Goal: Task Accomplishment & Management: Contribute content

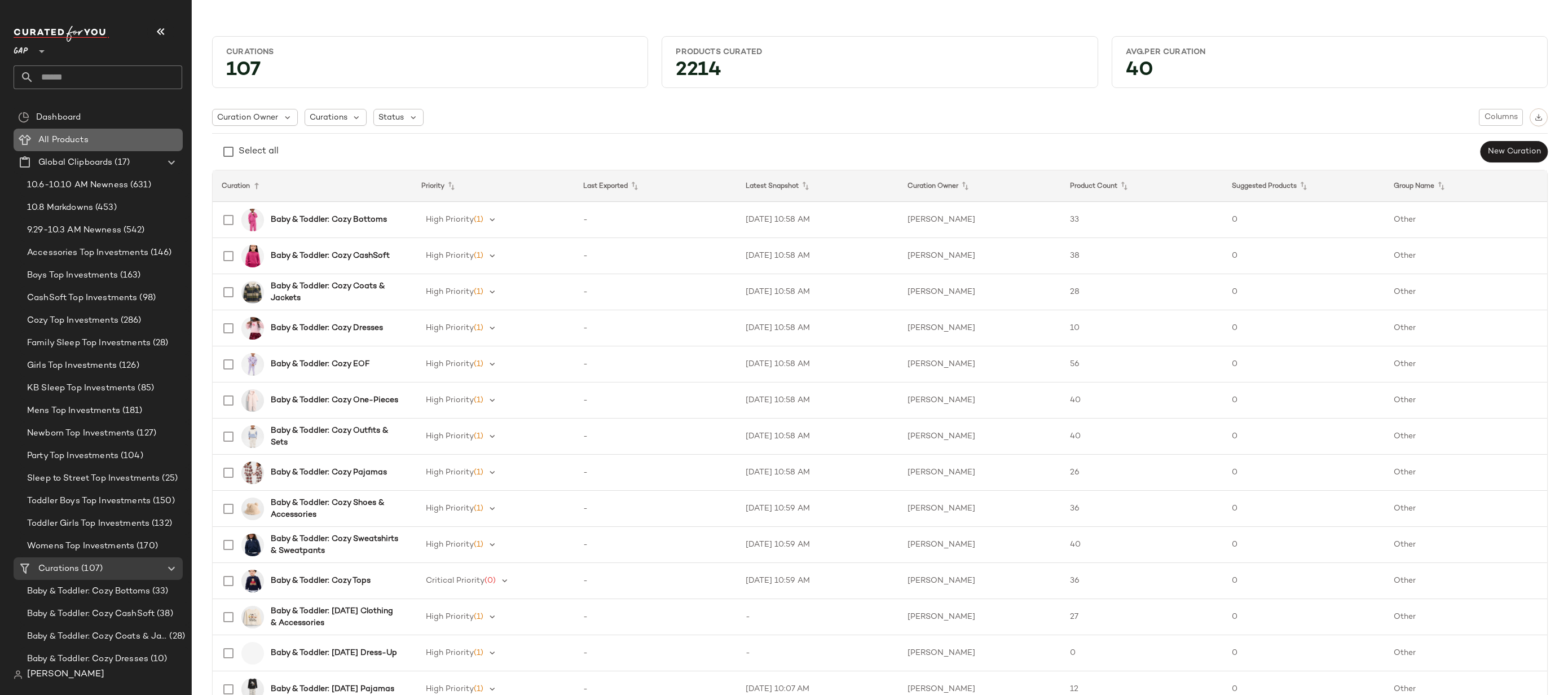
click at [114, 139] on div "All Products" at bounding box center [106, 140] width 143 height 13
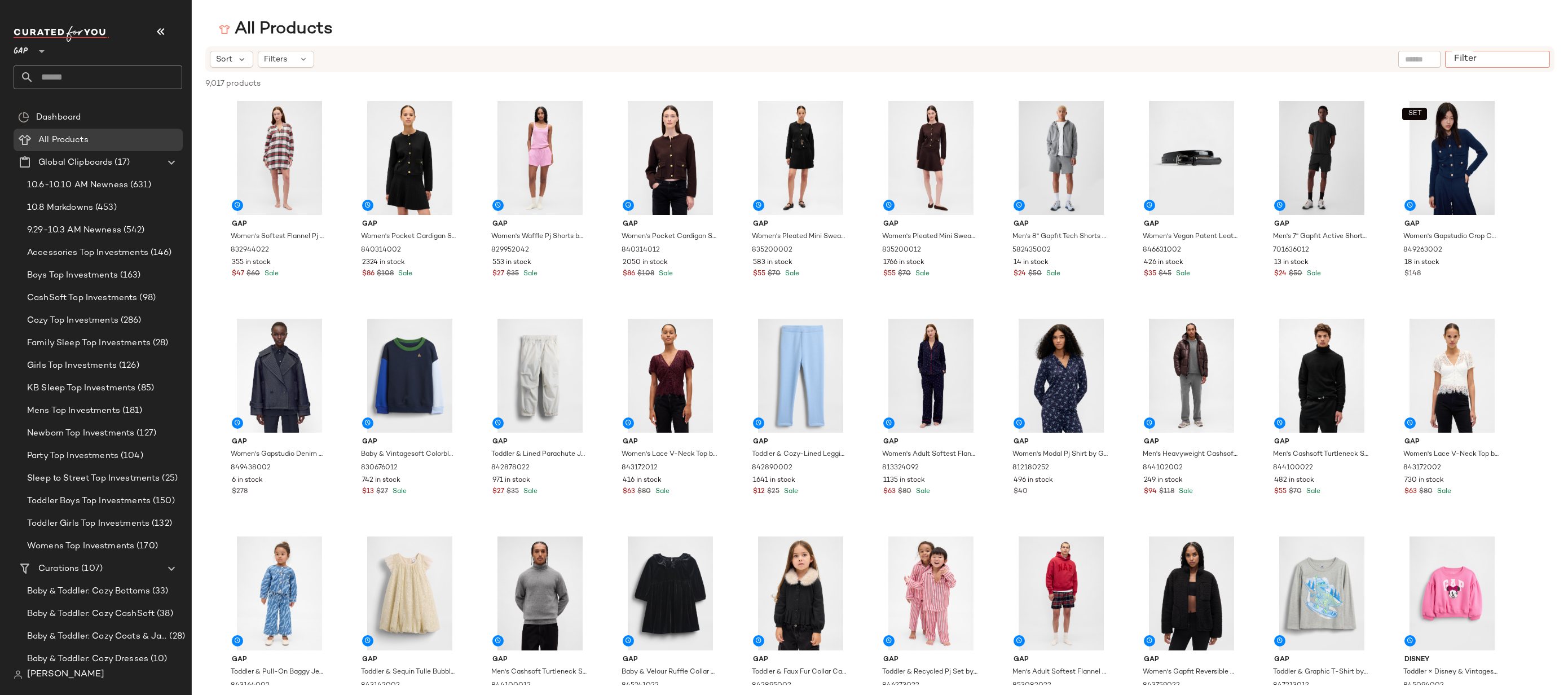
click at [1536, 52] on div at bounding box center [1497, 59] width 105 height 17
click at [283, 65] on div "Filters" at bounding box center [285, 59] width 56 height 17
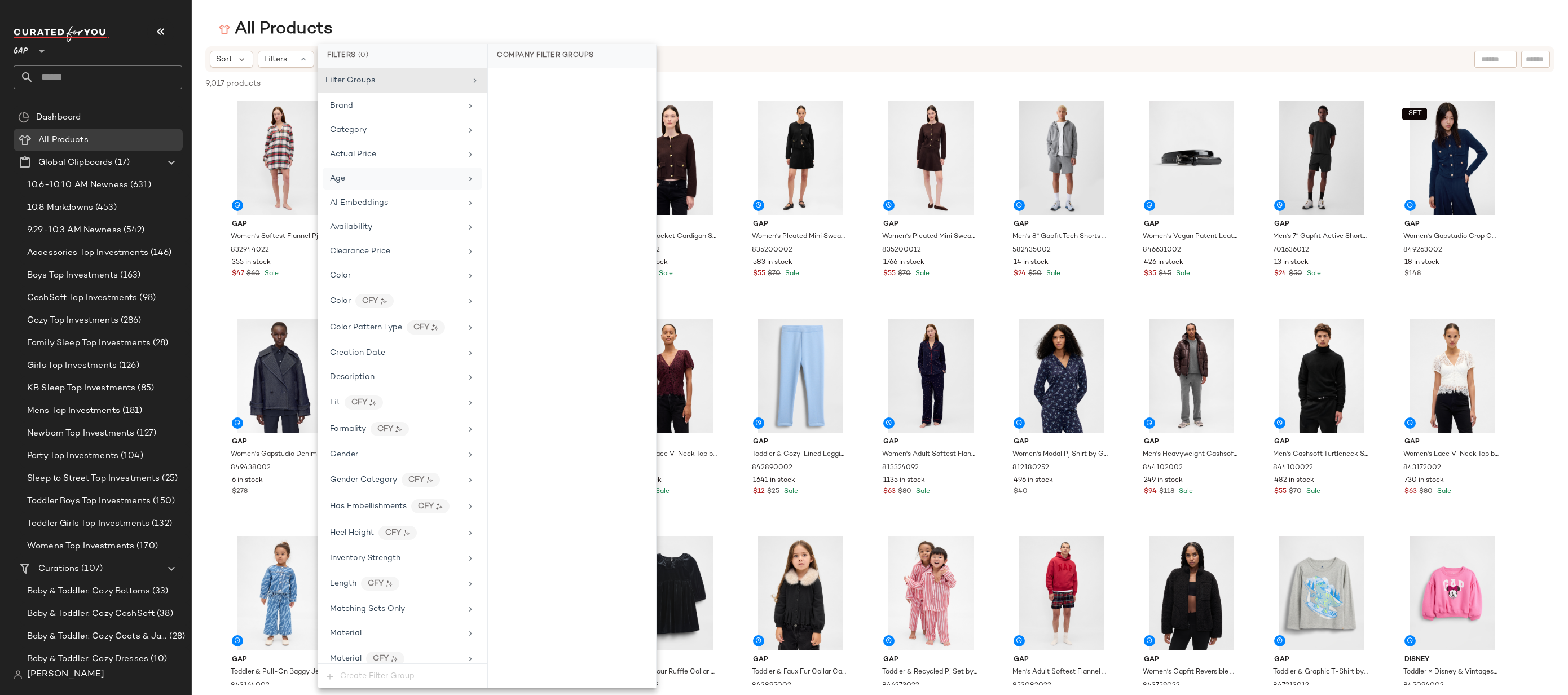
click at [401, 175] on div "Age" at bounding box center [395, 178] width 131 height 12
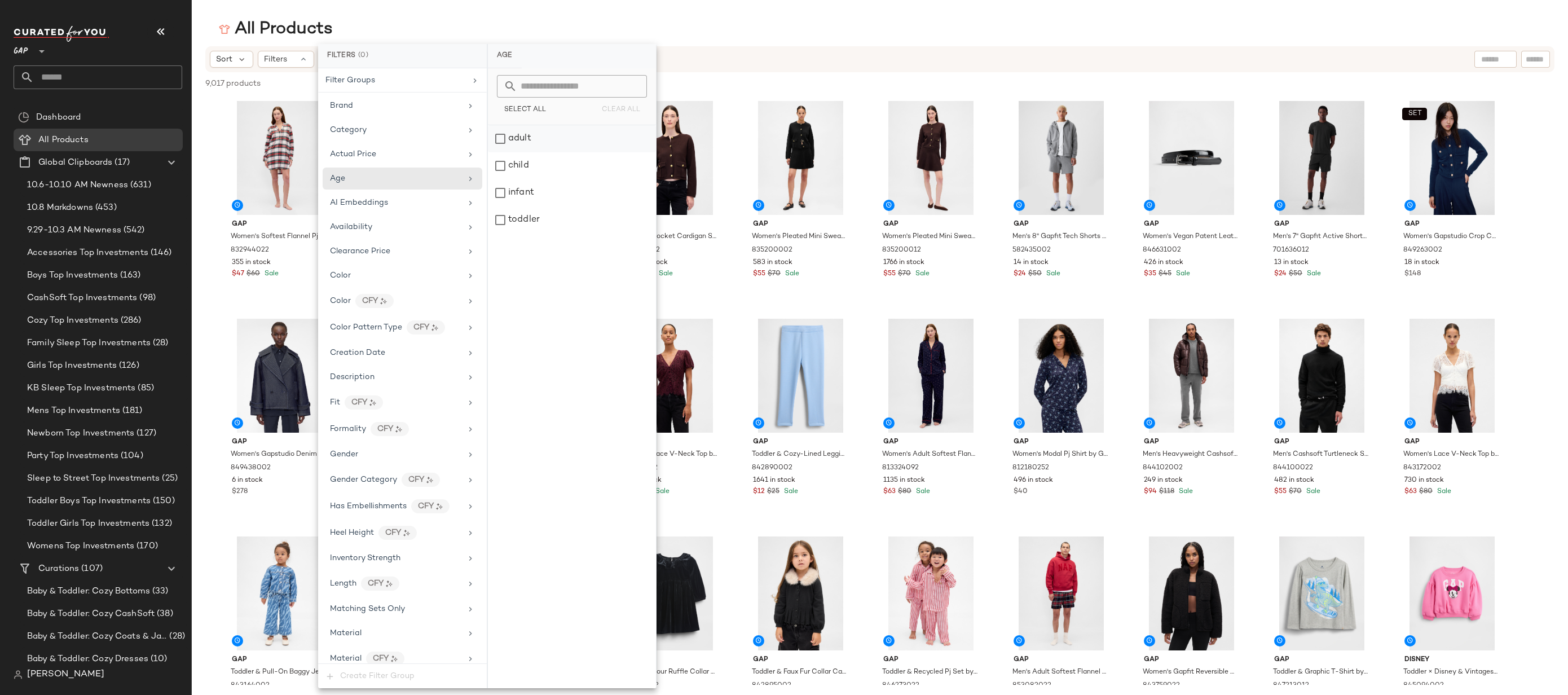
click at [537, 140] on div "adult" at bounding box center [572, 138] width 168 height 27
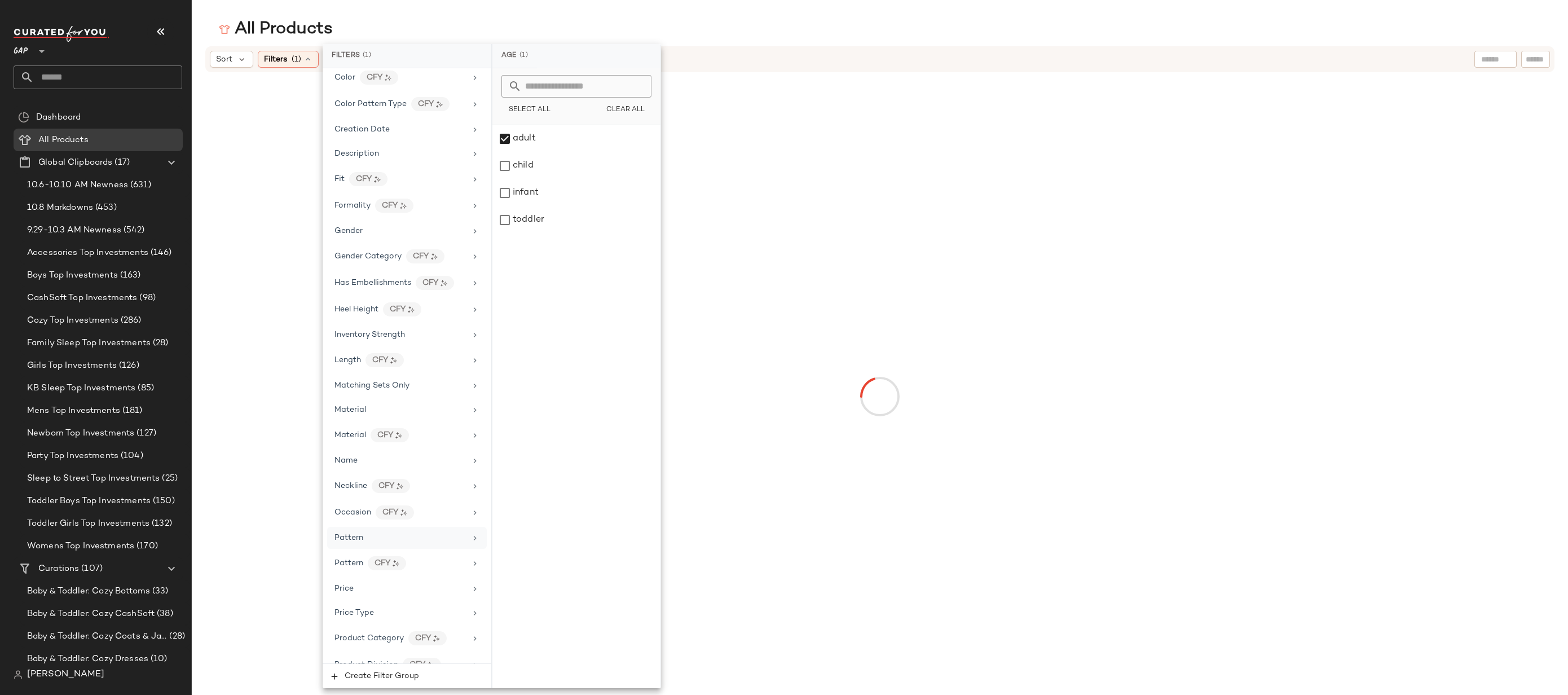
scroll to position [479, 0]
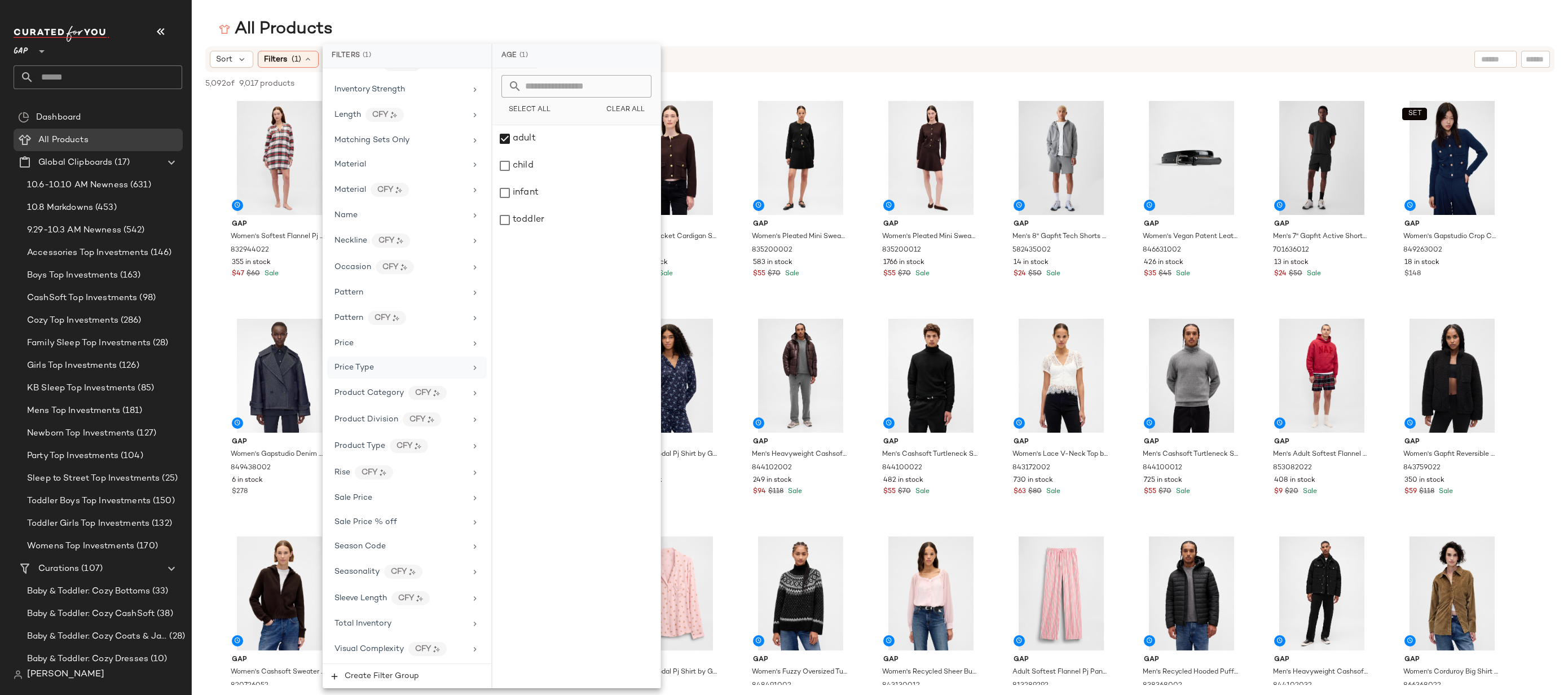
click at [383, 374] on div "Price Type" at bounding box center [407, 367] width 160 height 22
click at [551, 194] on div "PROMO" at bounding box center [576, 192] width 168 height 27
click at [551, 221] on div "REGULAR" at bounding box center [577, 219] width 168 height 27
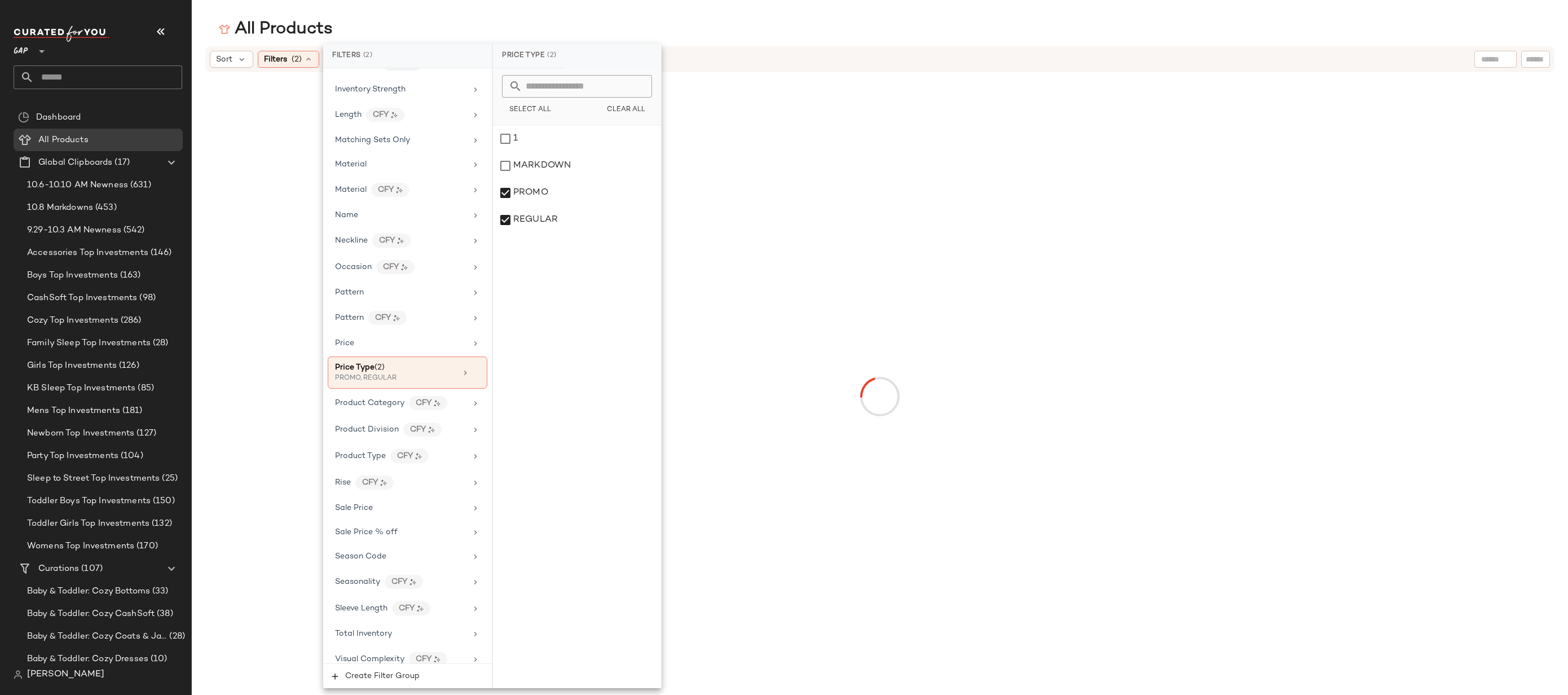
scroll to position [0, 0]
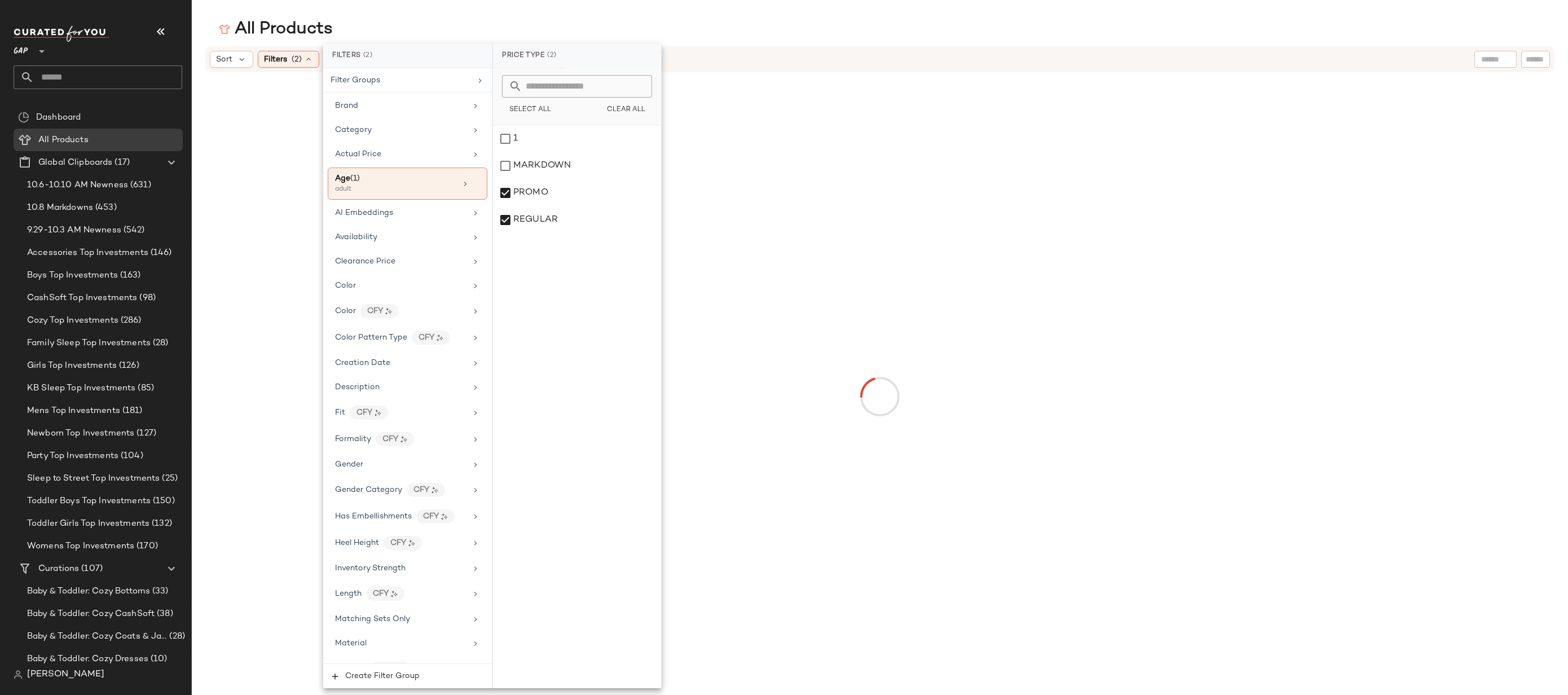
click at [1545, 51] on div at bounding box center [1536, 59] width 29 height 17
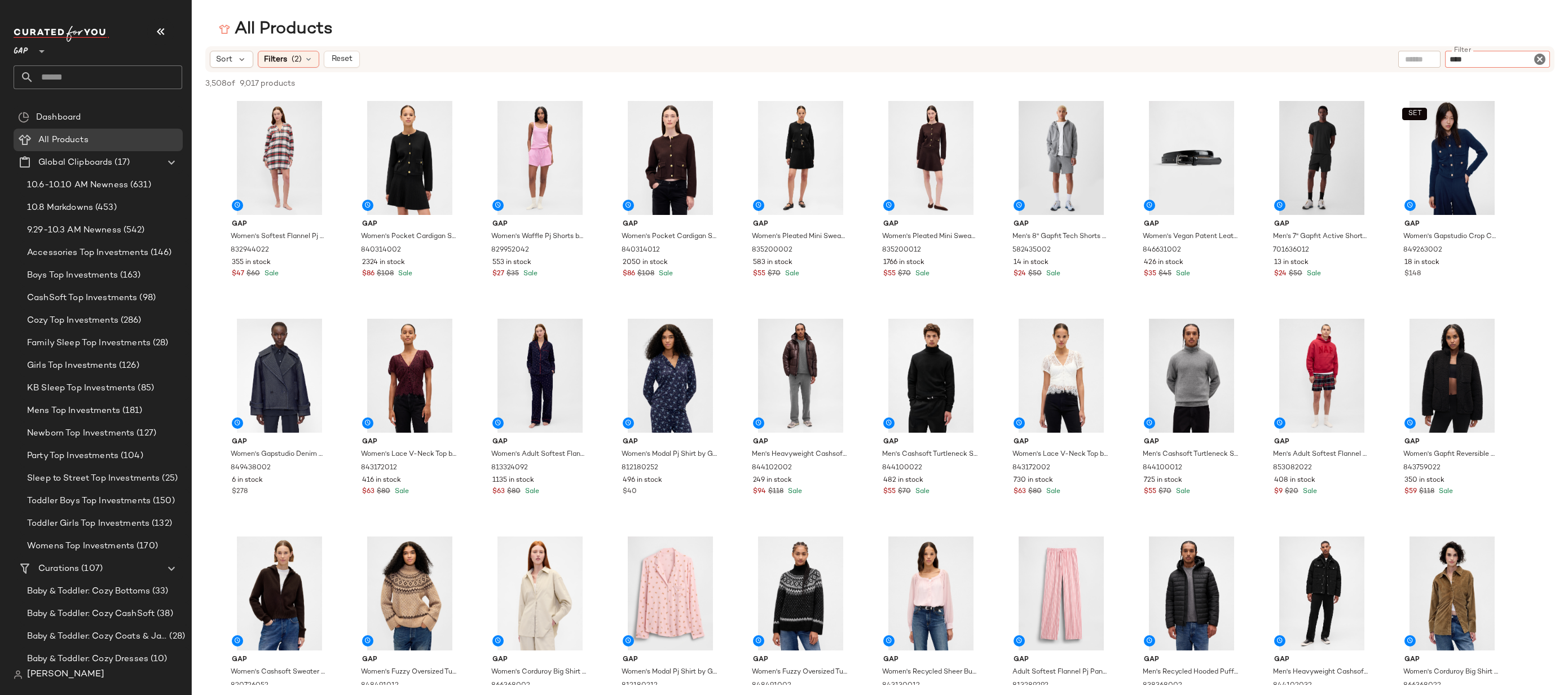
type input "*****"
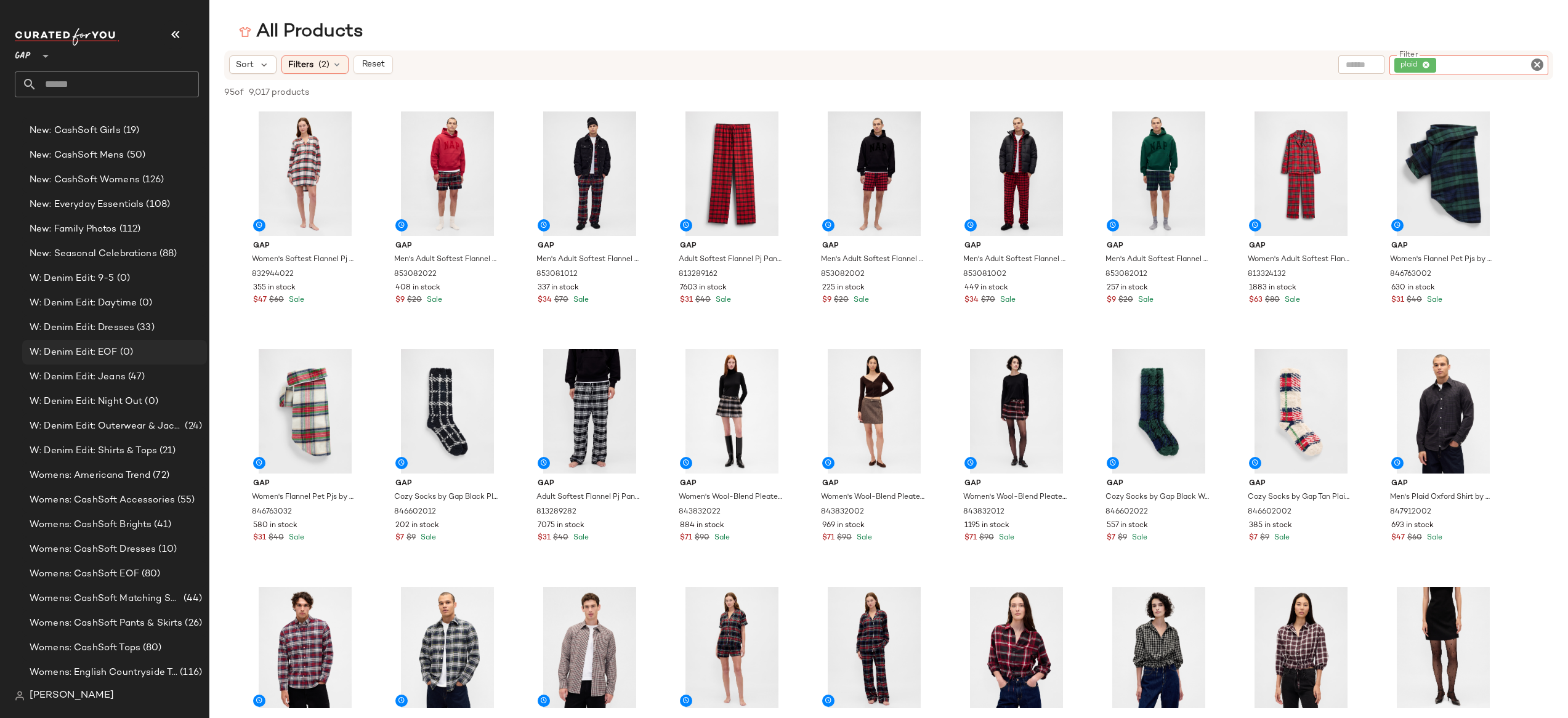
scroll to position [2586, 0]
click at [105, 82] on input "text" at bounding box center [118, 84] width 162 height 26
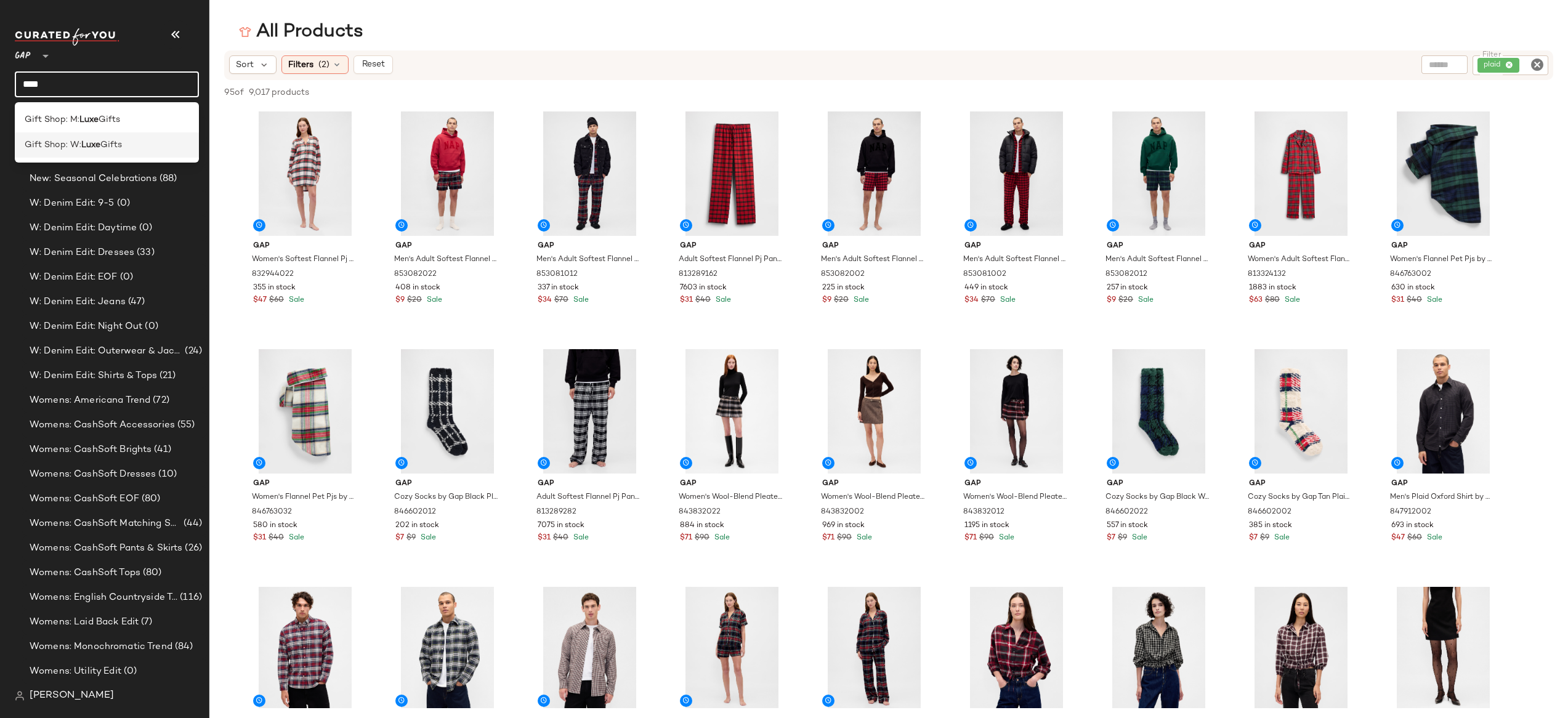
type input "****"
click at [141, 147] on div "Gift Shop: W: Luxe Gifts" at bounding box center [107, 145] width 165 height 13
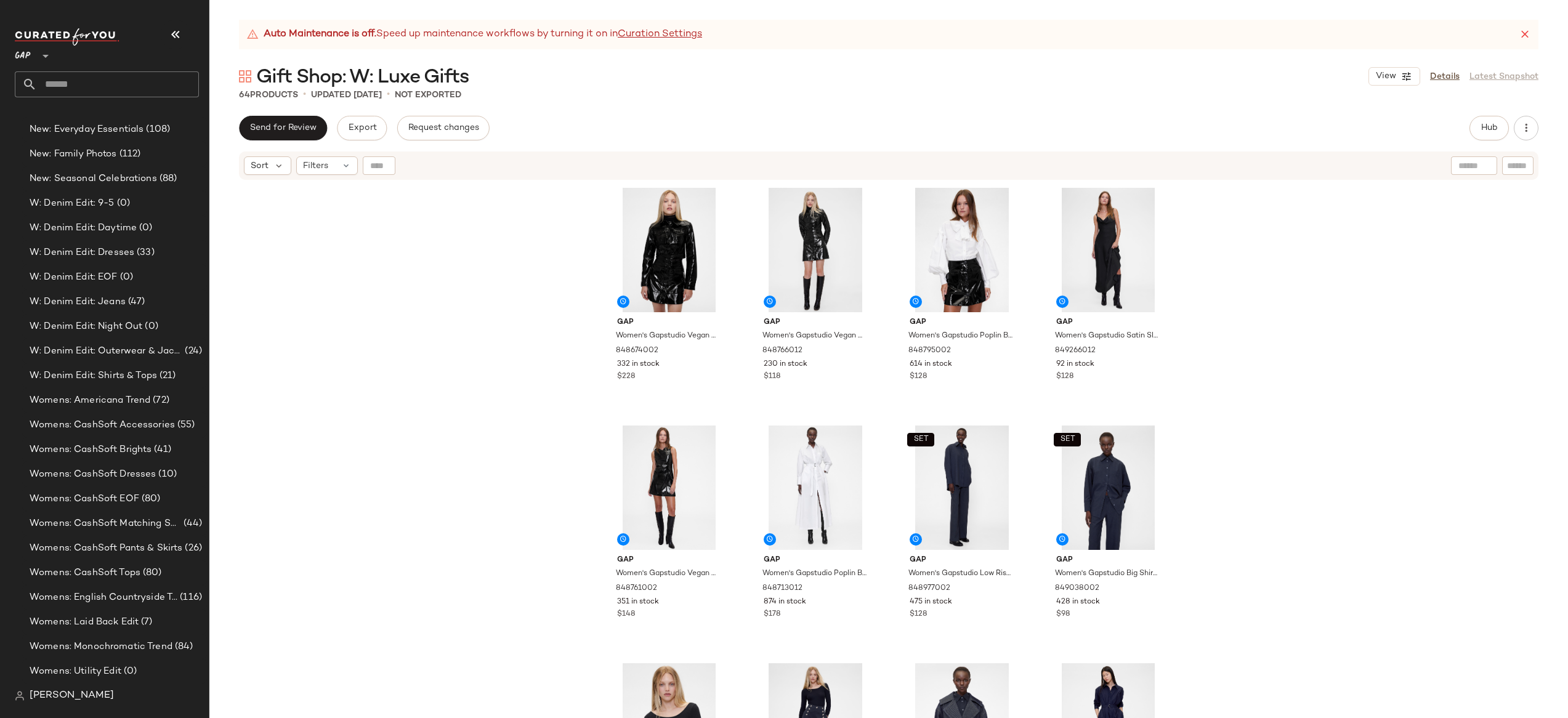
click at [1525, 35] on icon at bounding box center [1525, 34] width 12 height 12
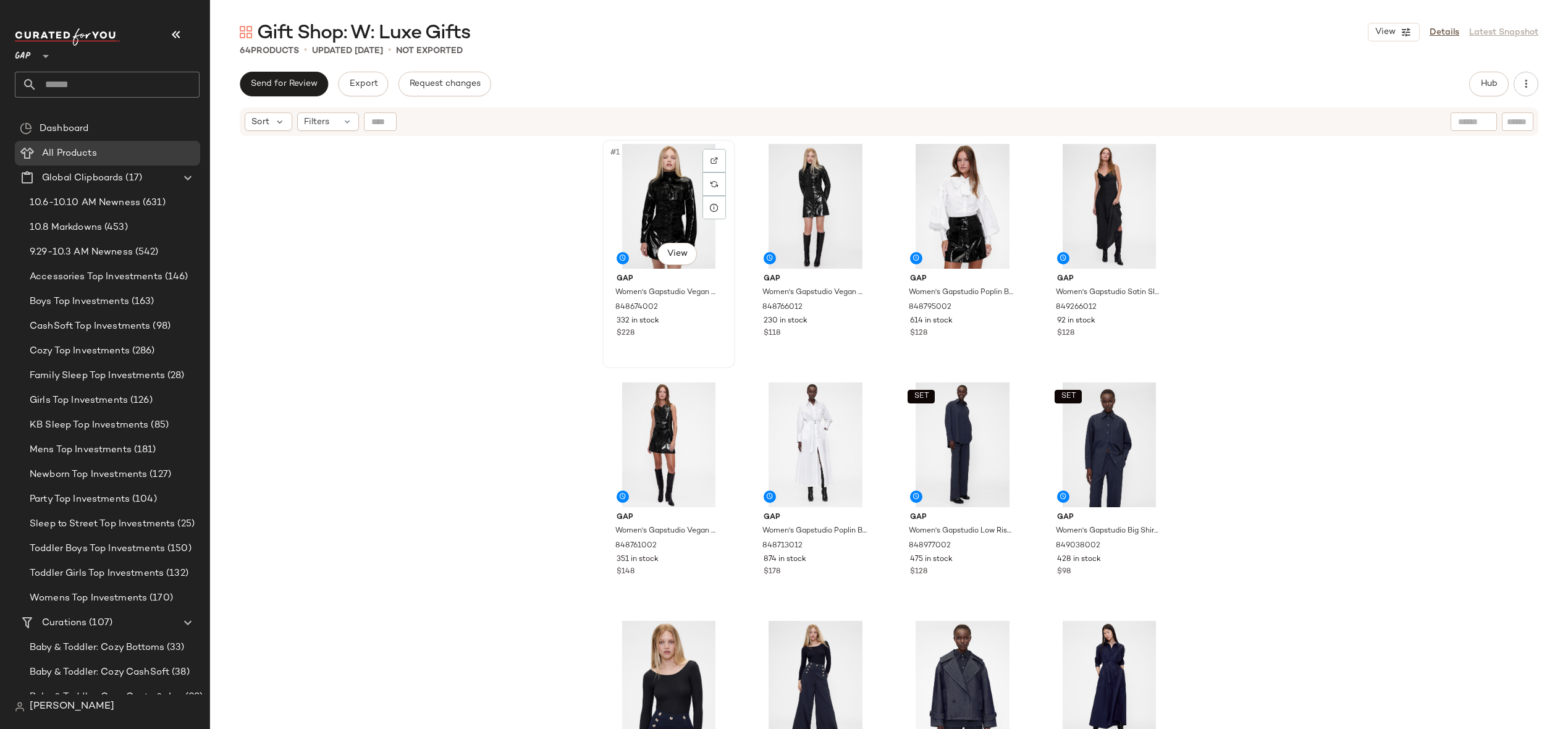
click at [631, 190] on div "#1 View" at bounding box center [669, 206] width 125 height 125
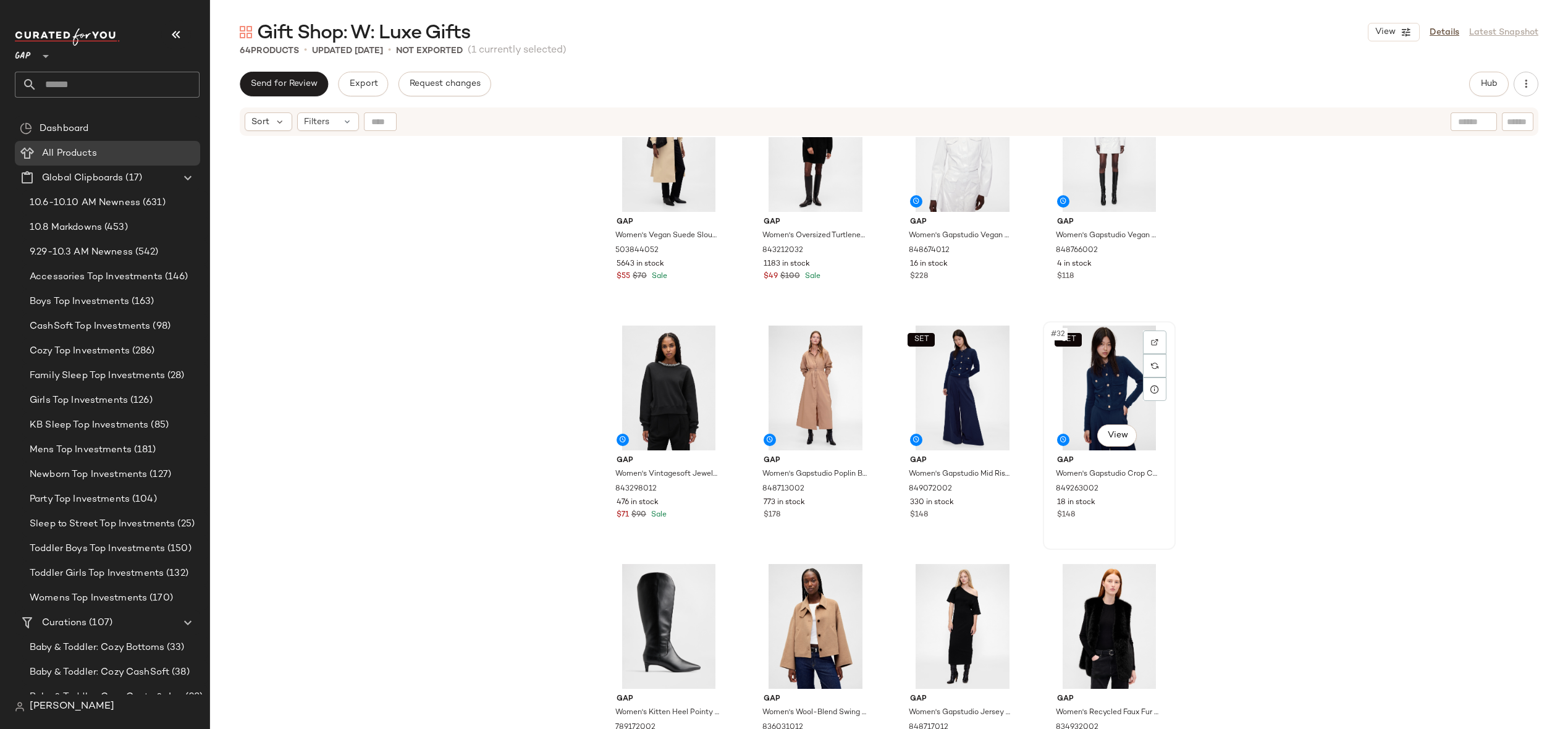
scroll to position [1365, 0]
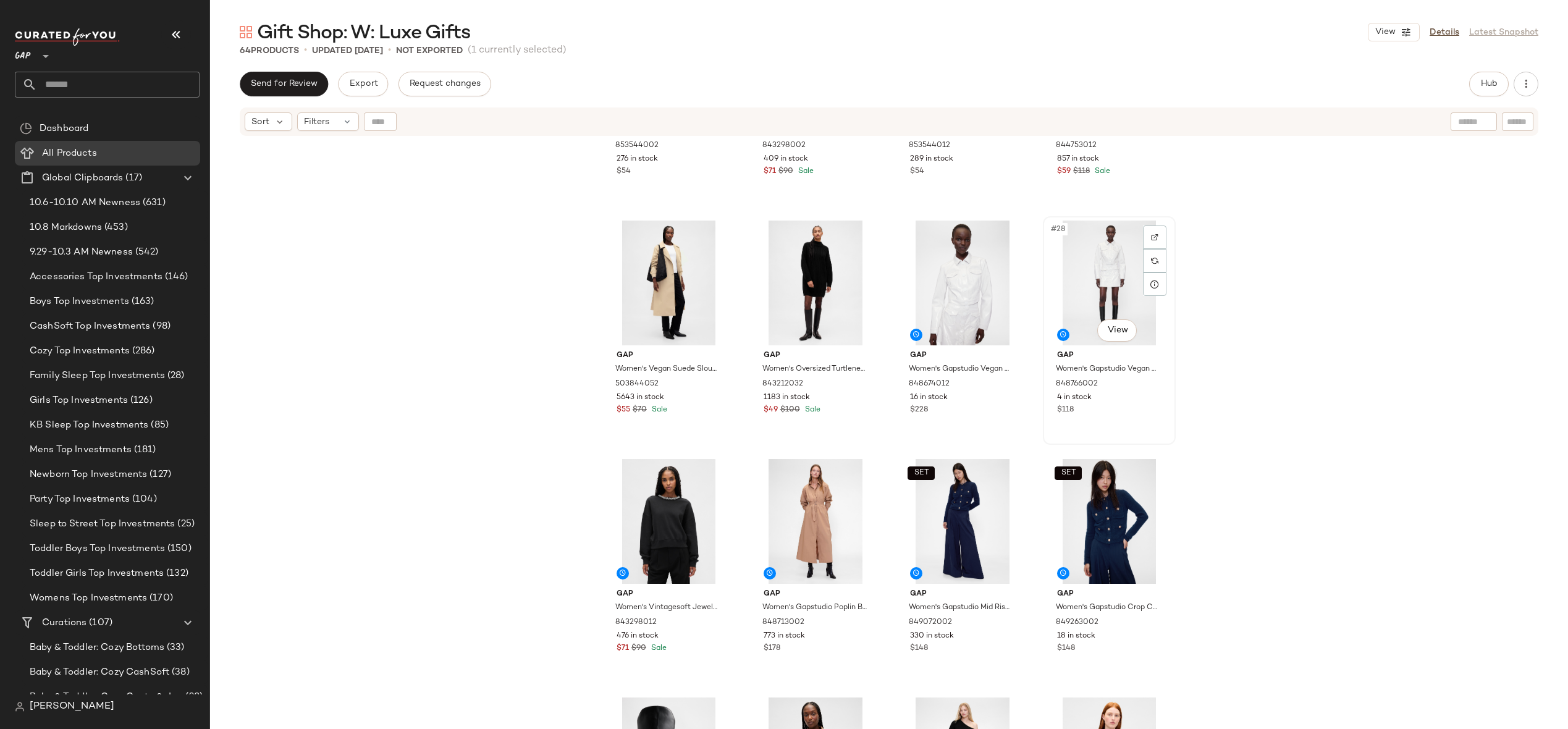
click at [1118, 307] on div "#28 View" at bounding box center [1110, 283] width 125 height 125
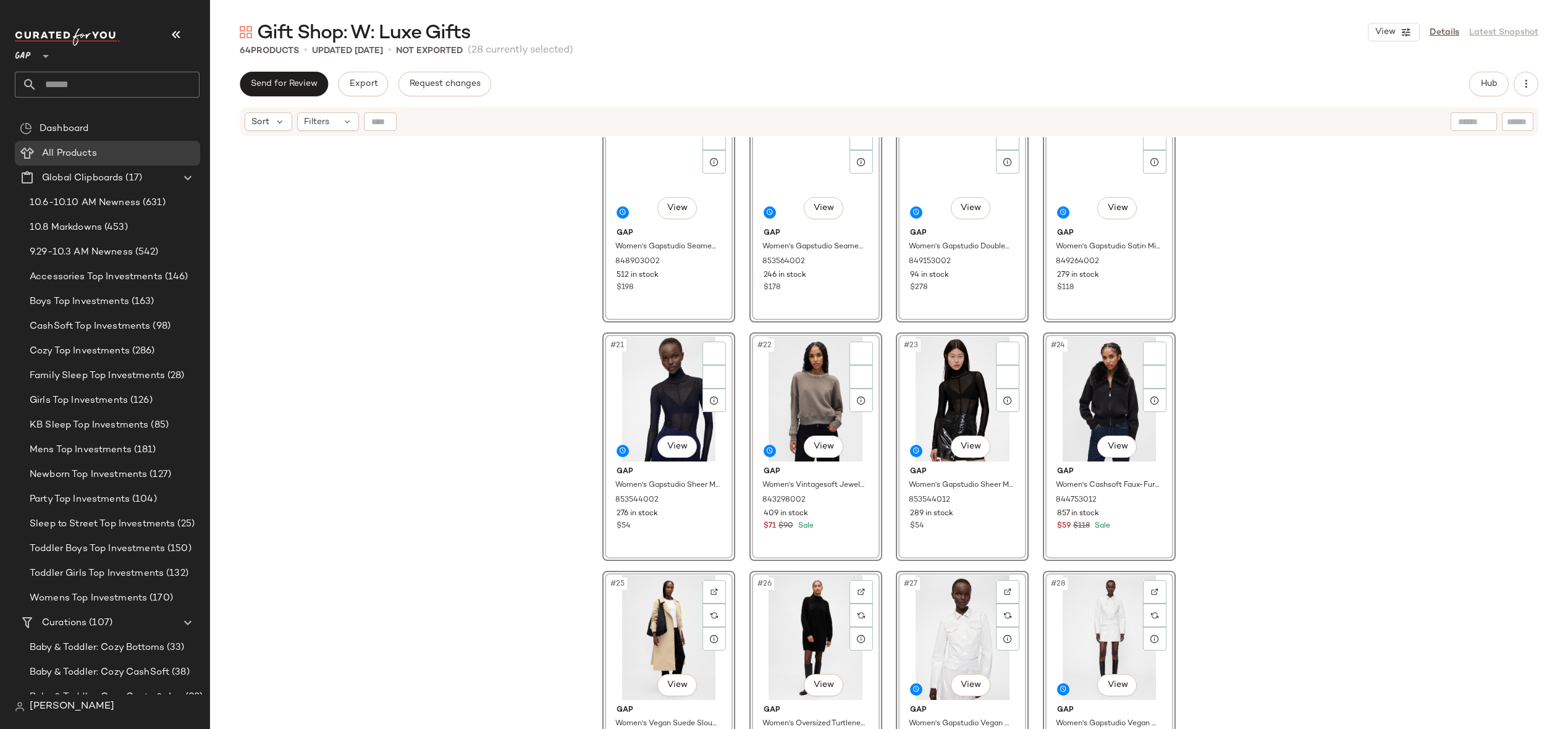
scroll to position [765, 0]
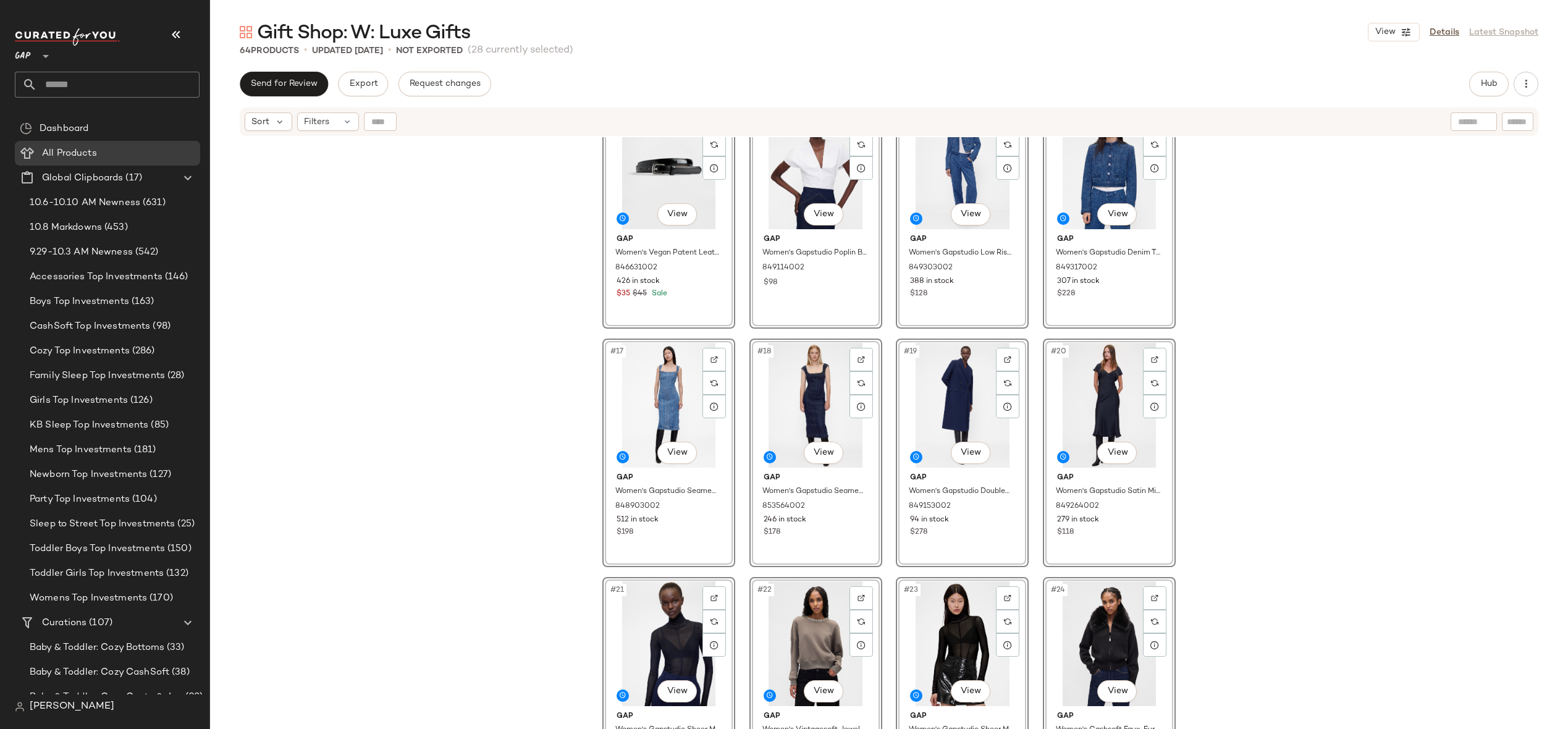
click at [1318, 395] on div "#13 View Gap Women's Vegan Patent Leather Belt by Gap Black Size XS 846631002 4…" at bounding box center [889, 448] width 1358 height 623
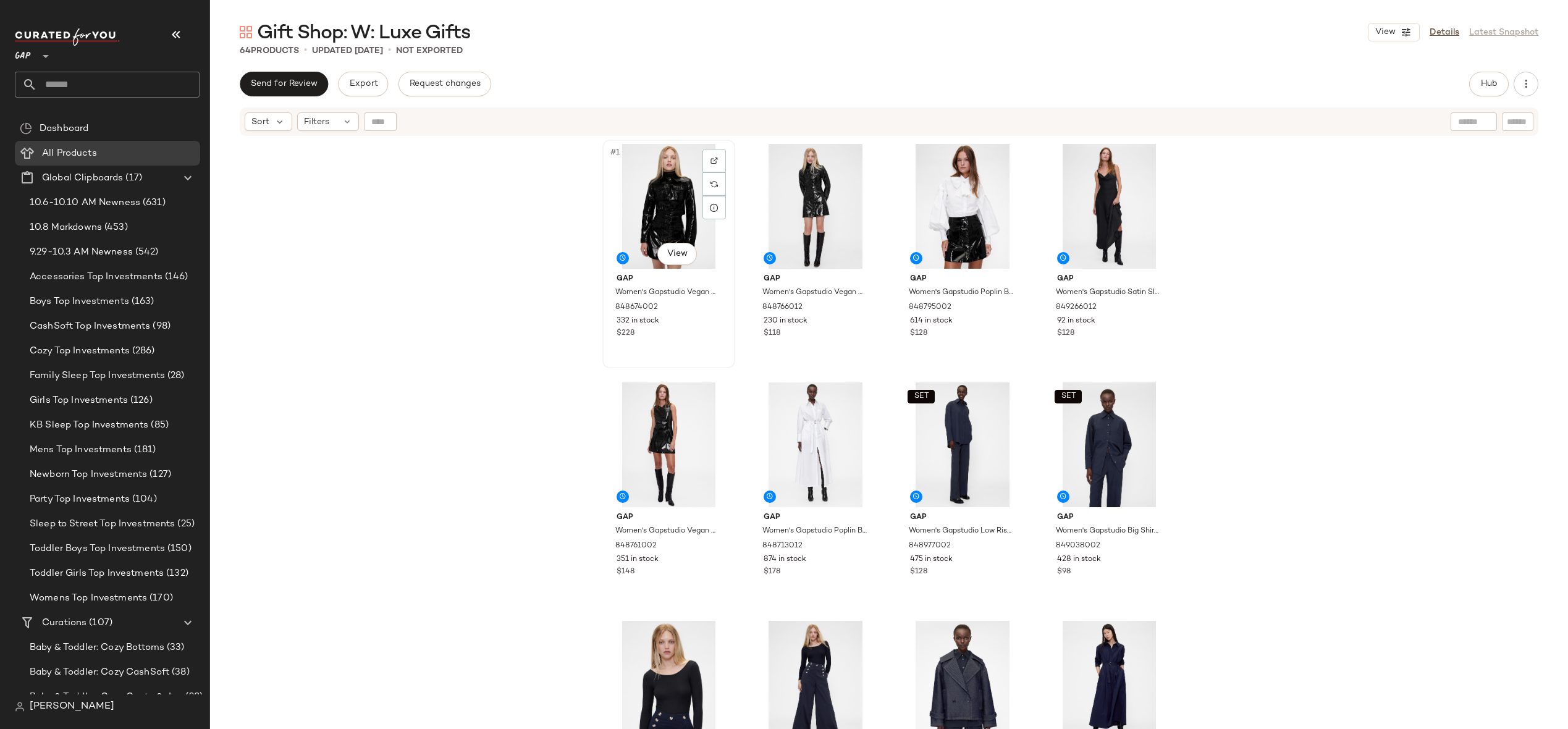
click at [660, 184] on div "#1 View" at bounding box center [669, 206] width 125 height 125
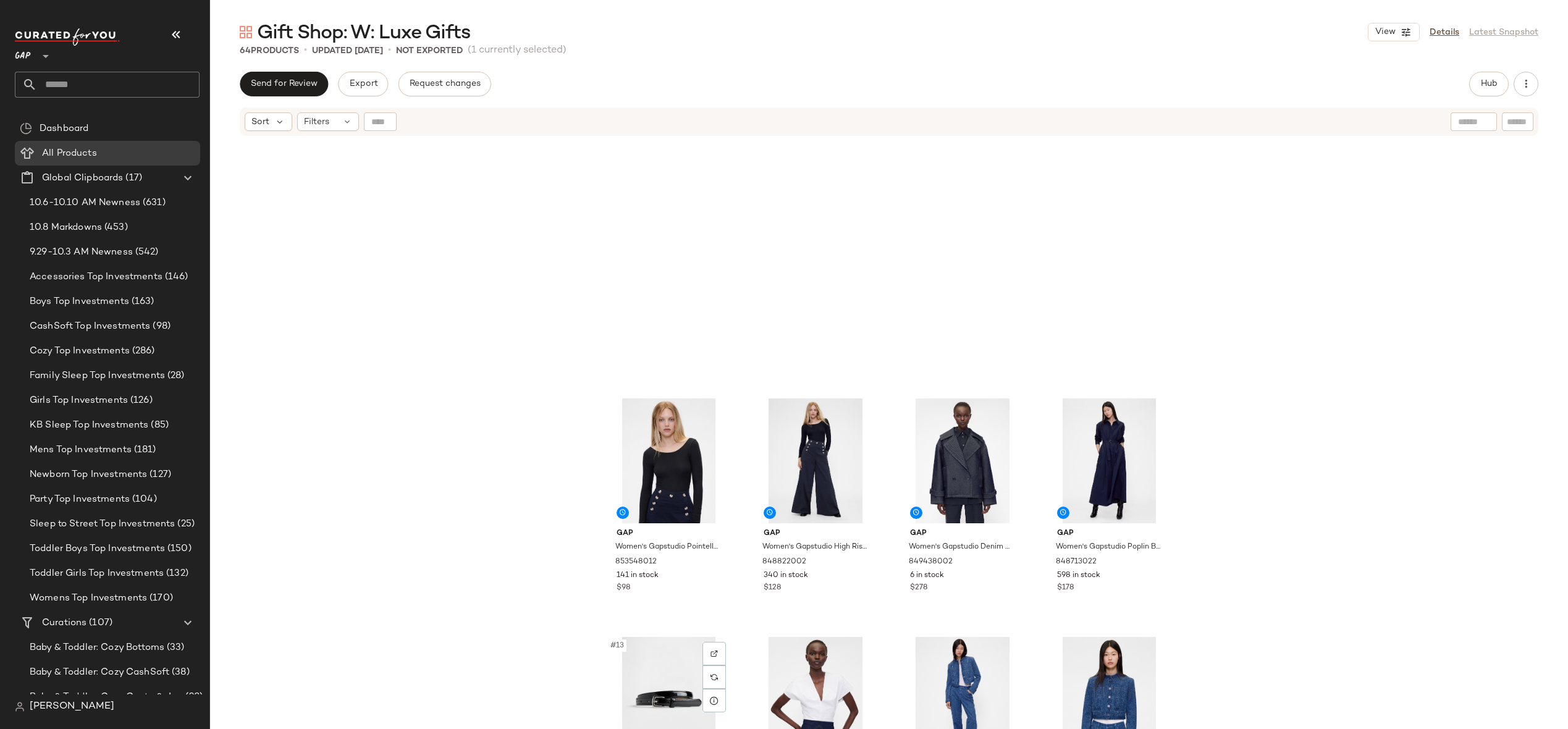
scroll to position [584, 0]
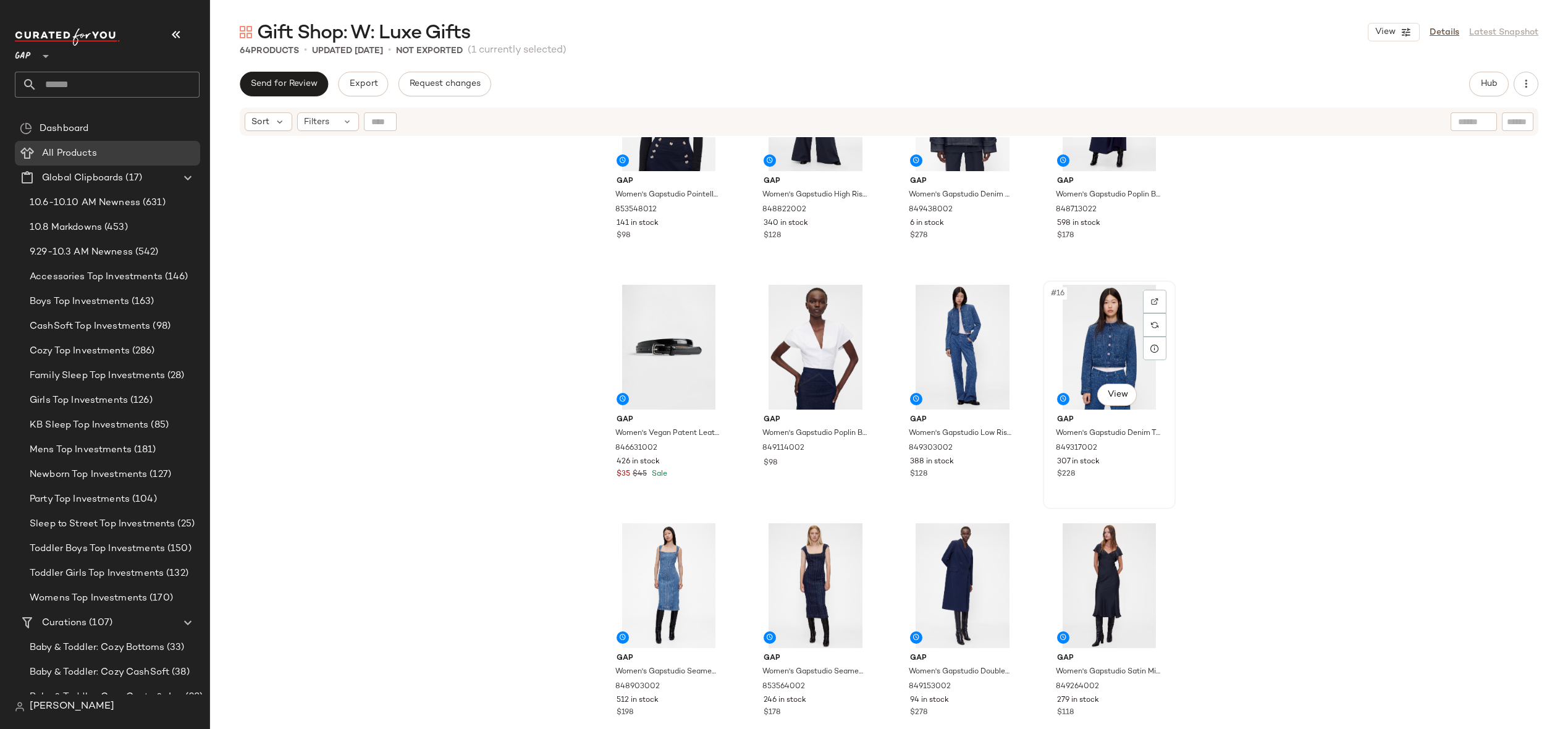
click at [1110, 348] on div "#16 View" at bounding box center [1110, 347] width 125 height 125
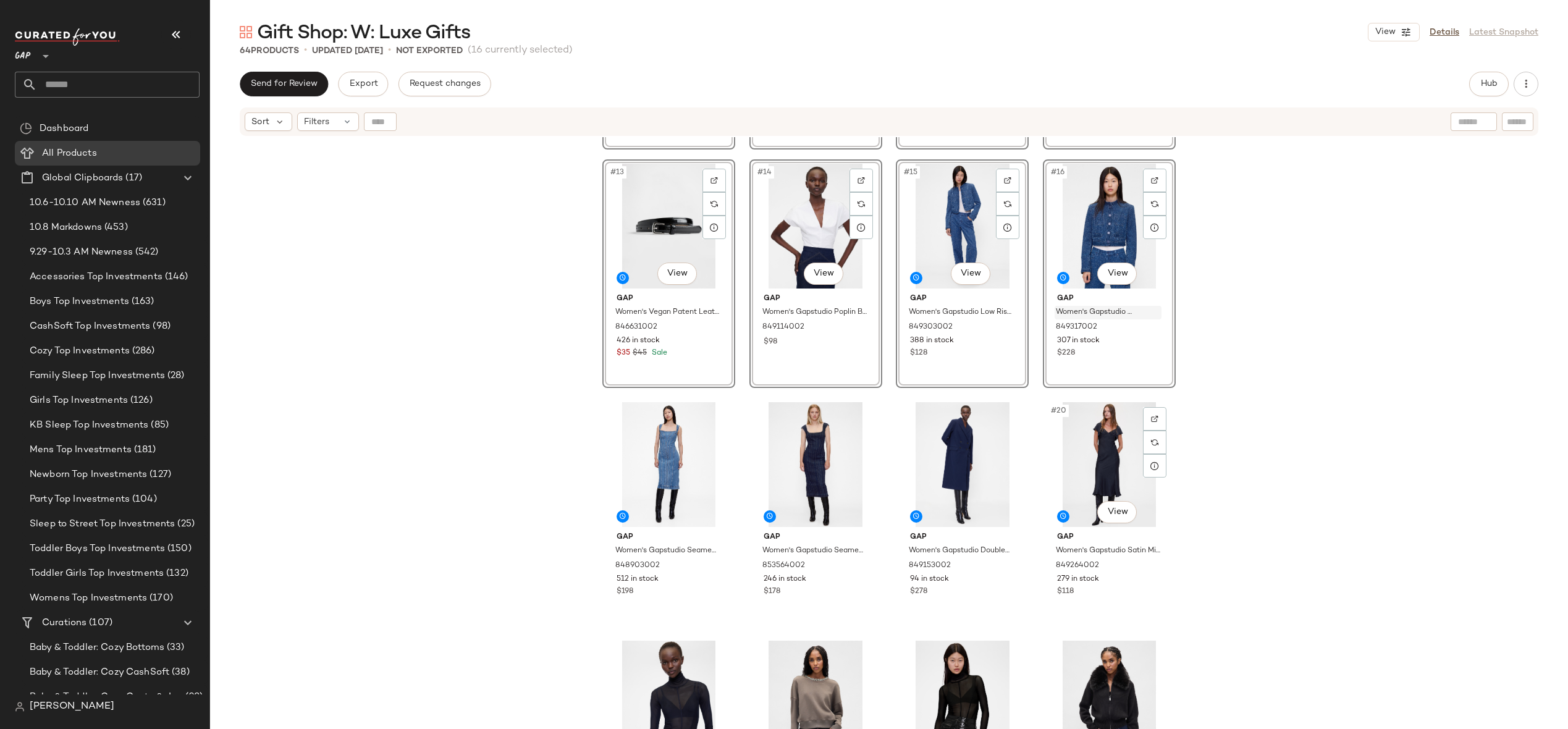
scroll to position [709, 0]
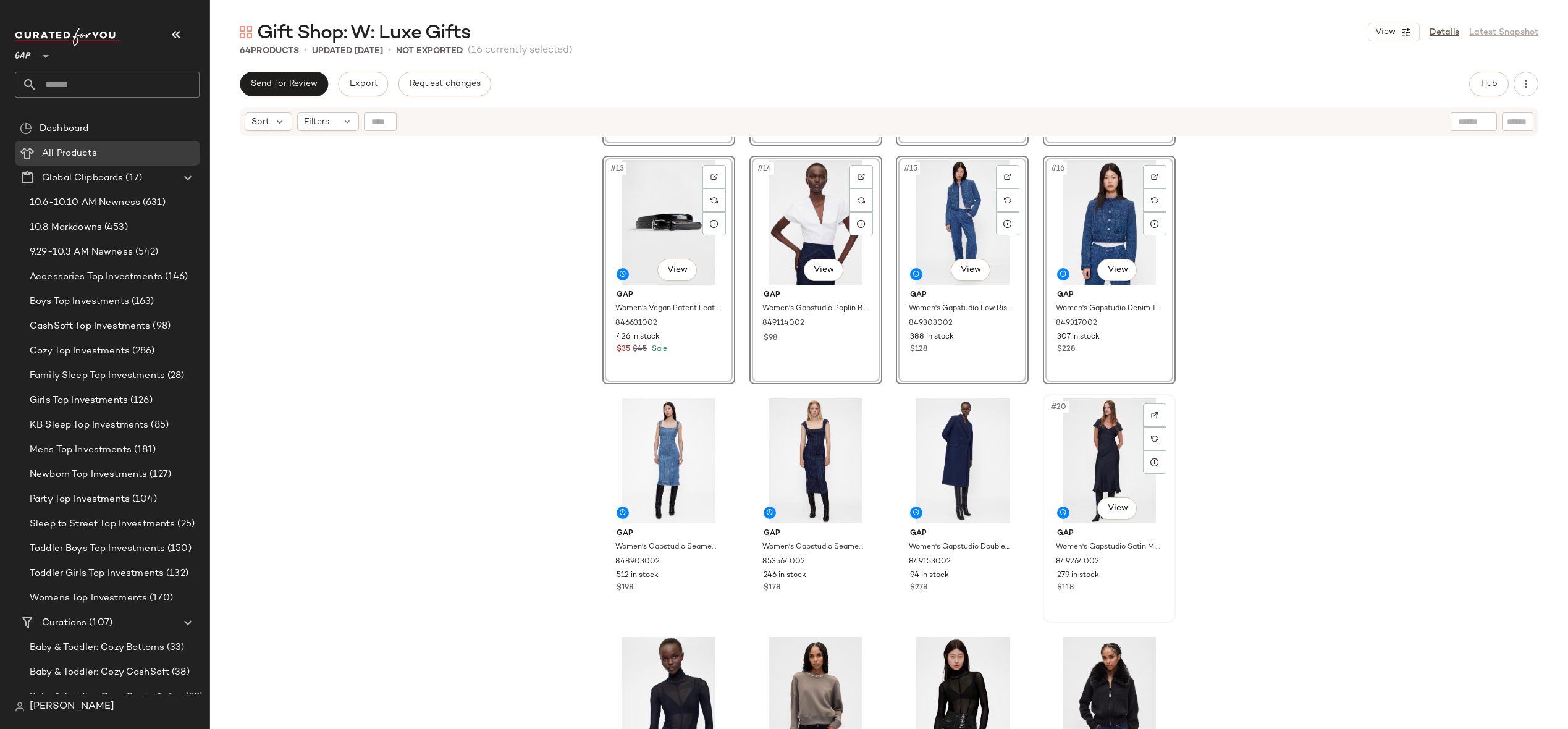
click at [1078, 474] on div "#20 View" at bounding box center [1110, 461] width 125 height 125
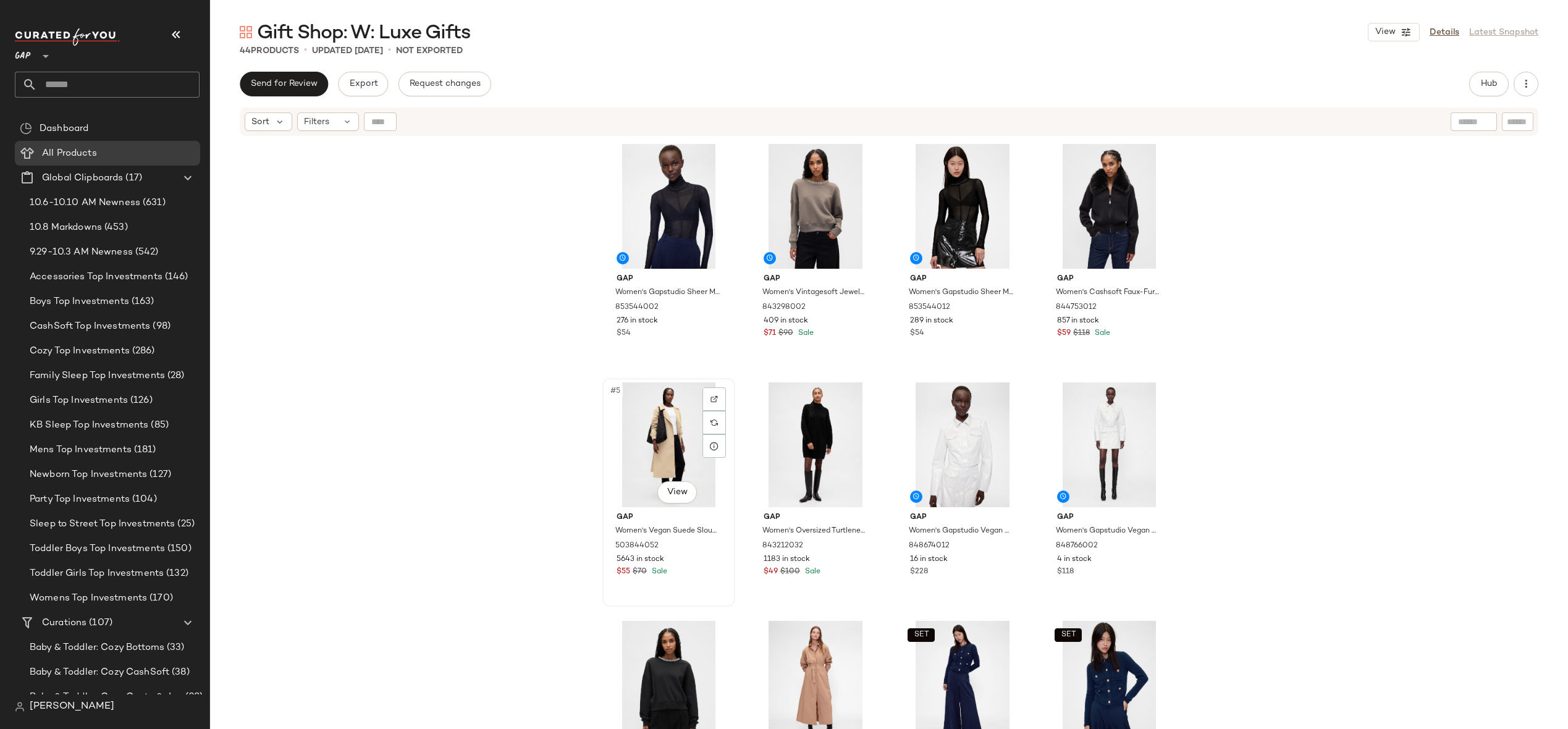
scroll to position [80, 0]
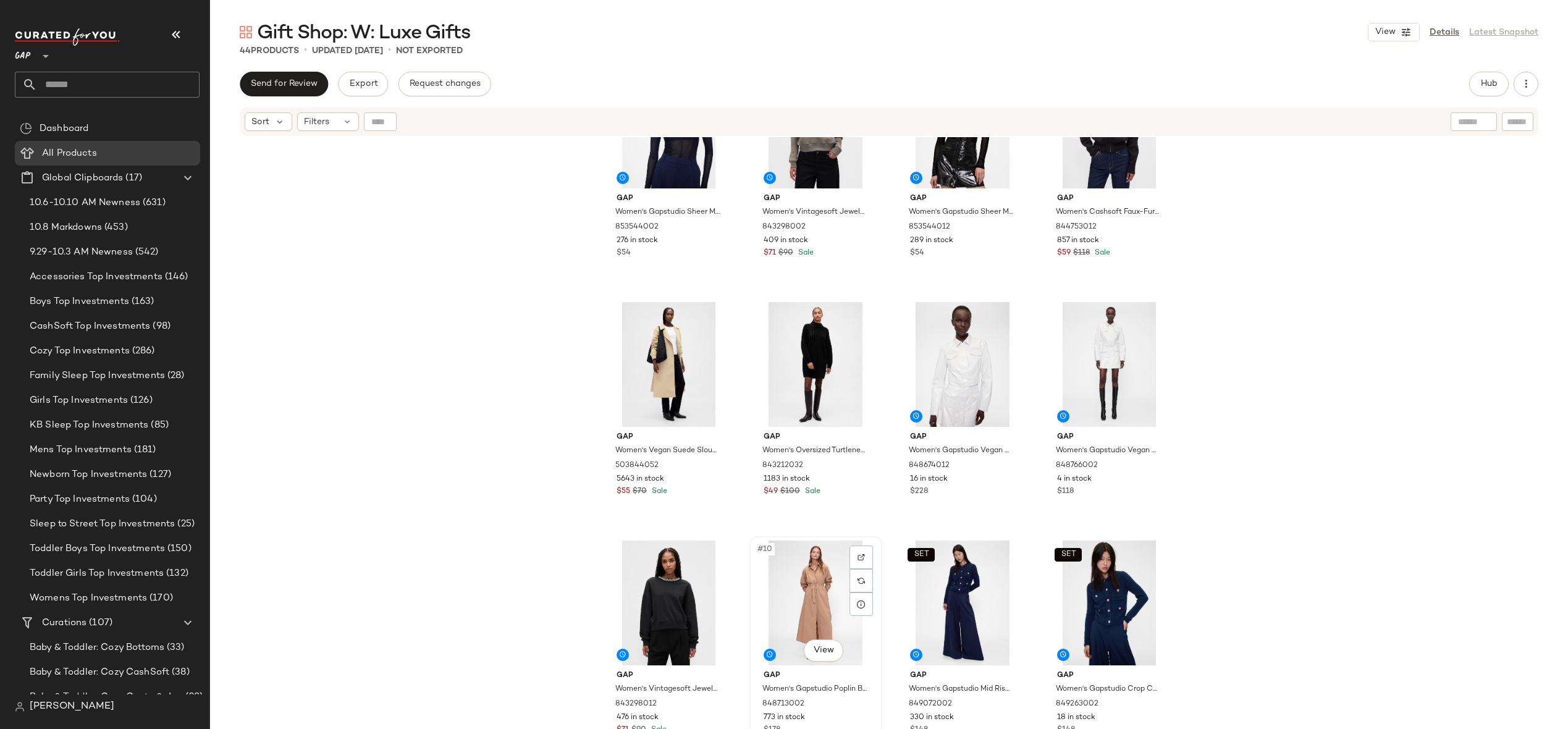
click at [775, 591] on div "#10 View" at bounding box center [816, 603] width 125 height 125
click at [660, 356] on div "#5 View" at bounding box center [669, 364] width 125 height 125
click at [814, 583] on div "#10 View" at bounding box center [816, 603] width 125 height 125
click at [1110, 593] on div "SET #12 View" at bounding box center [1110, 603] width 125 height 125
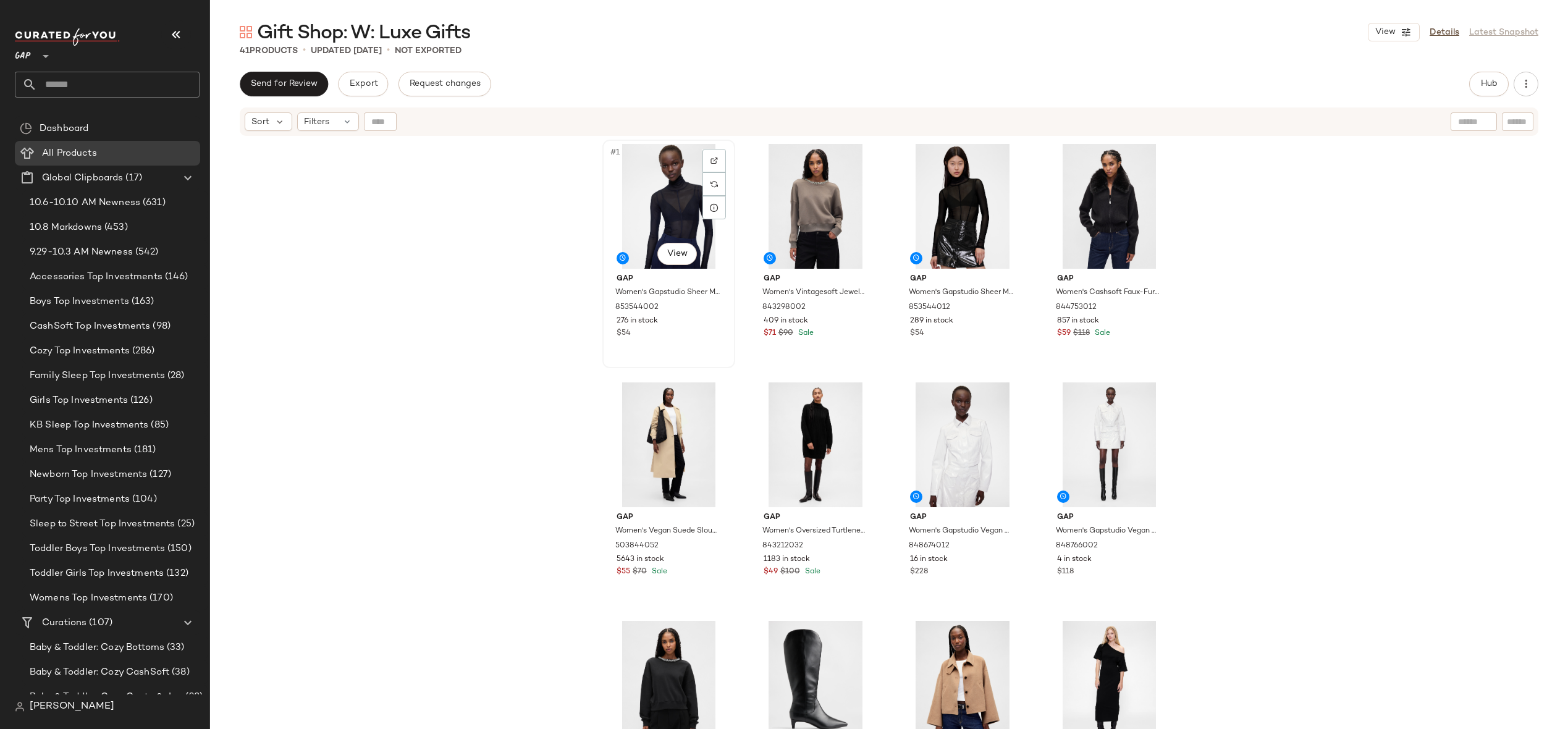
click at [659, 223] on div "#1 View" at bounding box center [669, 206] width 125 height 125
click at [956, 199] on div "#3 View" at bounding box center [963, 206] width 125 height 125
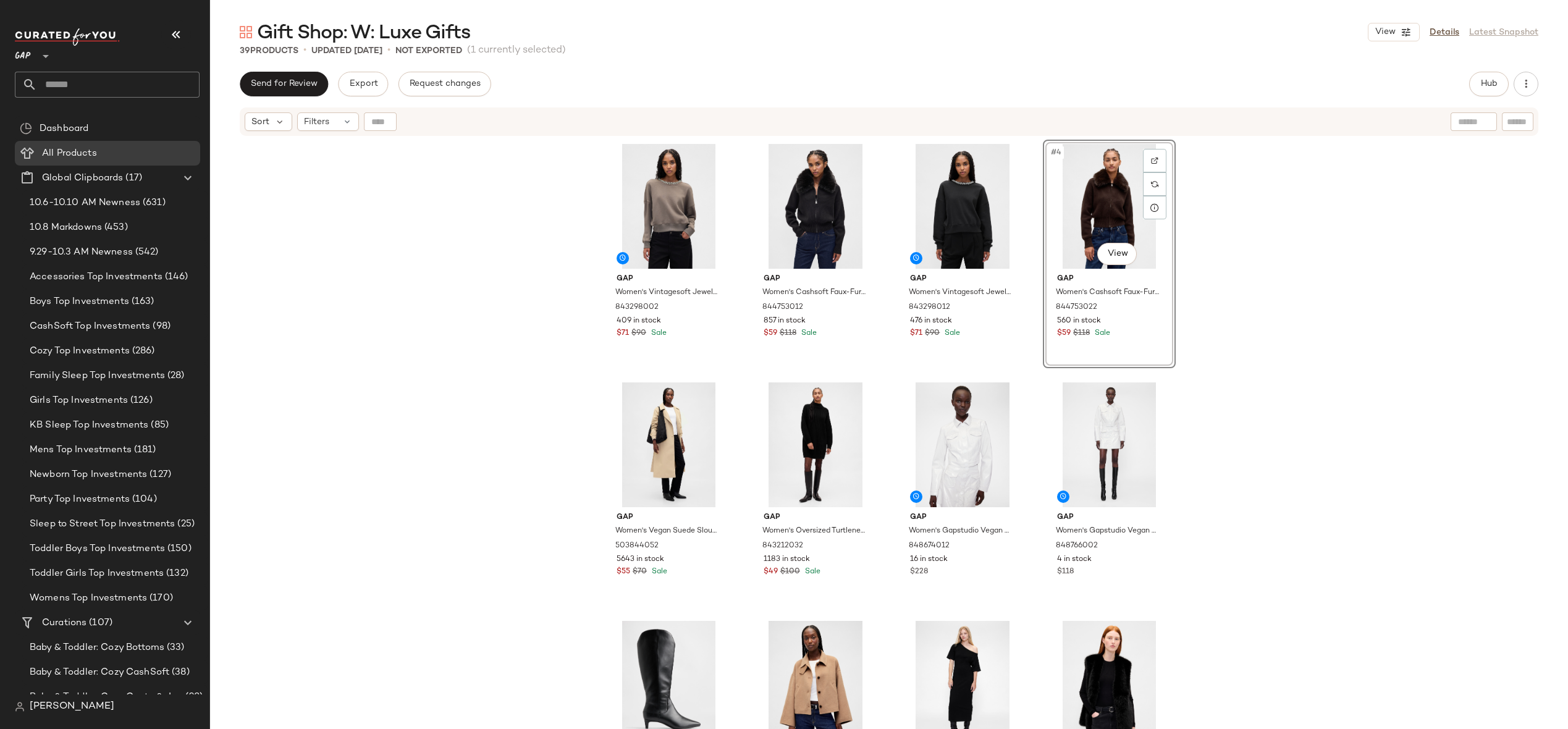
click at [1228, 300] on div "Gap Women's Vintagesoft Jewel-Neck Crop Sweatshirt by Gap Plymouth Rock Brown T…" at bounding box center [889, 448] width 1358 height 623
click at [936, 458] on div "#7 View" at bounding box center [963, 444] width 125 height 125
click at [1092, 429] on div "#8 View" at bounding box center [1110, 444] width 125 height 125
click at [962, 432] on div "#7 View" at bounding box center [963, 444] width 125 height 125
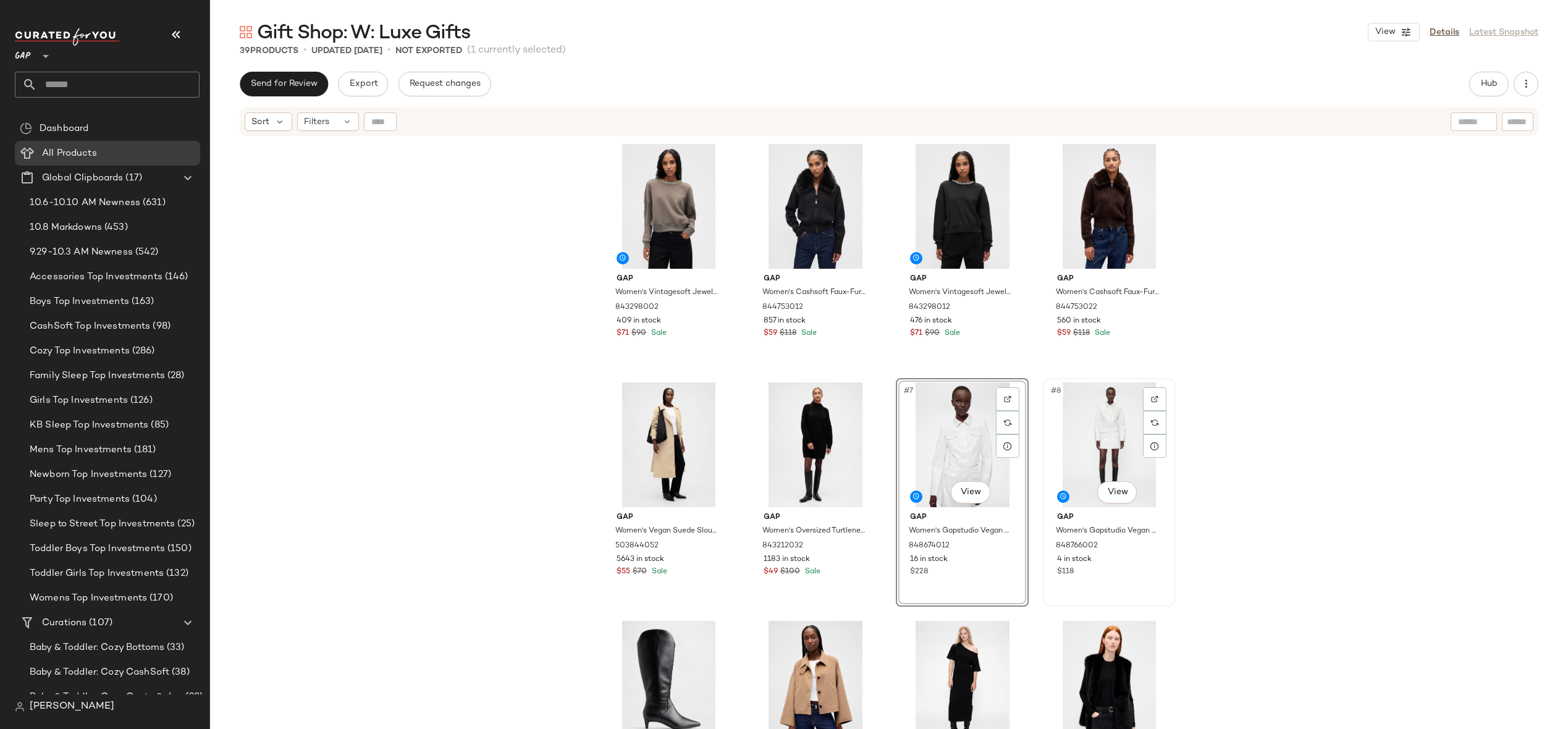
click at [1101, 447] on div "#8 View" at bounding box center [1110, 444] width 125 height 125
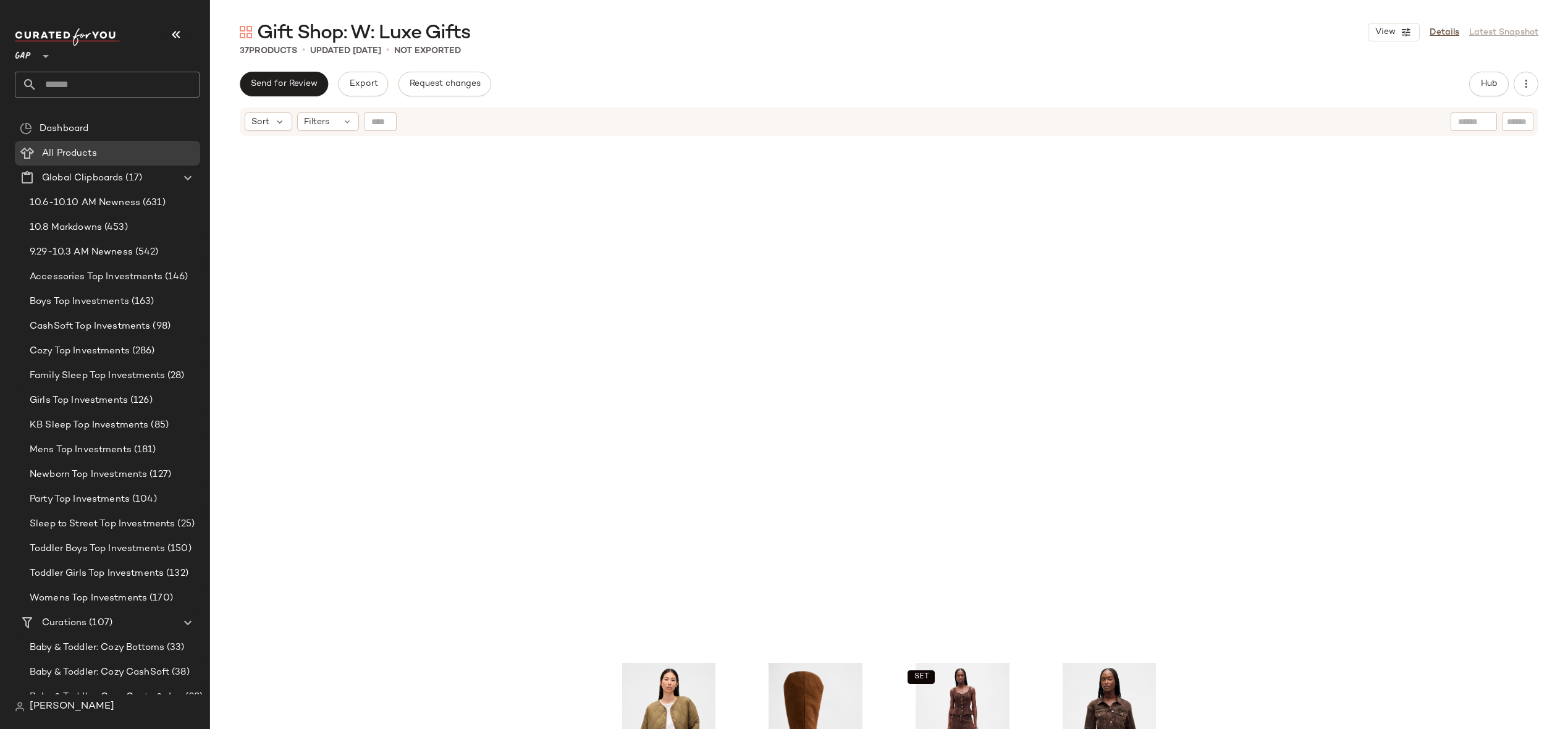
scroll to position [1765, 0]
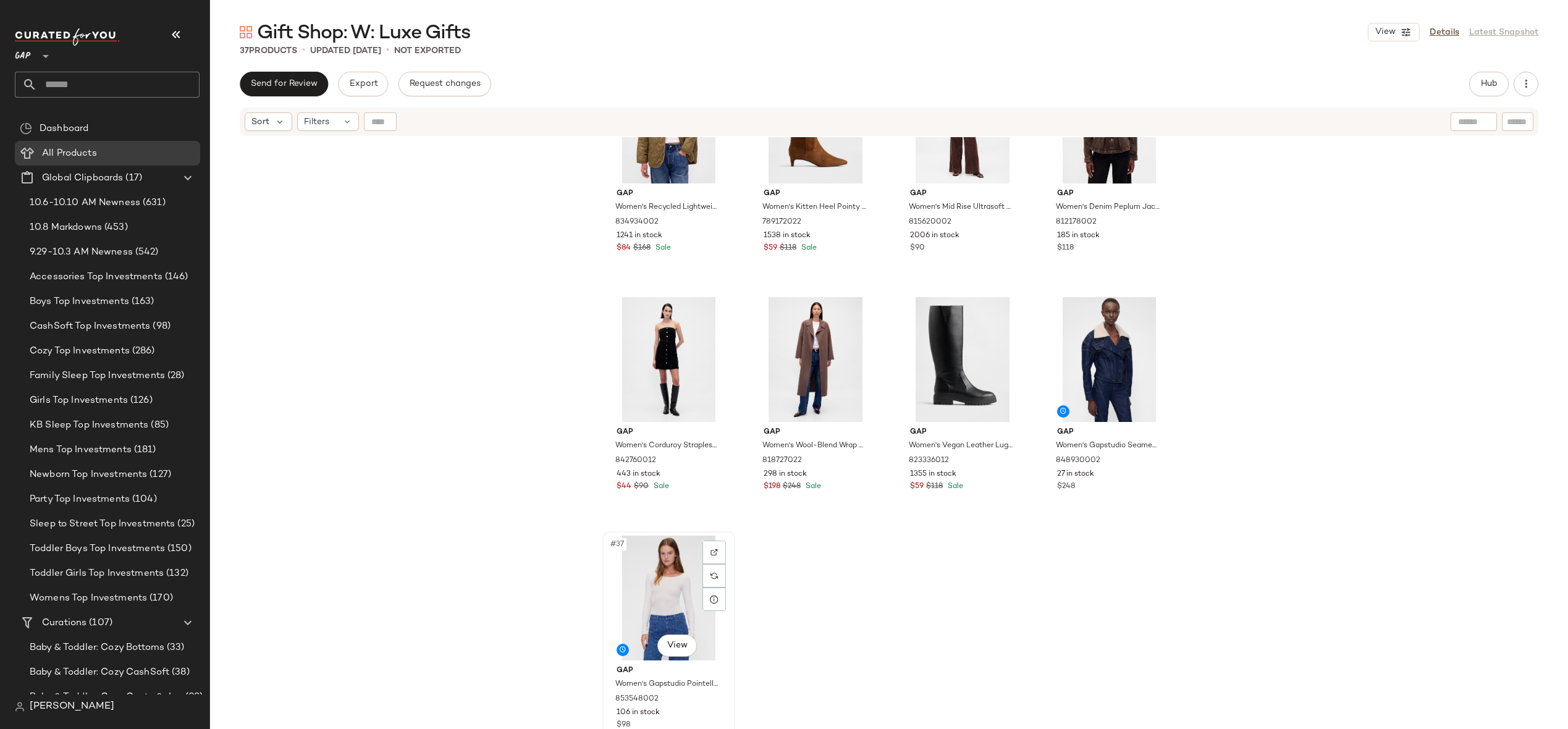
click at [659, 584] on div "#37 View" at bounding box center [669, 598] width 125 height 125
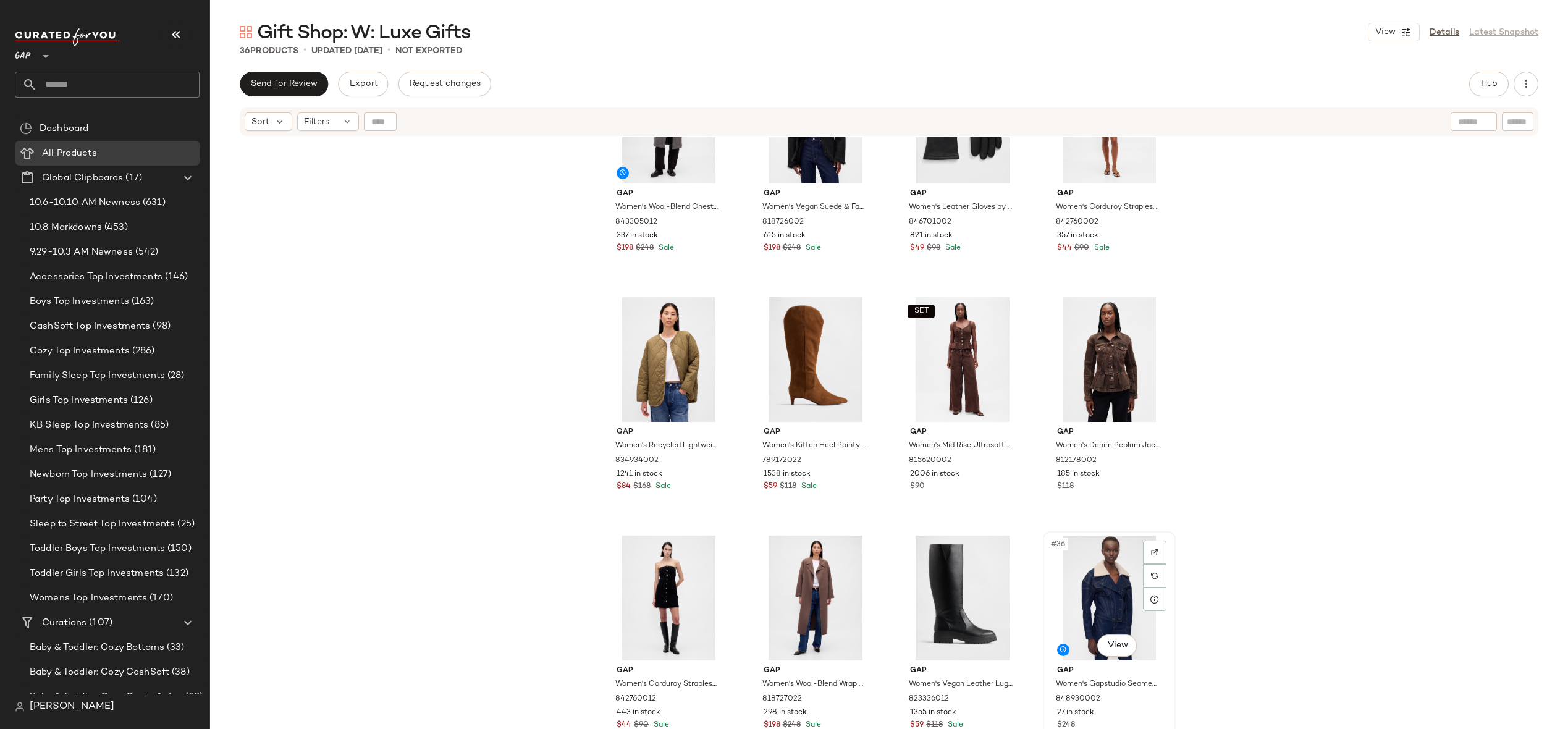
click at [1115, 590] on div "#36 View" at bounding box center [1110, 598] width 125 height 125
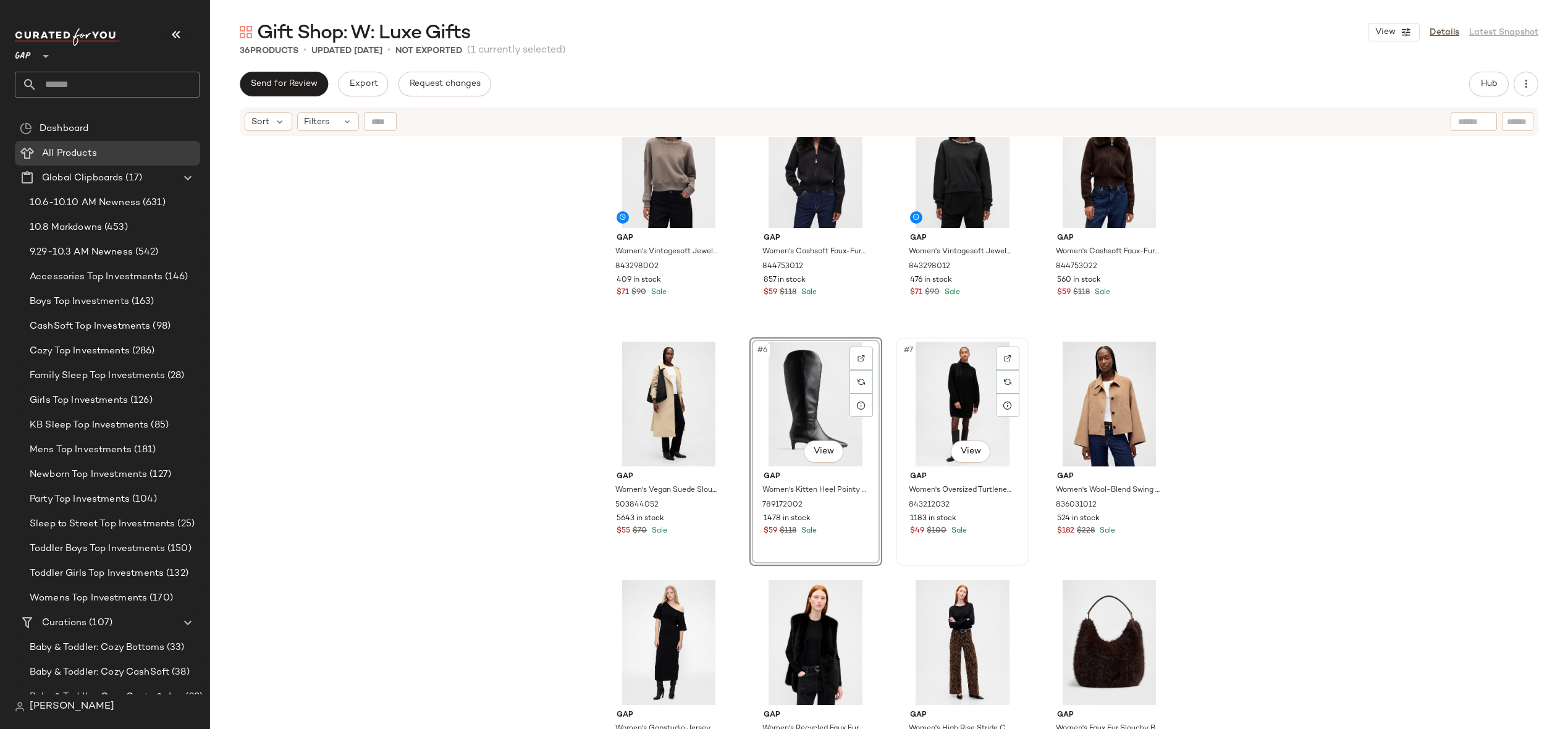
scroll to position [44, 0]
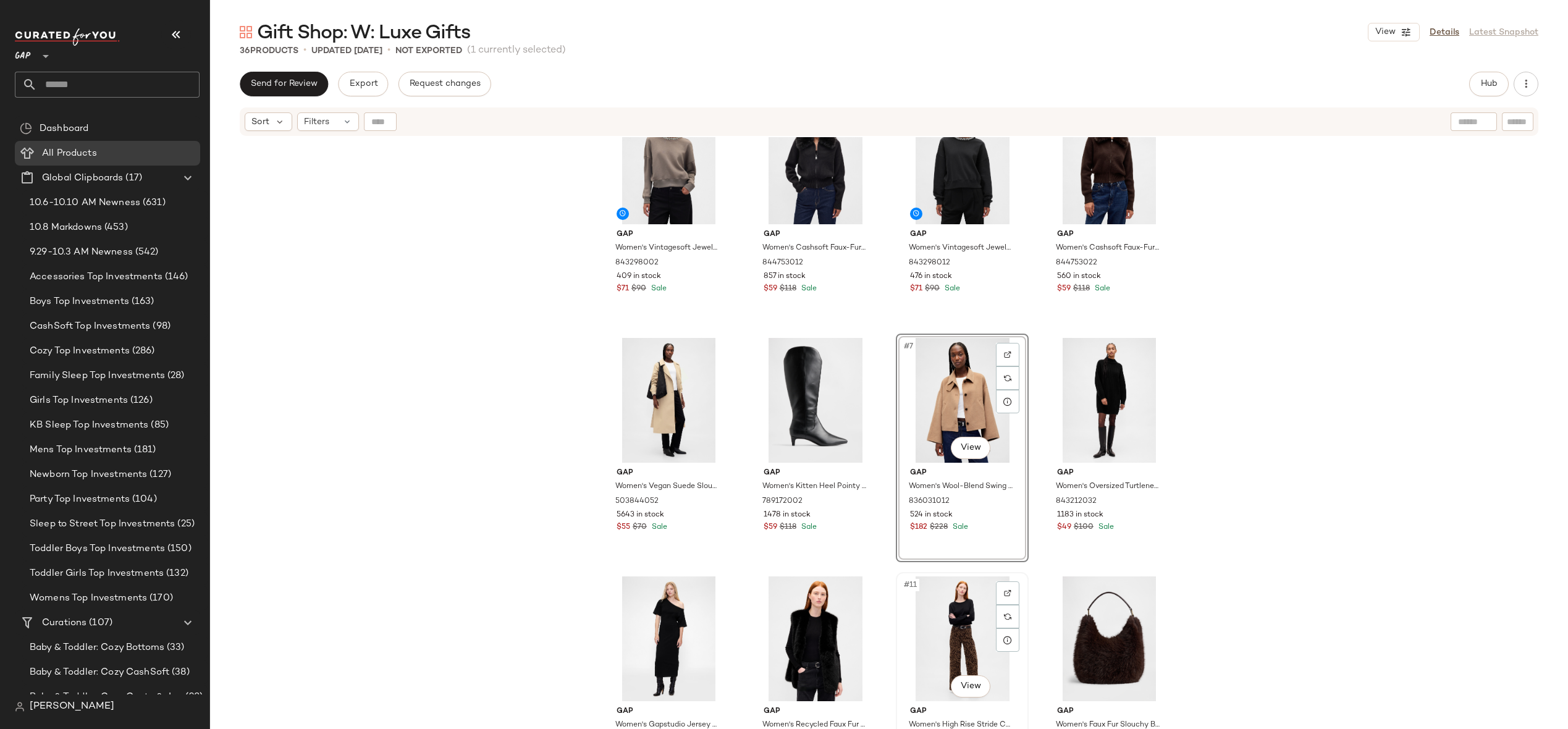
click at [942, 621] on div "#11 View" at bounding box center [963, 639] width 125 height 125
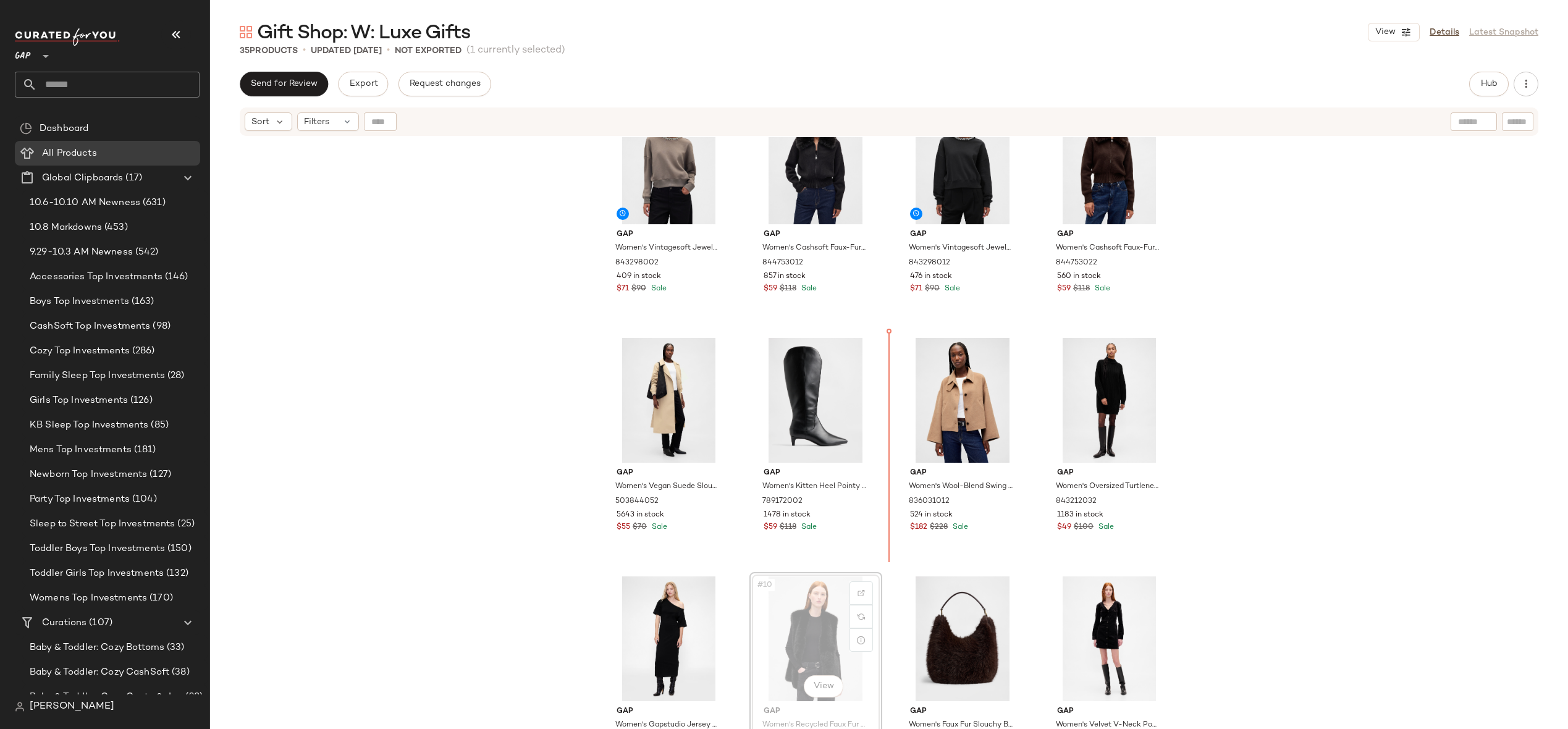
drag, startPoint x: 811, startPoint y: 632, endPoint x: 817, endPoint y: 626, distance: 8.5
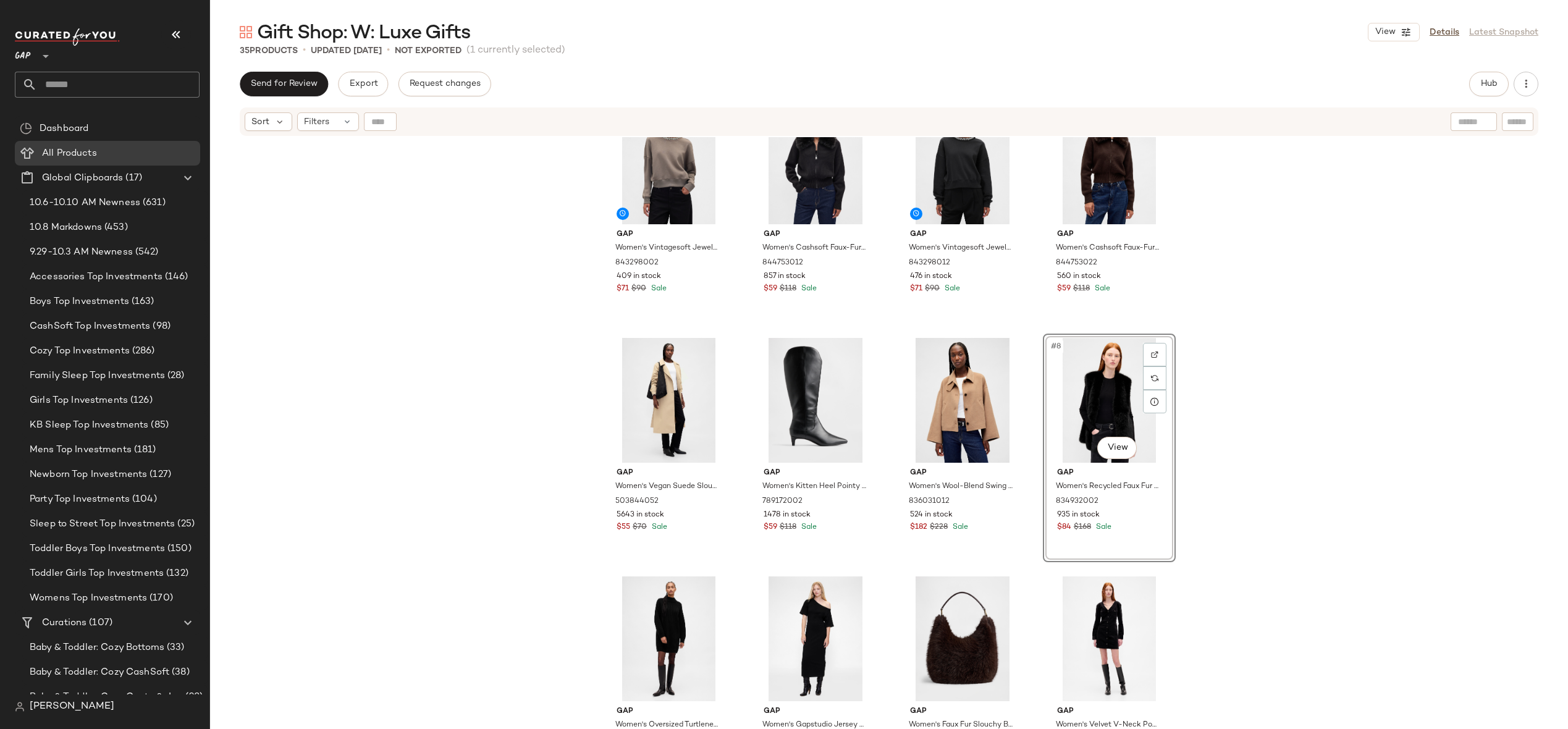
click at [1186, 392] on div "Gap Women's Vintagesoft Jewel-Neck Crop Sweatshirt by Gap Plymouth Rock Brown T…" at bounding box center [889, 448] width 1358 height 623
click at [935, 397] on div "#7 View" at bounding box center [963, 400] width 125 height 125
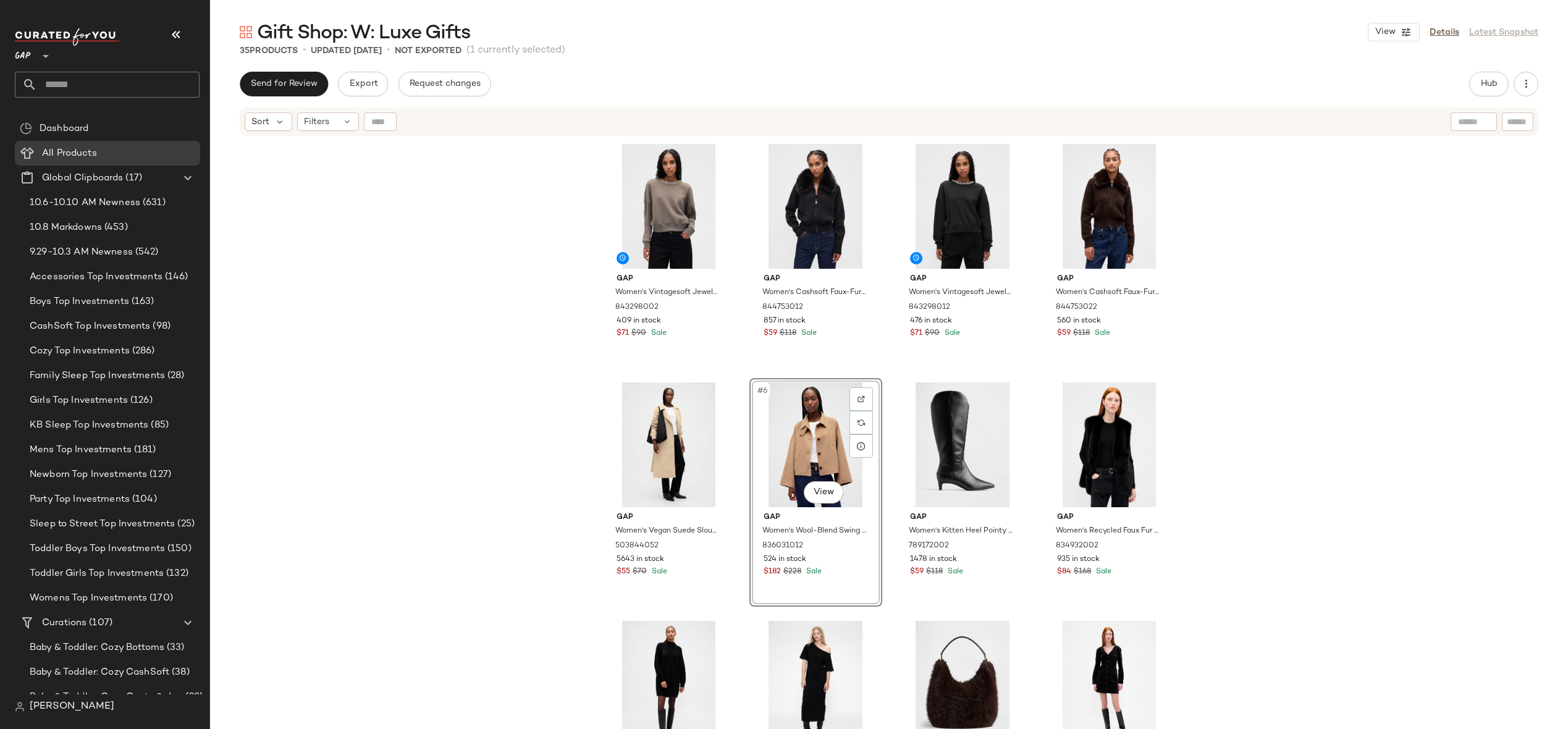
click at [1221, 342] on div "Gap Women's Vintagesoft Jewel-Neck Crop Sweatshirt by Gap Plymouth Rock Brown T…" at bounding box center [889, 448] width 1358 height 623
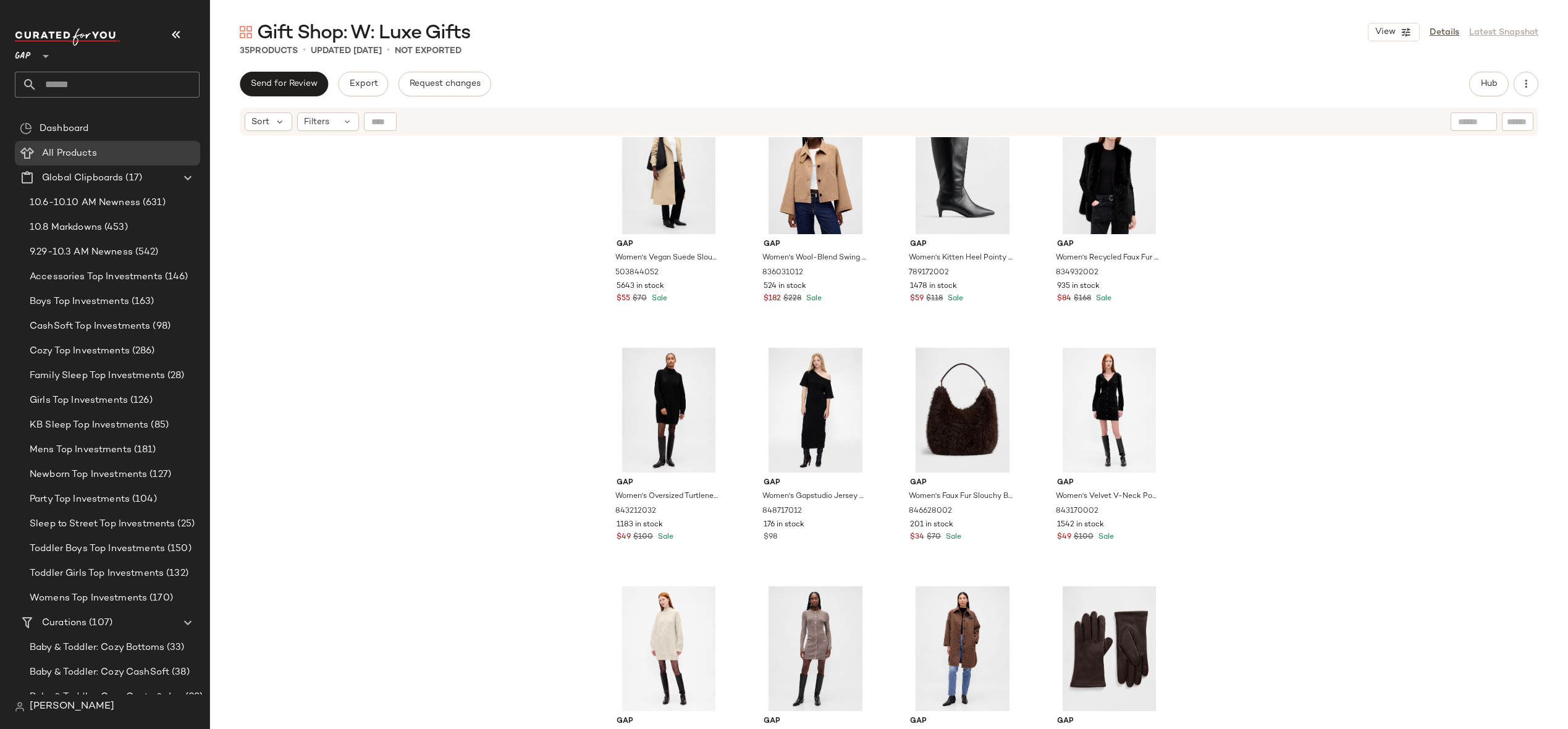
scroll to position [330, 0]
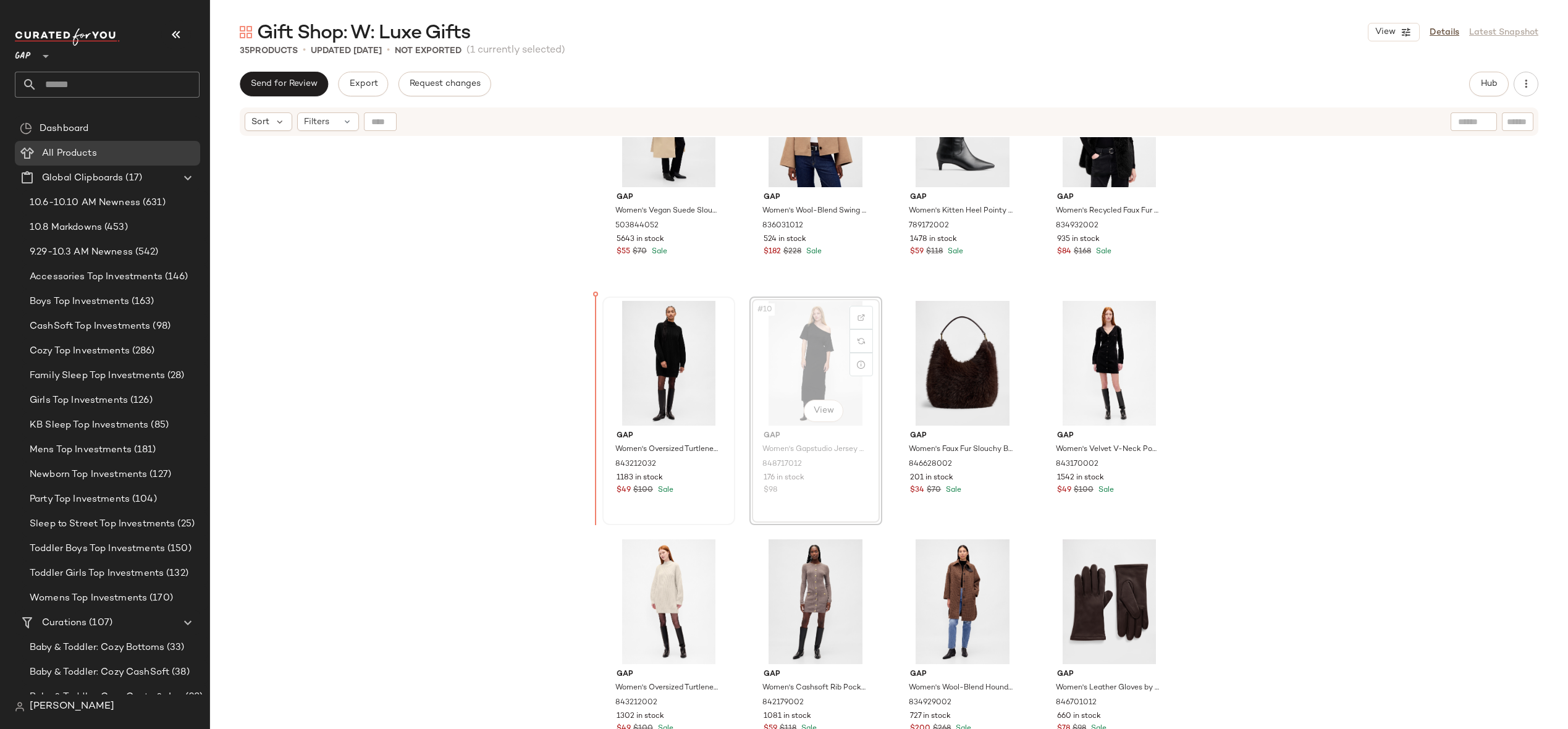
drag, startPoint x: 810, startPoint y: 340, endPoint x: 652, endPoint y: 340, distance: 158.0
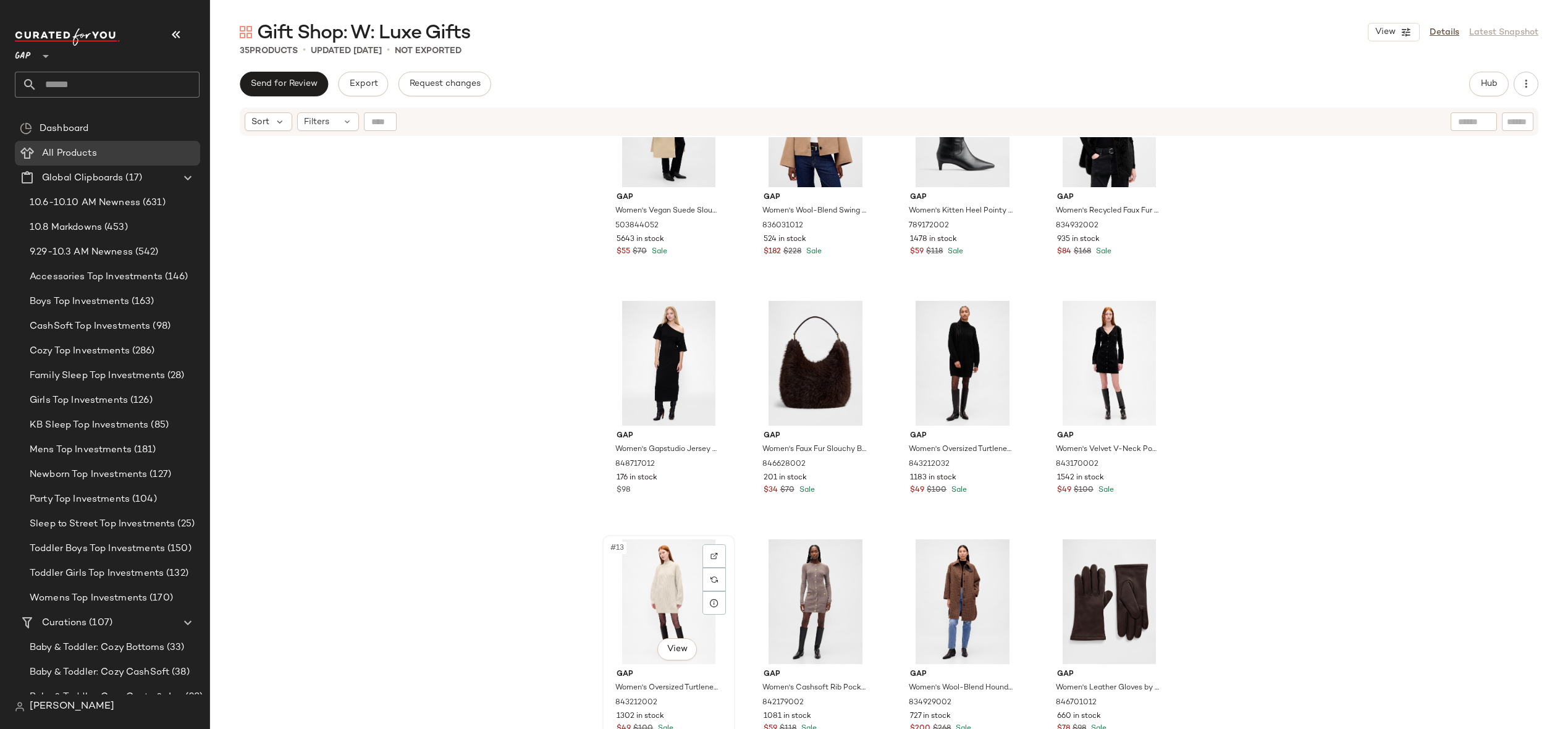
click at [679, 599] on div "#13 View" at bounding box center [669, 602] width 125 height 125
click at [819, 580] on div "#14 View" at bounding box center [816, 602] width 125 height 125
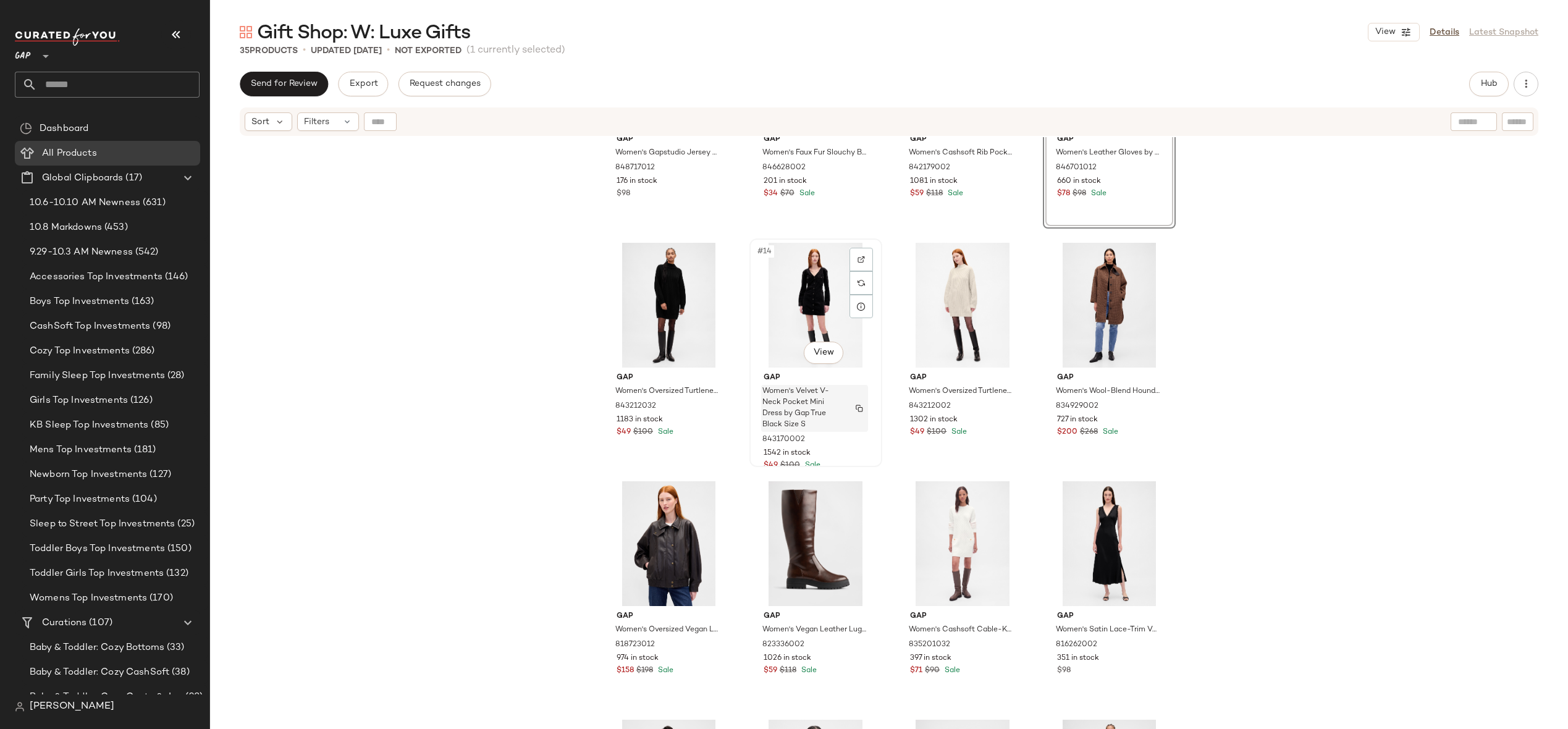
scroll to position [816, 0]
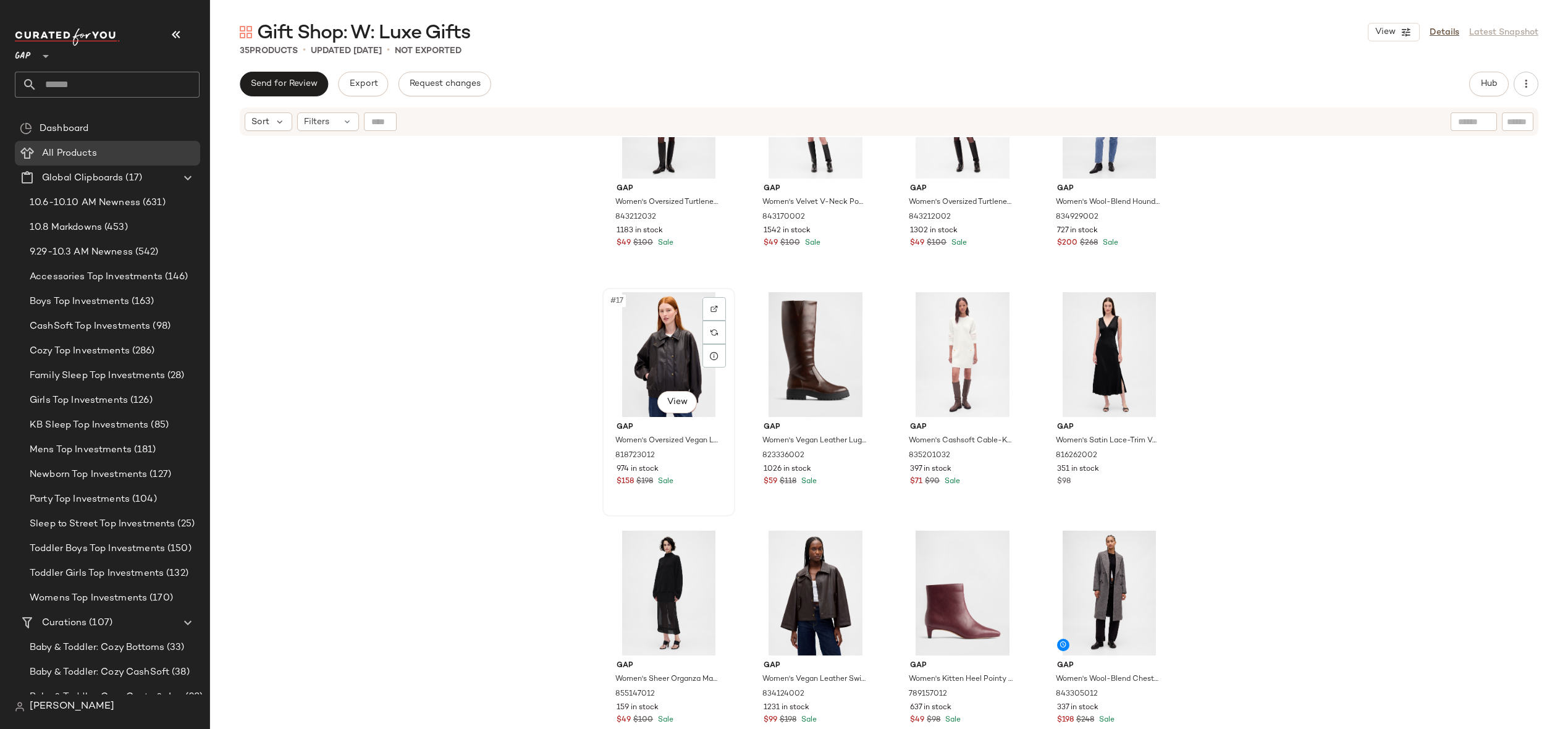
click at [660, 353] on div "#17 View" at bounding box center [669, 355] width 125 height 125
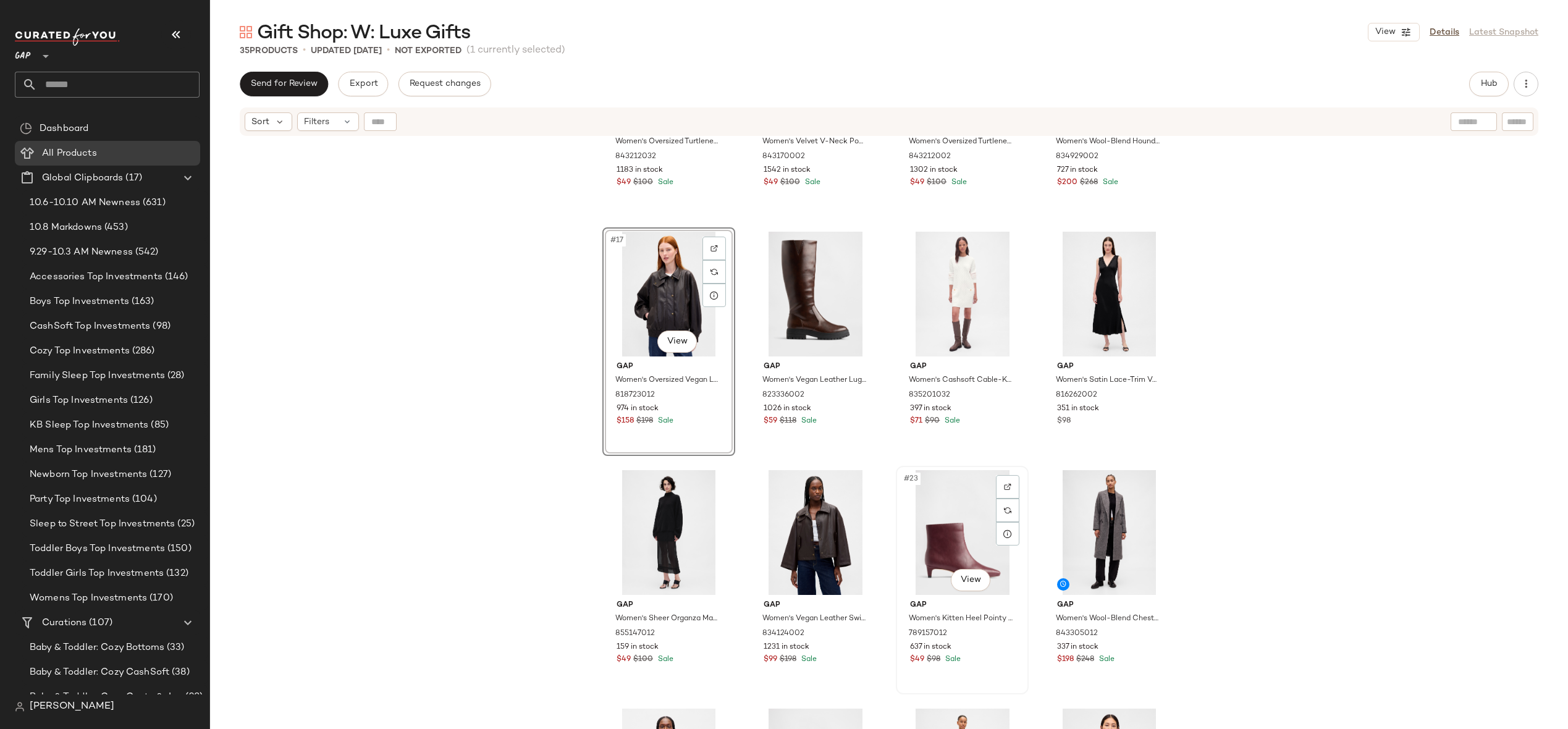
scroll to position [888, 0]
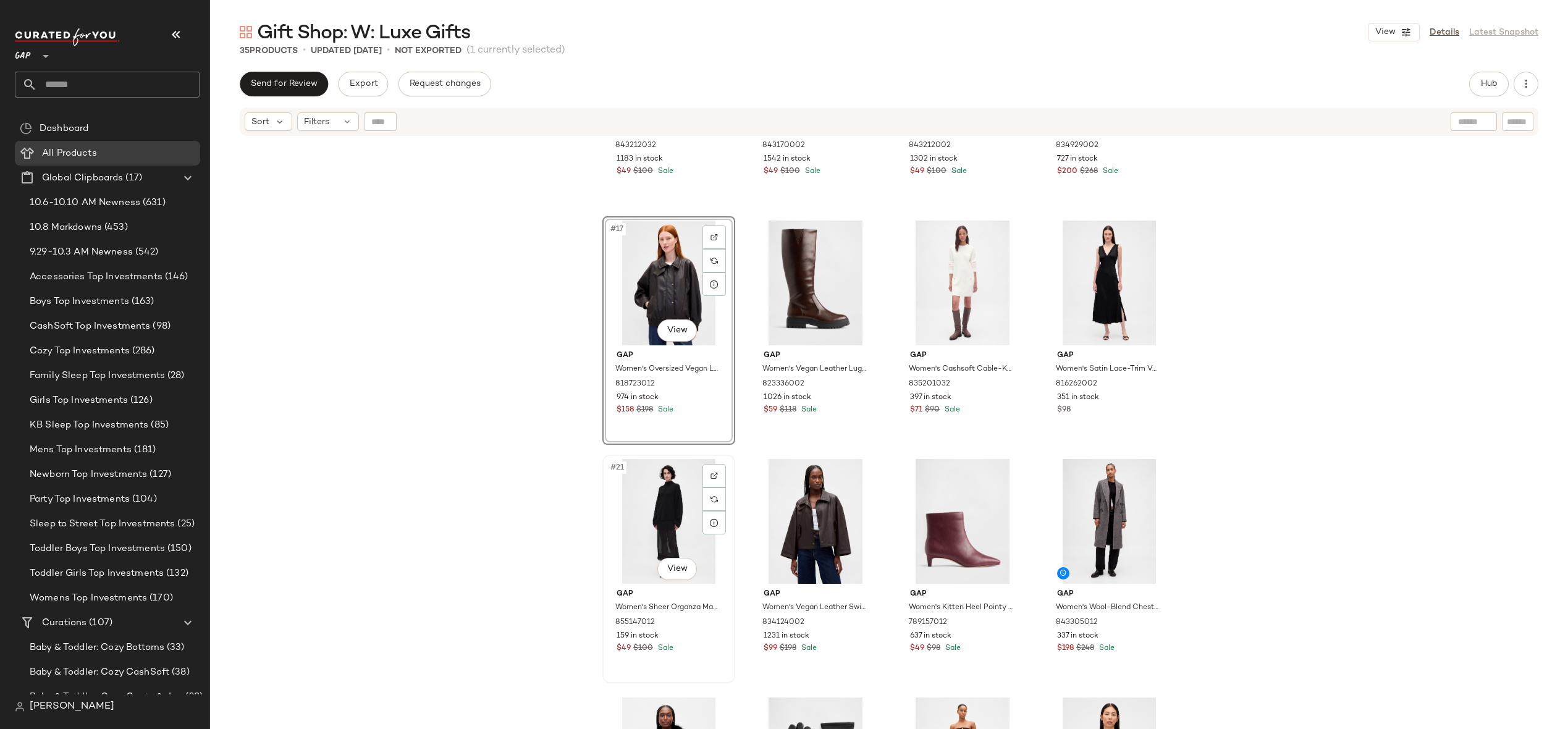
click at [670, 516] on div "#21 View" at bounding box center [669, 521] width 125 height 125
click at [1100, 492] on div "#24 View" at bounding box center [1110, 521] width 125 height 125
click at [1230, 356] on div "Gap Women's Oversized Turtleneck Mini Sweater Dress by Gap True Black Size S 84…" at bounding box center [889, 448] width 1358 height 623
click at [931, 291] on div "#19 View" at bounding box center [963, 283] width 125 height 125
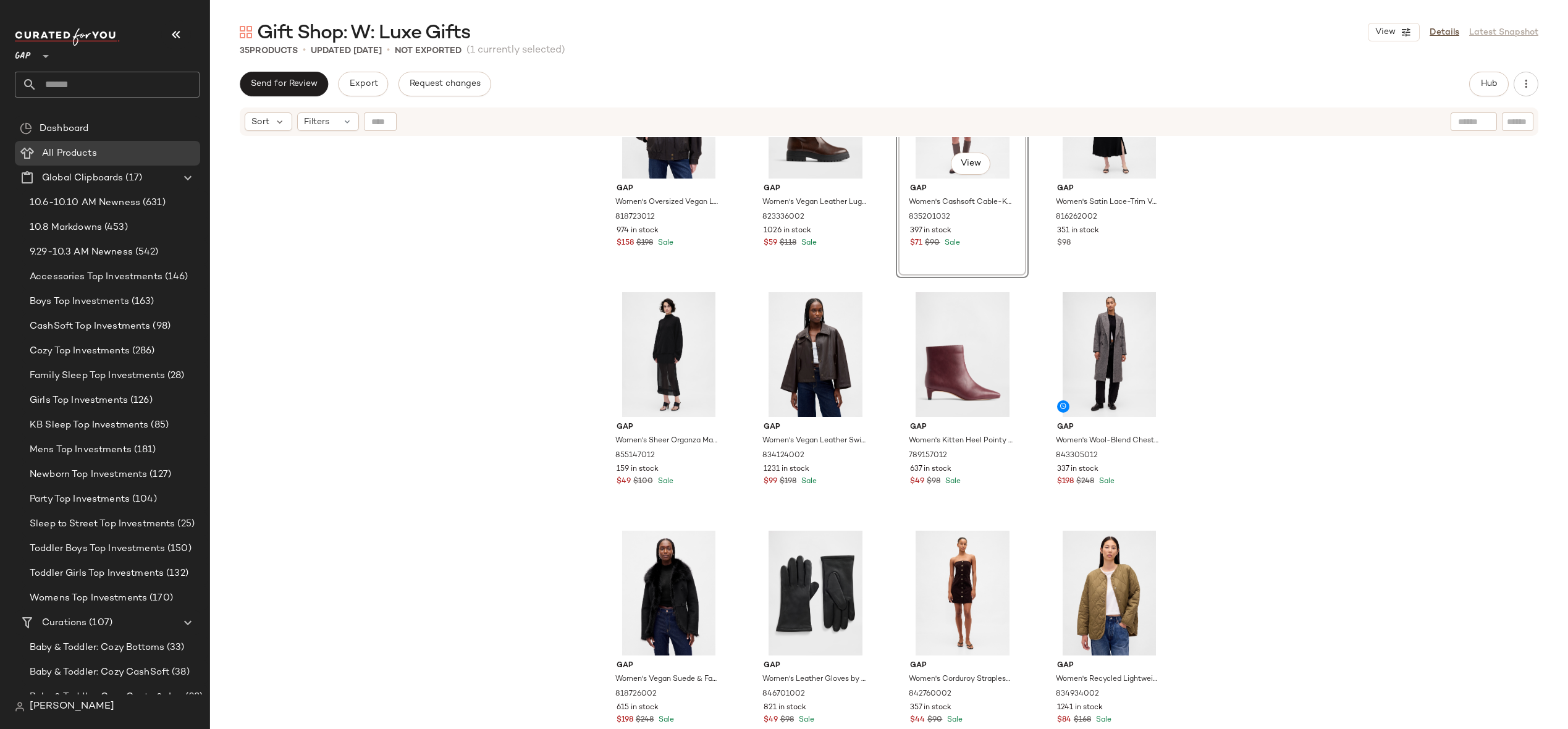
scroll to position [1036, 0]
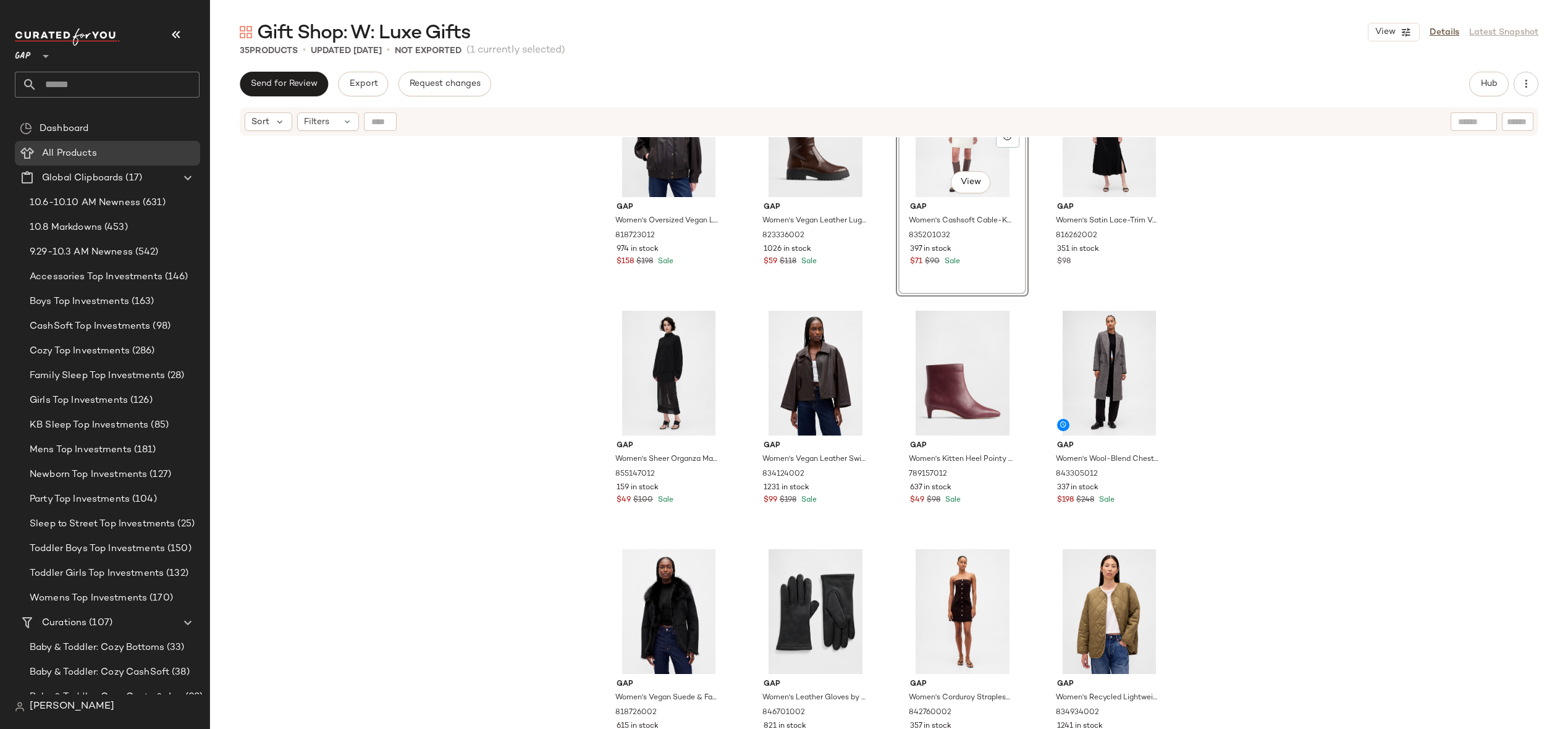
click at [1249, 369] on div "Gap Women's Oversized Vegan Leather Jacket by Gap Terra Brown Tall Size M 81872…" at bounding box center [889, 448] width 1358 height 623
click at [657, 615] on div "#25 View" at bounding box center [669, 612] width 125 height 125
click at [1099, 381] on div "#24 View" at bounding box center [1110, 373] width 125 height 125
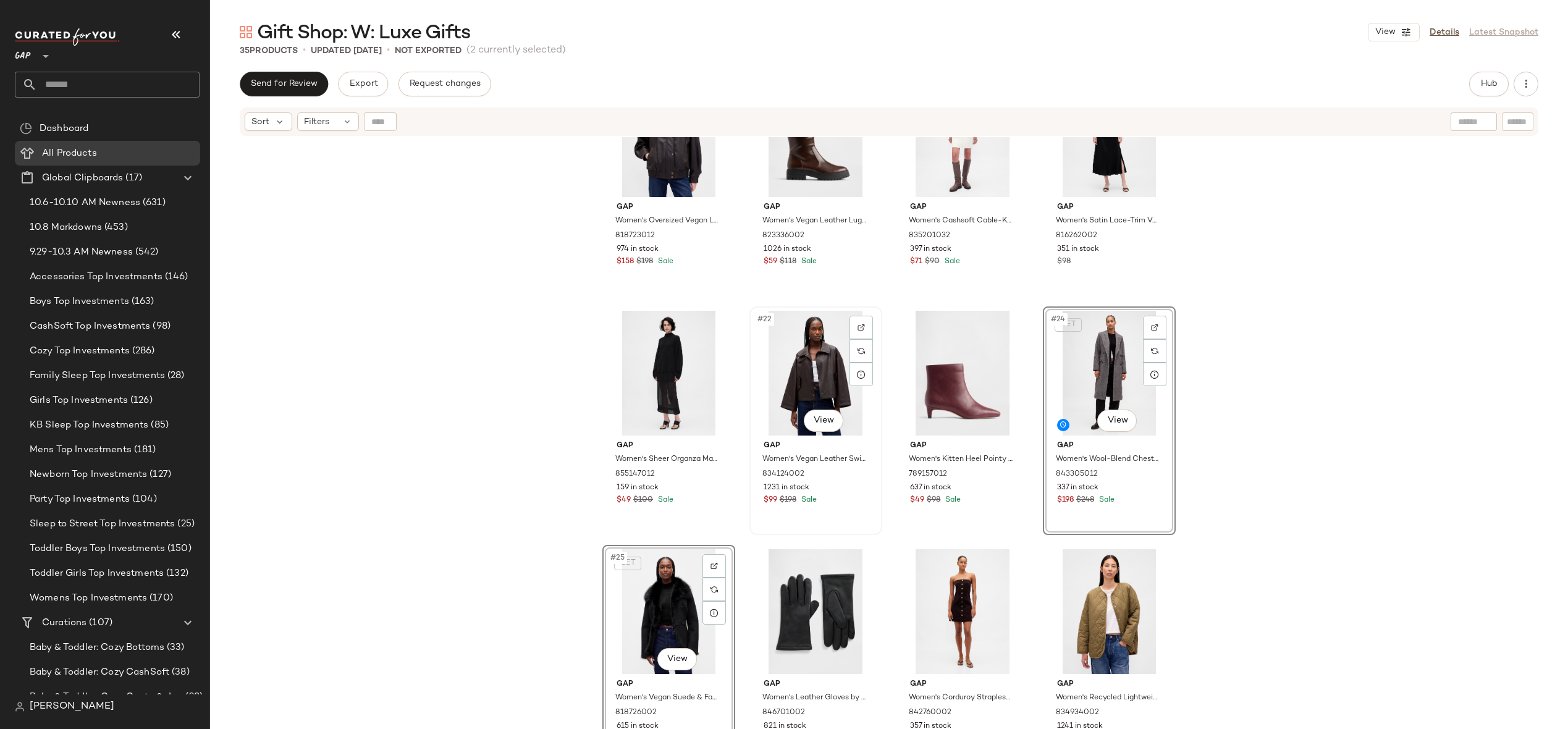
click at [808, 372] on div "#22 View" at bounding box center [816, 373] width 125 height 125
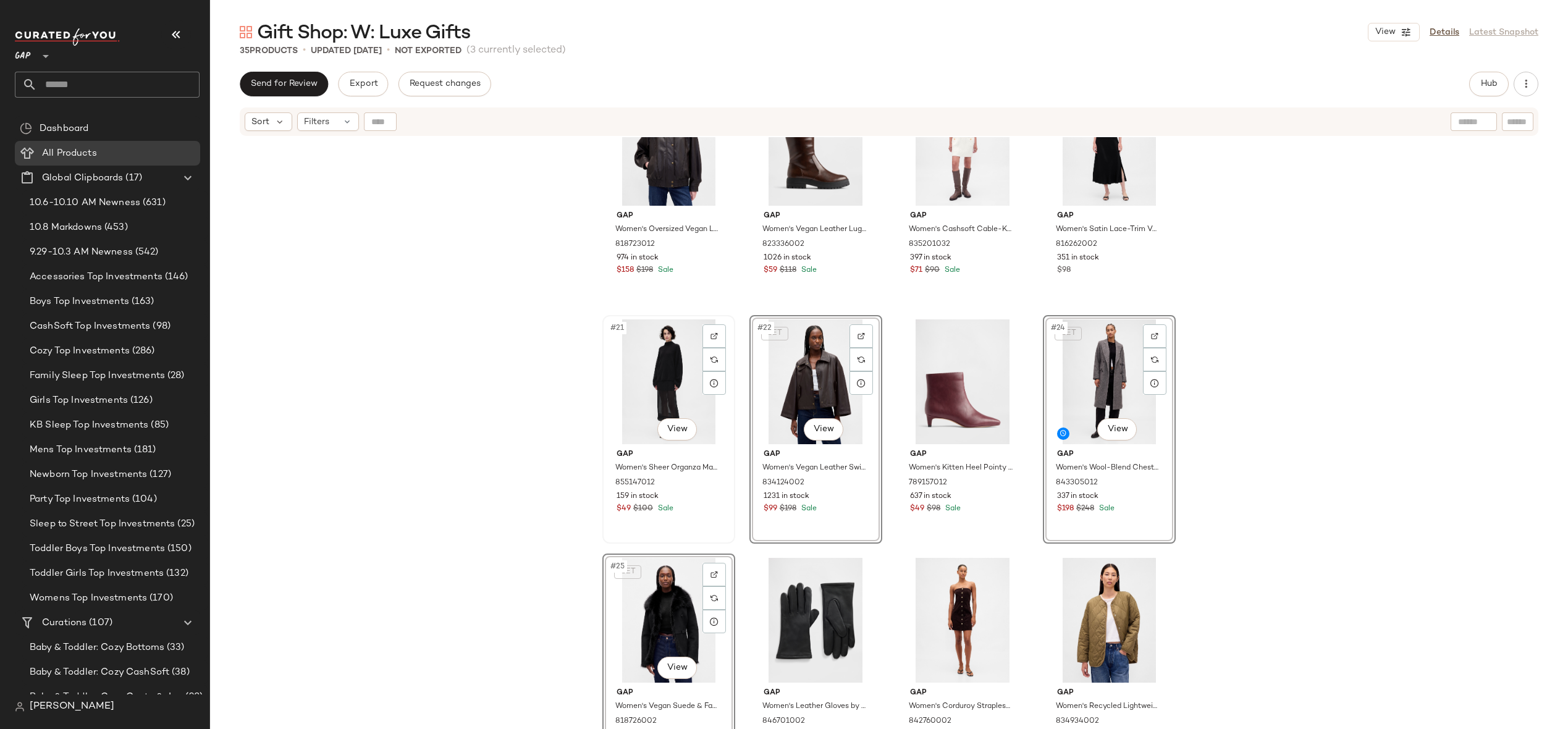
click at [650, 371] on div "#21 View" at bounding box center [669, 382] width 125 height 125
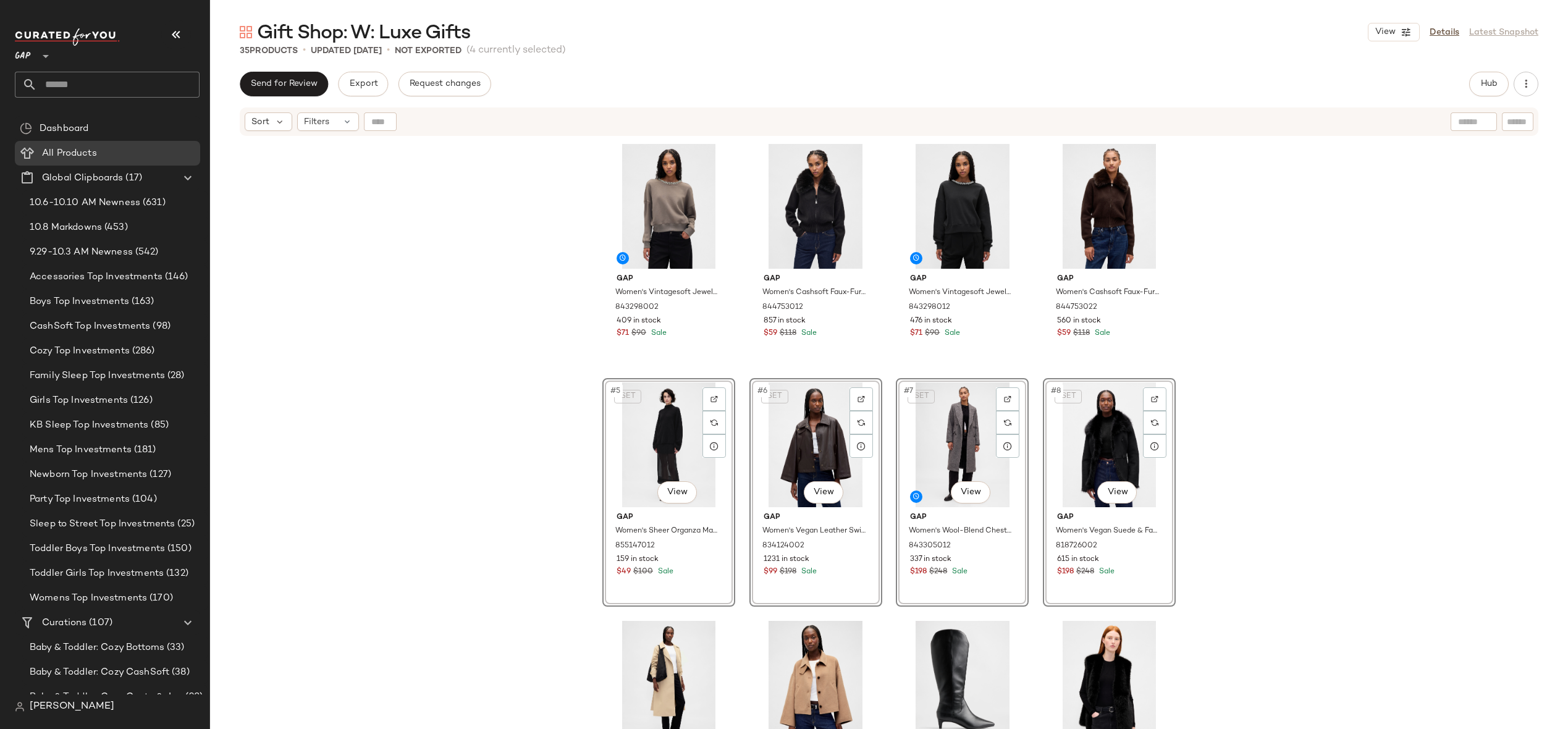
click at [551, 311] on div "Gap Women's Vintagesoft Jewel-Neck Crop Sweatshirt by Gap Plymouth Rock Brown T…" at bounding box center [889, 448] width 1358 height 623
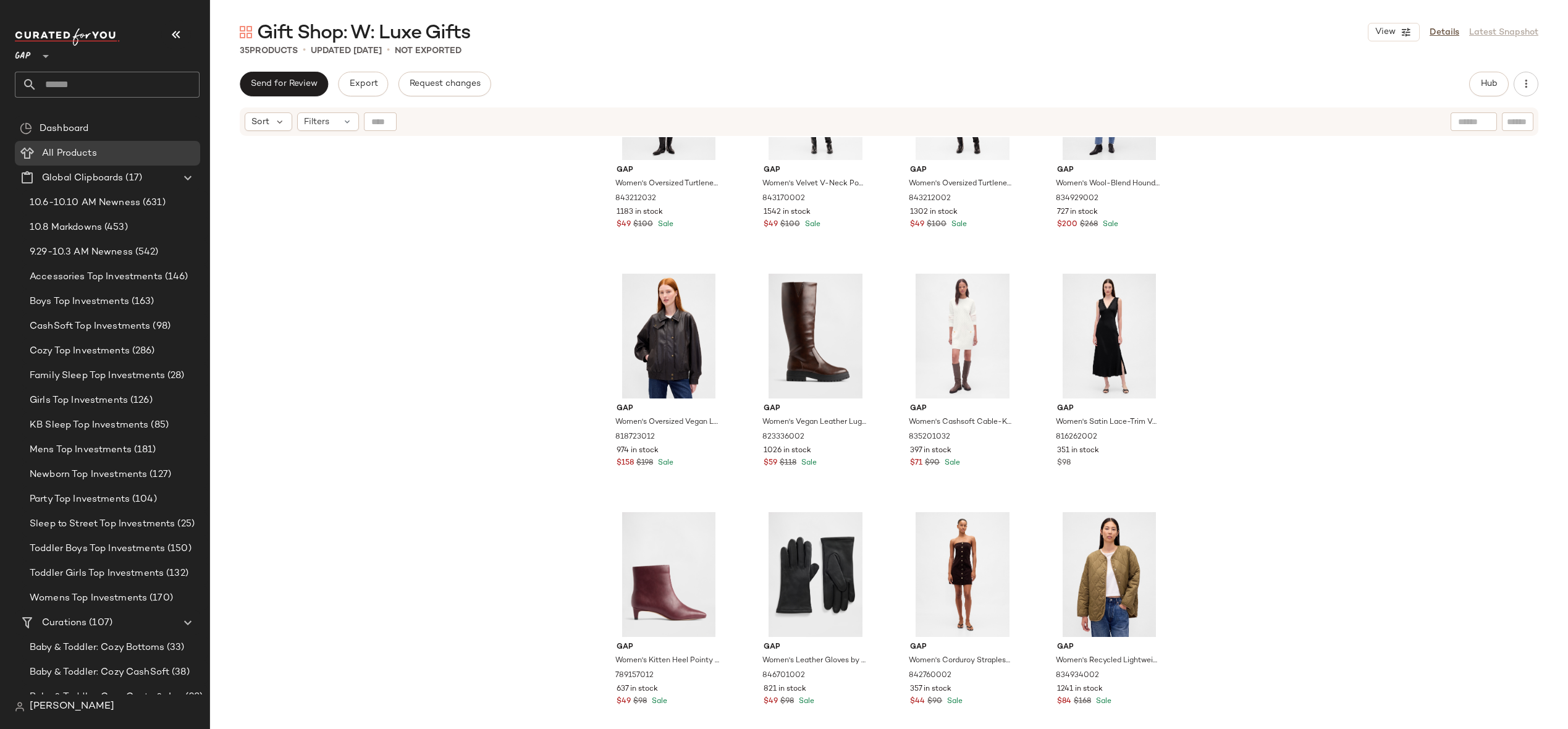
scroll to position [1147, 0]
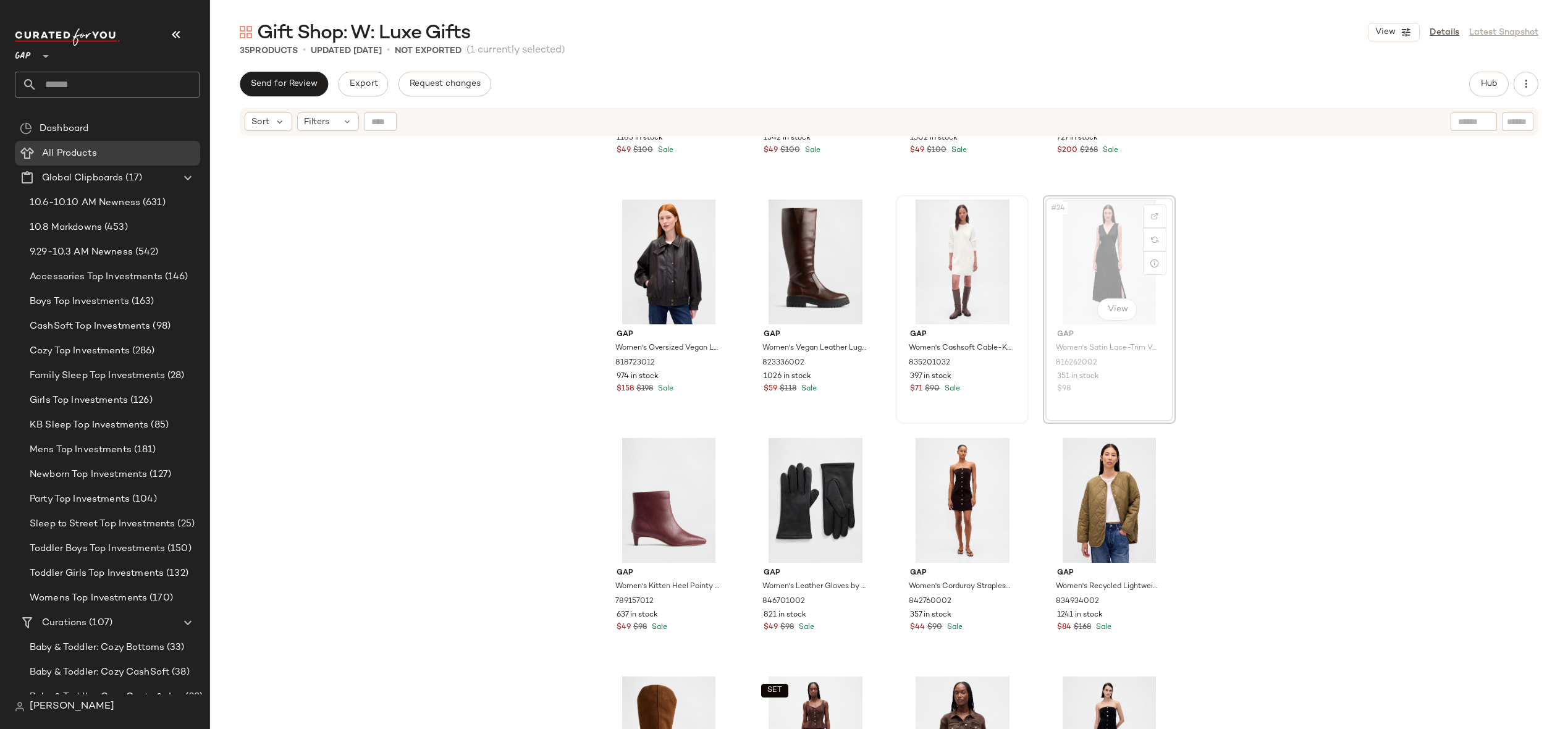
drag, startPoint x: 1112, startPoint y: 268, endPoint x: 962, endPoint y: 268, distance: 150.0
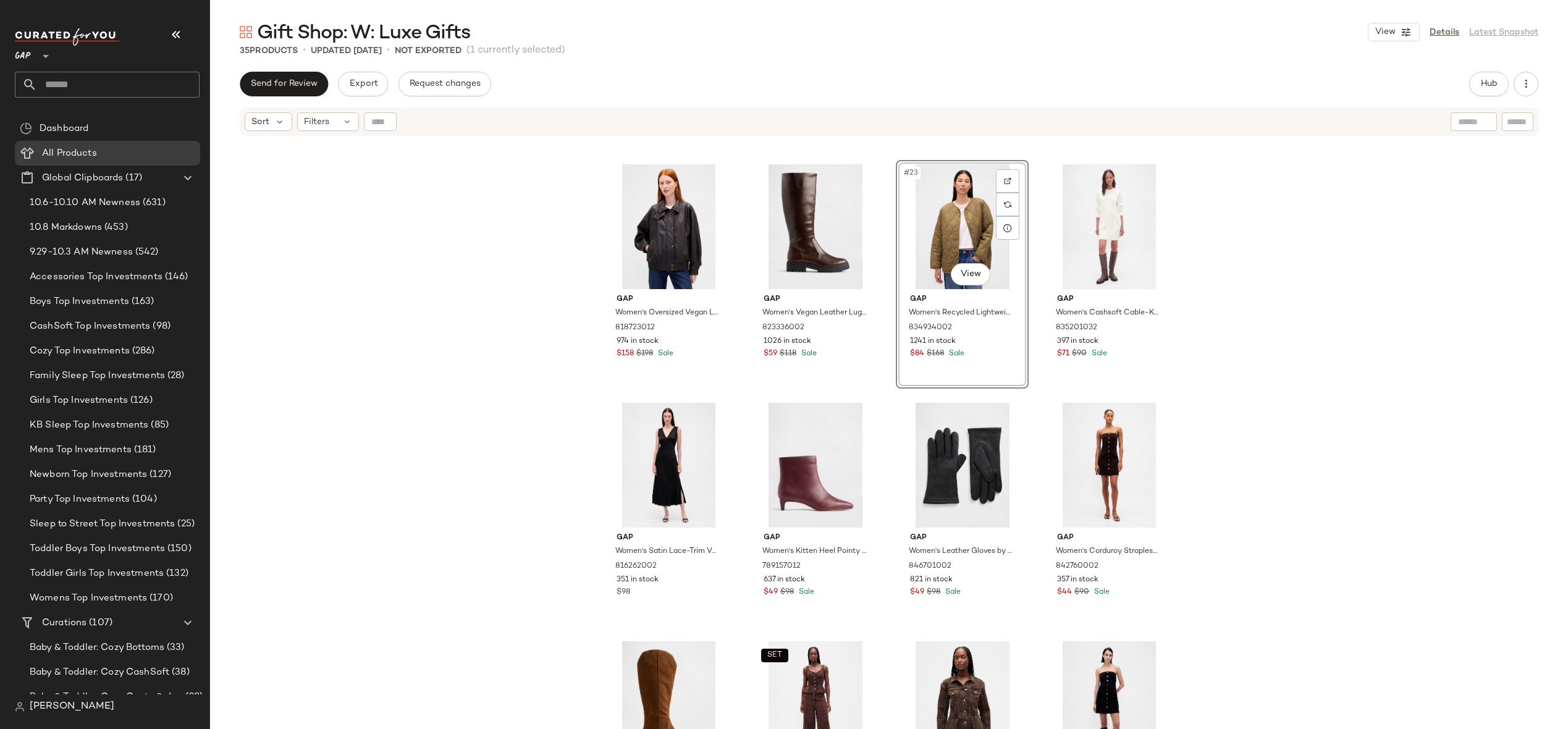
scroll to position [1132, 0]
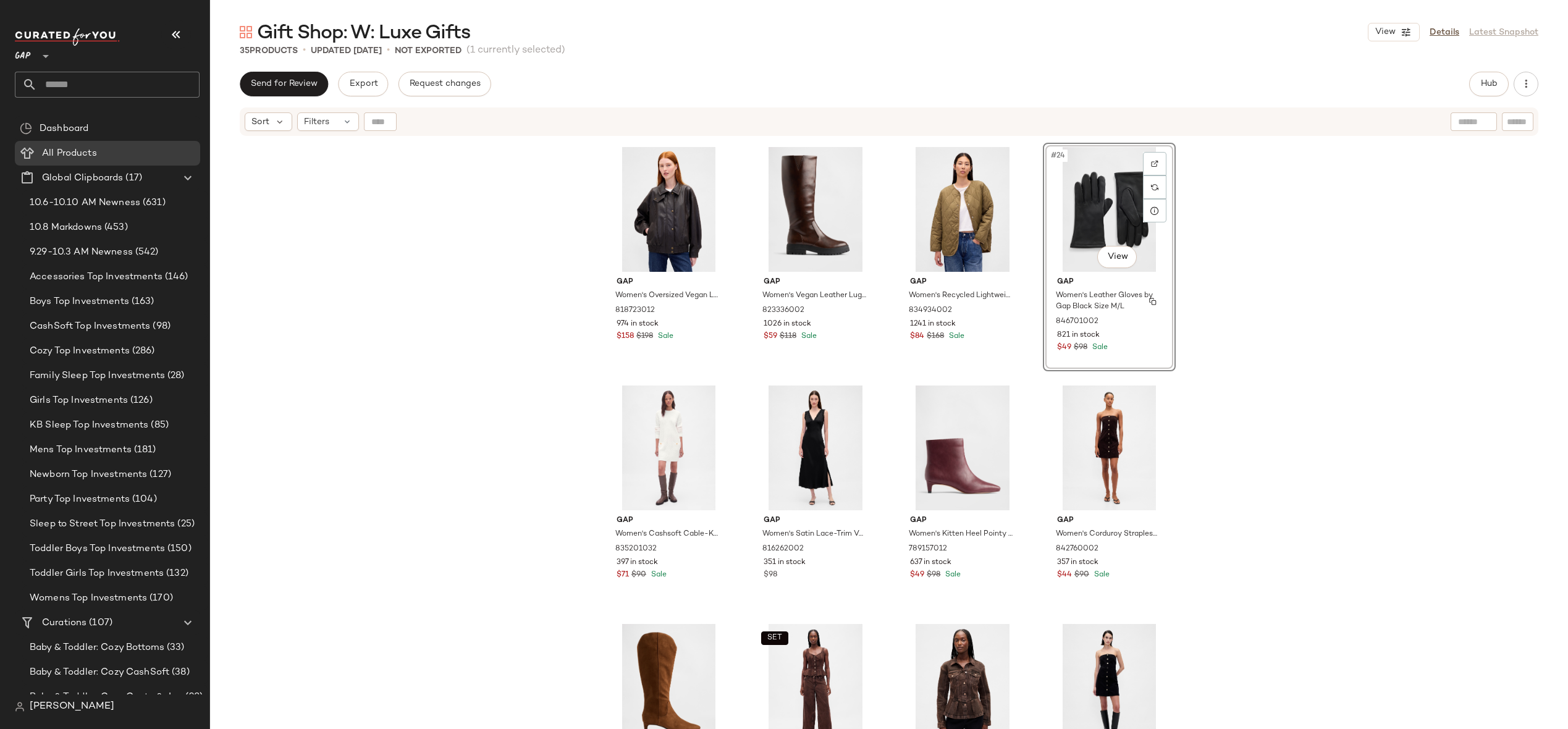
scroll to position [920, 0]
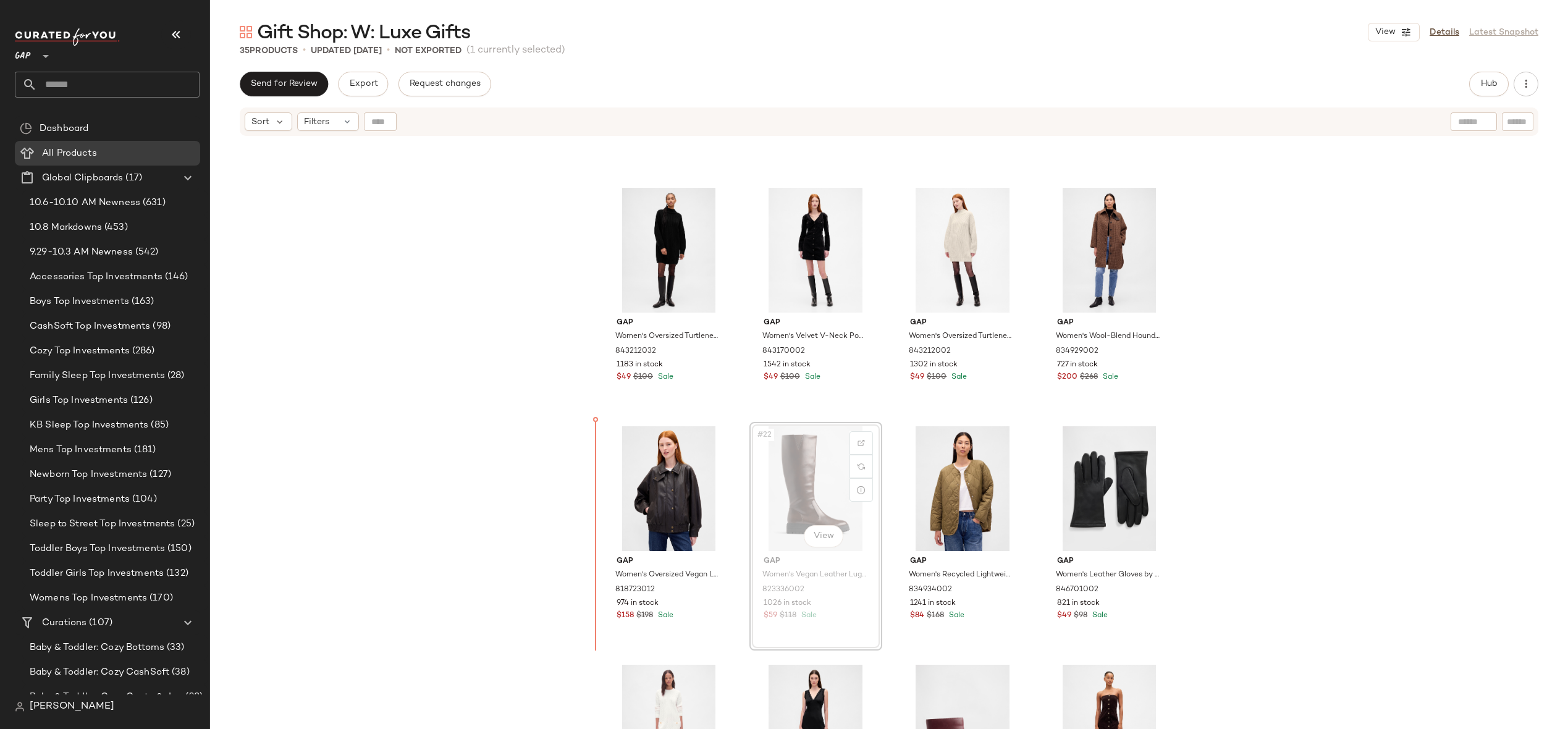
drag, startPoint x: 791, startPoint y: 471, endPoint x: 780, endPoint y: 471, distance: 11.0
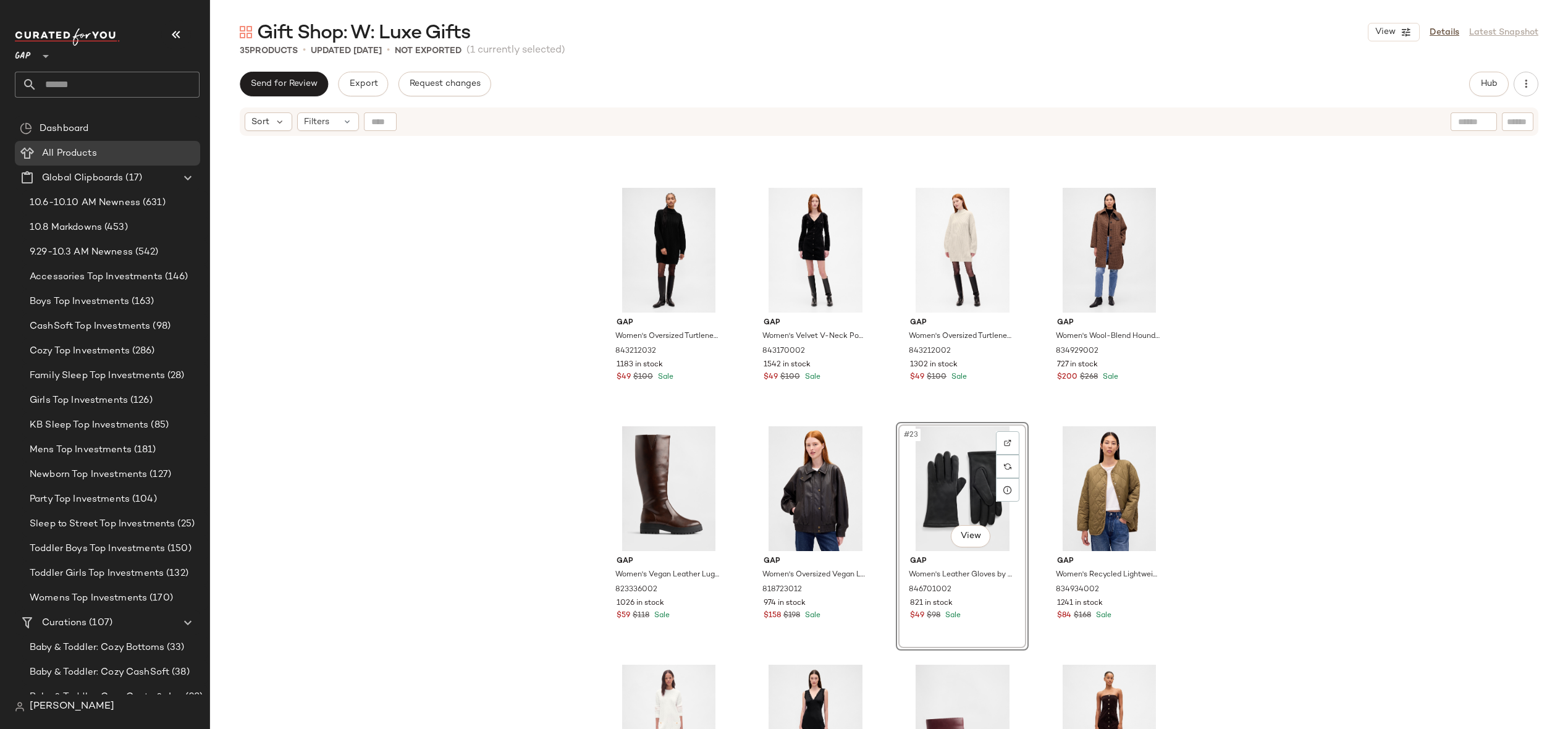
click at [1237, 425] on div "Gap Women's Oversized Turtleneck Mini Sweater Dress by Gap True Black Size S 84…" at bounding box center [889, 448] width 1358 height 623
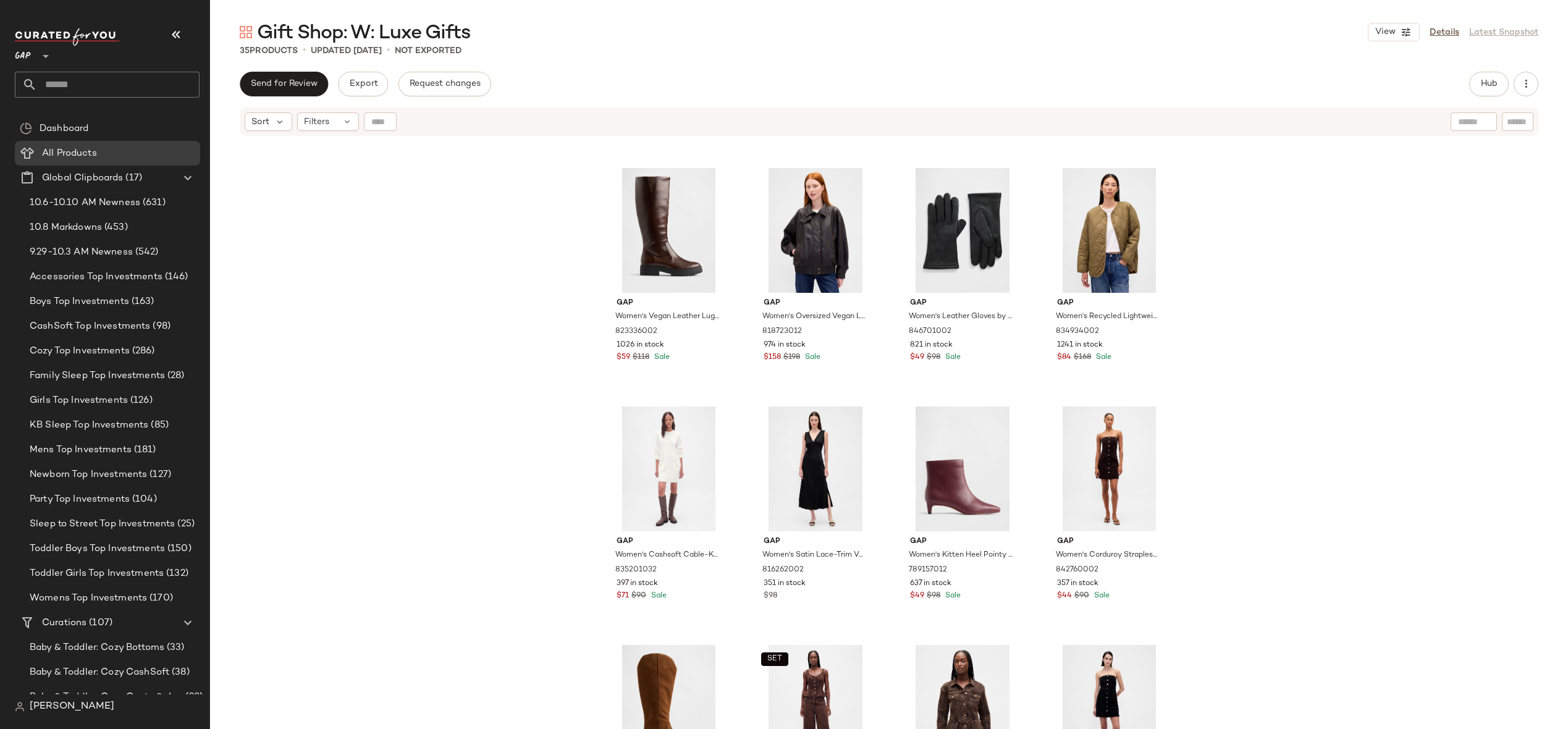
scroll to position [1171, 0]
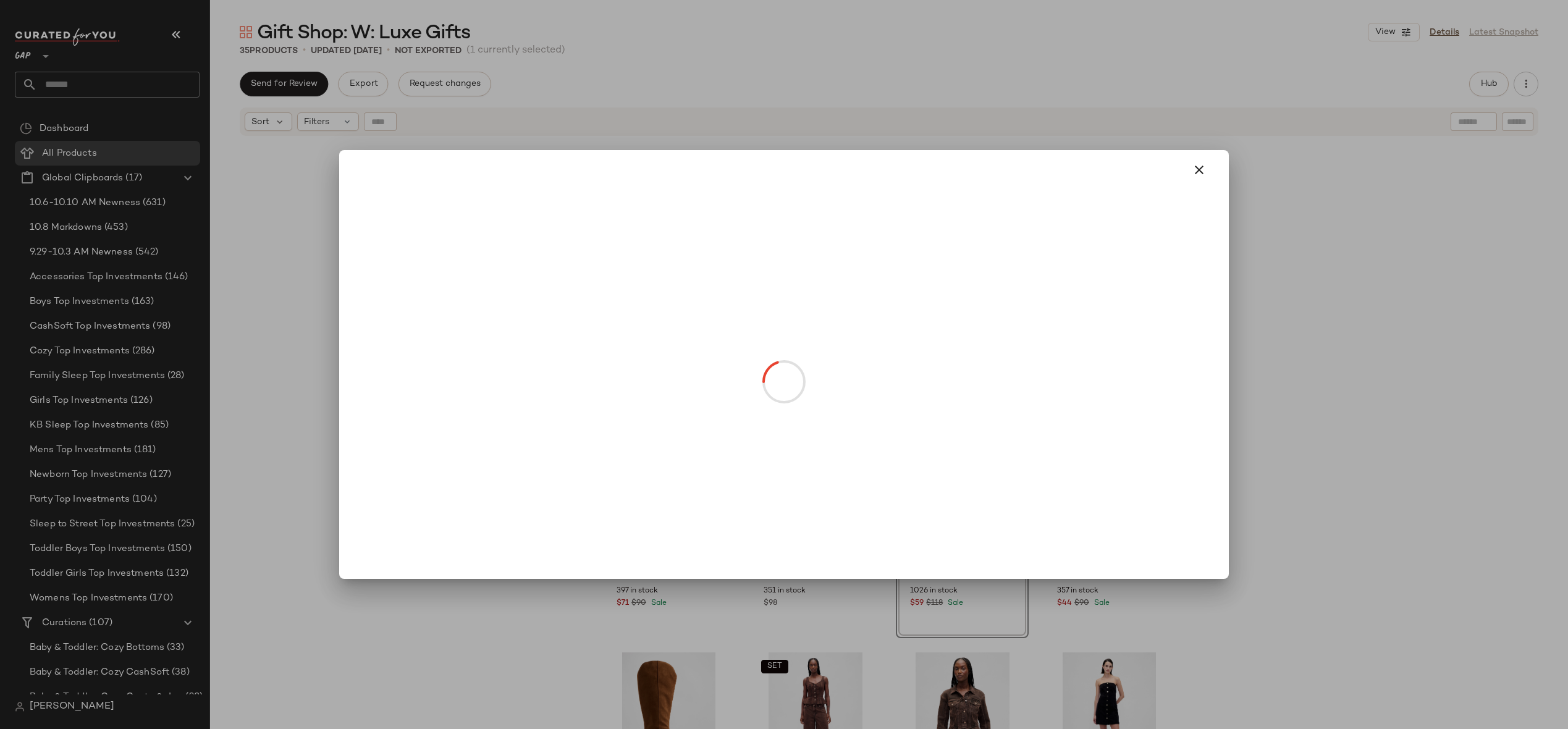
drag, startPoint x: 945, startPoint y: 512, endPoint x: 774, endPoint y: 512, distance: 171.0
click at [775, 512] on body "GAP ** Dashboard All Products Global Clipboards (17) 10.6-10.10 AM Newness (631…" at bounding box center [784, 364] width 1568 height 729
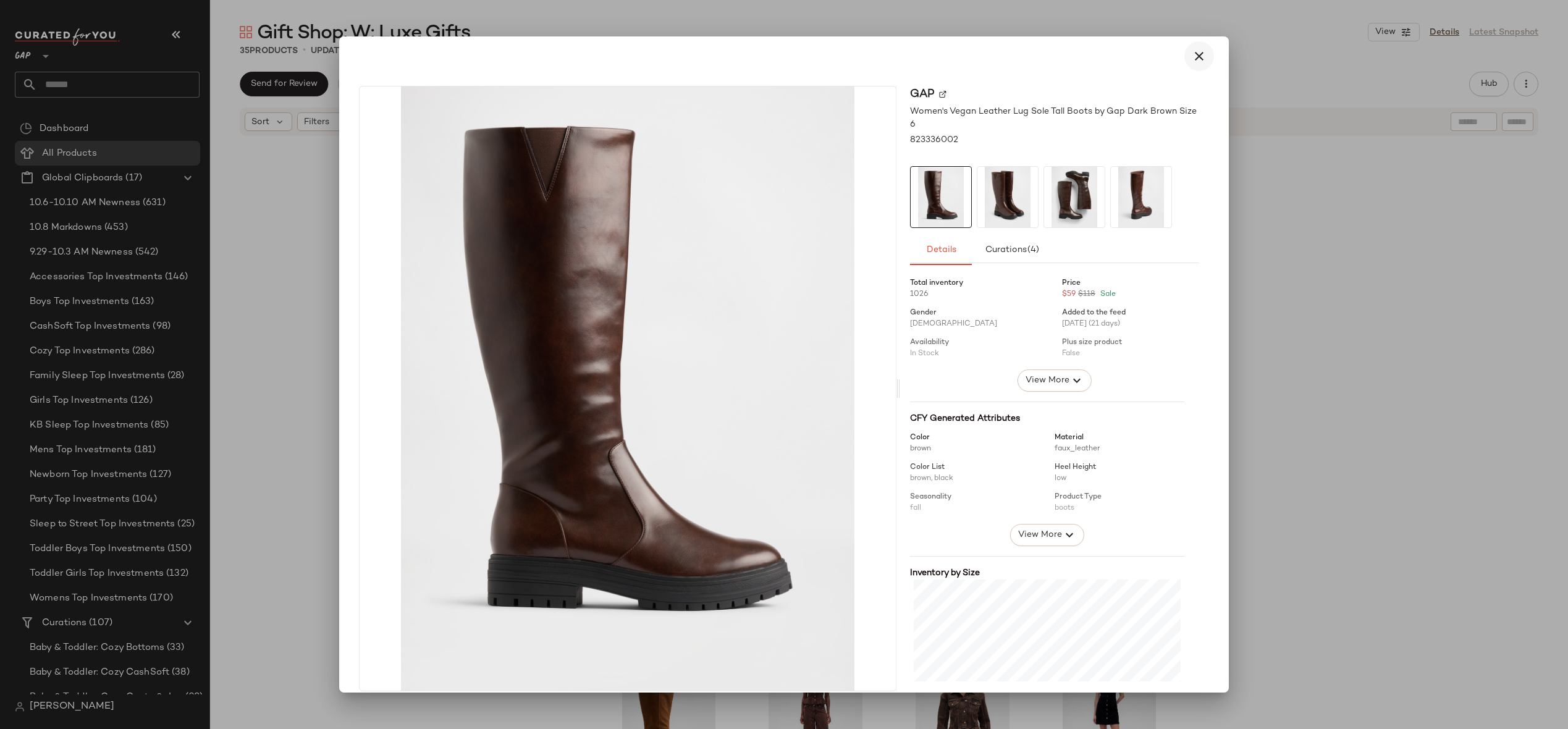
click at [1192, 60] on icon "button" at bounding box center [1199, 56] width 14 height 14
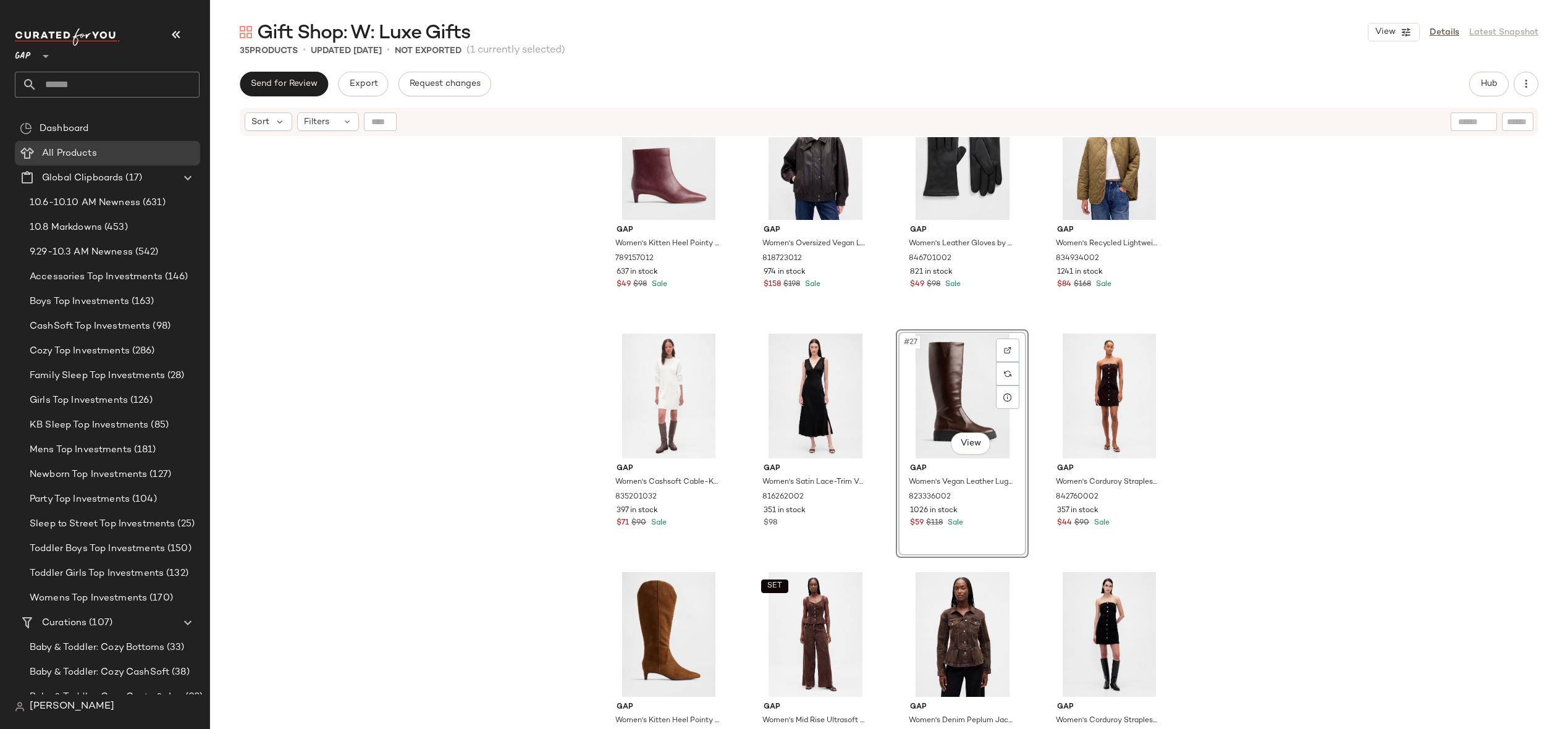
scroll to position [1294, 0]
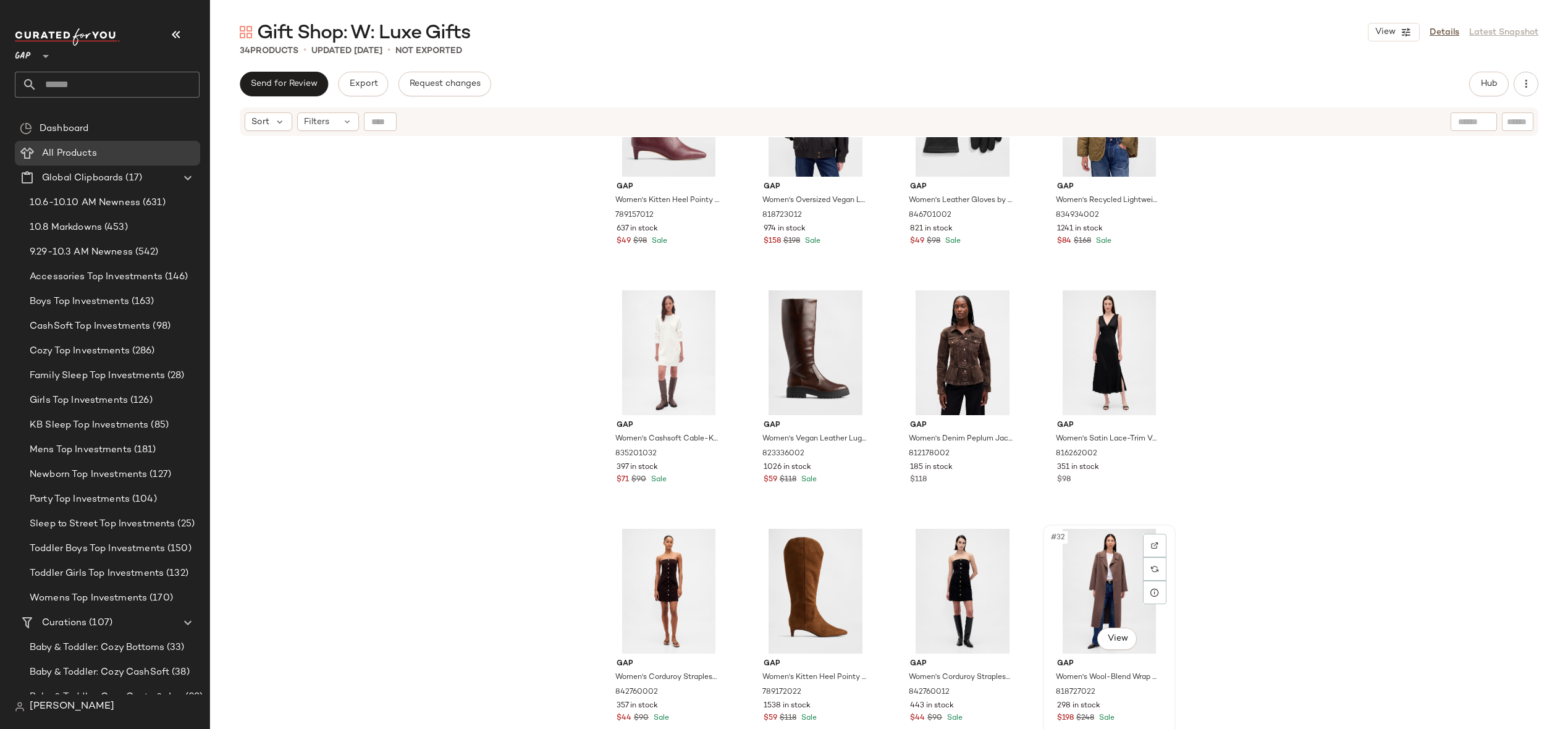
click at [1131, 610] on div "#32 View" at bounding box center [1110, 591] width 125 height 125
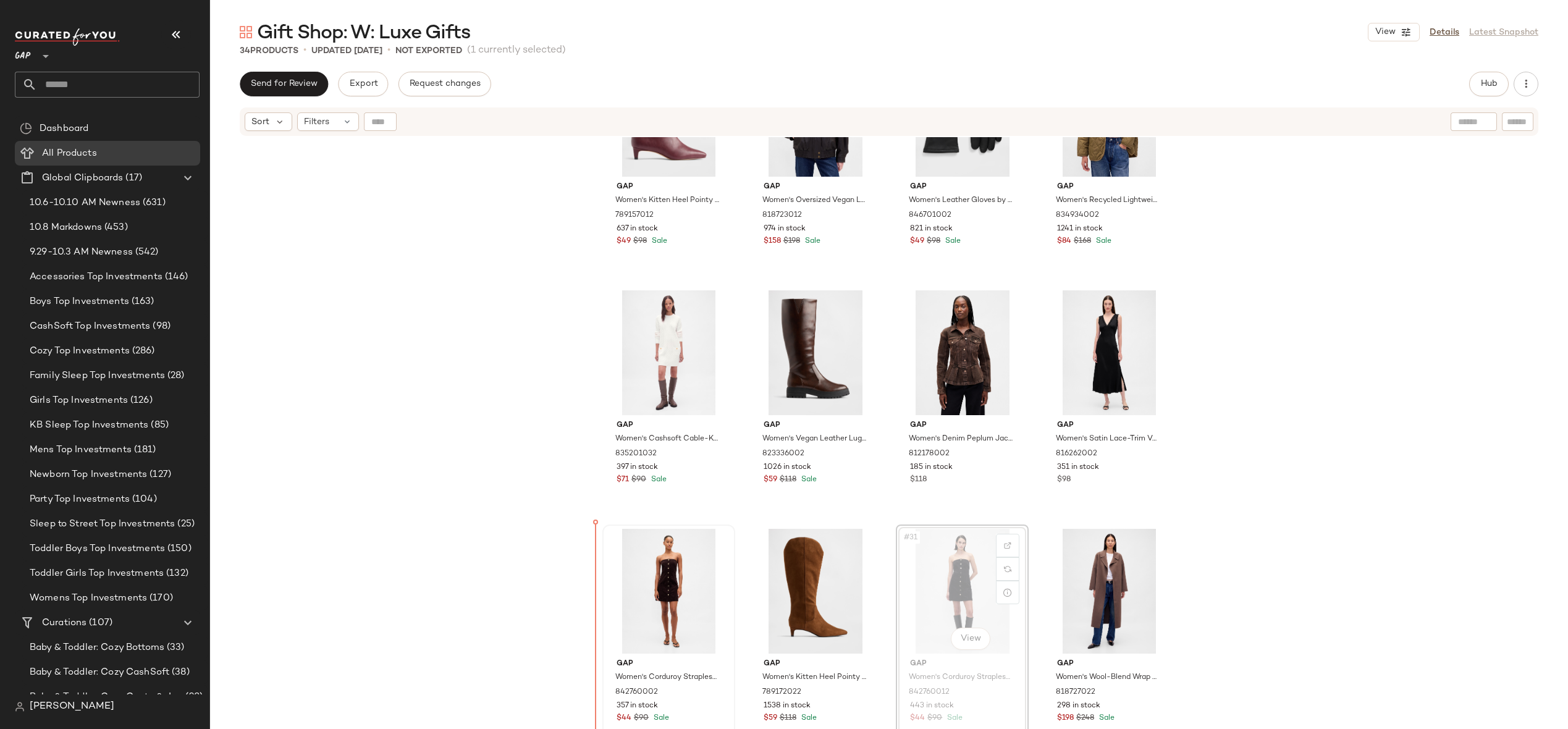
drag, startPoint x: 961, startPoint y: 599, endPoint x: 662, endPoint y: 596, distance: 299.0
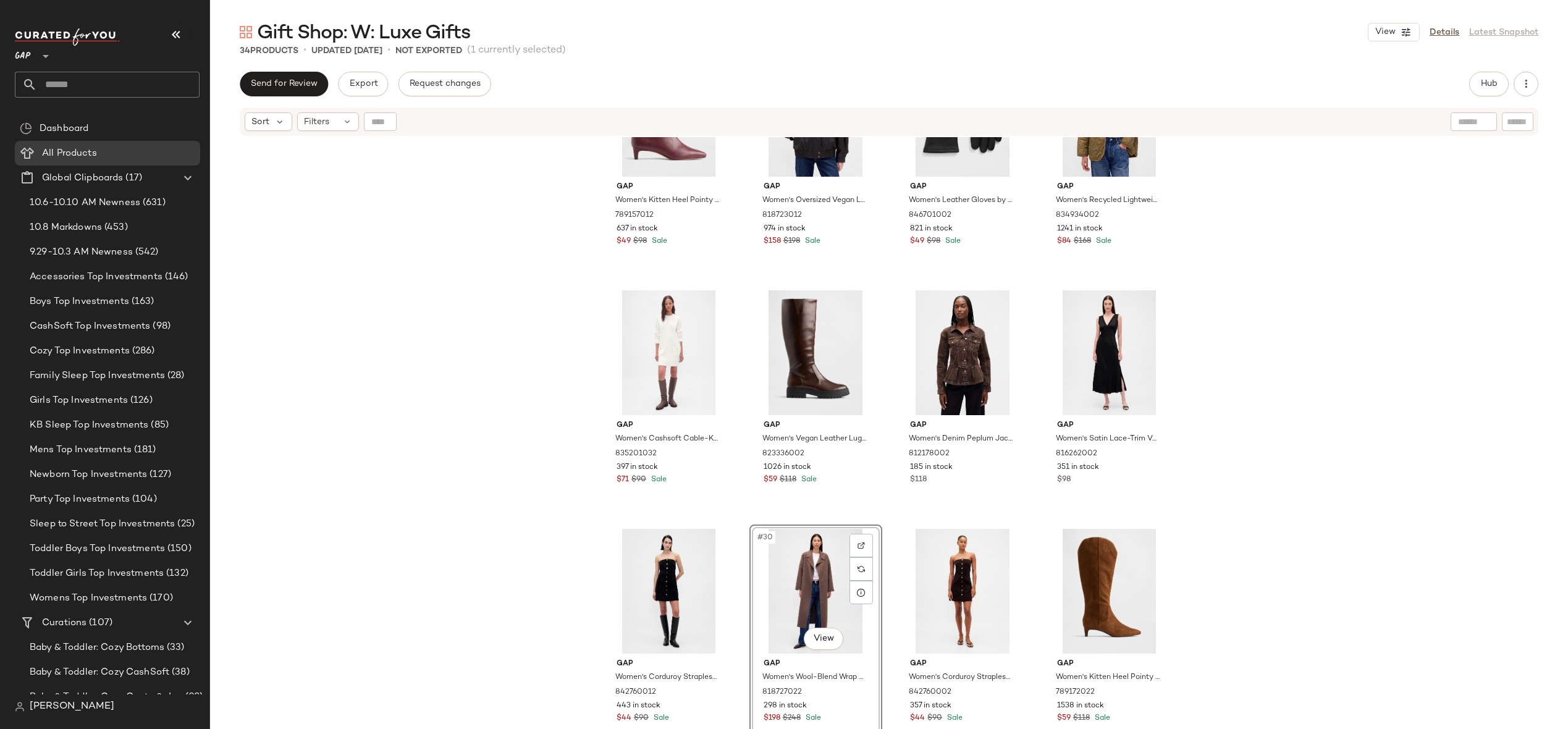
click at [1232, 484] on div "Gap Women's Oversized Turtleneck Mini Sweater Dress by Gap True Black Size S 84…" at bounding box center [889, 448] width 1358 height 623
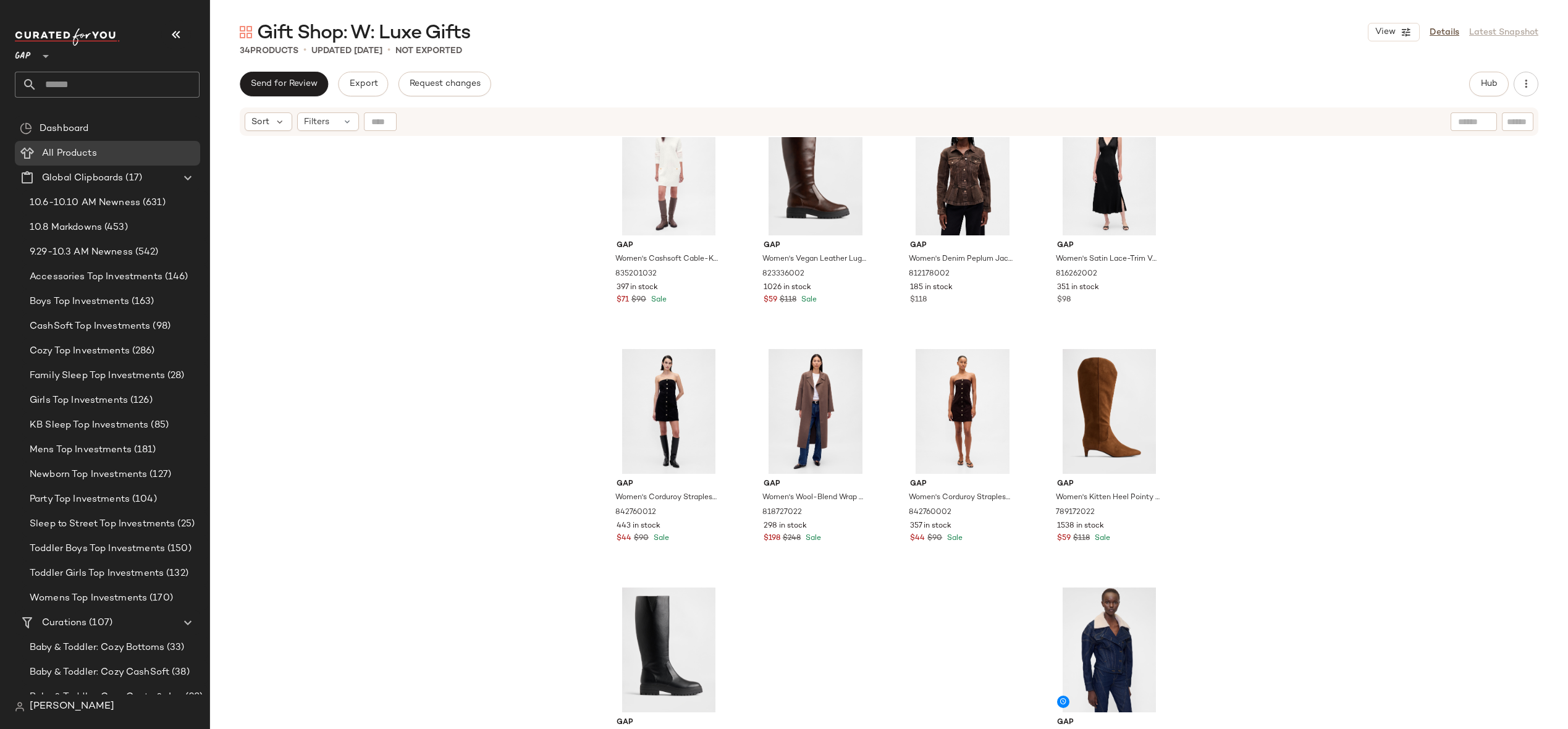
scroll to position [1526, 0]
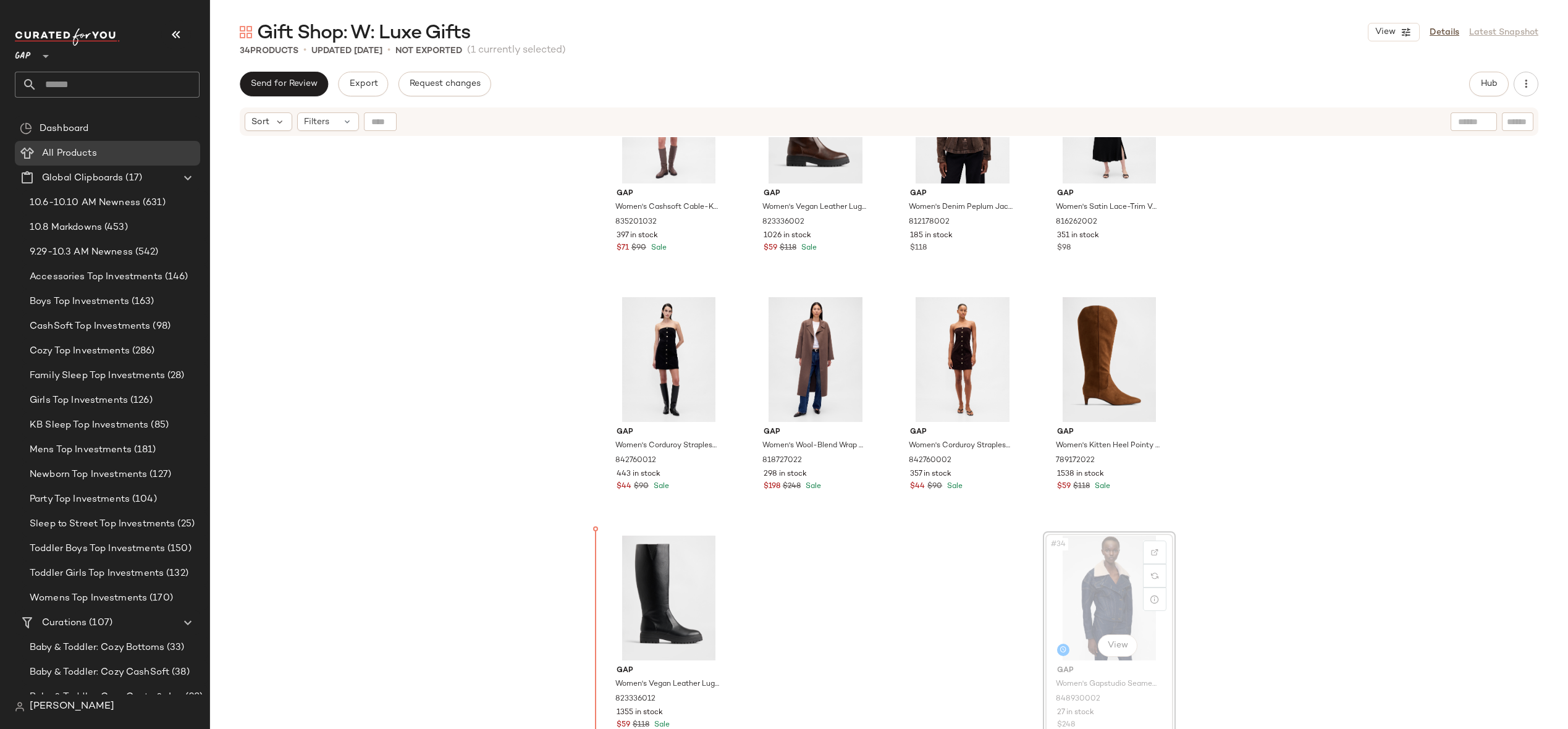
drag, startPoint x: 1063, startPoint y: 586, endPoint x: 1055, endPoint y: 586, distance: 8.0
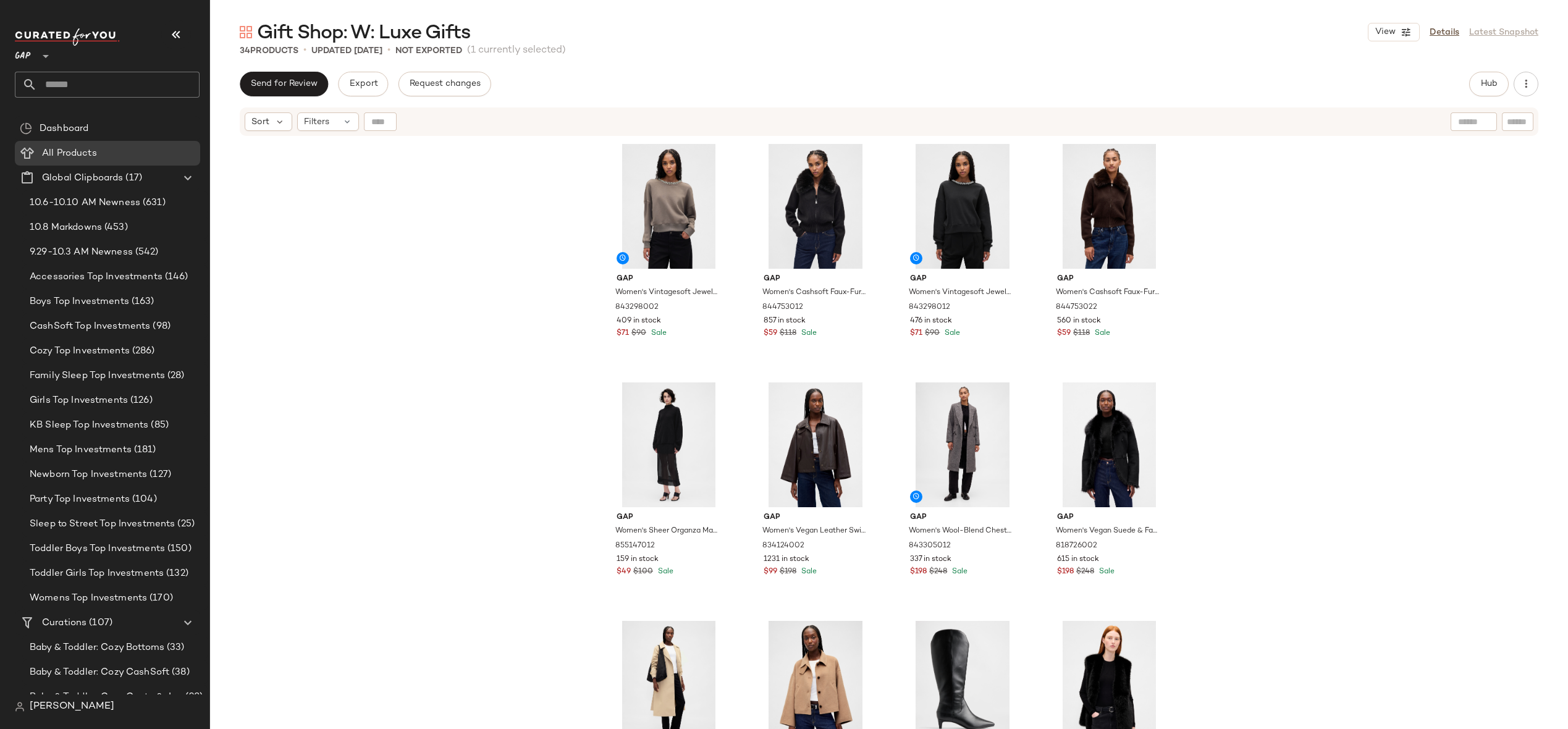
click at [111, 88] on input "text" at bounding box center [118, 85] width 162 height 26
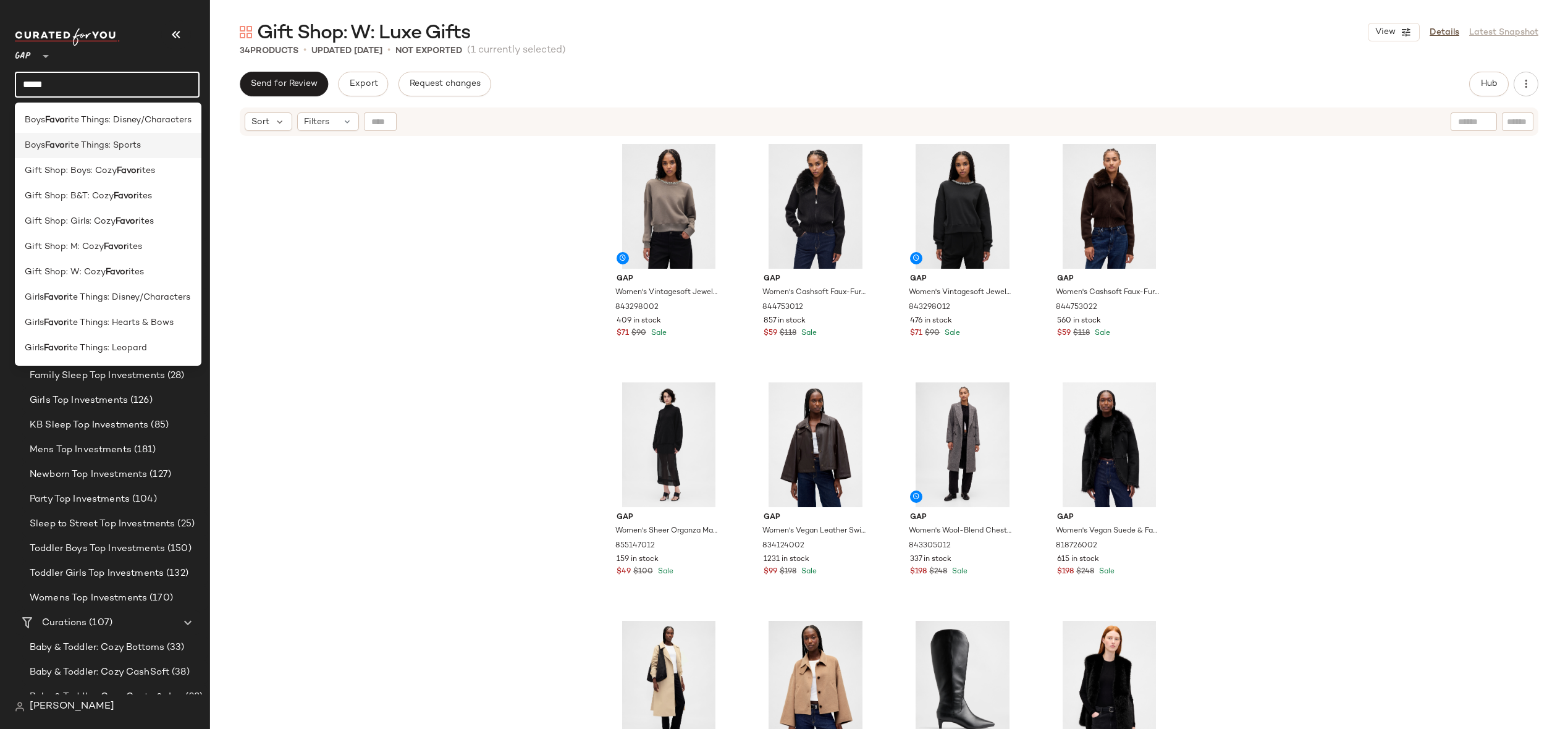
type input "*****"
click at [142, 147] on div "Boys Favor ite Things: Sports" at bounding box center [108, 146] width 167 height 13
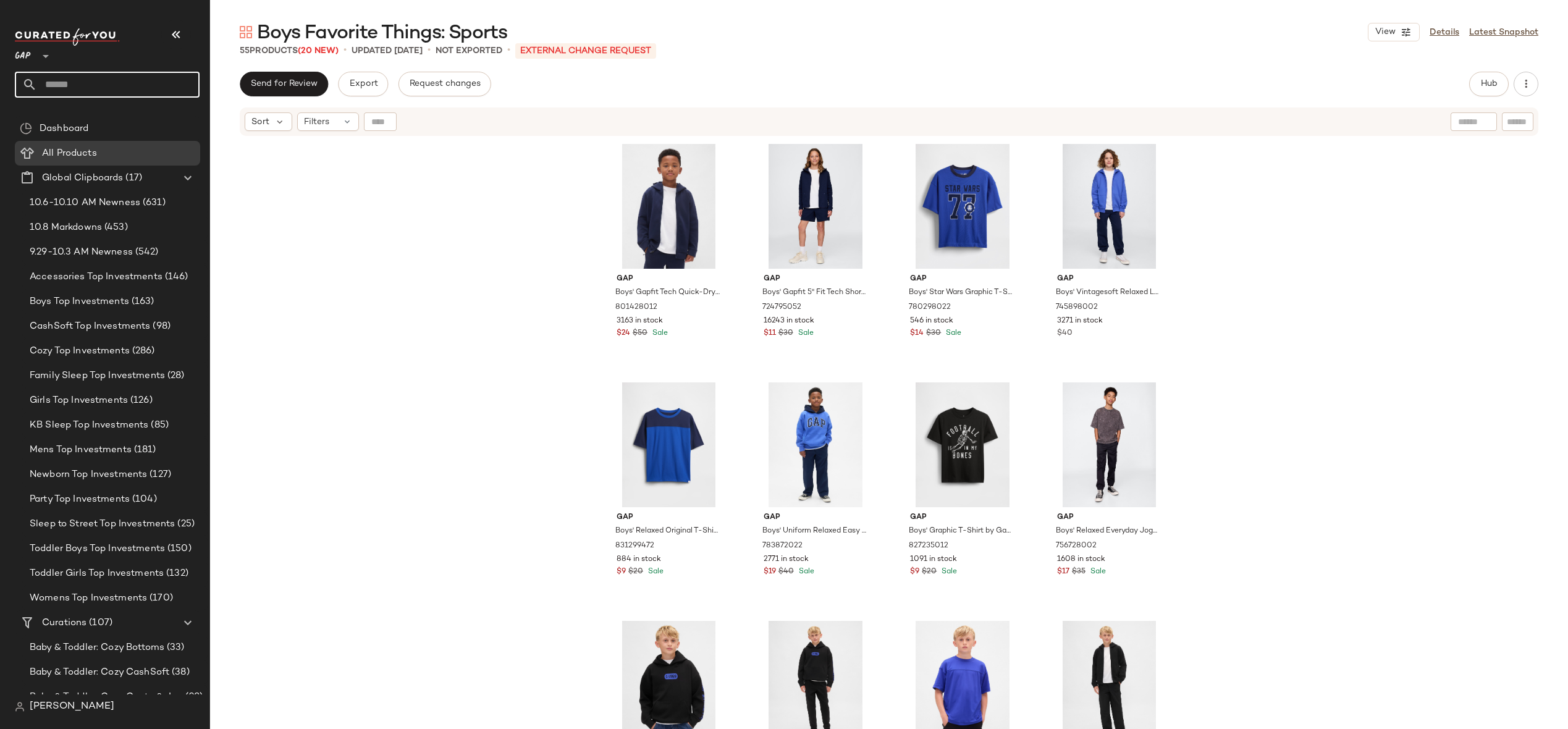
click at [112, 74] on input "text" at bounding box center [118, 85] width 162 height 26
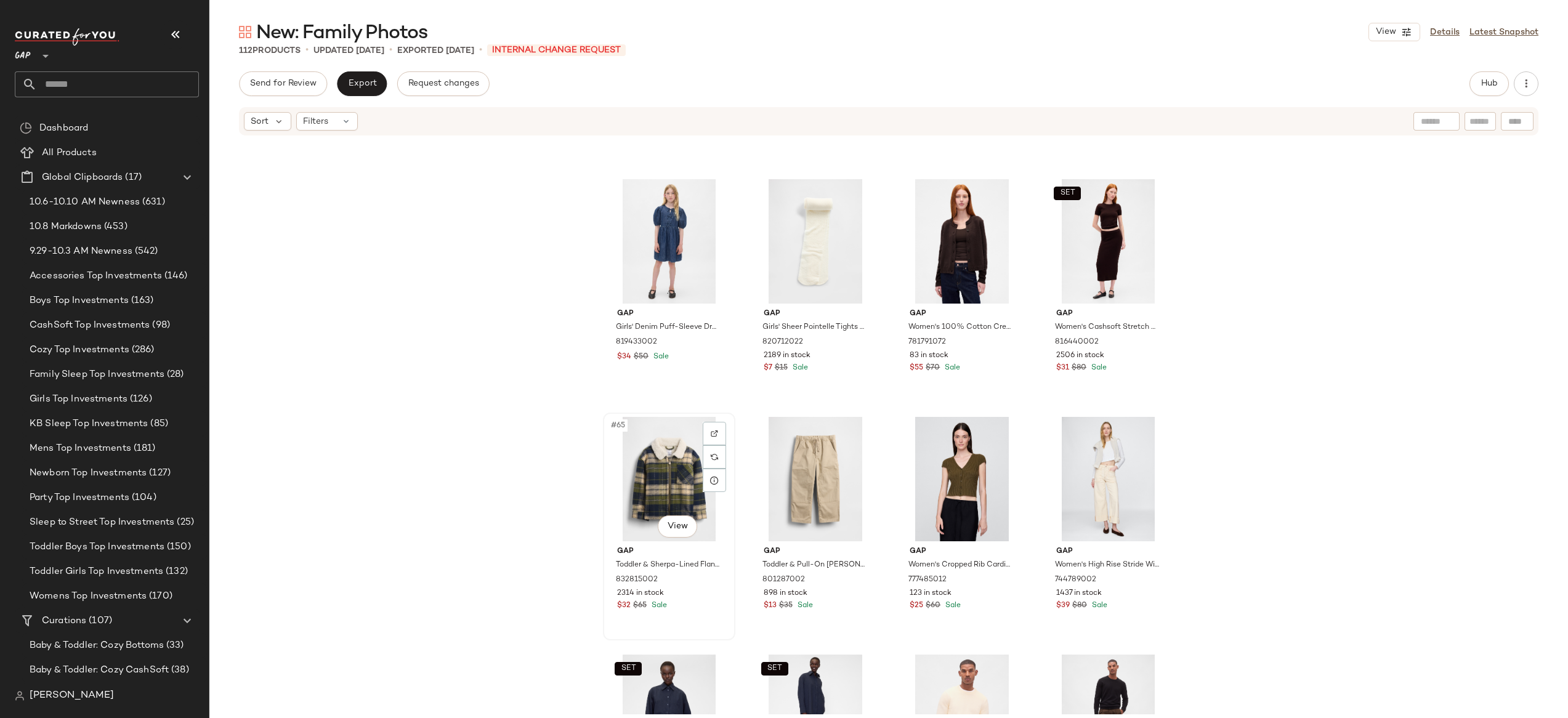
scroll to position [3508, 0]
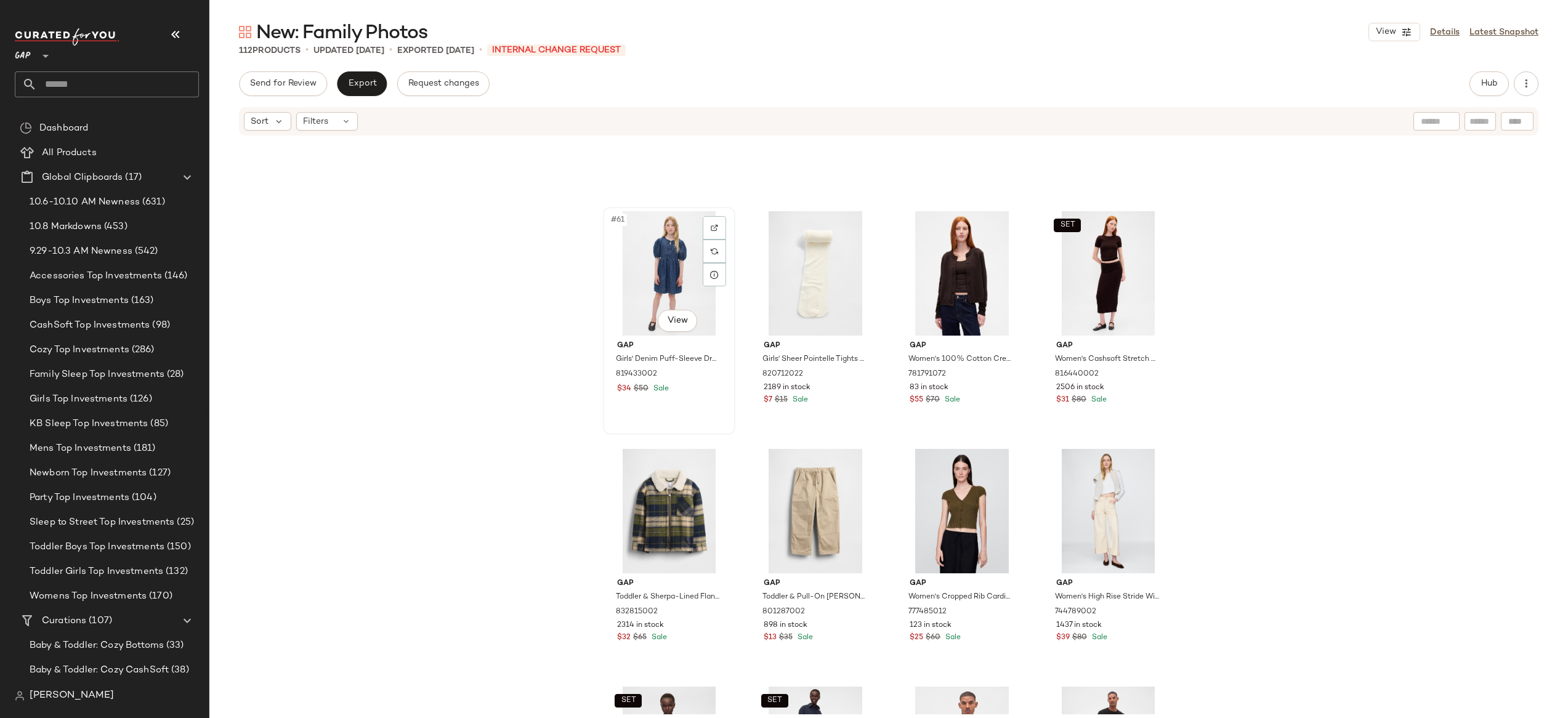
click at [650, 268] on div "#61 View" at bounding box center [670, 273] width 124 height 124
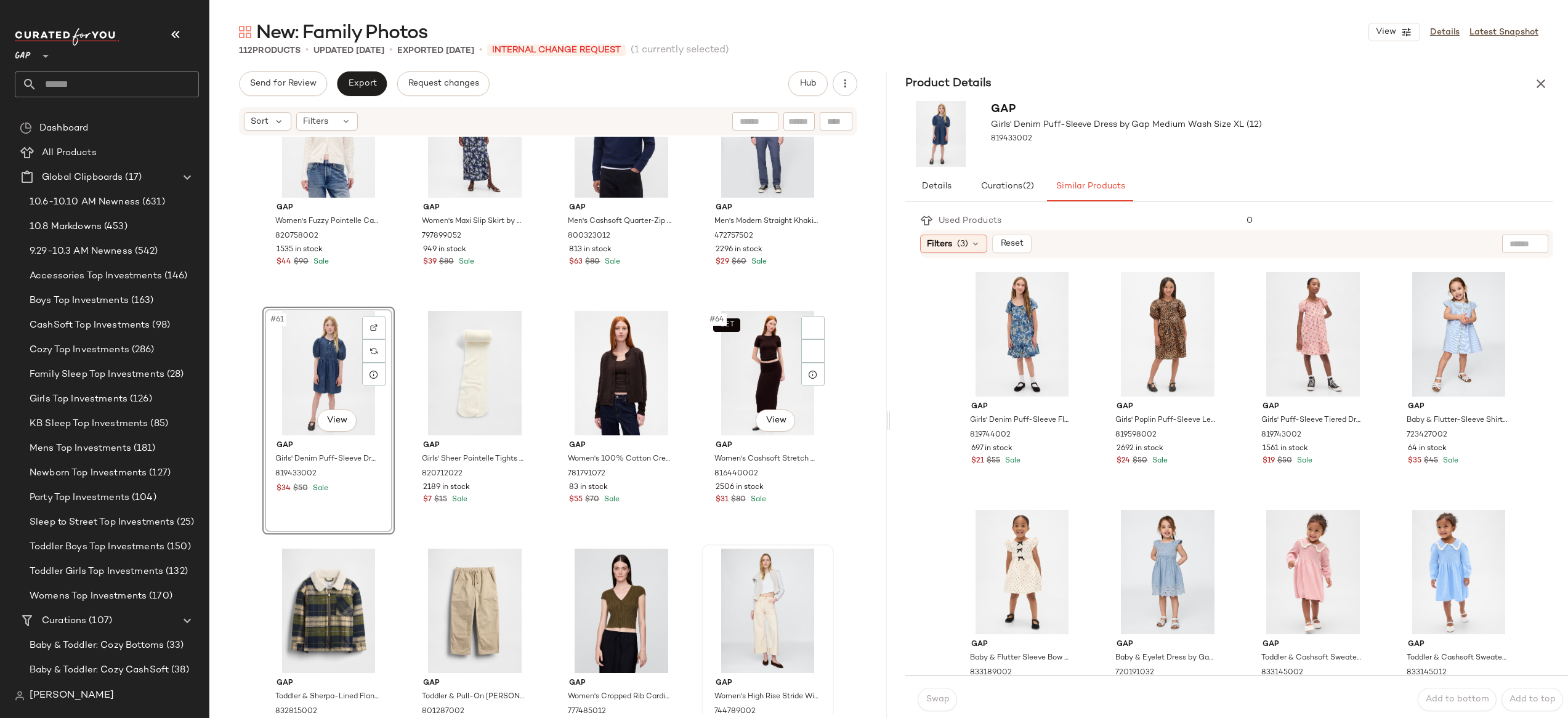
scroll to position [3333, 0]
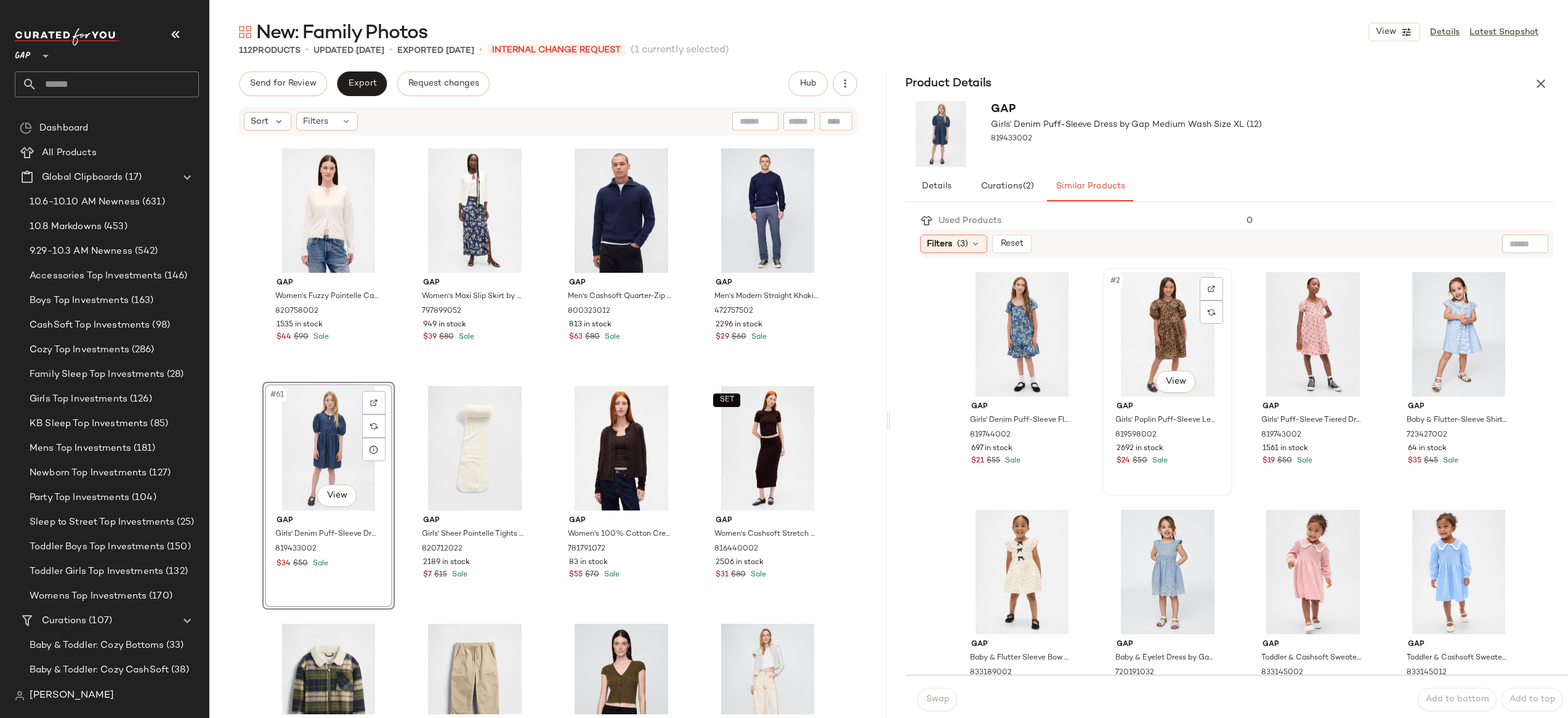
click at [1154, 334] on div "#2 View" at bounding box center [1168, 334] width 121 height 124
click at [945, 698] on span "Swap" at bounding box center [937, 700] width 24 height 10
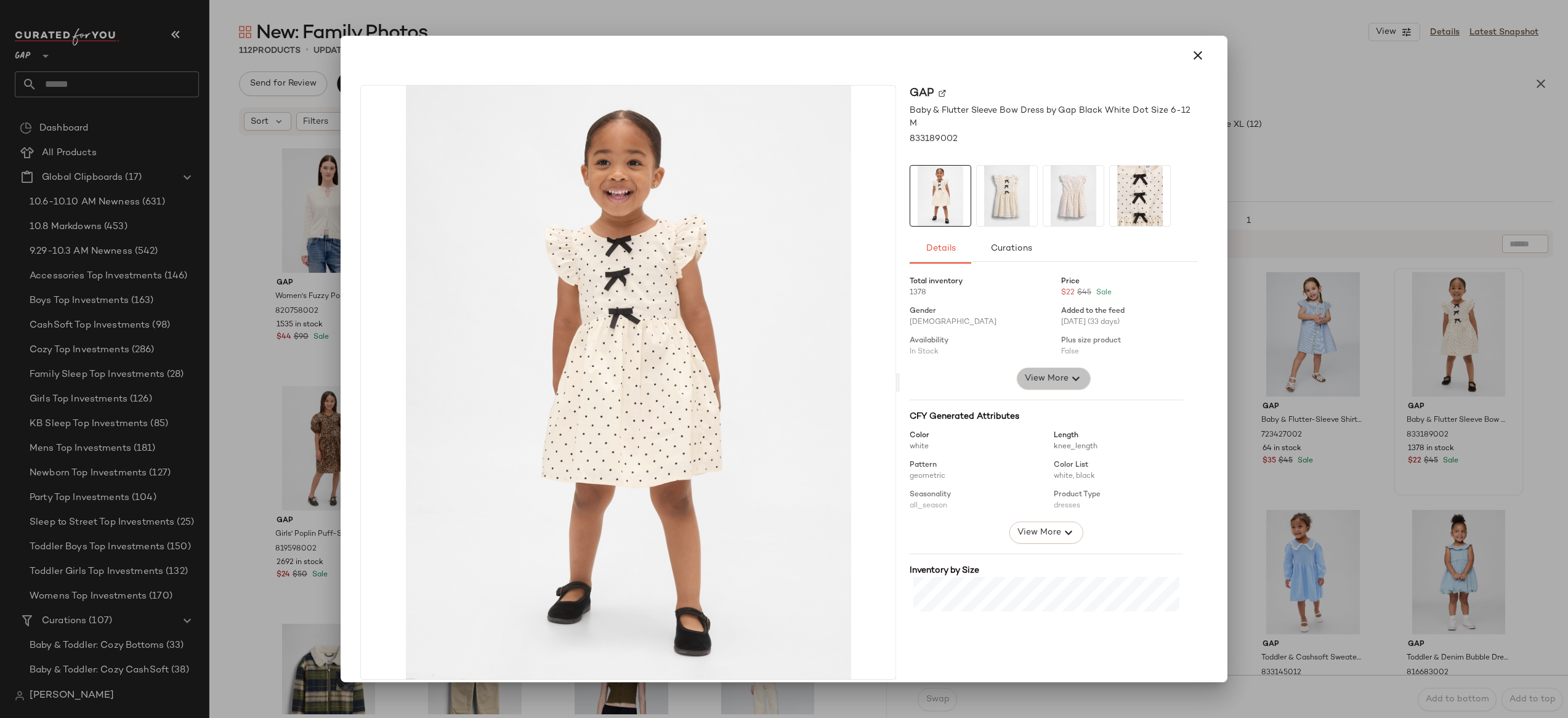
click at [1028, 372] on span "View More" at bounding box center [1046, 379] width 44 height 14
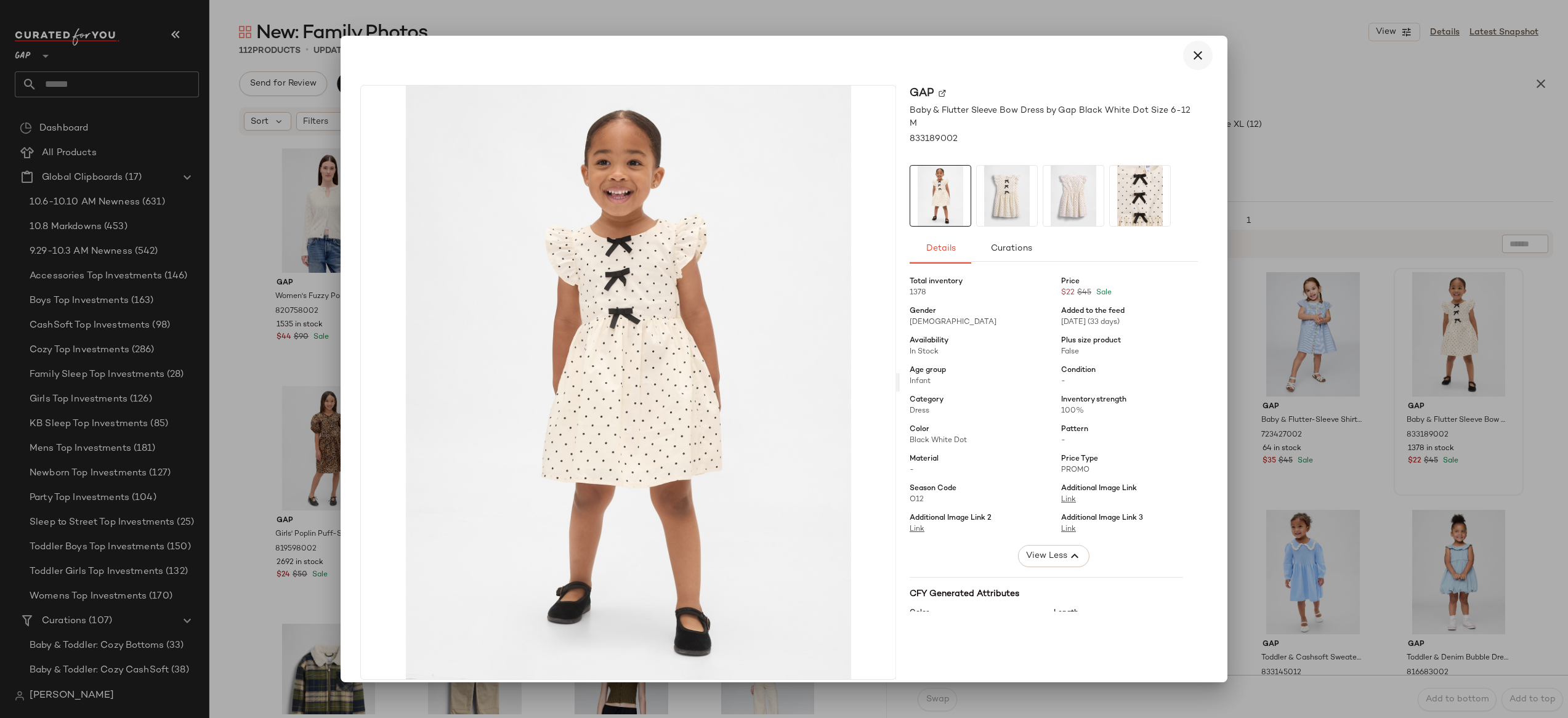
click at [1194, 53] on icon "button" at bounding box center [1198, 56] width 14 height 14
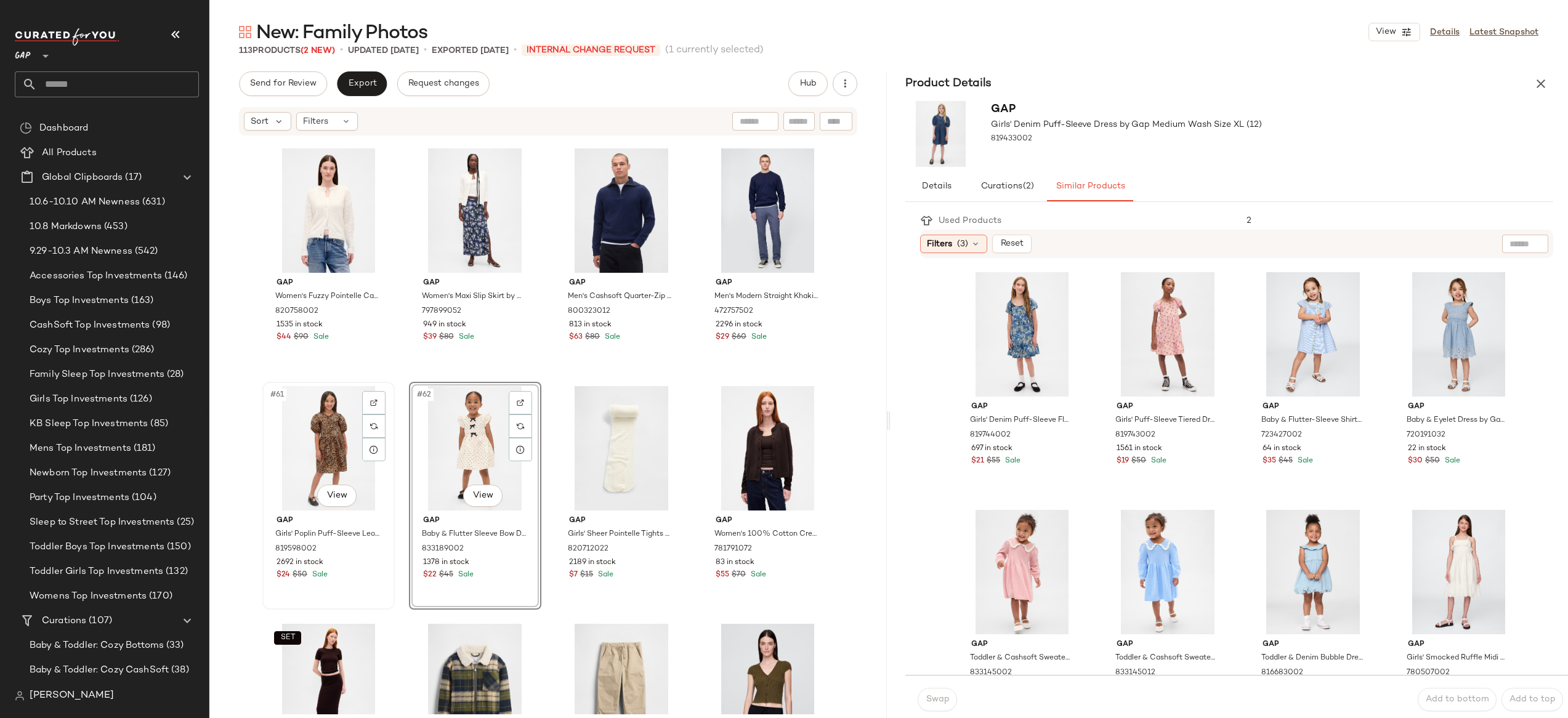
click at [325, 447] on div "#61 View" at bounding box center [329, 448] width 124 height 124
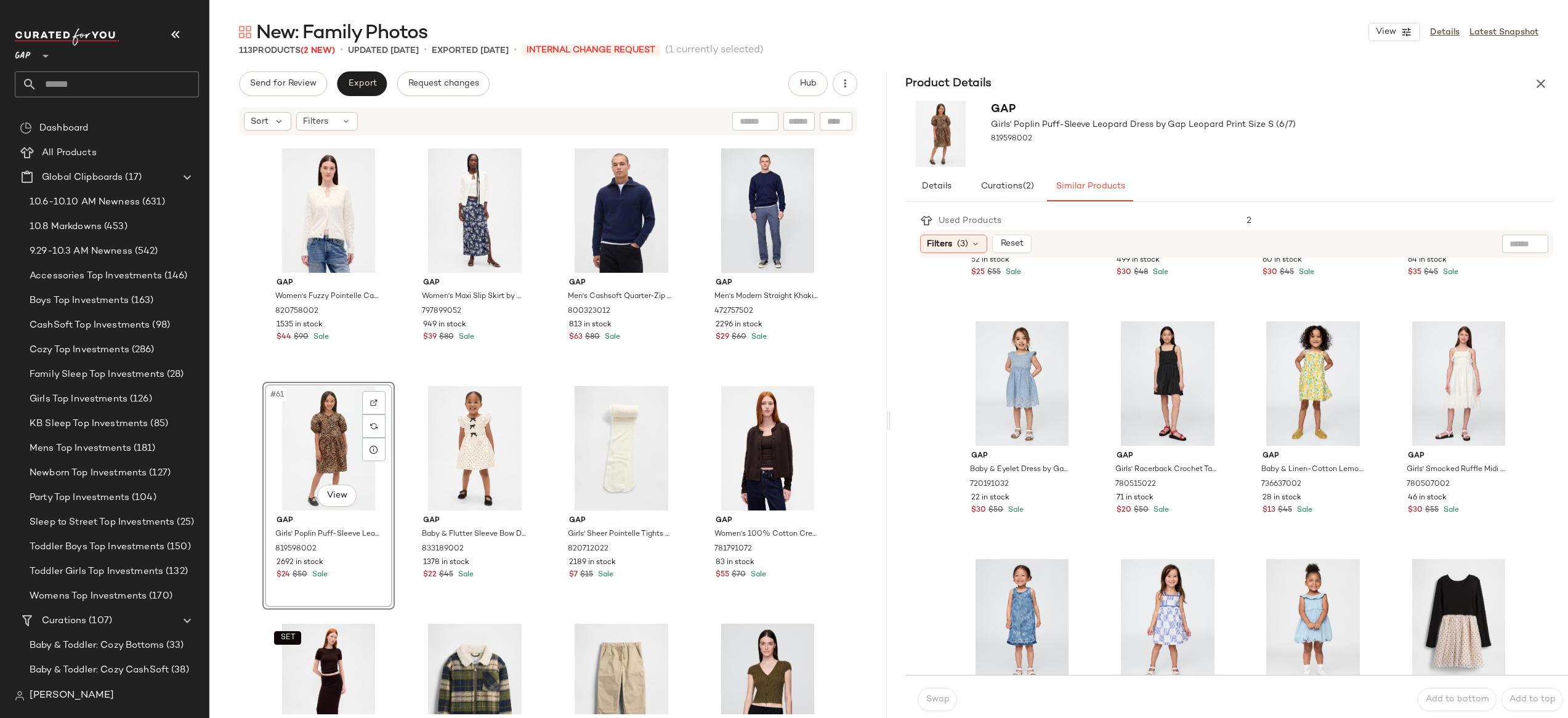
scroll to position [1010, 0]
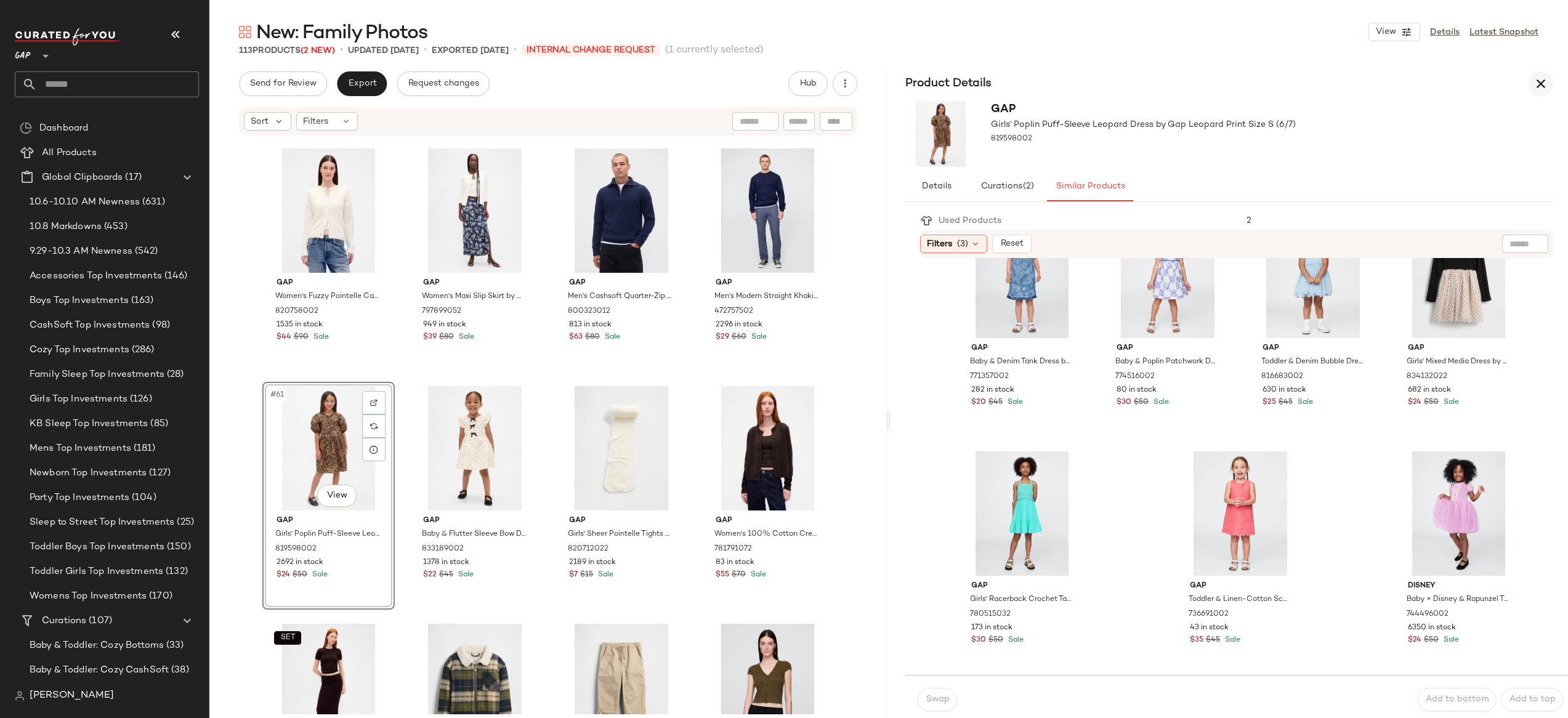
click at [1533, 92] on button "button" at bounding box center [1541, 84] width 25 height 25
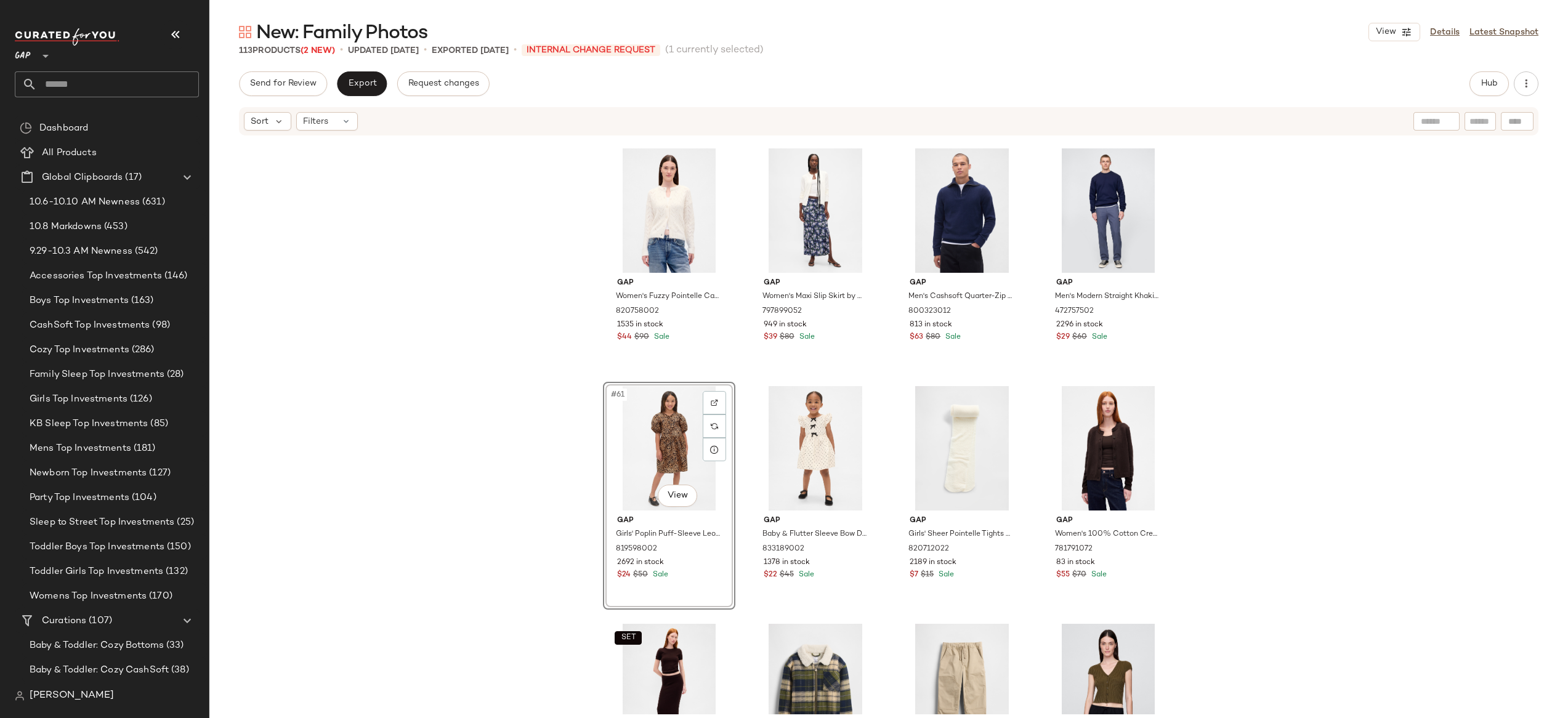
click at [654, 404] on div "#61 View" at bounding box center [670, 448] width 124 height 124
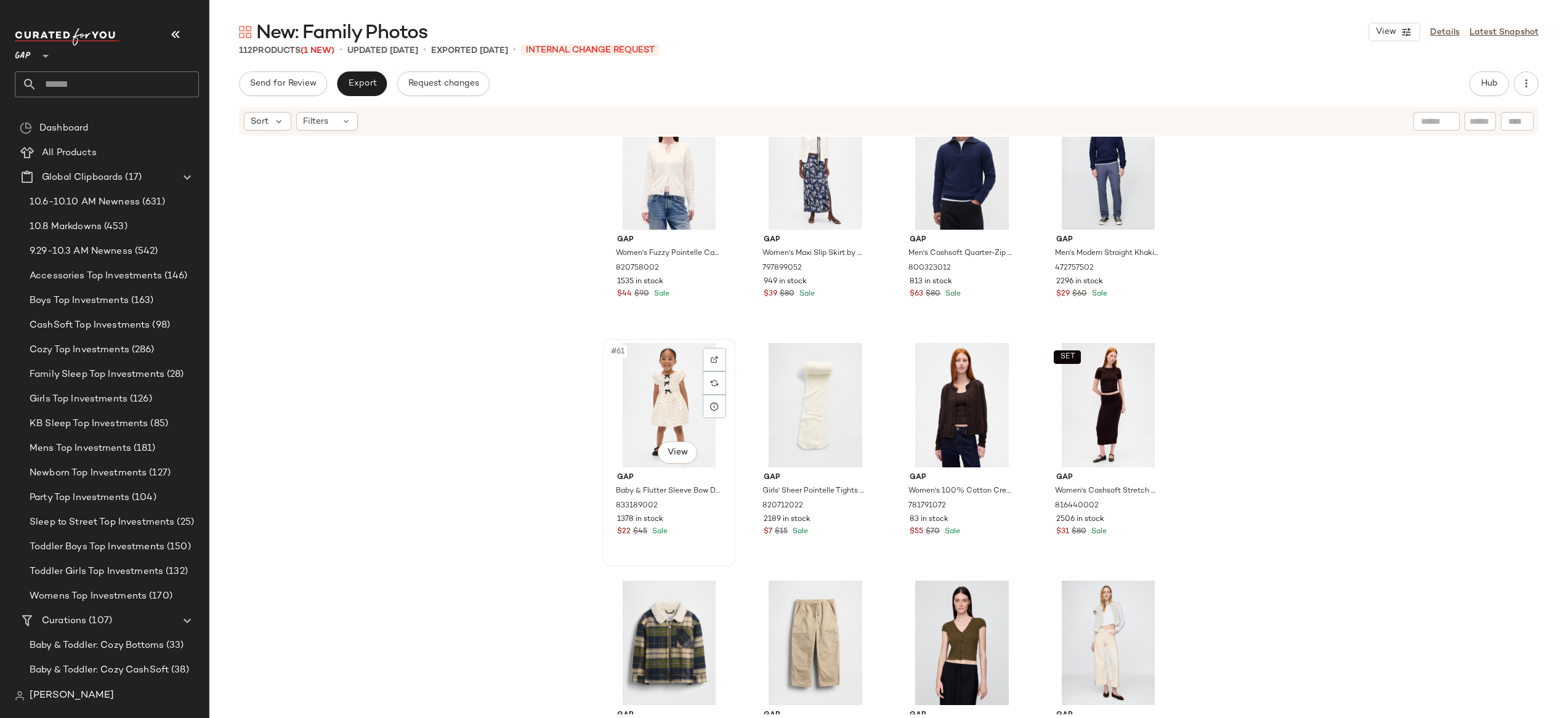
scroll to position [3458, 0]
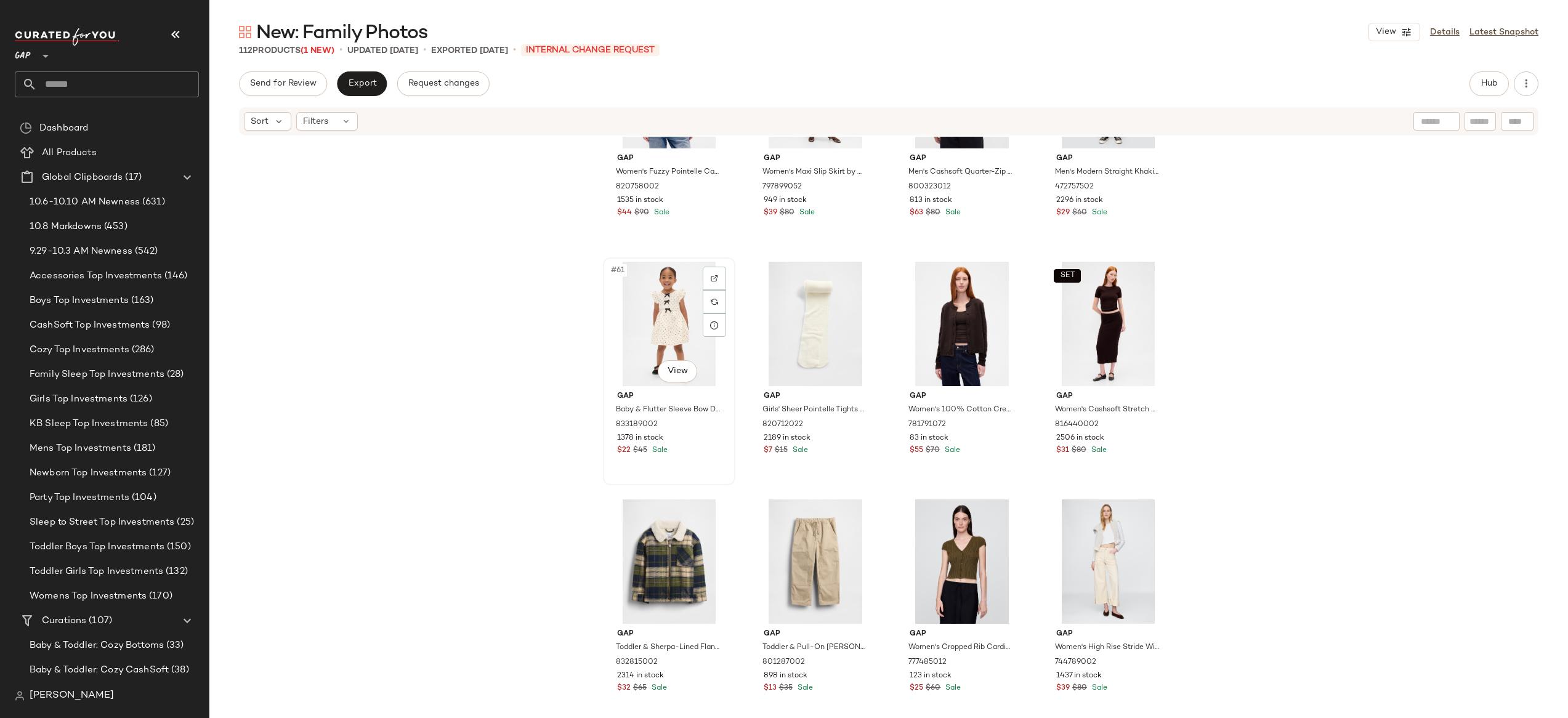
click at [657, 332] on div "#61 View" at bounding box center [670, 324] width 124 height 124
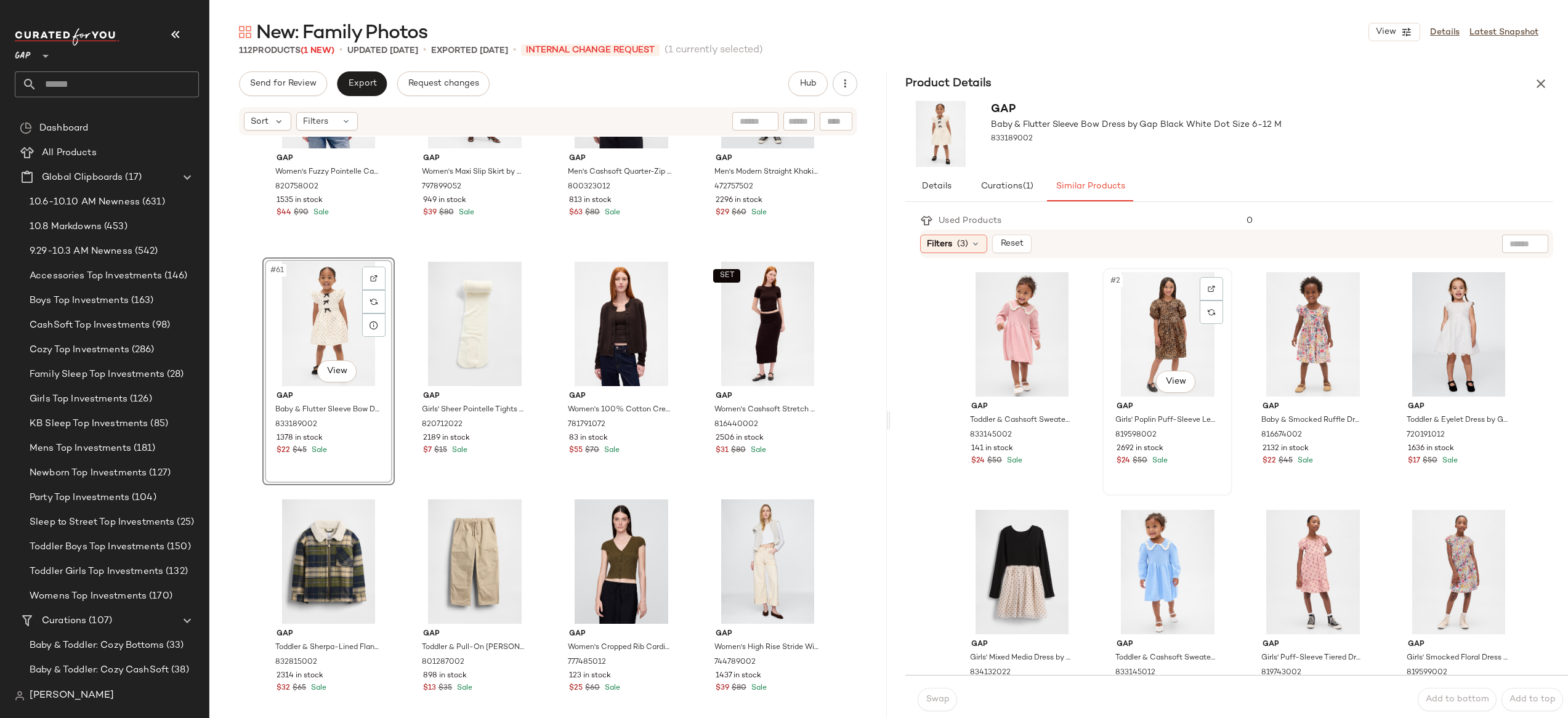
click at [1181, 314] on div "#2 View" at bounding box center [1168, 334] width 121 height 124
click at [944, 704] on button "Swap" at bounding box center [937, 699] width 40 height 23
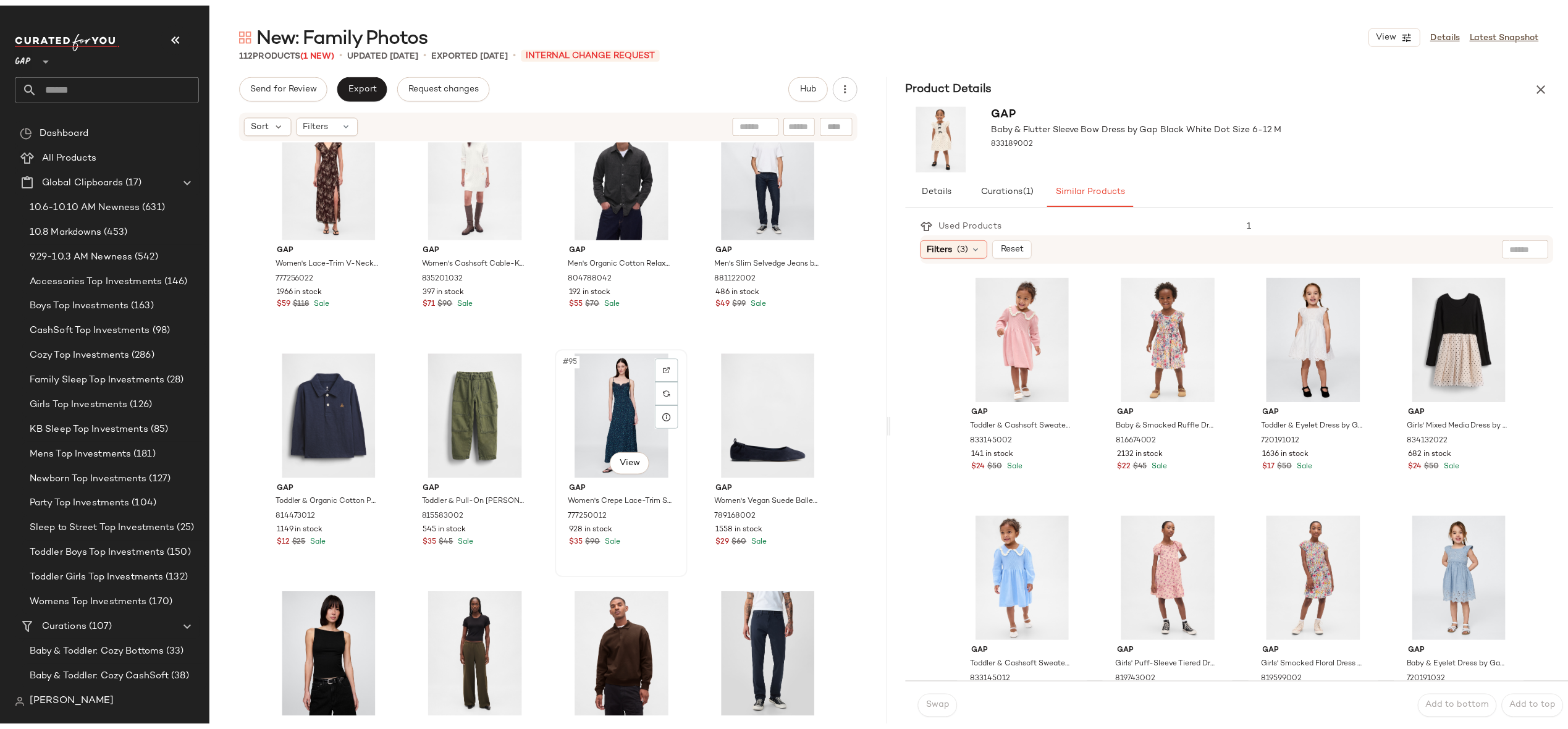
scroll to position [6101, 0]
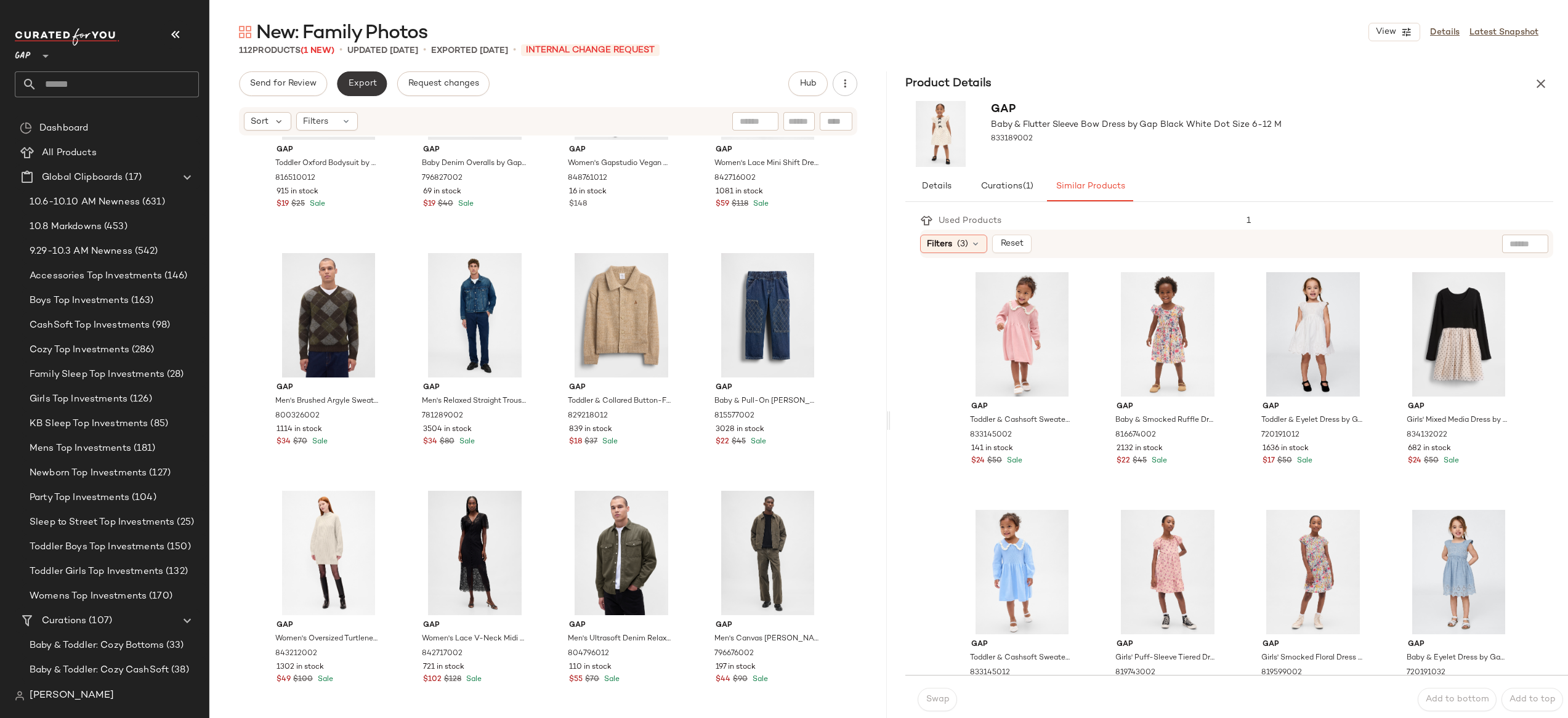
click at [356, 89] on button "Export" at bounding box center [362, 84] width 50 height 25
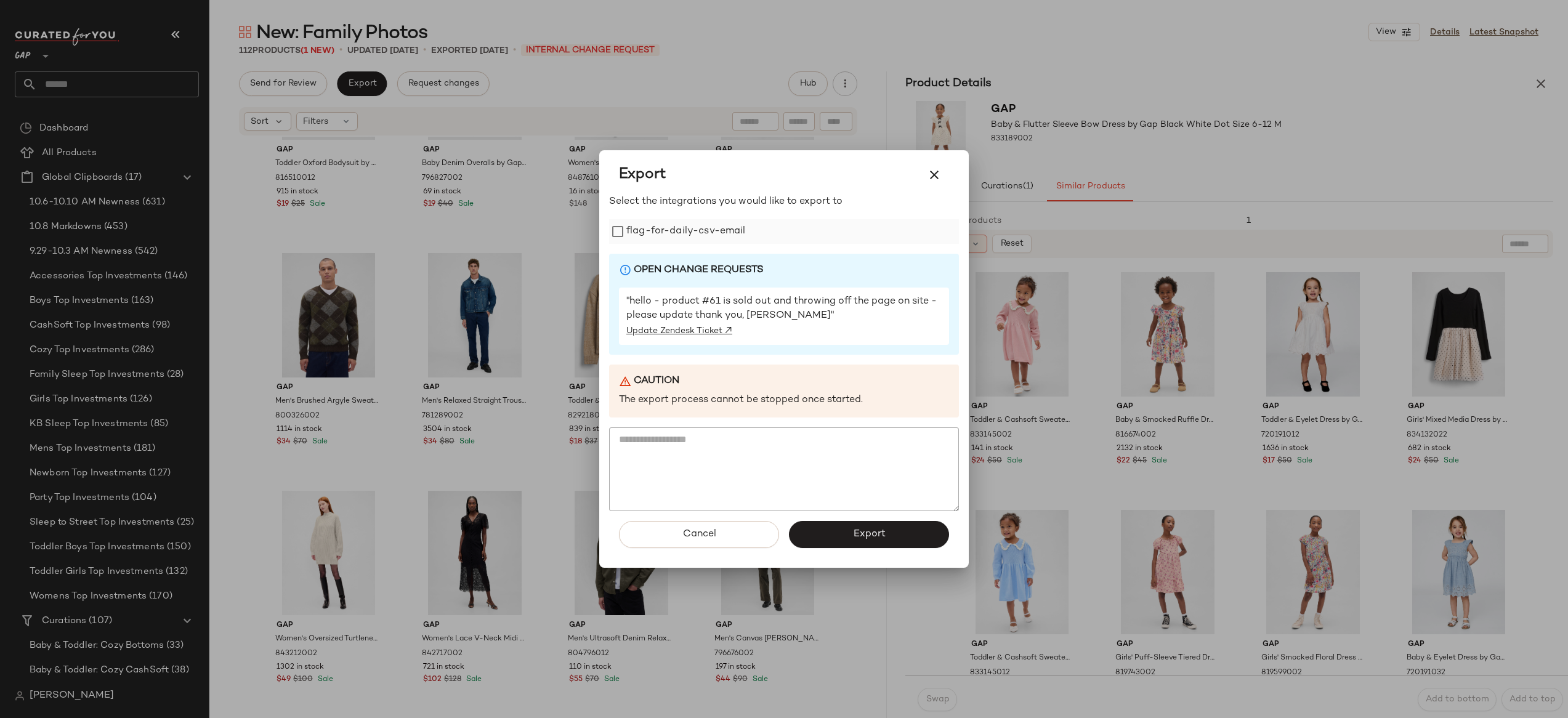
click at [630, 228] on label "flag-for-daily-csv-email" at bounding box center [686, 232] width 120 height 25
click at [911, 536] on button "Export" at bounding box center [869, 535] width 160 height 27
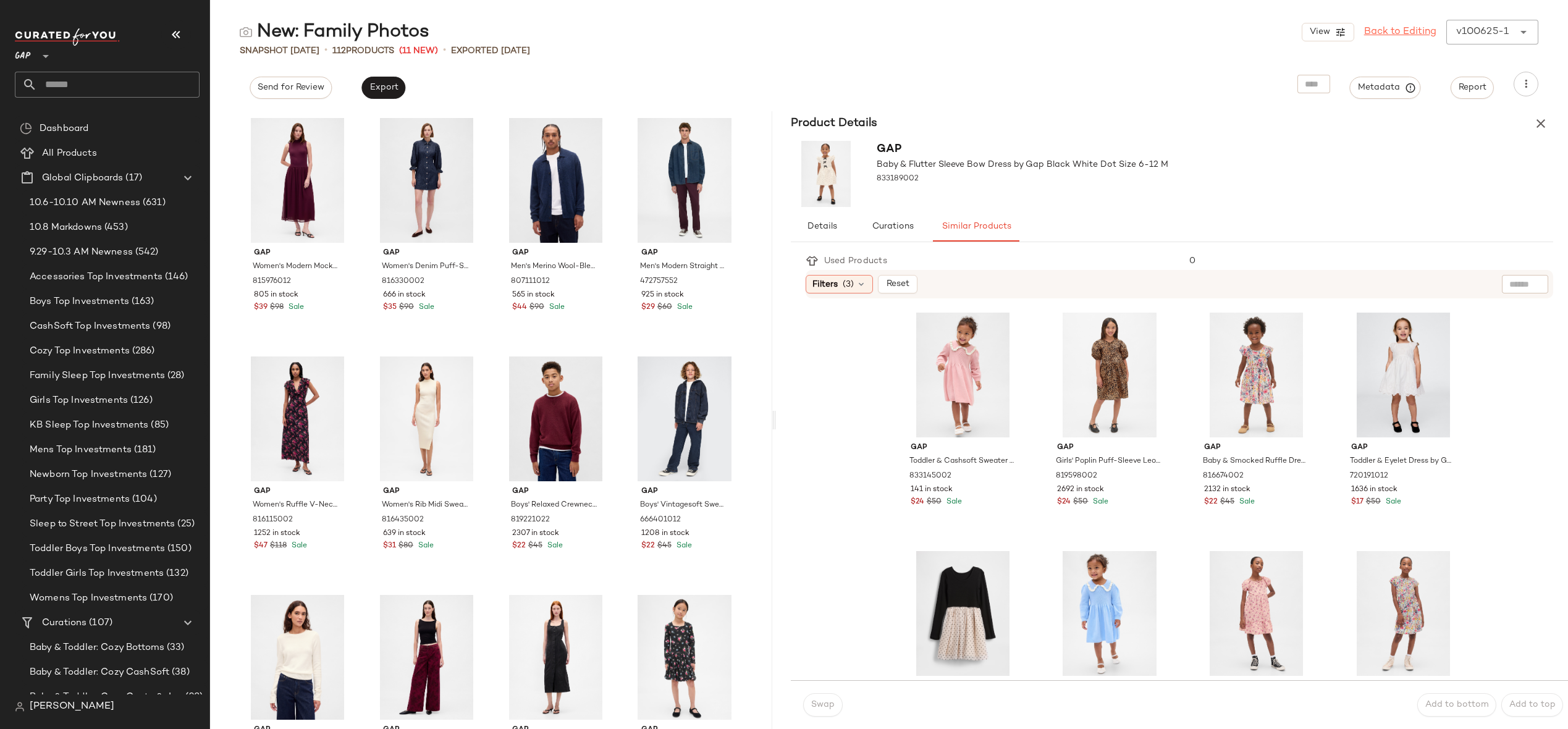
click at [1410, 25] on link "Back to Editing" at bounding box center [1401, 32] width 72 height 14
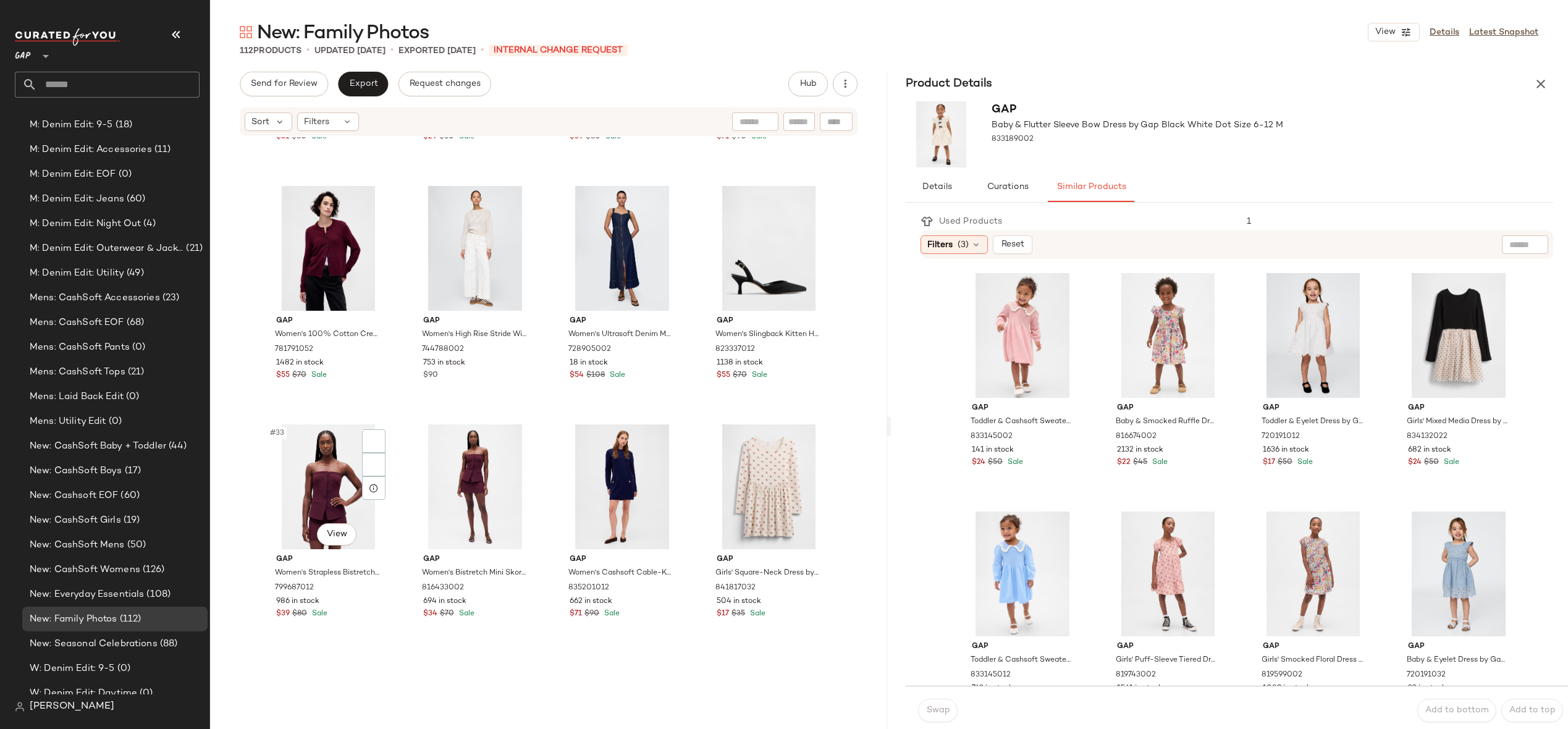
scroll to position [1719, 0]
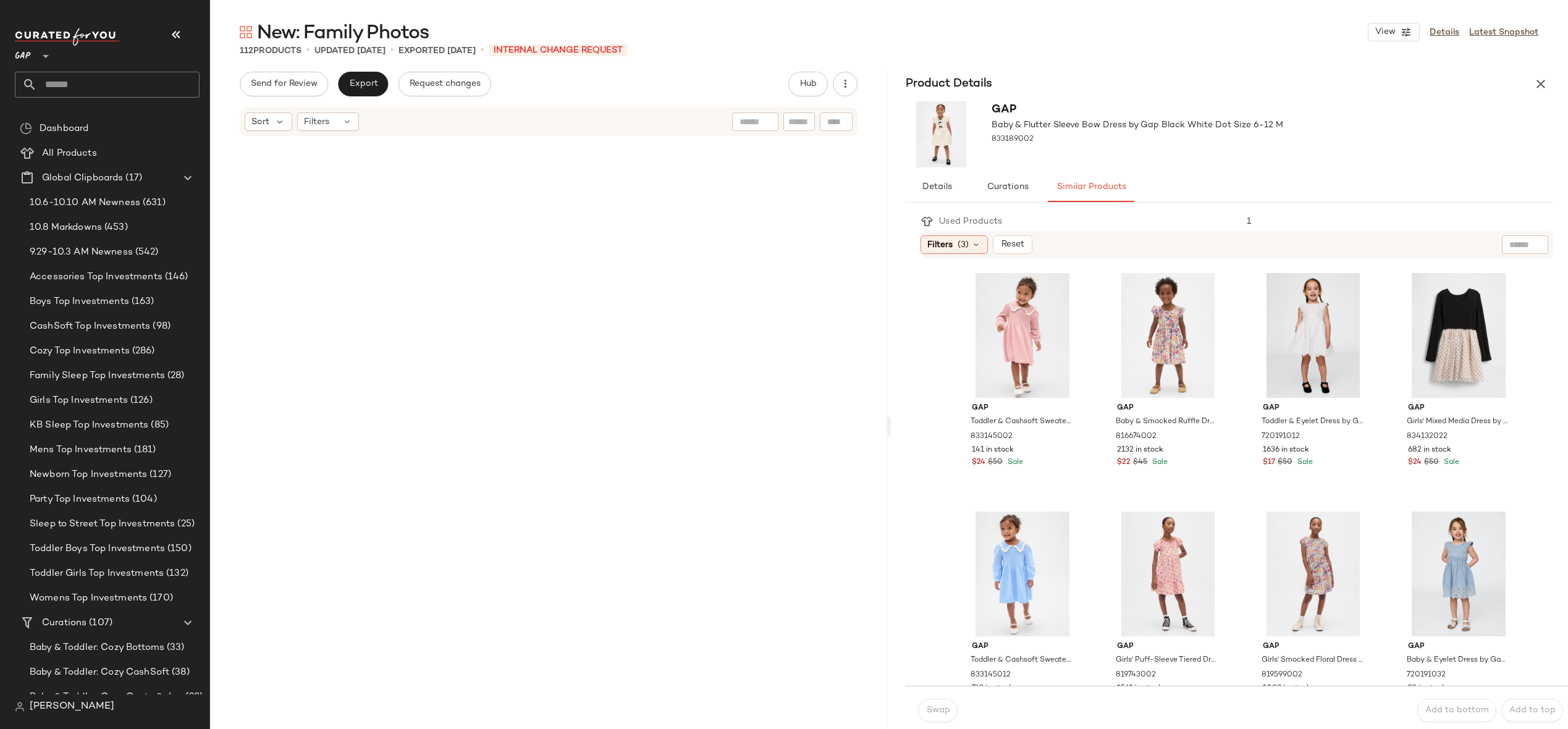
scroll to position [1719, 0]
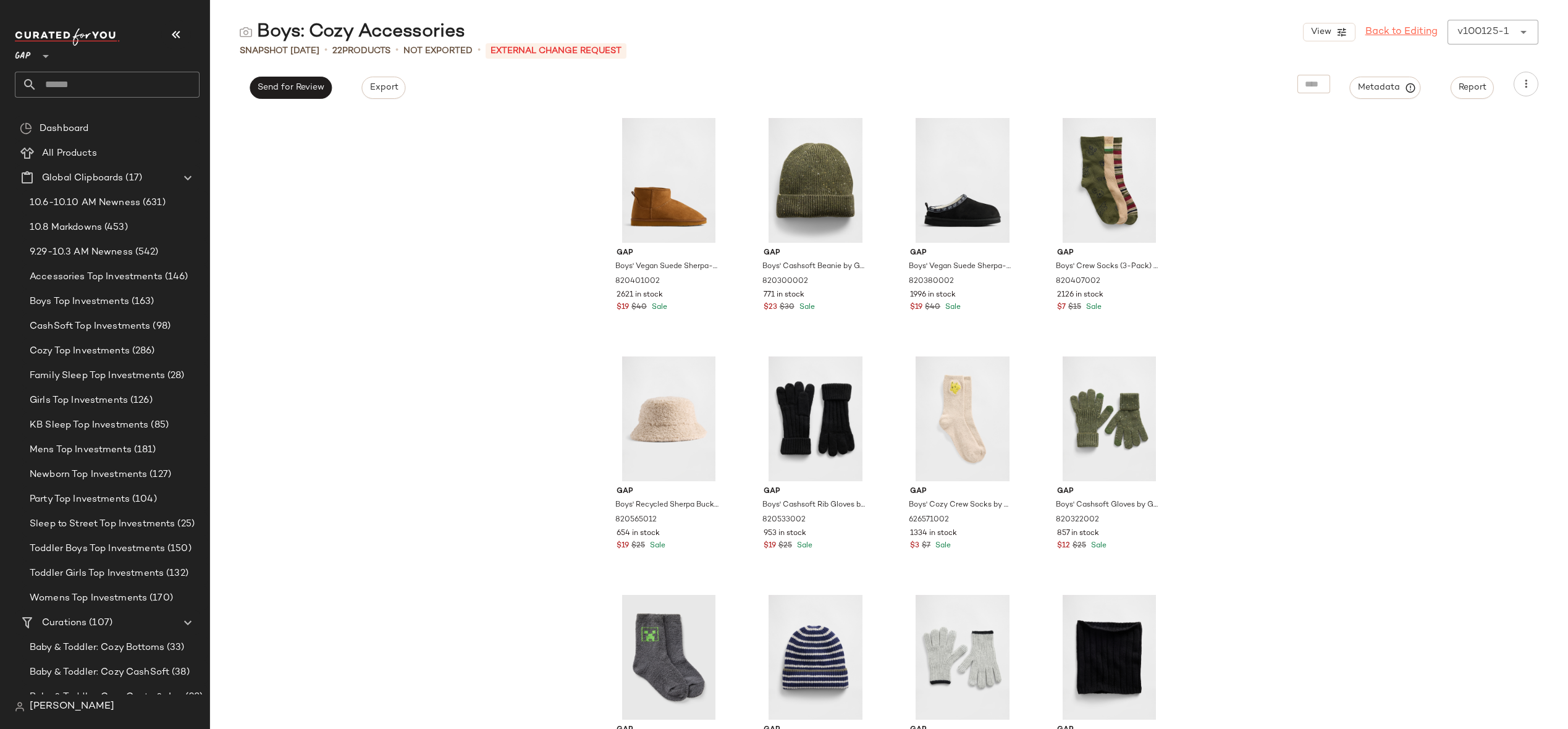
click at [1400, 35] on link "Back to Editing" at bounding box center [1401, 32] width 72 height 14
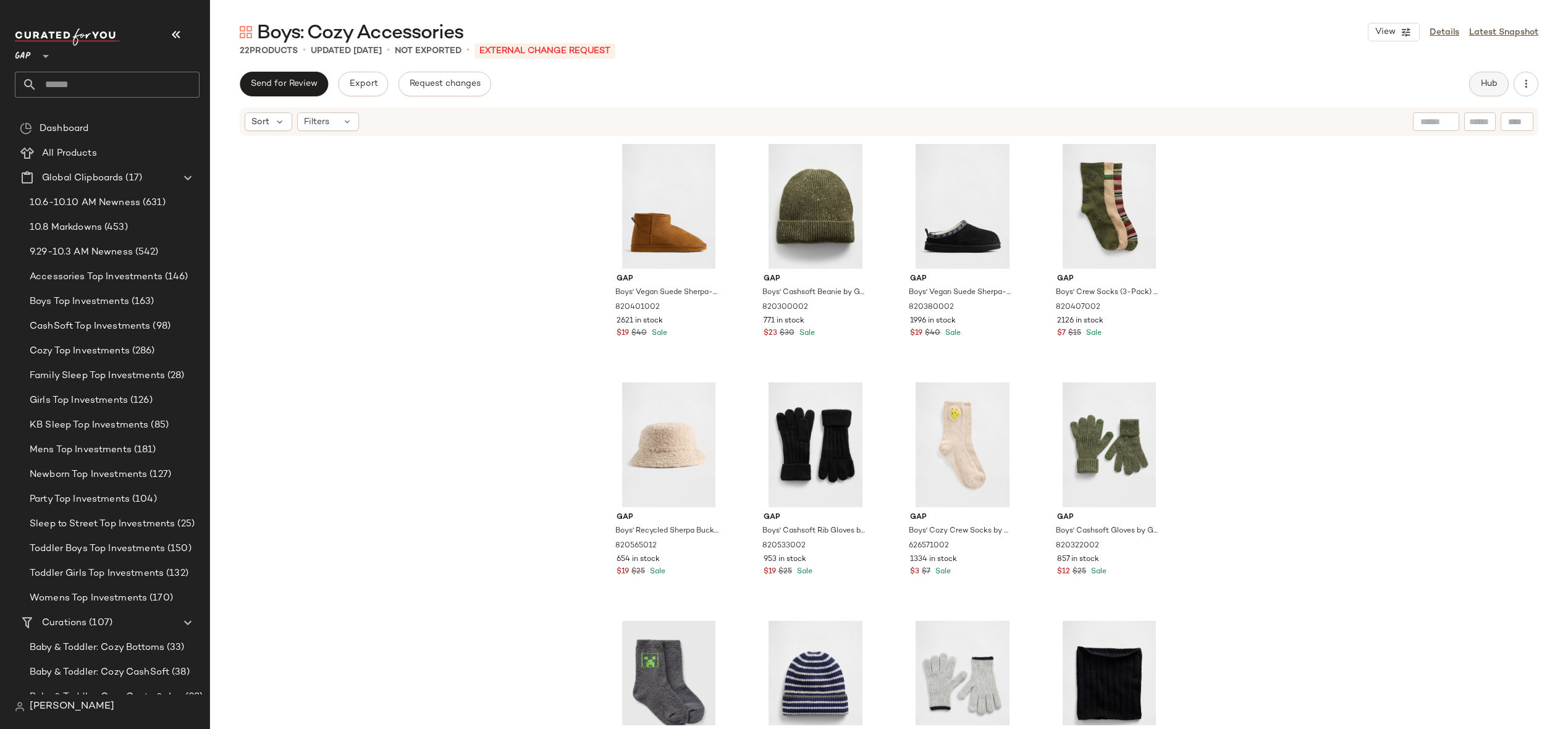
click at [1477, 72] on button "Hub" at bounding box center [1489, 84] width 40 height 25
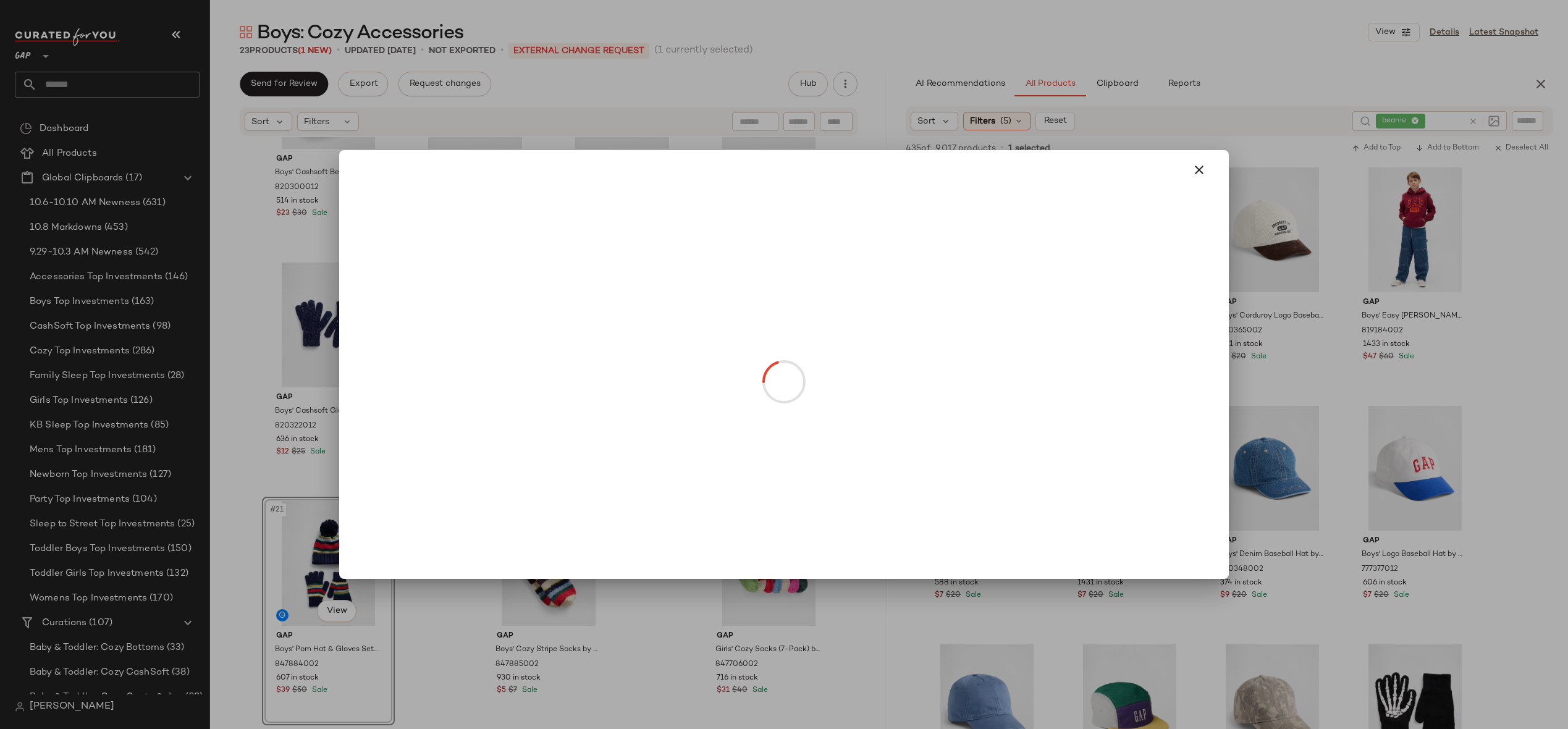
click at [993, 282] on body "GAP ** Dashboard All Products Global Clipboards (17) 10.6-10.10 AM Newness (631…" at bounding box center [784, 364] width 1568 height 729
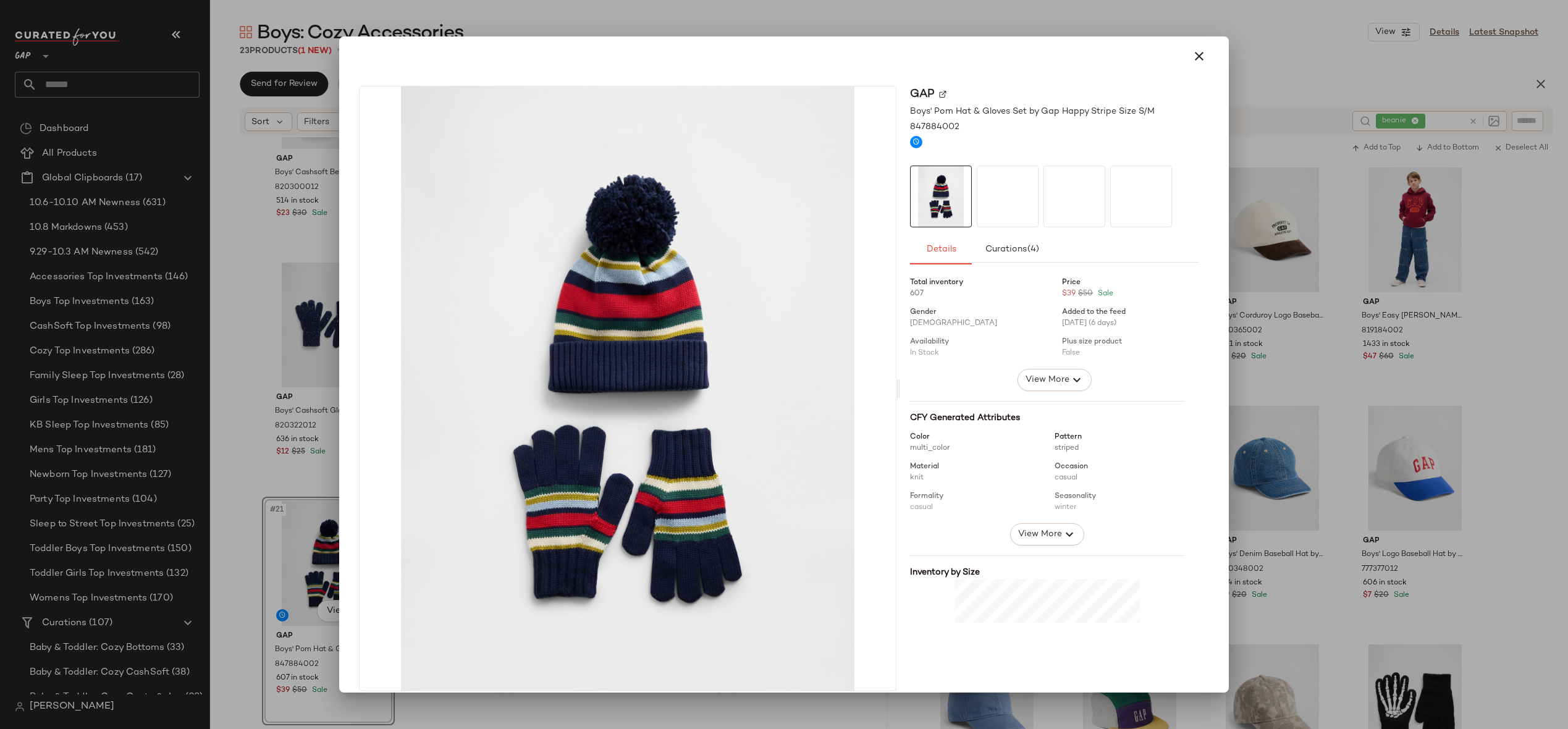
click at [1288, 243] on div at bounding box center [784, 364] width 1568 height 729
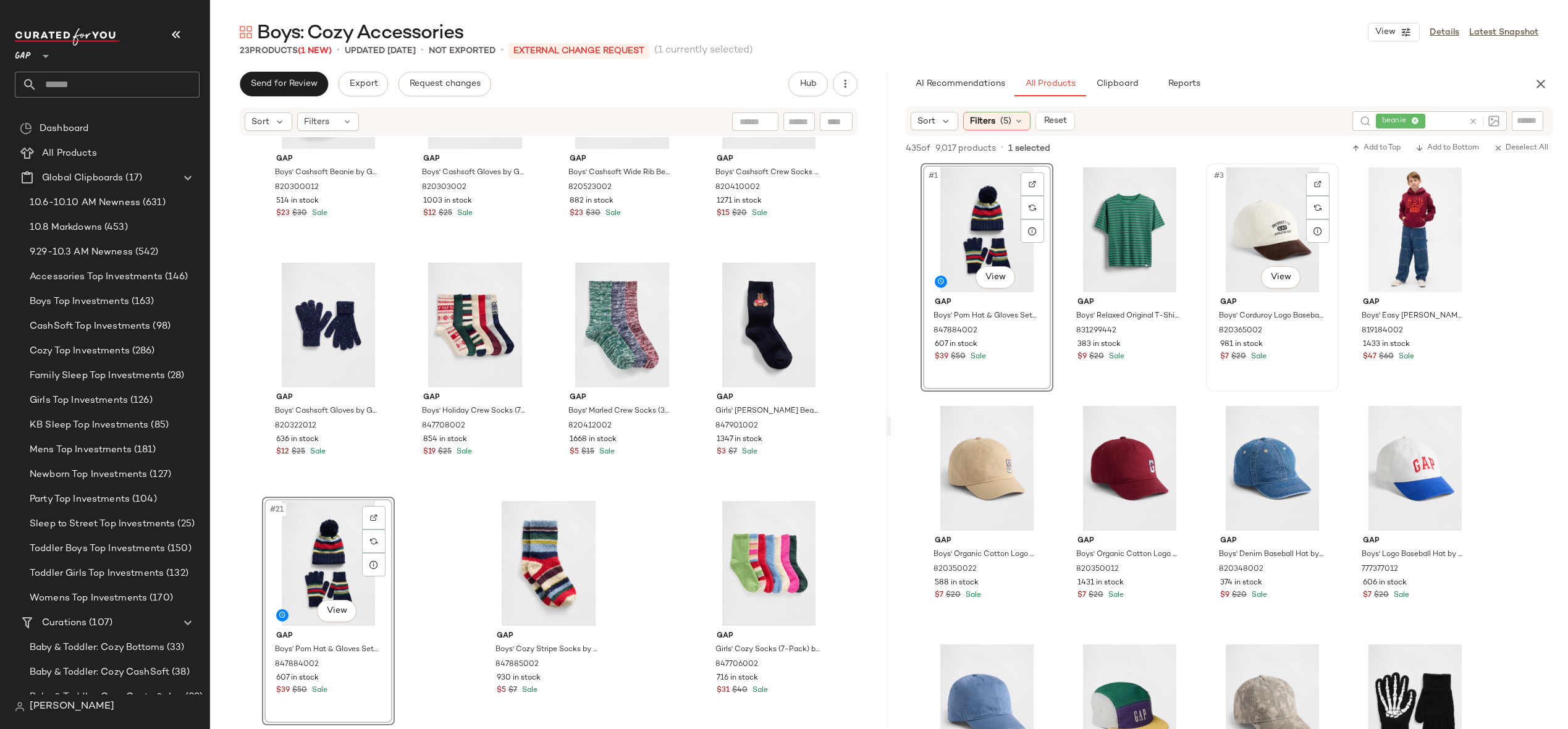
scroll to position [442, 0]
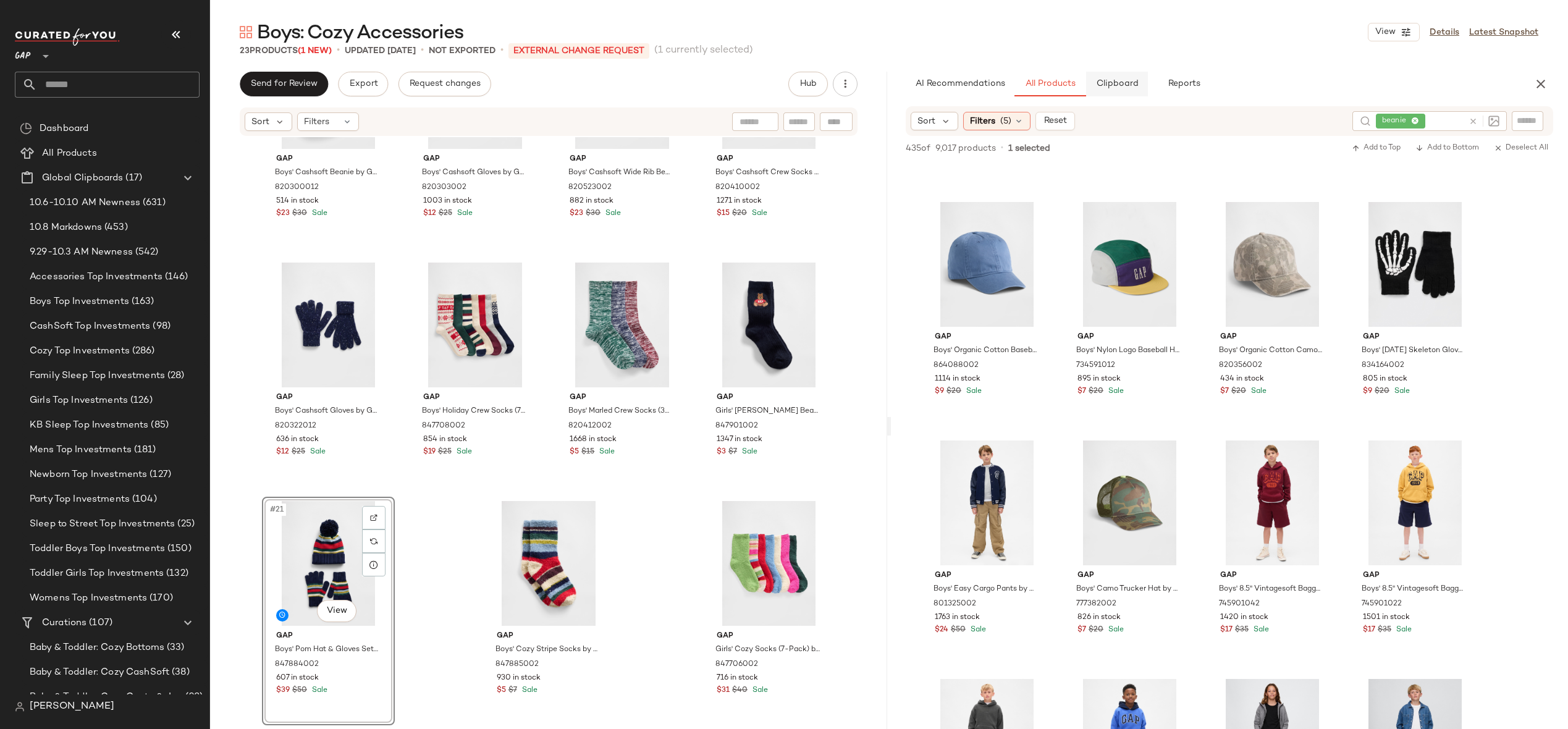
click at [1116, 85] on span "Clipboard" at bounding box center [1116, 84] width 43 height 10
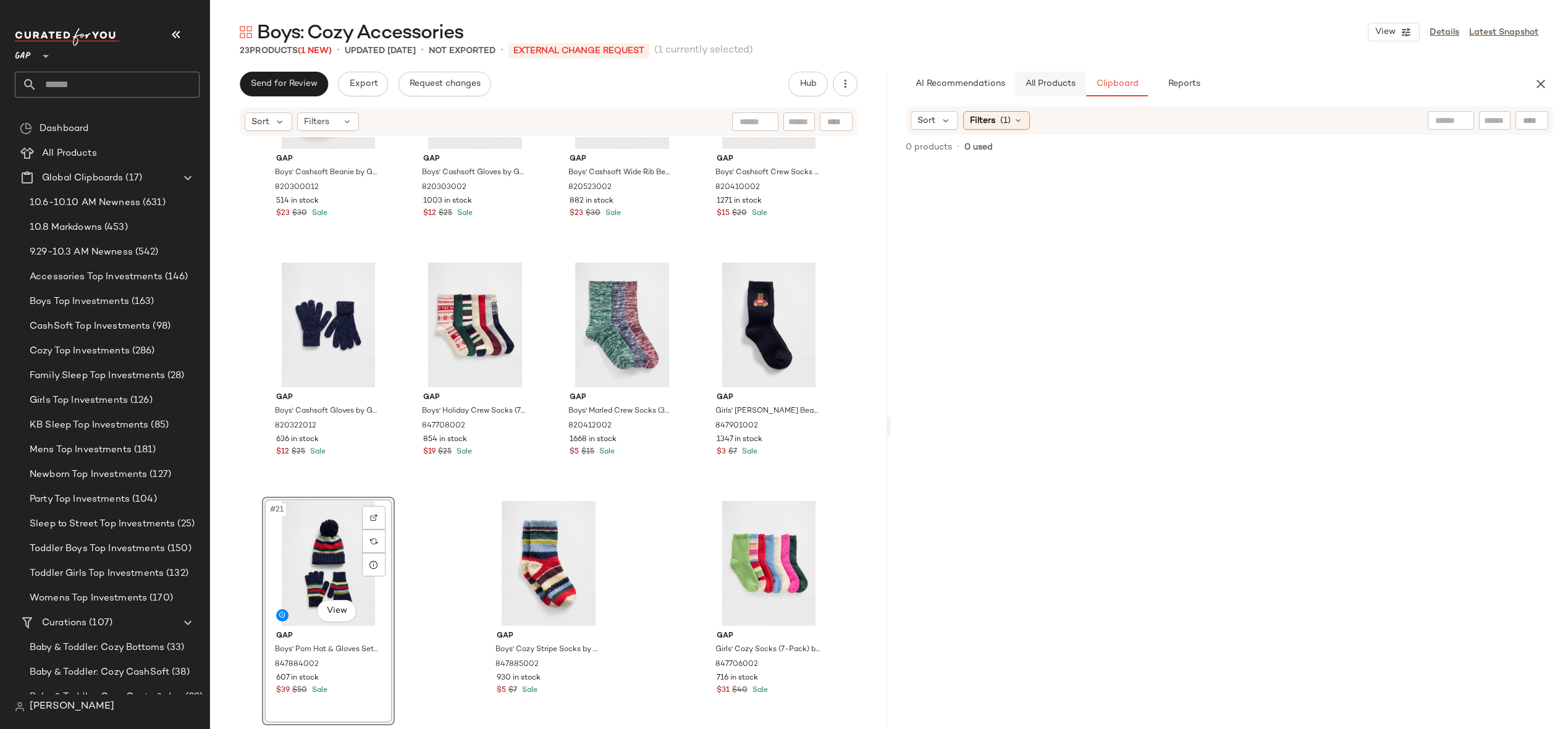
click at [1053, 80] on span "All Products" at bounding box center [1050, 84] width 51 height 10
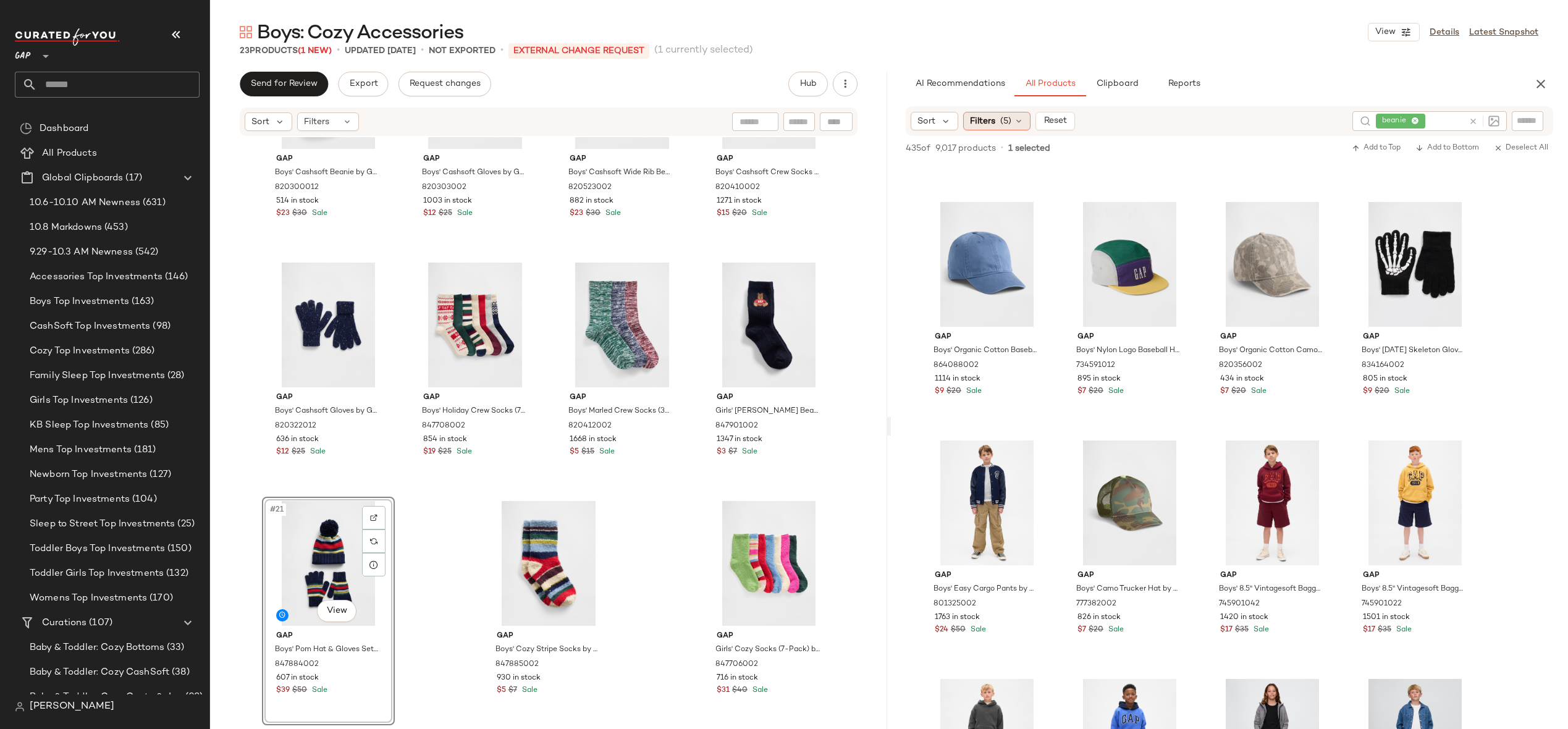
click at [990, 125] on span "Filters" at bounding box center [982, 122] width 25 height 13
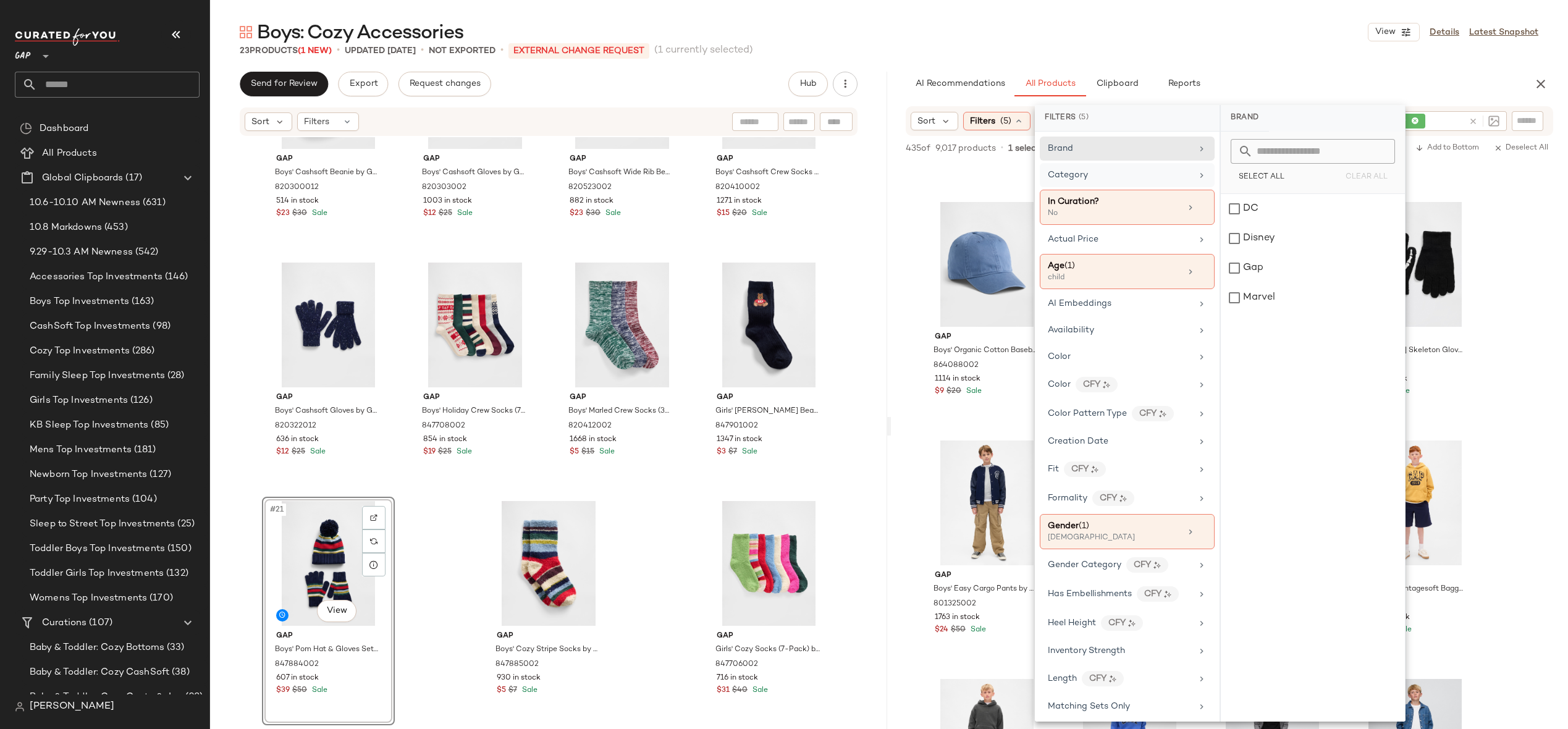
click at [1129, 180] on div "Category" at bounding box center [1120, 175] width 144 height 13
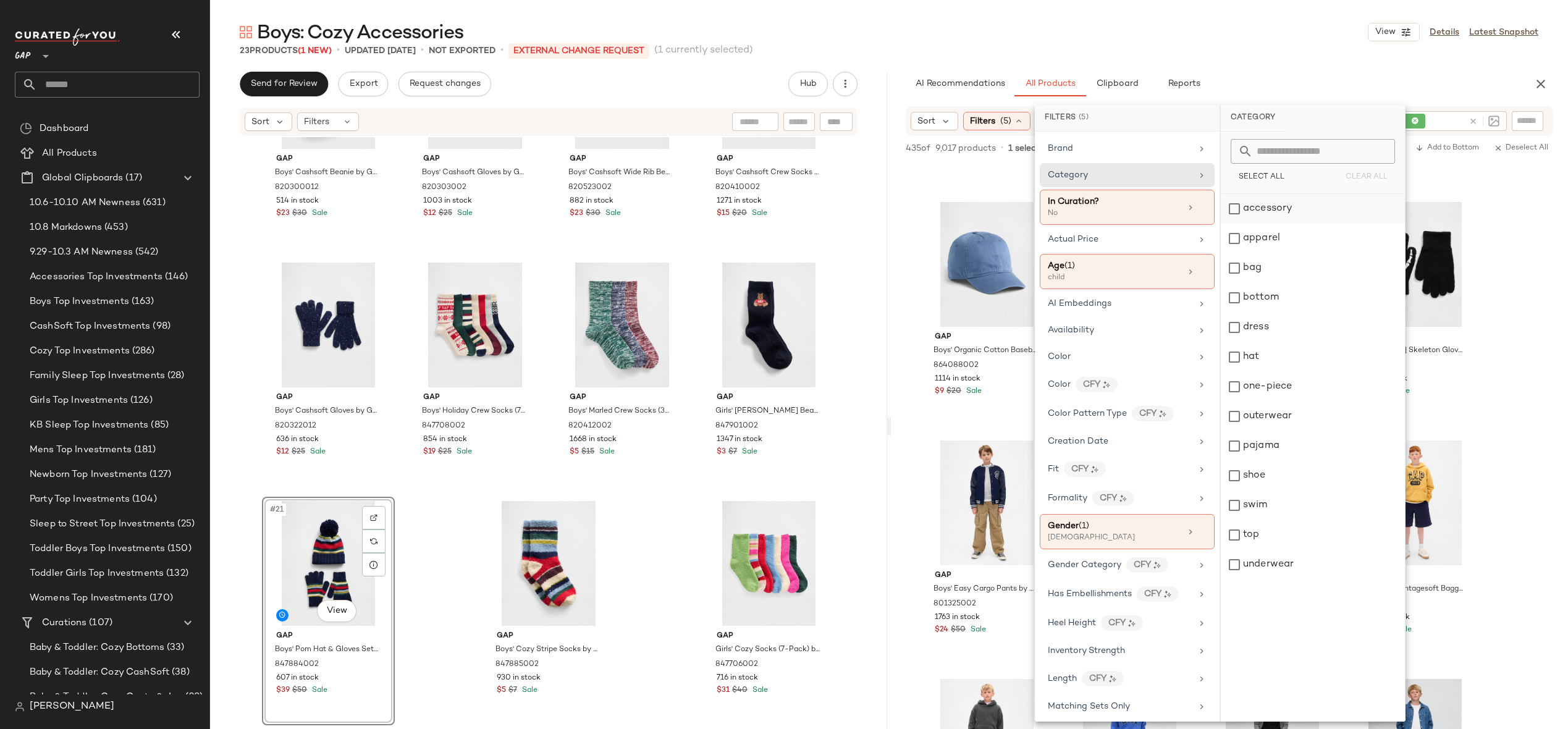
click at [1285, 201] on div "accessory" at bounding box center [1313, 208] width 184 height 30
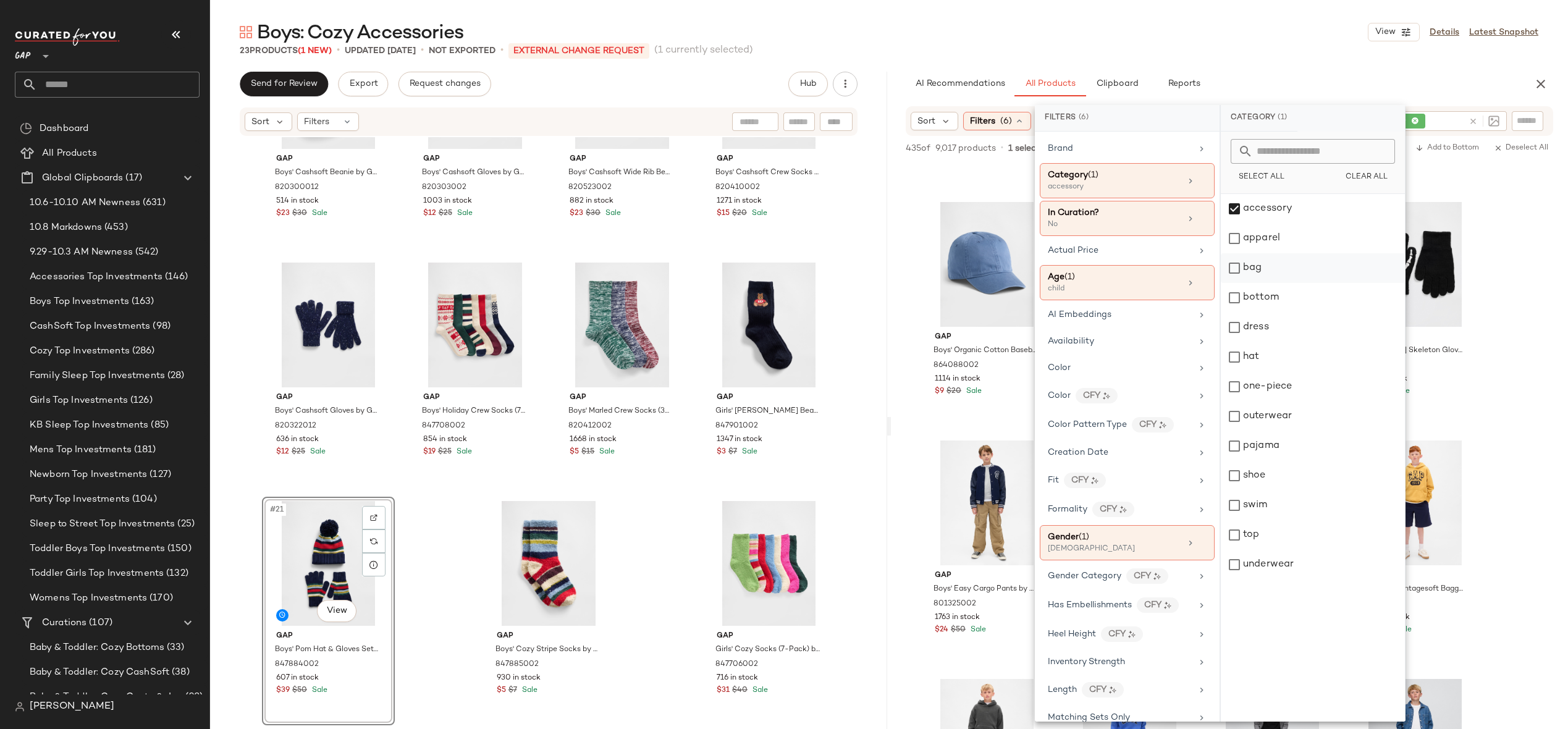
click at [1285, 272] on div "bag" at bounding box center [1313, 268] width 184 height 30
click at [1284, 352] on div "hat" at bounding box center [1313, 357] width 184 height 30
click at [1282, 483] on div "shoe" at bounding box center [1313, 476] width 184 height 30
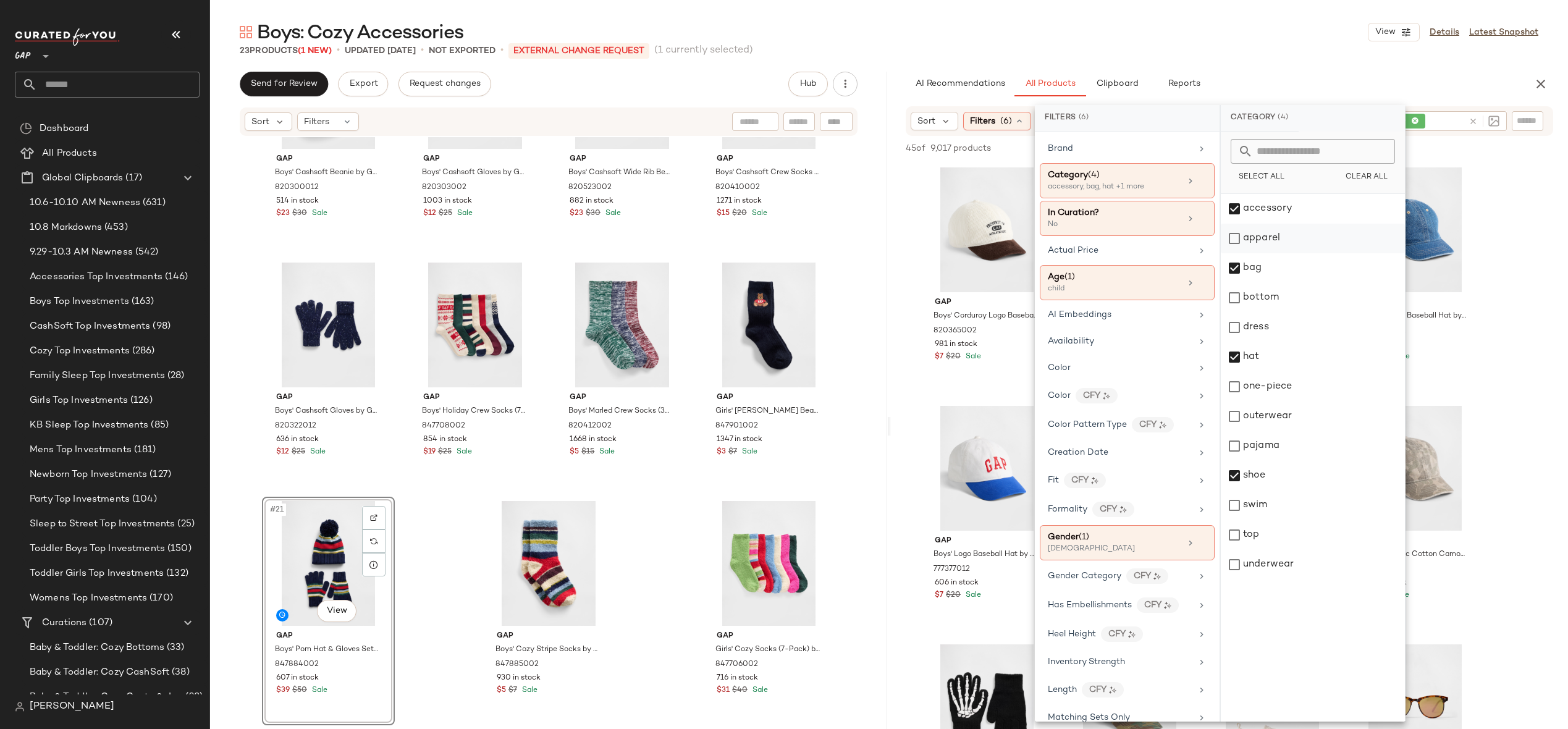
click at [1322, 232] on div "apparel" at bounding box center [1313, 238] width 184 height 30
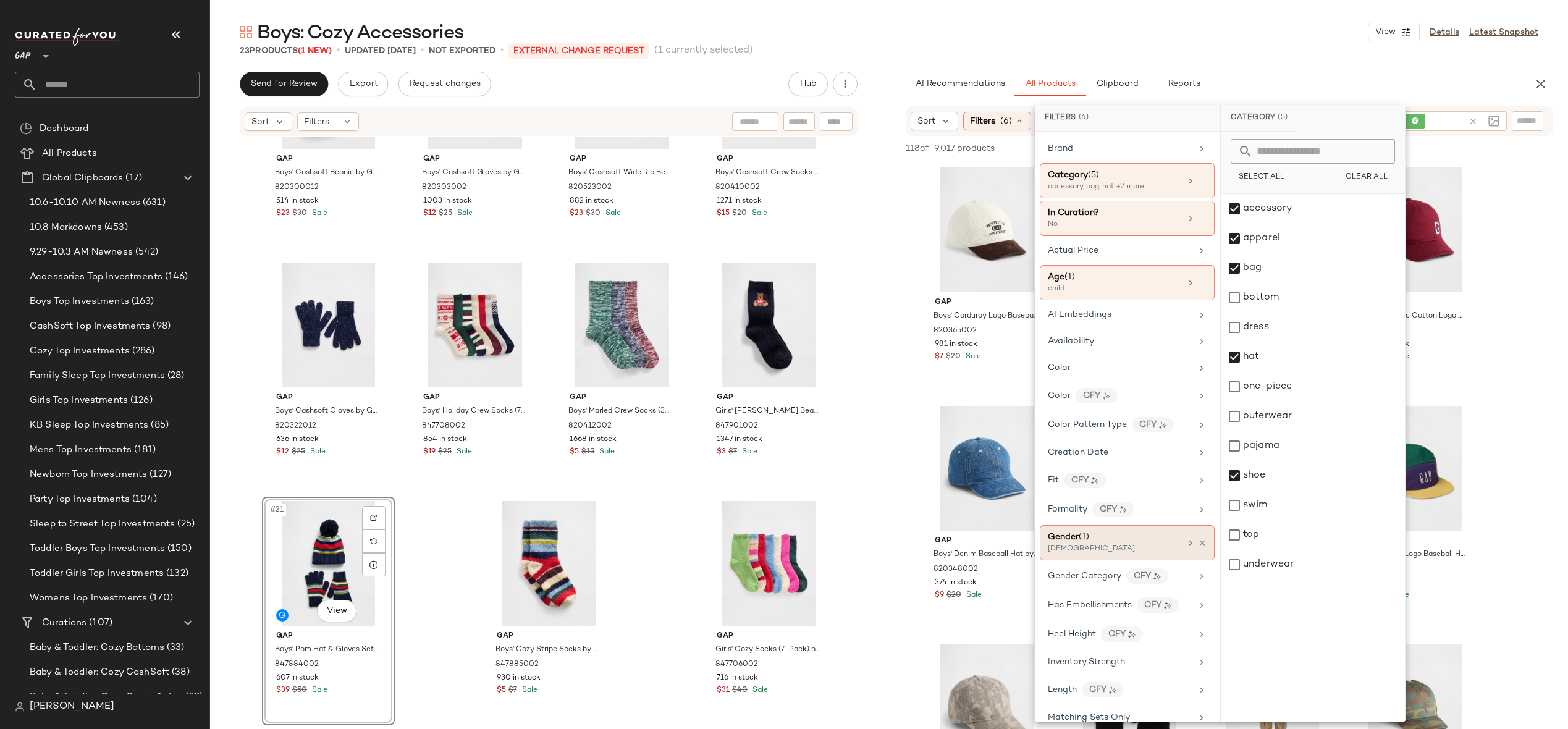
scroll to position [570, 0]
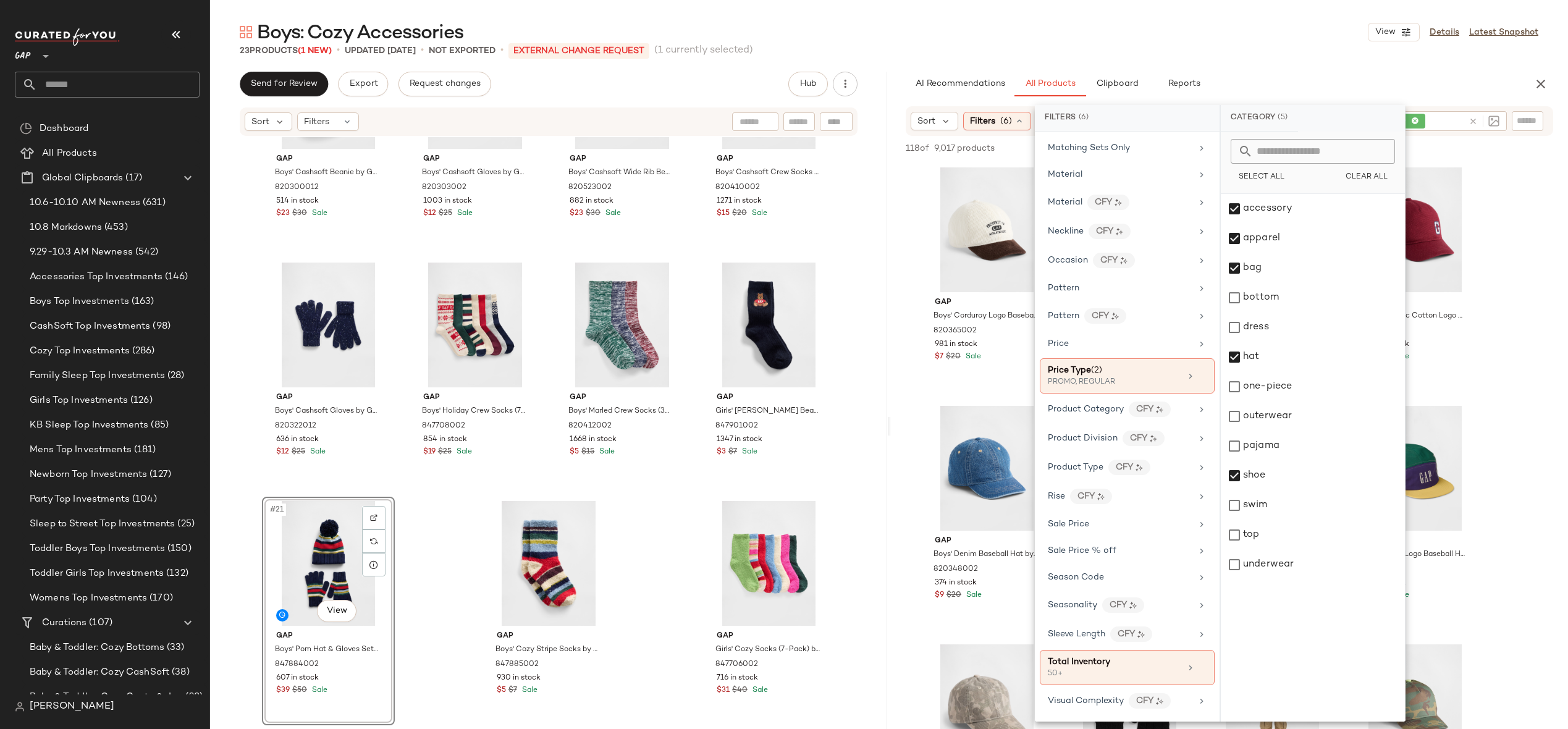
click at [1442, 132] on div "Sort Filters (6) Reset beanie" at bounding box center [1229, 121] width 648 height 30
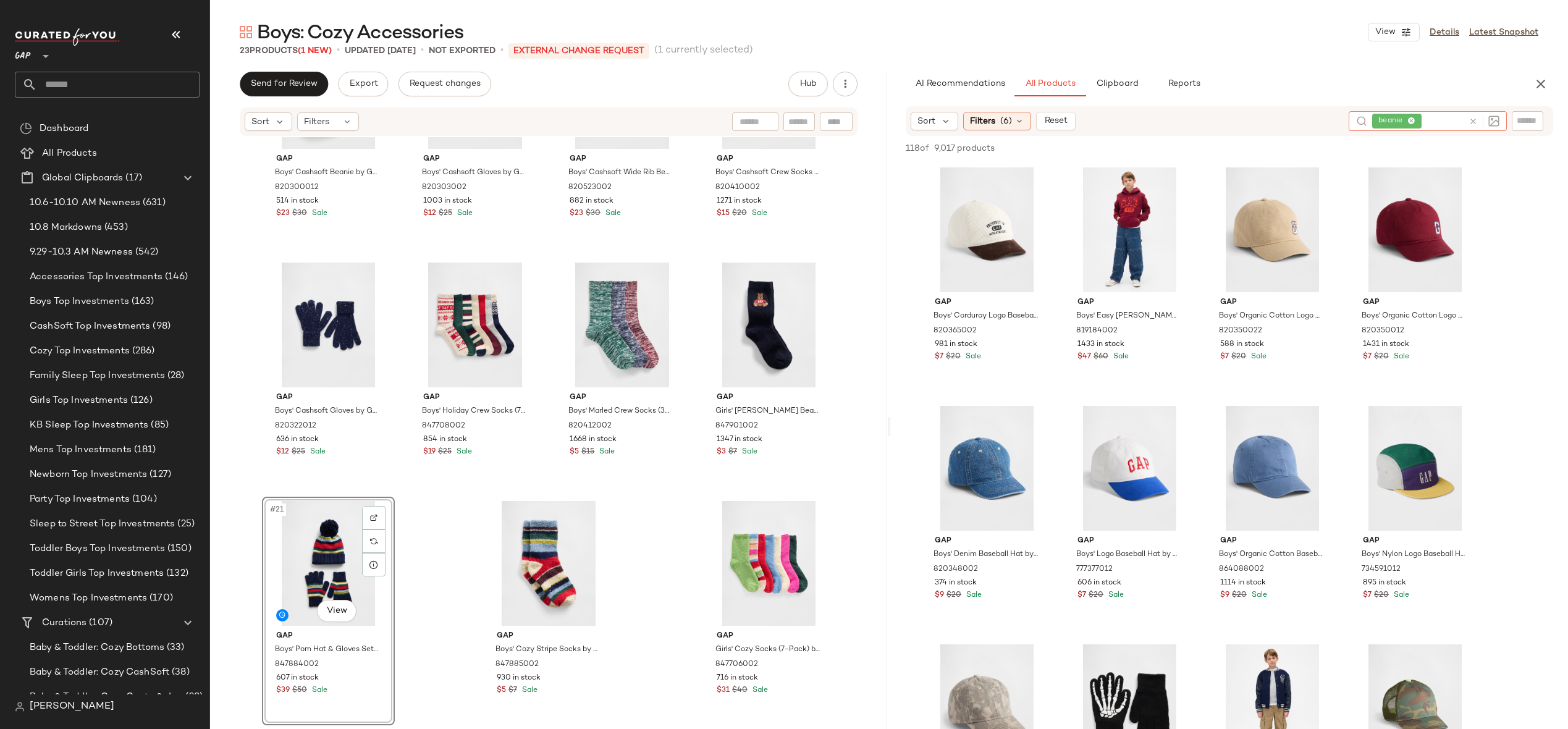
click at [1475, 121] on icon at bounding box center [1473, 121] width 9 height 9
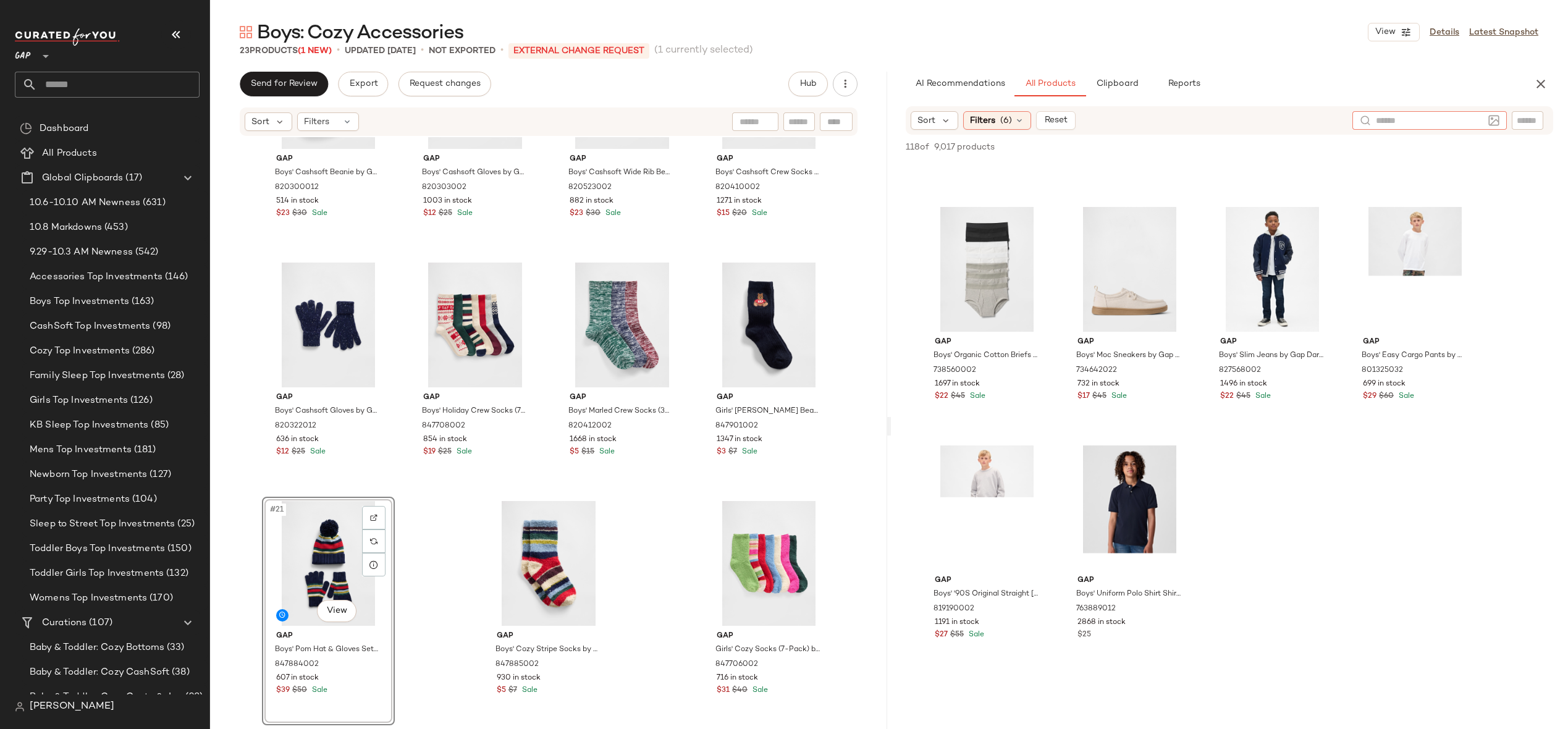
scroll to position [5849, 0]
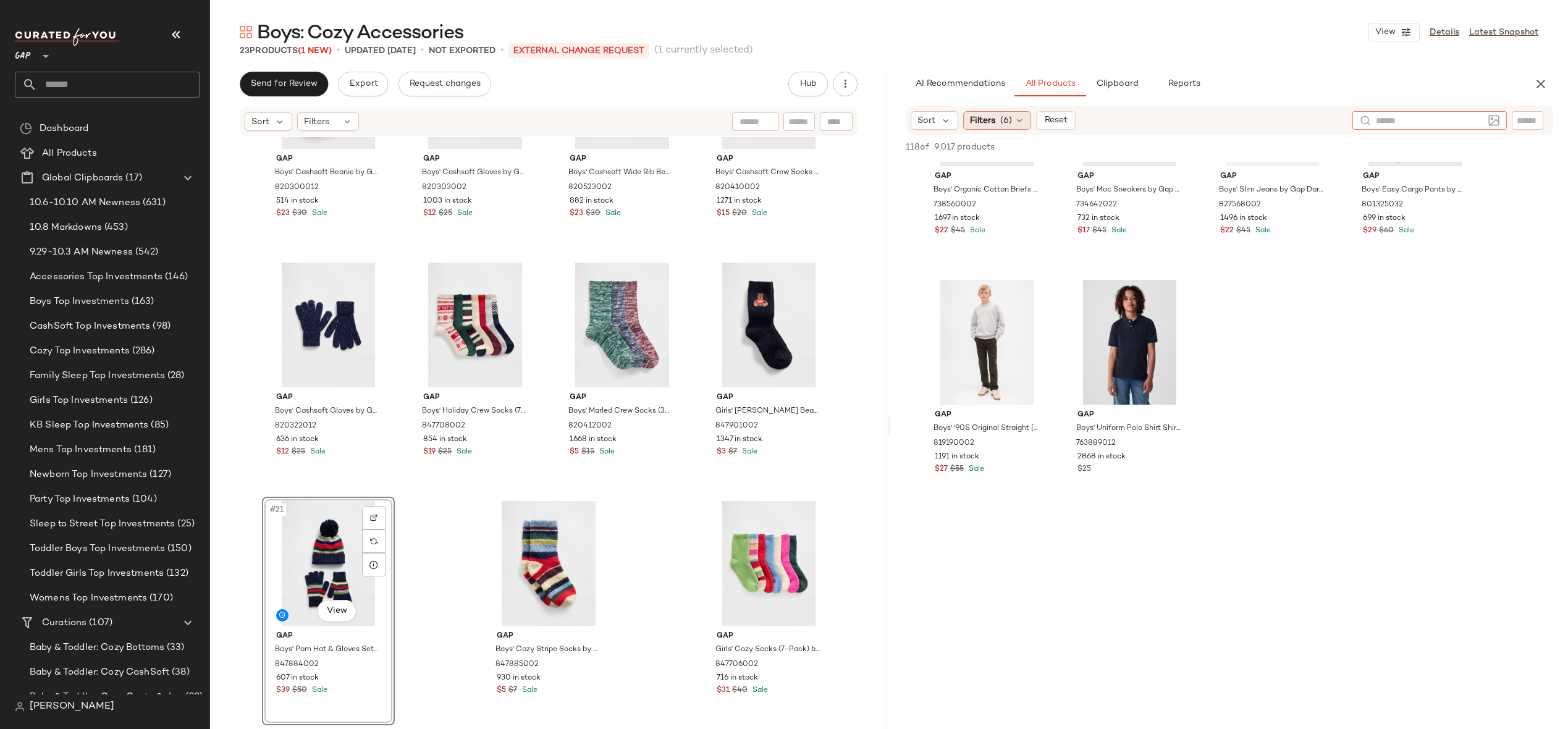
click at [980, 117] on span "Filters" at bounding box center [982, 121] width 25 height 13
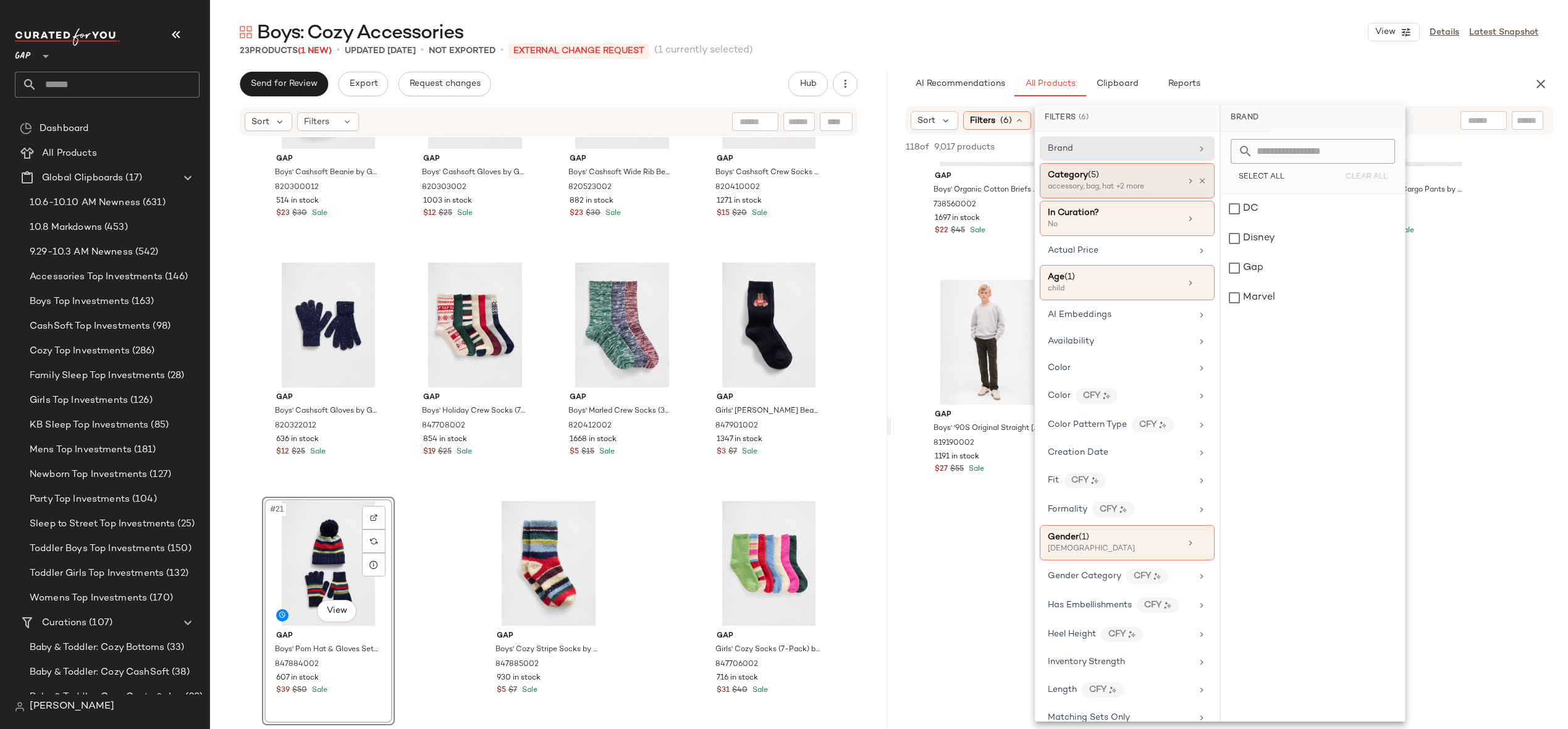
click at [1145, 180] on div "Category (5)" at bounding box center [1115, 175] width 133 height 13
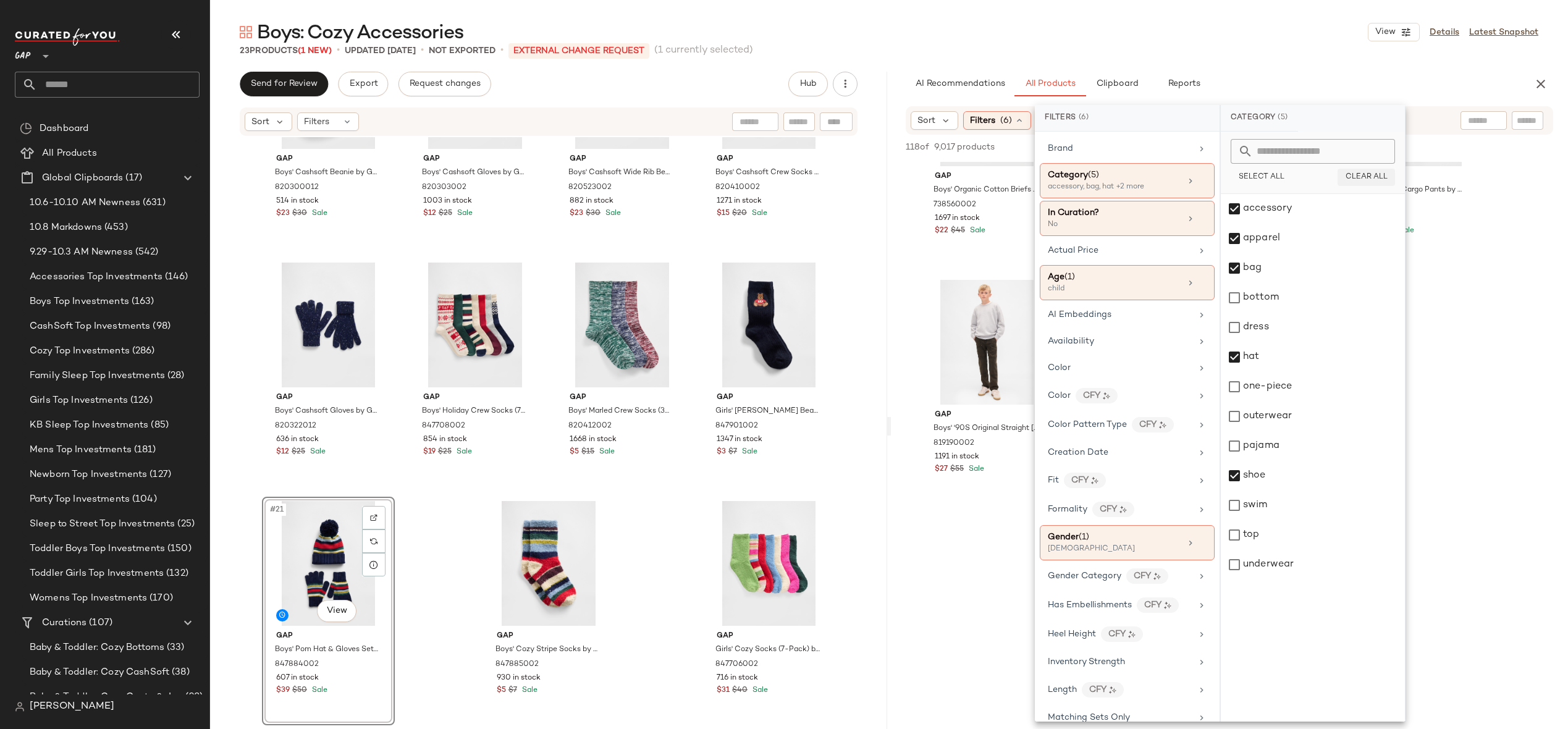
click at [1378, 174] on span "Clear All" at bounding box center [1366, 177] width 43 height 9
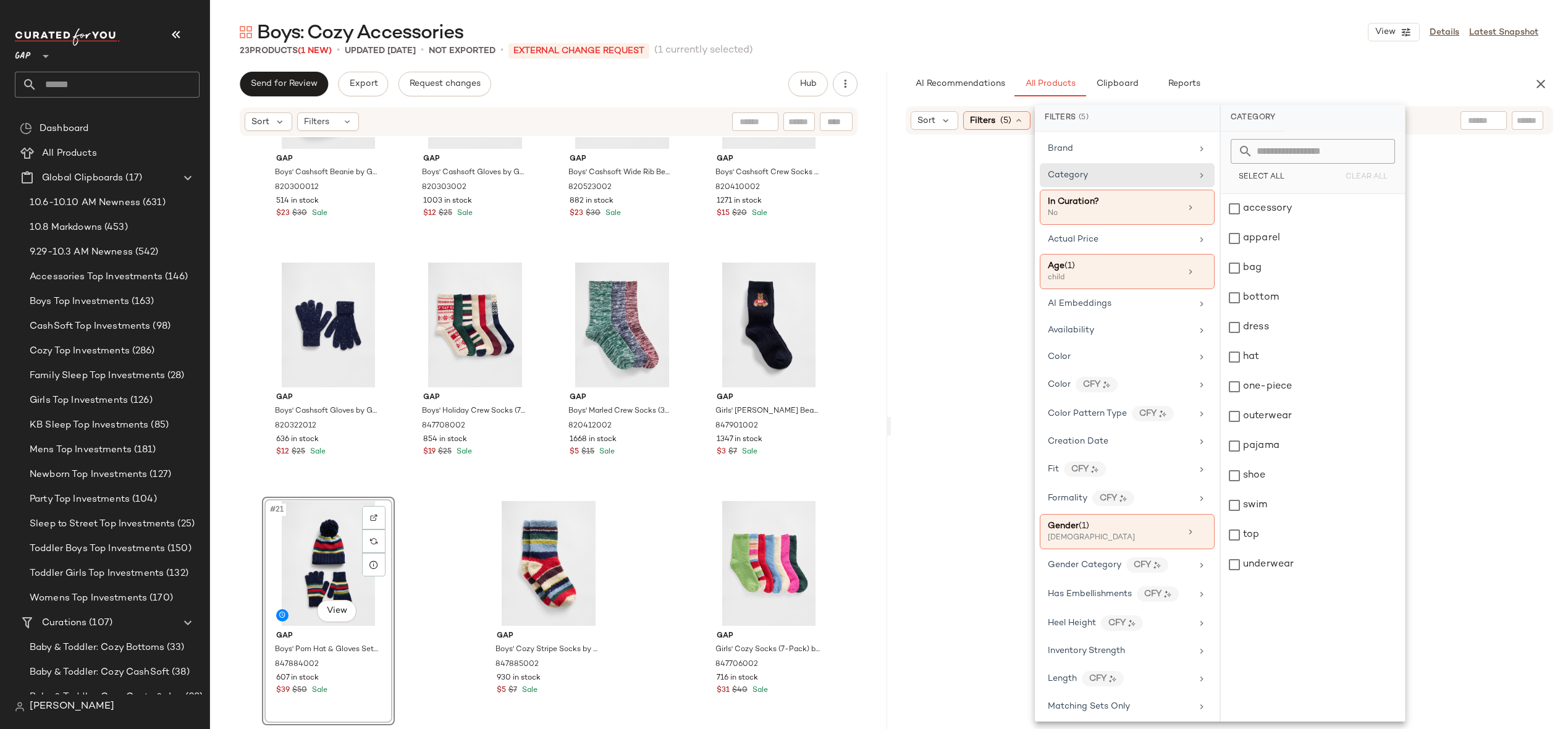
click at [1535, 127] on div at bounding box center [1528, 121] width 32 height 19
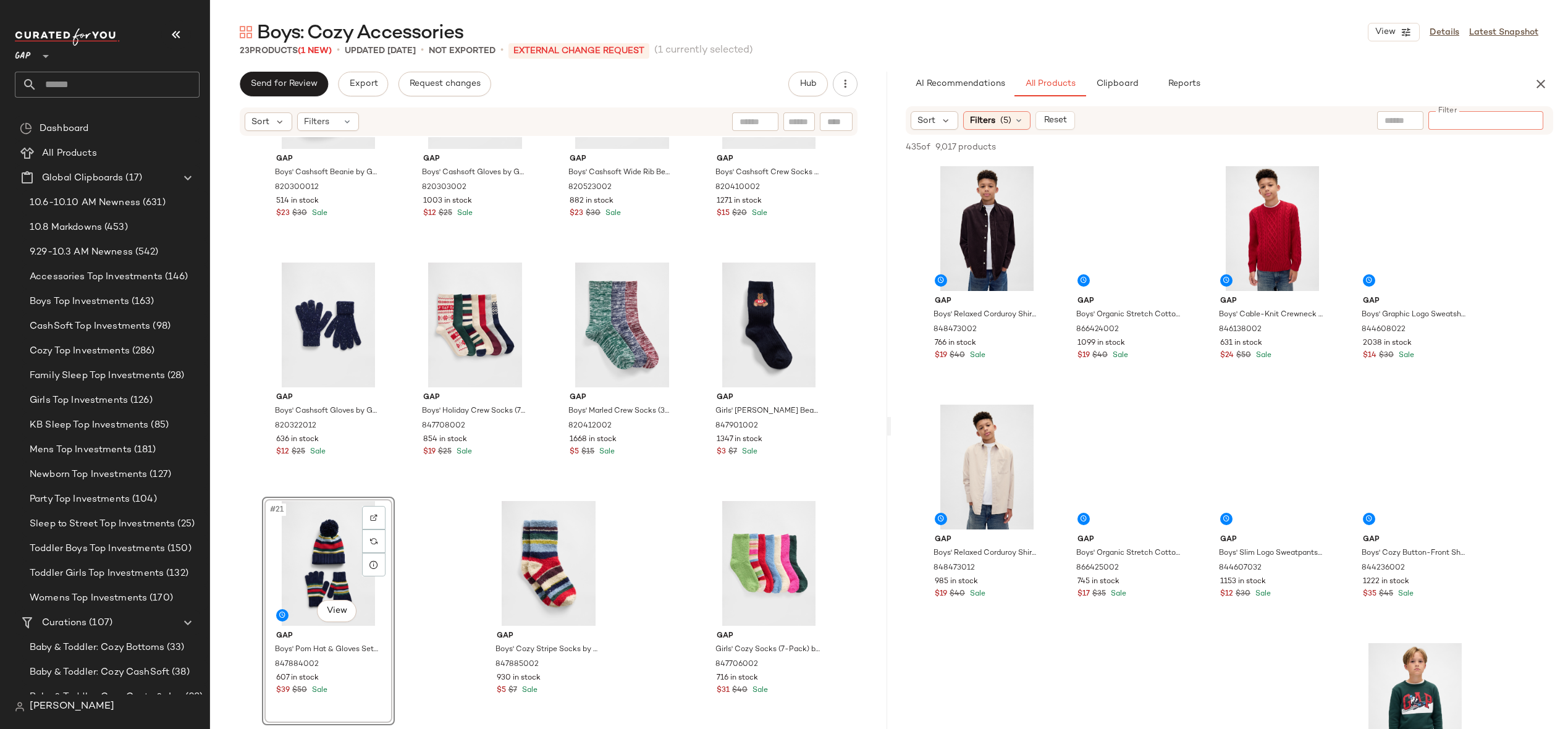
click at [1533, 120] on input "Filter" at bounding box center [1485, 121] width 105 height 13
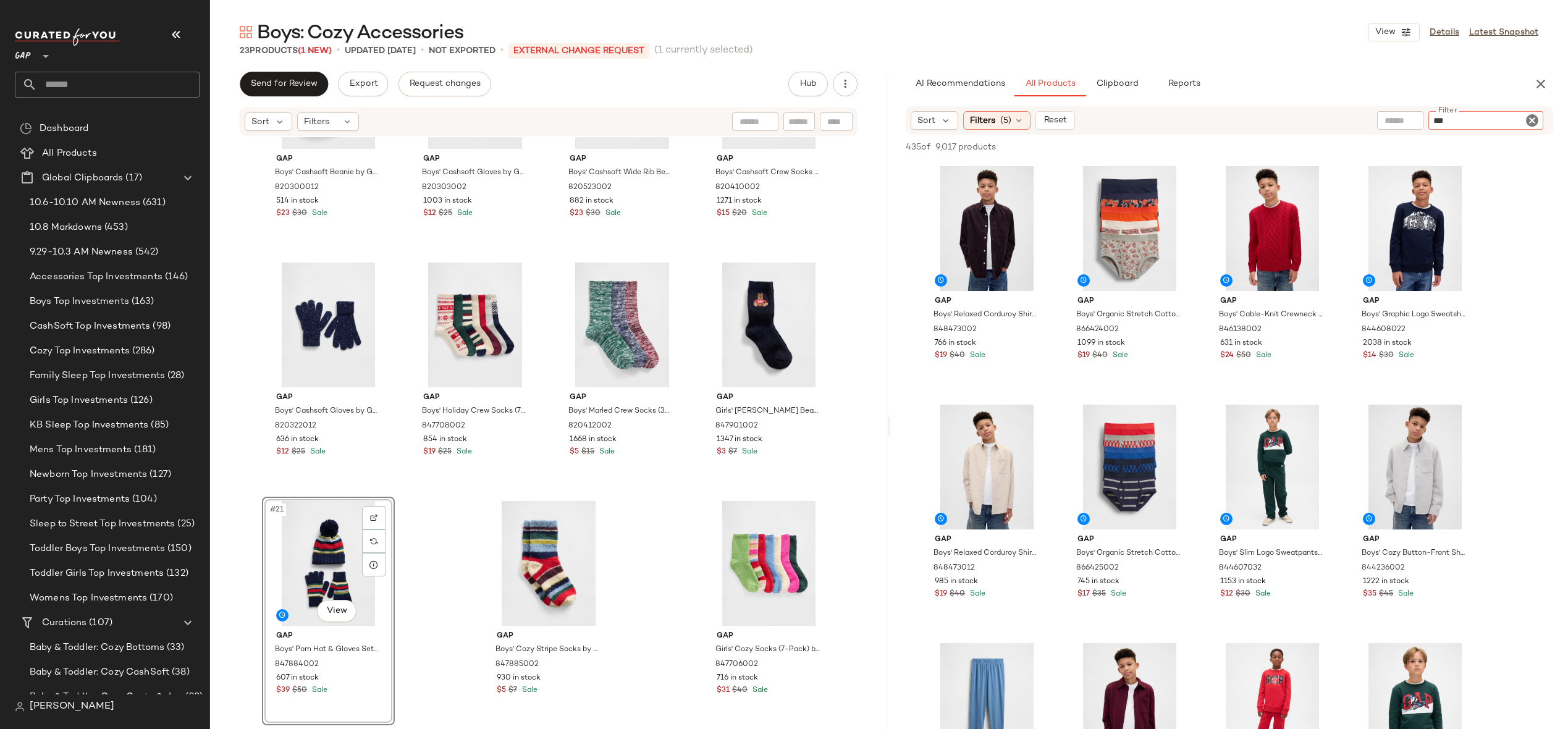
type input "****"
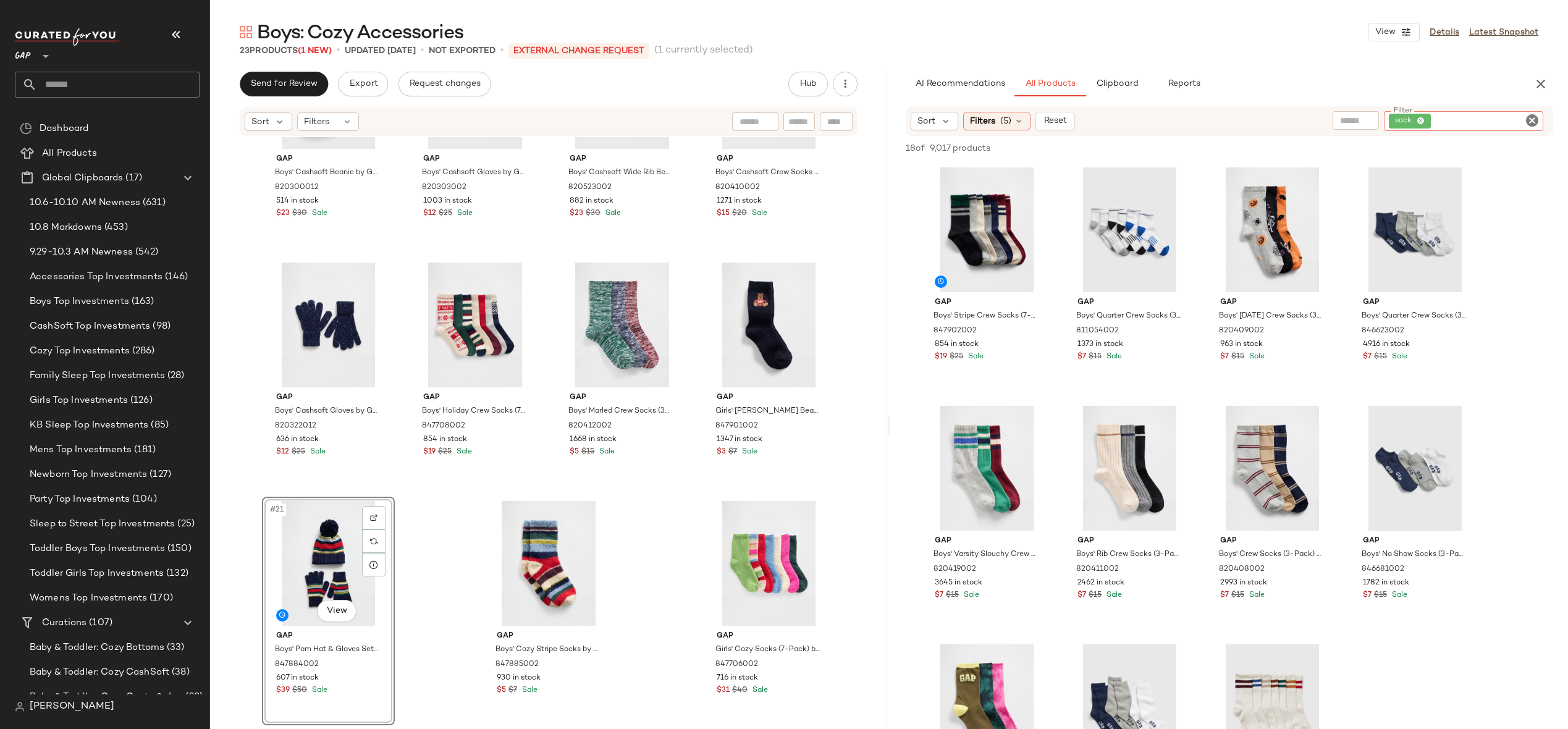
click at [1538, 118] on icon "Clear Filter" at bounding box center [1533, 120] width 14 height 14
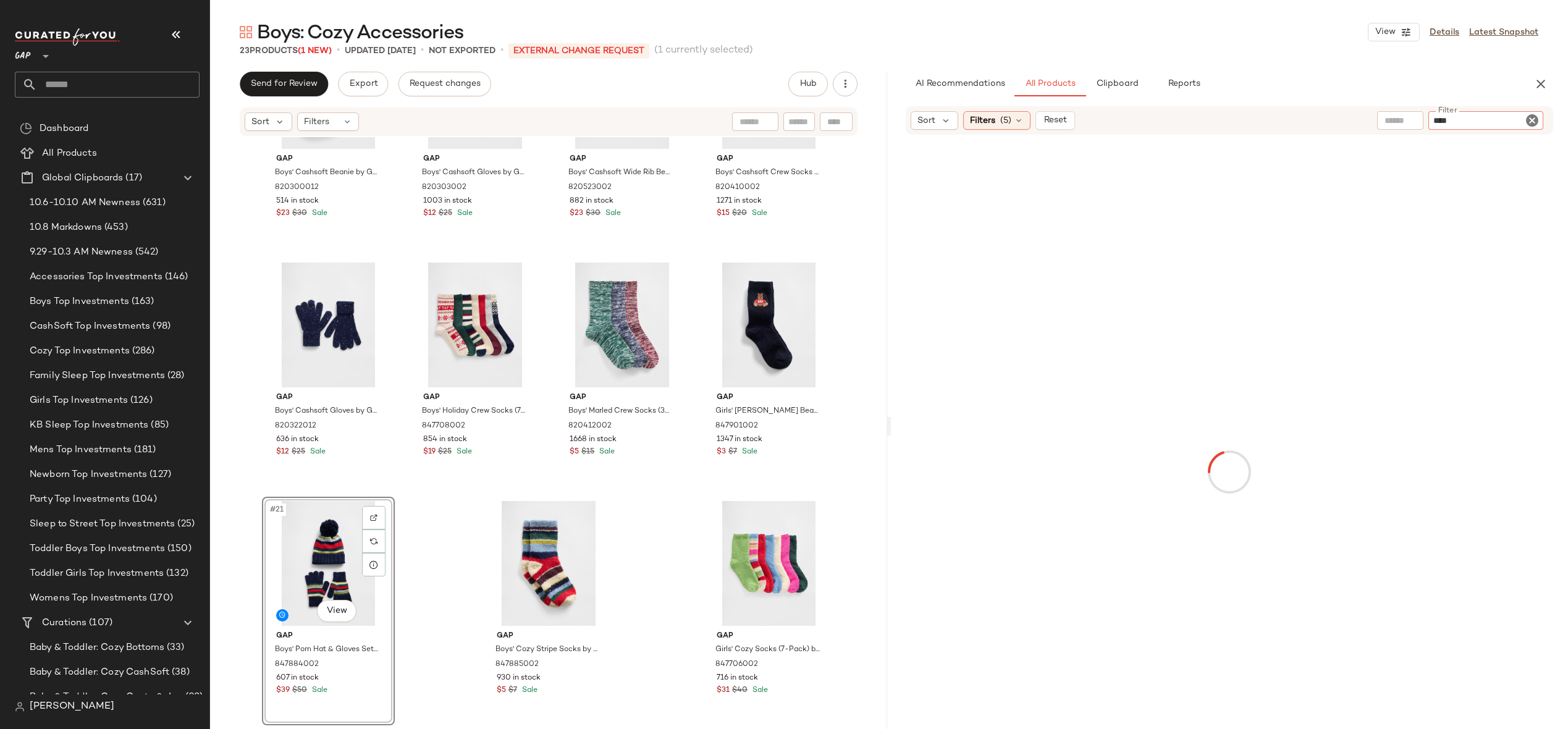
type input "*****"
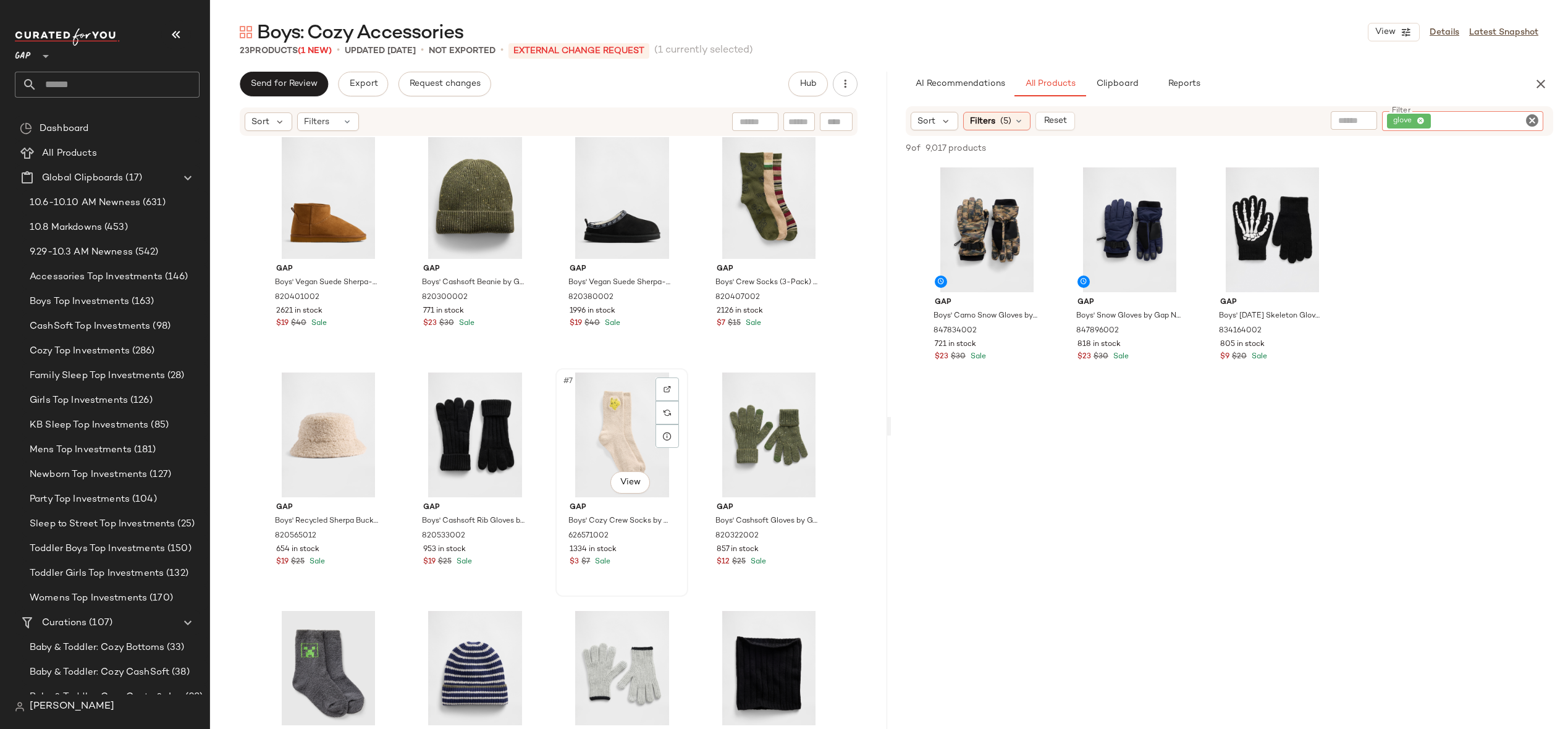
scroll to position [846, 0]
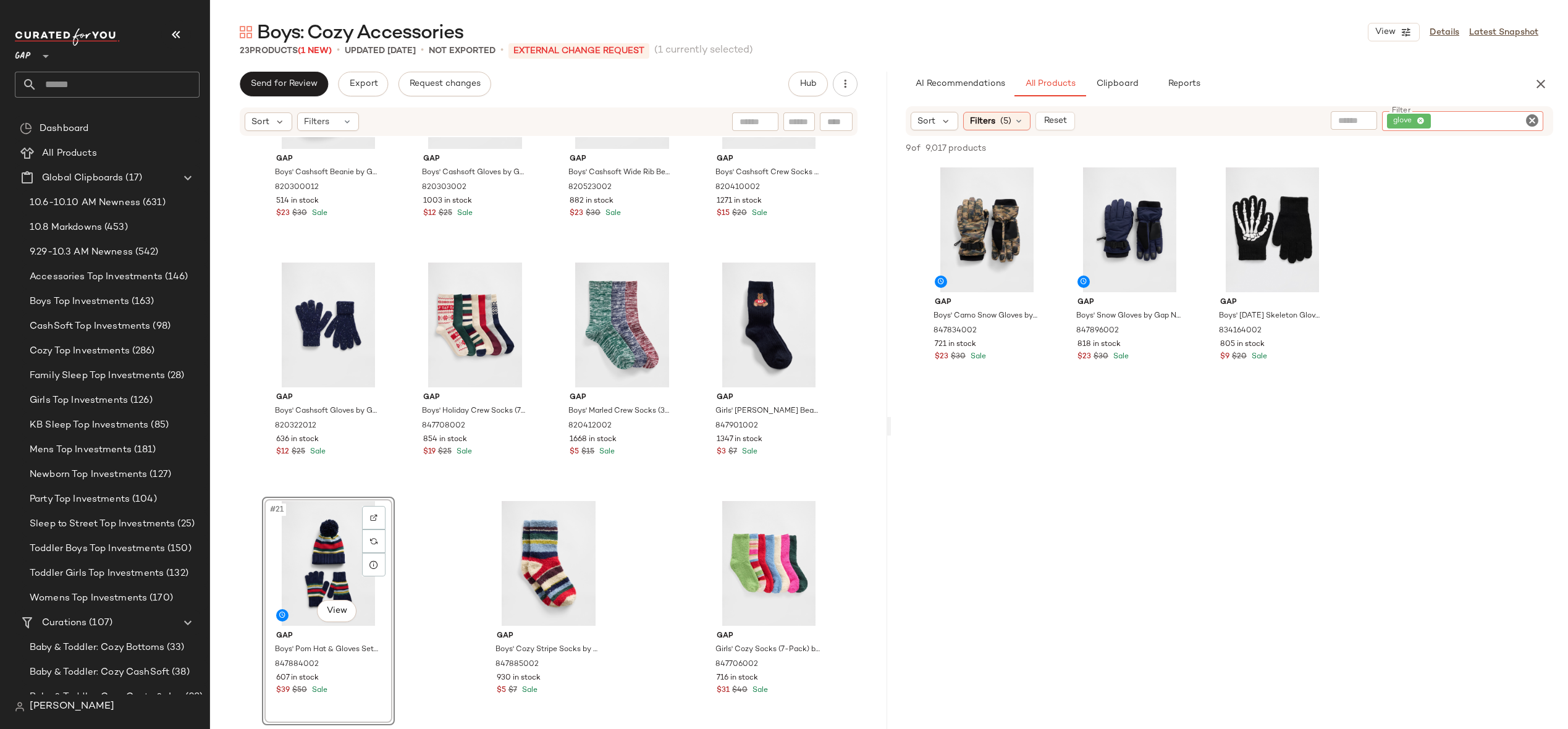
click at [1537, 124] on icon "Clear Filter" at bounding box center [1533, 120] width 14 height 14
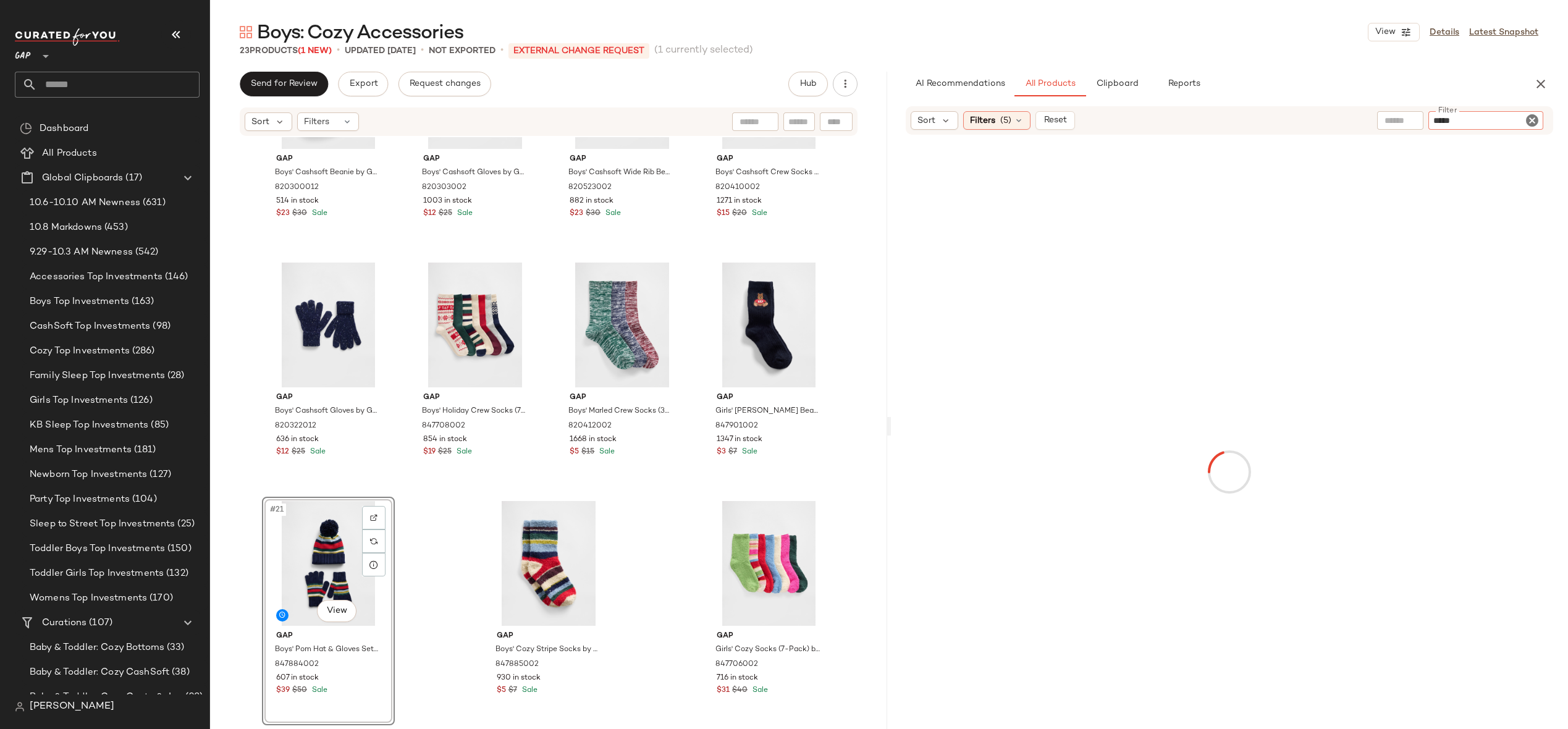
type input "******"
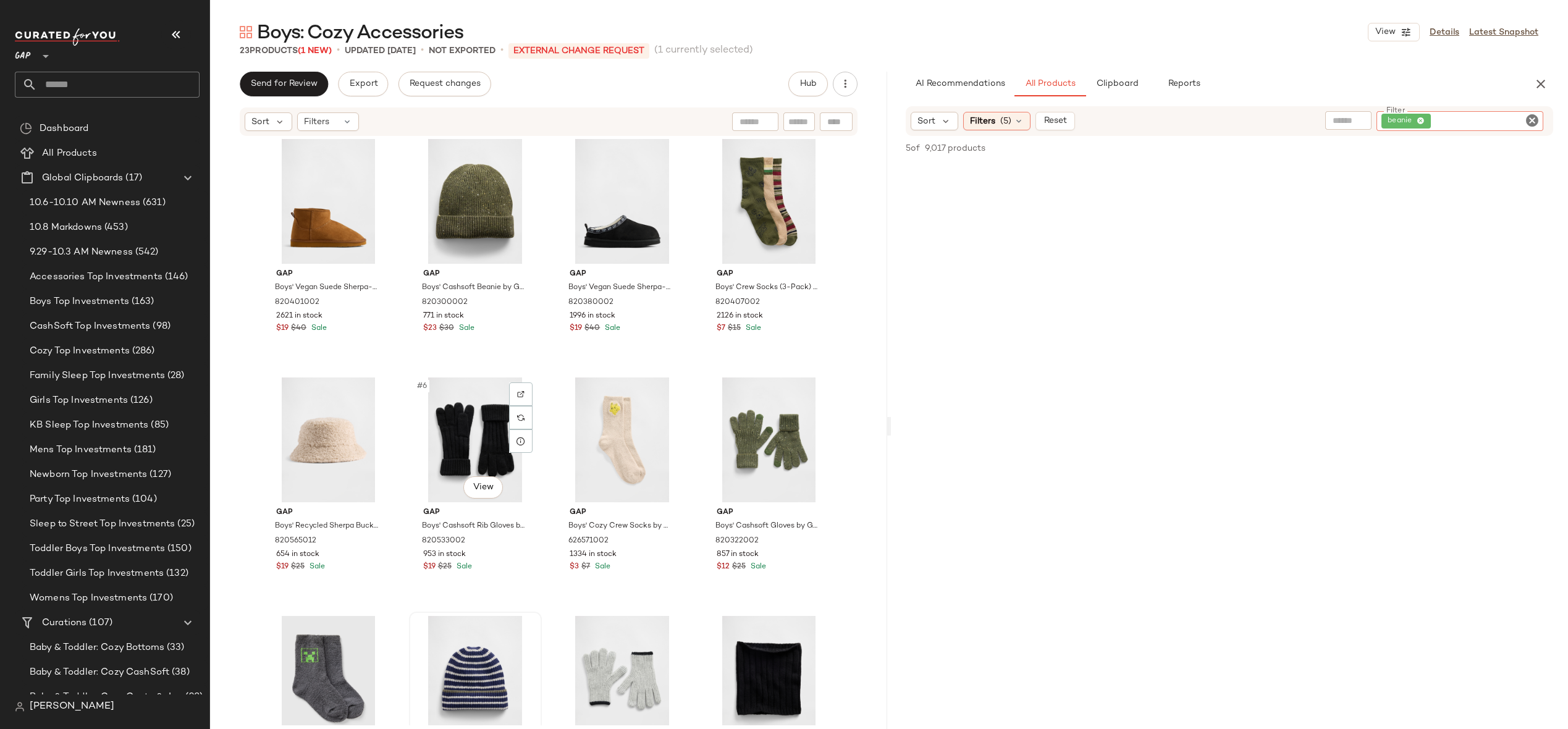
scroll to position [0, 0]
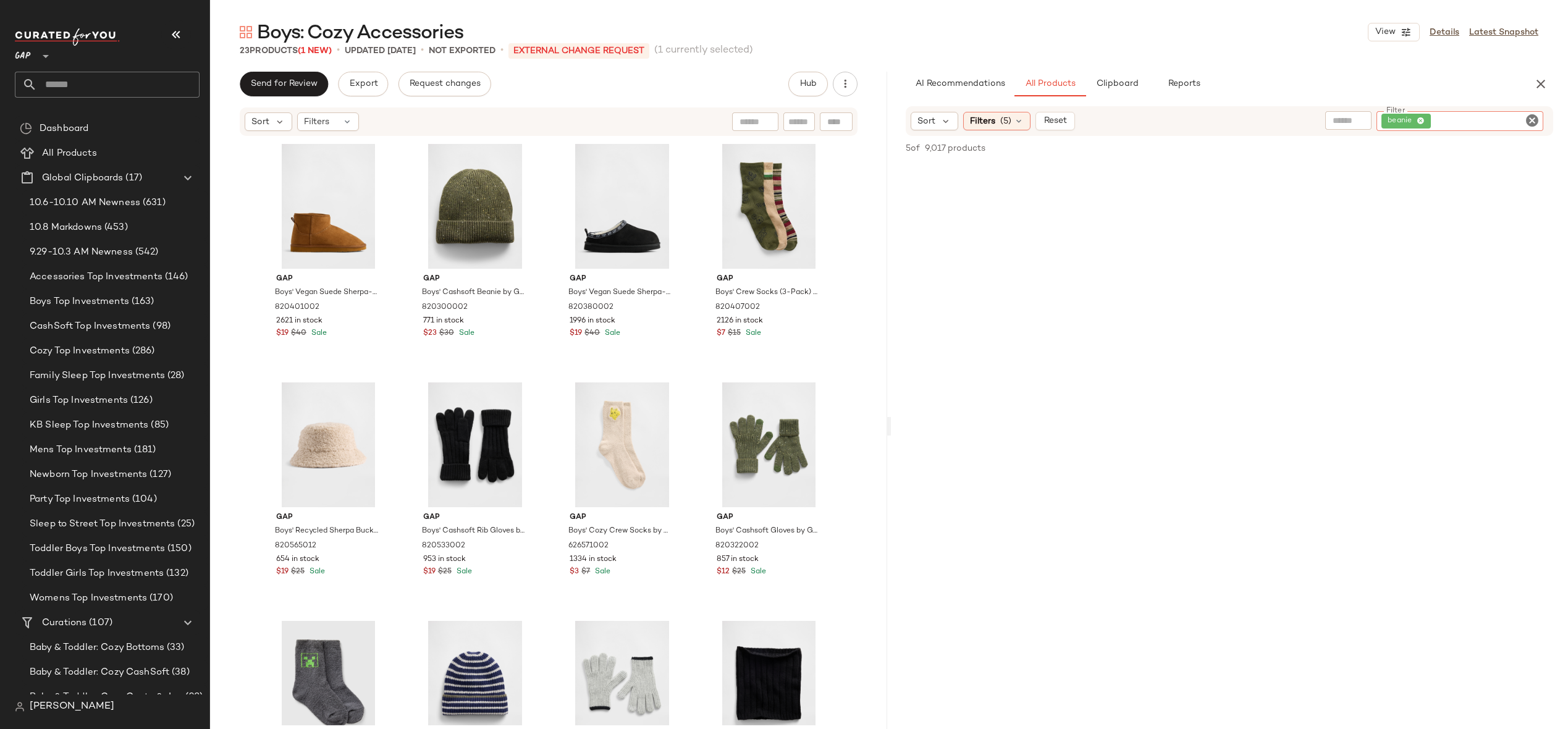
click at [1536, 120] on icon "Clear Filter" at bounding box center [1533, 120] width 14 height 14
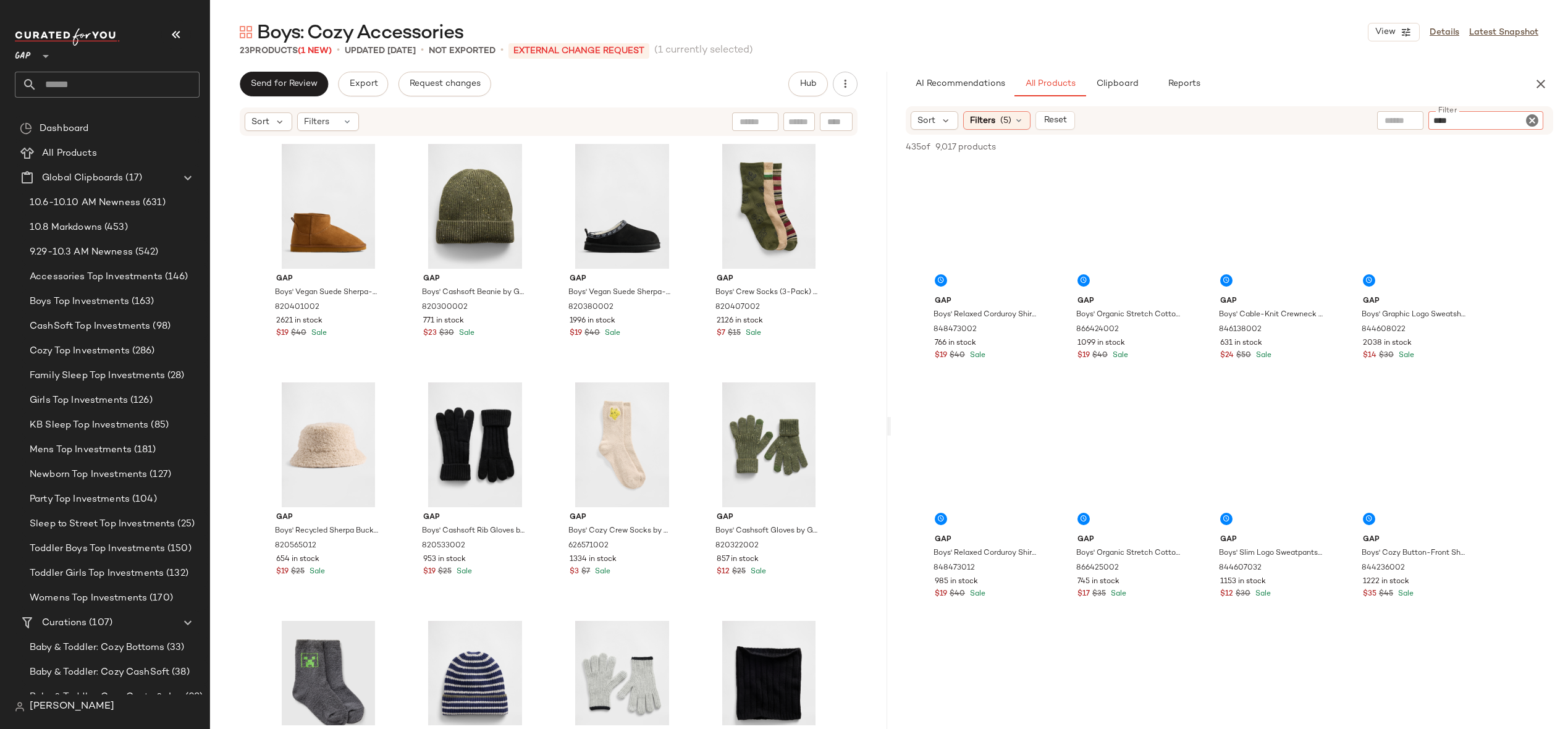
type input "*****"
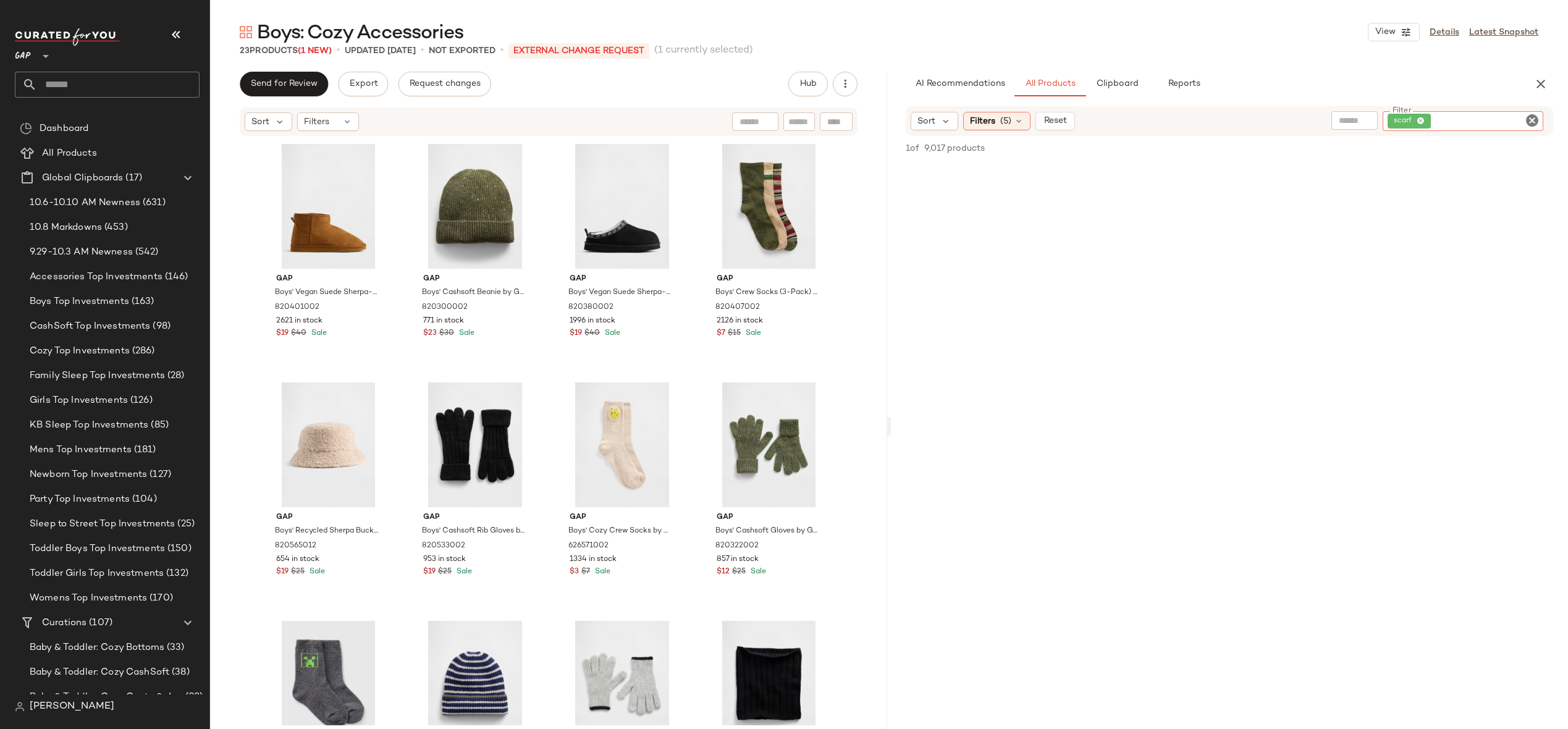
click at [1532, 120] on icon "Clear Filter" at bounding box center [1533, 120] width 14 height 14
type input "****"
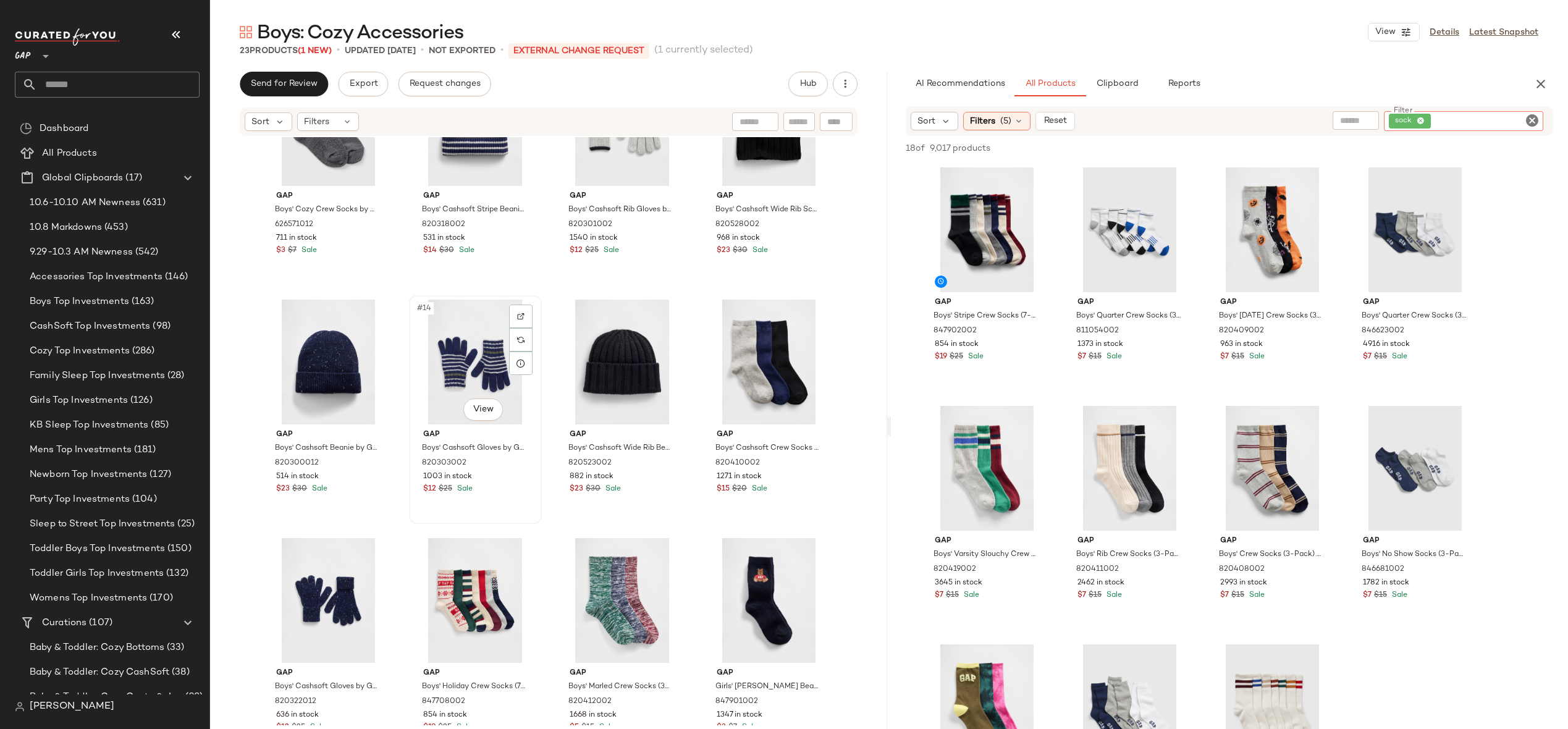
scroll to position [429, 0]
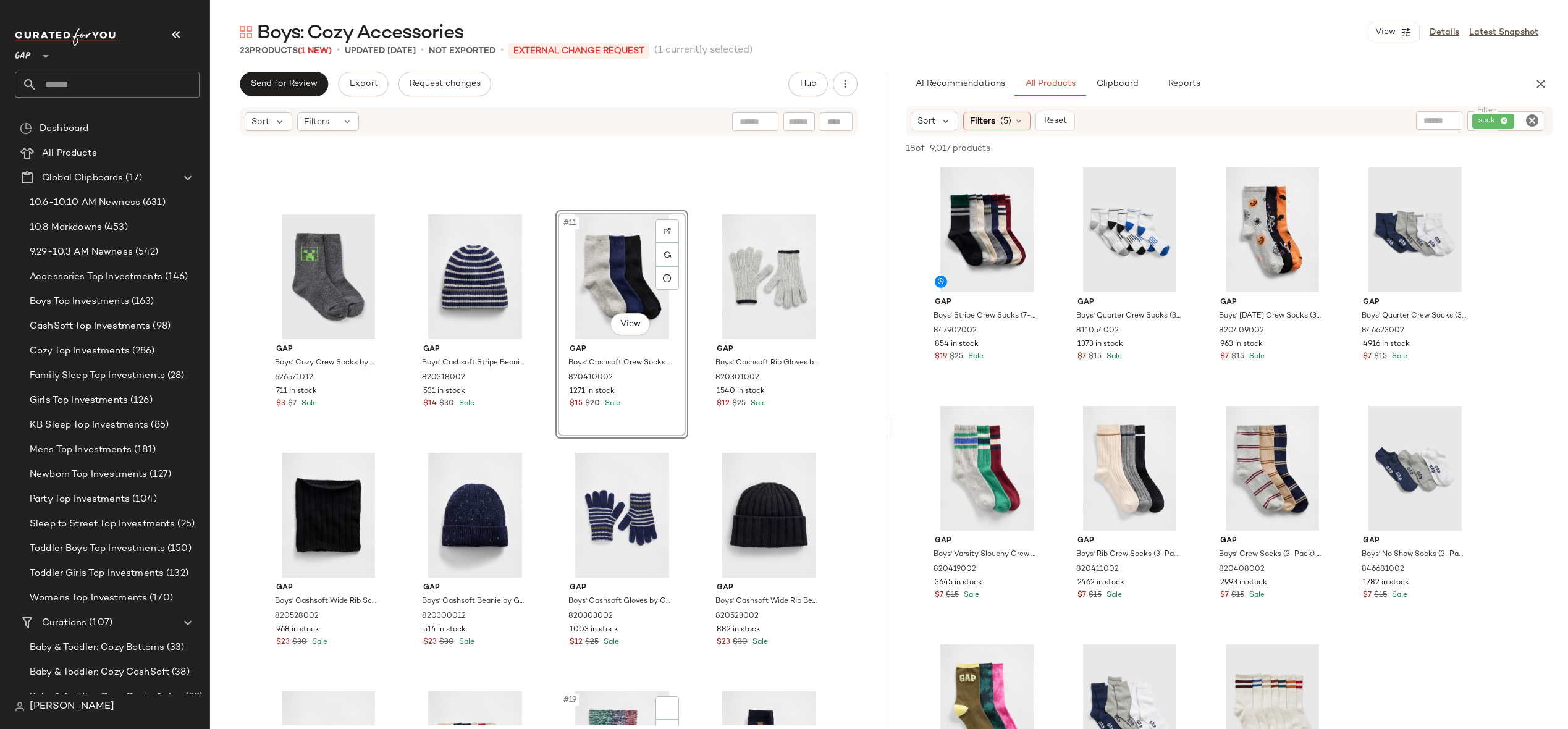
scroll to position [607, 0]
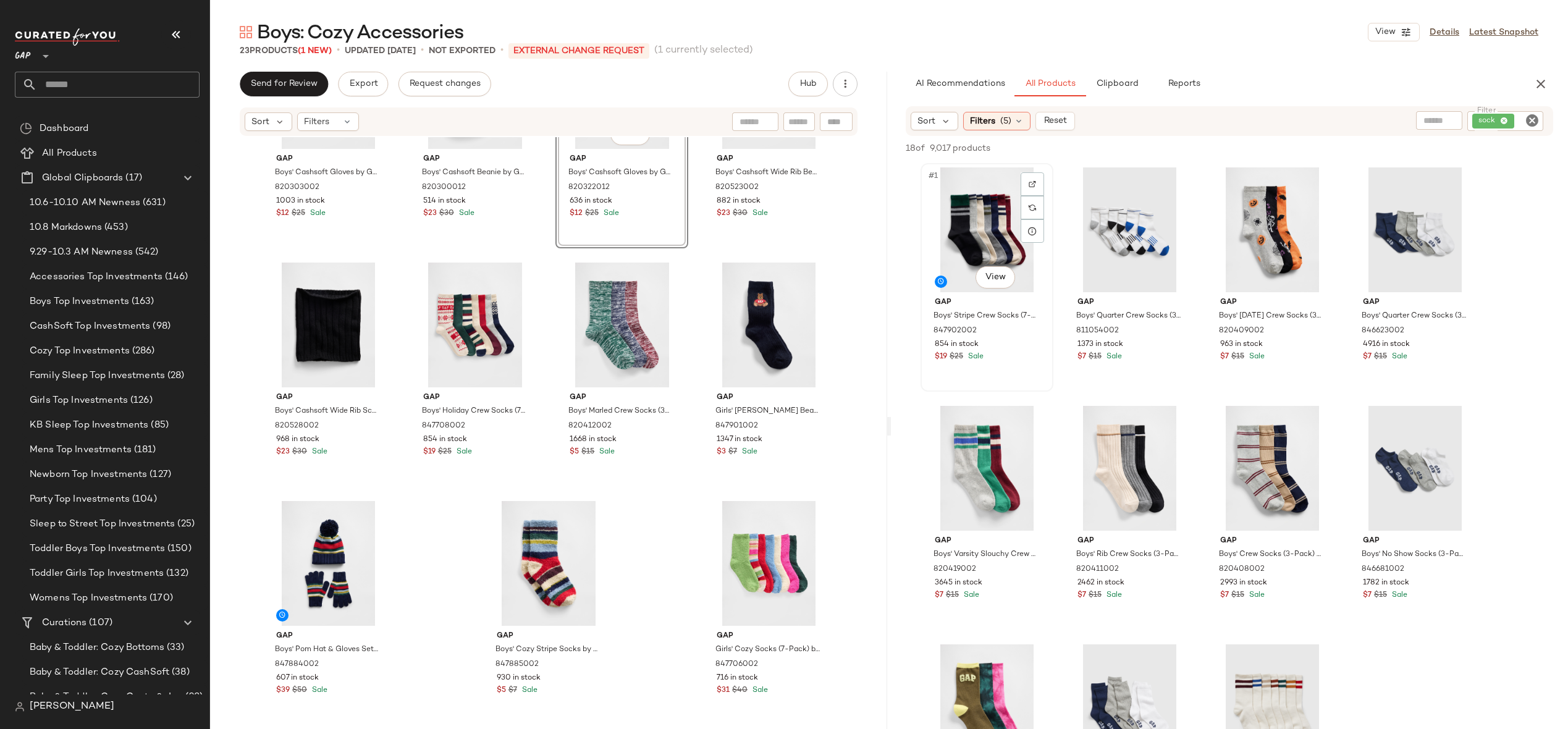
scroll to position [843, 0]
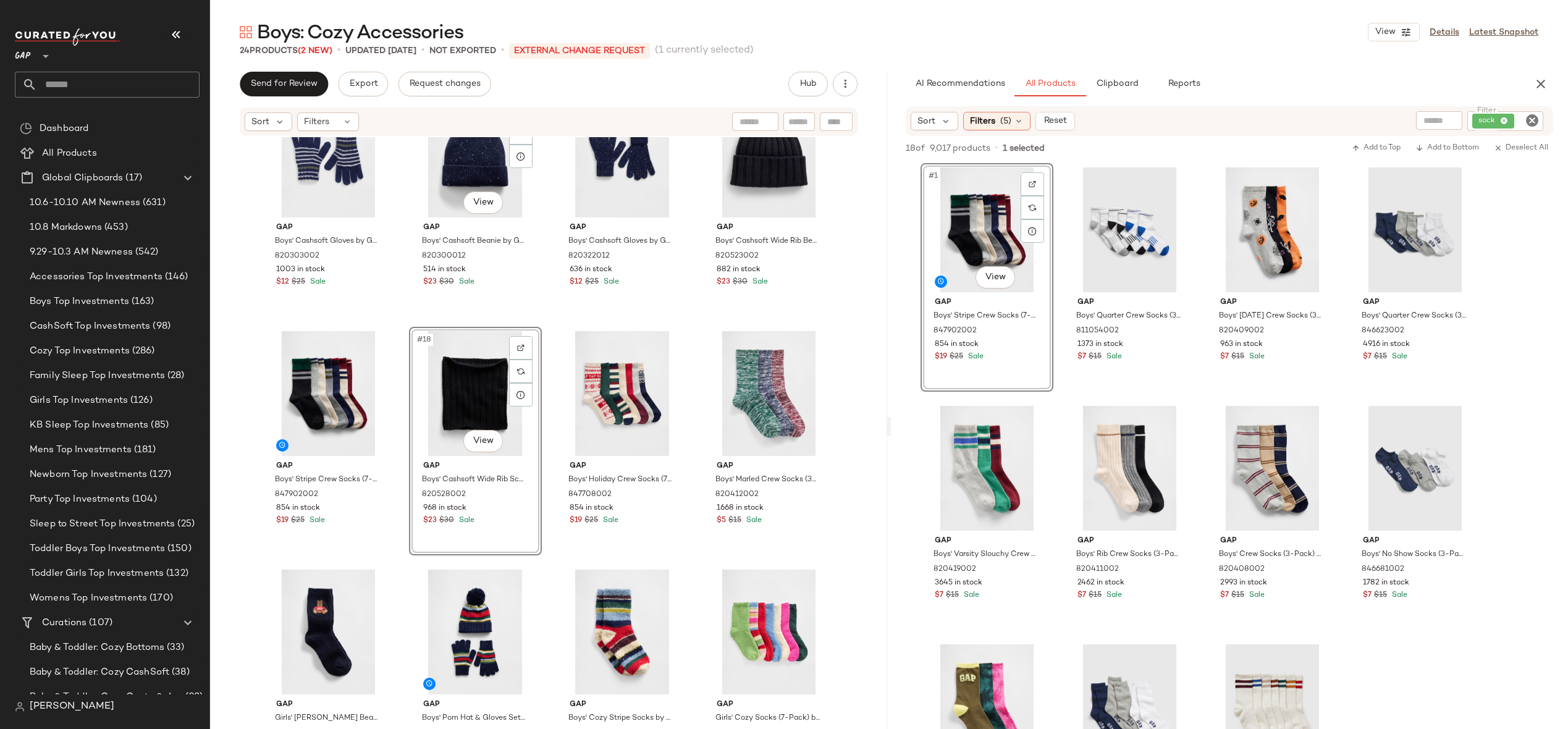
scroll to position [835, 0]
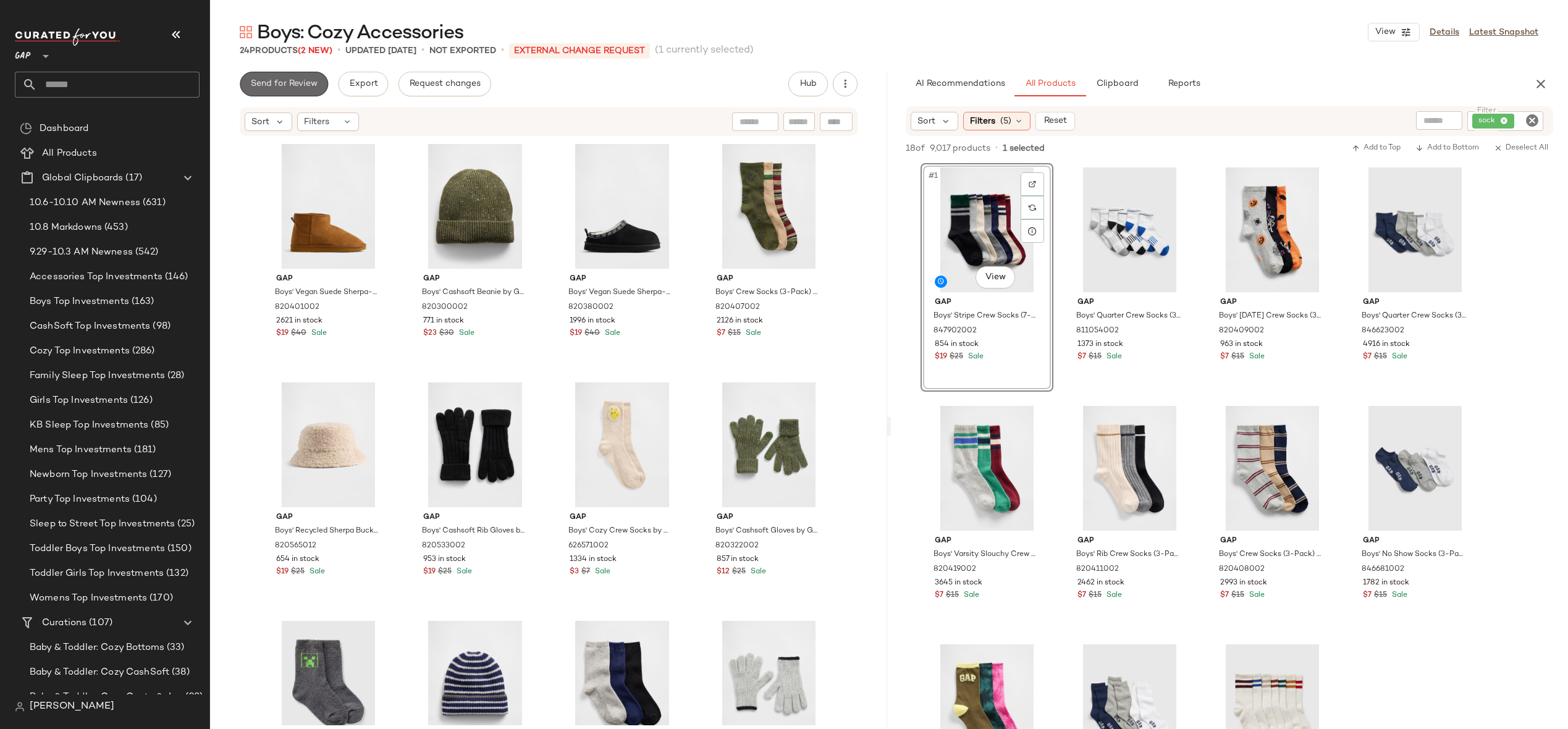
click at [274, 86] on span "Send for Review" at bounding box center [284, 84] width 67 height 10
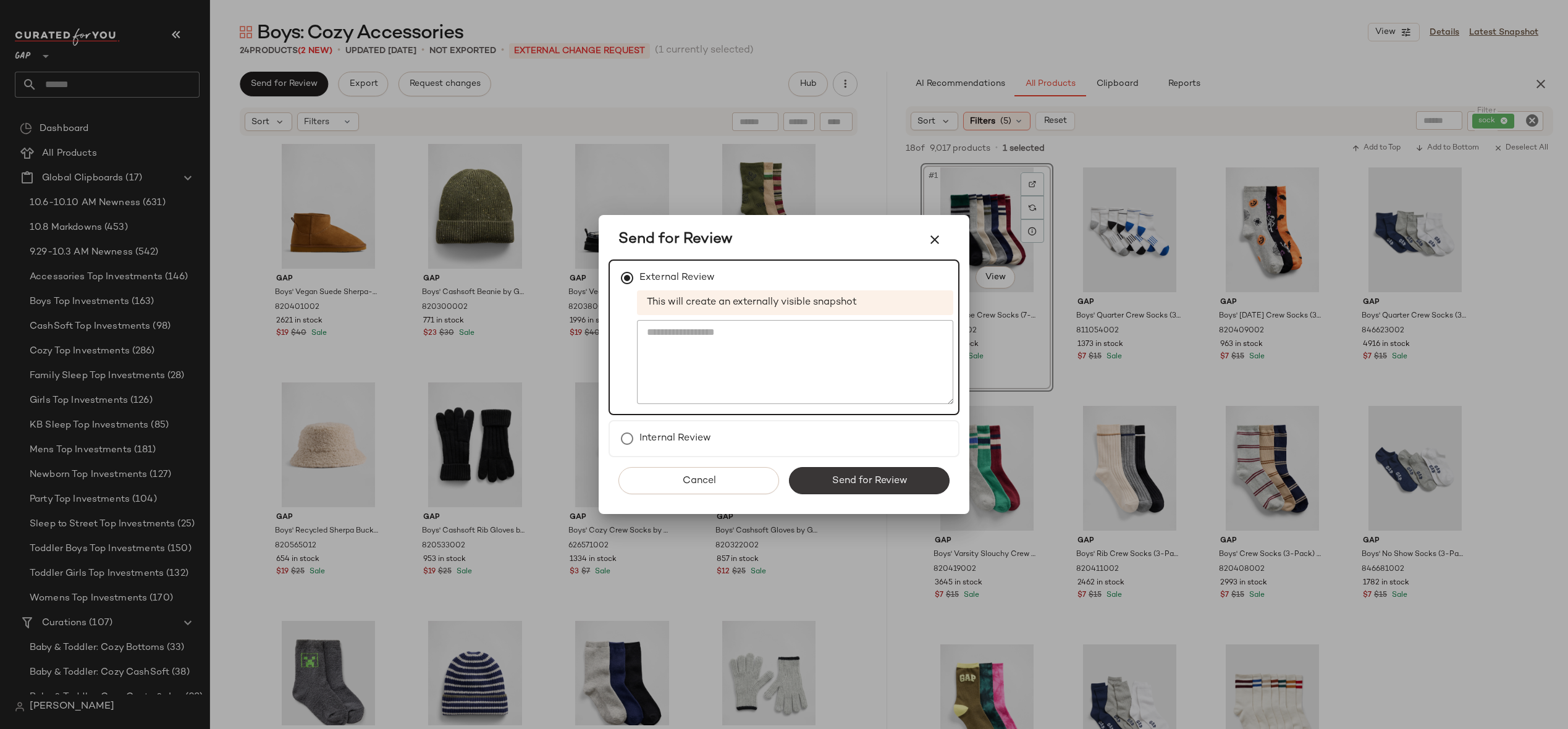
click at [863, 479] on span "Send for Review" at bounding box center [869, 481] width 76 height 12
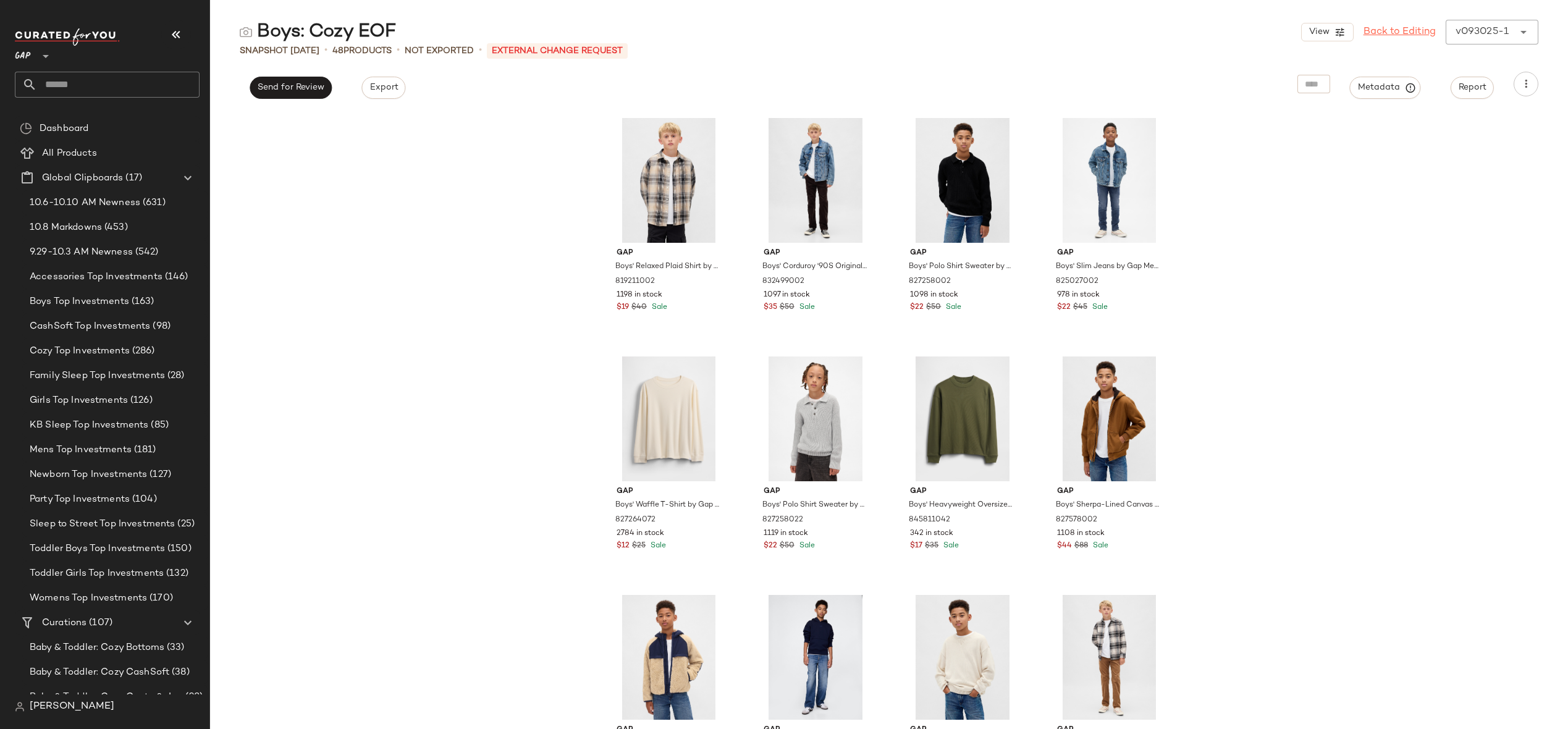
click at [1411, 32] on link "Back to Editing" at bounding box center [1400, 32] width 72 height 14
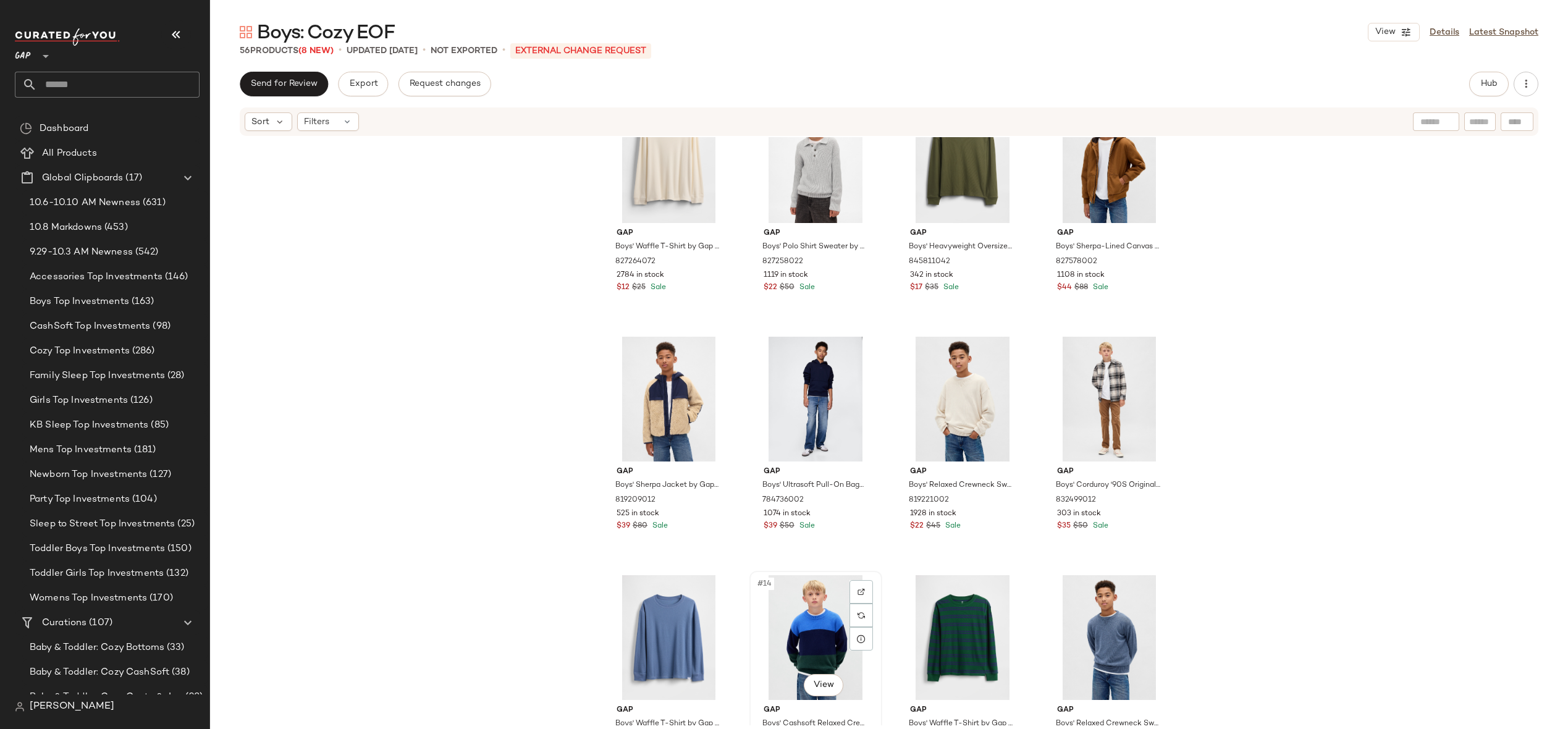
scroll to position [476, 0]
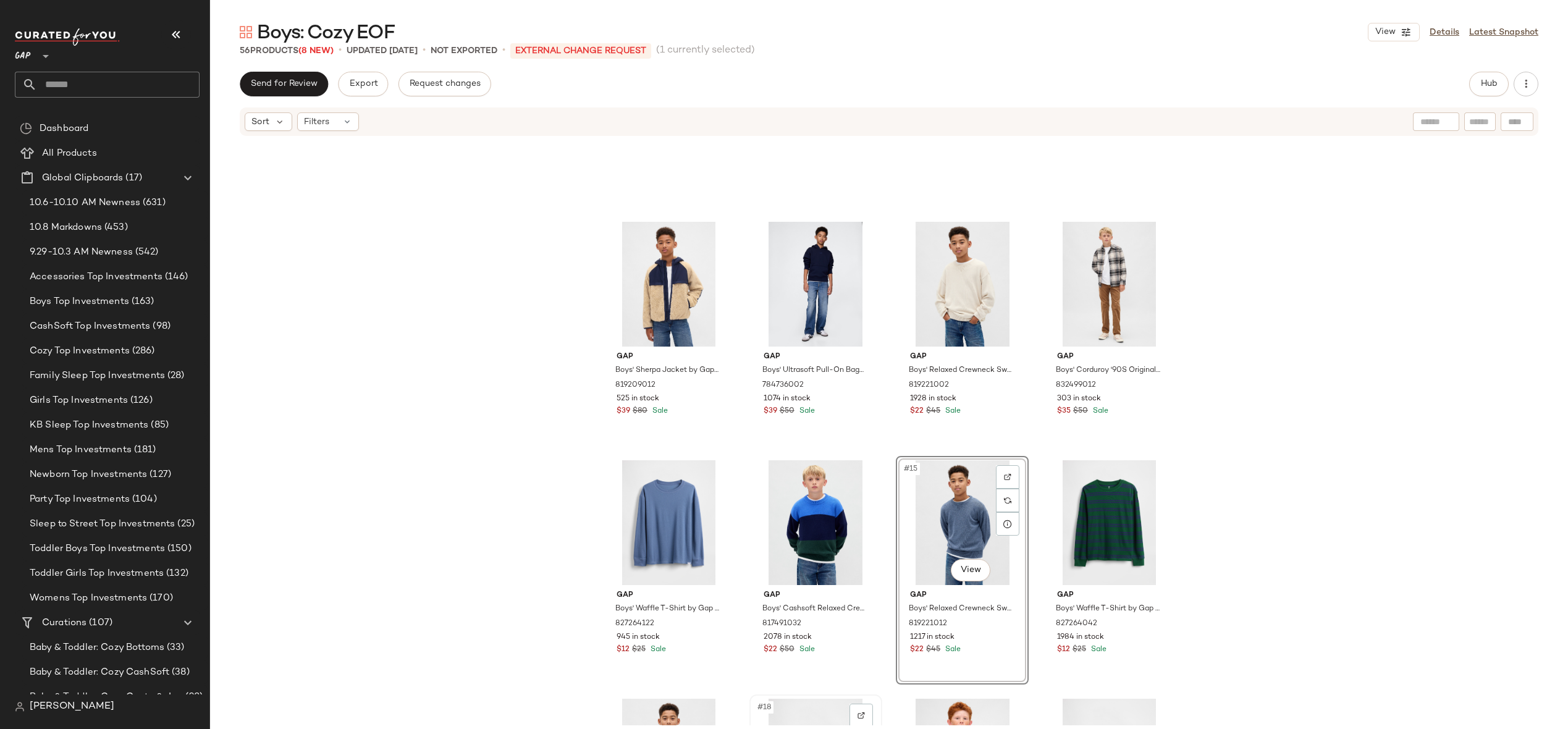
scroll to position [388, 0]
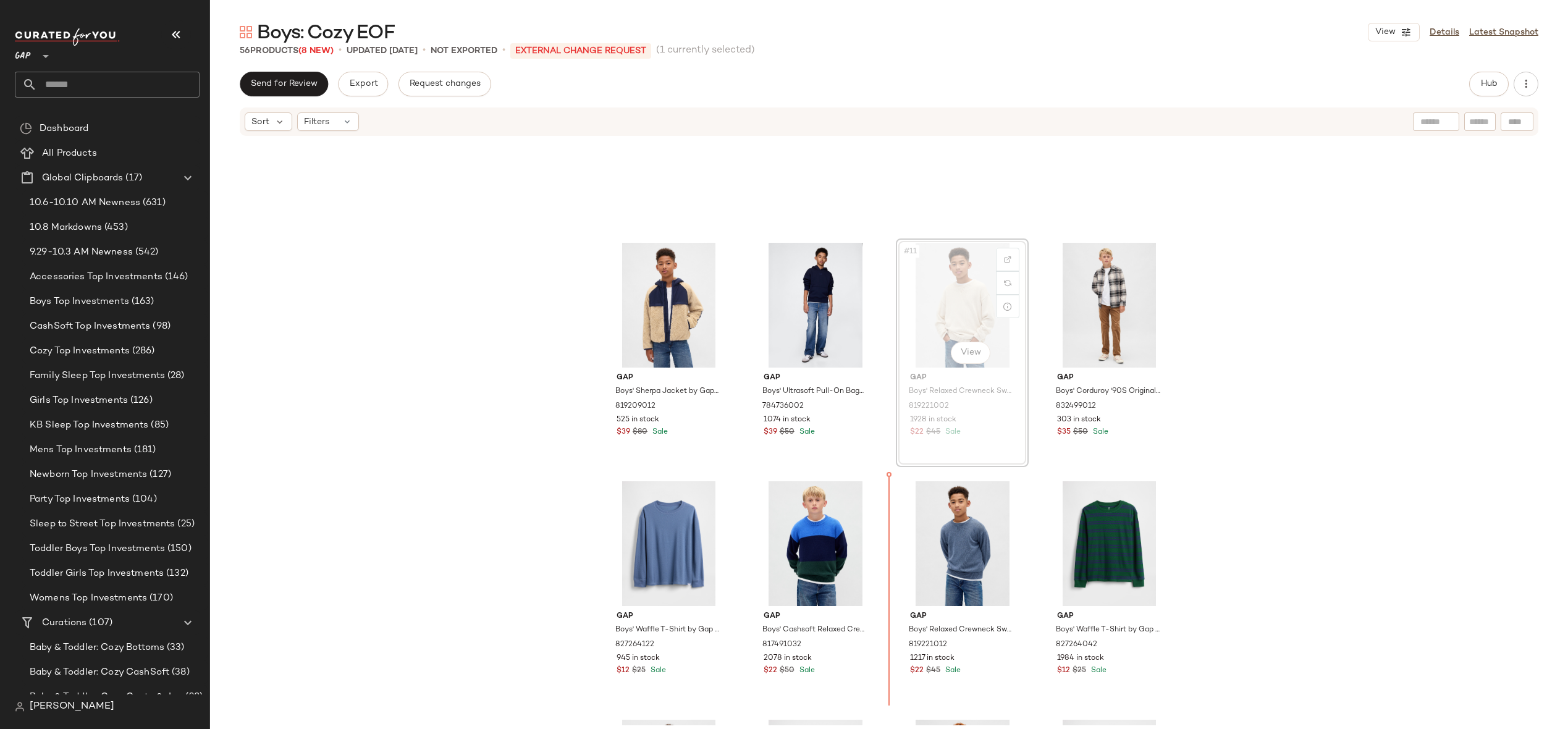
drag, startPoint x: 972, startPoint y: 310, endPoint x: 972, endPoint y: 317, distance: 7.0
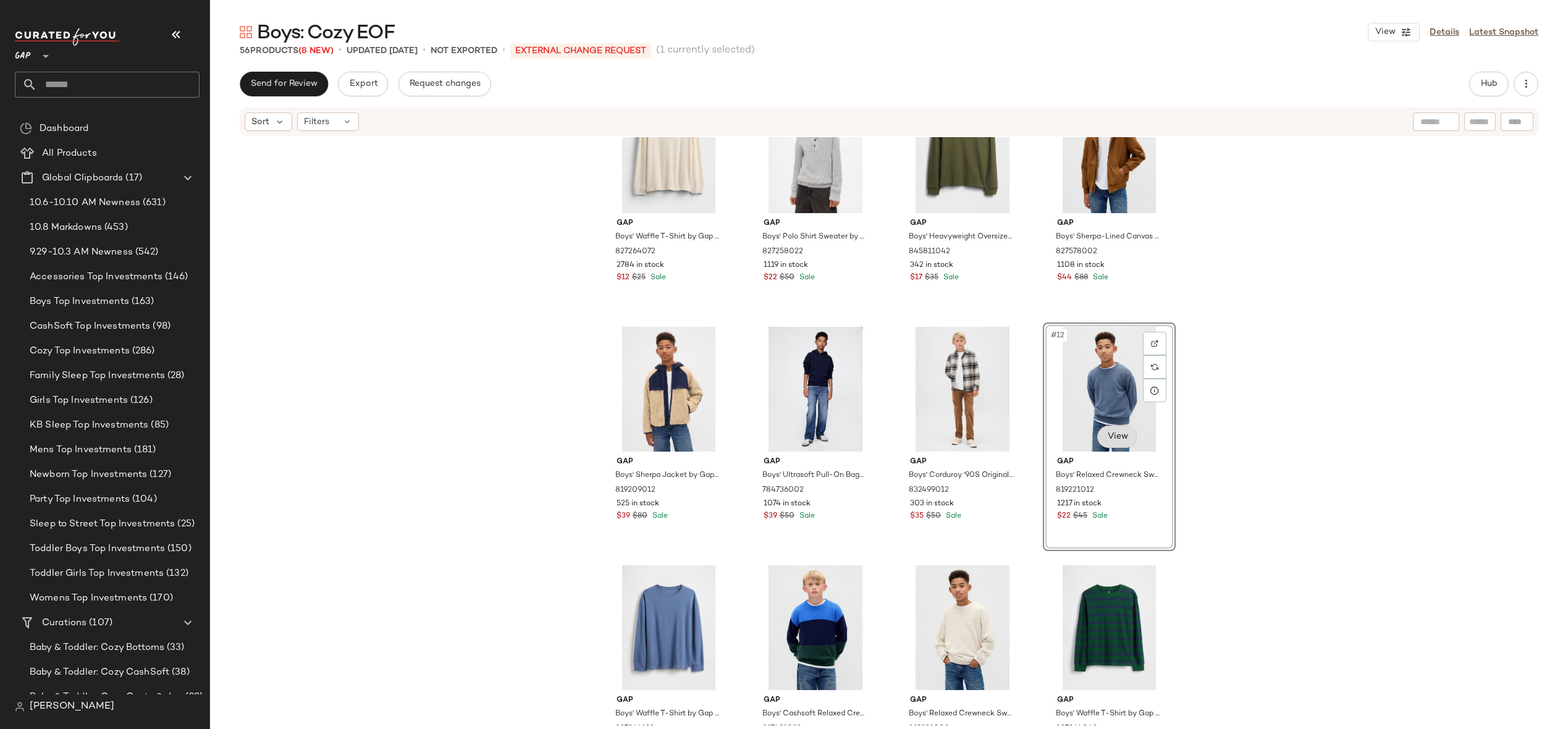
scroll to position [283, 0]
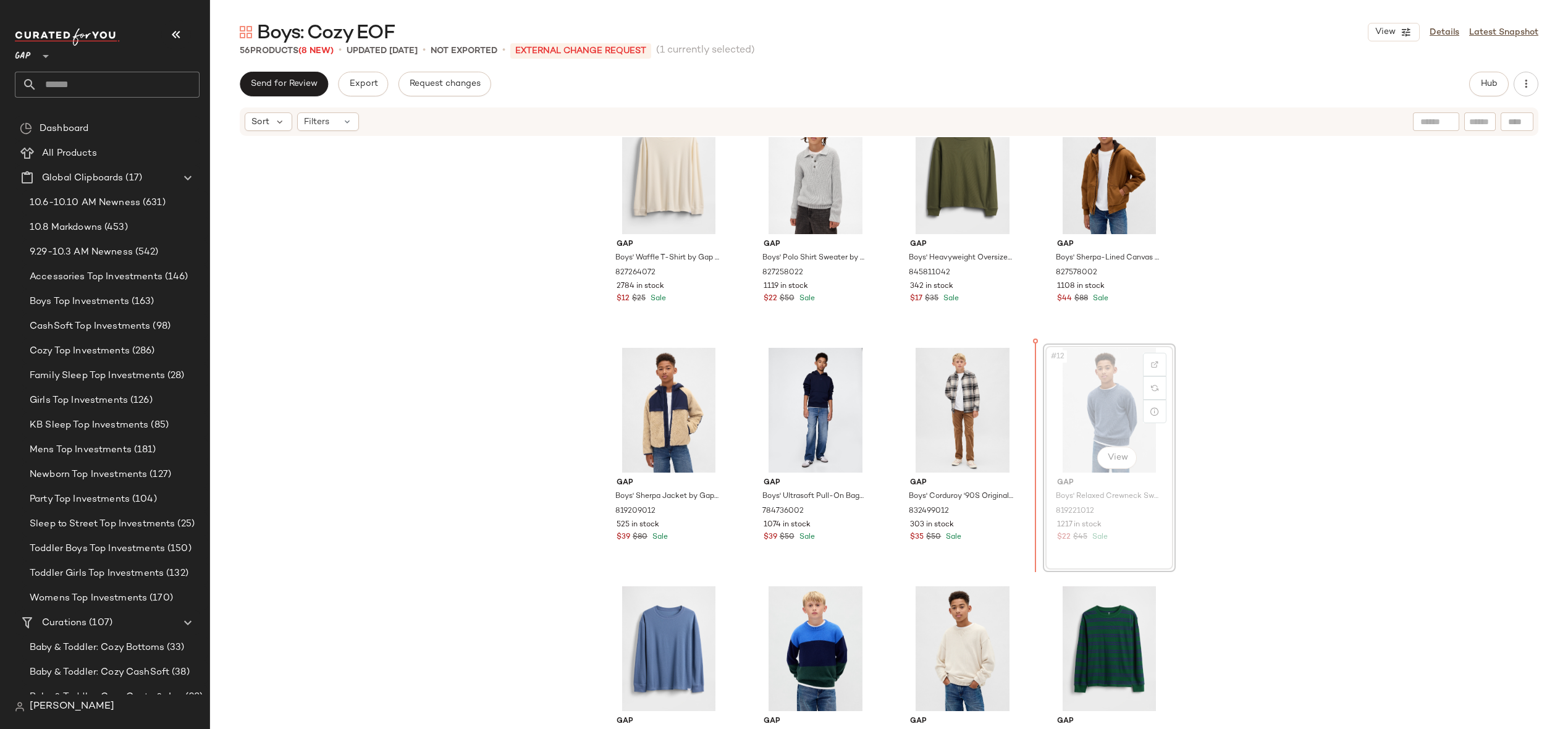
drag, startPoint x: 1120, startPoint y: 397, endPoint x: 1112, endPoint y: 397, distance: 8.0
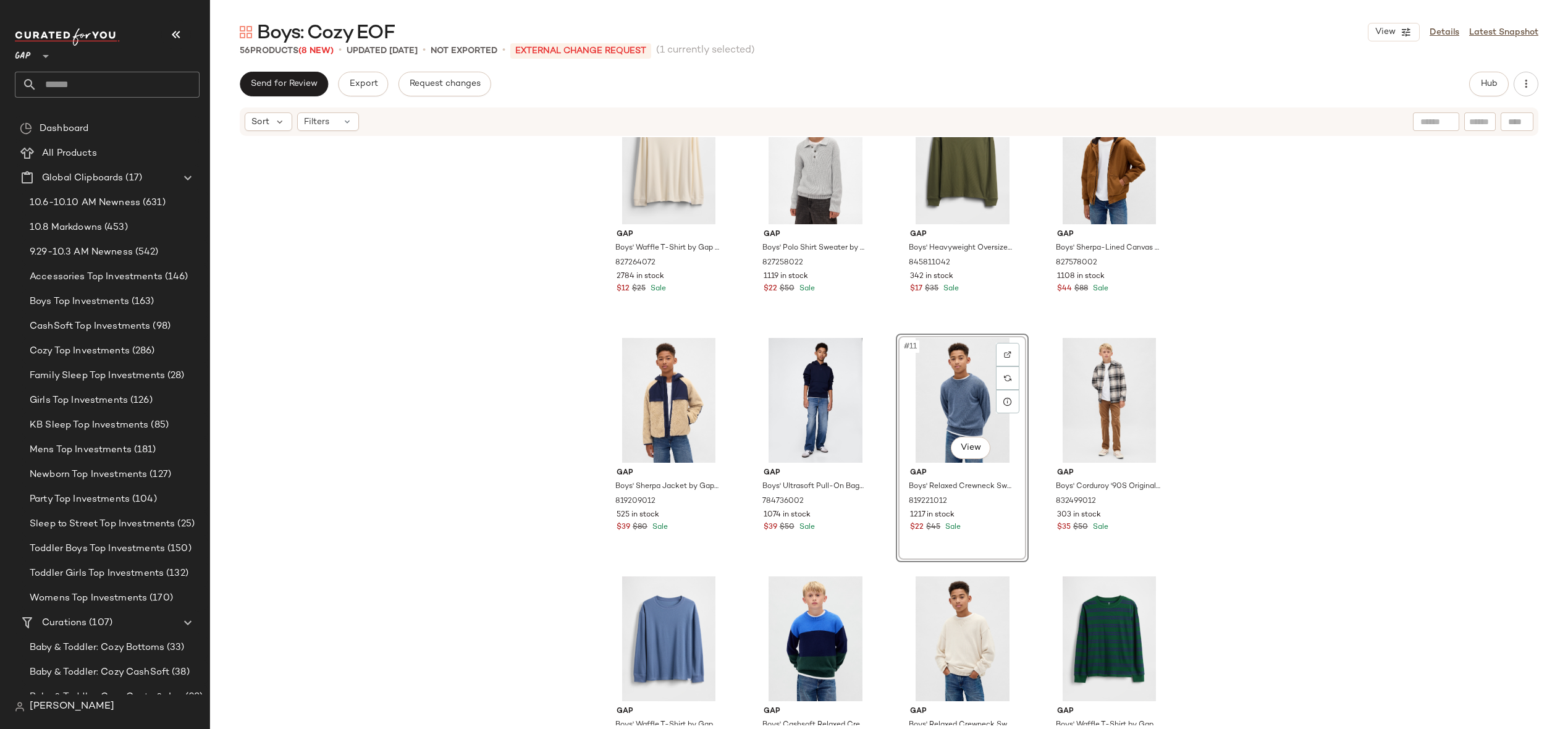
scroll to position [416, 0]
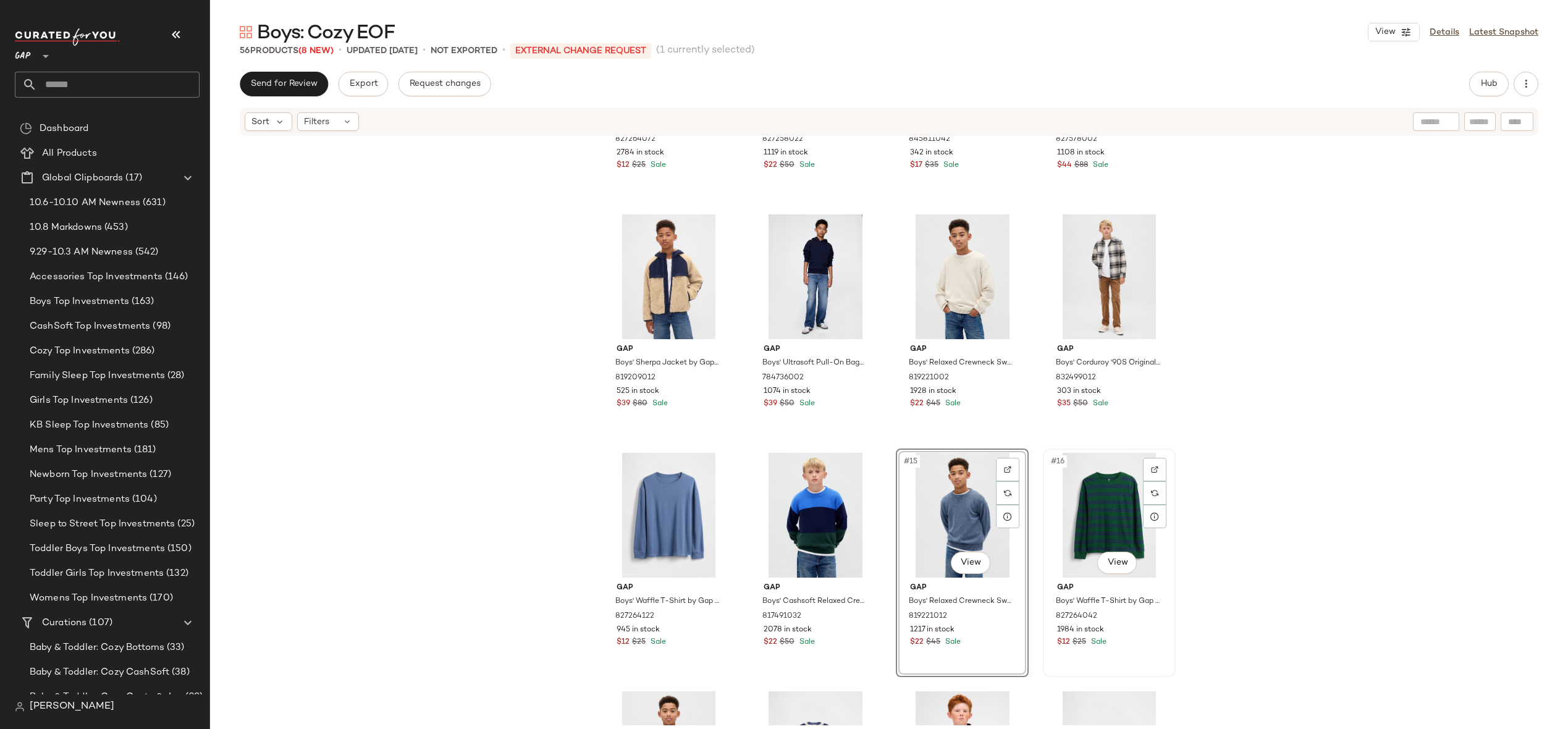
click at [1114, 522] on div "#16 View" at bounding box center [1110, 515] width 125 height 125
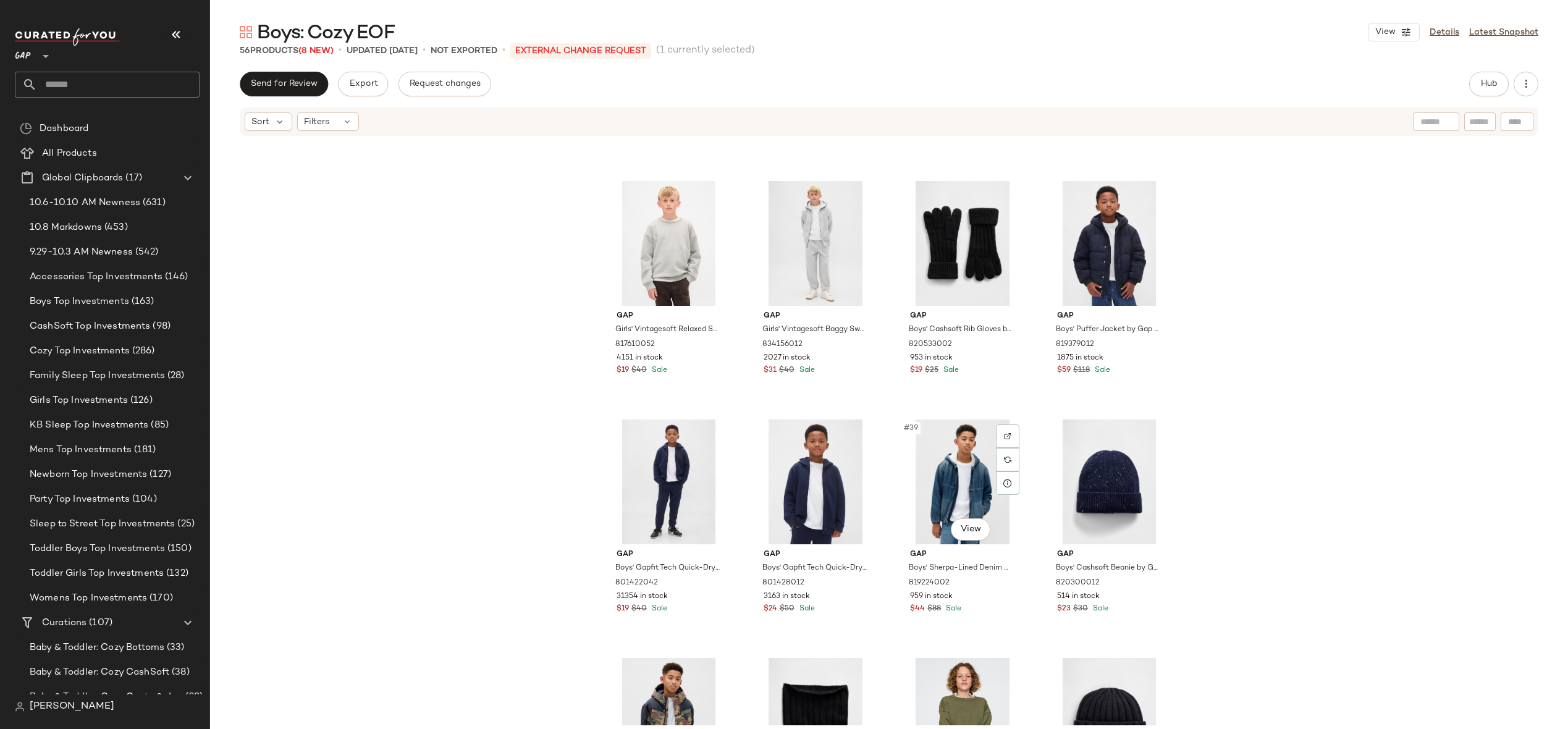
scroll to position [1722, 0]
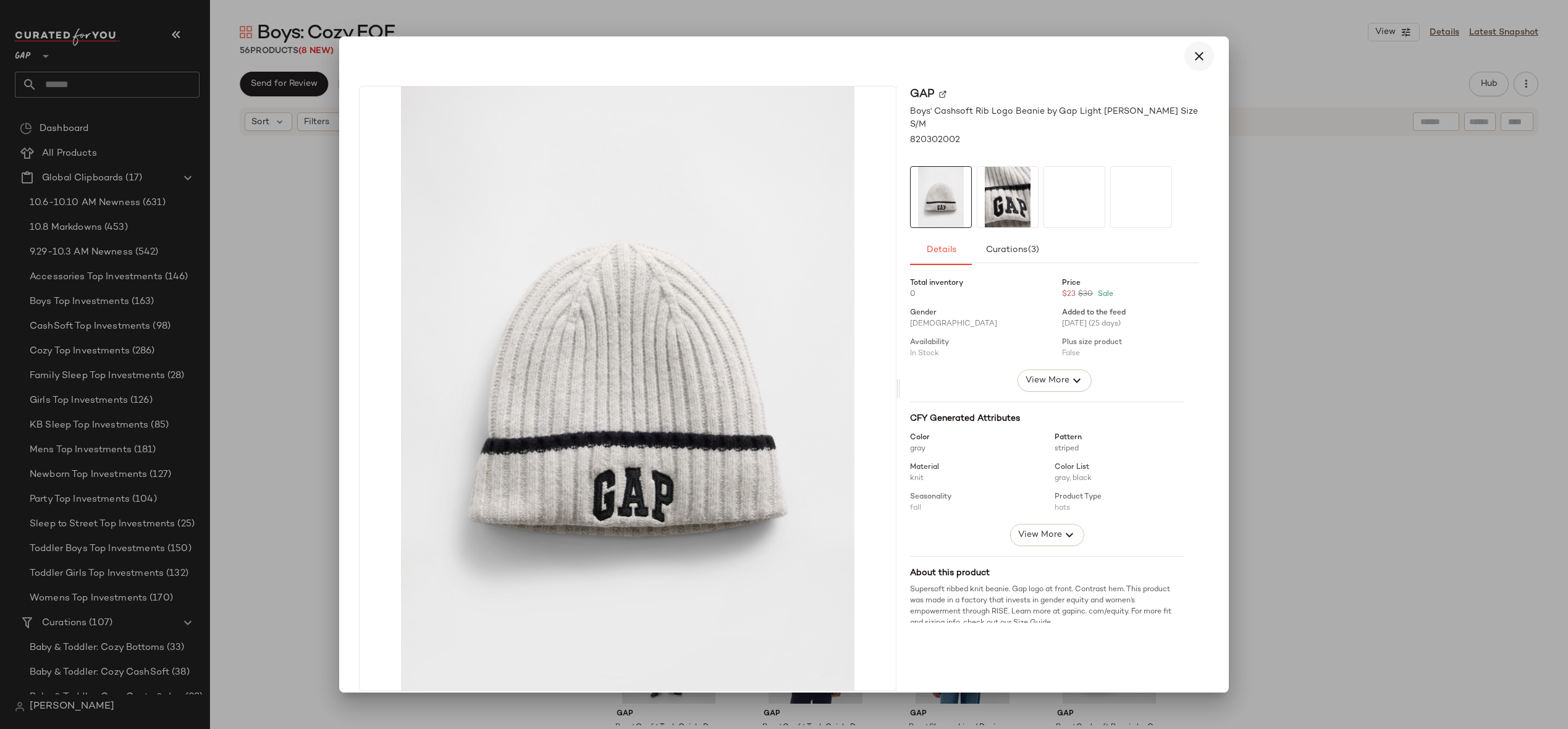
click at [1195, 50] on icon "button" at bounding box center [1199, 56] width 14 height 14
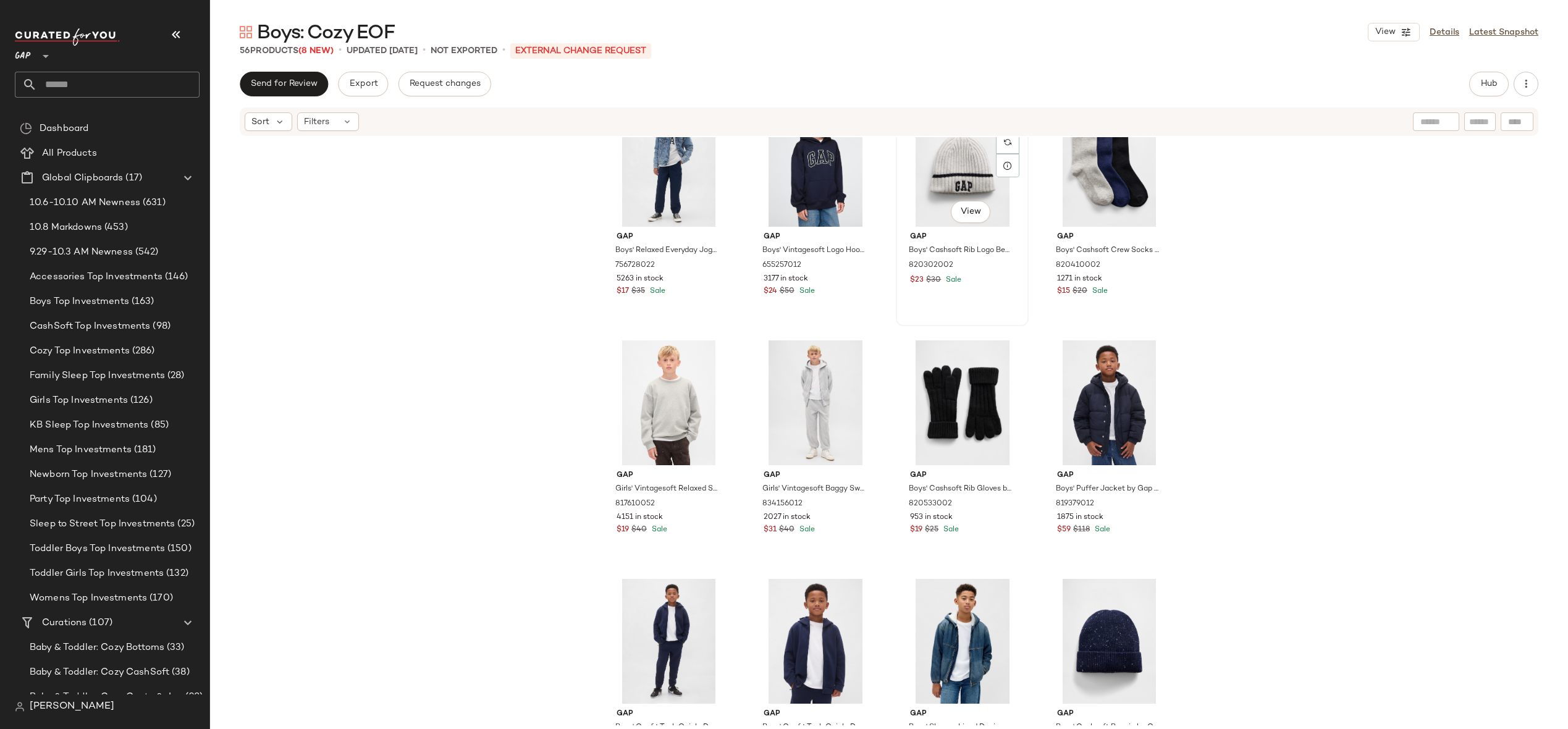
click at [959, 157] on div "#31 View" at bounding box center [963, 164] width 125 height 125
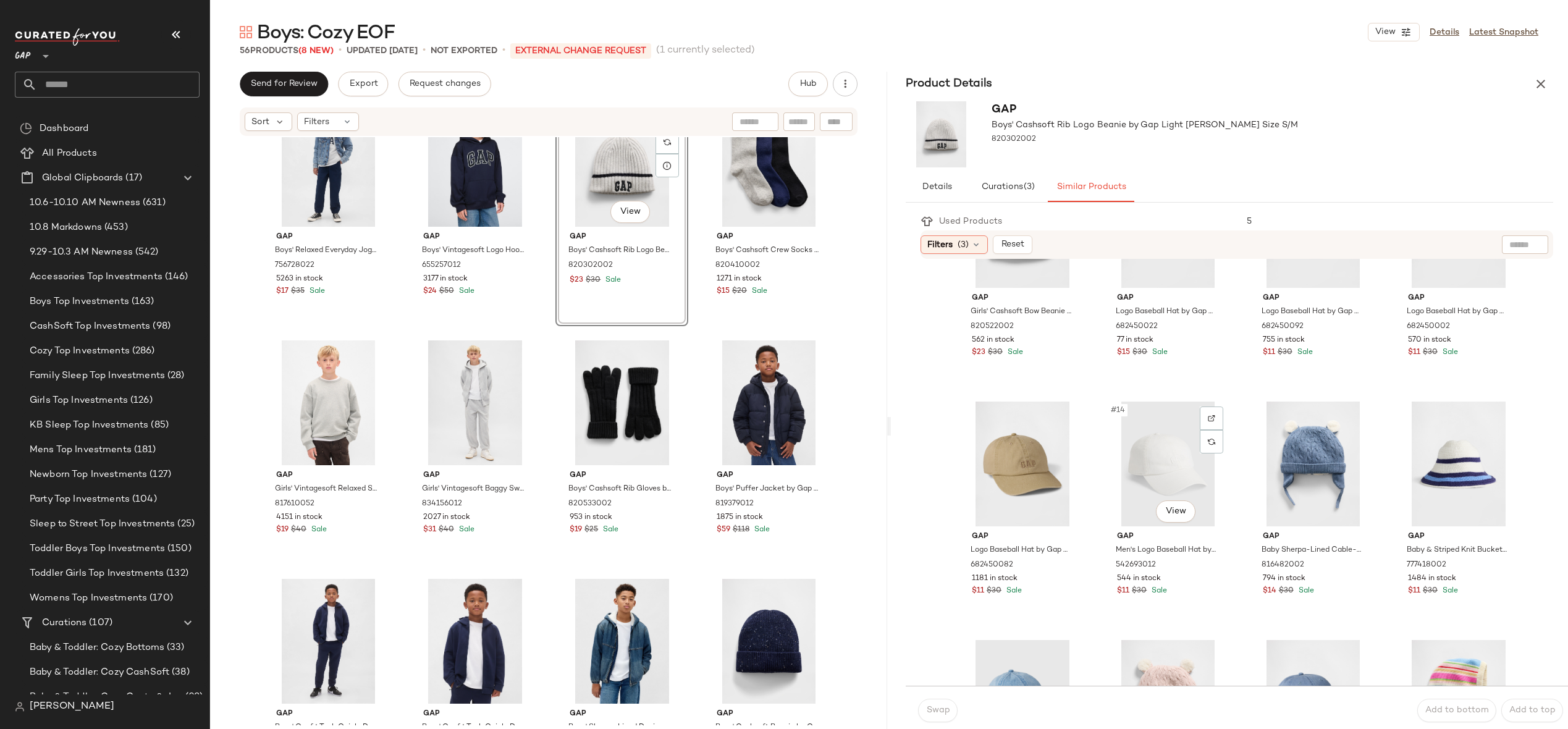
scroll to position [766, 0]
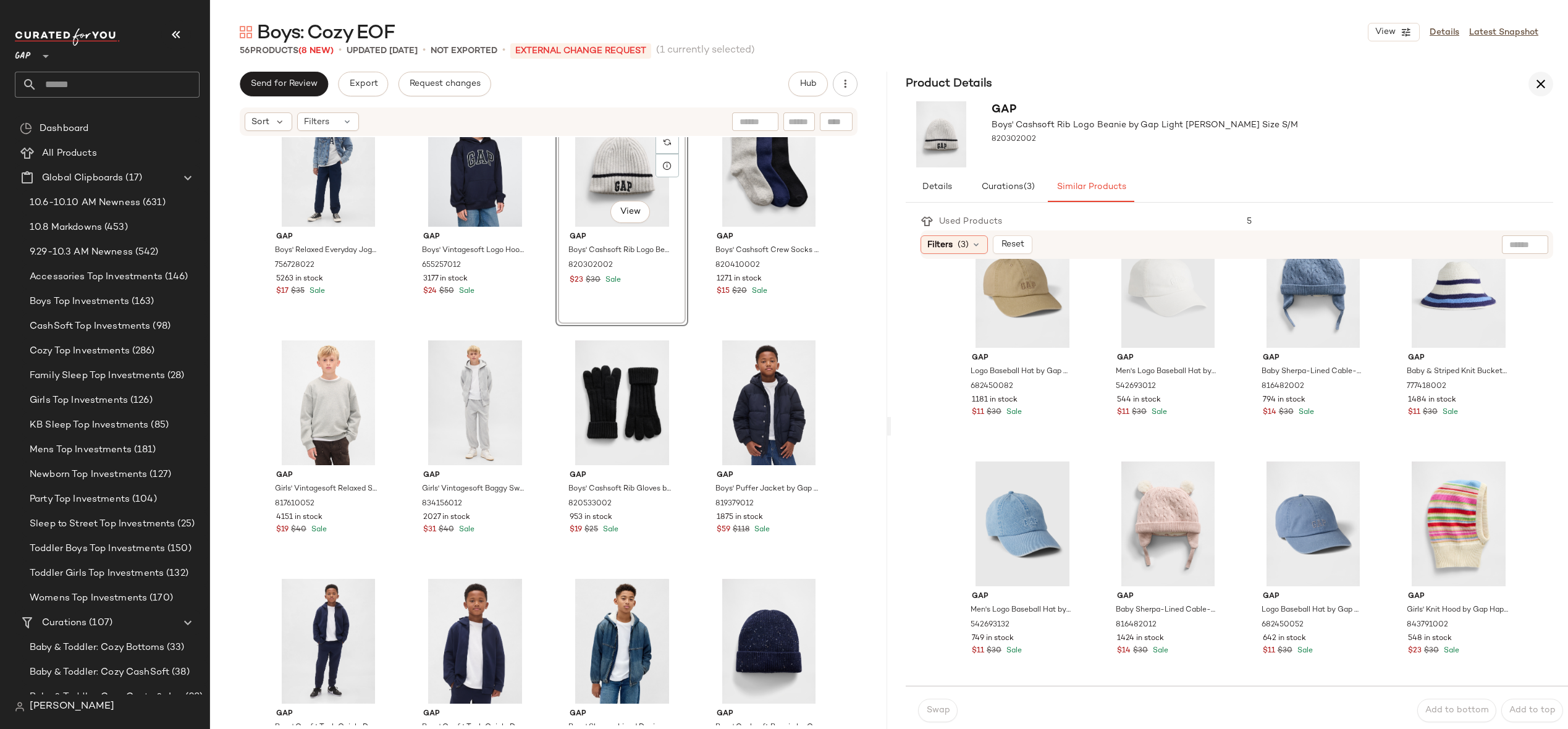
click at [1544, 73] on button "button" at bounding box center [1541, 84] width 25 height 25
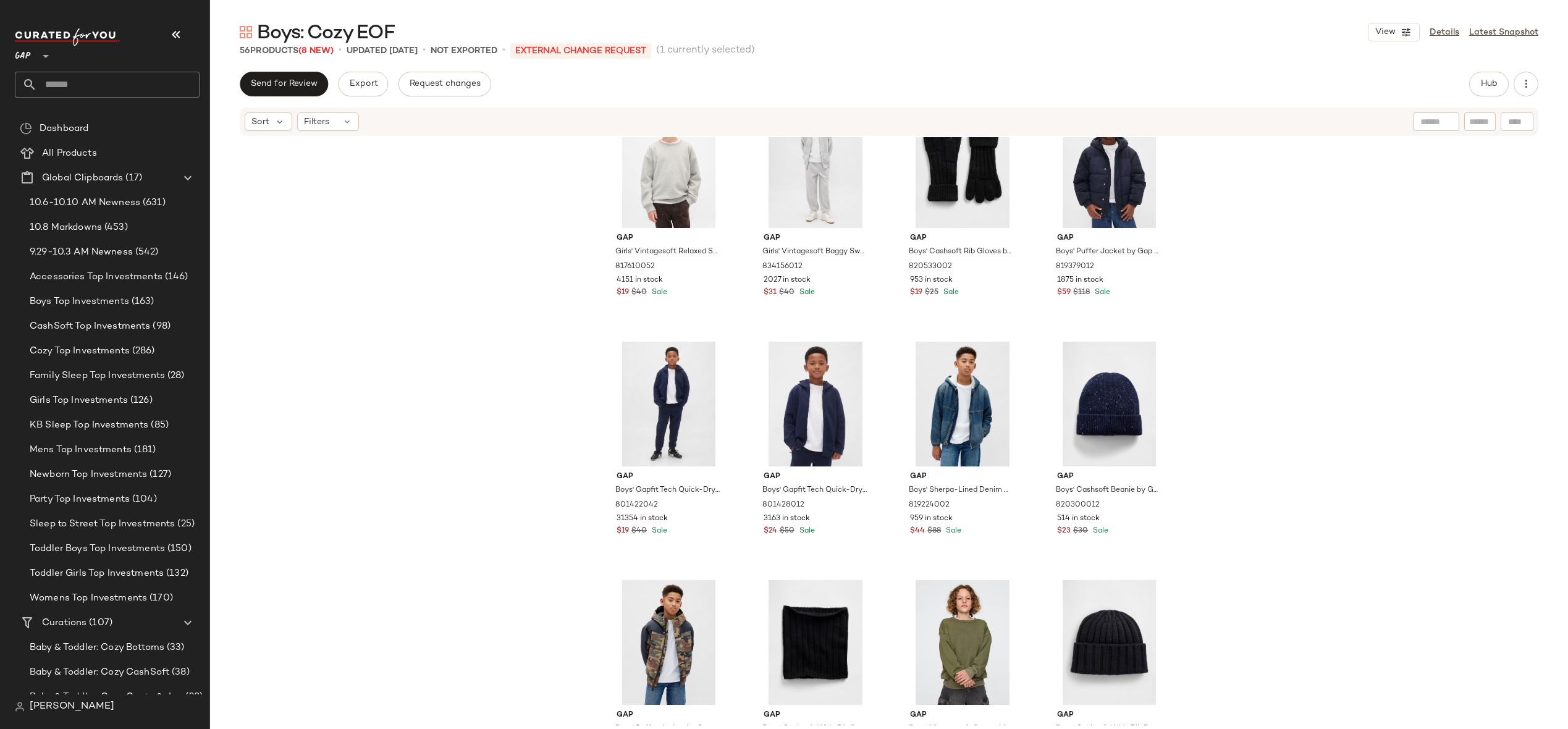
scroll to position [1522, 0]
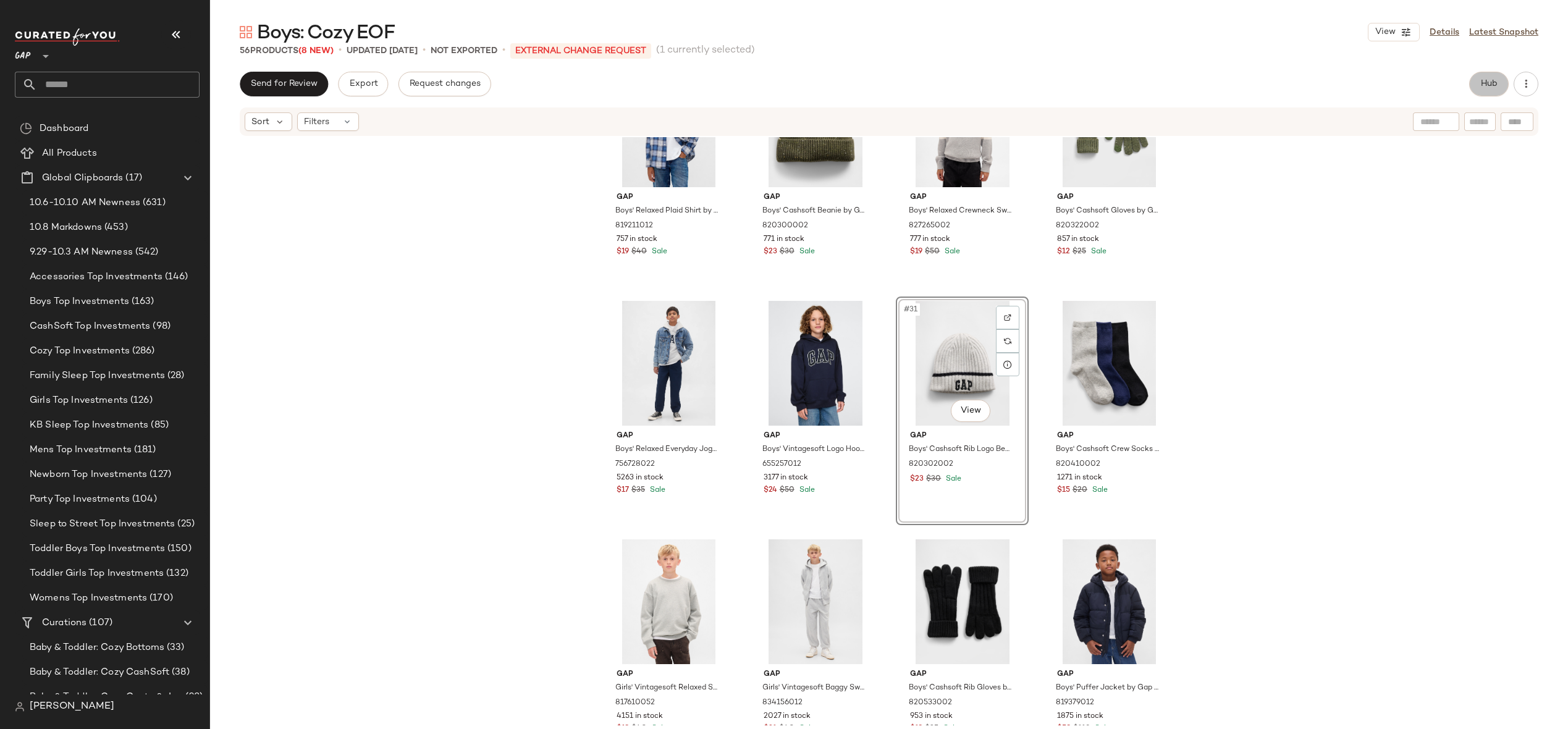
click at [1491, 81] on span "Hub" at bounding box center [1489, 84] width 17 height 10
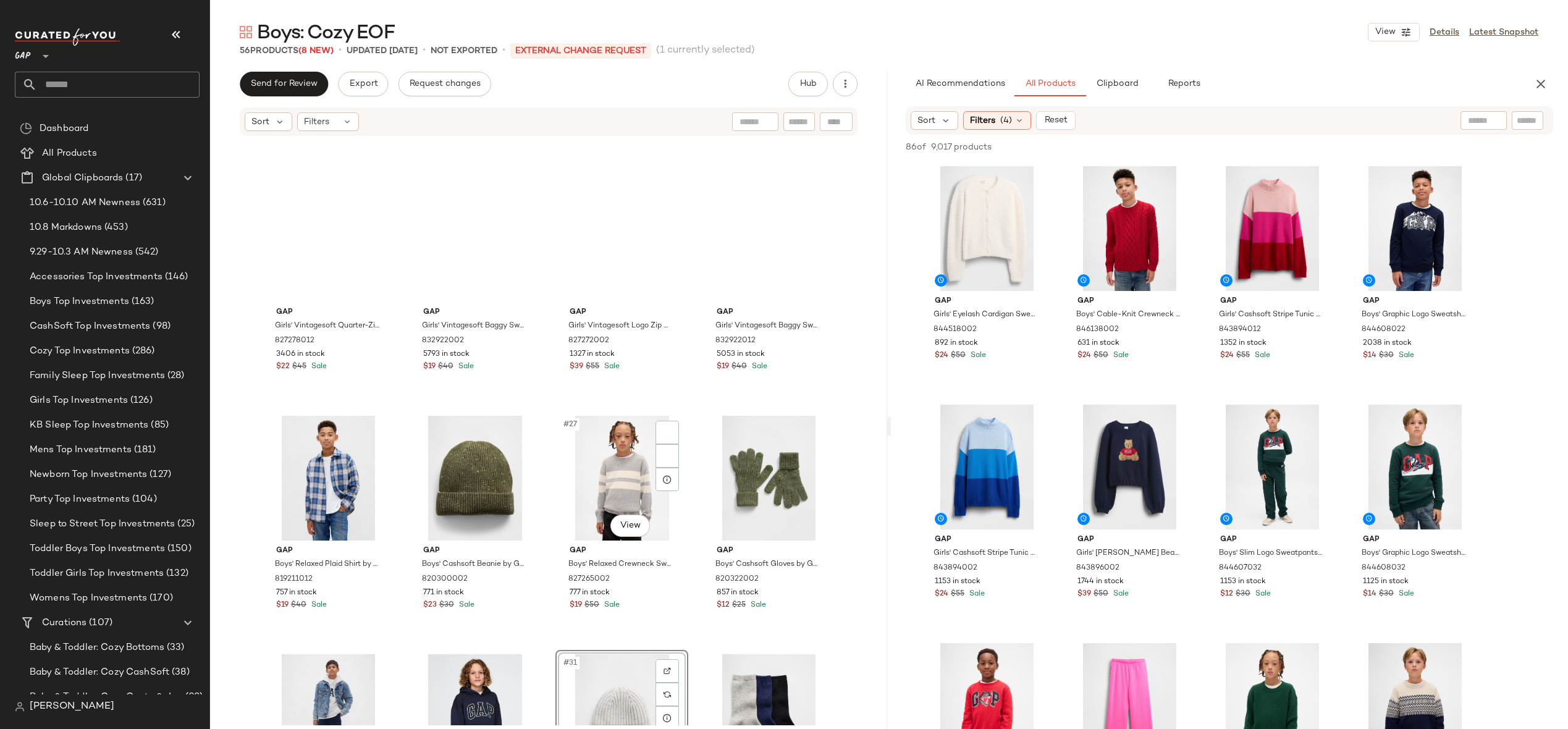
scroll to position [1101, 0]
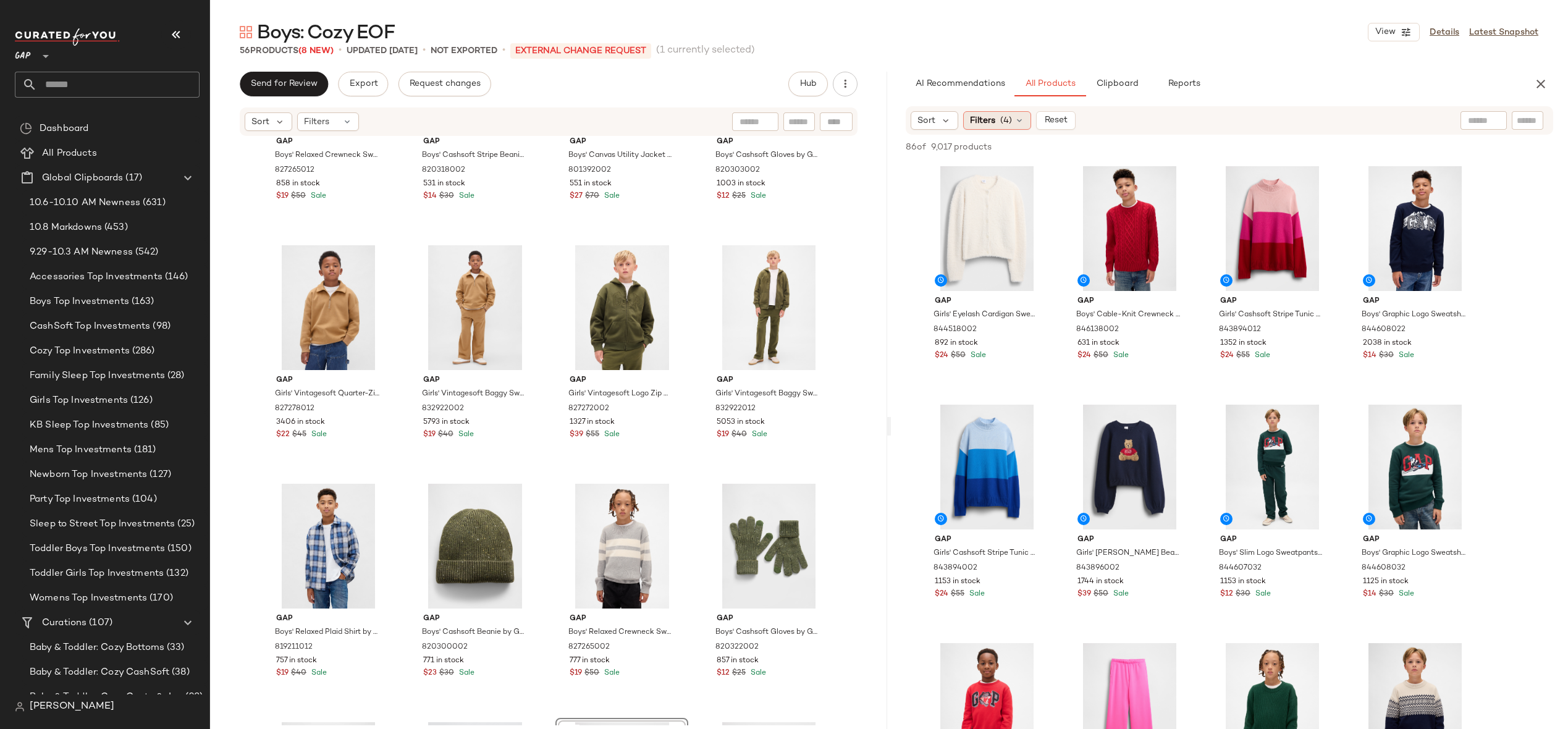
click at [1016, 129] on div "Filters (4)" at bounding box center [998, 121] width 68 height 19
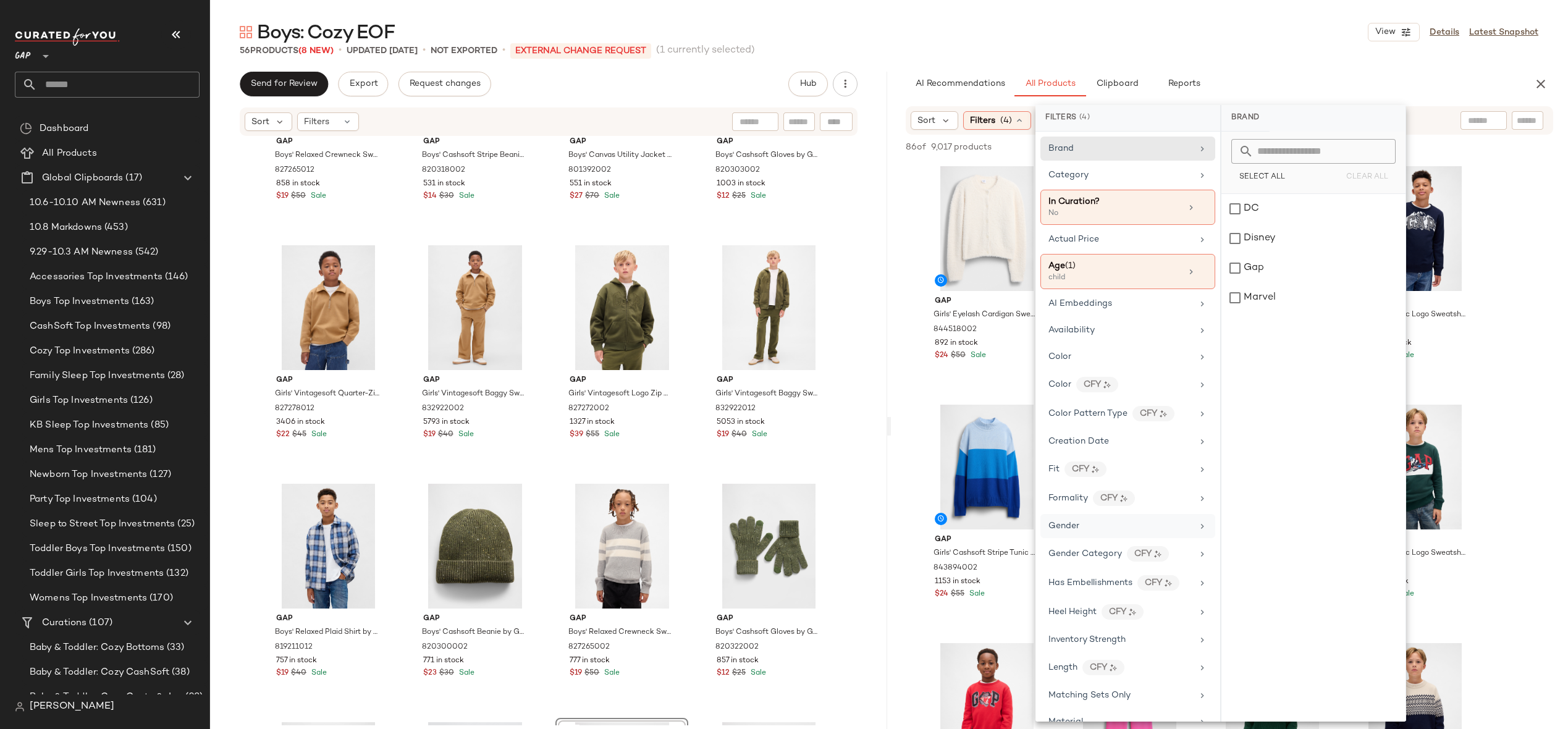
click at [1087, 521] on div "Gender" at bounding box center [1120, 526] width 144 height 13
click at [1263, 230] on div "male" at bounding box center [1313, 238] width 184 height 30
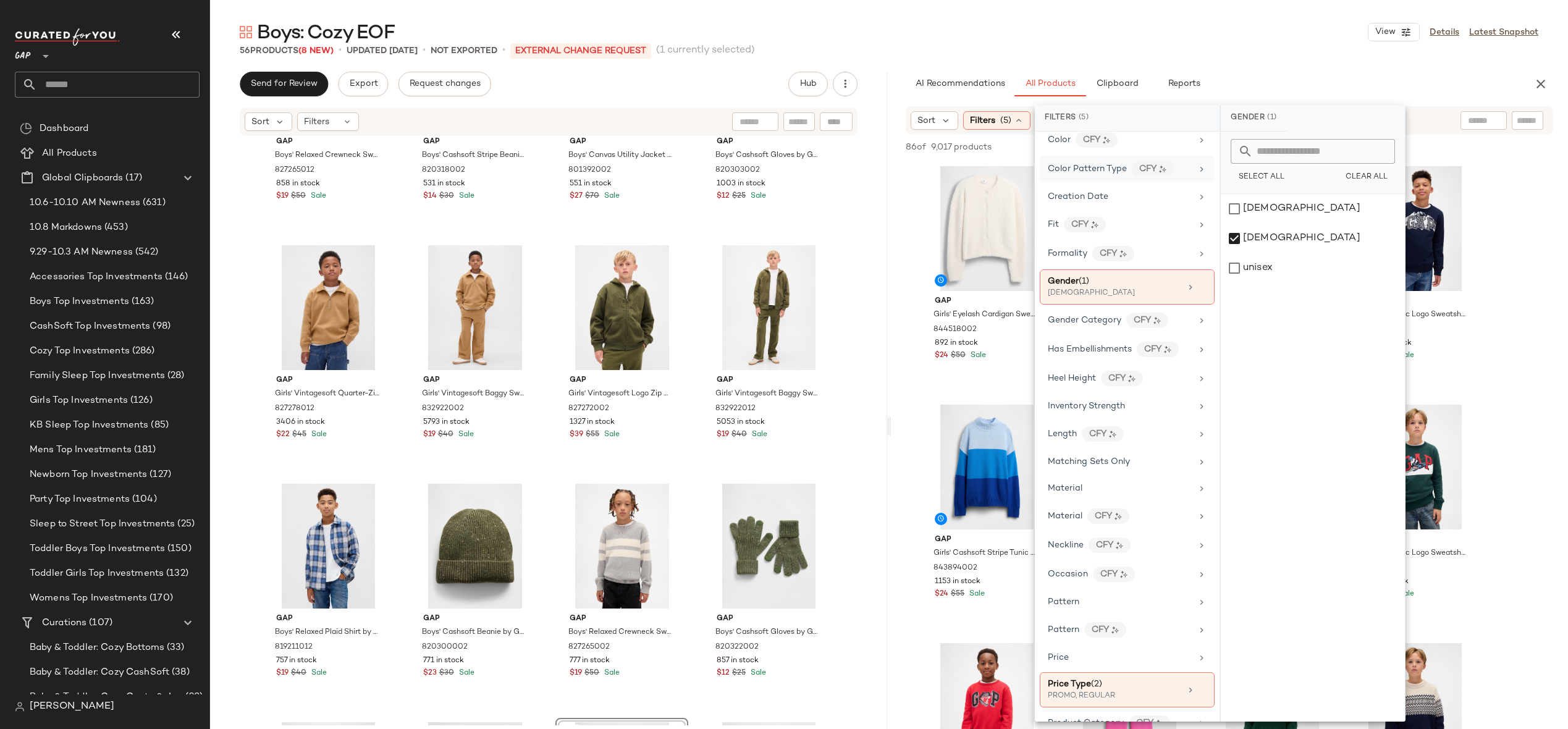
scroll to position [559, 0]
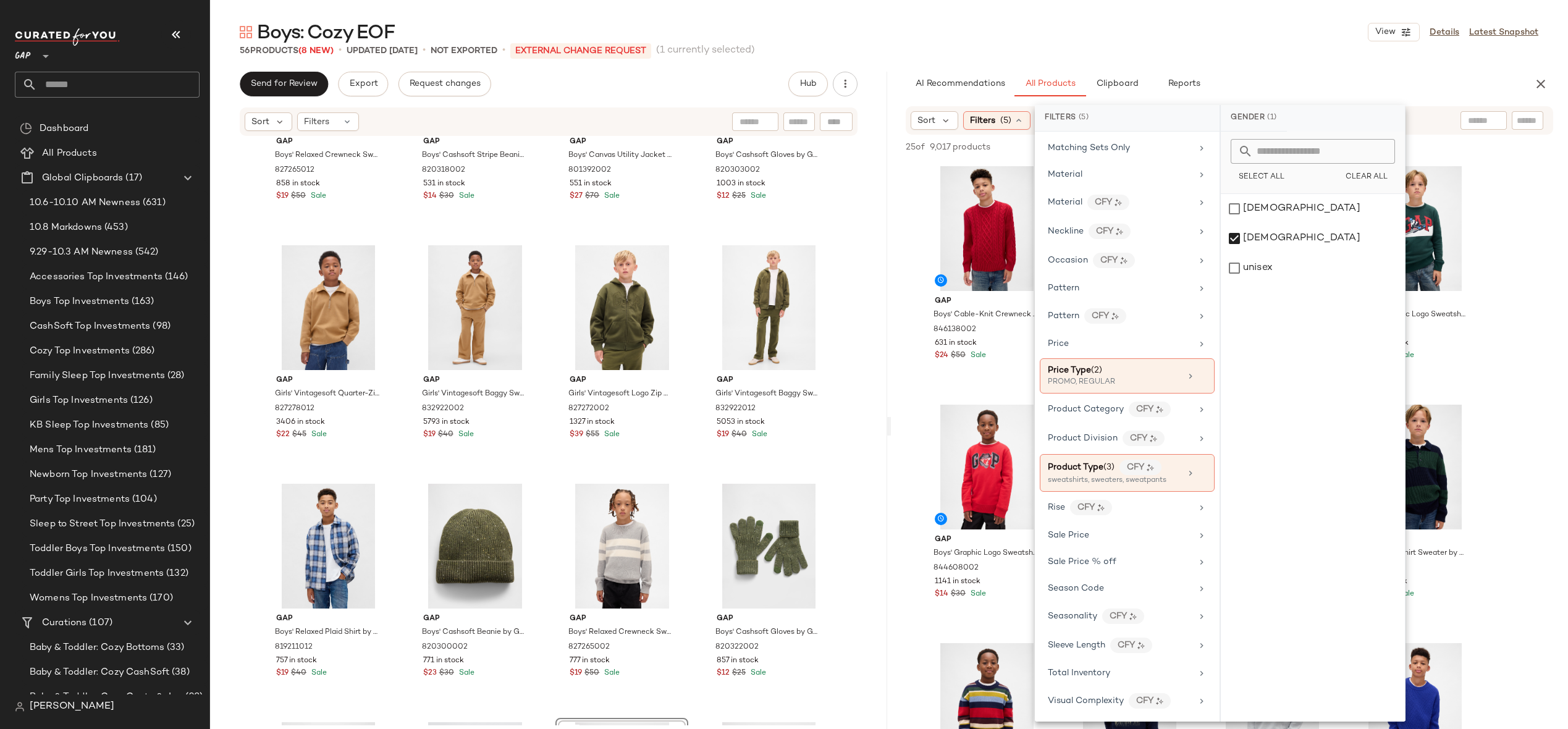
click at [1190, 60] on div "Boys: Cozy EOF View Details Latest Snapshot 56 Products (8 New) • updated Oct 7…" at bounding box center [889, 374] width 1358 height 709
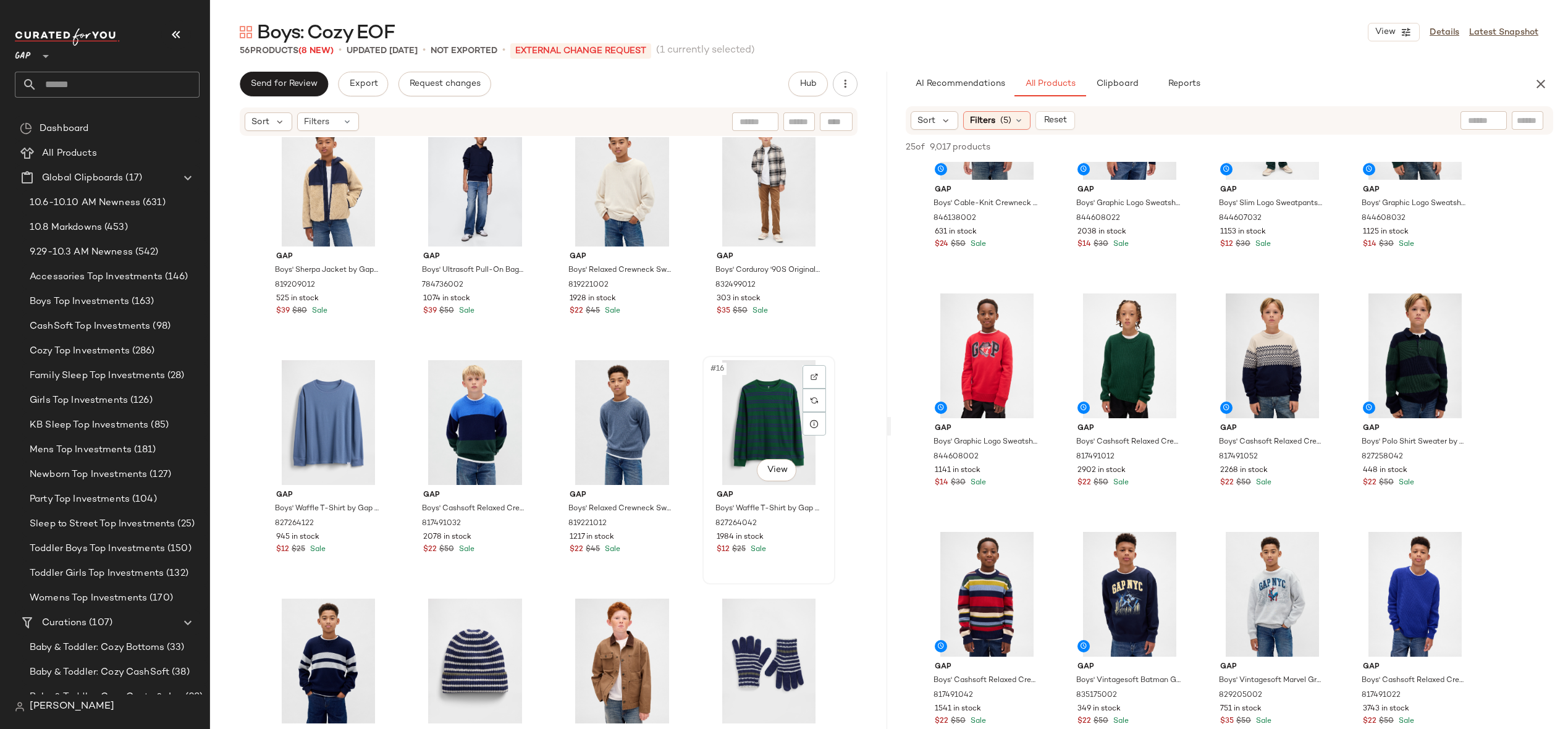
scroll to position [437, 0]
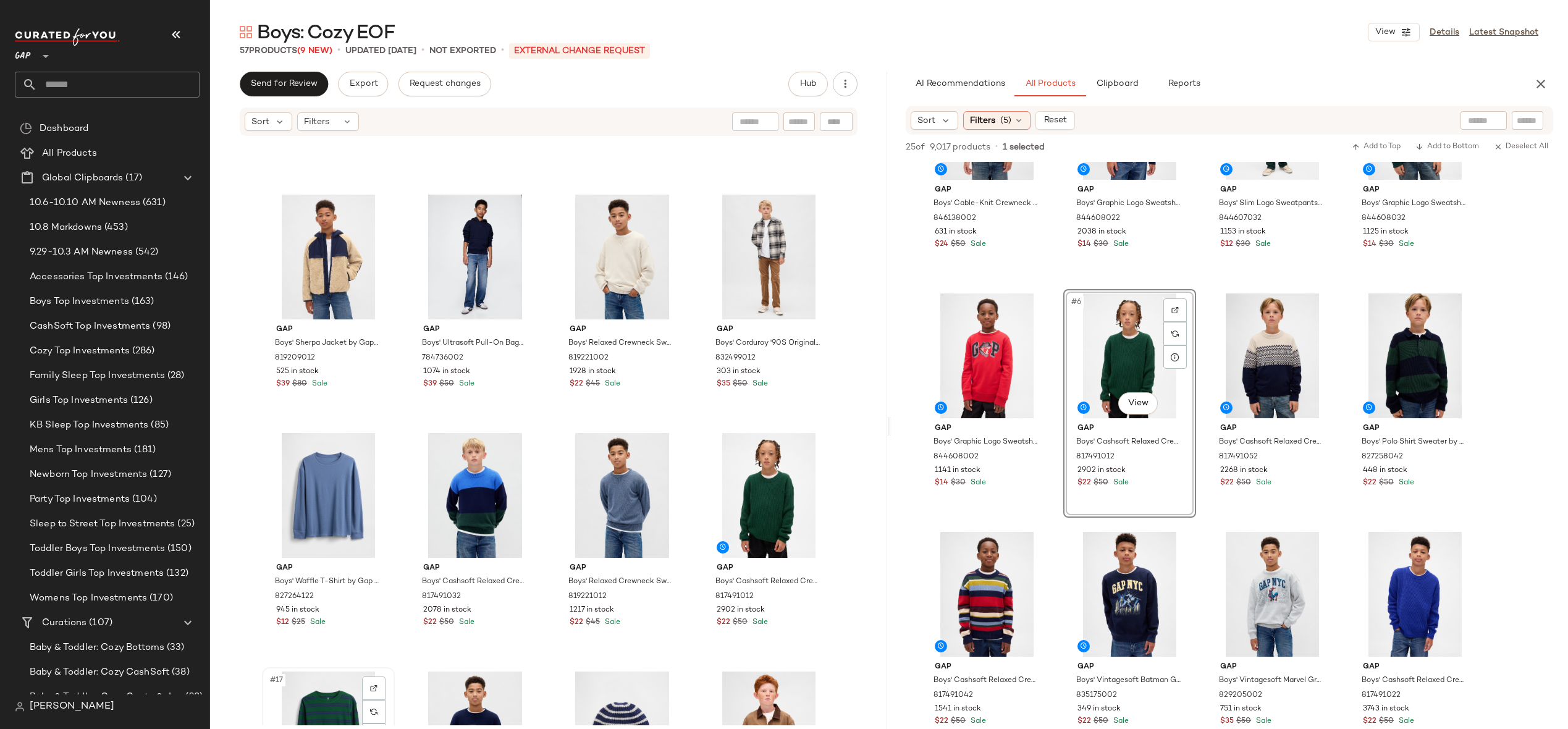
click at [347, 699] on div "#17 View" at bounding box center [329, 734] width 125 height 125
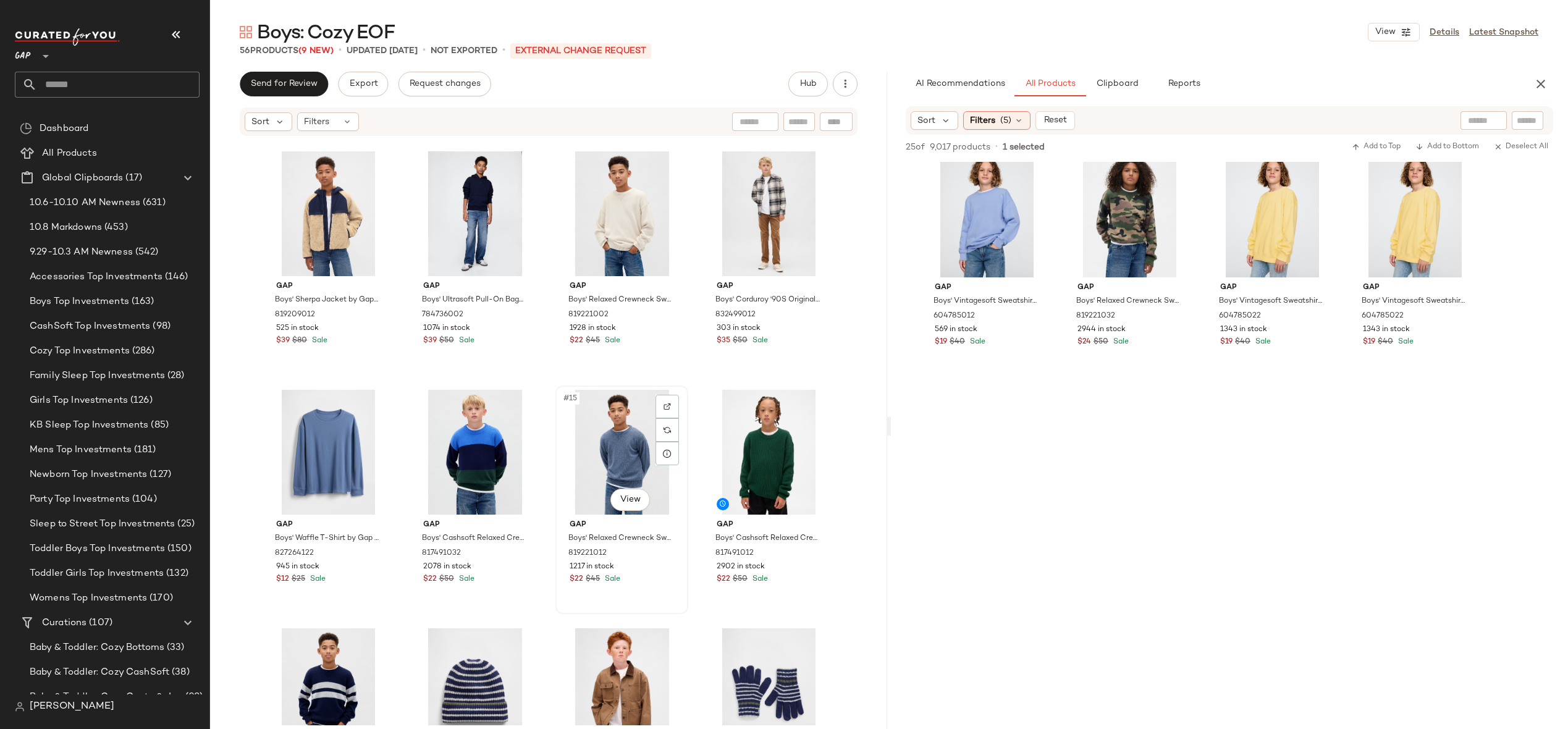
scroll to position [484, 0]
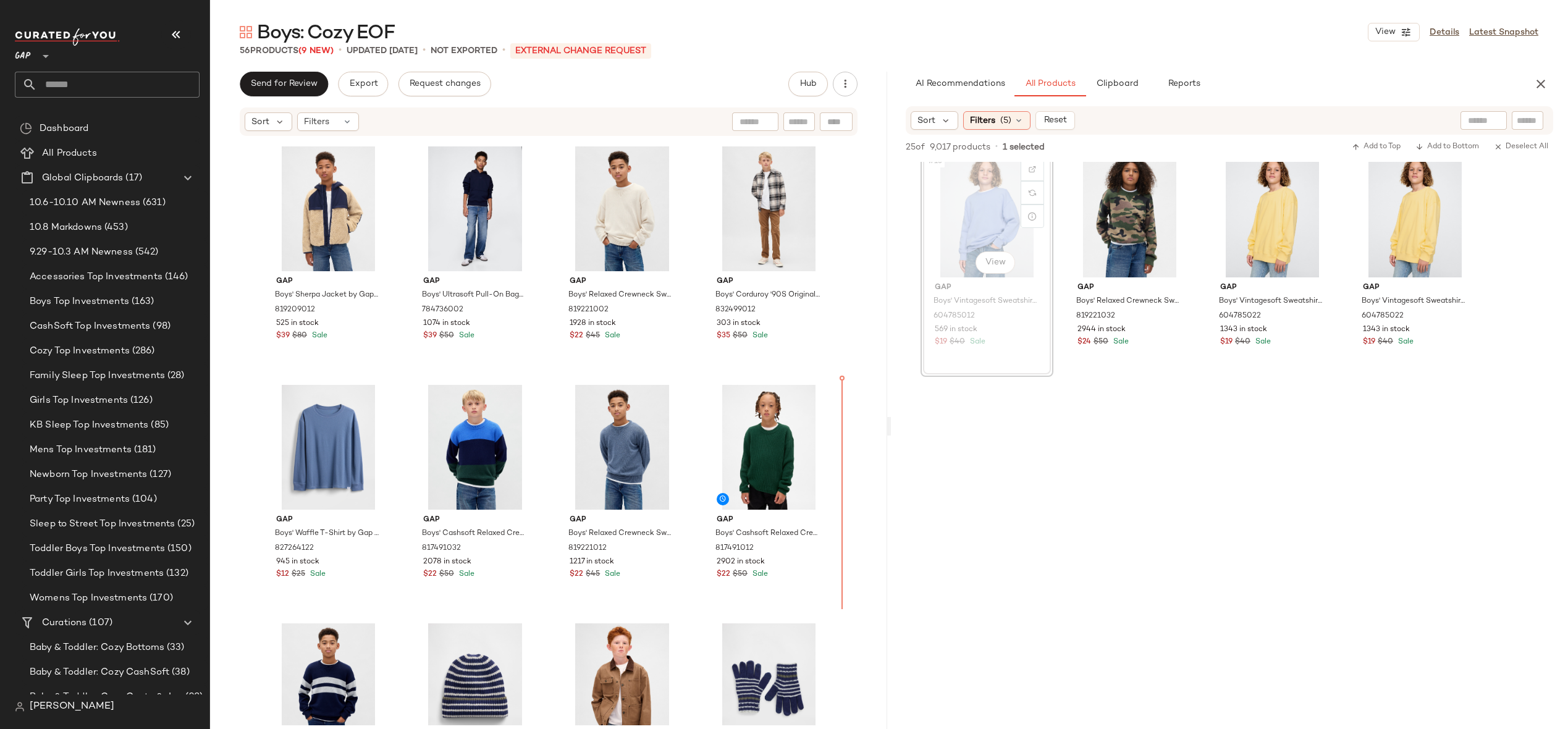
drag, startPoint x: 974, startPoint y: 217, endPoint x: 971, endPoint y: 224, distance: 7.6
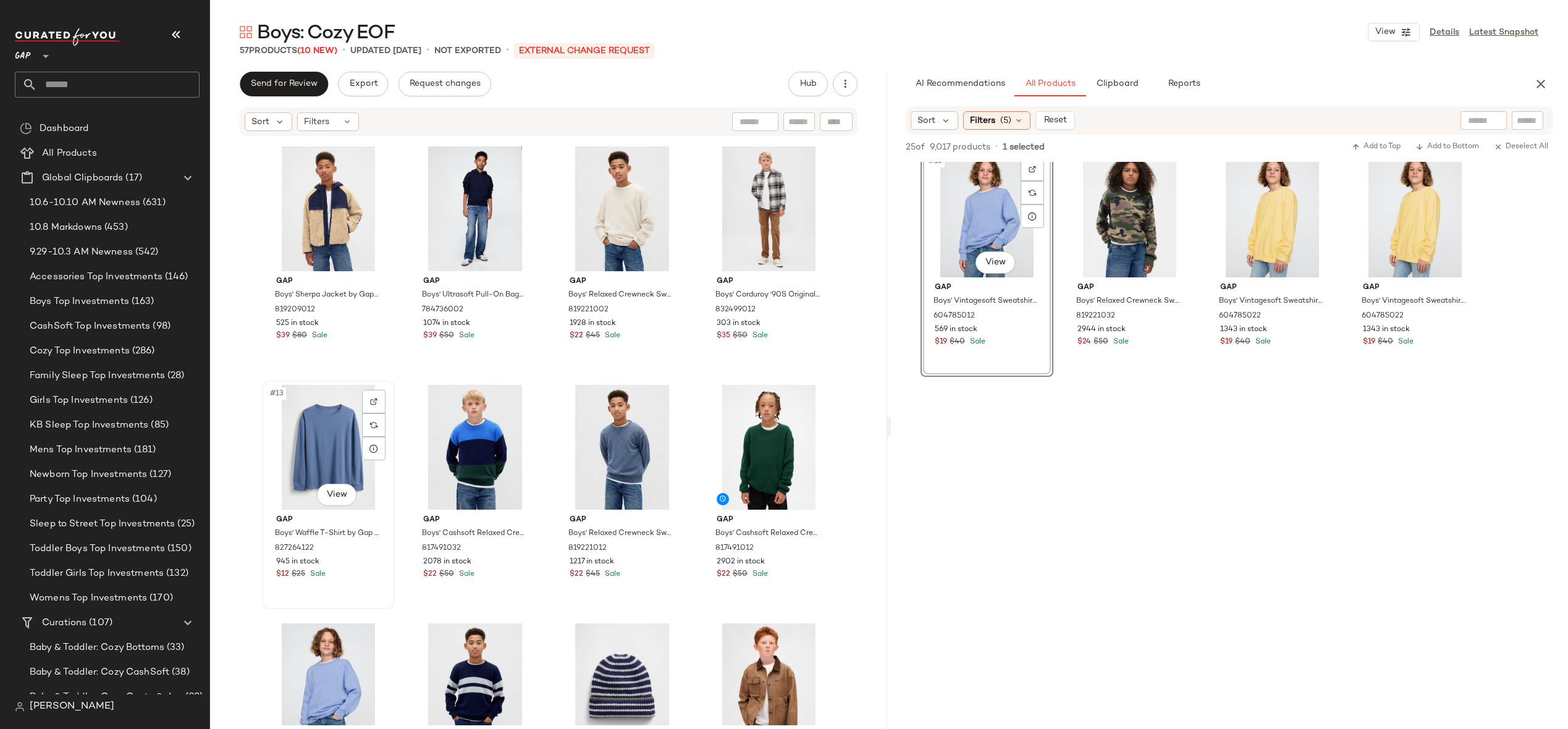
click at [312, 442] on div "#13 View" at bounding box center [329, 447] width 125 height 125
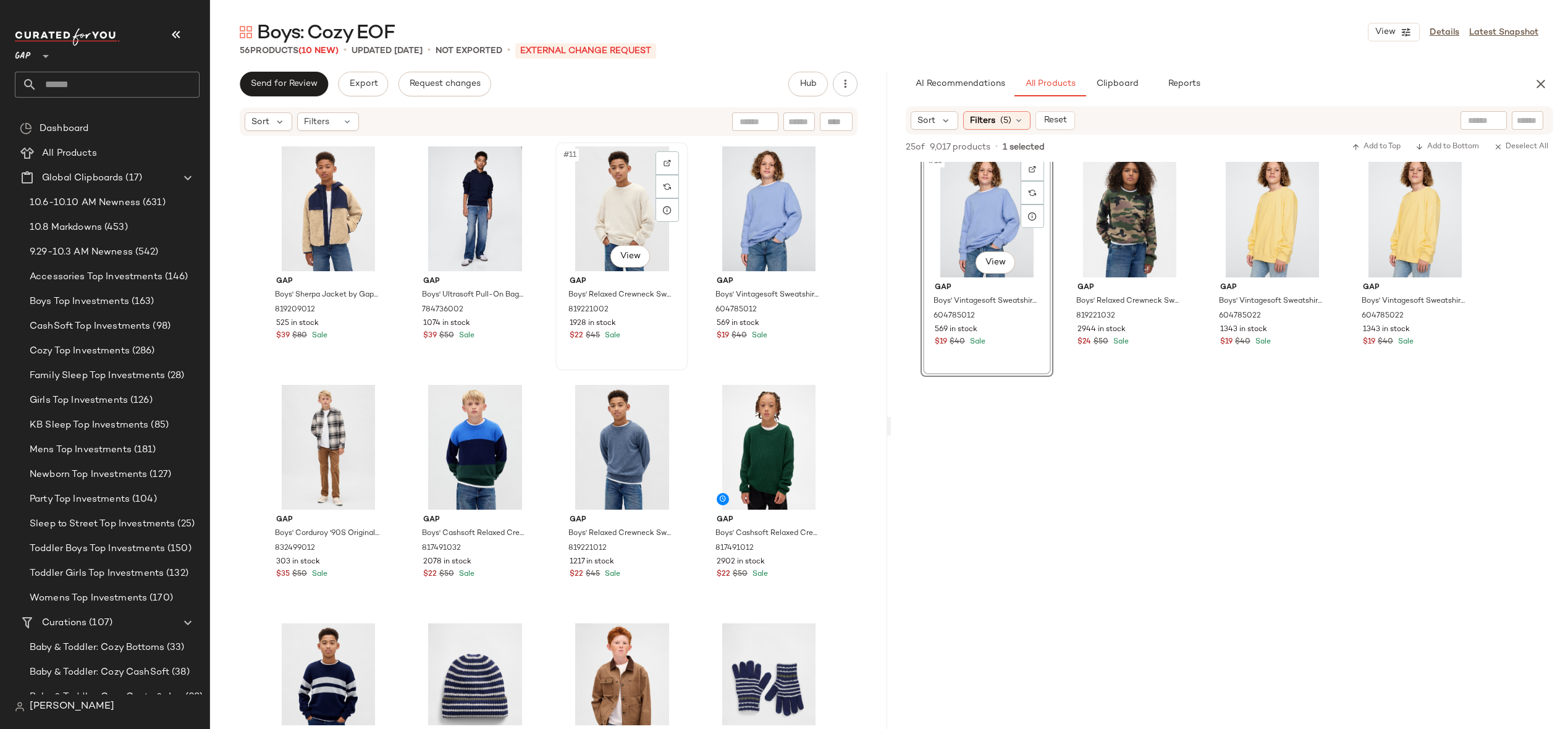
scroll to position [483, 0]
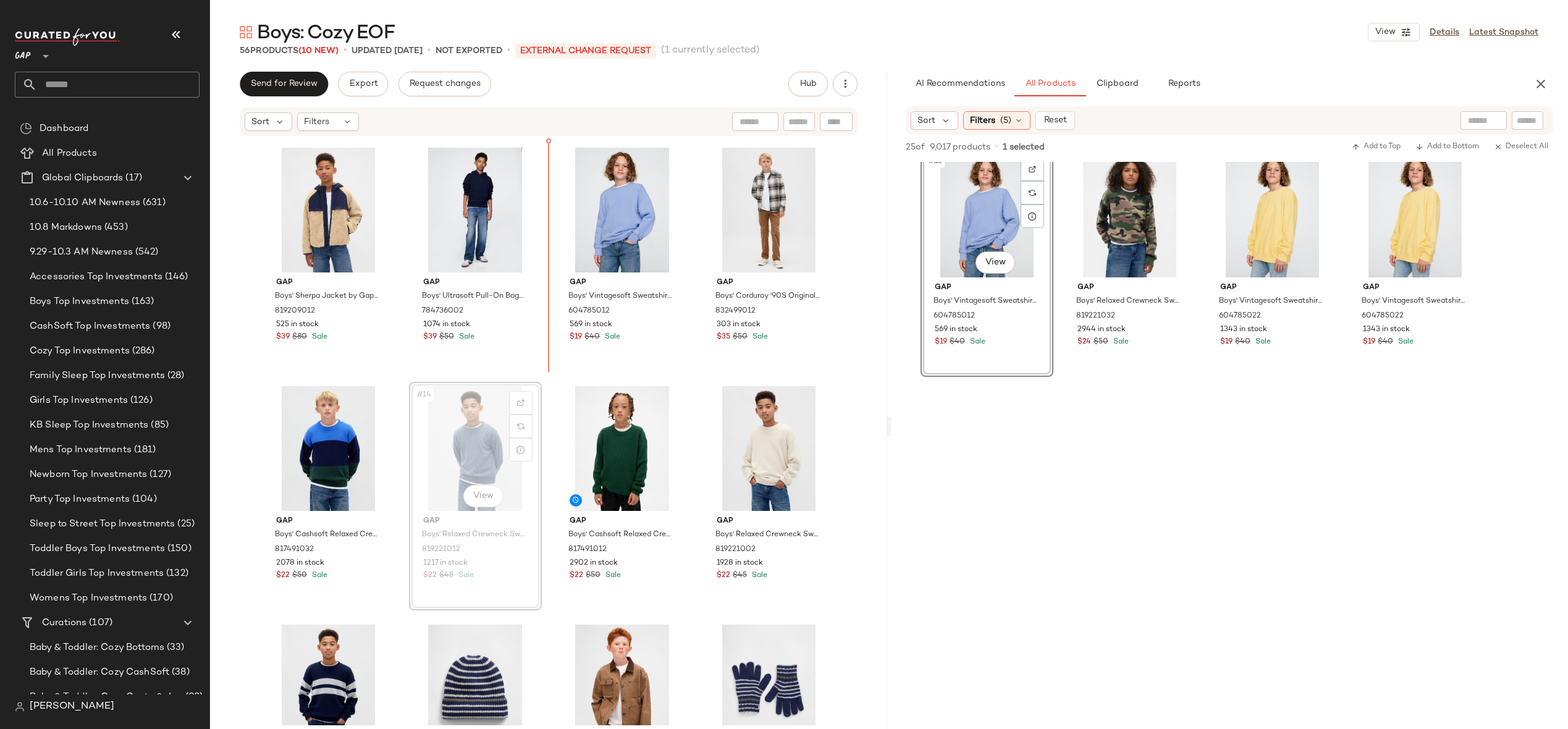
drag, startPoint x: 455, startPoint y: 463, endPoint x: 468, endPoint y: 452, distance: 17.0
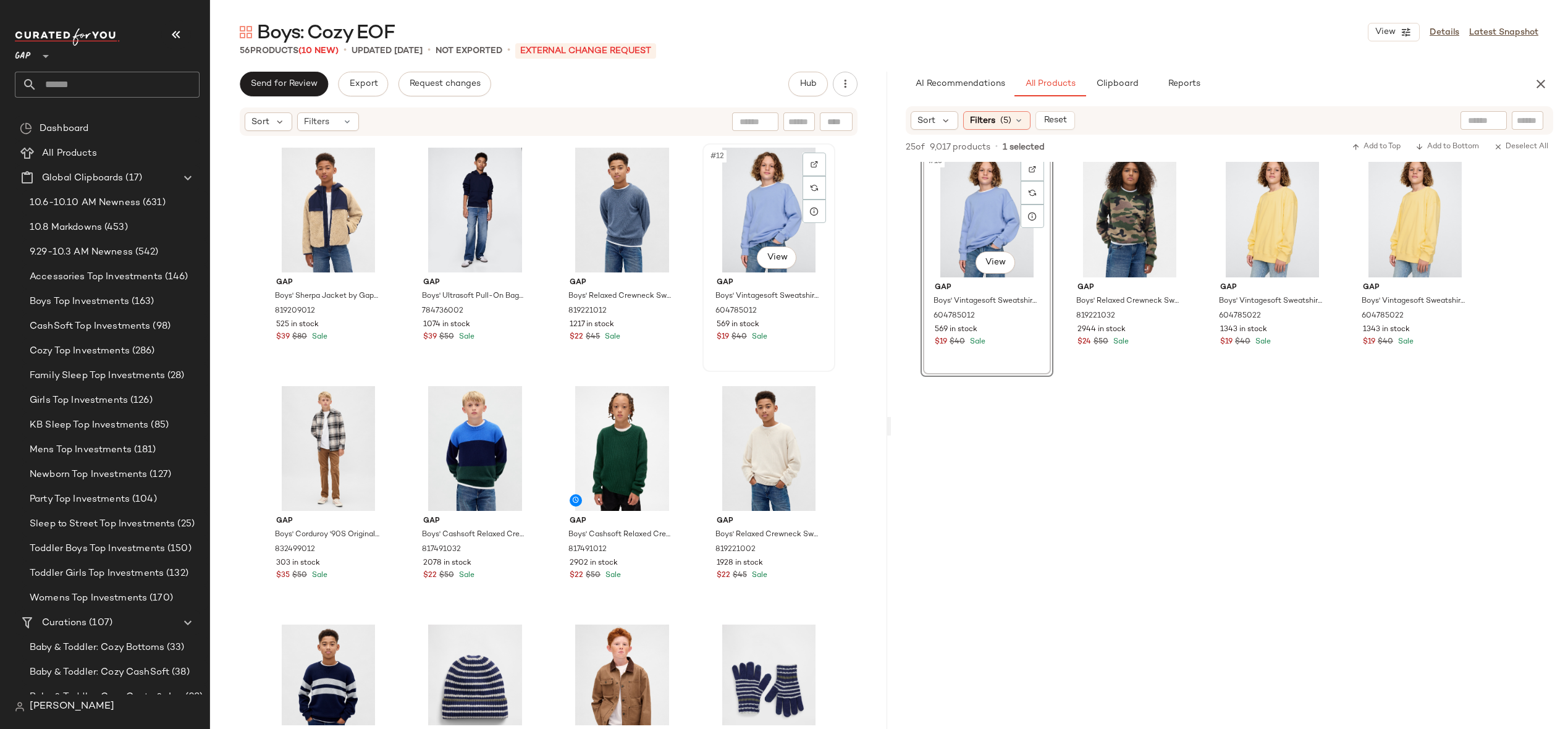
scroll to position [482, 0]
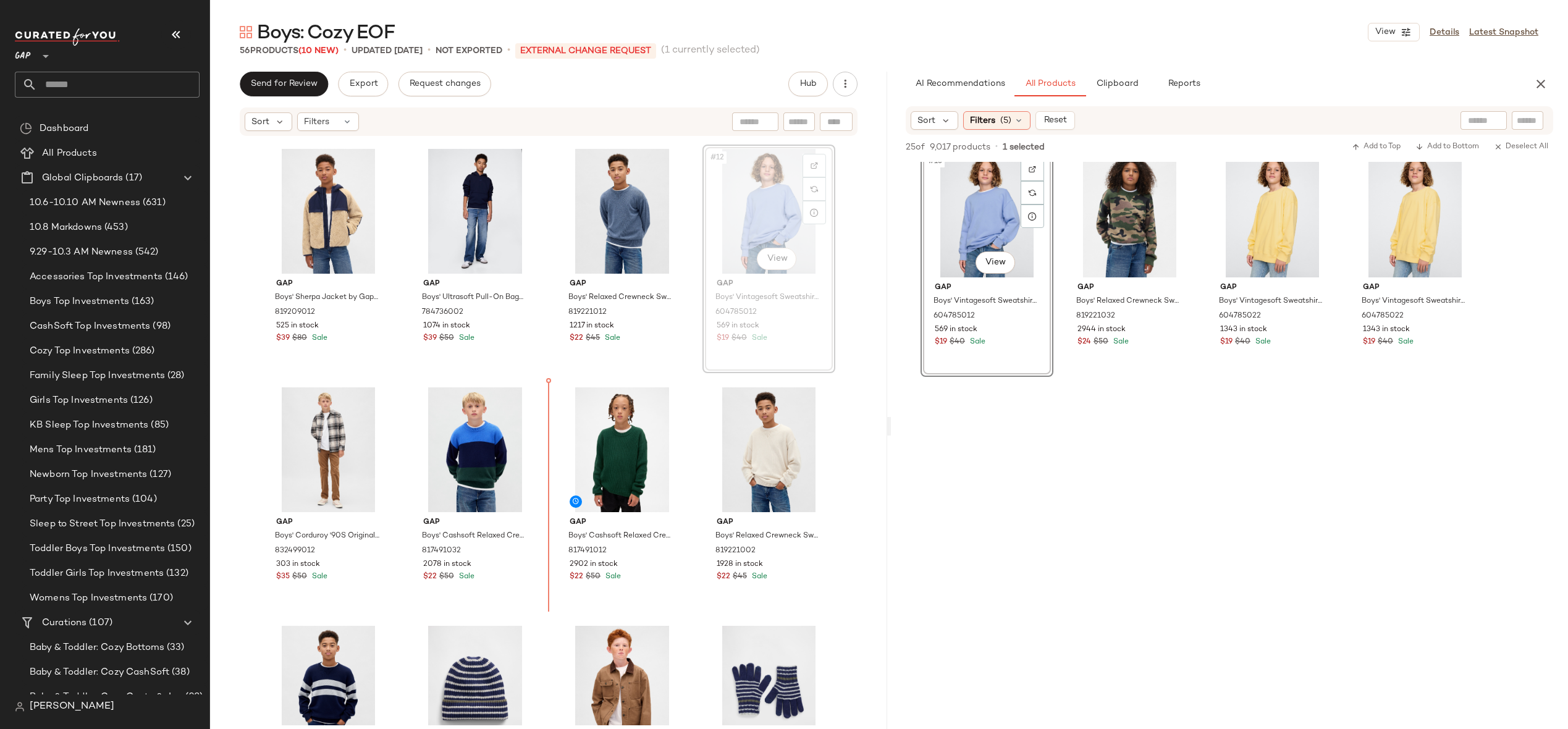
drag, startPoint x: 771, startPoint y: 198, endPoint x: 549, endPoint y: 408, distance: 305.6
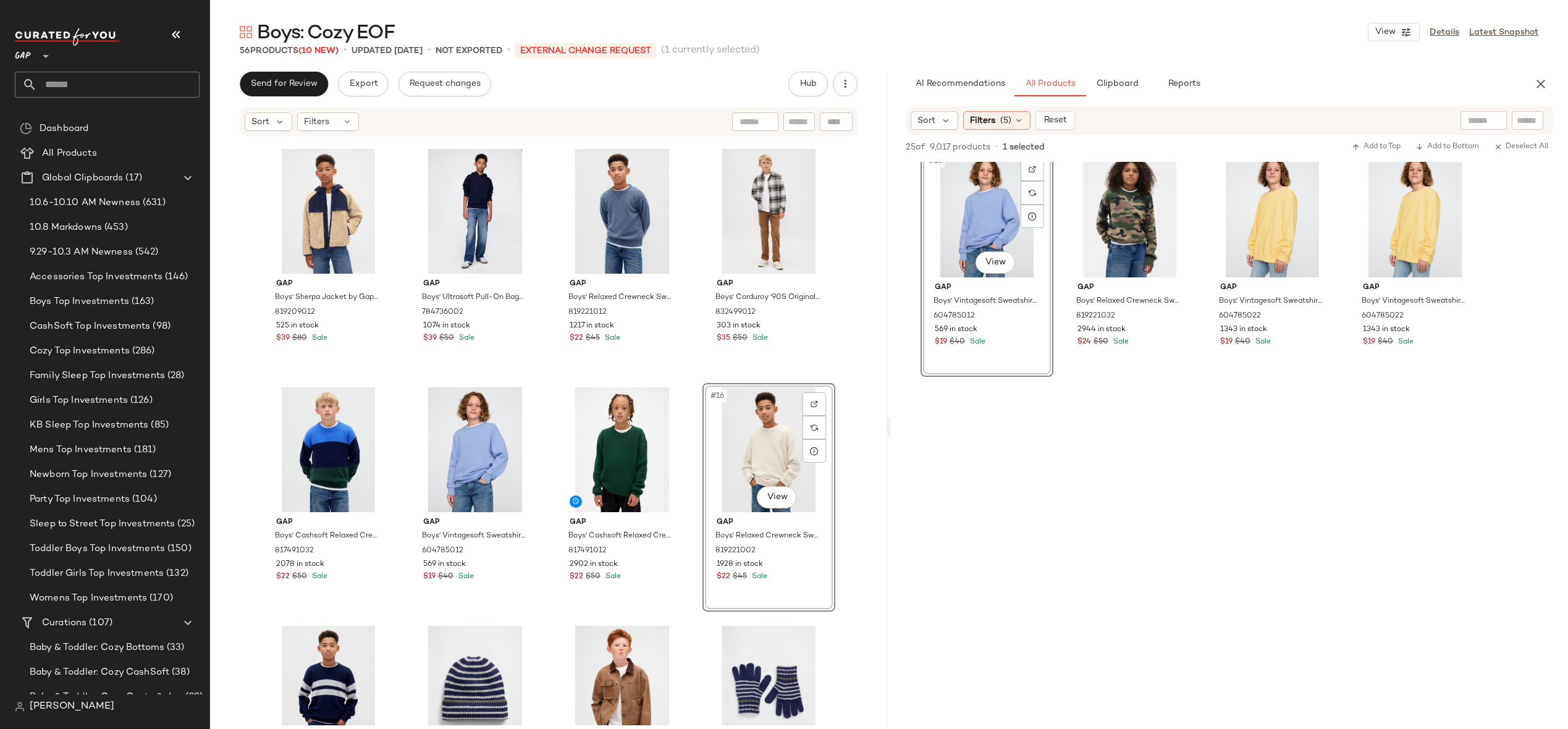
drag, startPoint x: 754, startPoint y: 452, endPoint x: 730, endPoint y: 453, distance: 24.0
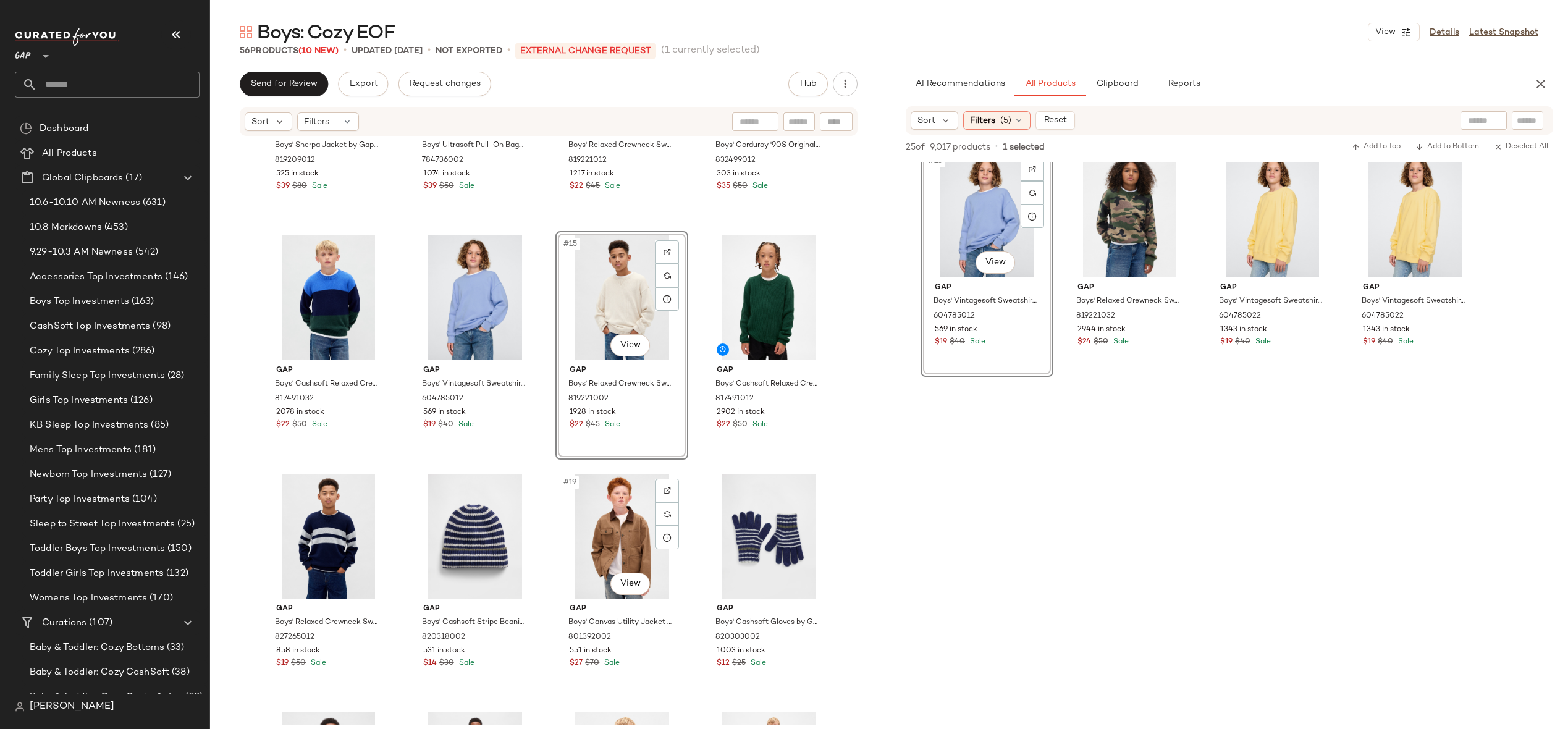
scroll to position [662, 0]
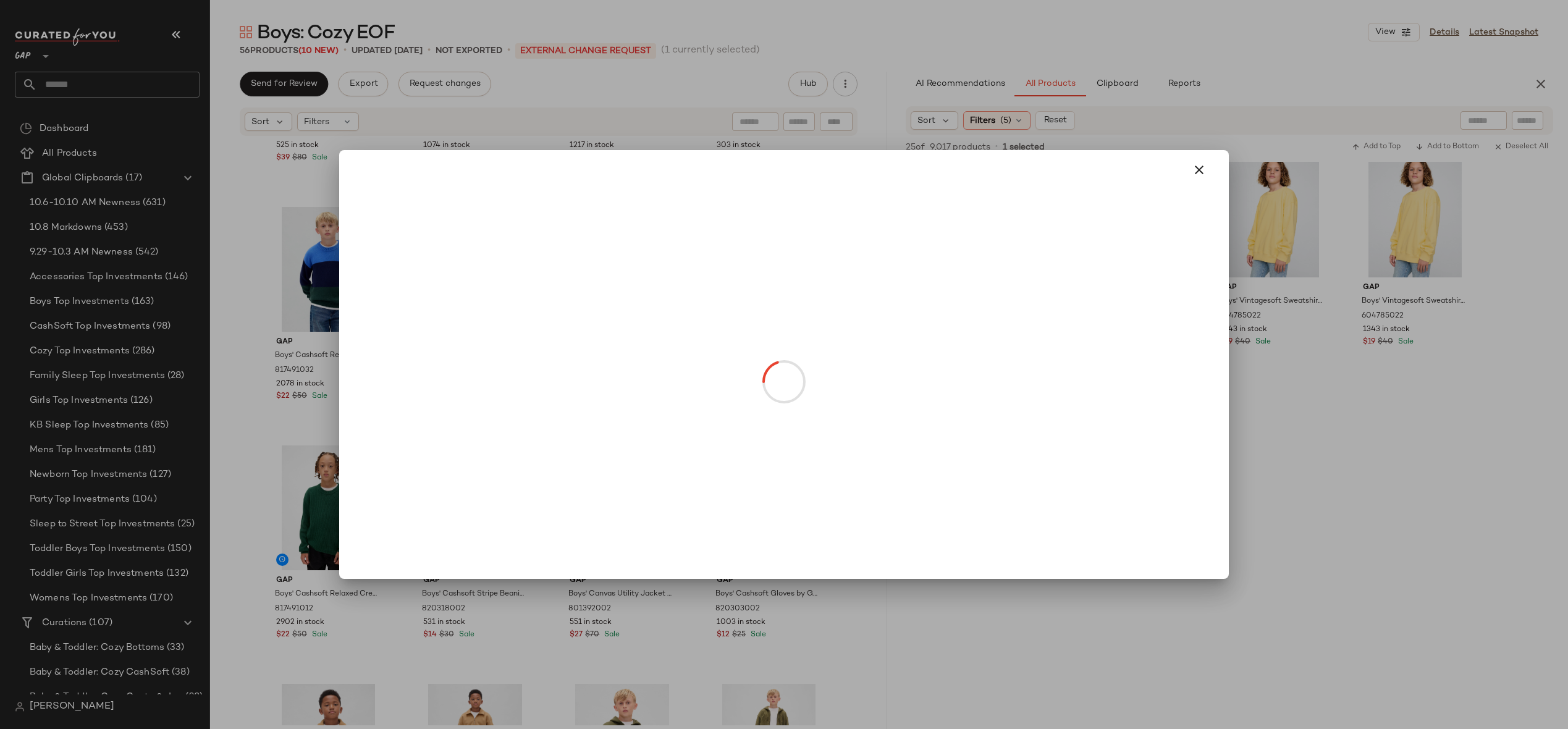
drag, startPoint x: 625, startPoint y: 301, endPoint x: 332, endPoint y: 531, distance: 372.5
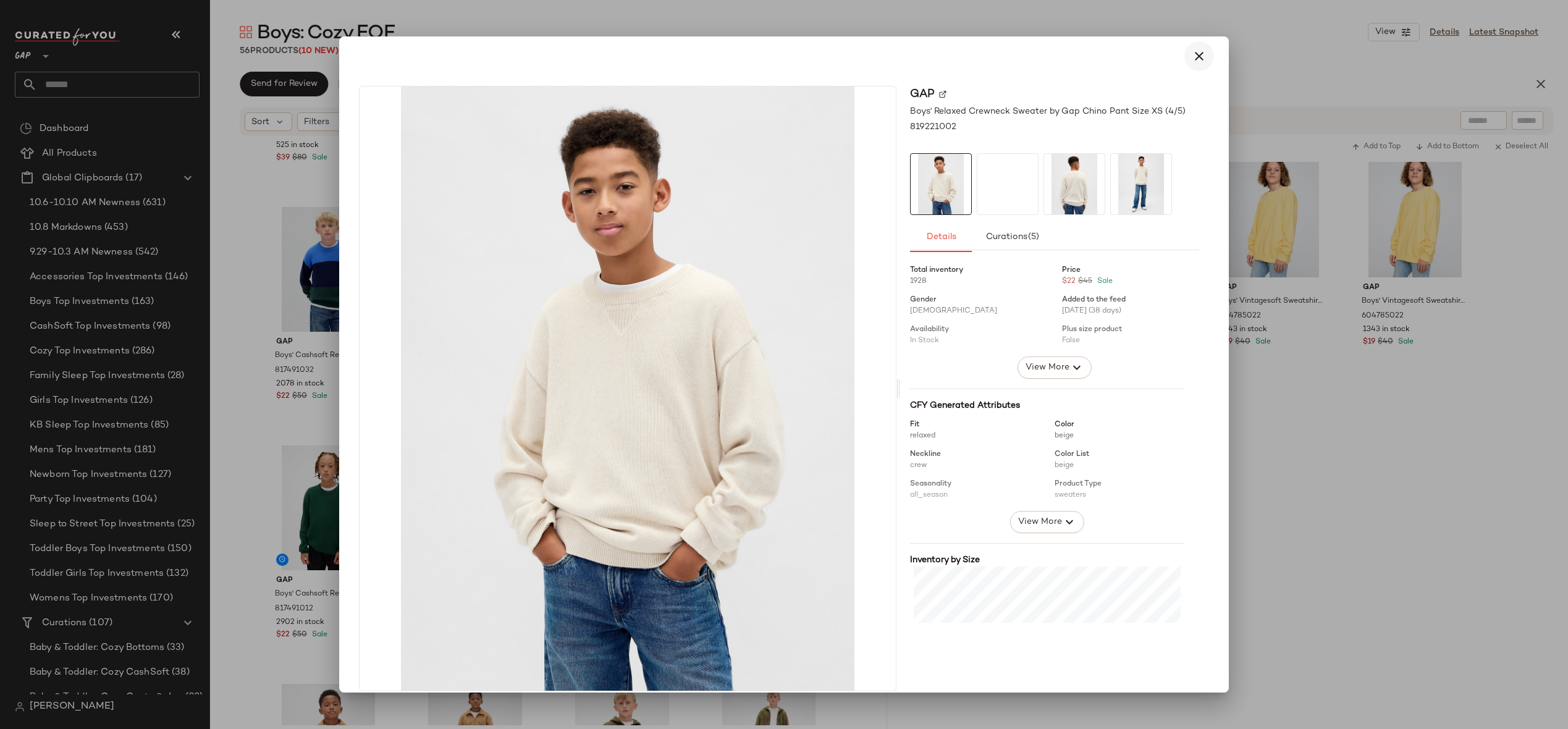
click at [1192, 56] on icon "button" at bounding box center [1199, 56] width 14 height 14
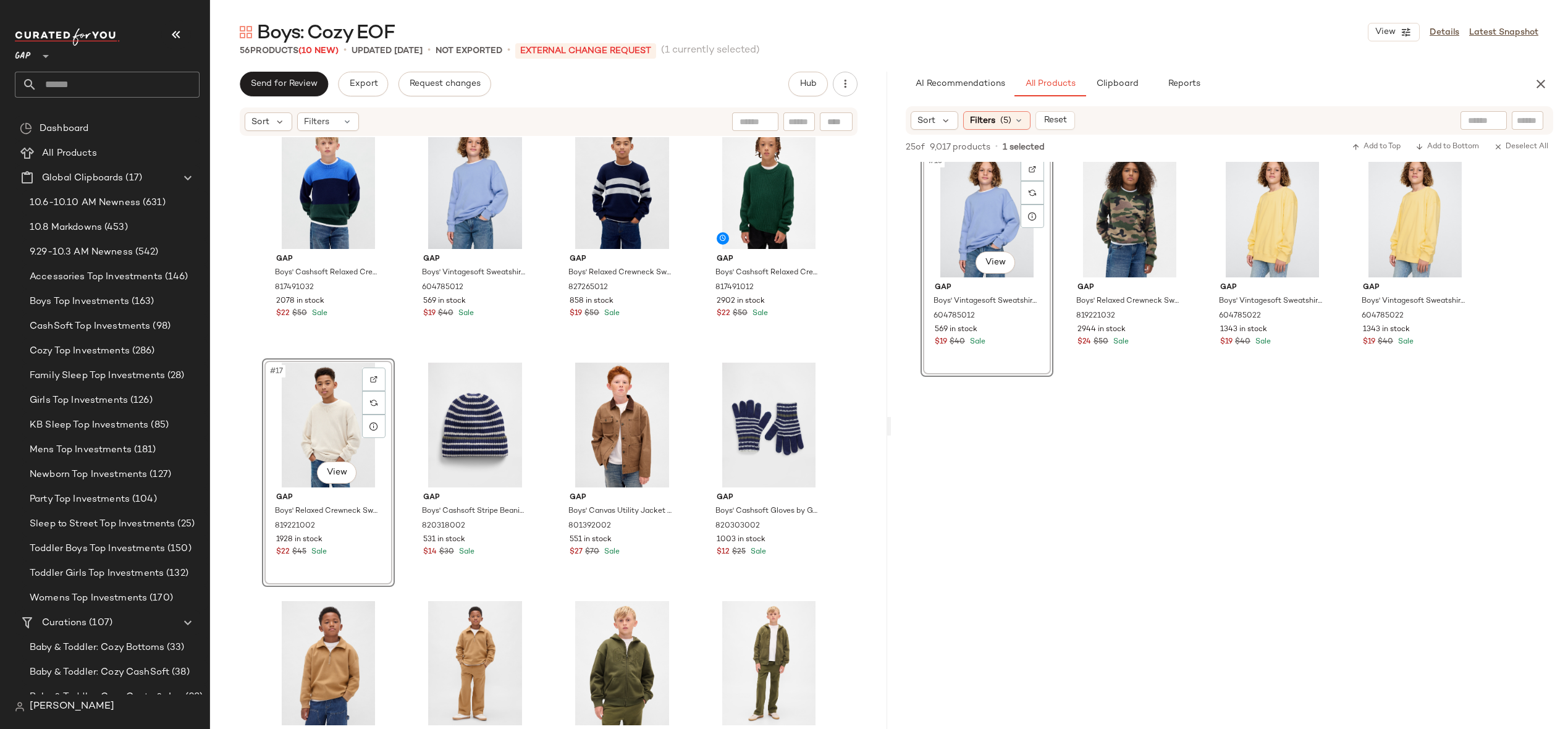
scroll to position [823, 0]
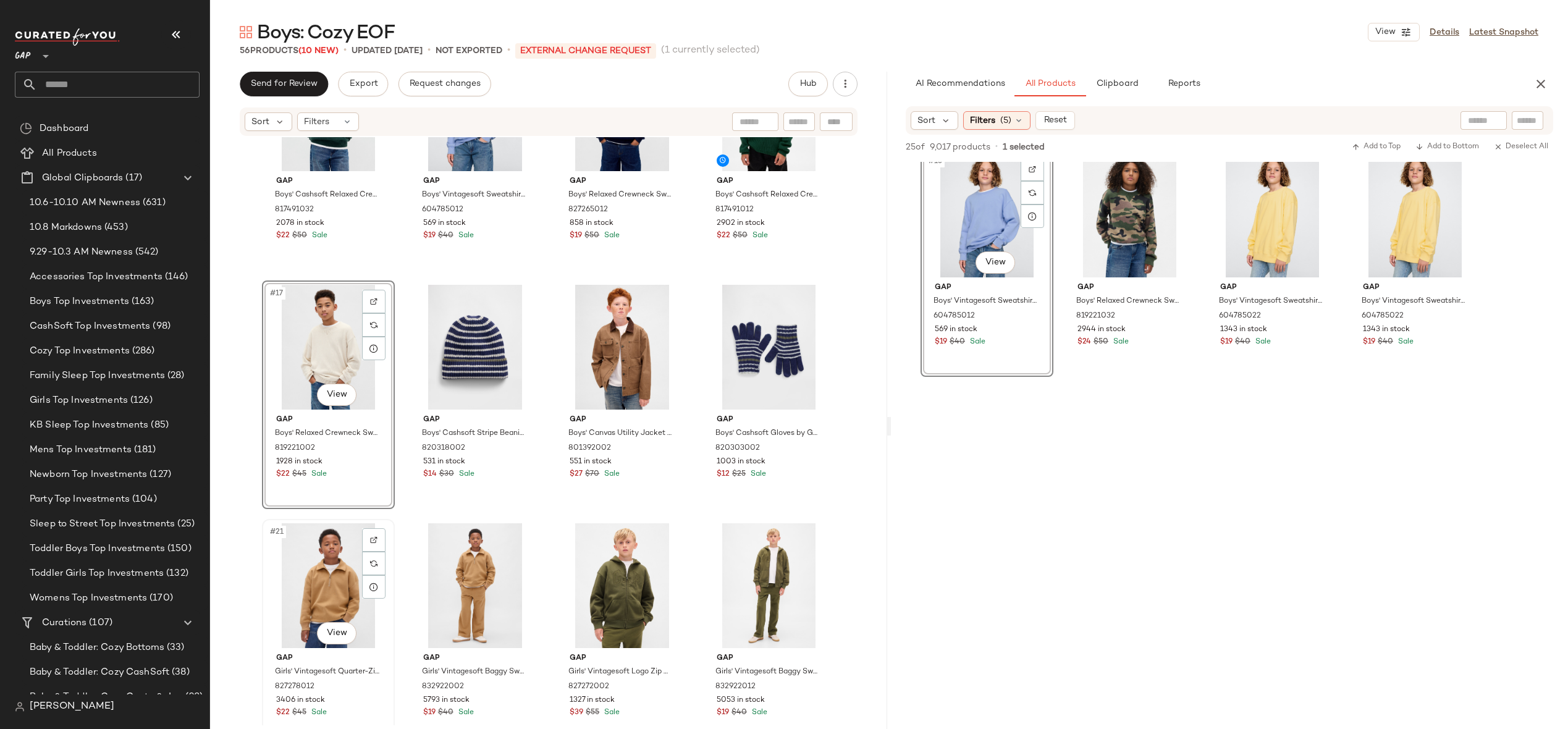
click at [311, 588] on div "#21 View" at bounding box center [329, 586] width 125 height 125
click at [733, 589] on div "#24 View" at bounding box center [769, 586] width 125 height 125
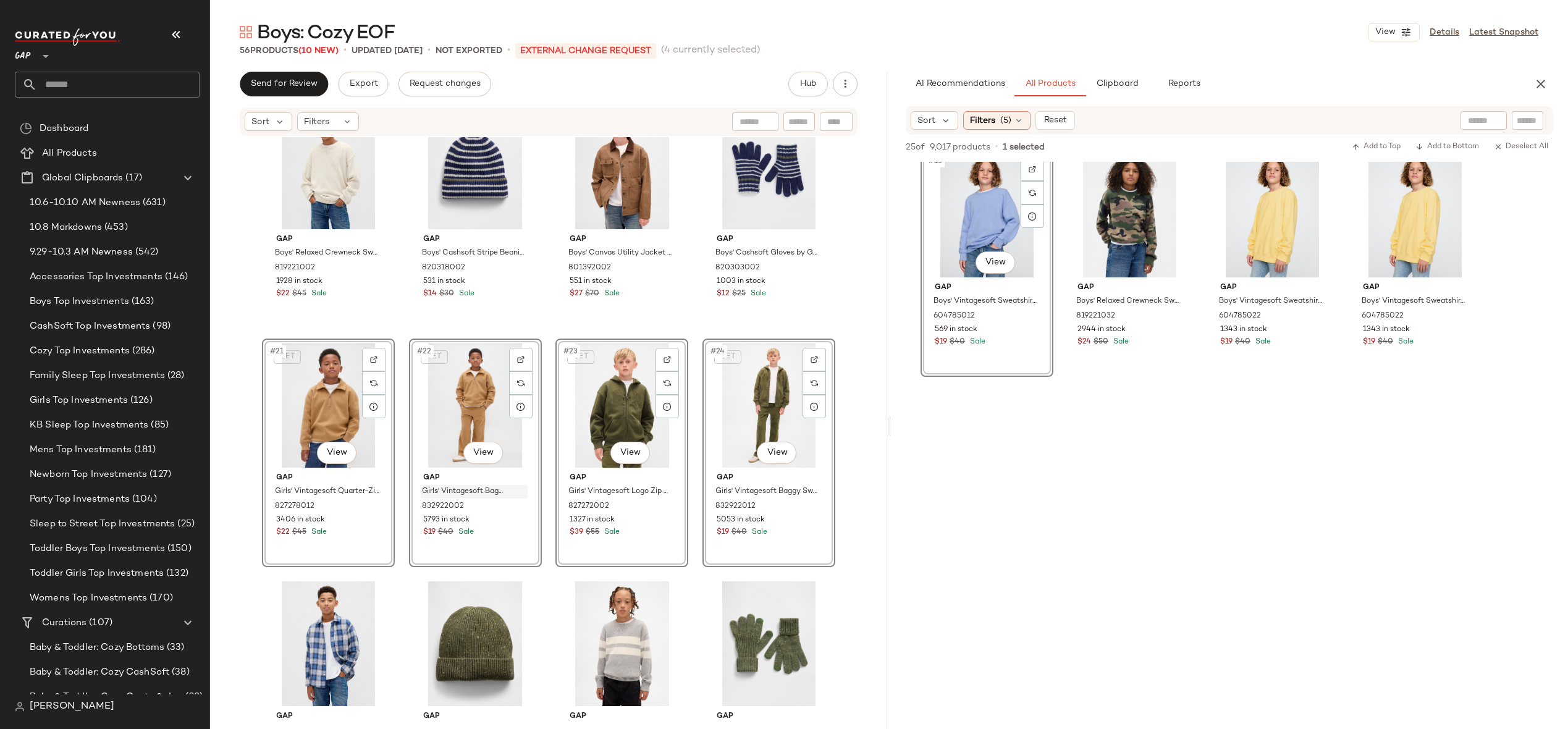
scroll to position [921, 0]
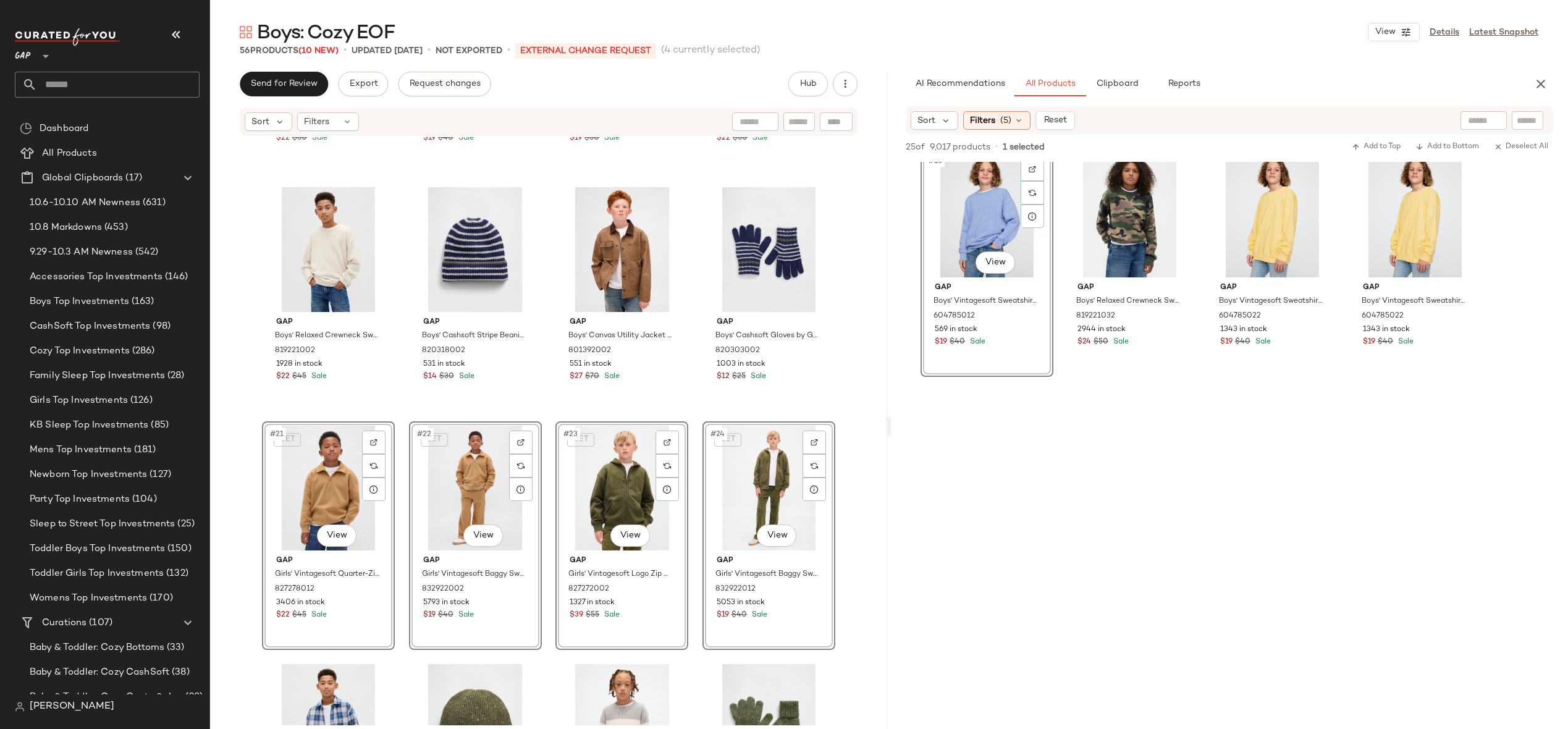
click at [852, 329] on div "Gap Boys' Cashsoft Relaxed Crewneck Sweater by Gap Deep Hunter Size XS (4/5) 81…" at bounding box center [548, 431] width 677 height 589
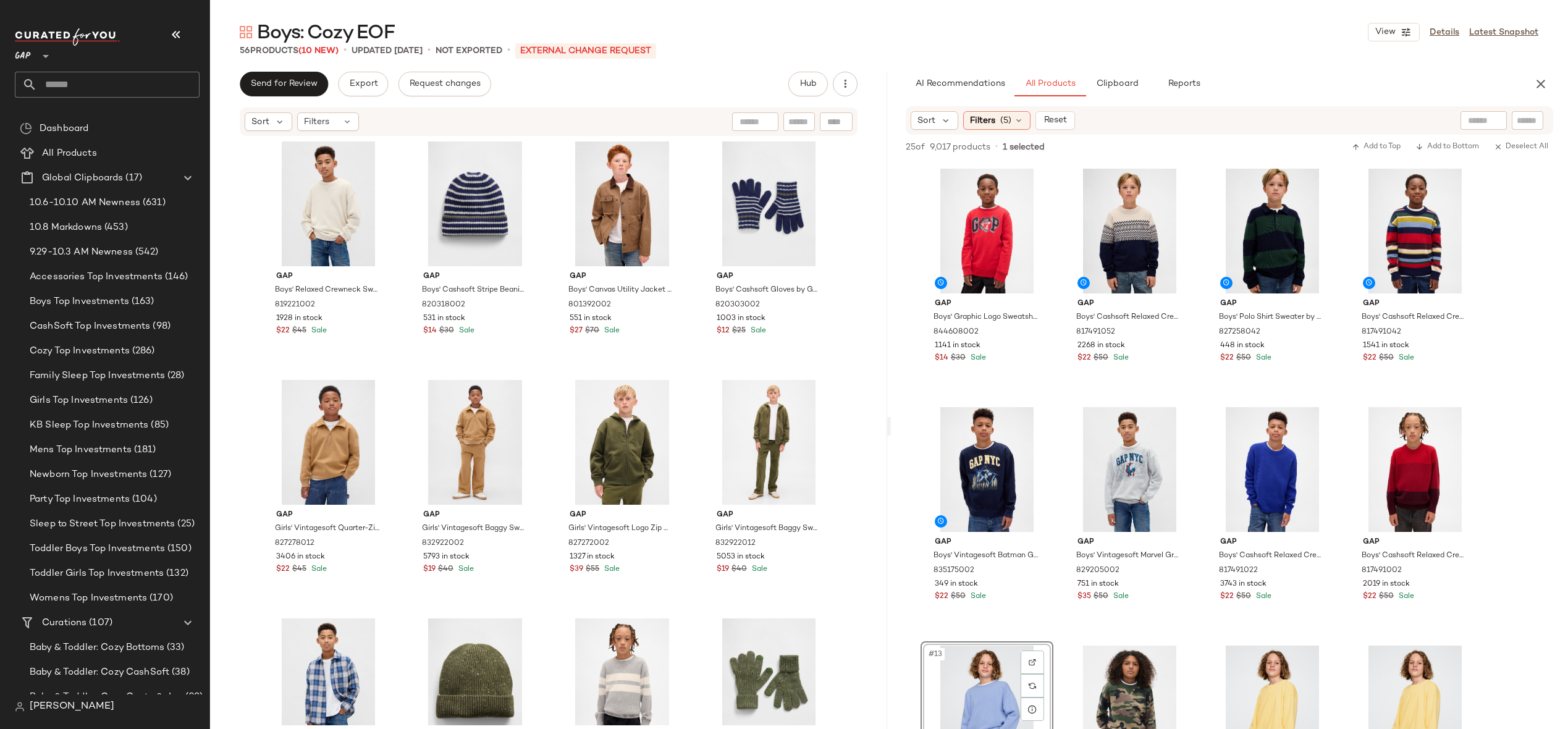
scroll to position [895, 0]
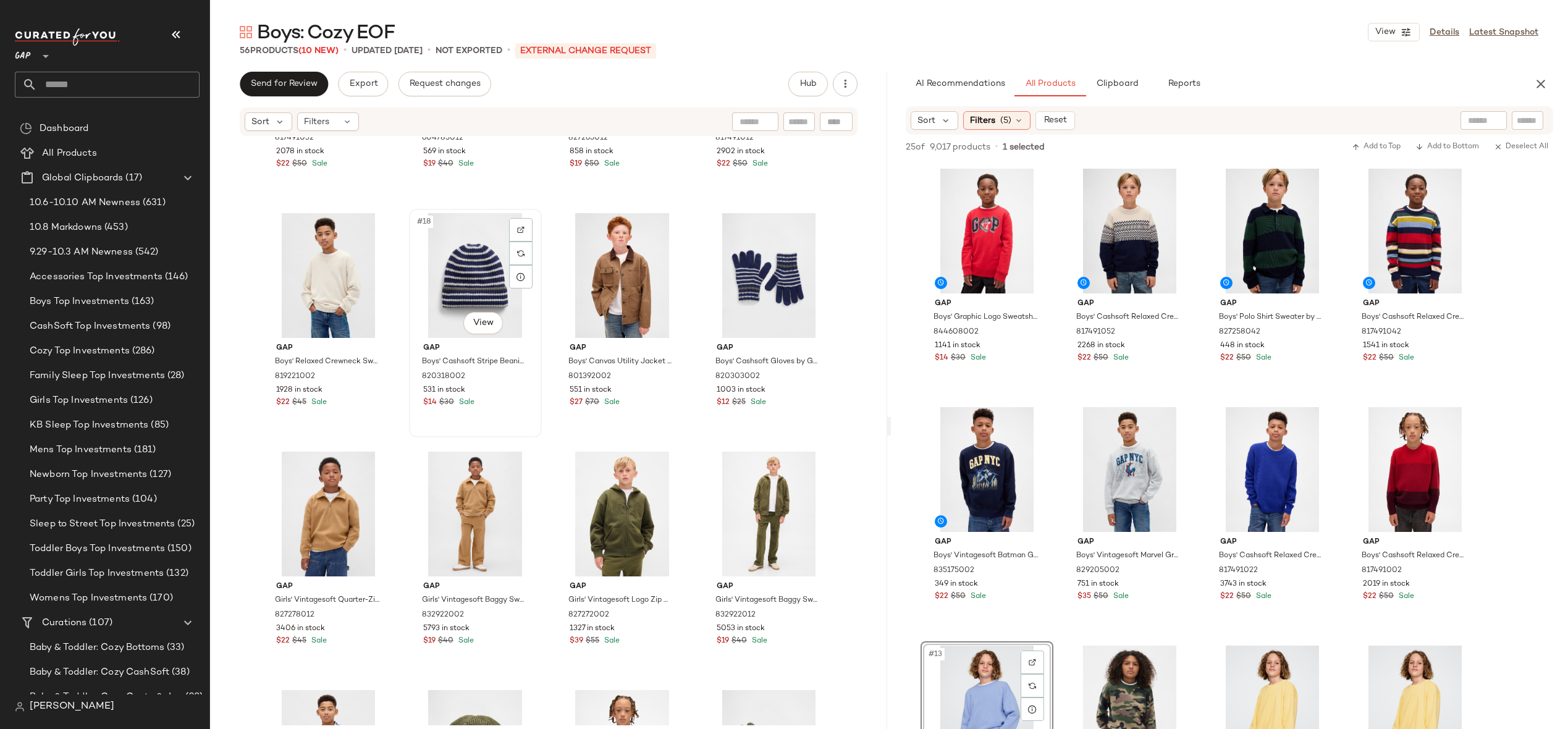
click at [431, 282] on div "#18 View" at bounding box center [476, 275] width 125 height 125
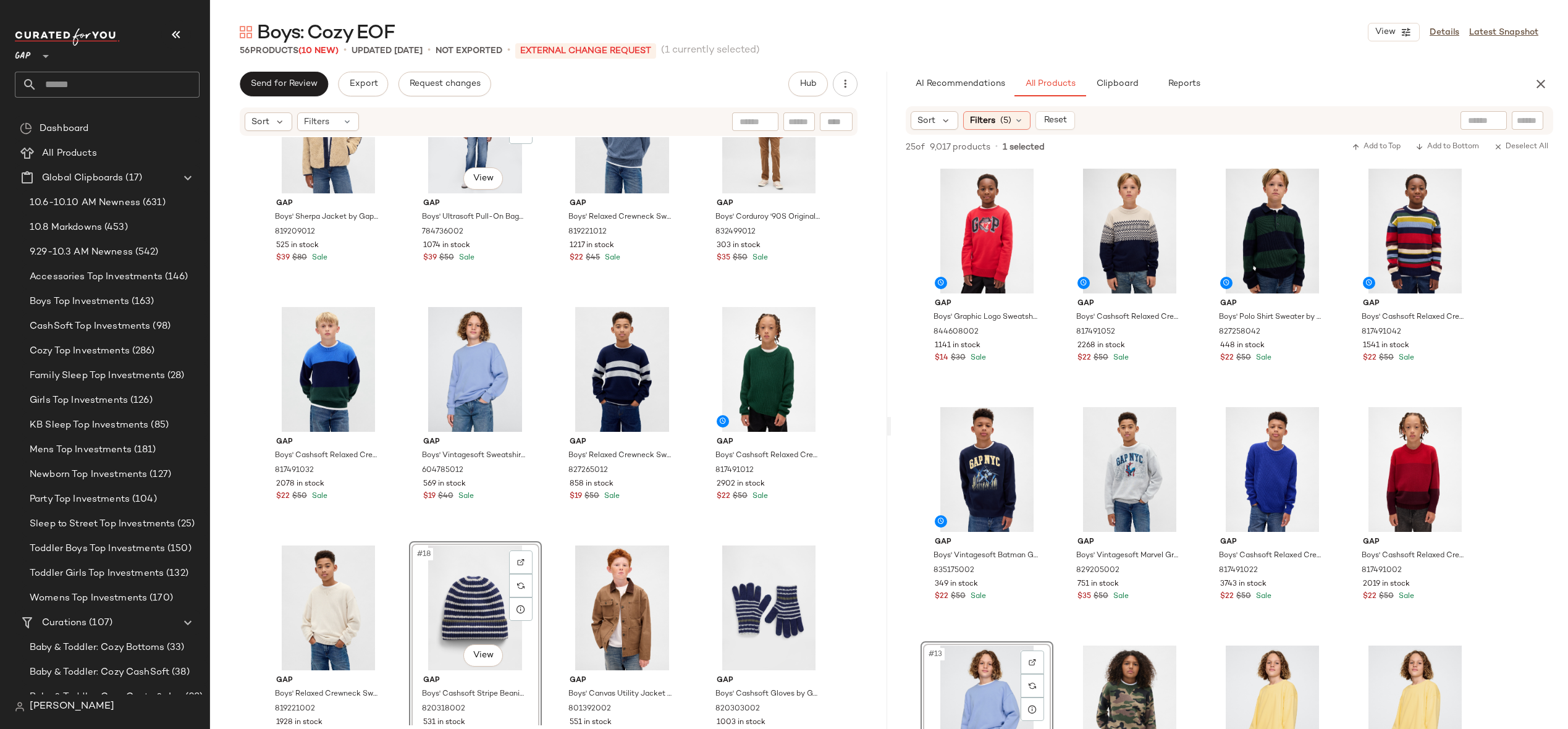
scroll to position [869, 0]
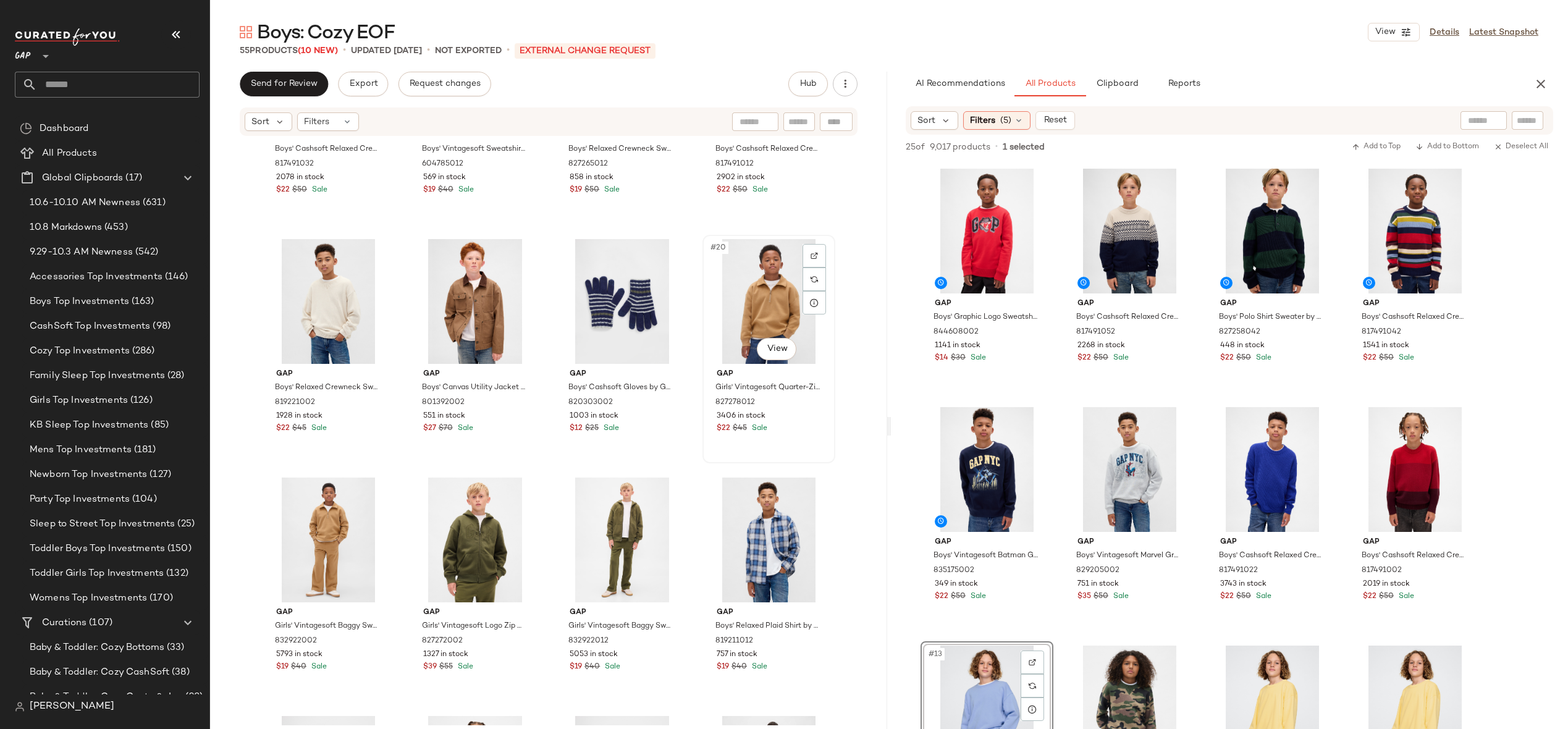
drag, startPoint x: 789, startPoint y: 314, endPoint x: 783, endPoint y: 314, distance: 6.0
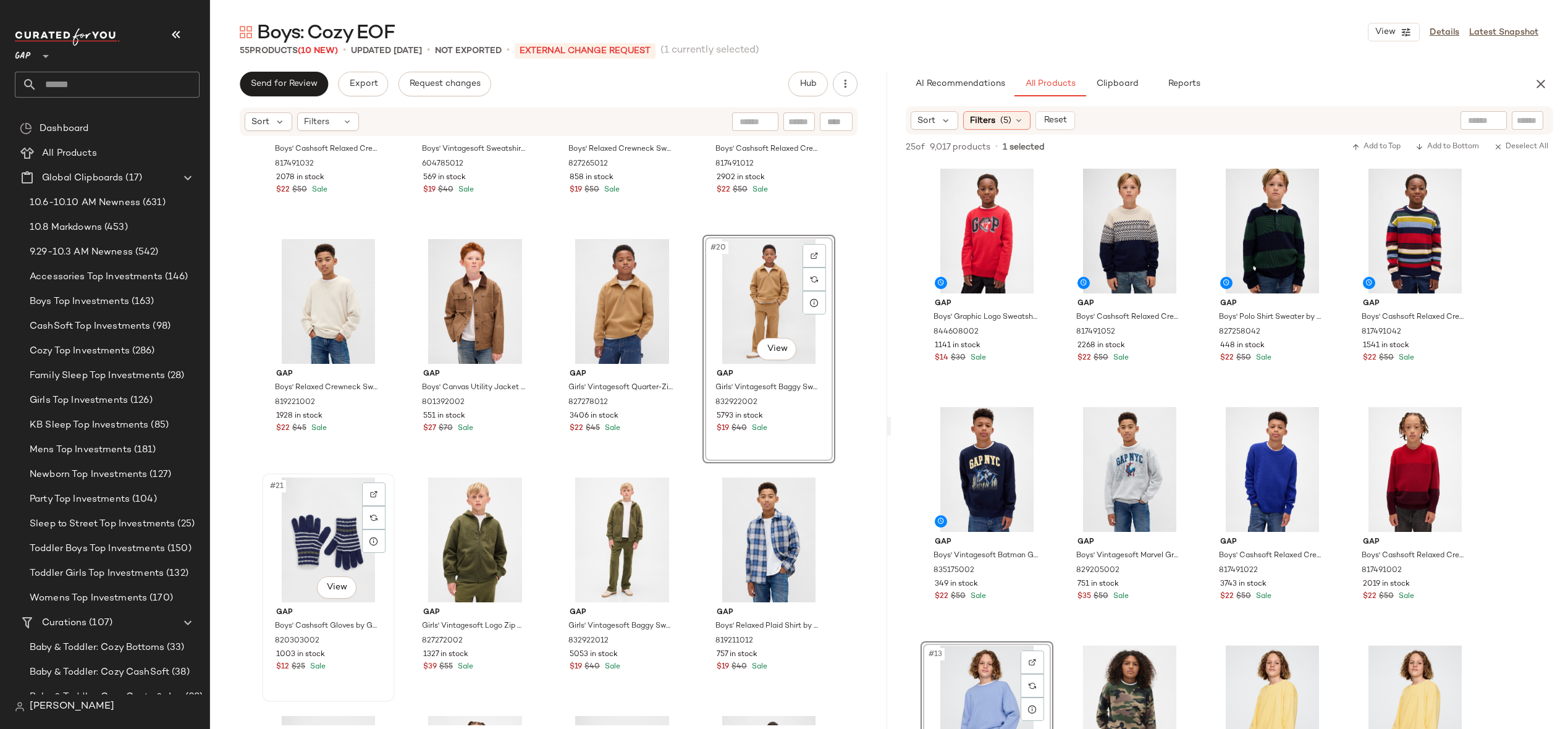
click at [309, 543] on div "#21 View" at bounding box center [329, 540] width 125 height 125
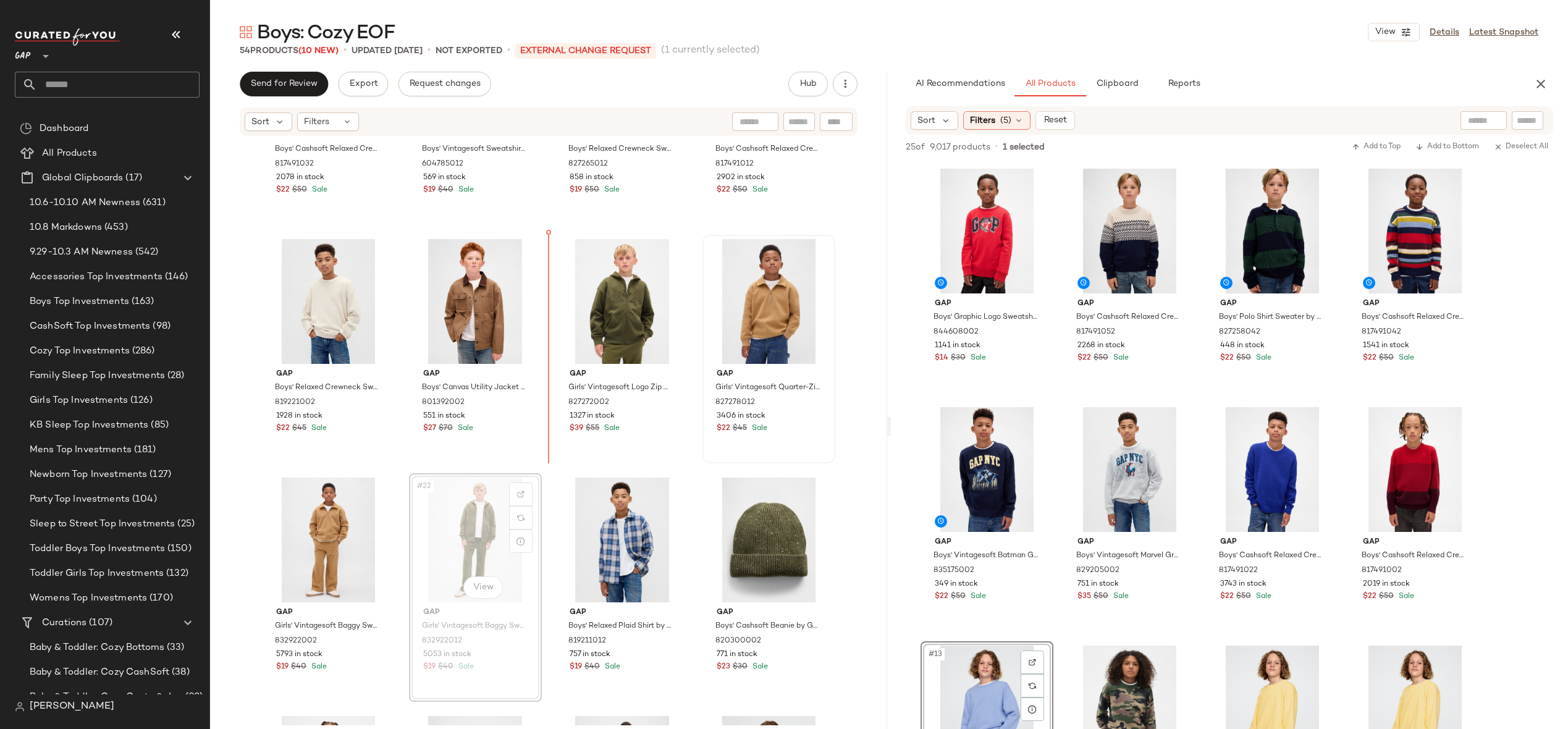
drag, startPoint x: 471, startPoint y: 521, endPoint x: 711, endPoint y: 328, distance: 308.0
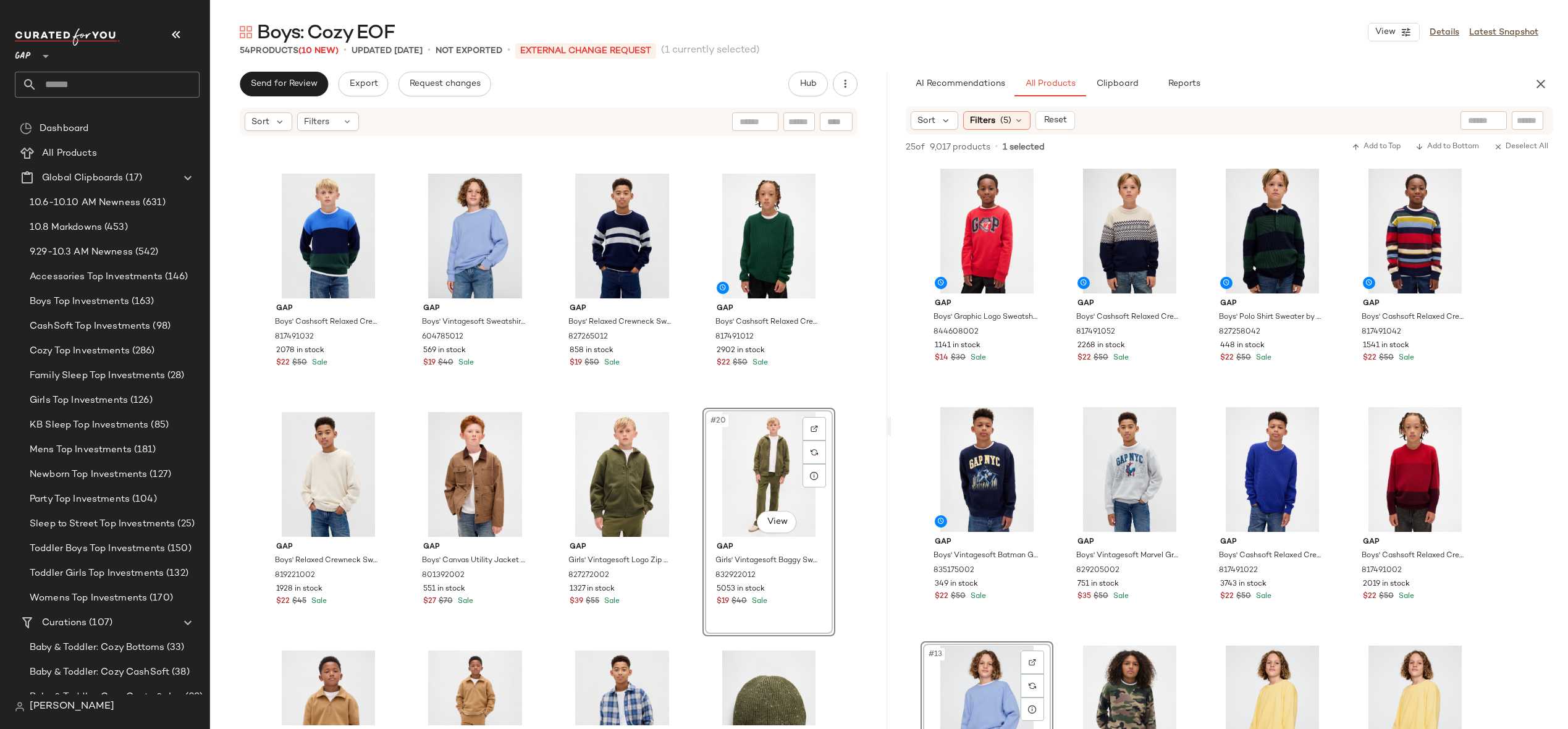
scroll to position [733, 0]
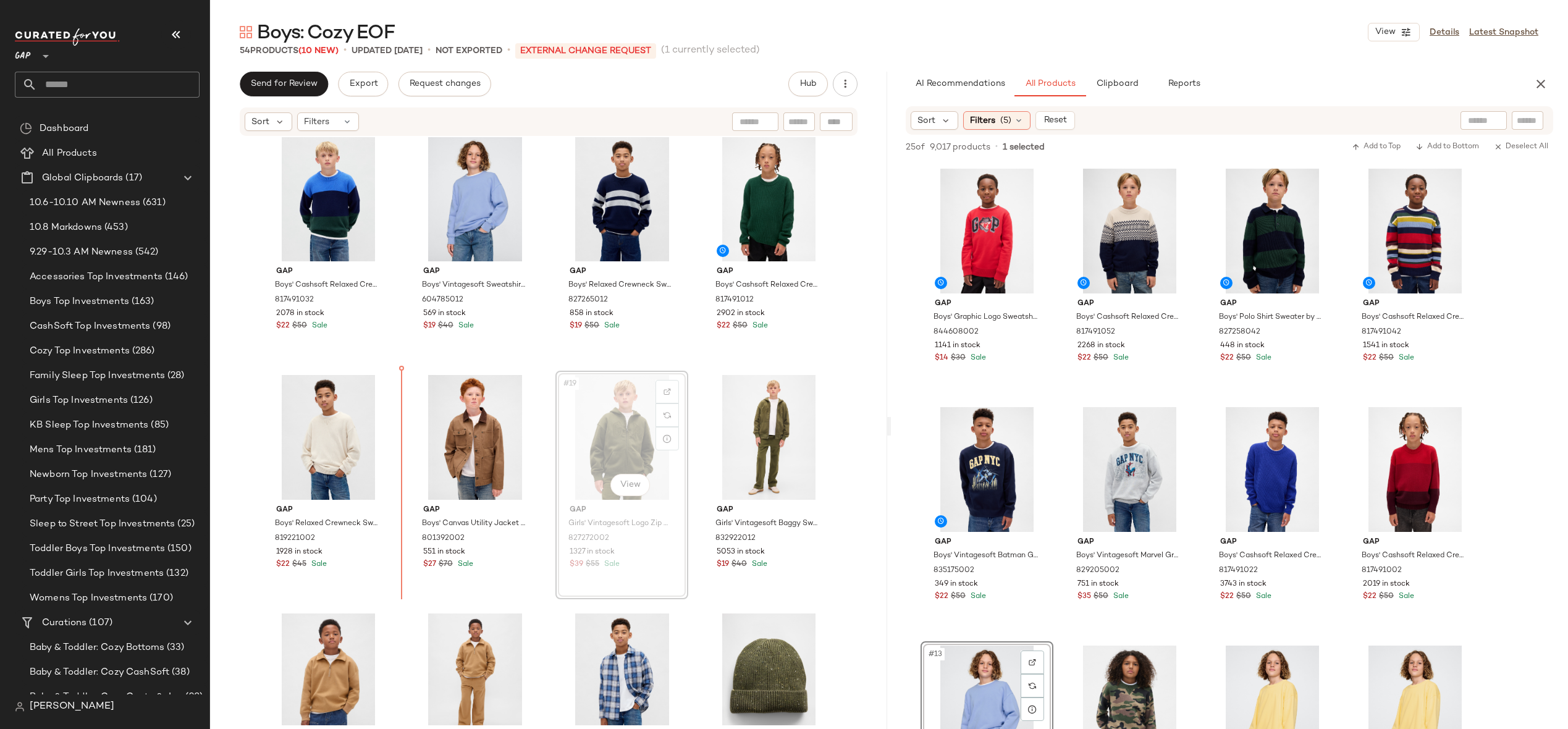
drag, startPoint x: 614, startPoint y: 445, endPoint x: 602, endPoint y: 445, distance: 12.0
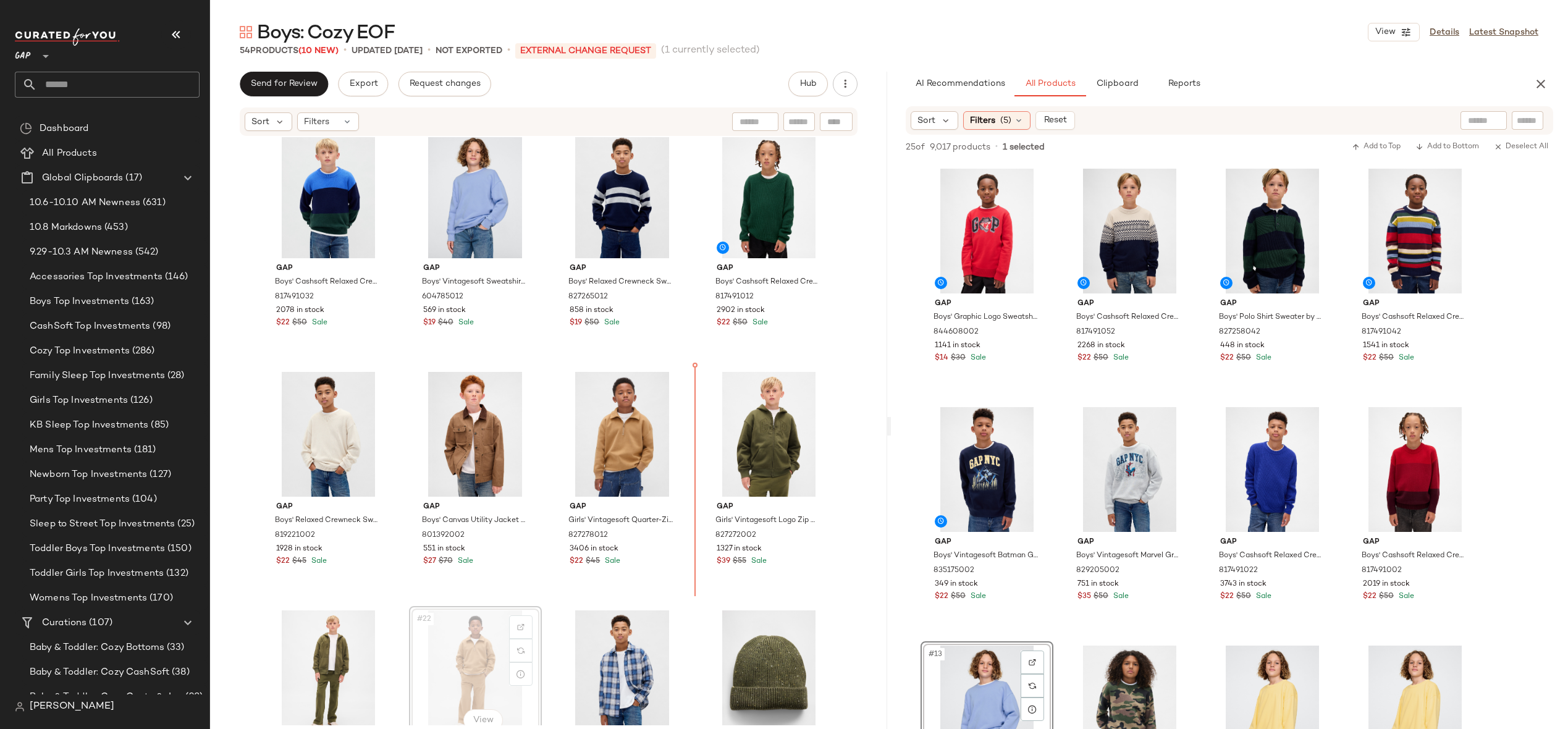
drag, startPoint x: 444, startPoint y: 679, endPoint x: 686, endPoint y: 432, distance: 345.8
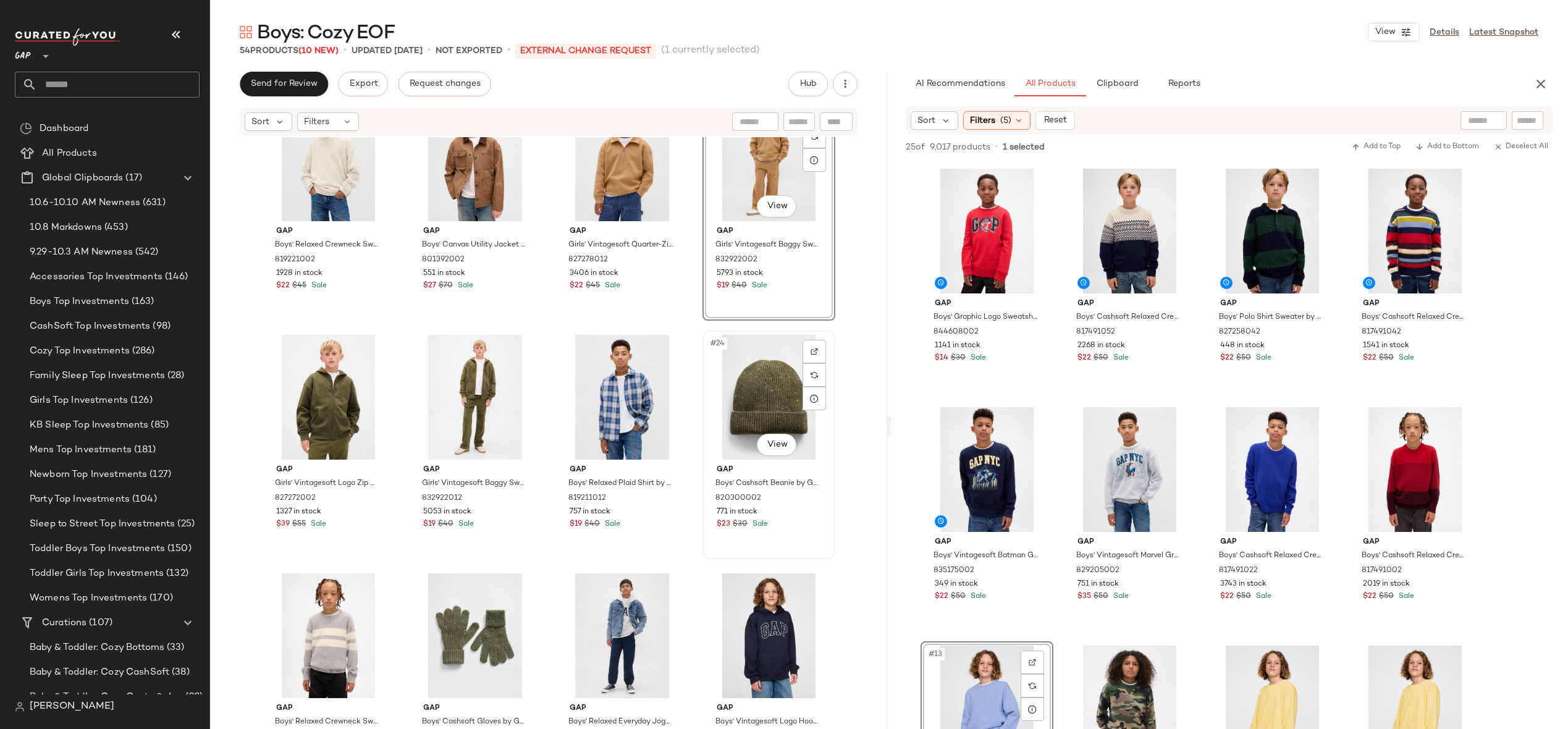
scroll to position [847, 0]
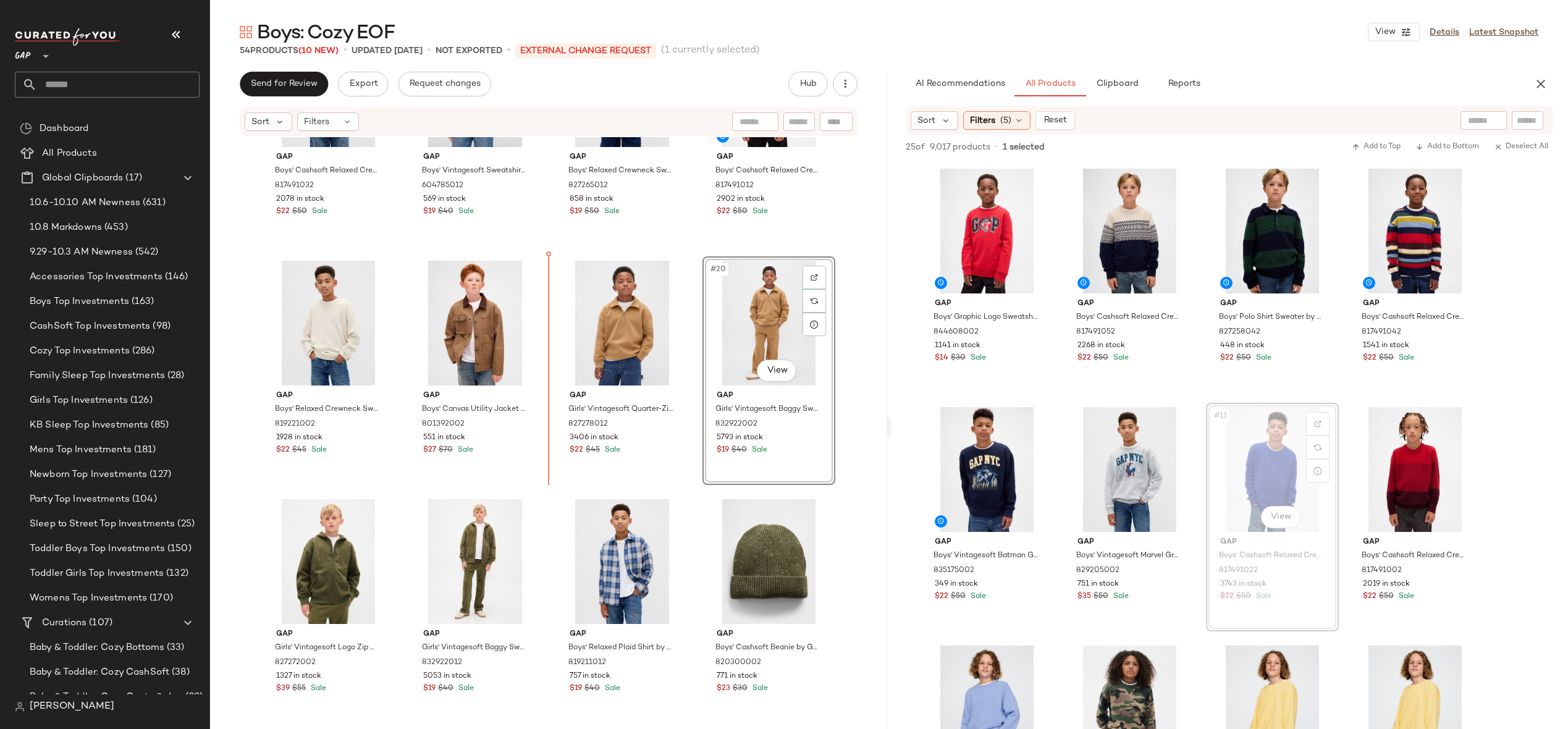
drag, startPoint x: 1257, startPoint y: 476, endPoint x: 1247, endPoint y: 476, distance: 10.0
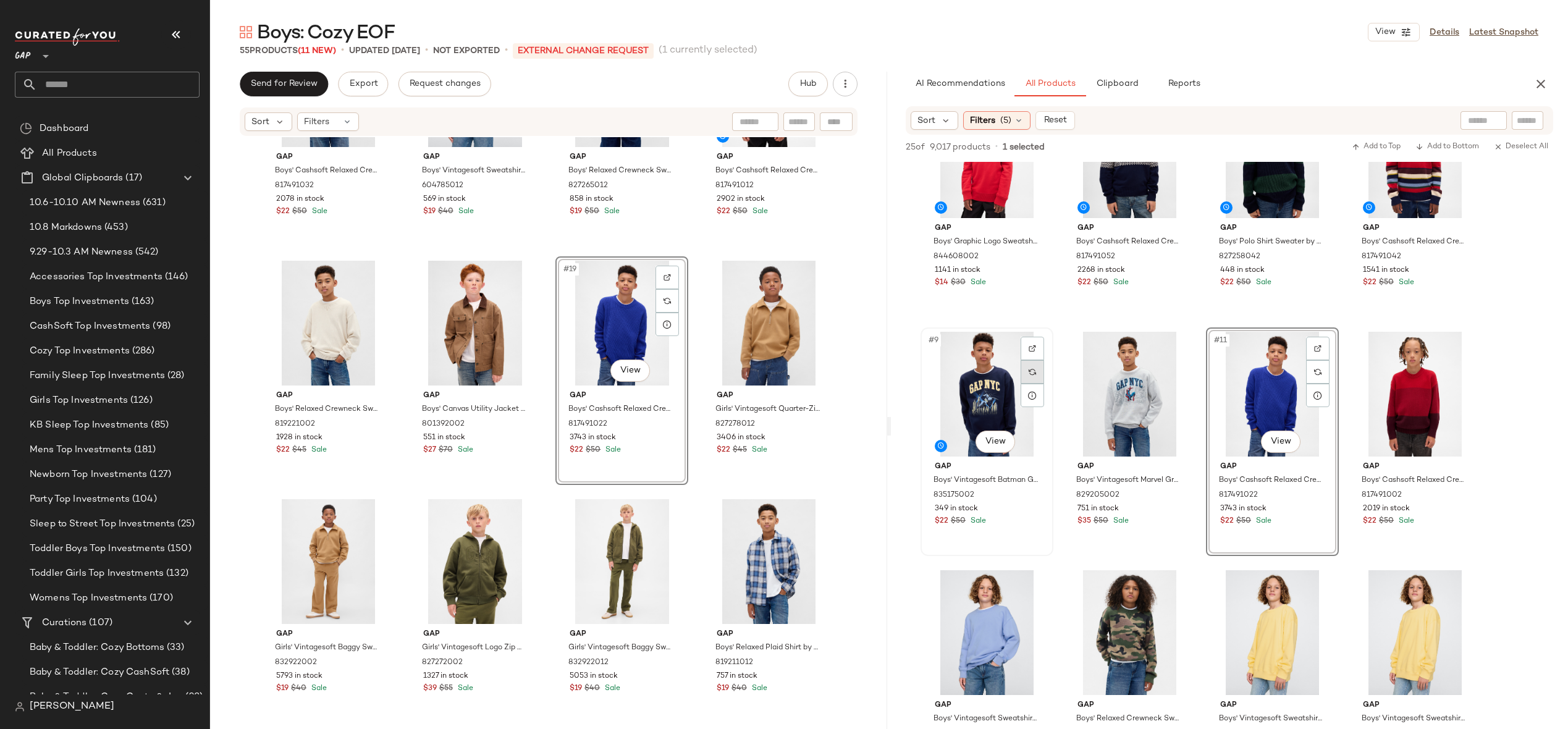
scroll to position [341, 0]
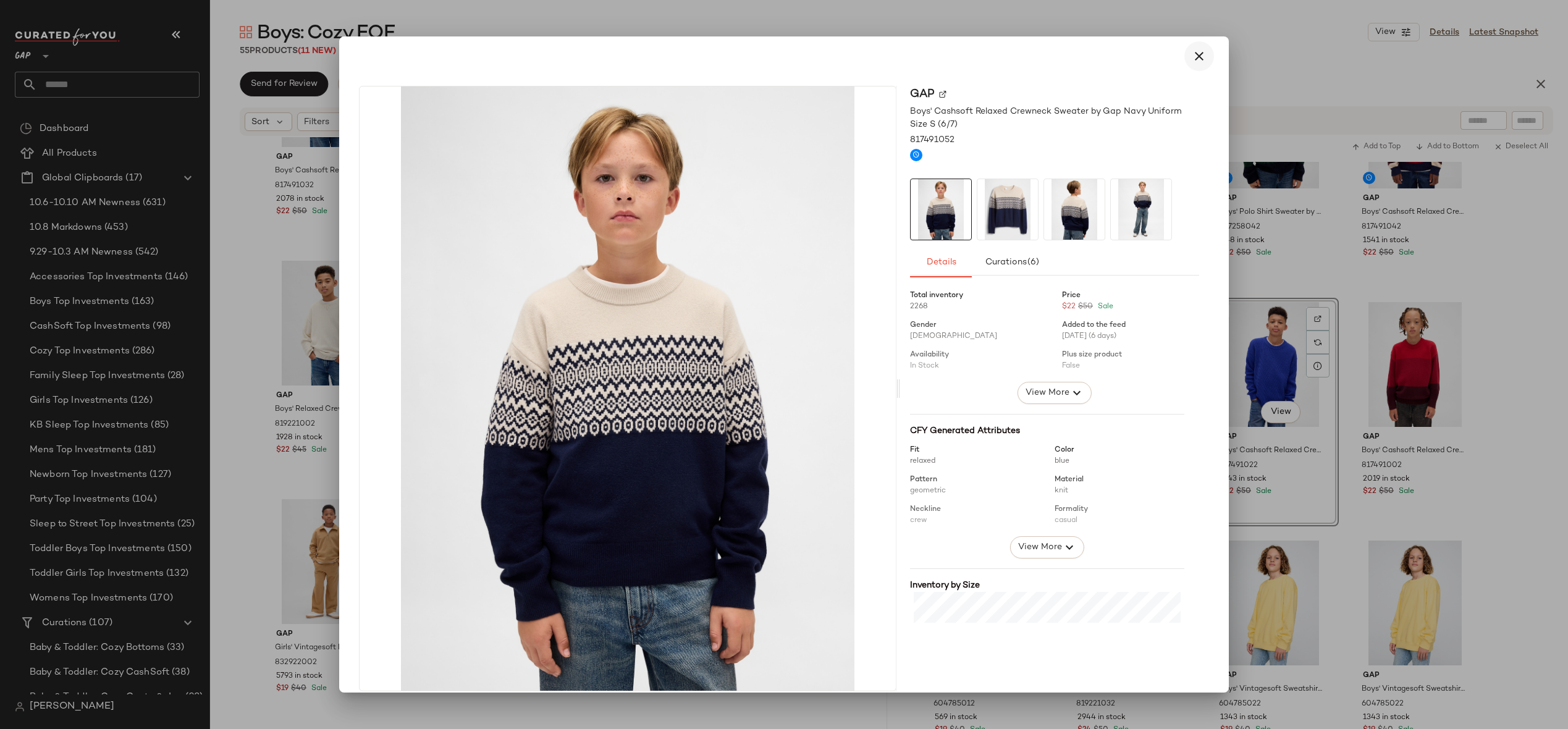
click at [1192, 55] on icon "button" at bounding box center [1199, 56] width 14 height 14
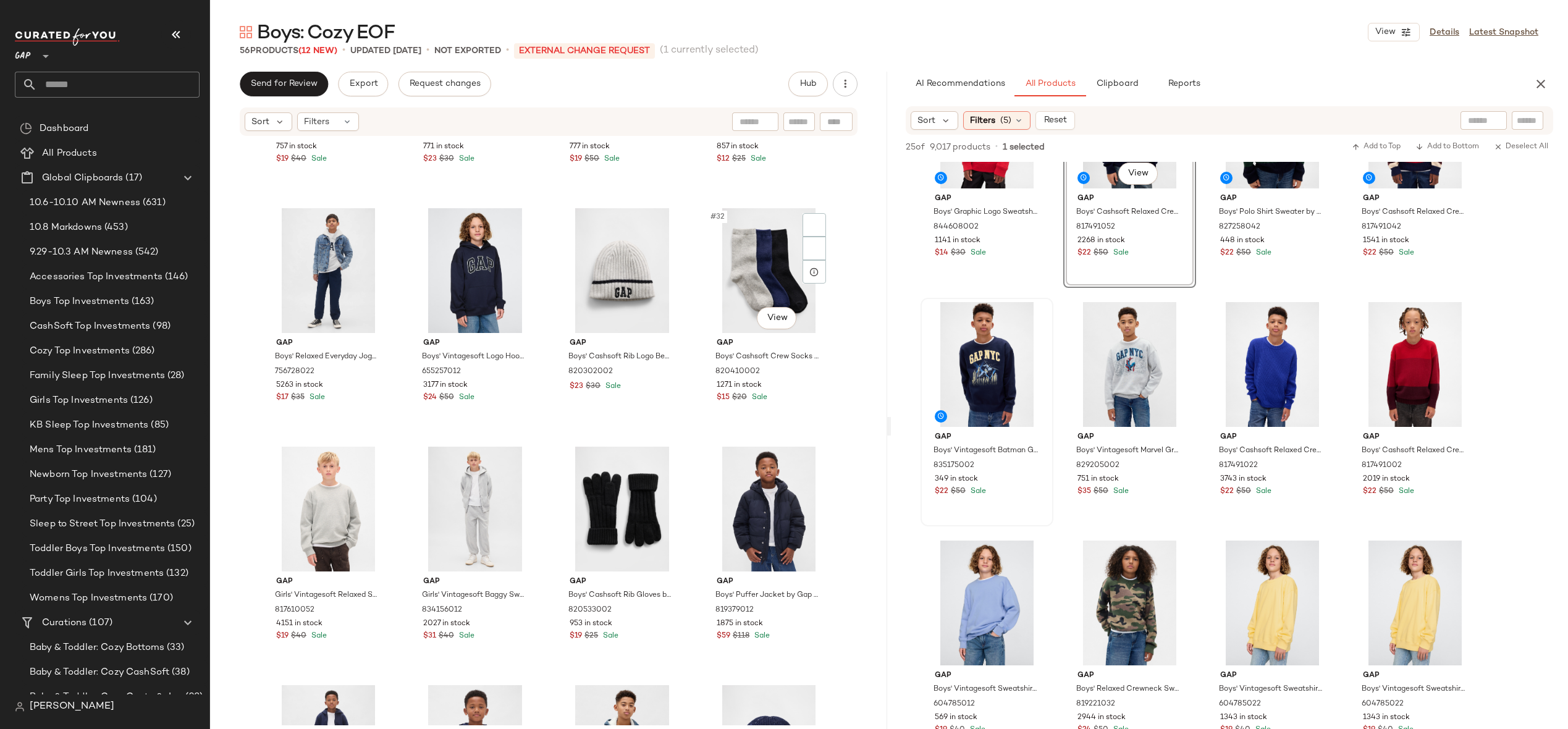
scroll to position [1535, 0]
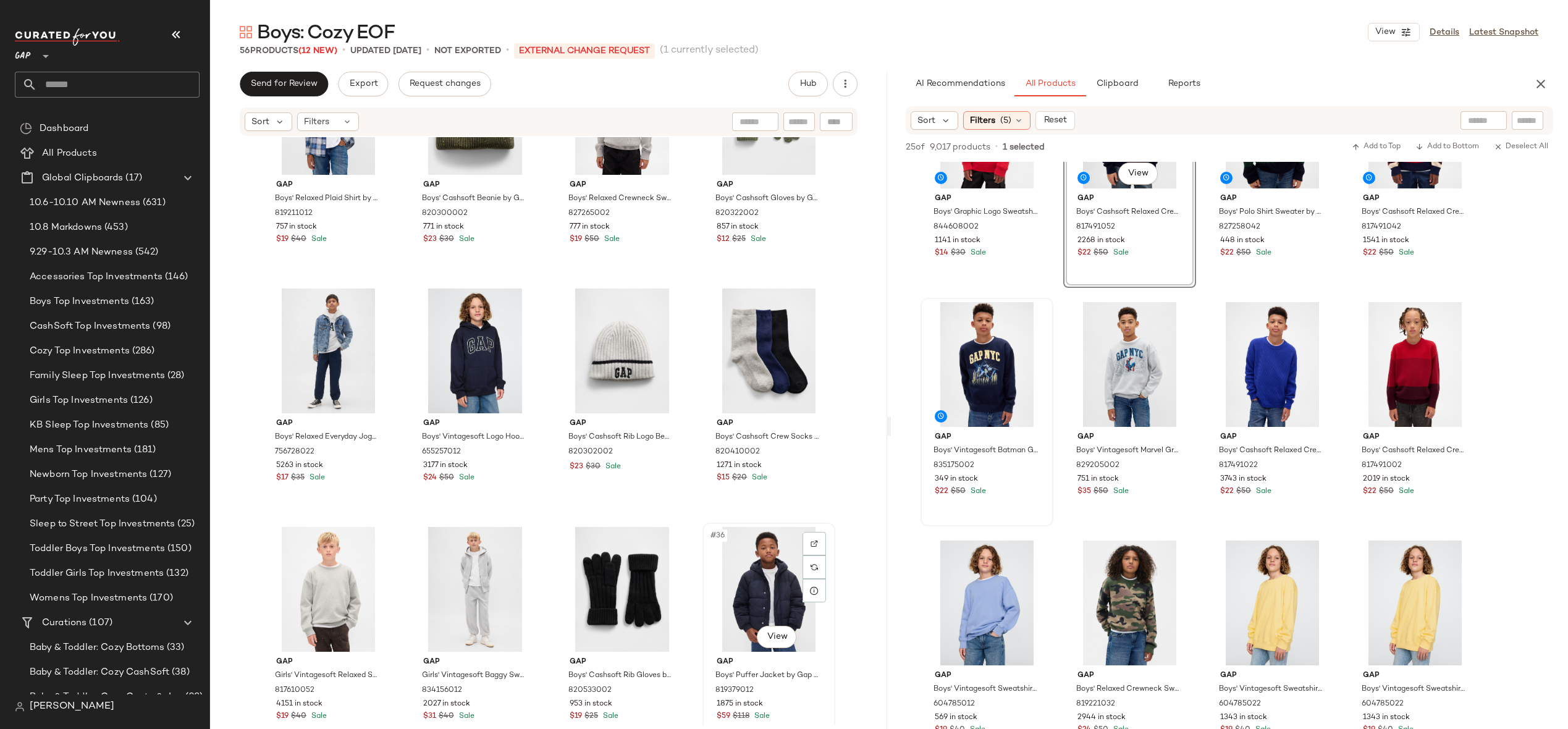
click at [753, 538] on div "#36 View" at bounding box center [769, 589] width 125 height 125
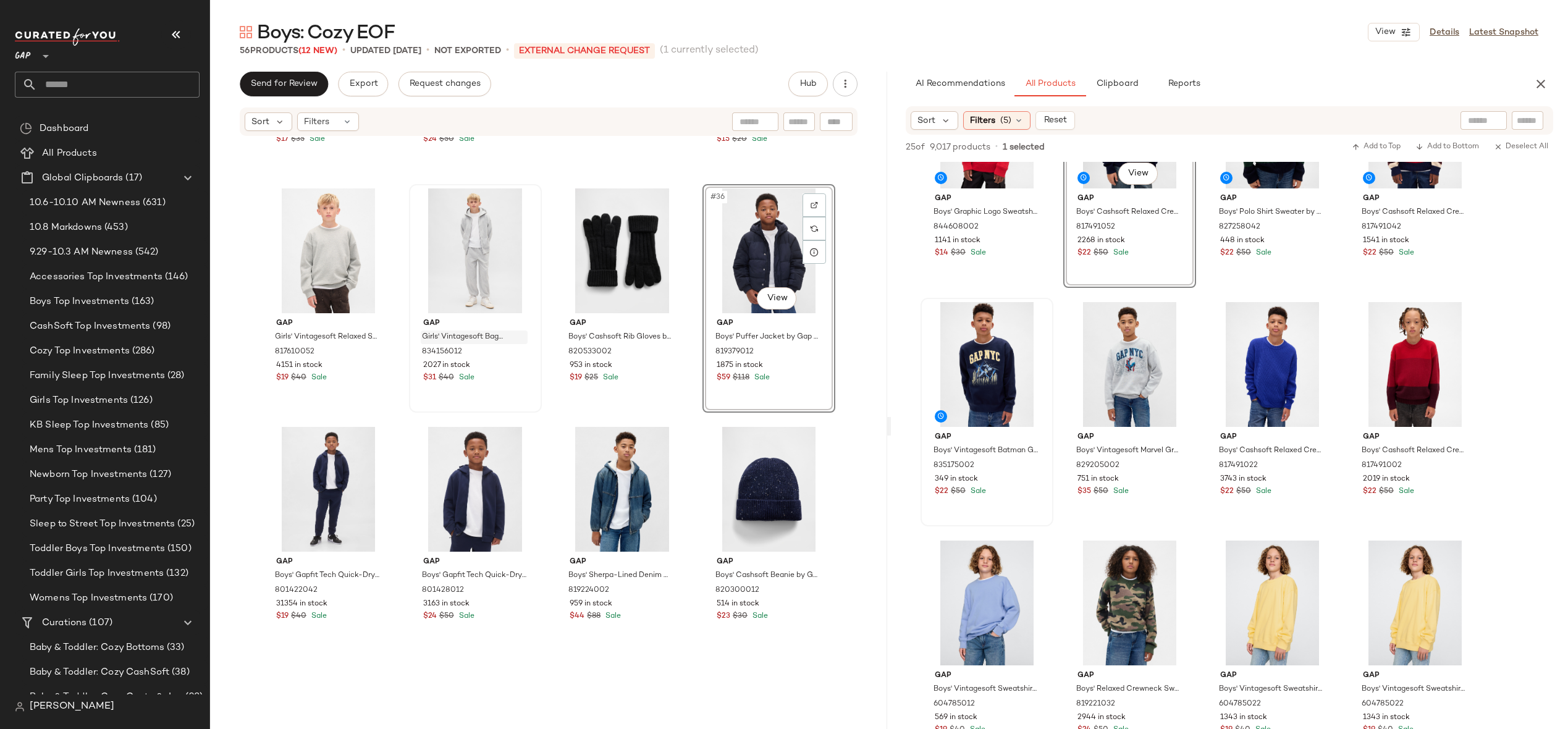
scroll to position [1942, 0]
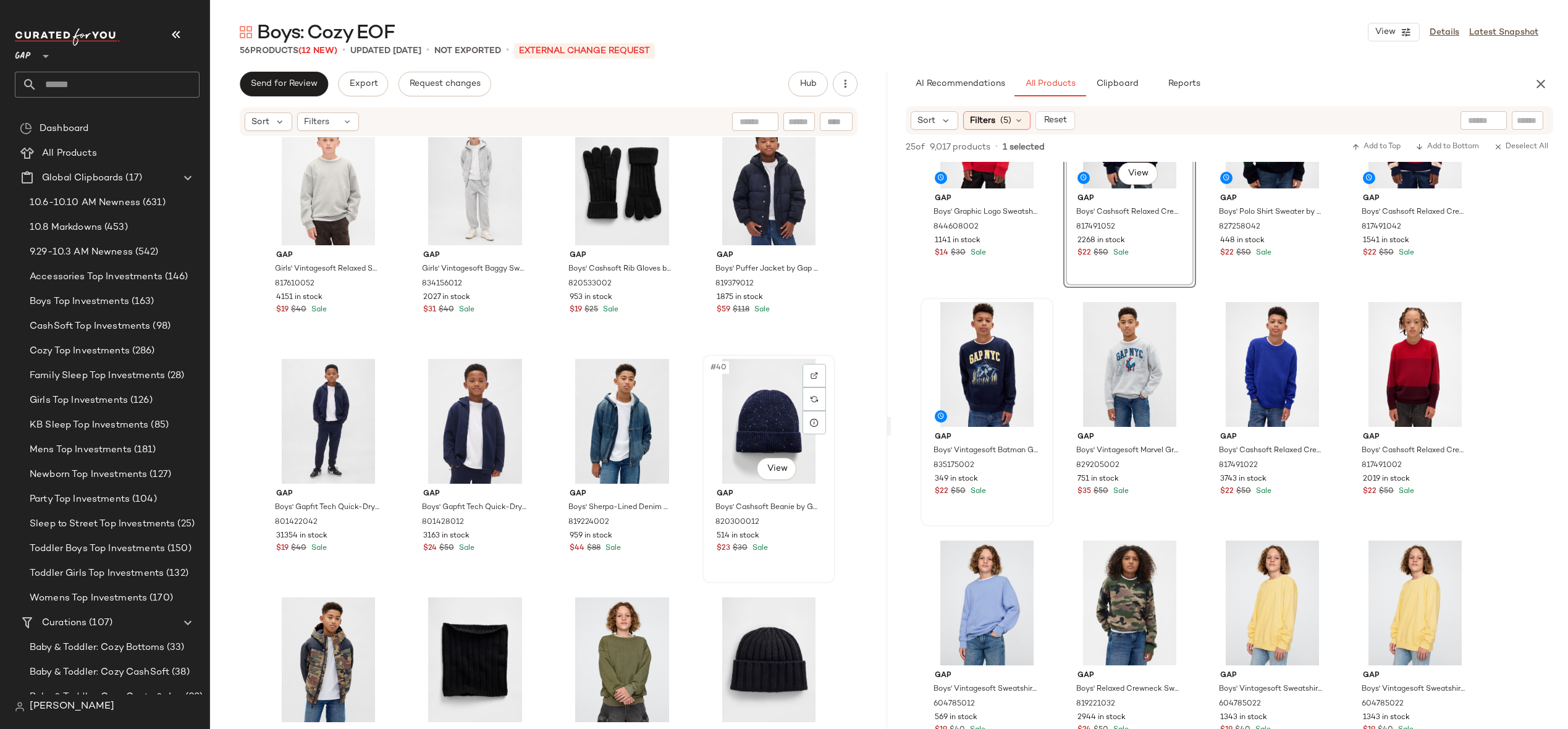
click at [737, 436] on div "#40 View" at bounding box center [769, 421] width 125 height 125
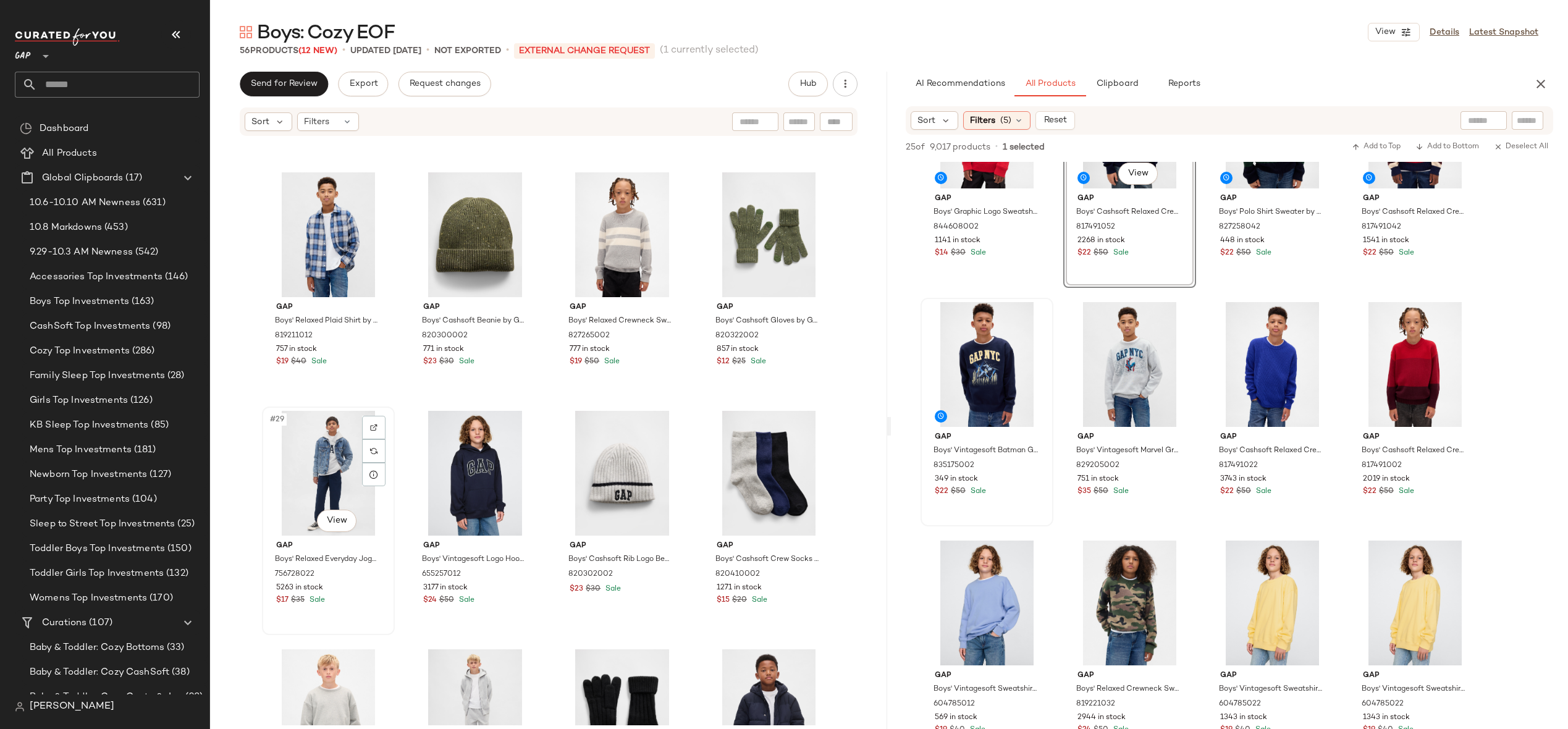
click at [313, 465] on div "#29 View" at bounding box center [329, 473] width 125 height 125
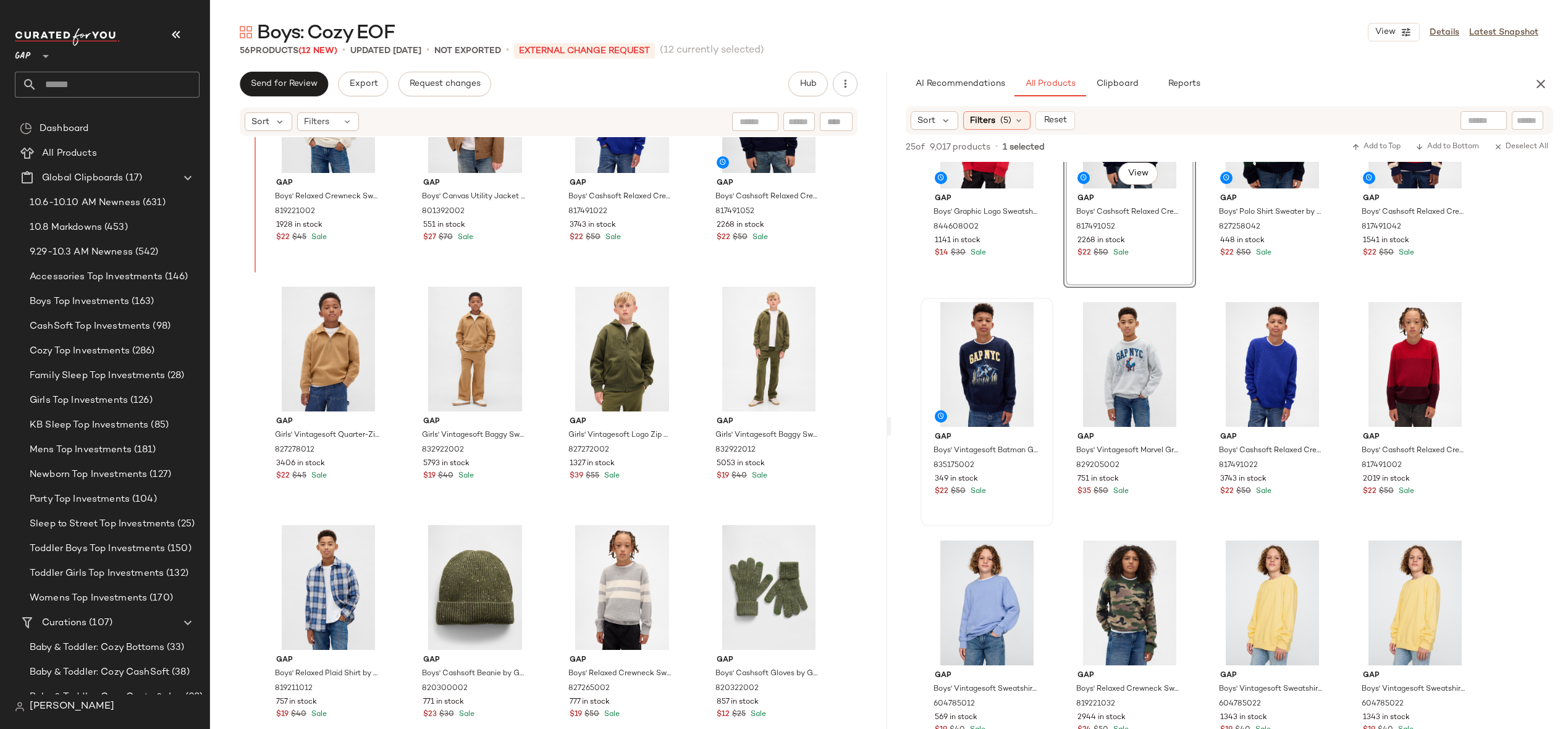
scroll to position [1058, 0]
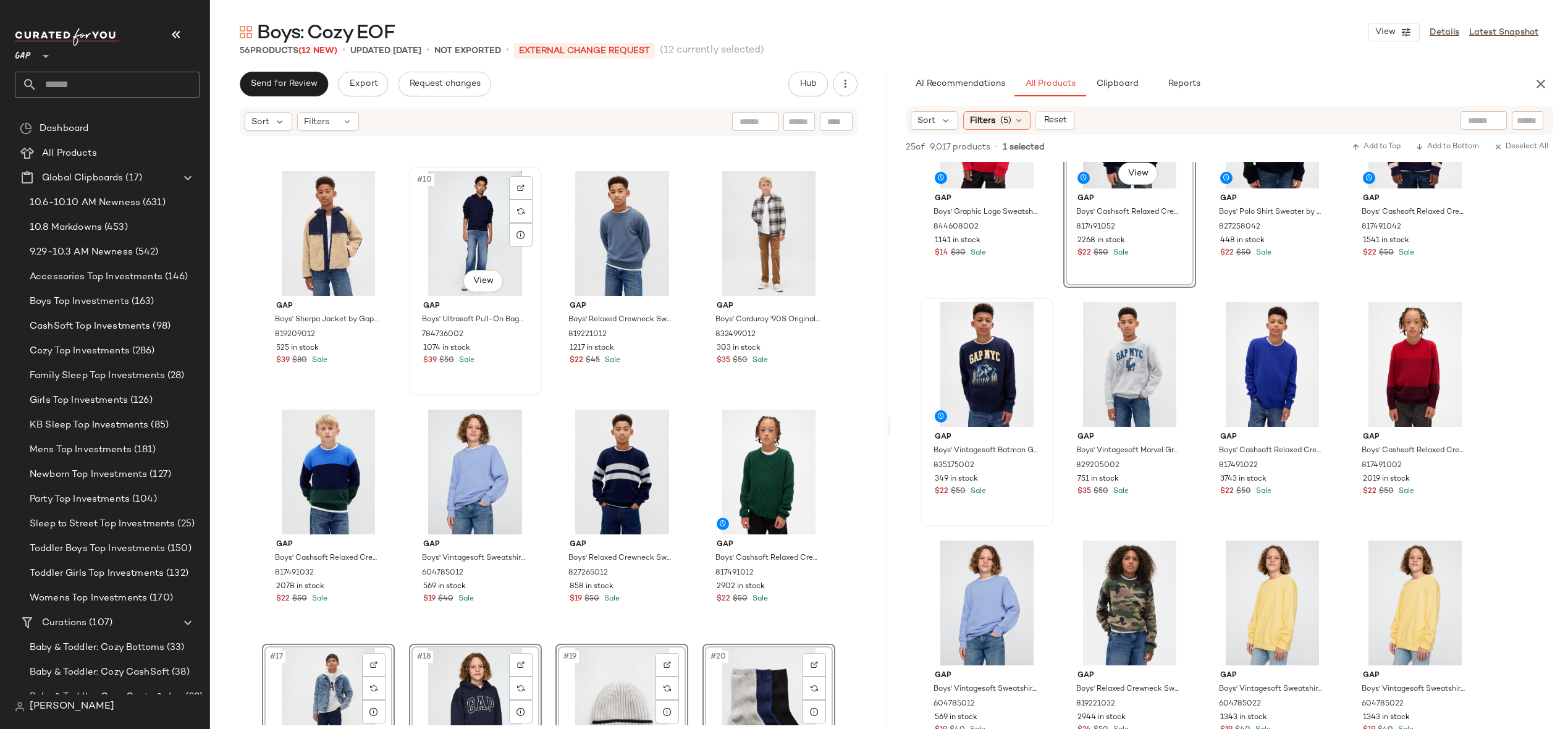
scroll to position [722, 0]
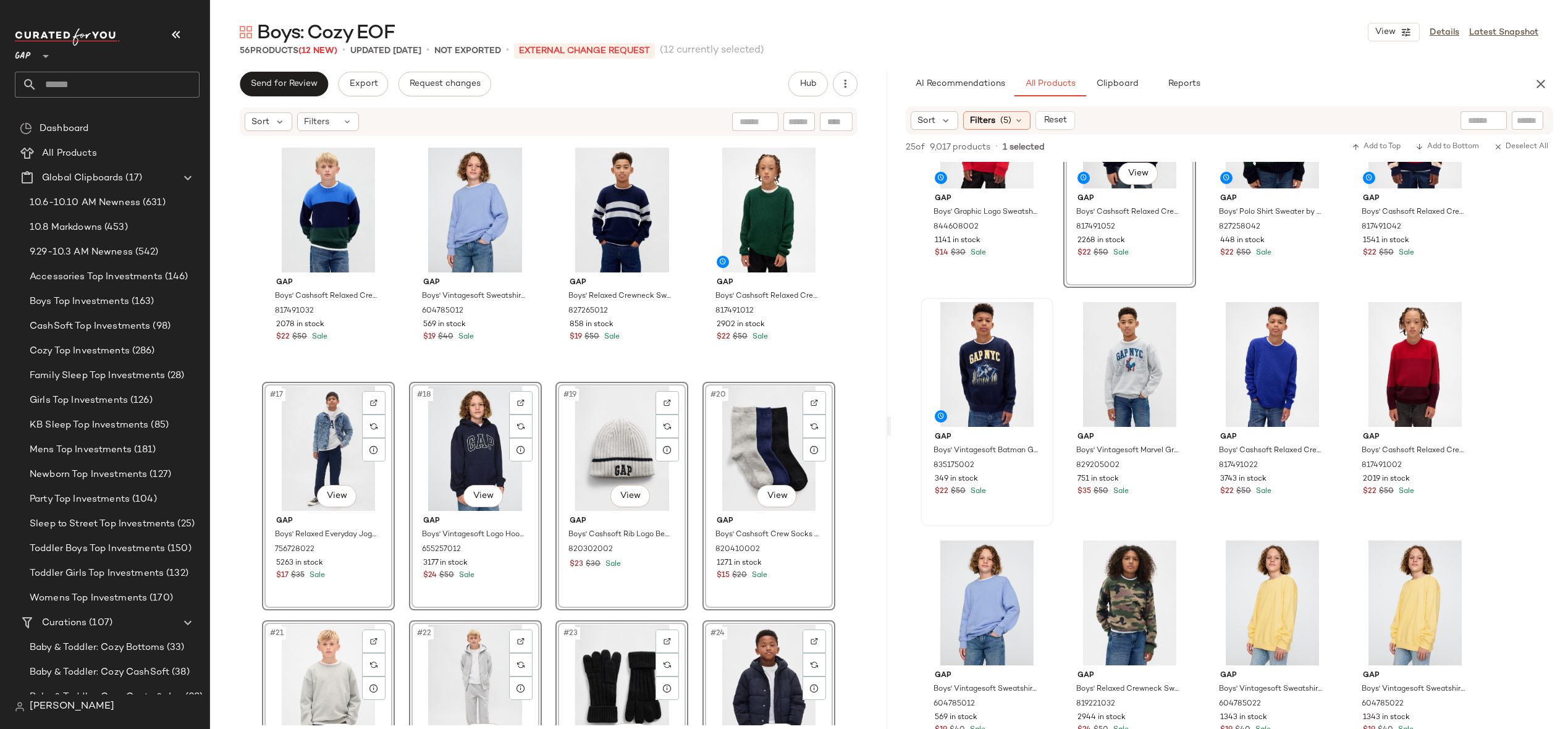
click at [836, 345] on div "Gap Boys' Sherpa Jacket by Gap Iconic Khaki Size XS 819209012 525 in stock $39 …" at bounding box center [548, 431] width 677 height 589
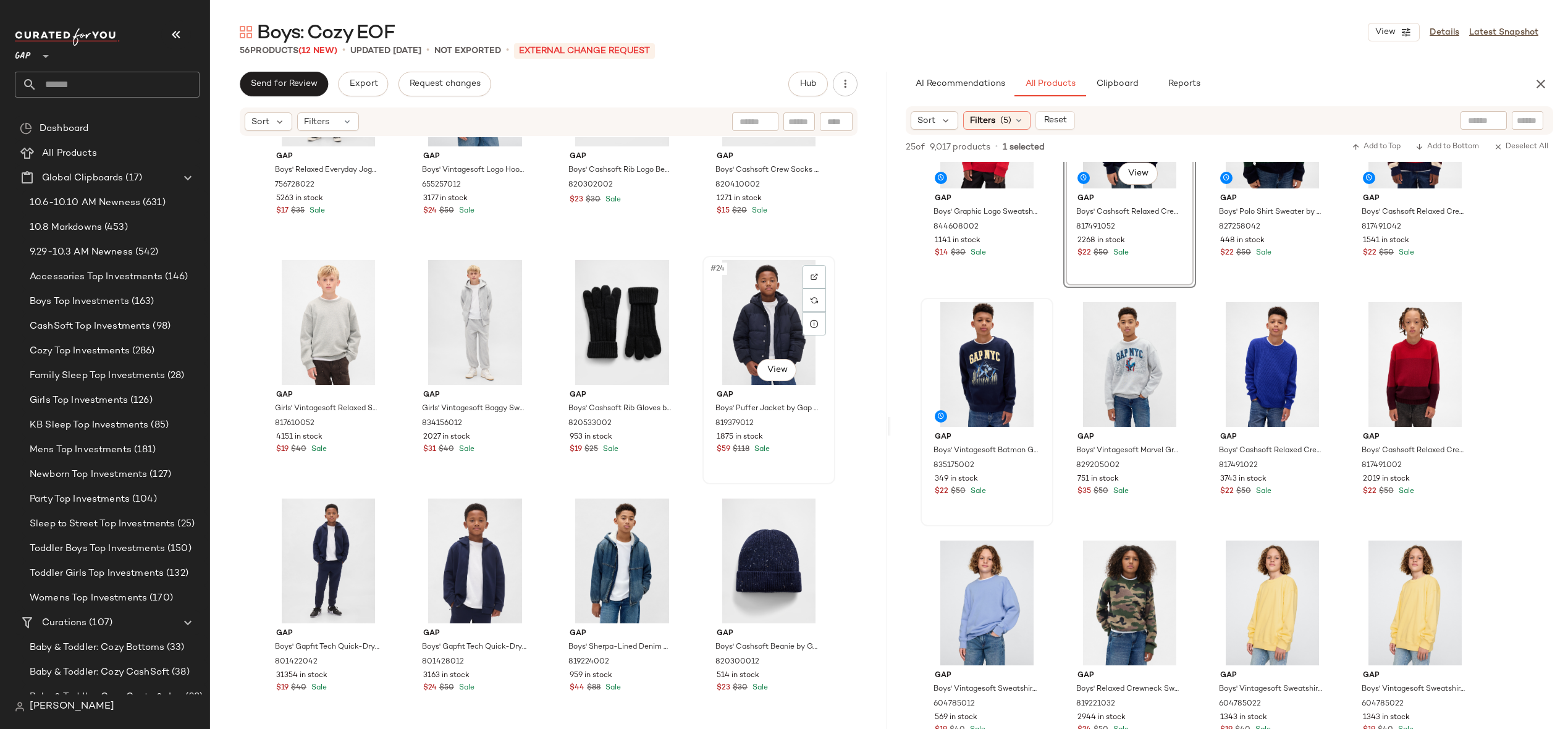
scroll to position [1024, 0]
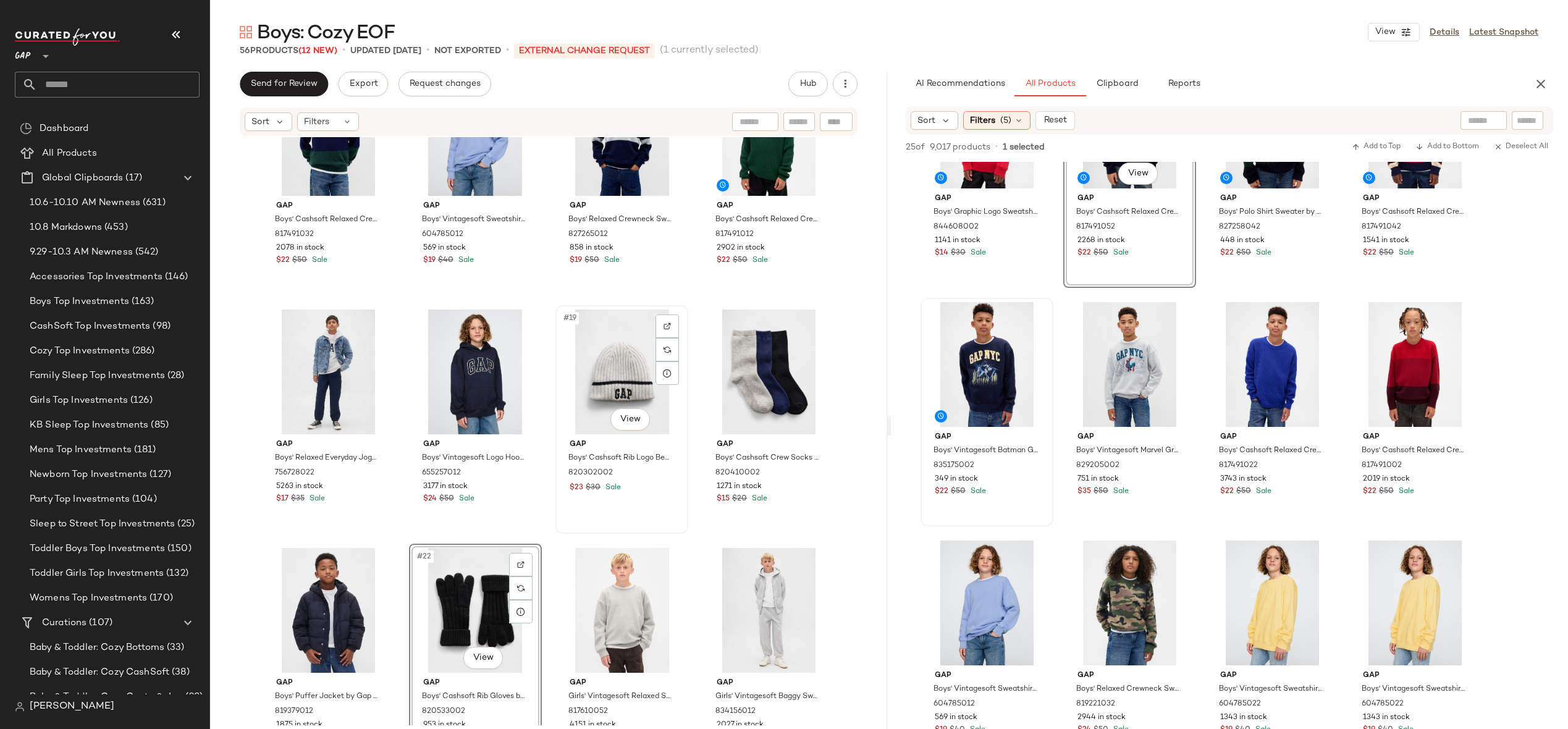
scroll to position [792, 0]
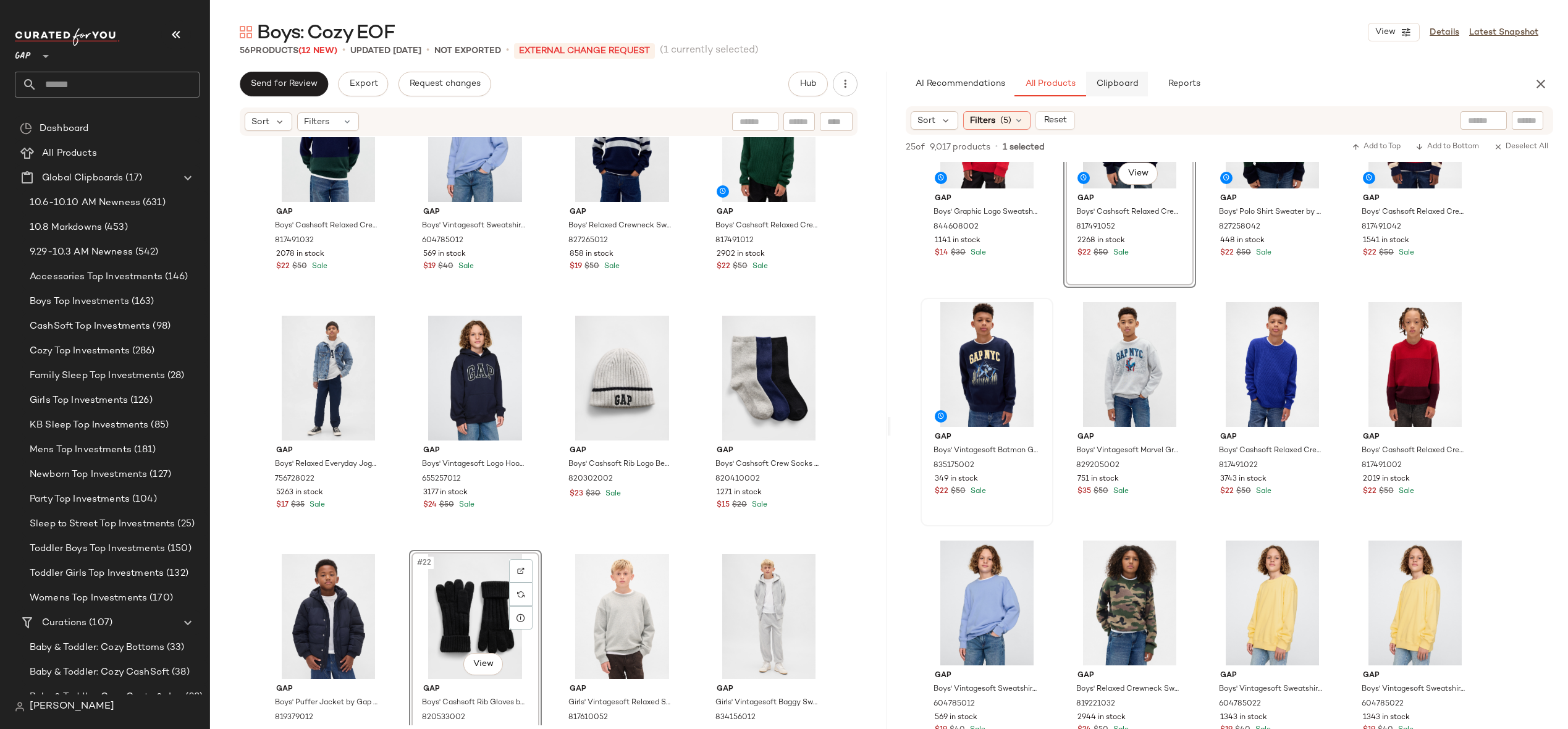
click at [1124, 74] on button "Clipboard" at bounding box center [1117, 84] width 62 height 25
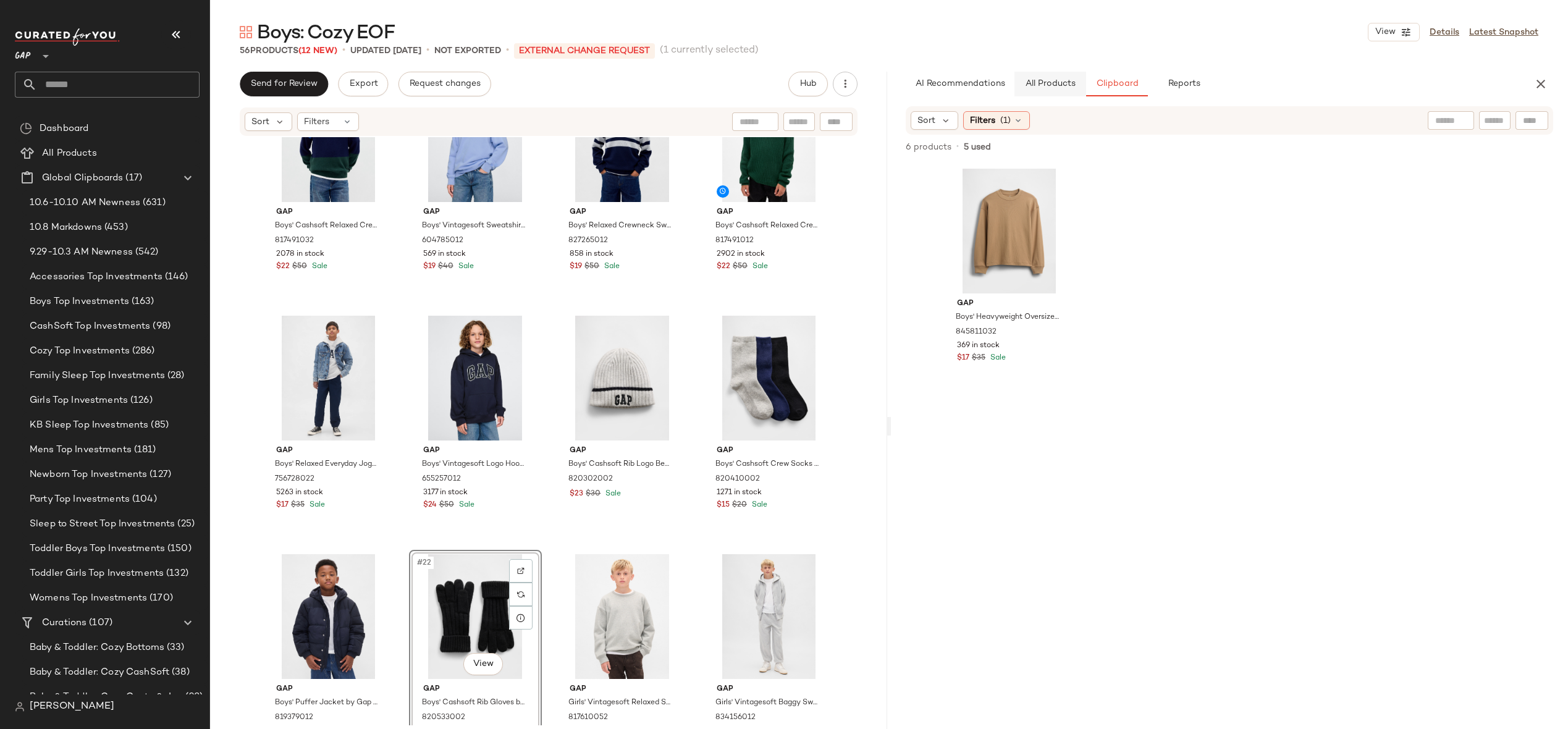
click at [1034, 88] on span "All Products" at bounding box center [1050, 84] width 51 height 10
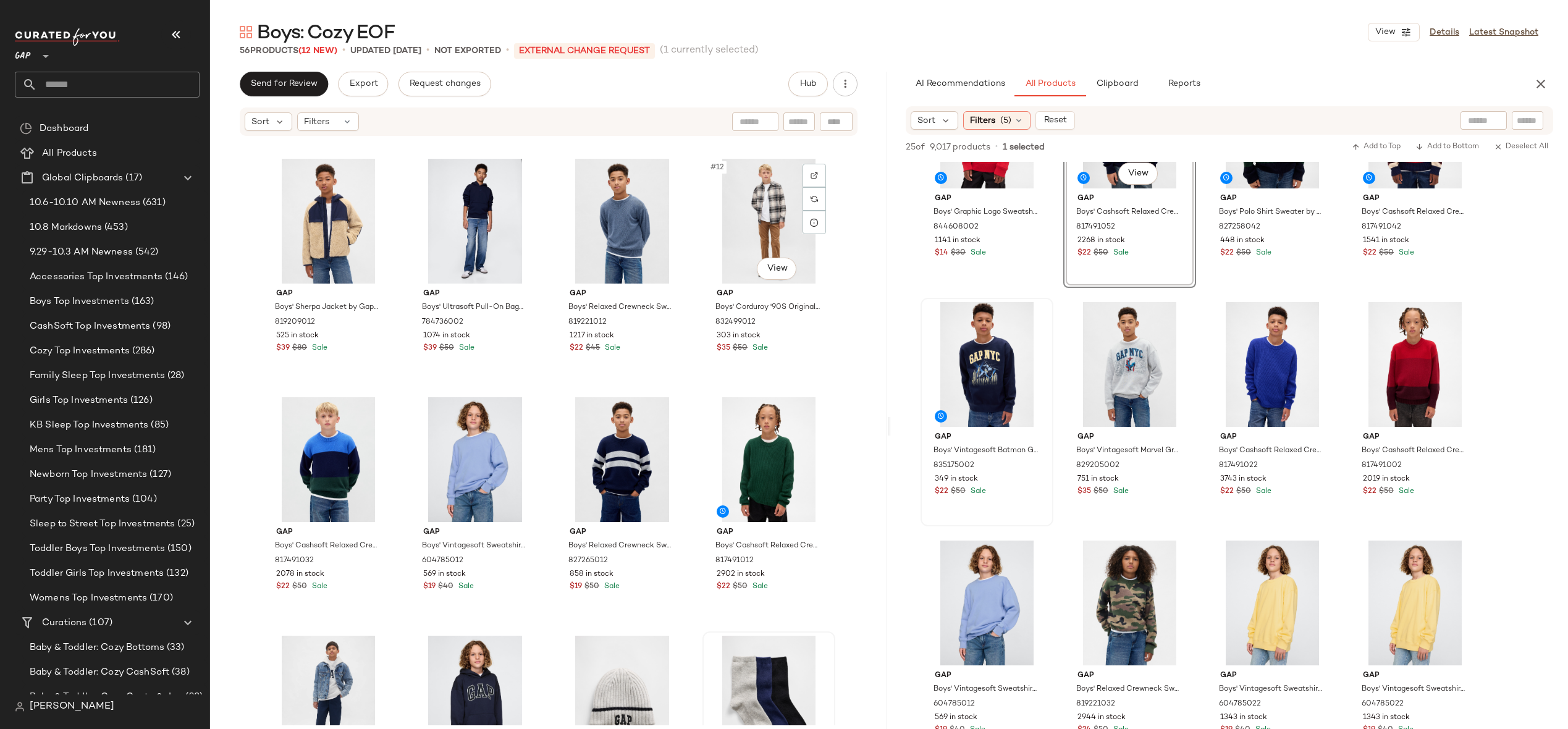
scroll to position [648, 0]
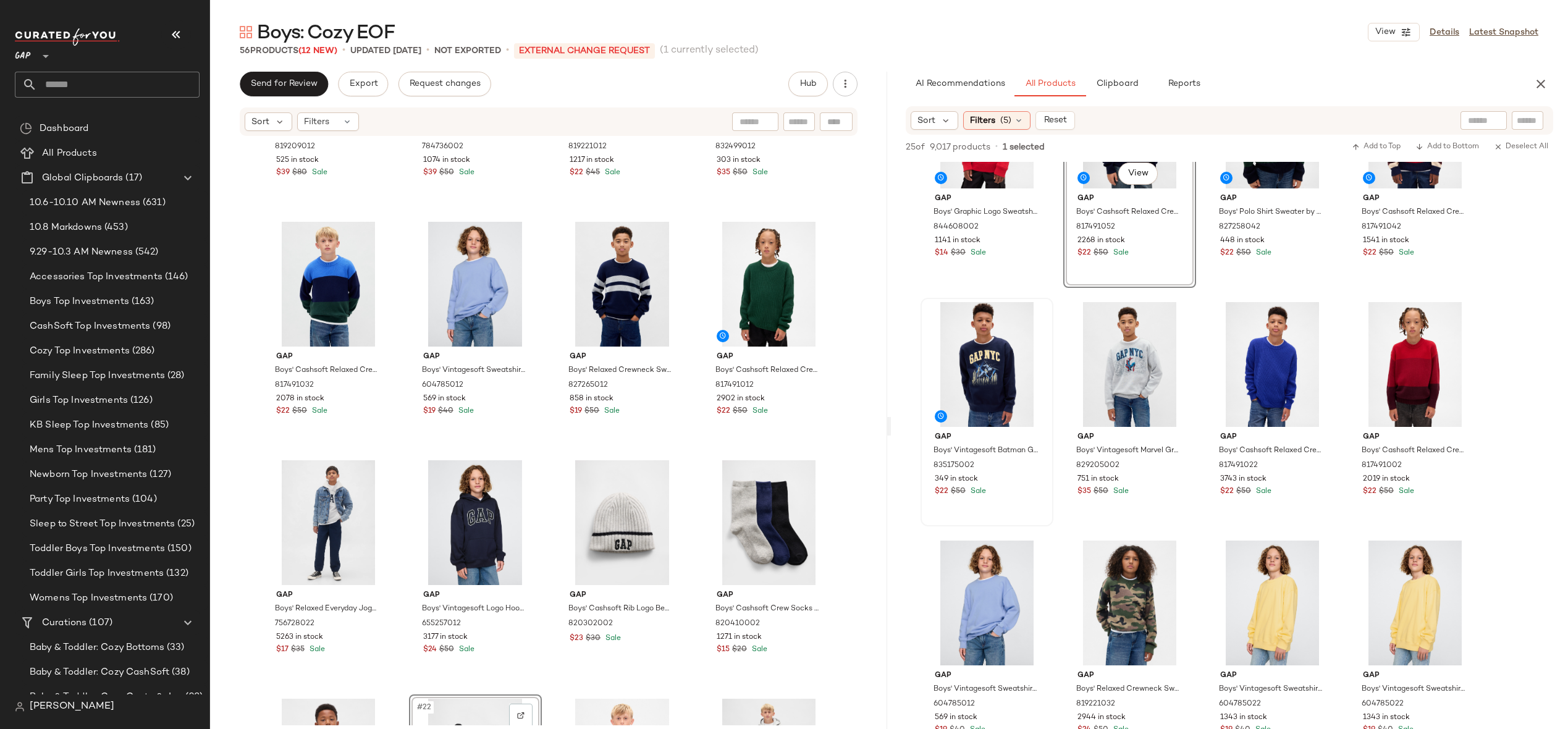
click at [1530, 118] on input "text" at bounding box center [1527, 121] width 22 height 13
type input "******"
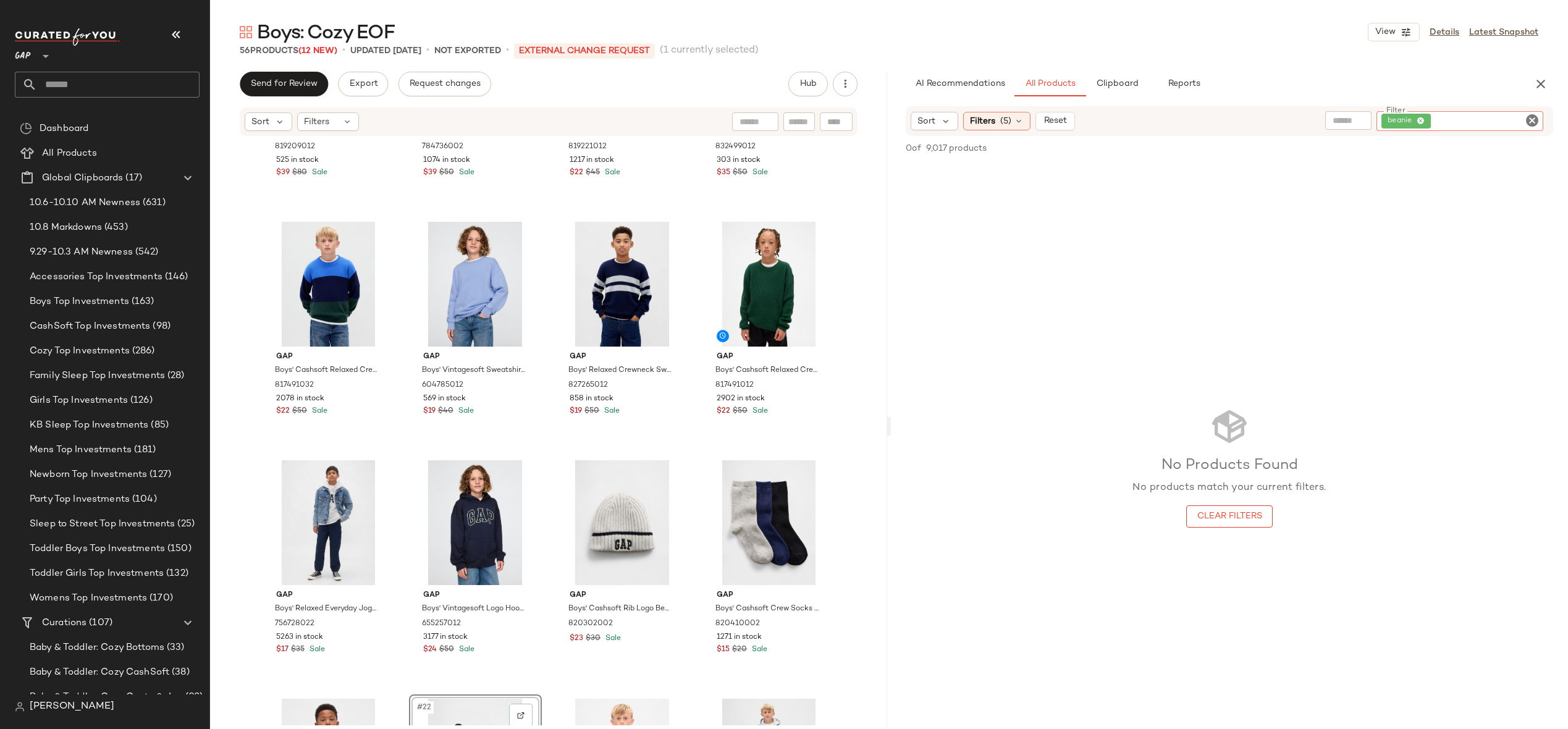
click at [1534, 117] on icon "Clear Filter" at bounding box center [1533, 120] width 14 height 14
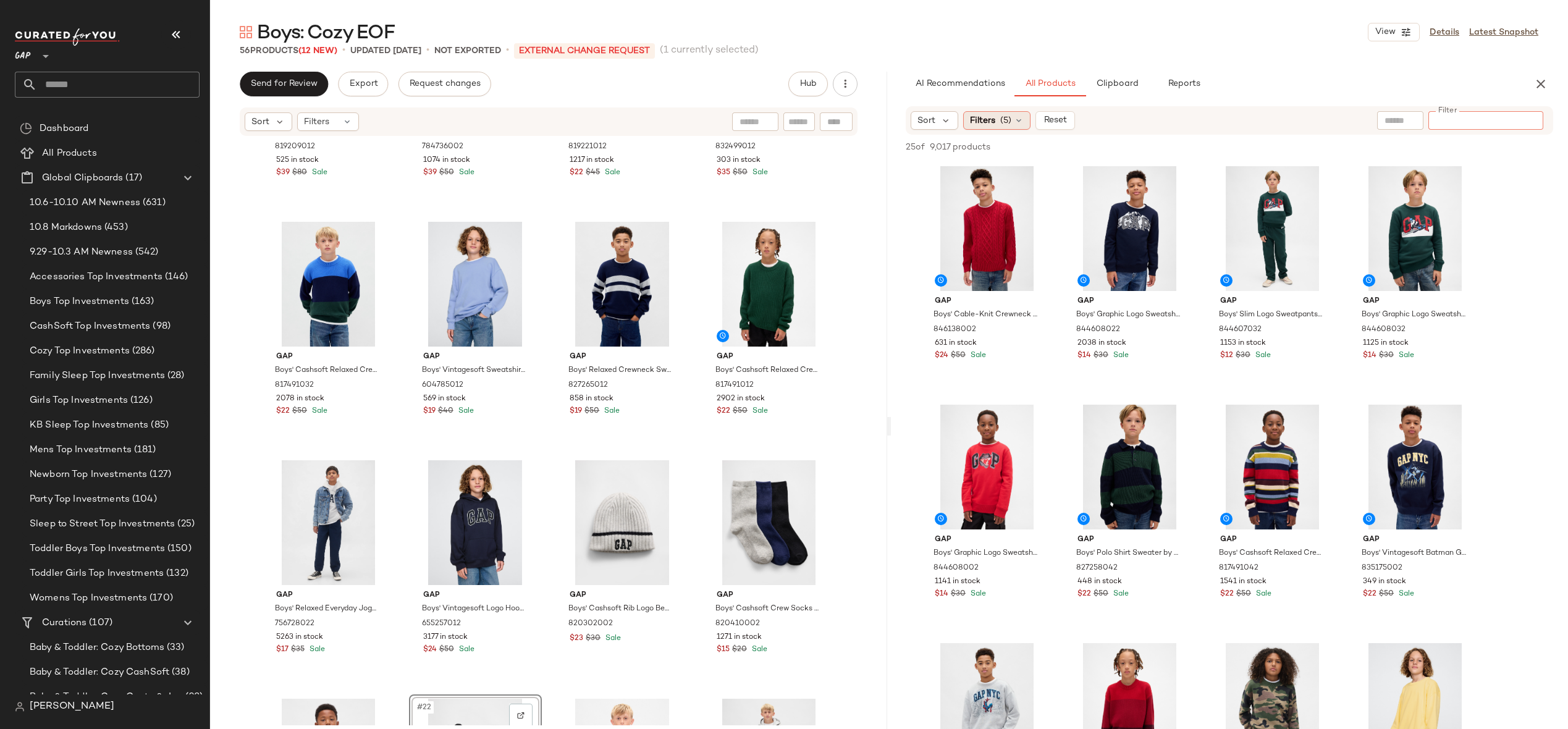
click at [1010, 114] on span "(5)" at bounding box center [1006, 121] width 11 height 13
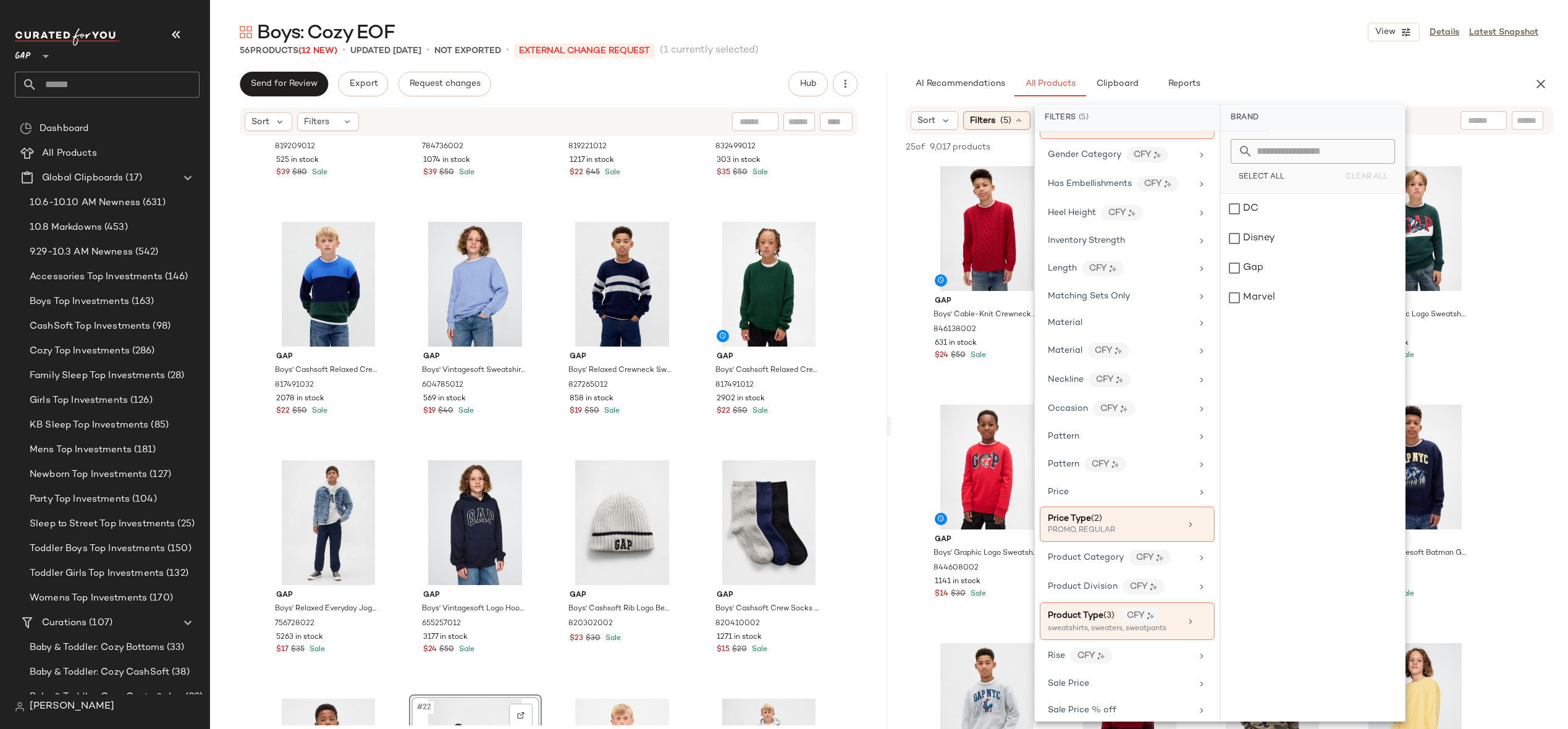
scroll to position [416, 0]
click at [1201, 618] on icon at bounding box center [1202, 617] width 9 height 9
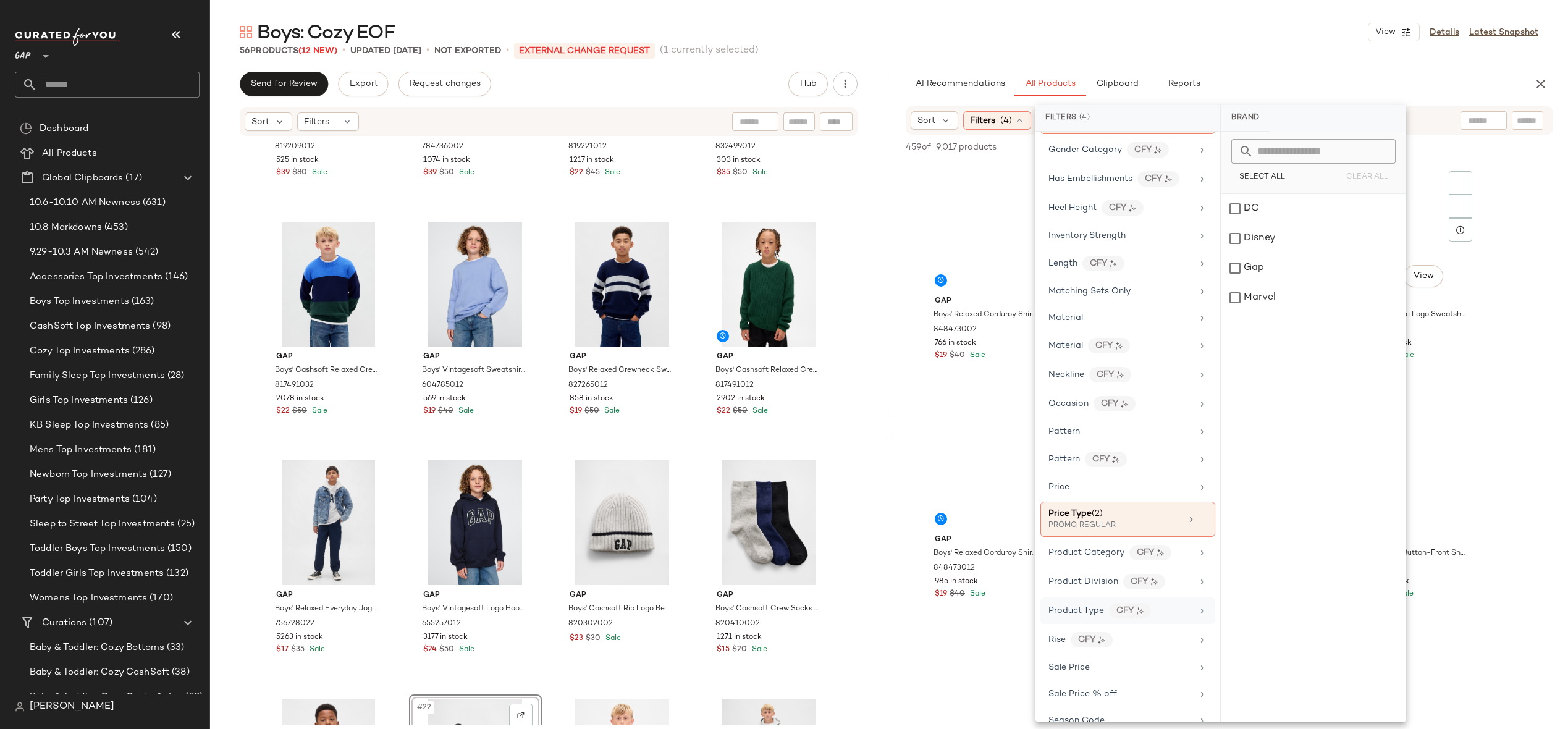
scroll to position [547, 0]
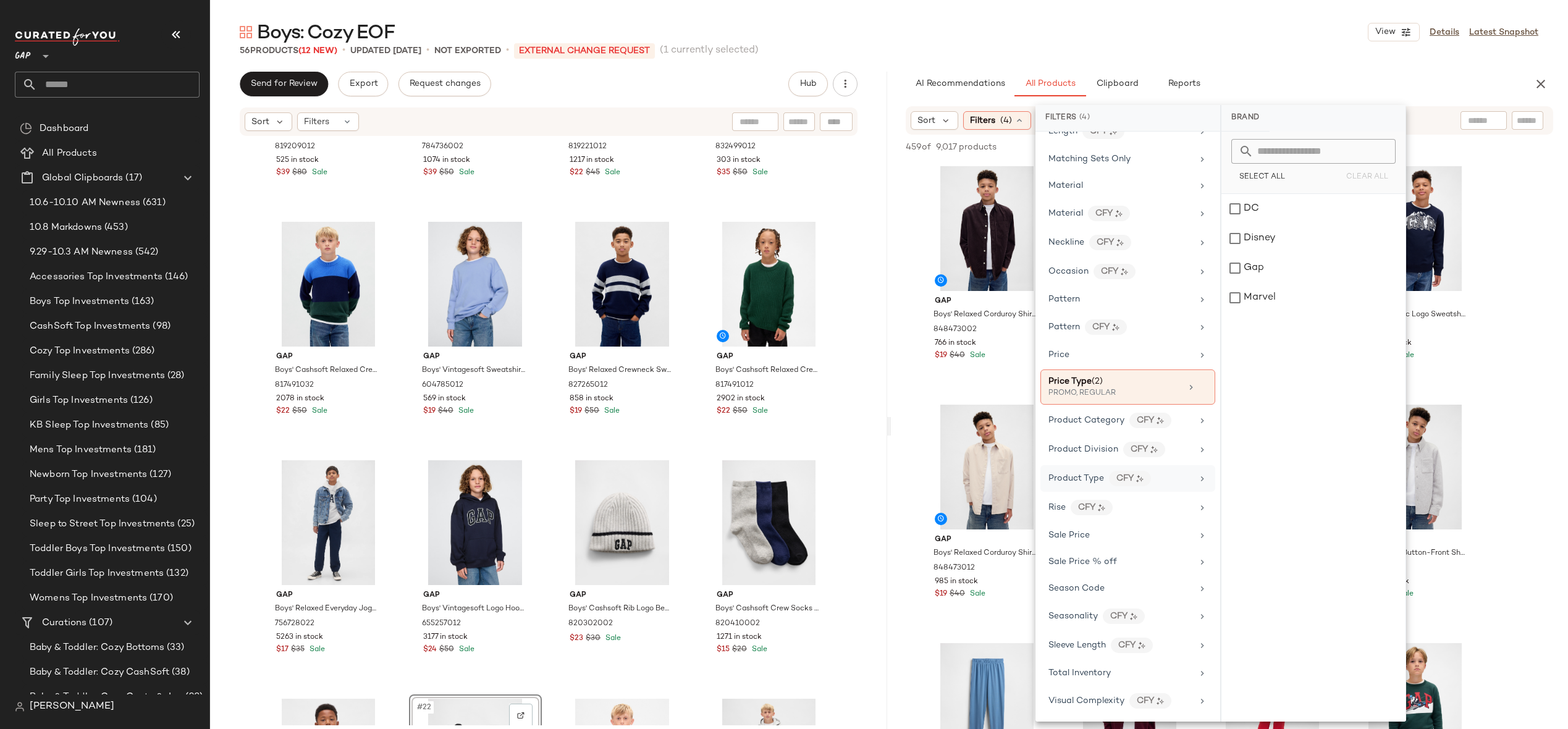
click at [1535, 123] on input "text" at bounding box center [1527, 121] width 22 height 13
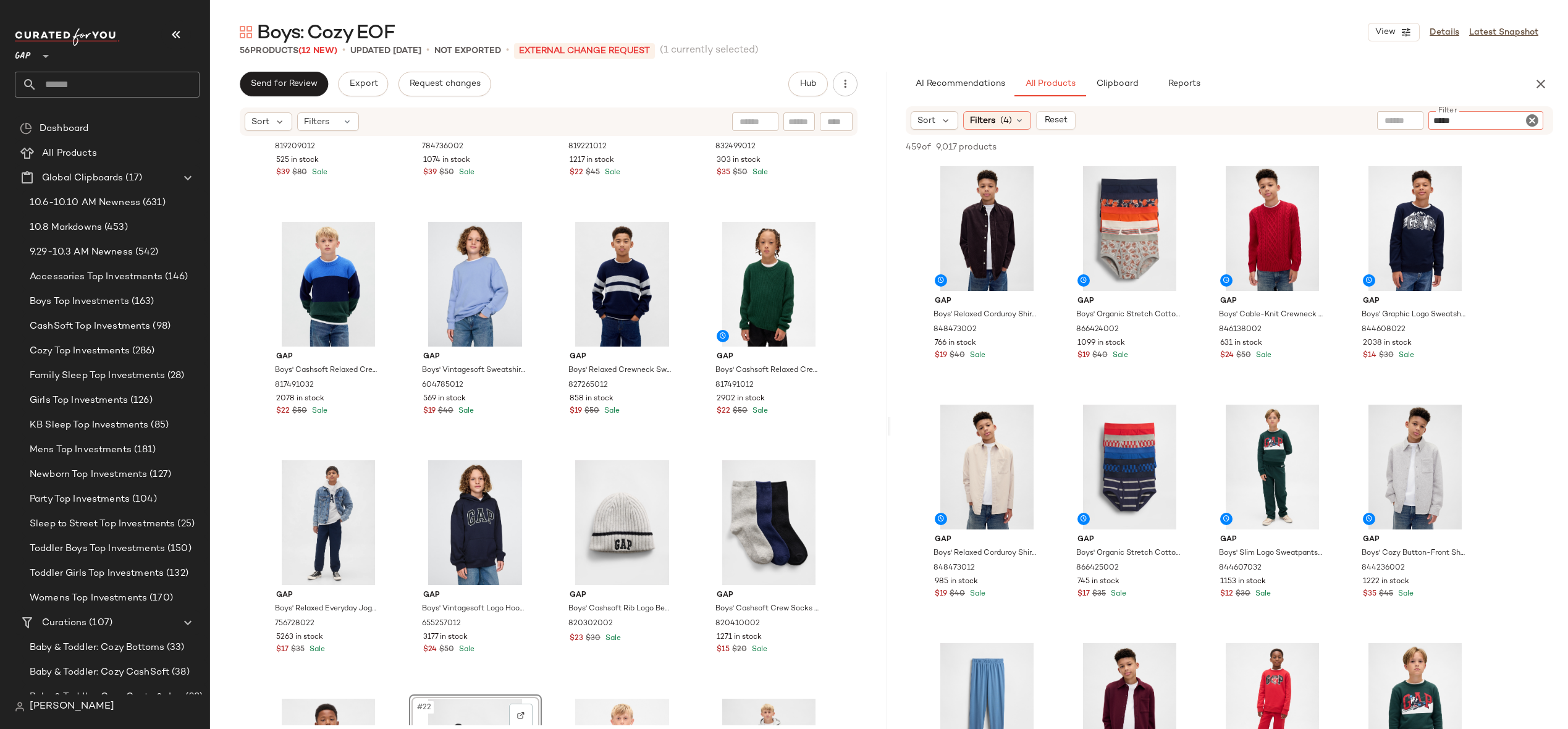
type input "******"
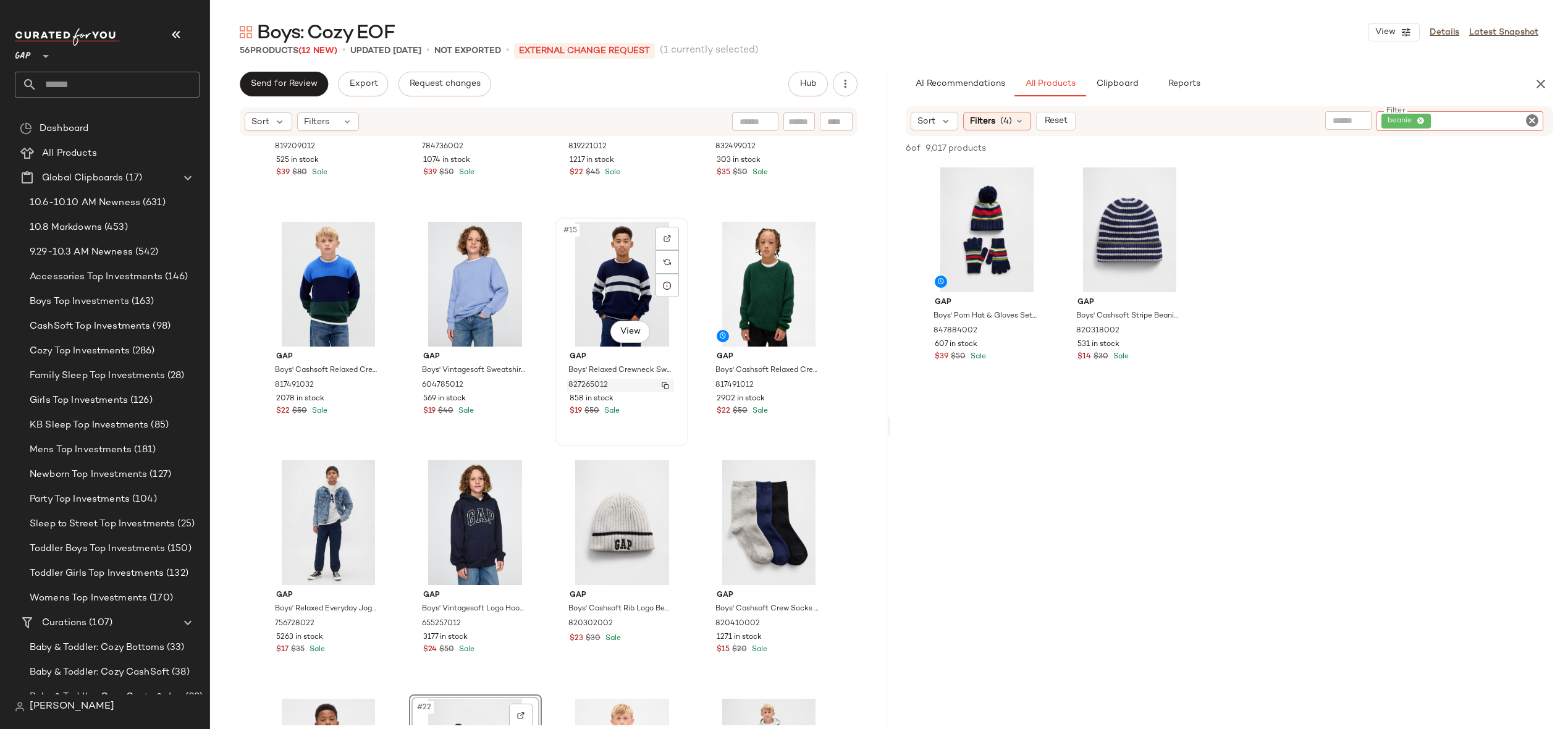
scroll to position [795, 0]
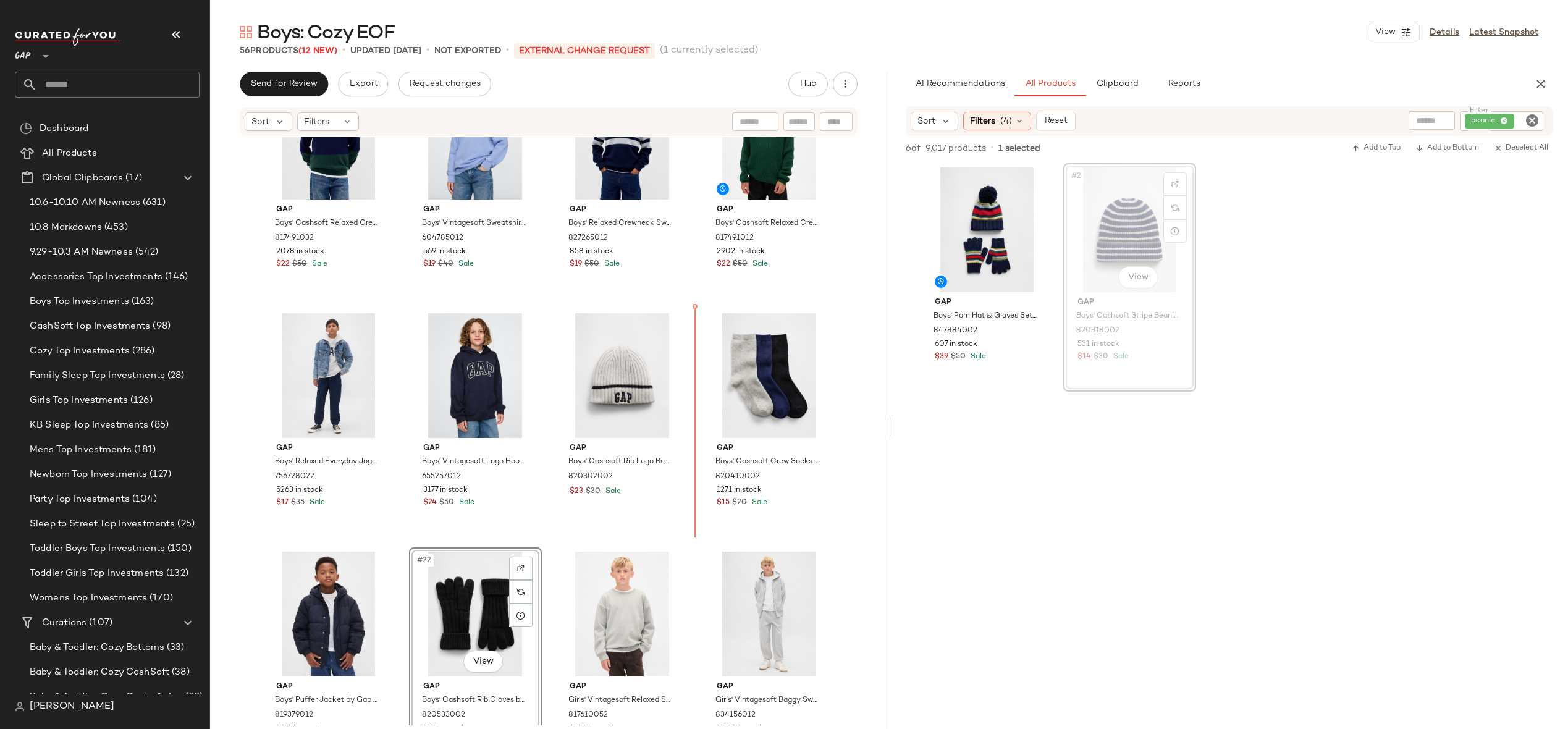
drag, startPoint x: 1097, startPoint y: 241, endPoint x: 1089, endPoint y: 241, distance: 8.0
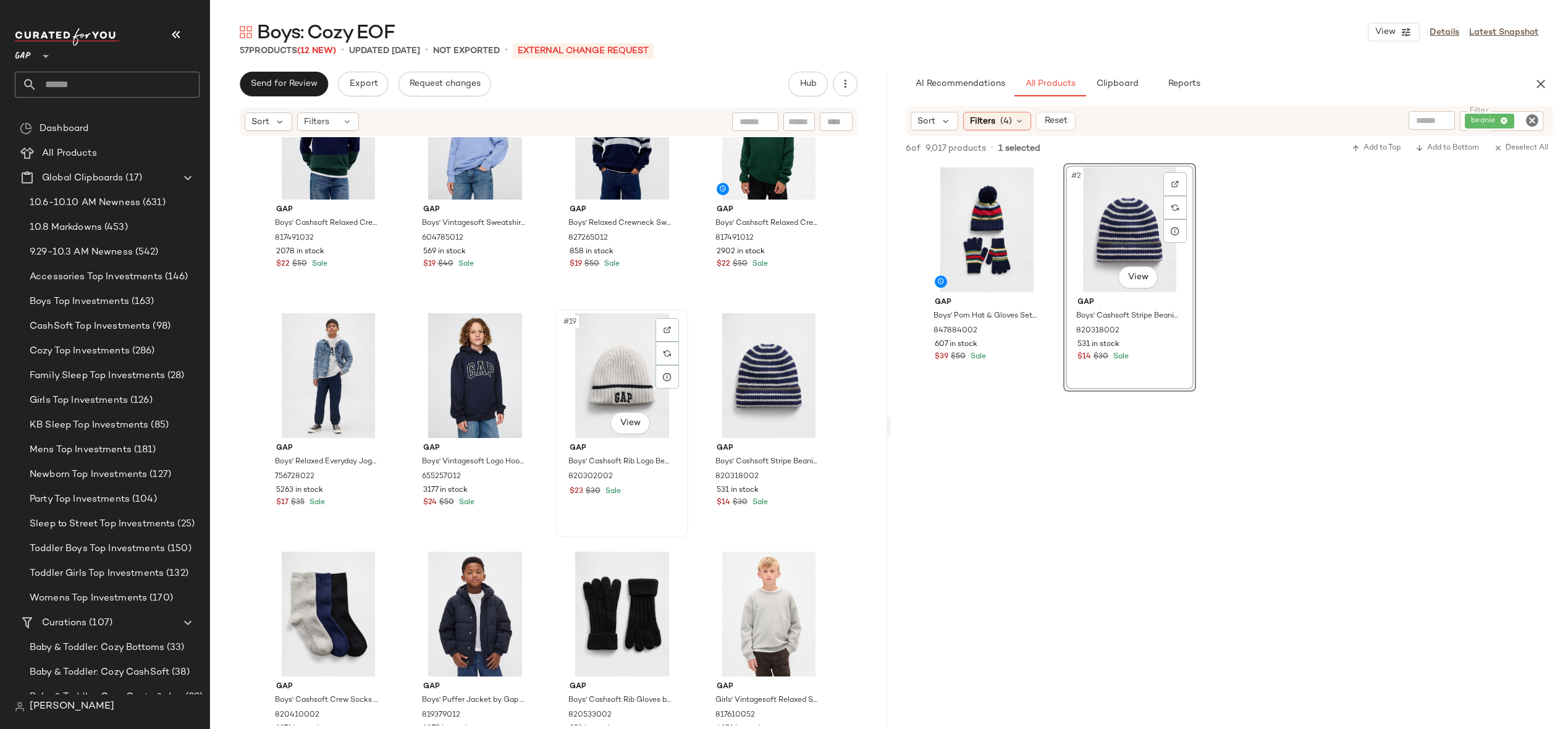
click at [620, 375] on div "#19 View" at bounding box center [622, 376] width 125 height 125
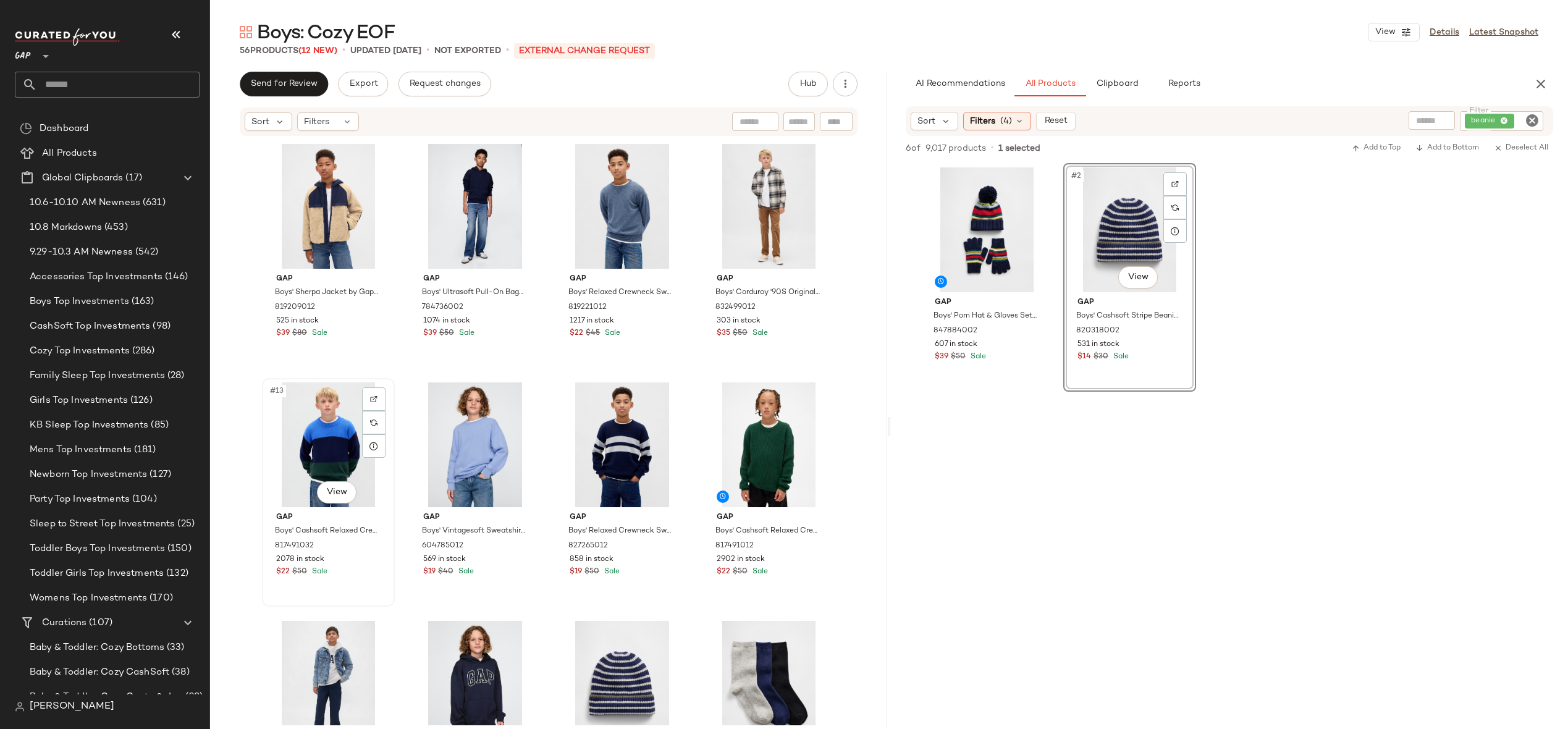
scroll to position [560, 0]
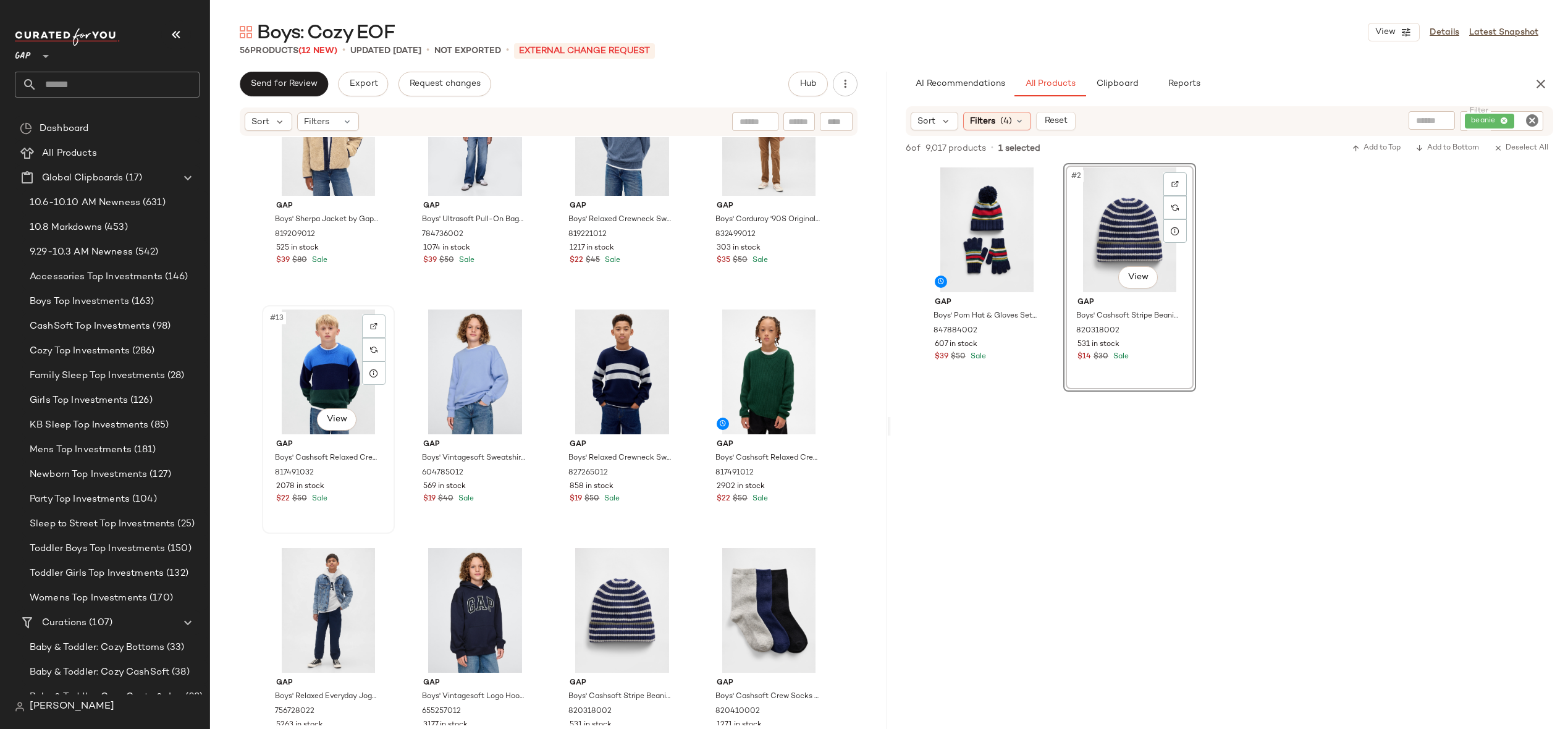
click at [320, 369] on div "#13 View" at bounding box center [329, 372] width 125 height 125
click at [749, 371] on div "#16 View" at bounding box center [769, 372] width 125 height 125
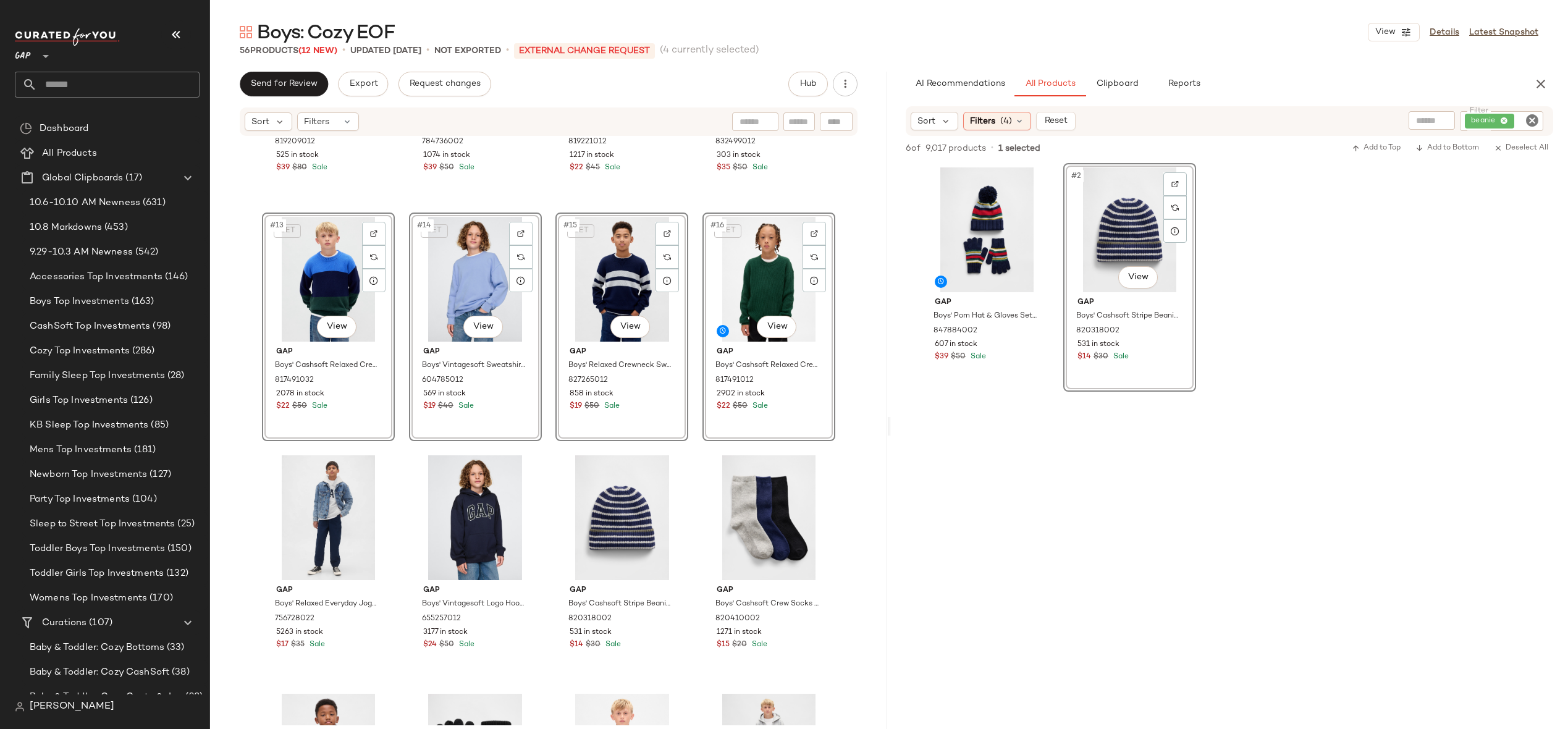
scroll to position [657, 0]
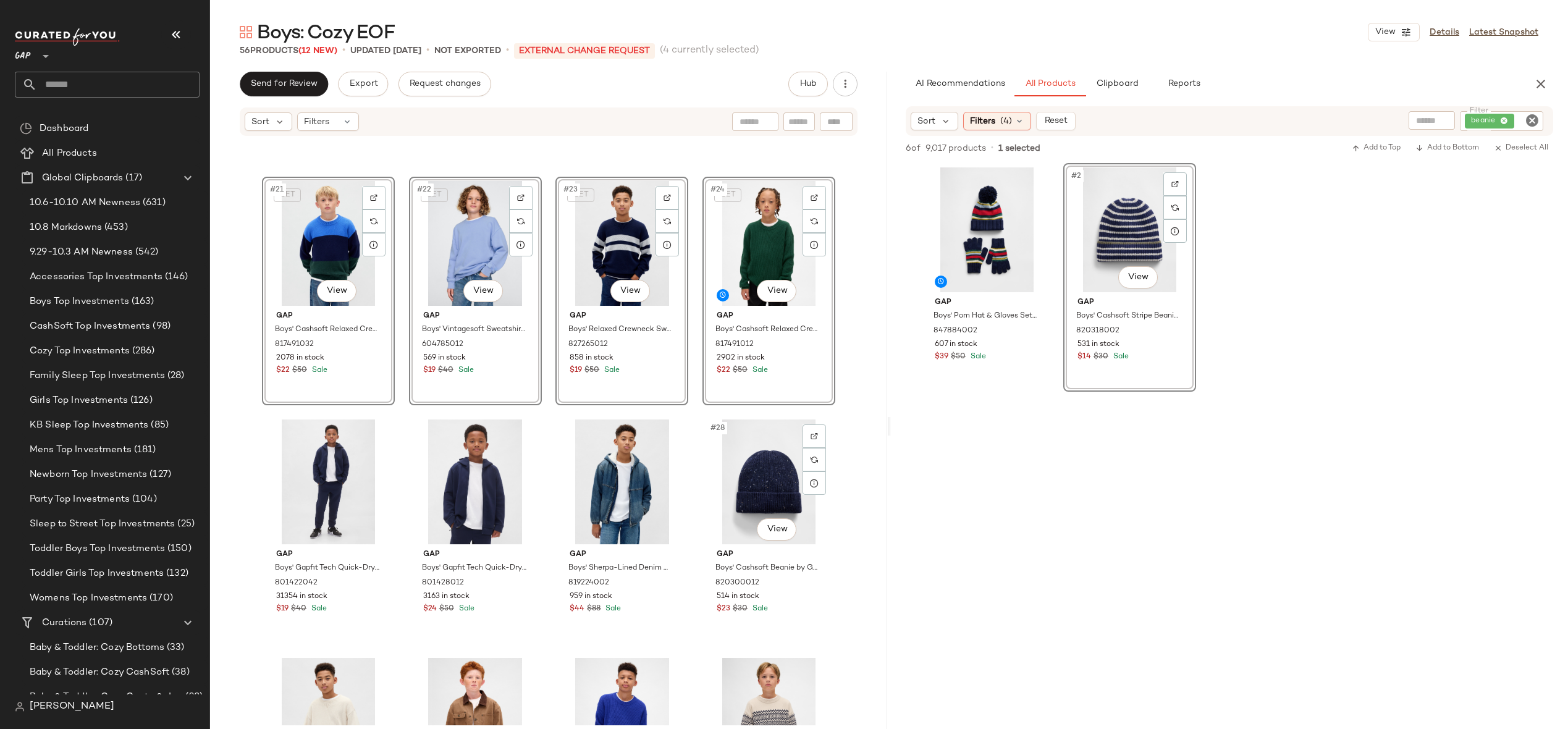
scroll to position [1391, 0]
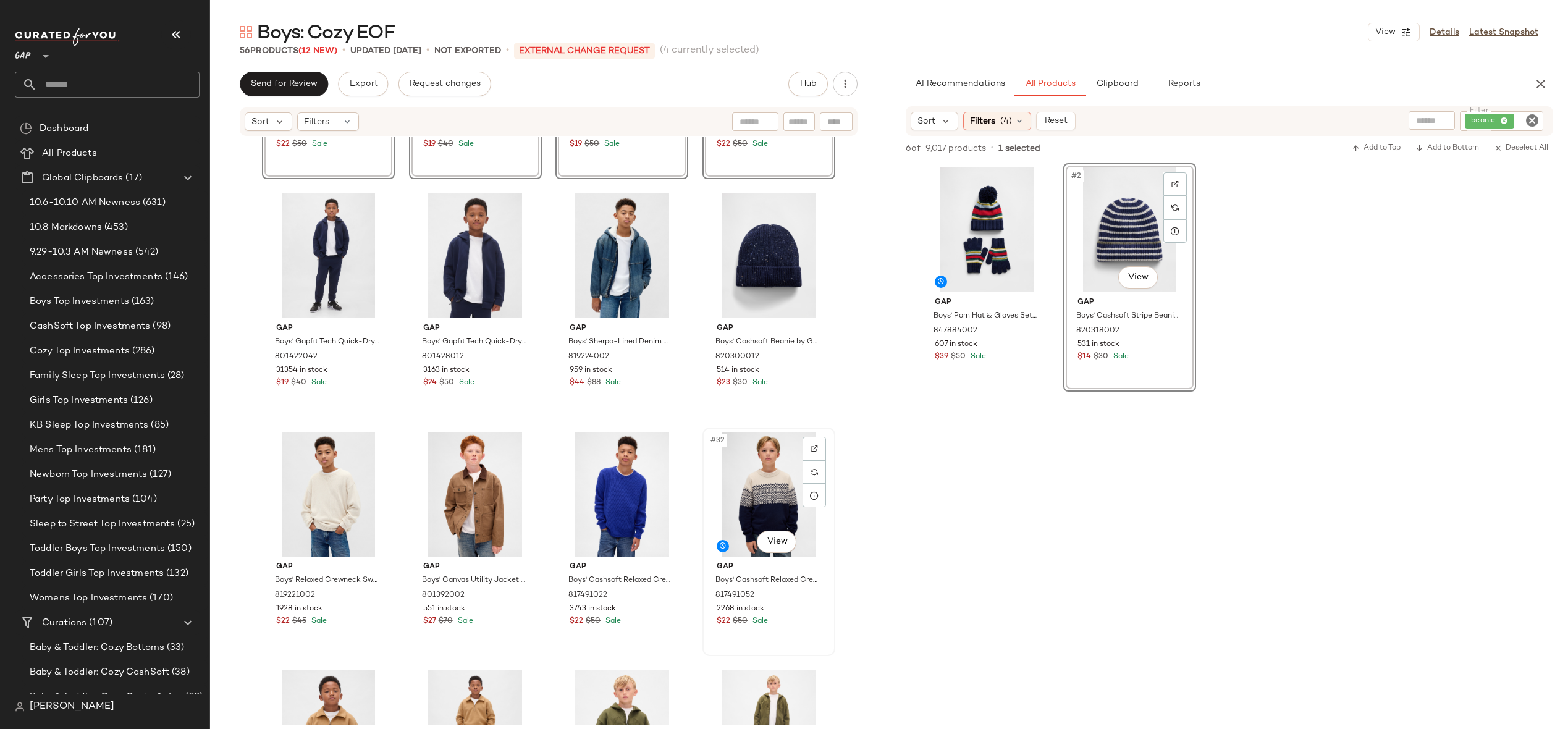
click at [757, 479] on div "#32 View" at bounding box center [769, 494] width 125 height 125
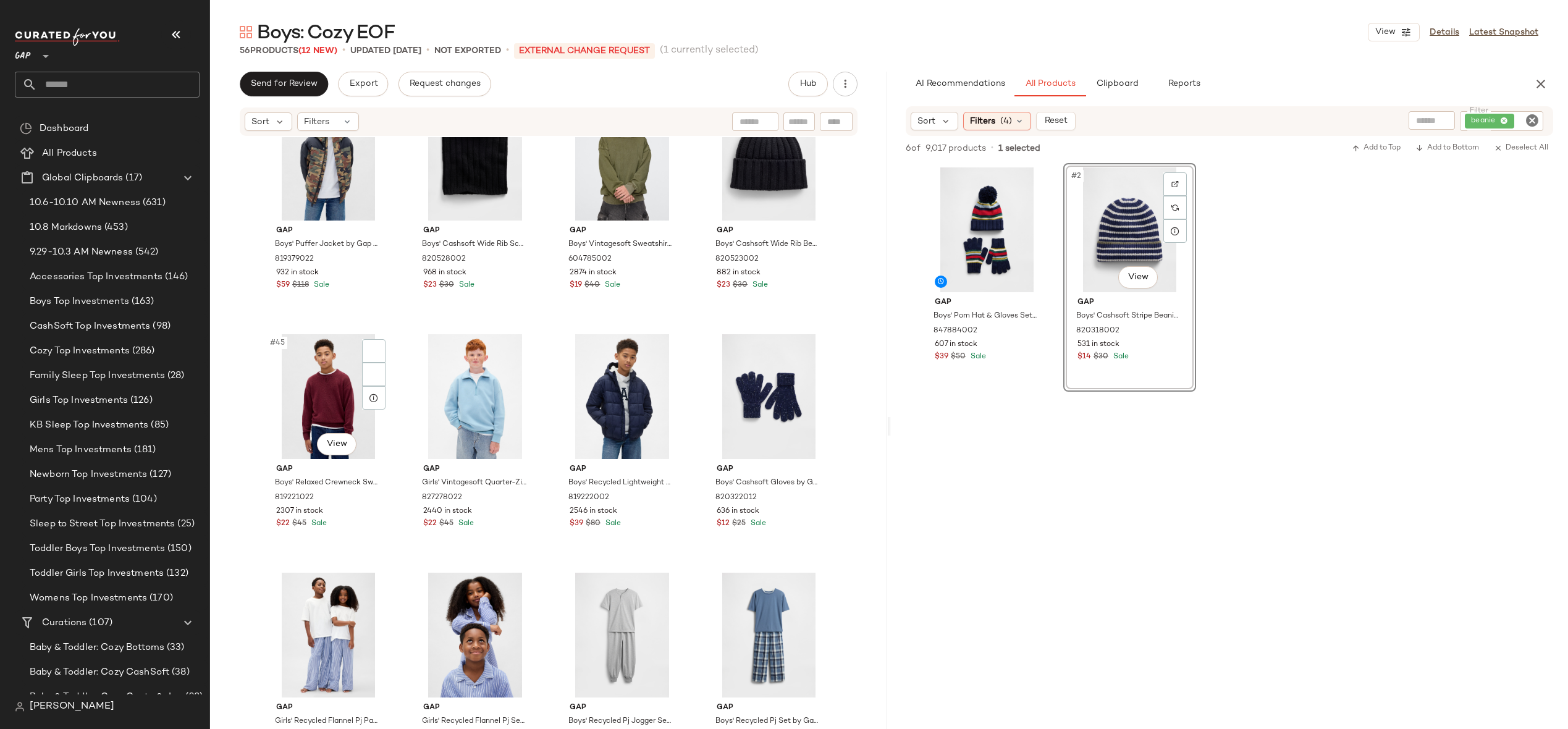
scroll to position [2753, 0]
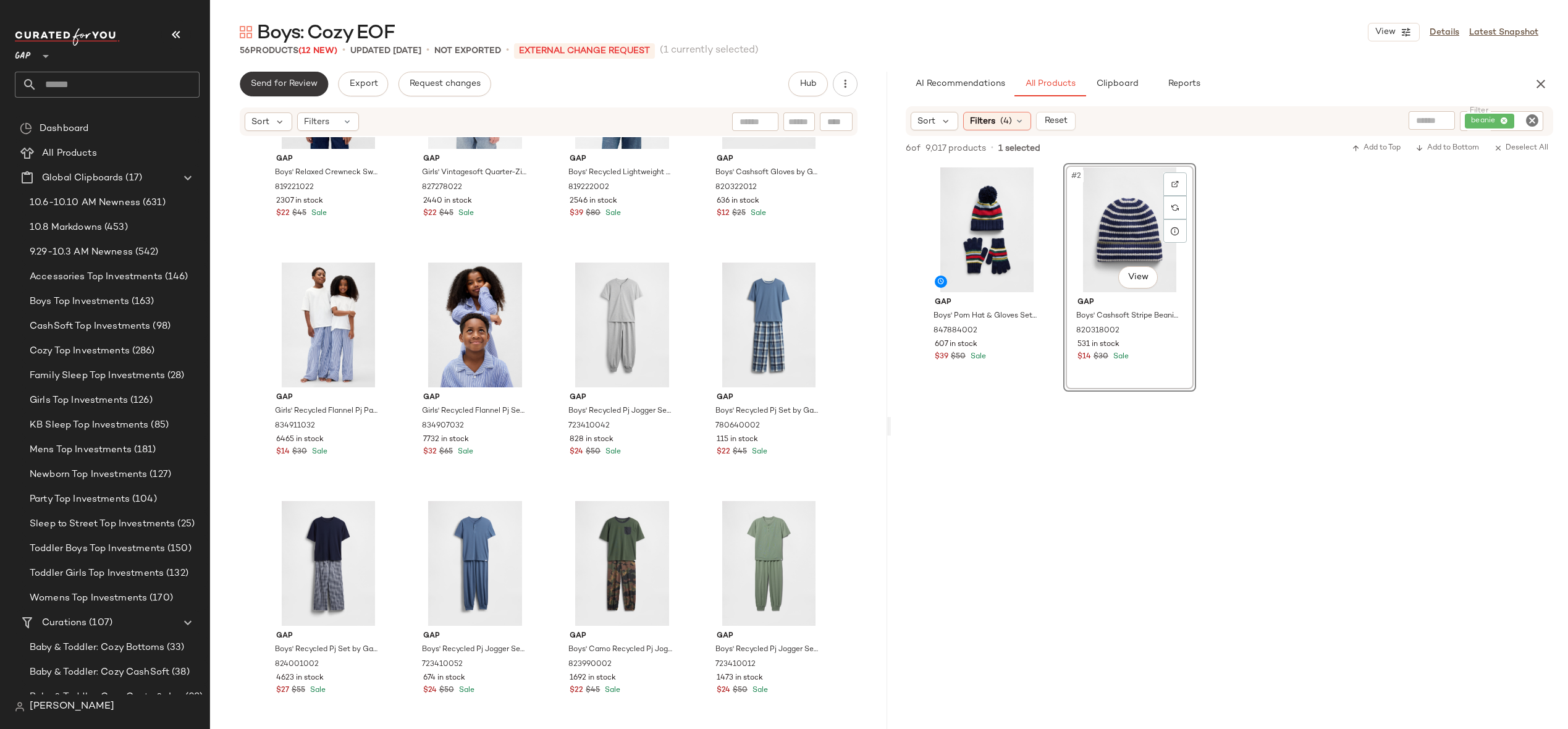
click at [307, 86] on span "Send for Review" at bounding box center [284, 84] width 67 height 10
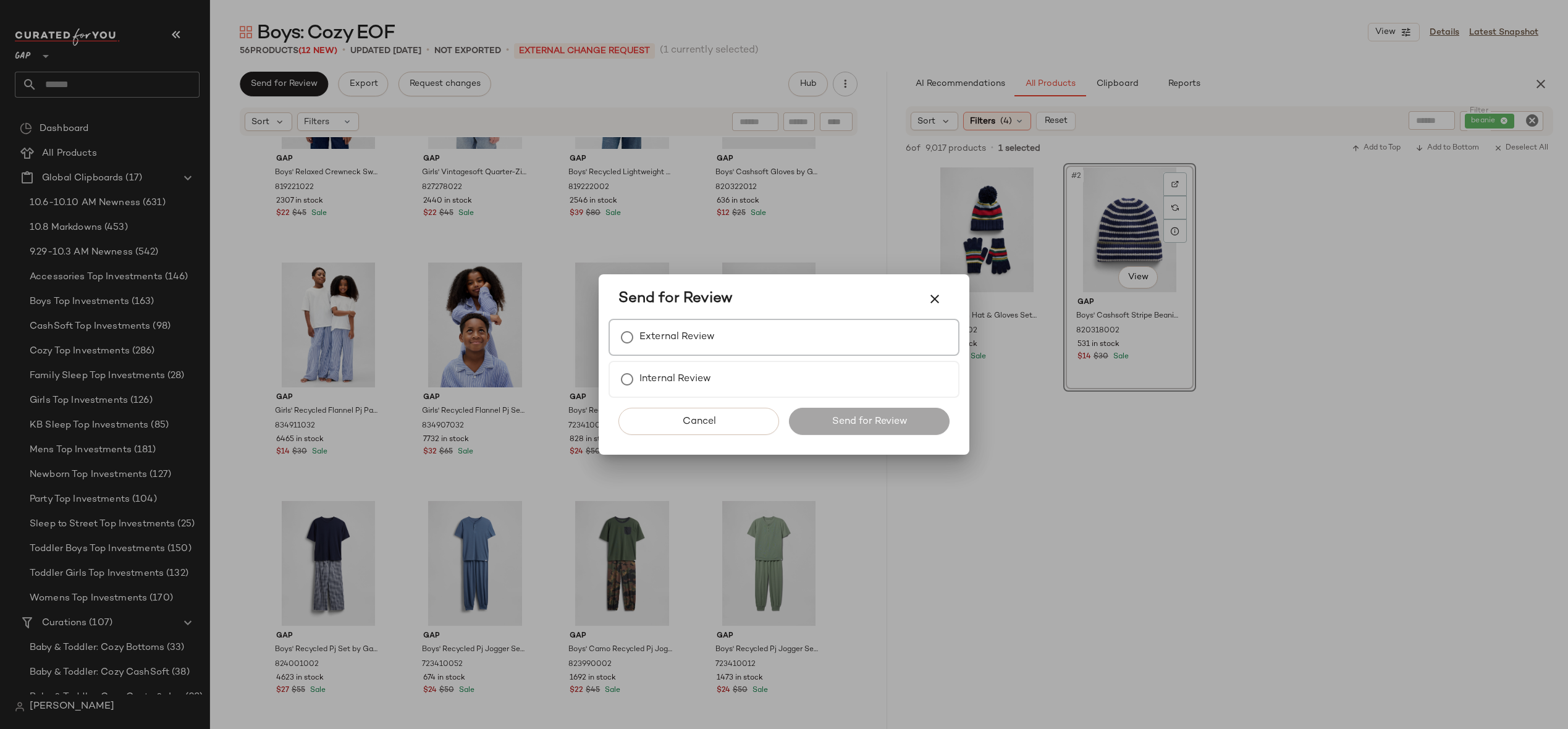
click at [661, 330] on label "External Review" at bounding box center [677, 337] width 75 height 25
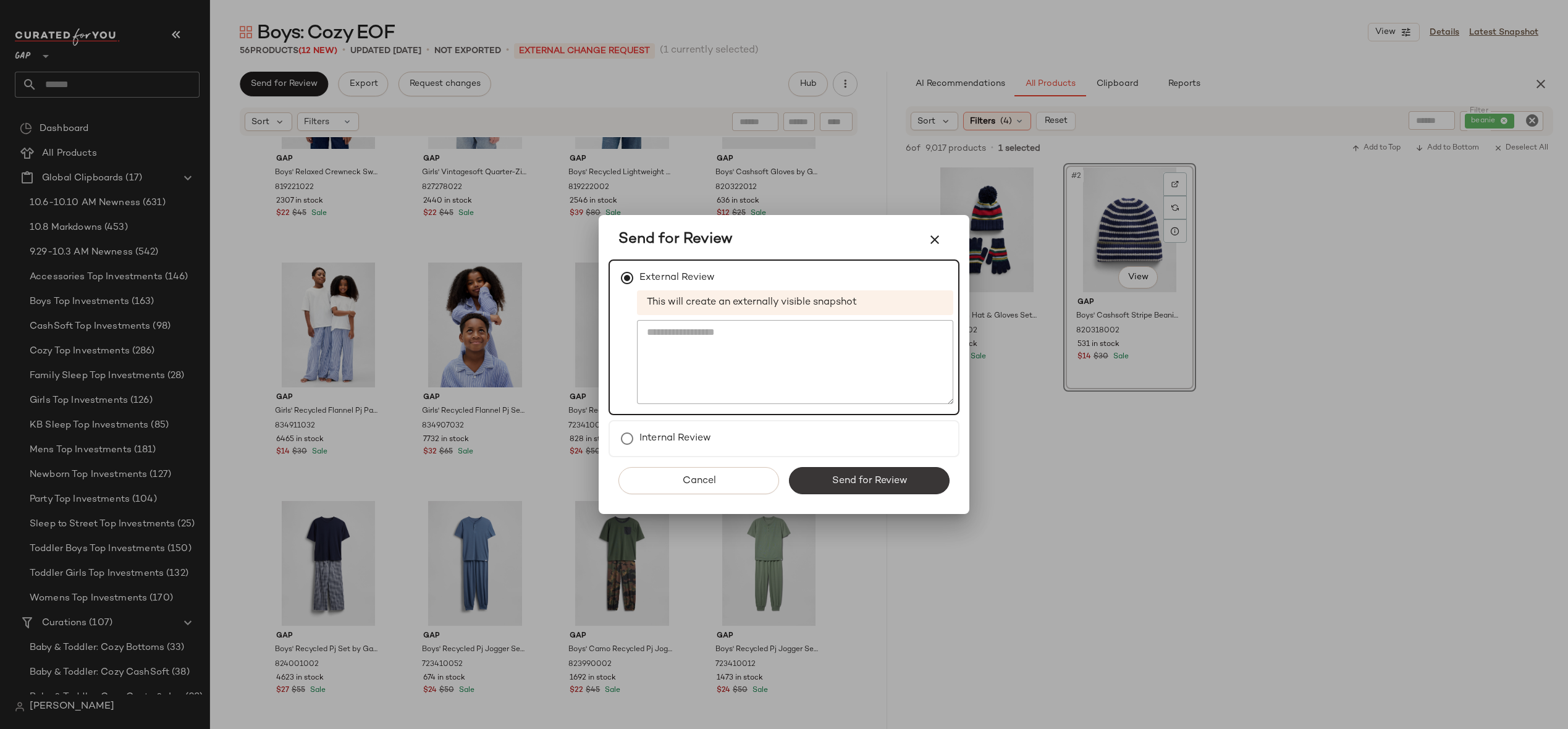
click at [844, 492] on button "Send for Review" at bounding box center [869, 481] width 161 height 28
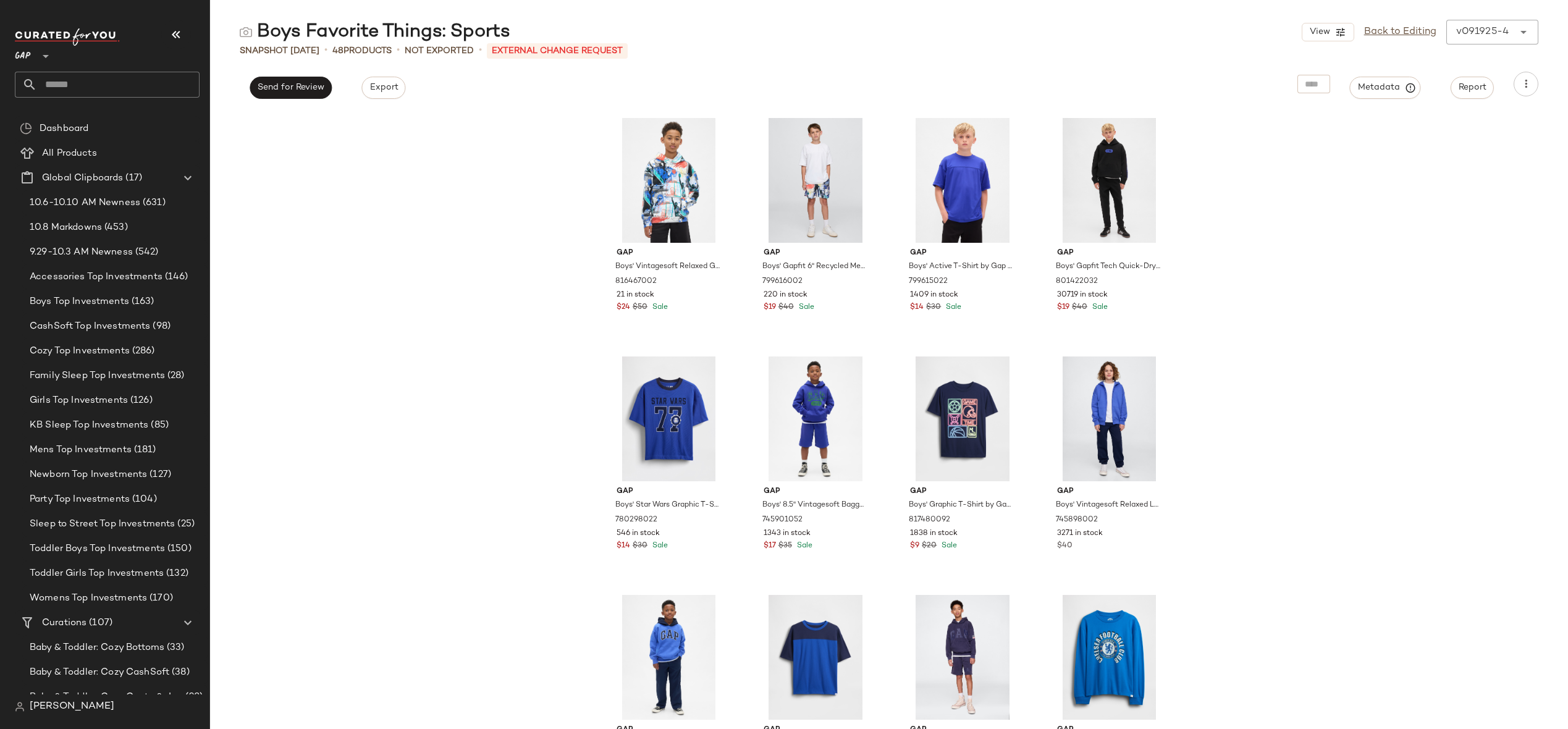
click at [1394, 41] on div "View Back to Editing v091925-4 ******" at bounding box center [1420, 32] width 237 height 25
click at [1392, 30] on link "Back to Editing" at bounding box center [1401, 32] width 72 height 14
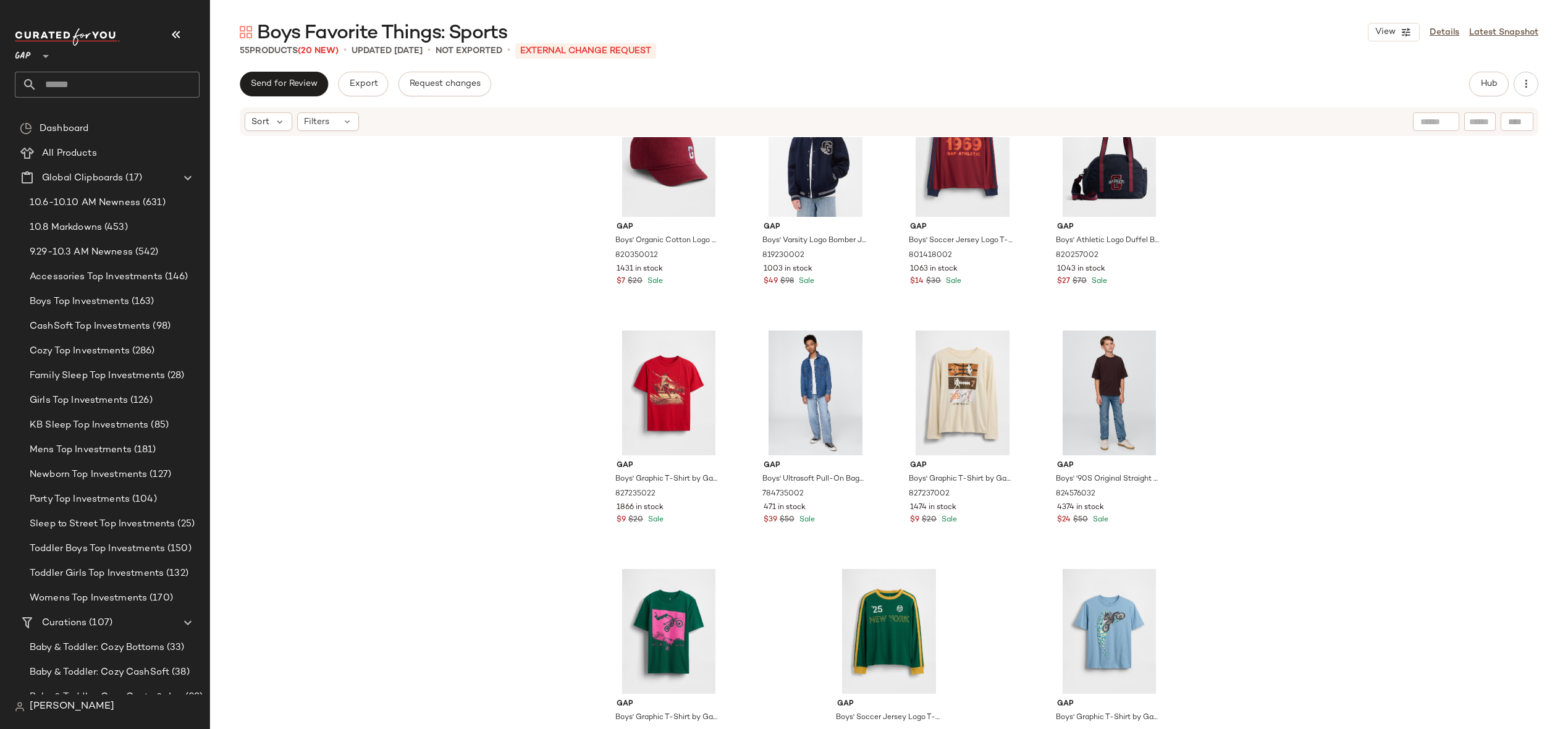
scroll to position [2613, 0]
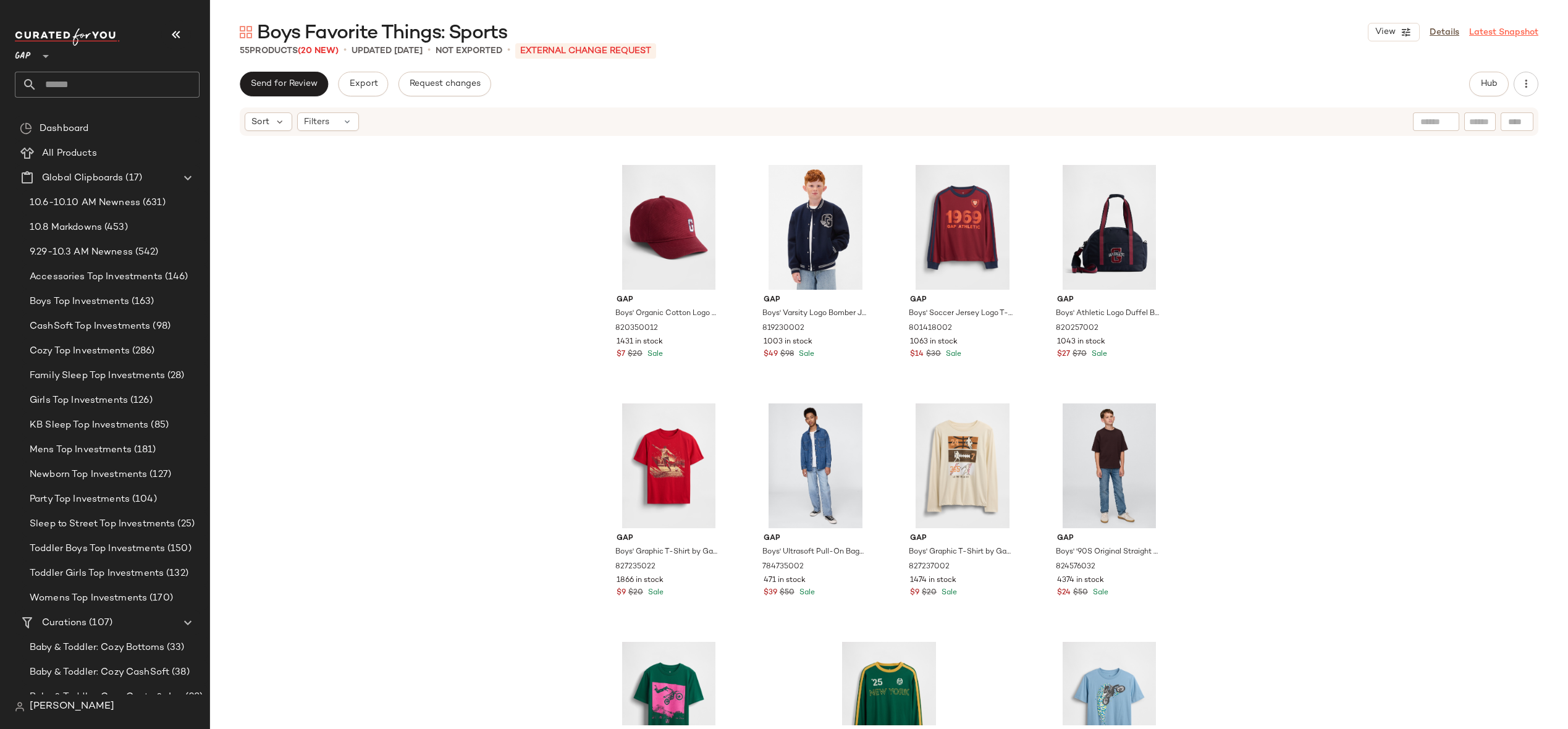
click at [1535, 32] on link "Latest Snapshot" at bounding box center [1504, 33] width 69 height 13
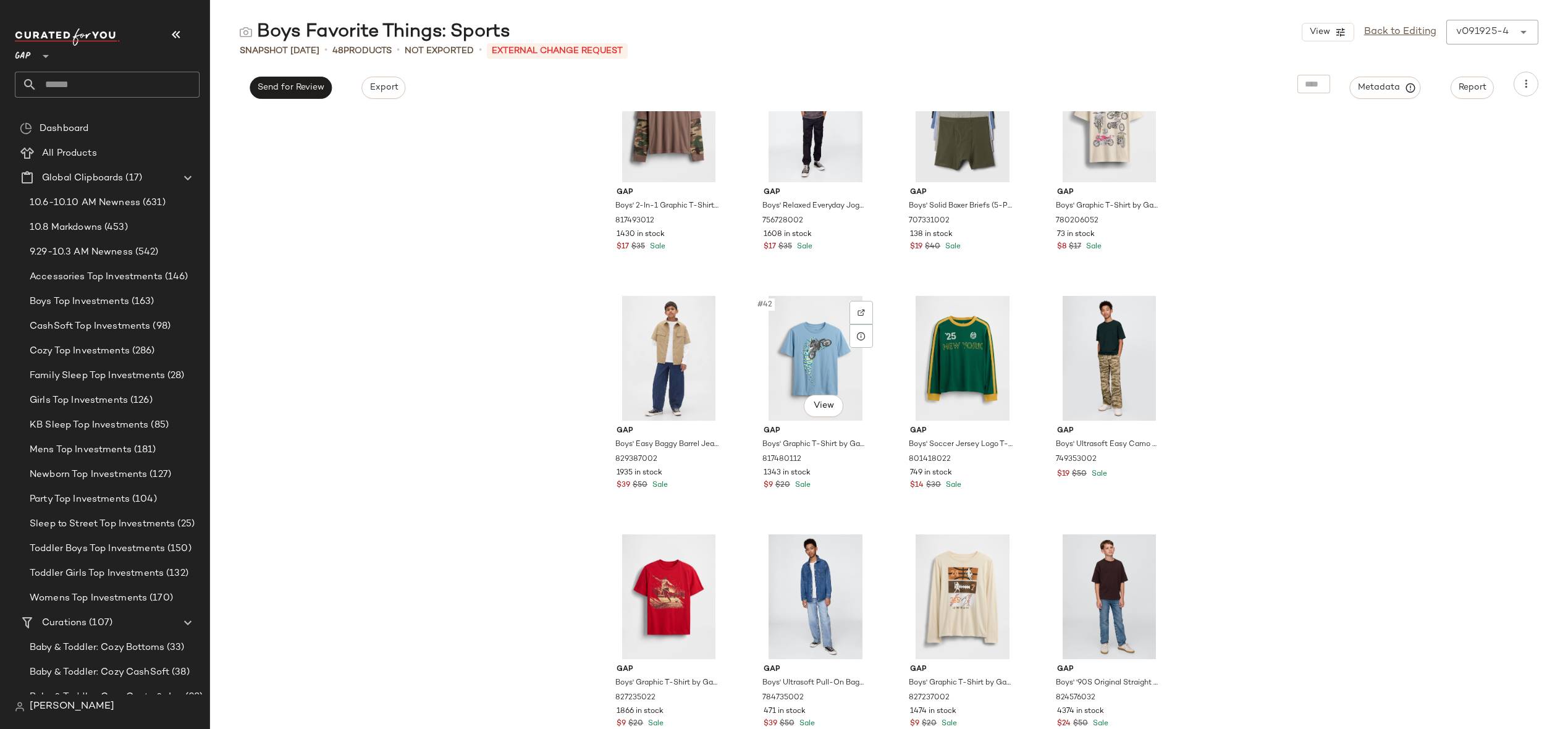
scroll to position [2246, 0]
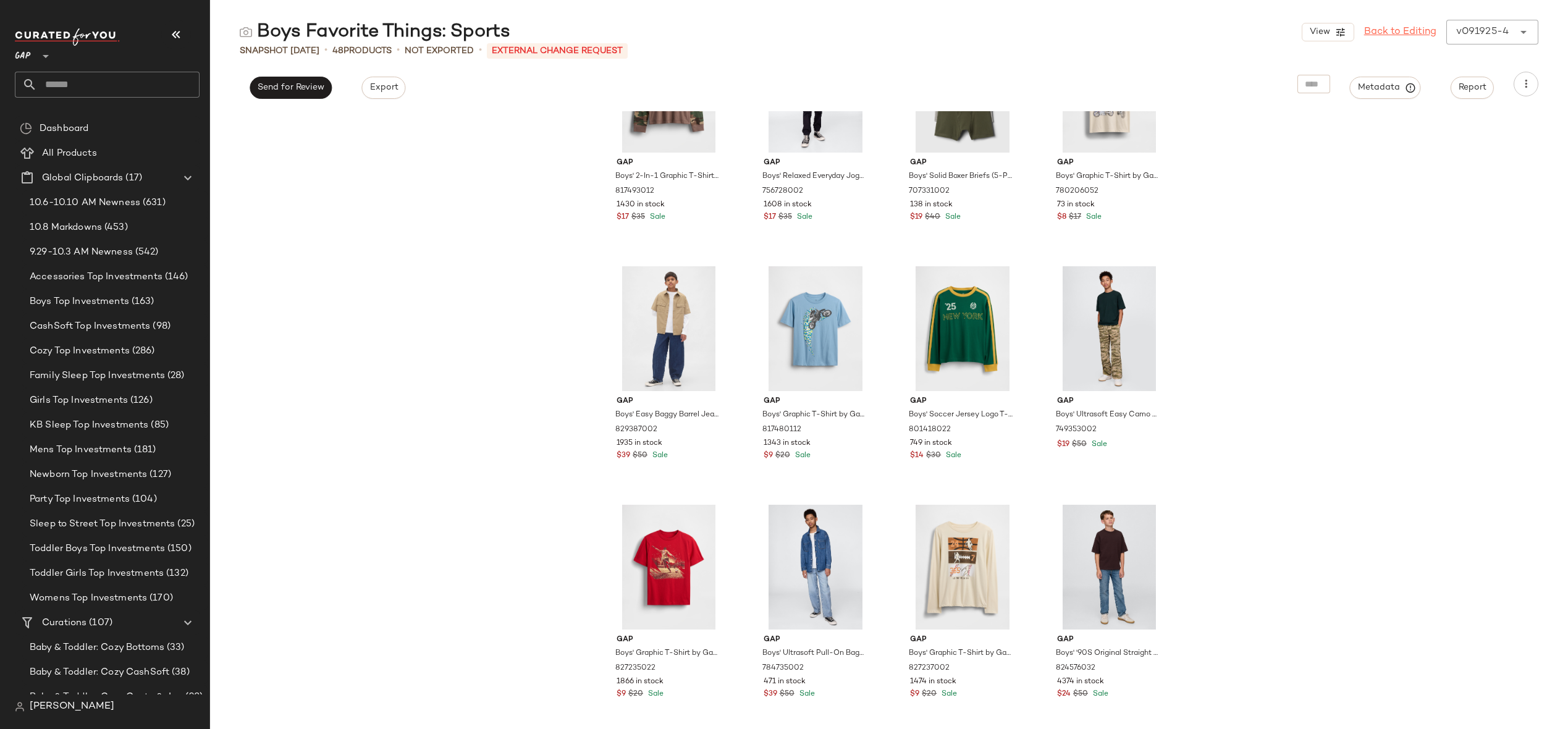
click at [1399, 33] on link "Back to Editing" at bounding box center [1401, 32] width 72 height 14
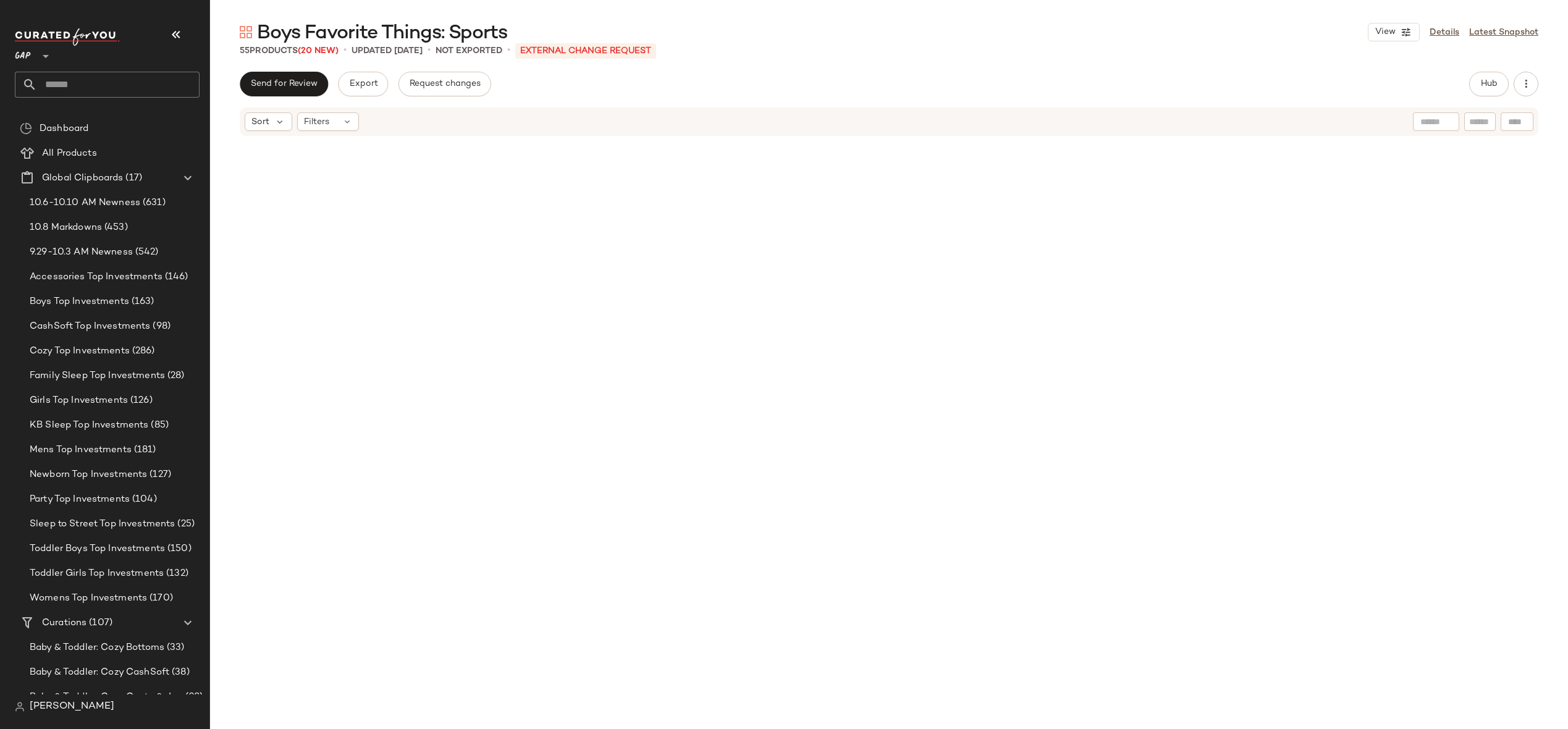
scroll to position [2753, 0]
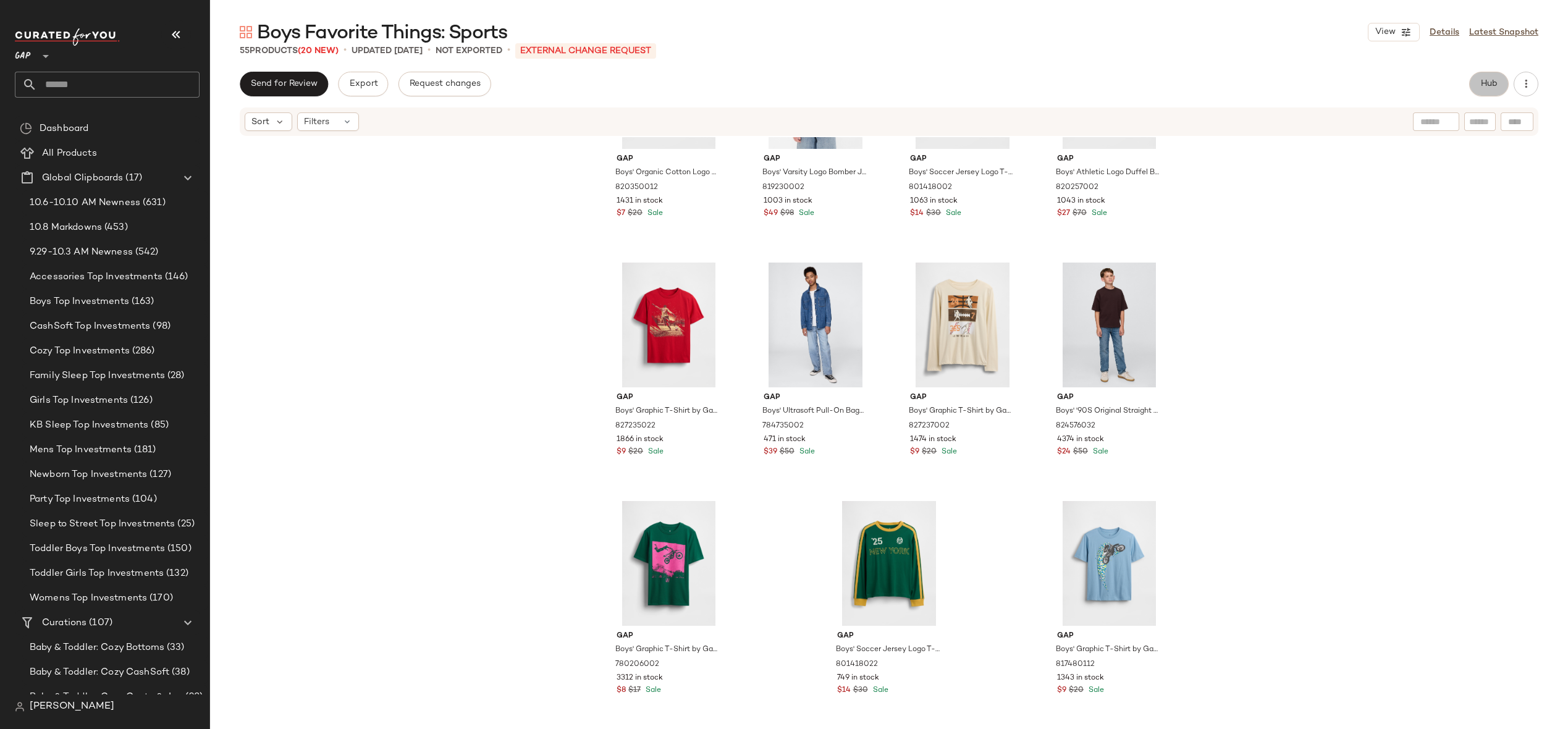
click at [1491, 90] on button "Hub" at bounding box center [1489, 84] width 40 height 25
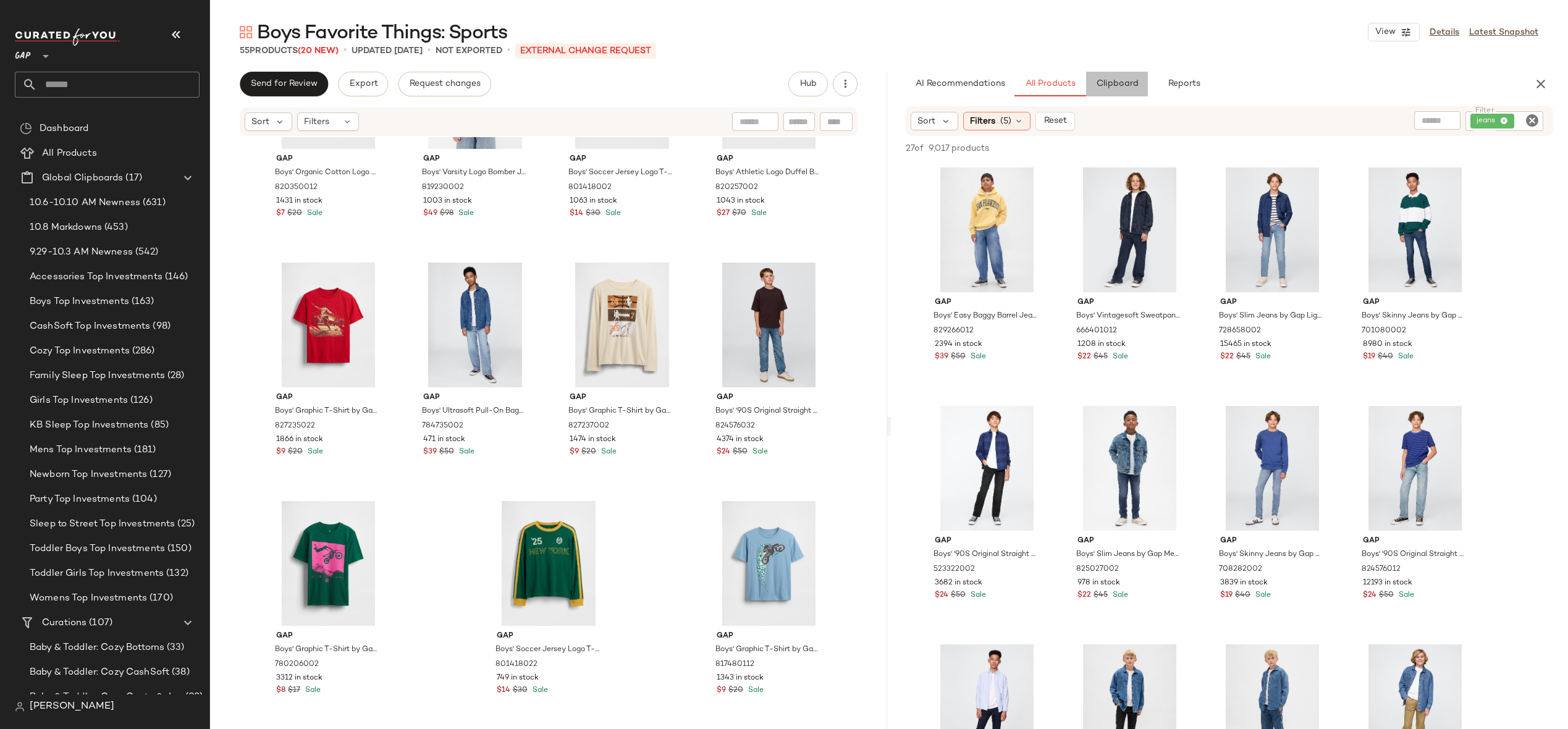
click at [1133, 78] on button "Clipboard" at bounding box center [1117, 84] width 62 height 25
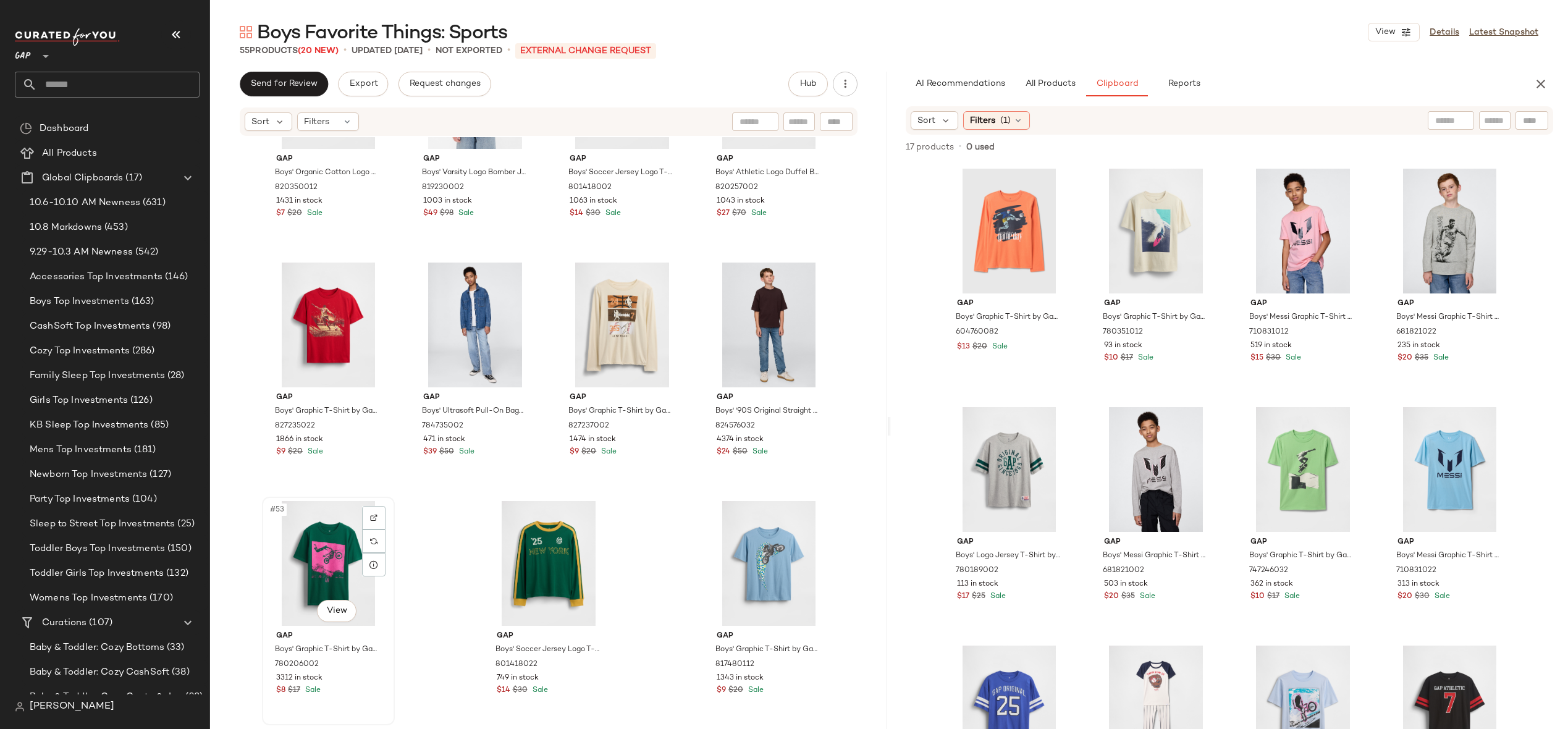
click at [321, 542] on div "#53 View" at bounding box center [329, 563] width 125 height 125
click at [752, 565] on div "#55 View" at bounding box center [769, 563] width 125 height 125
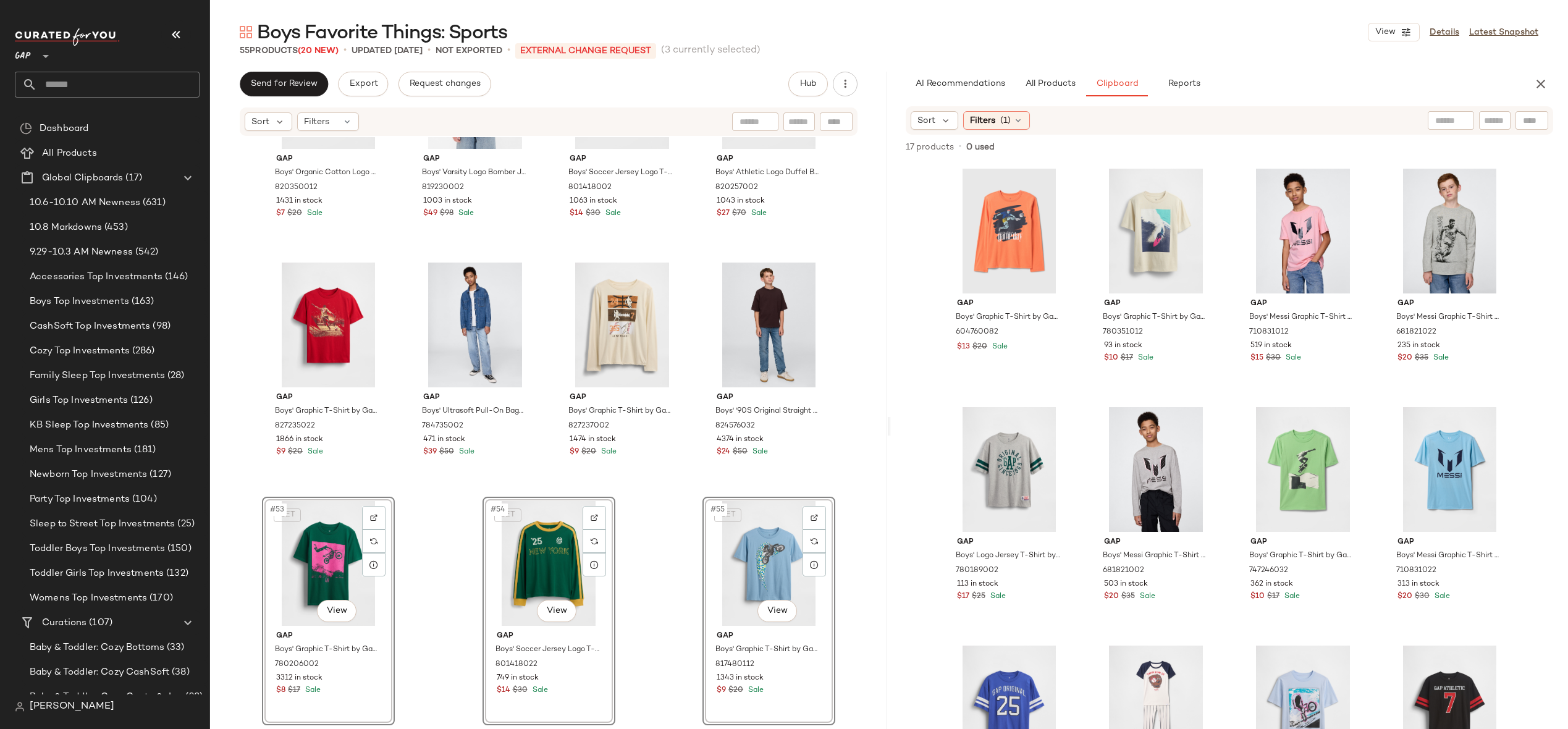
click at [345, 109] on div "Sort Filters" at bounding box center [549, 122] width 618 height 28
click at [345, 118] on icon at bounding box center [347, 122] width 10 height 10
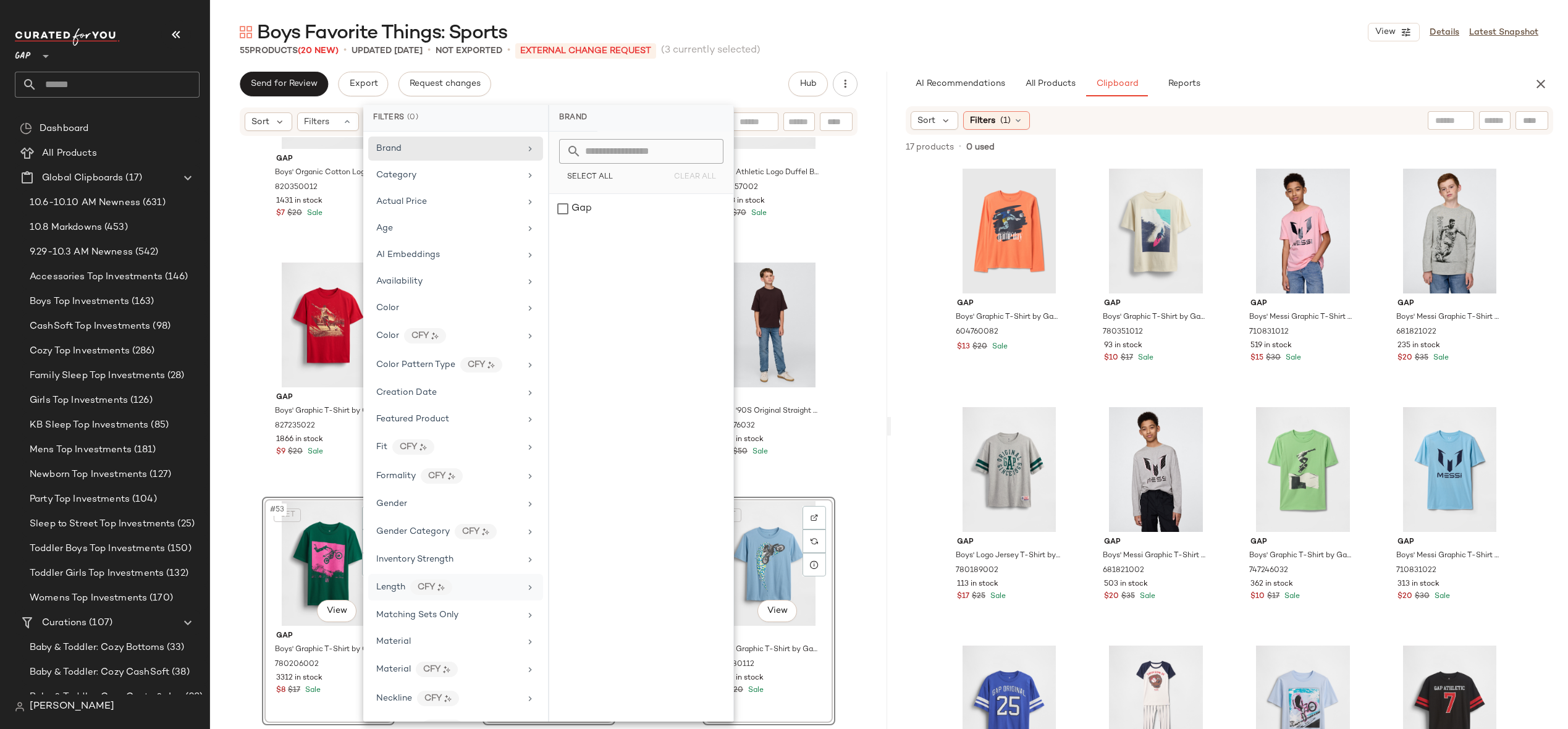
scroll to position [445, 0]
click at [472, 392] on div "Price Type" at bounding box center [448, 392] width 144 height 13
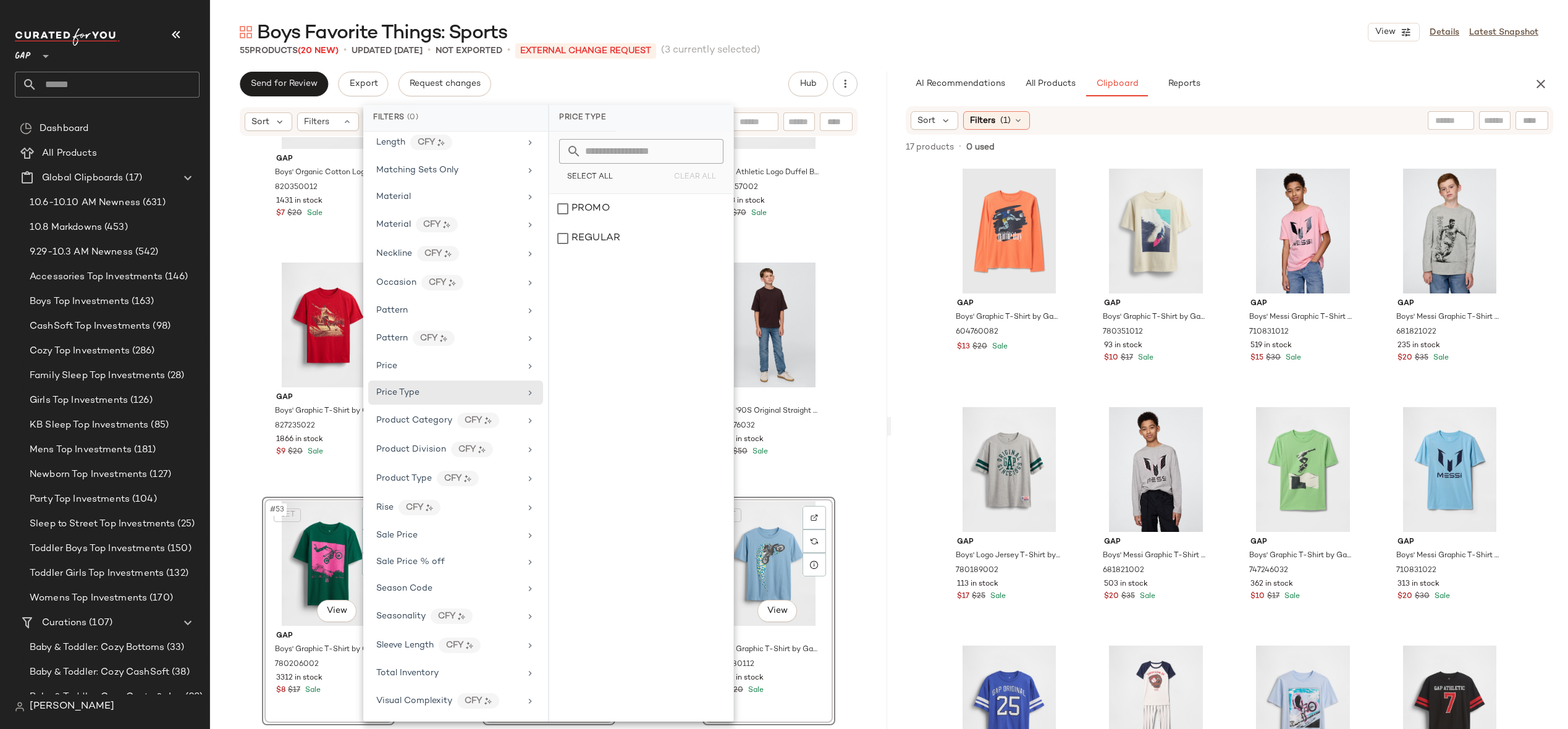
click at [848, 48] on div "55 Products (20 New) • updated [DATE] • Not Exported • External Change Request …" at bounding box center [889, 50] width 1358 height 12
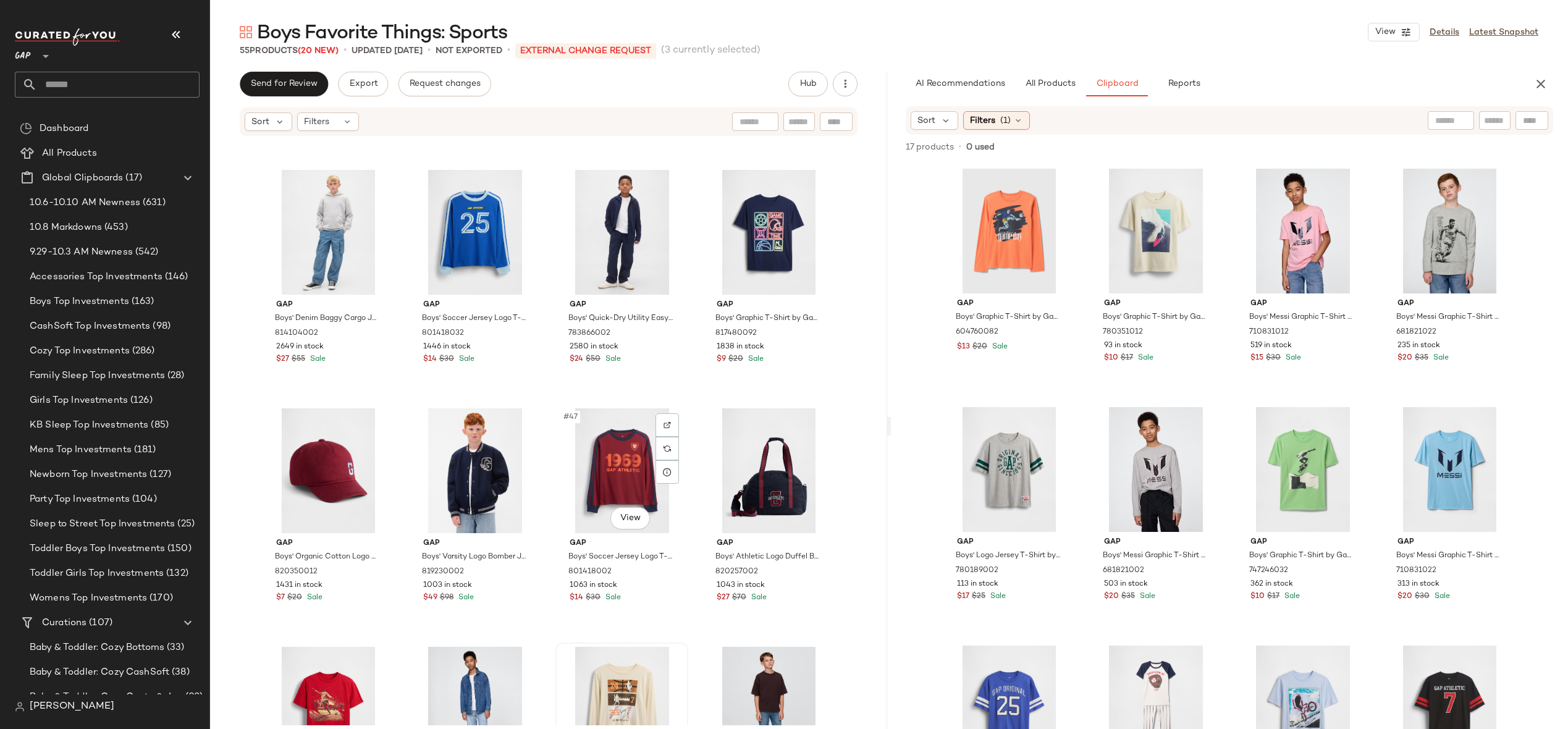
scroll to position [2753, 0]
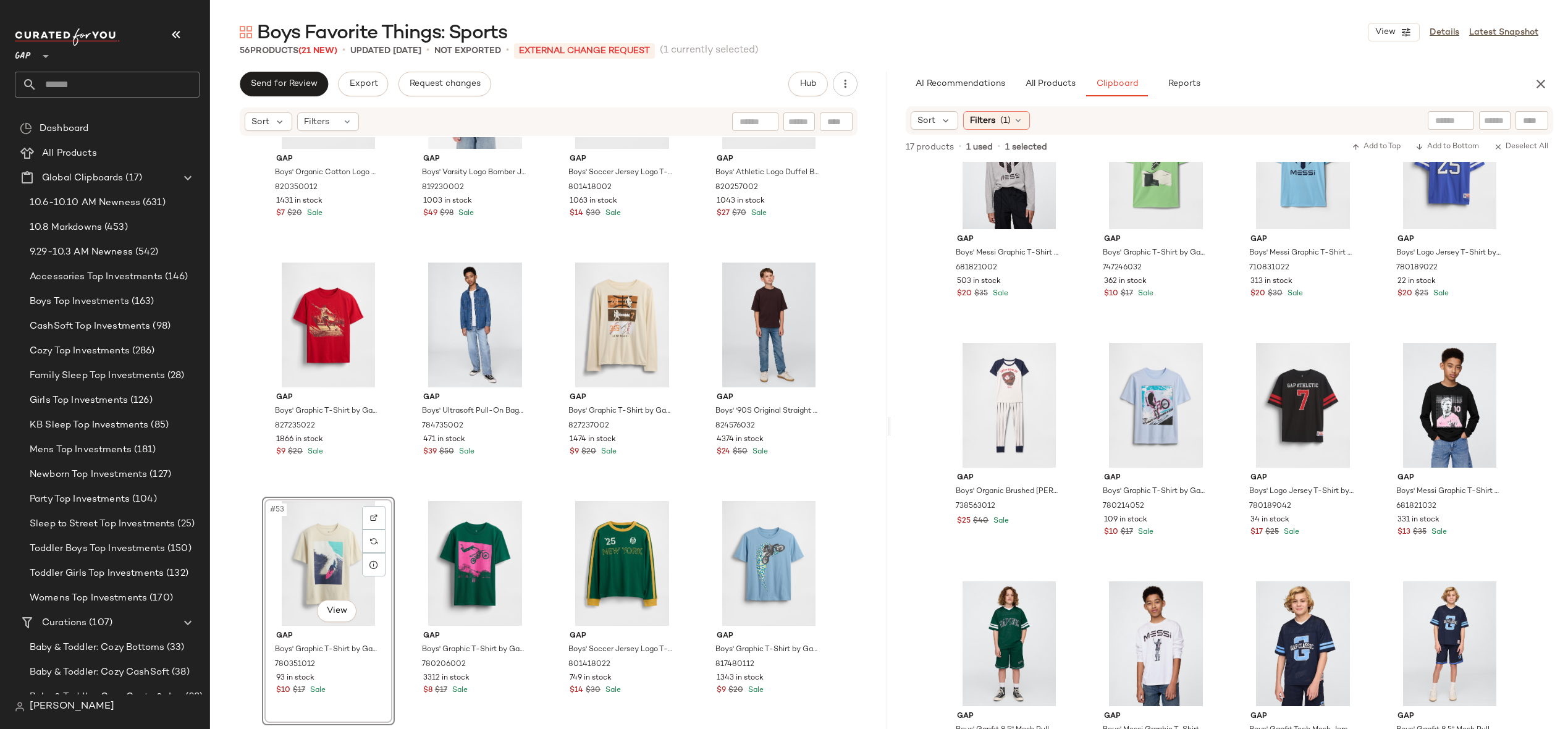
scroll to position [337, 0]
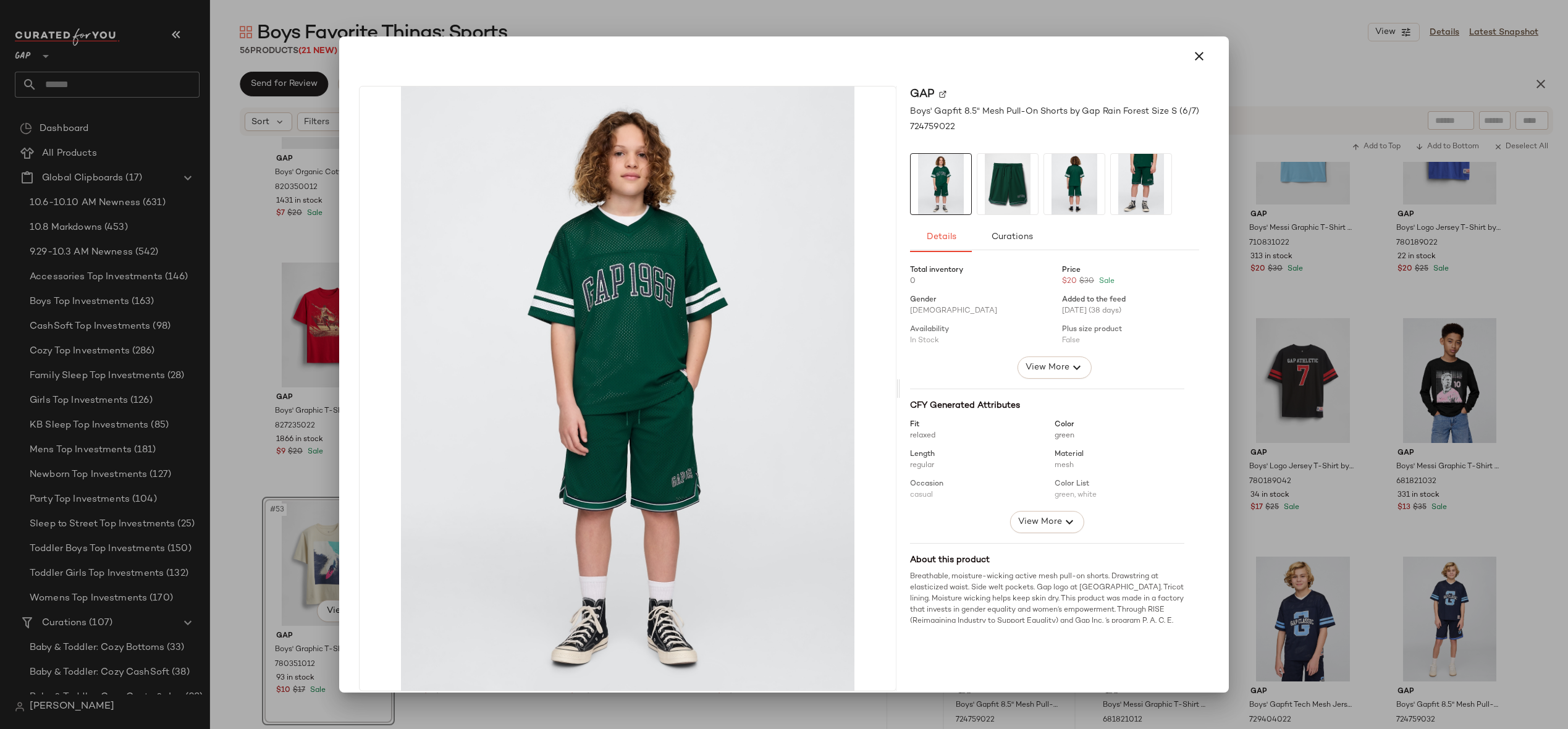
click at [1289, 436] on div at bounding box center [784, 364] width 1568 height 729
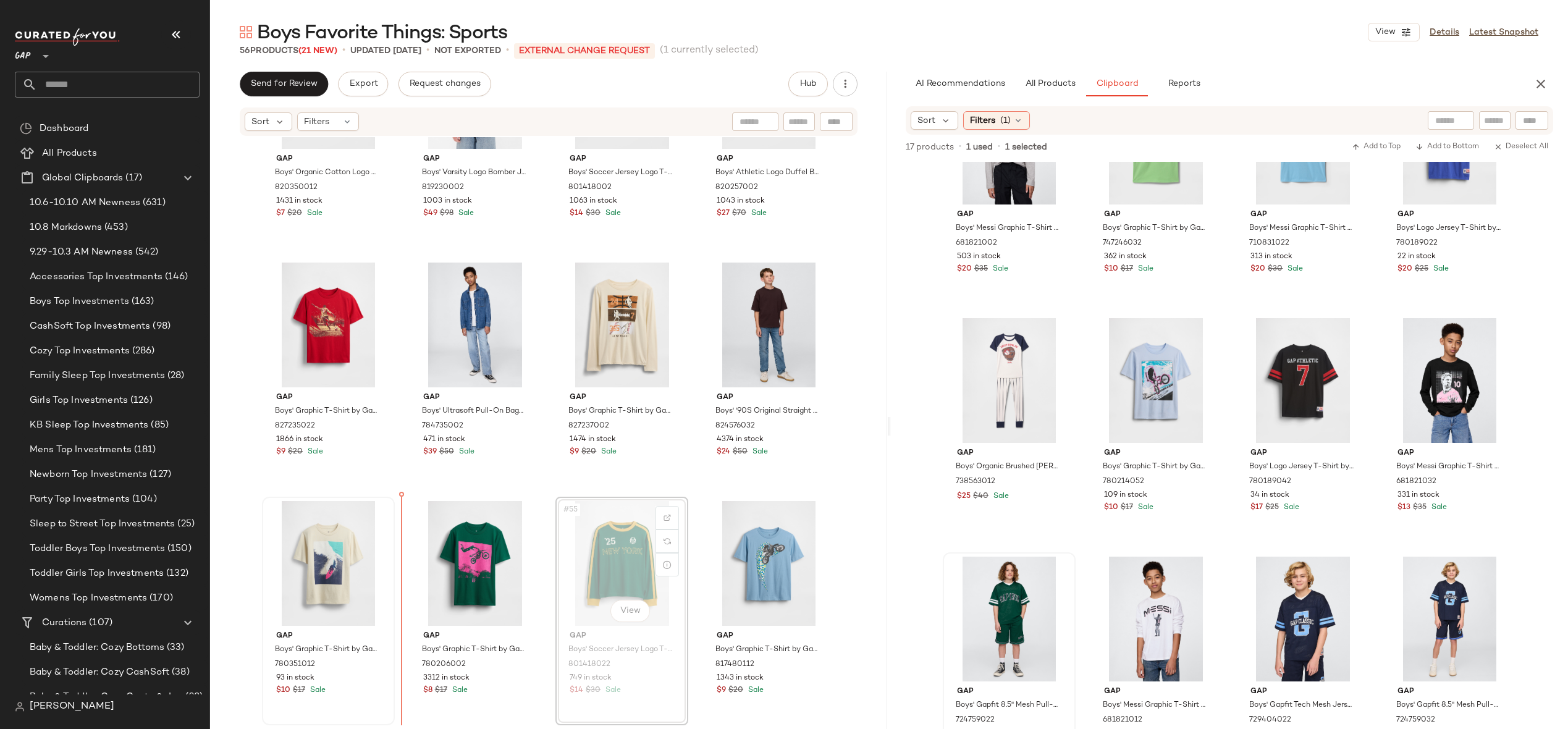
drag, startPoint x: 599, startPoint y: 562, endPoint x: 300, endPoint y: 565, distance: 299.0
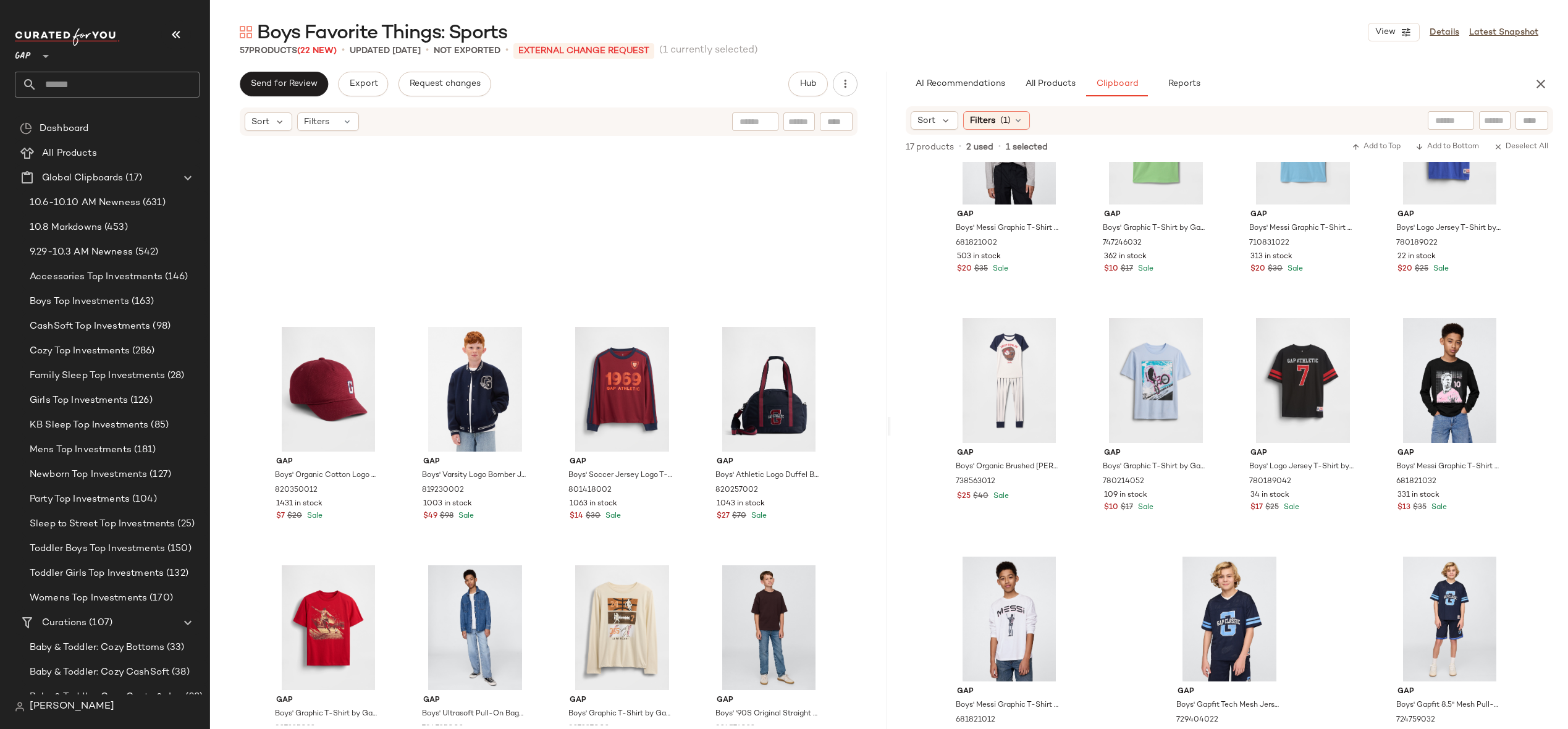
scroll to position [2992, 0]
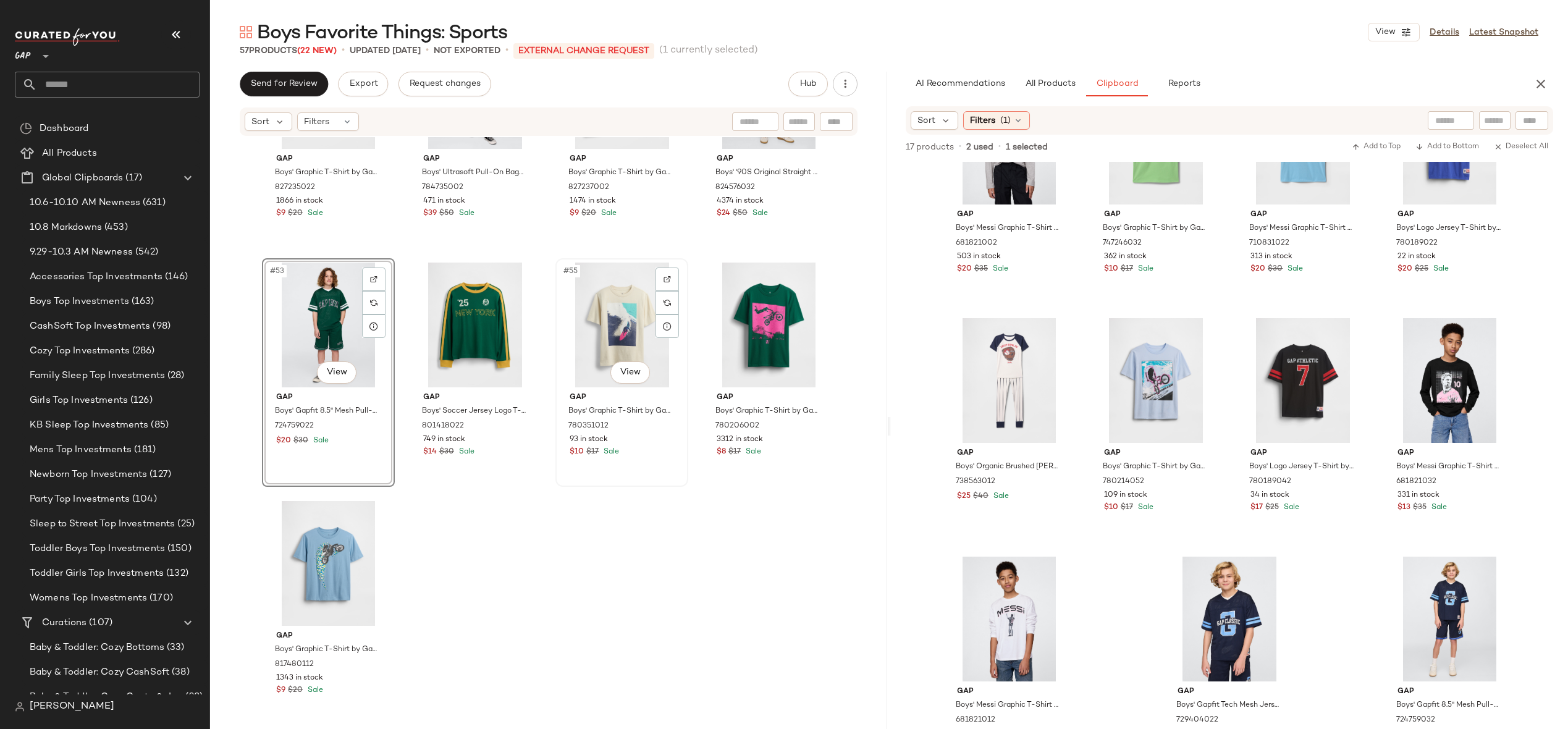
click at [601, 338] on div "#55 View" at bounding box center [622, 325] width 125 height 125
click at [327, 555] on div "#57 View" at bounding box center [329, 563] width 125 height 125
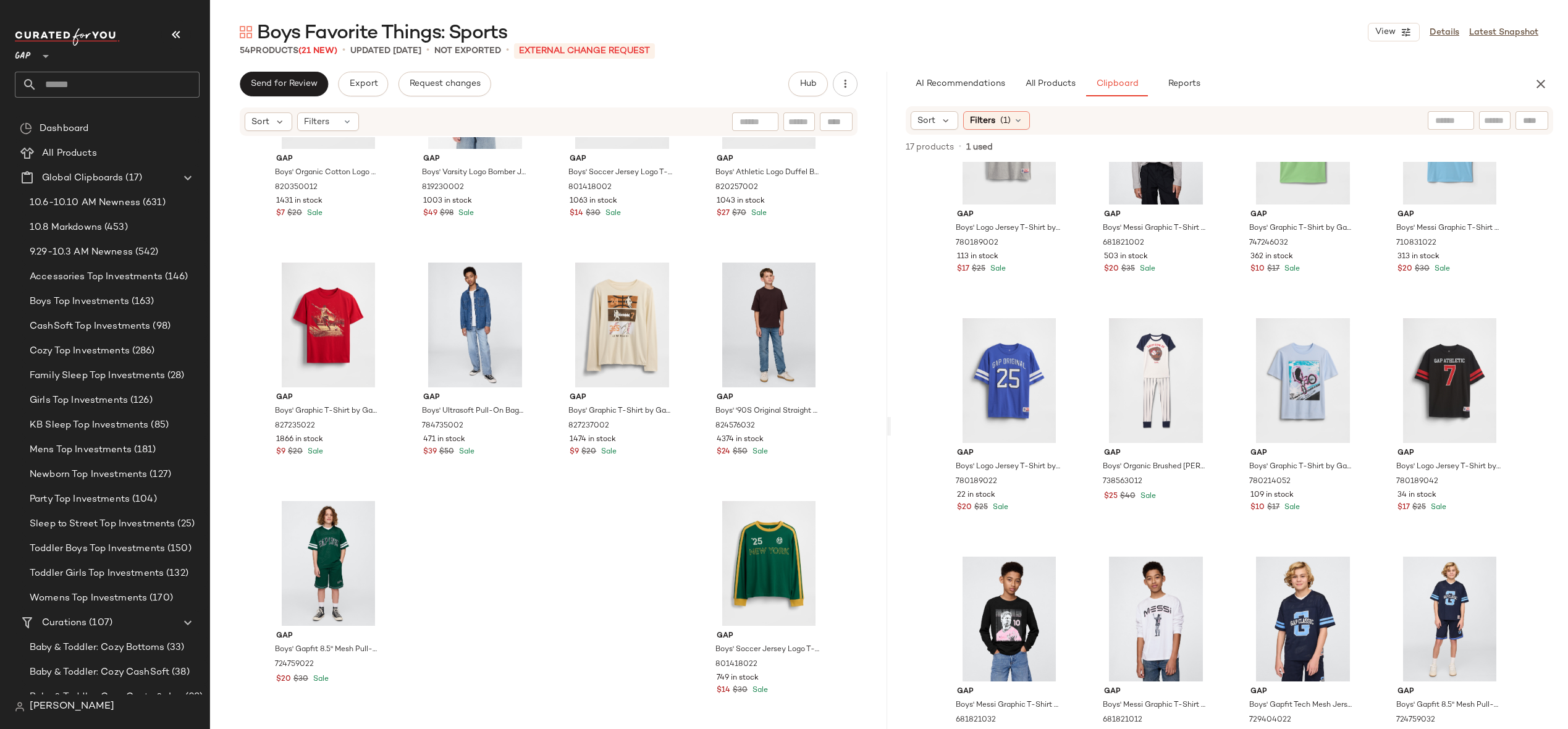
scroll to position [2753, 0]
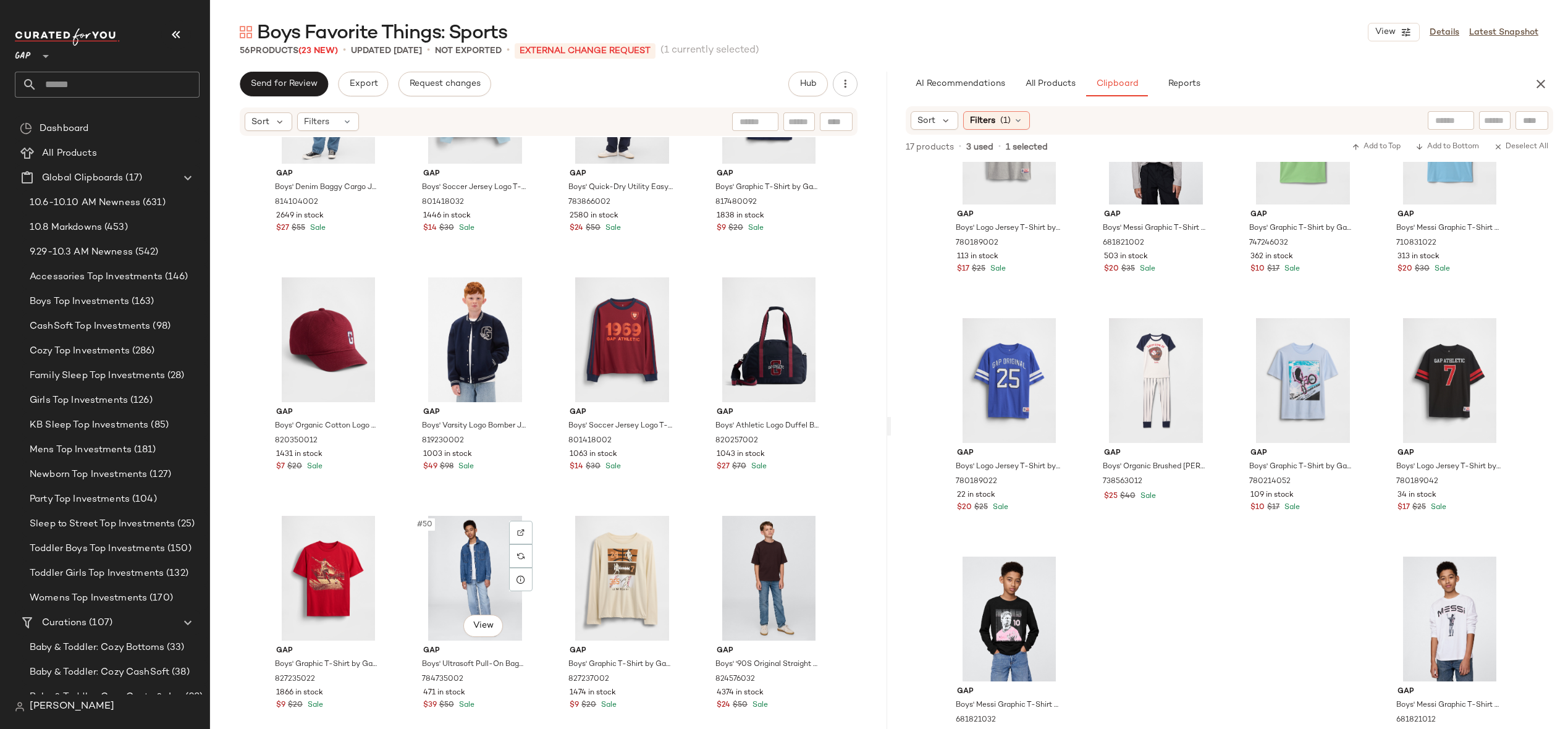
scroll to position [2753, 0]
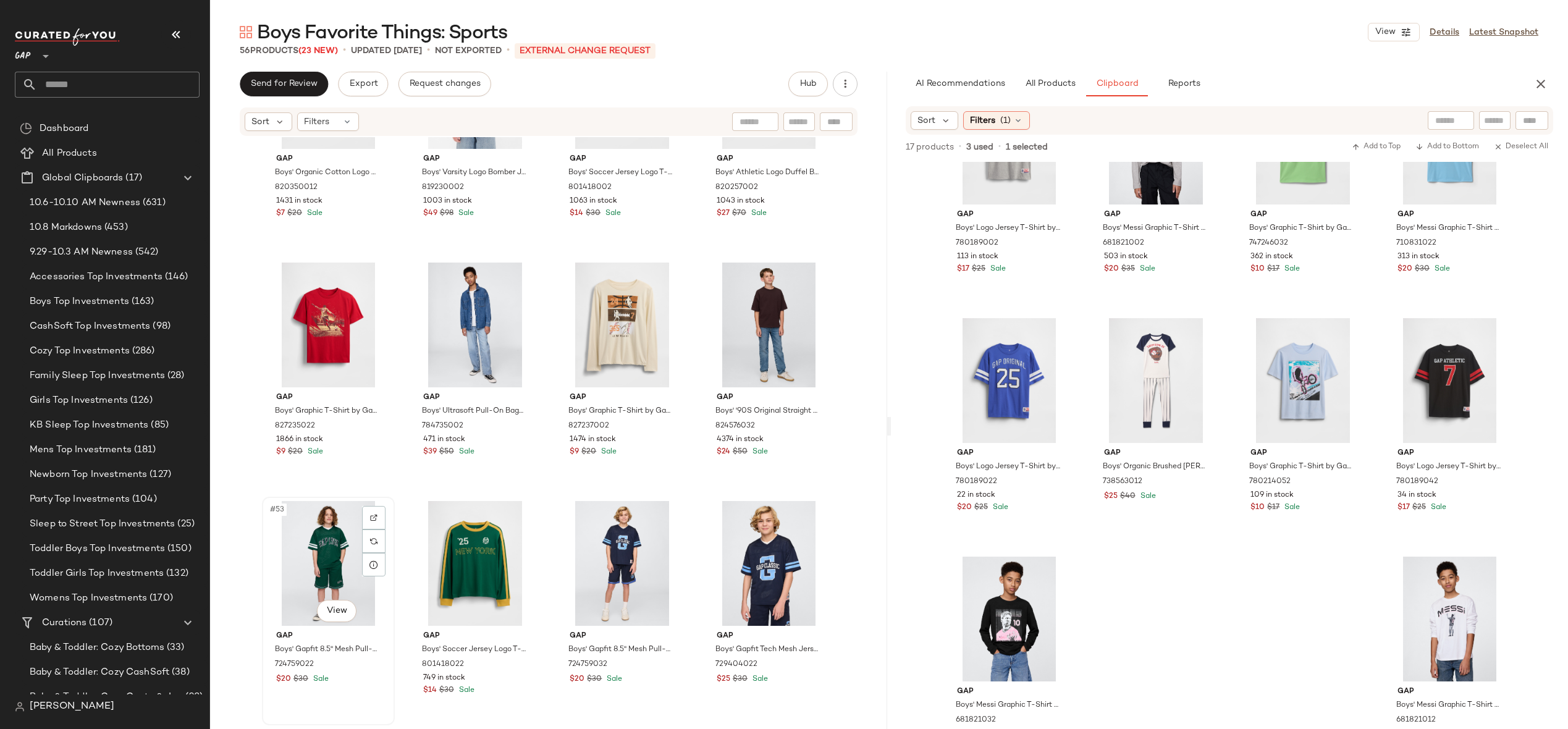
click at [289, 560] on div "#53 View" at bounding box center [329, 563] width 125 height 125
click at [746, 572] on div "#56 View" at bounding box center [769, 563] width 125 height 125
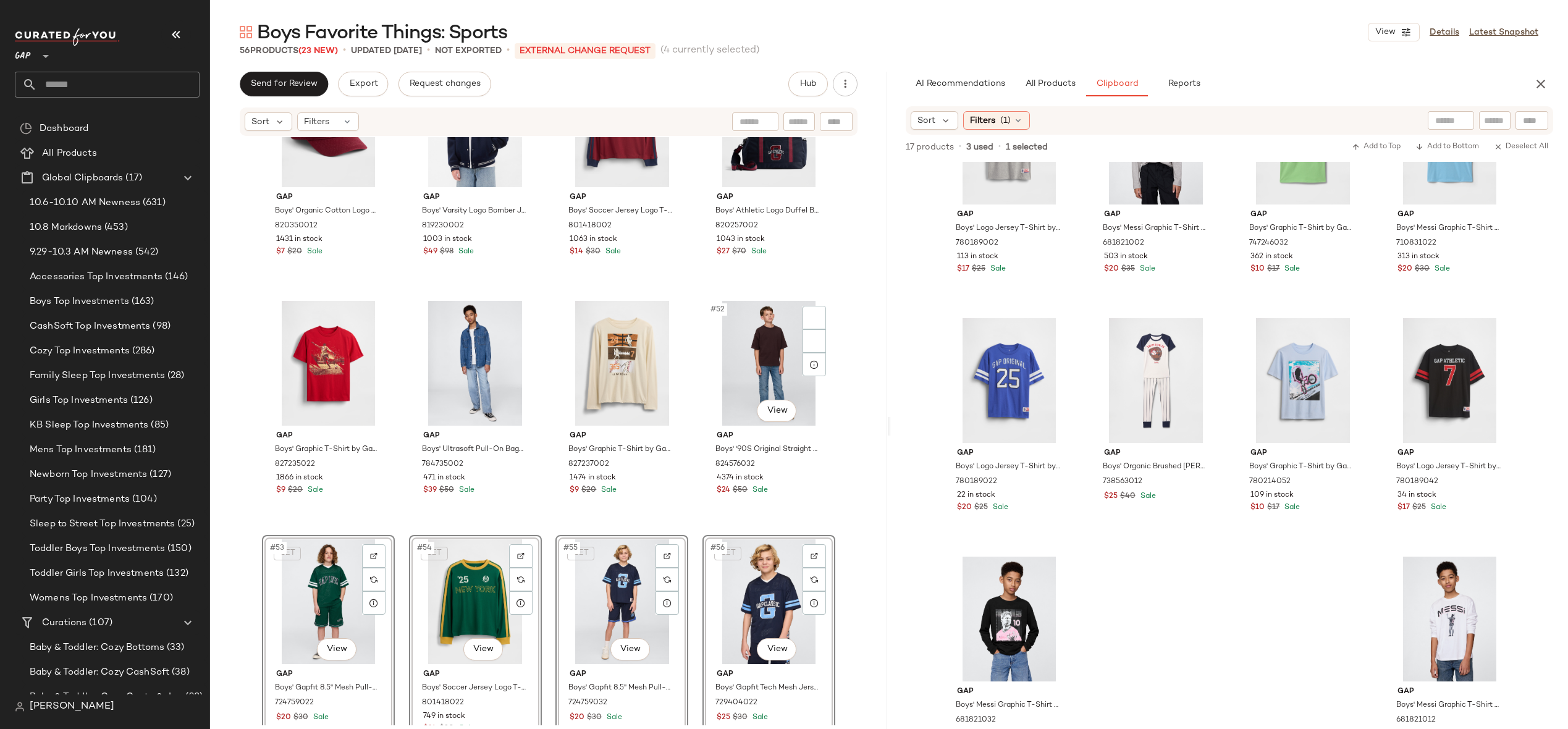
scroll to position [2641, 0]
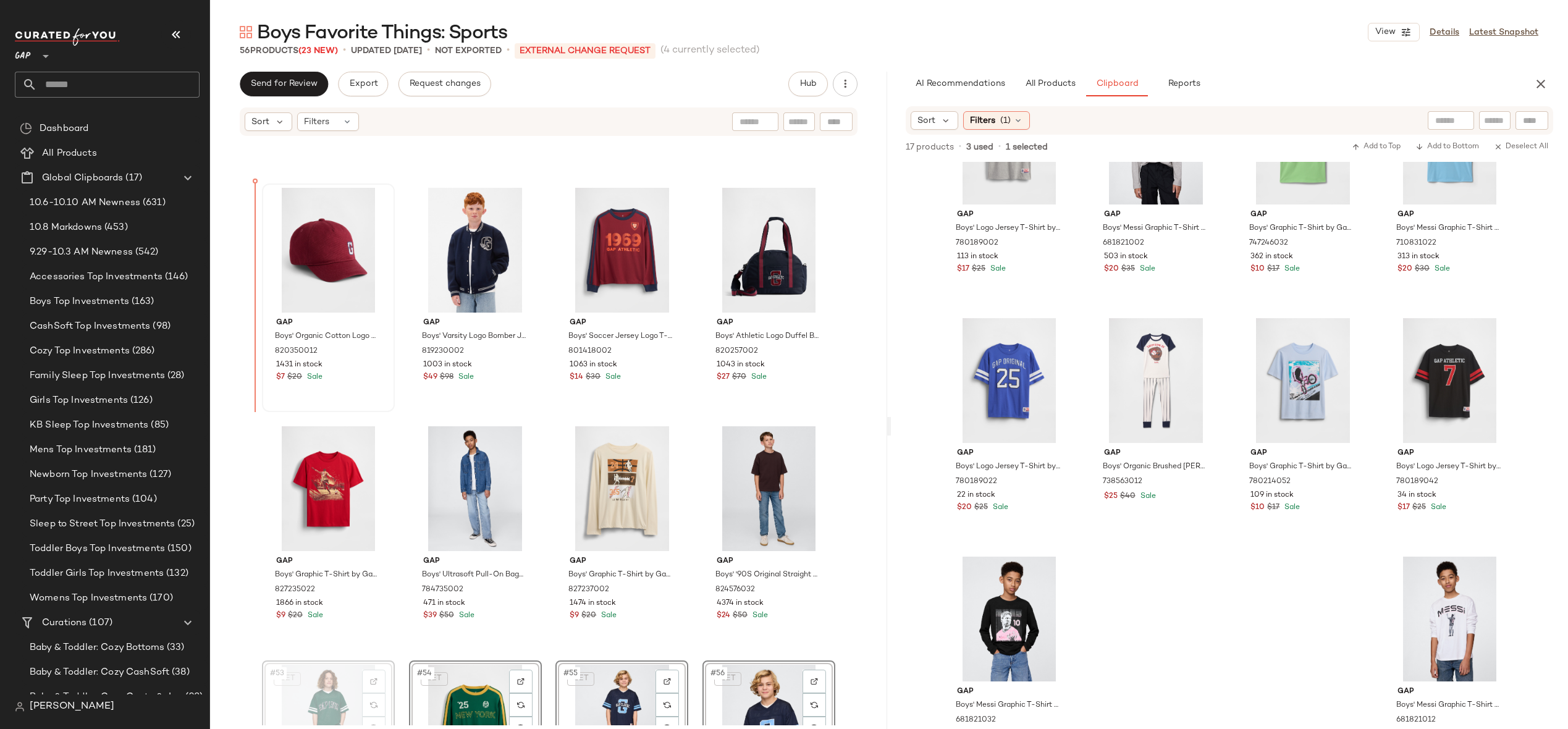
drag, startPoint x: 334, startPoint y: 652, endPoint x: 267, endPoint y: 247, distance: 410.5
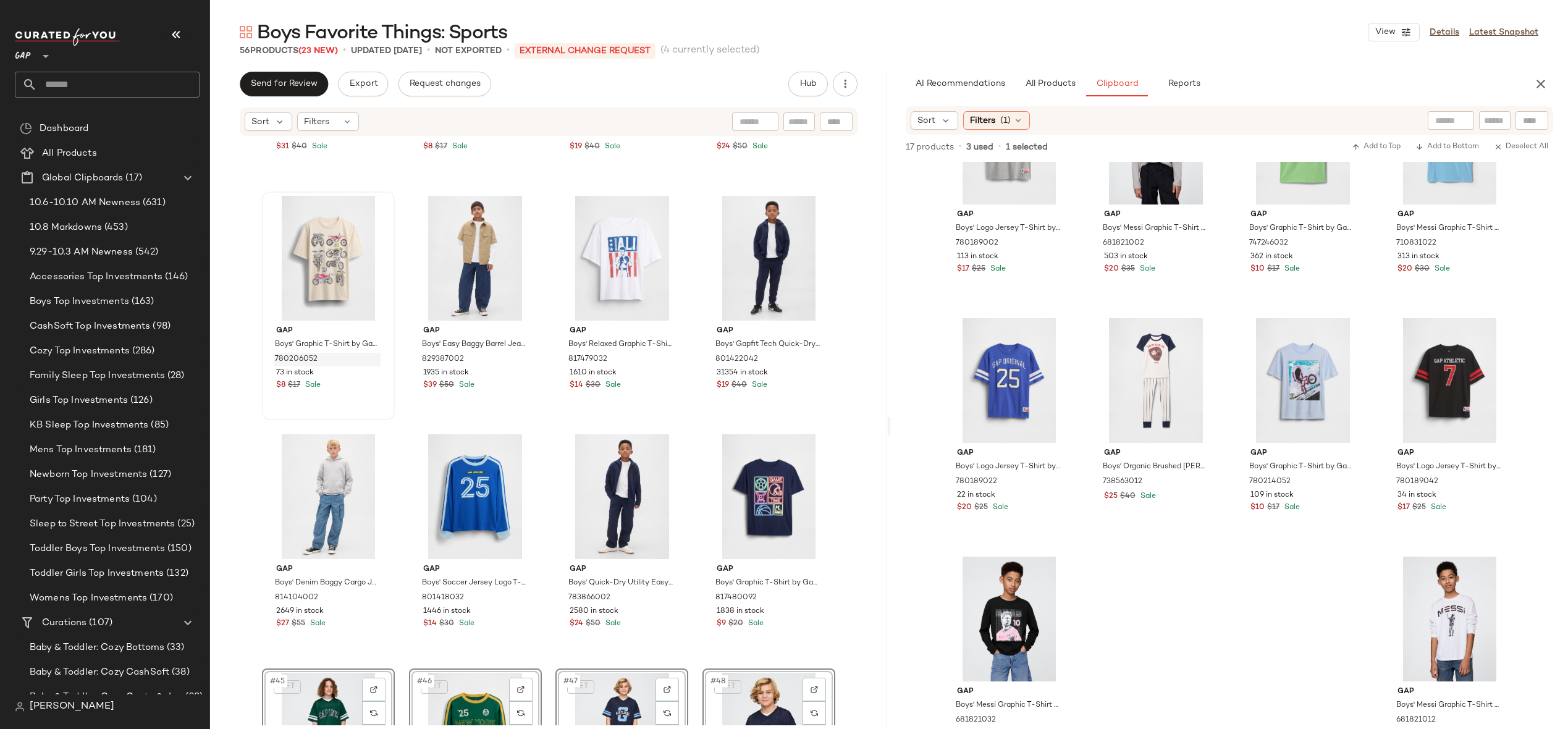
drag, startPoint x: 303, startPoint y: 696, endPoint x: 280, endPoint y: 353, distance: 343.8
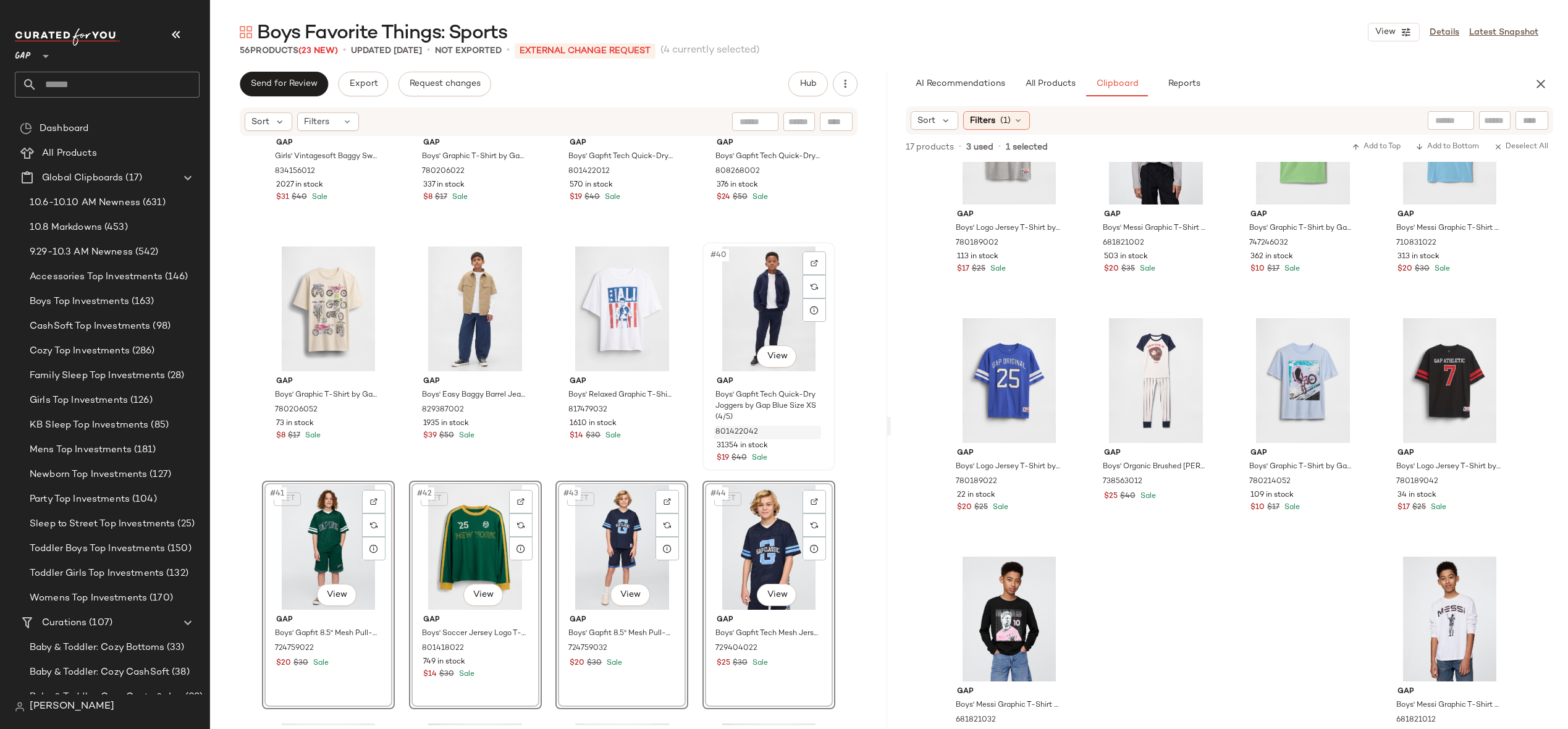
scroll to position [1908, 0]
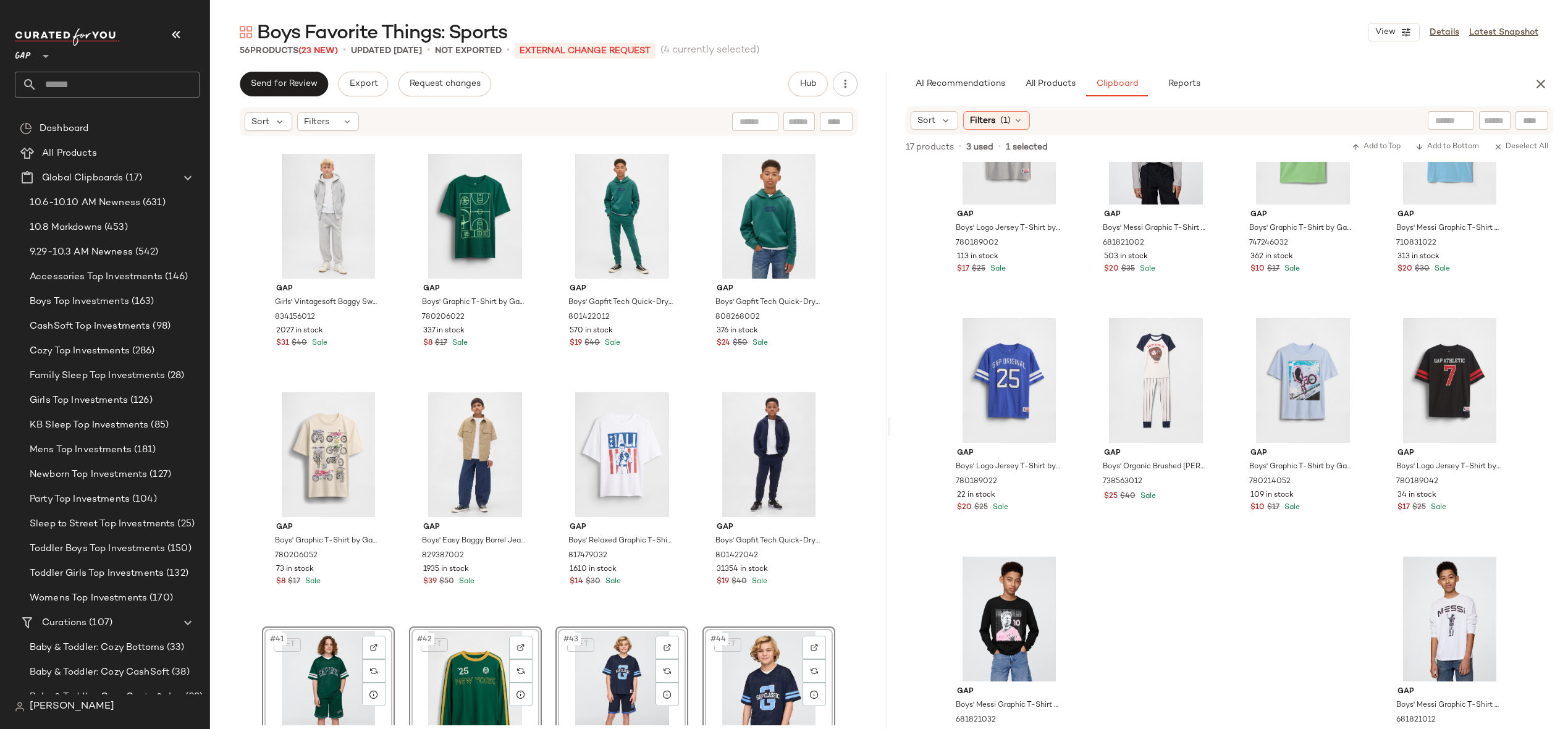
click at [843, 384] on div "Gap Girls' Vintagesoft Baggy Sweatpants by Gap [PERSON_NAME] Size M 834156012 2…" at bounding box center [548, 431] width 677 height 589
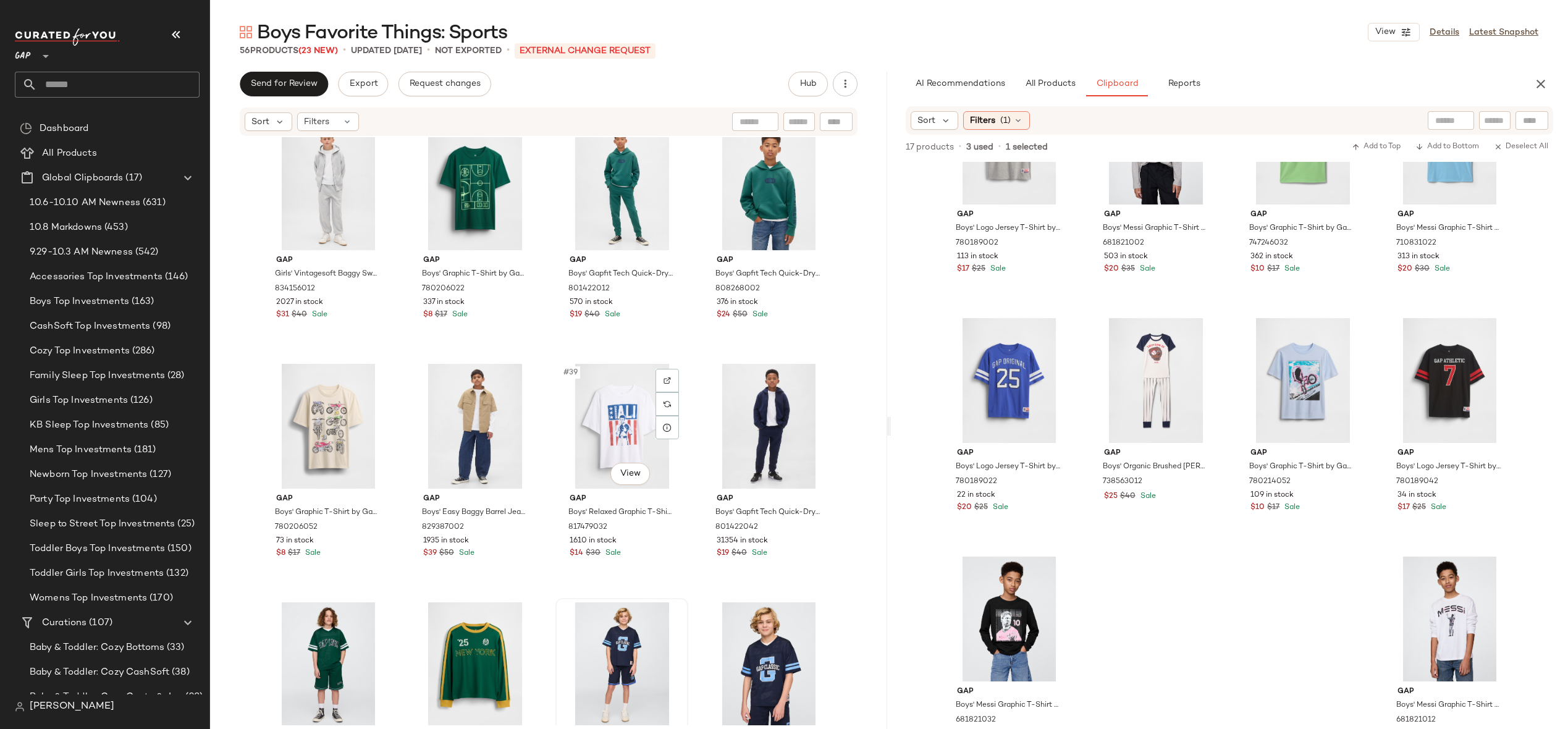
scroll to position [2010, 0]
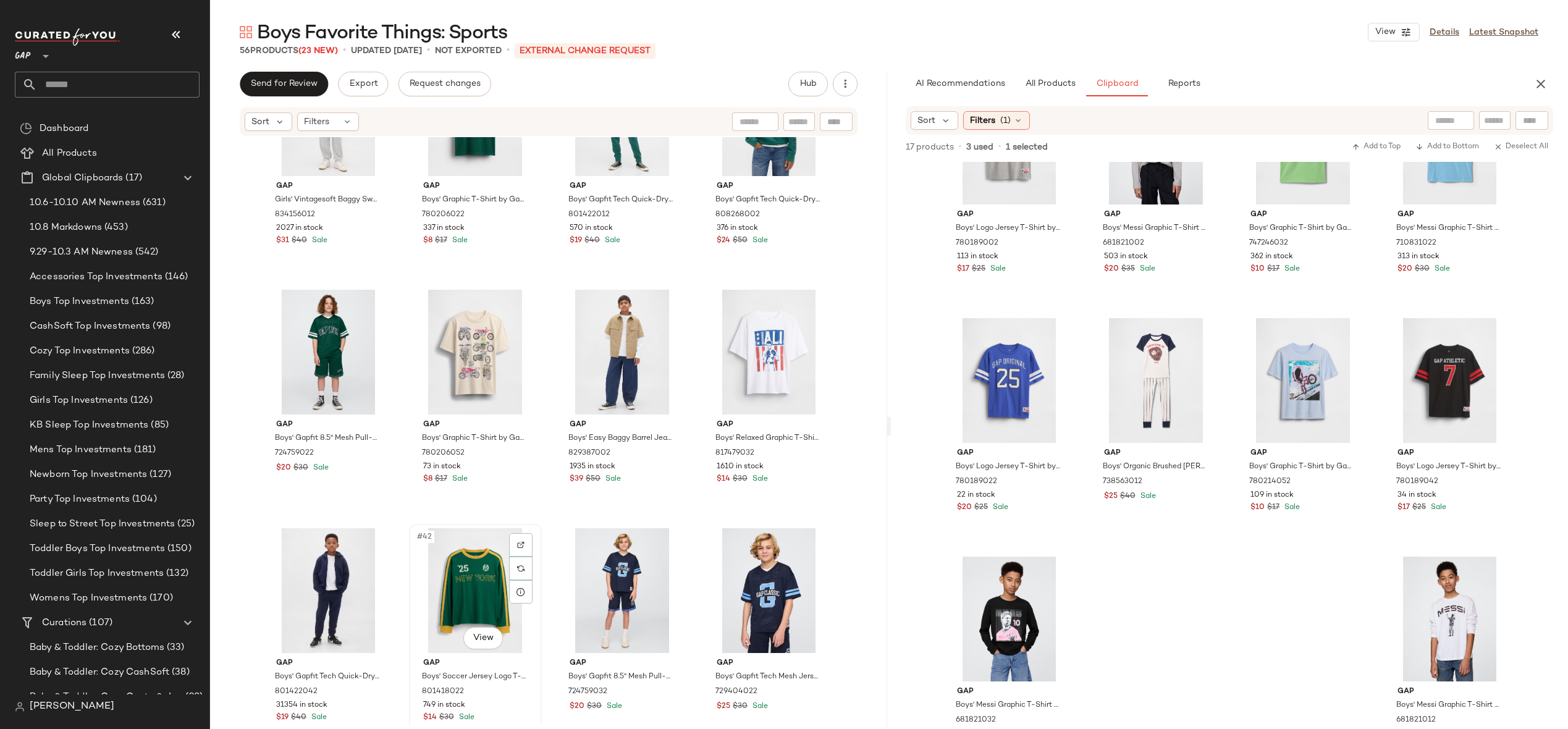
scroll to position [2011, 0]
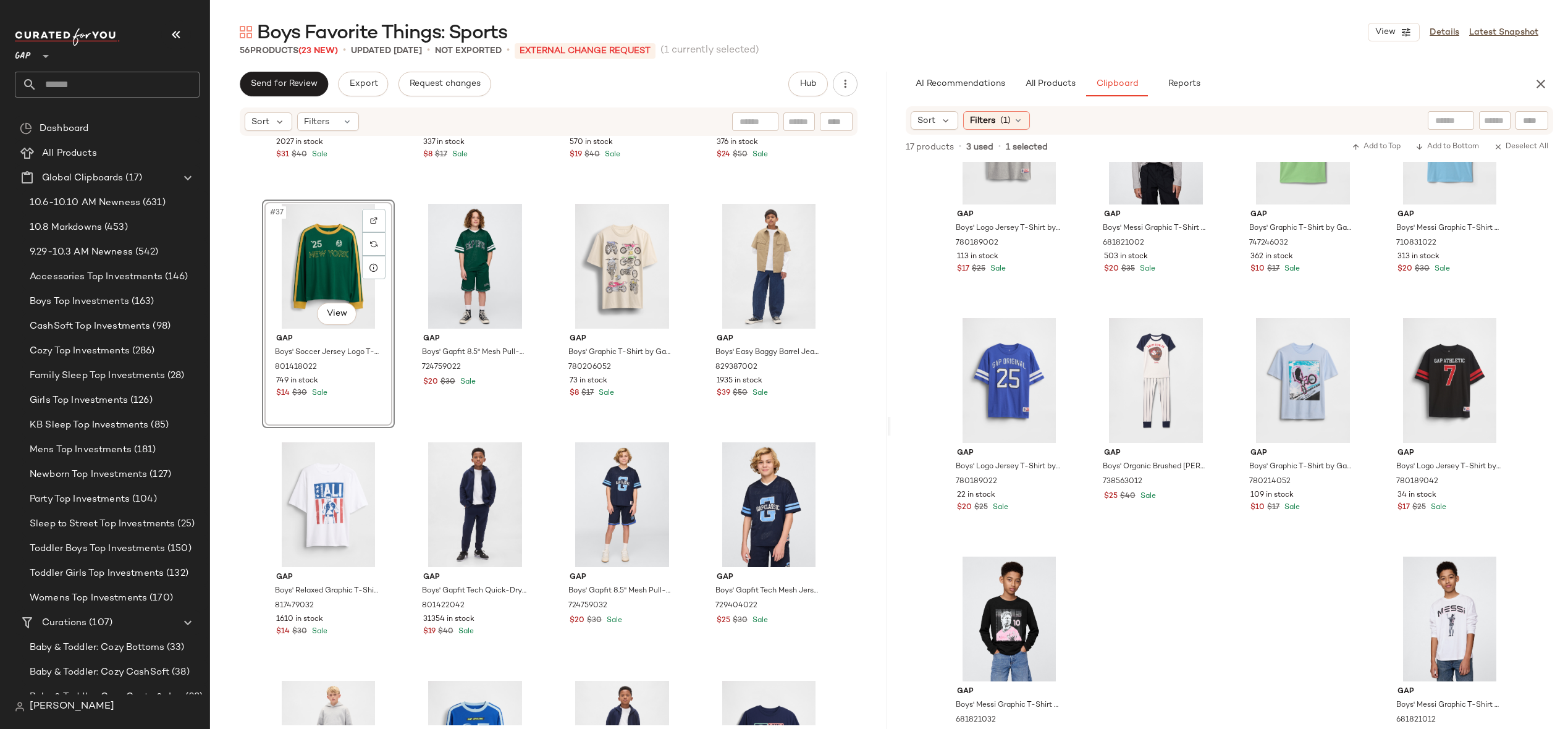
scroll to position [2175, 0]
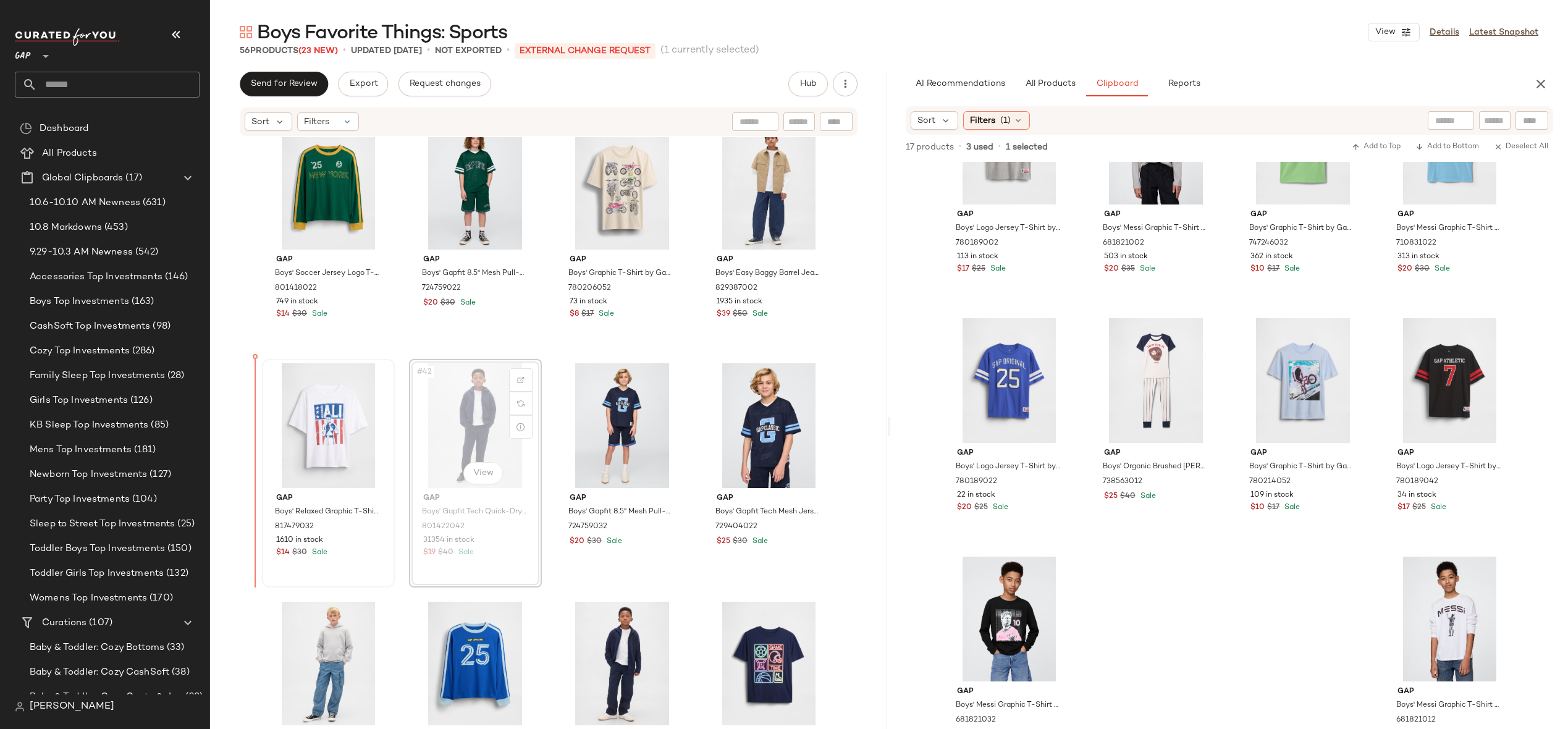
drag, startPoint x: 483, startPoint y: 415, endPoint x: 310, endPoint y: 415, distance: 173.0
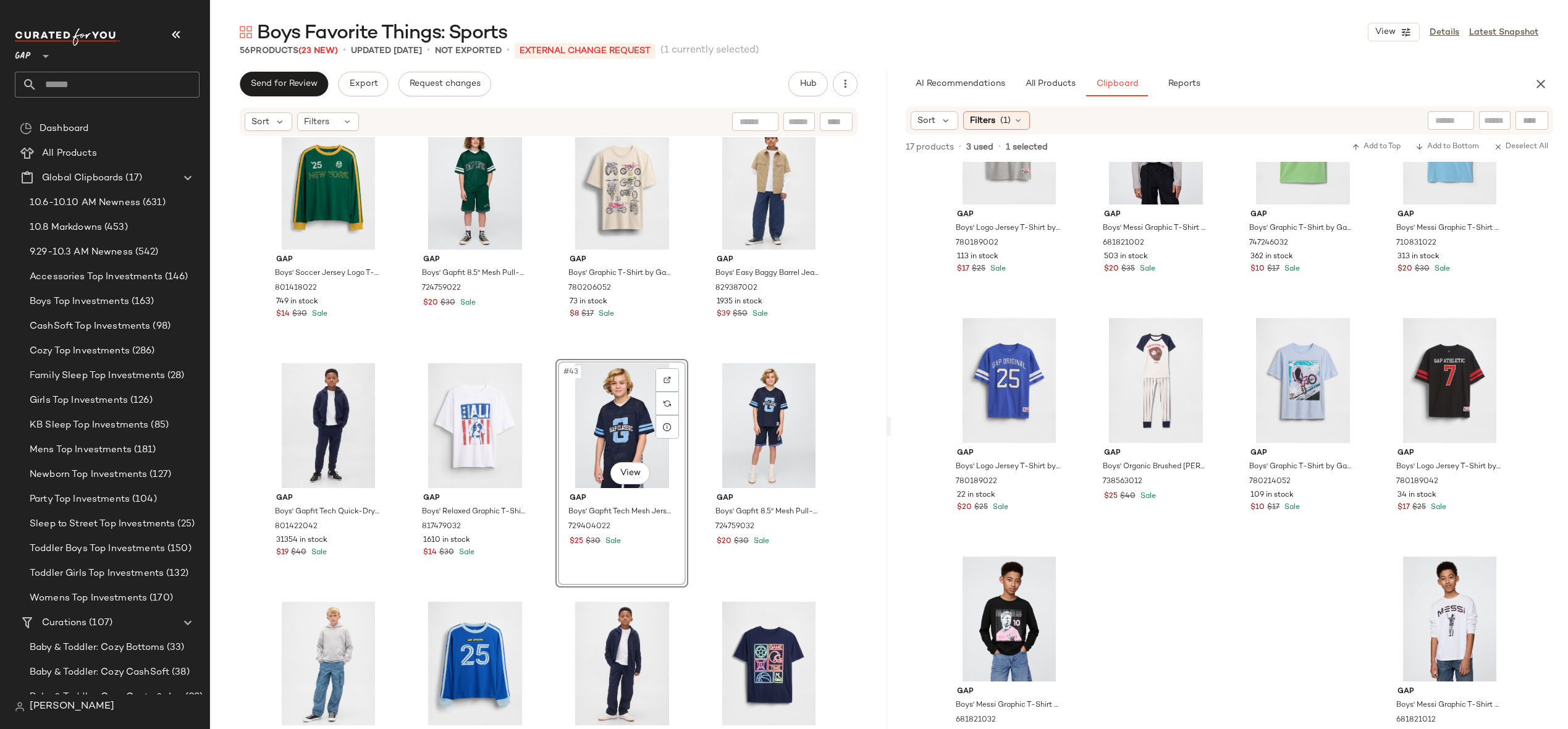
click at [842, 422] on div "Gap Girls' Vintagesoft Baggy Sweatpants by Gap [PERSON_NAME] Size M 834156012 2…" at bounding box center [548, 431] width 677 height 589
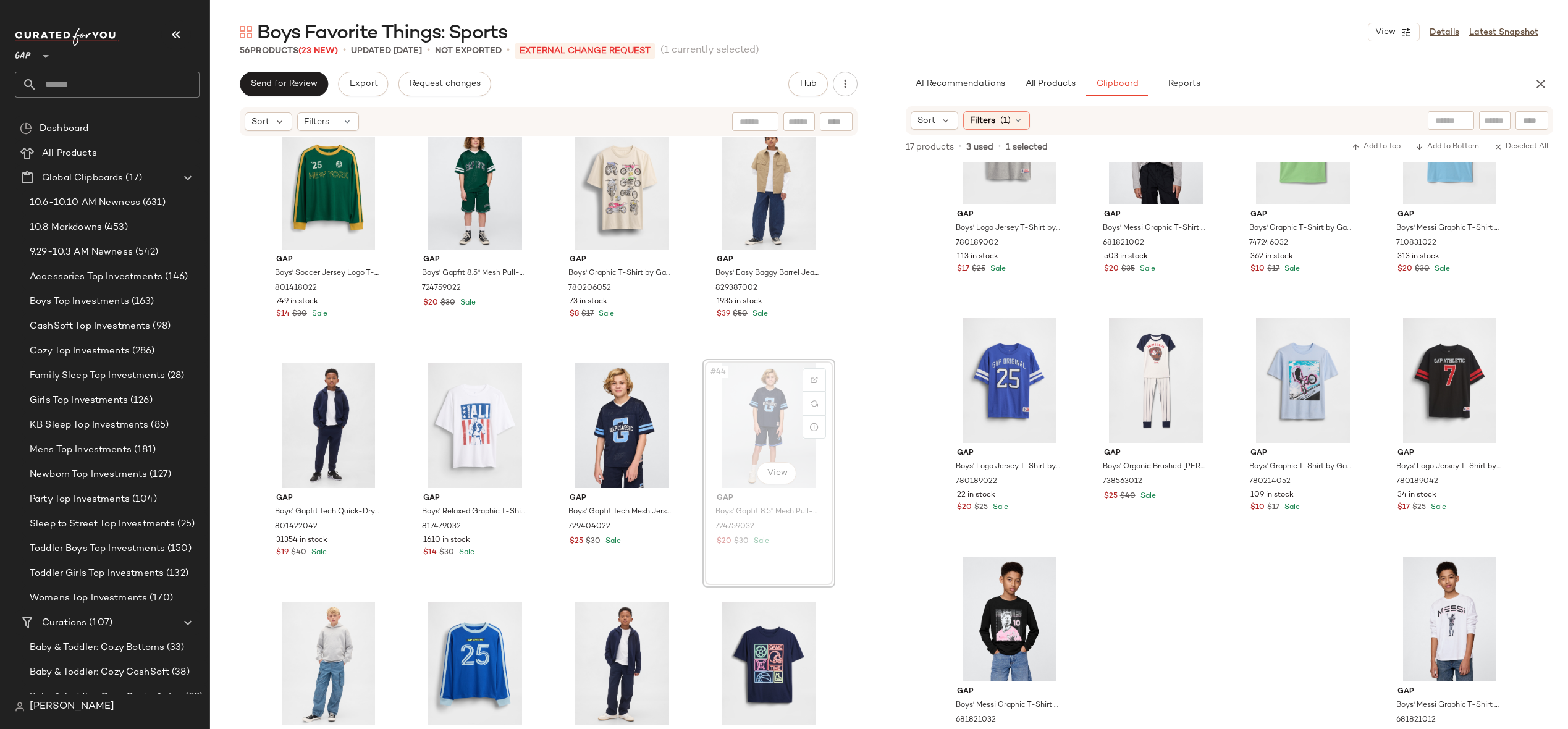
drag, startPoint x: 747, startPoint y: 418, endPoint x: 721, endPoint y: 418, distance: 26.0
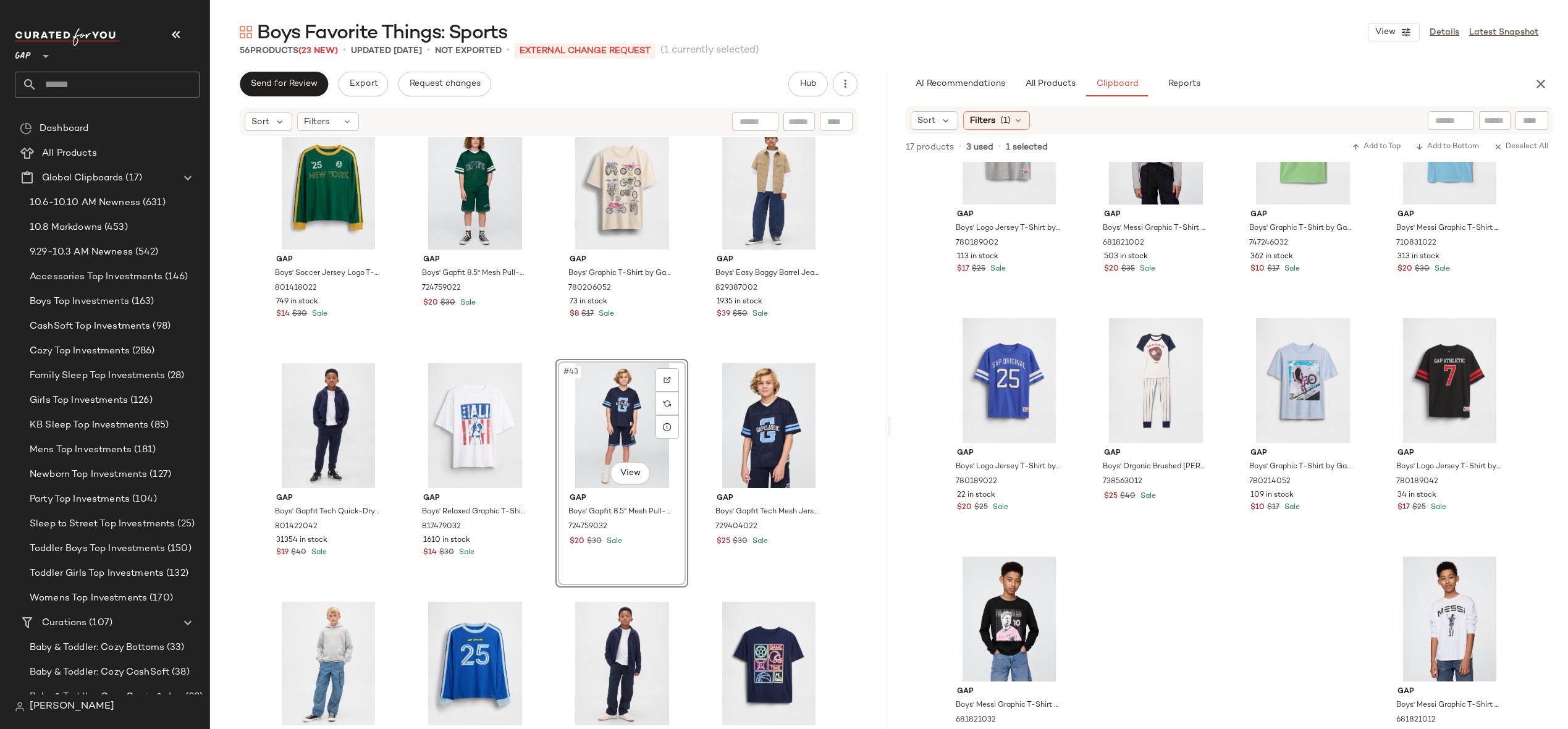
click at [845, 403] on div "Gap Girls' Vintagesoft Baggy Sweatpants by Gap [PERSON_NAME] Size M 834156012 2…" at bounding box center [548, 431] width 677 height 589
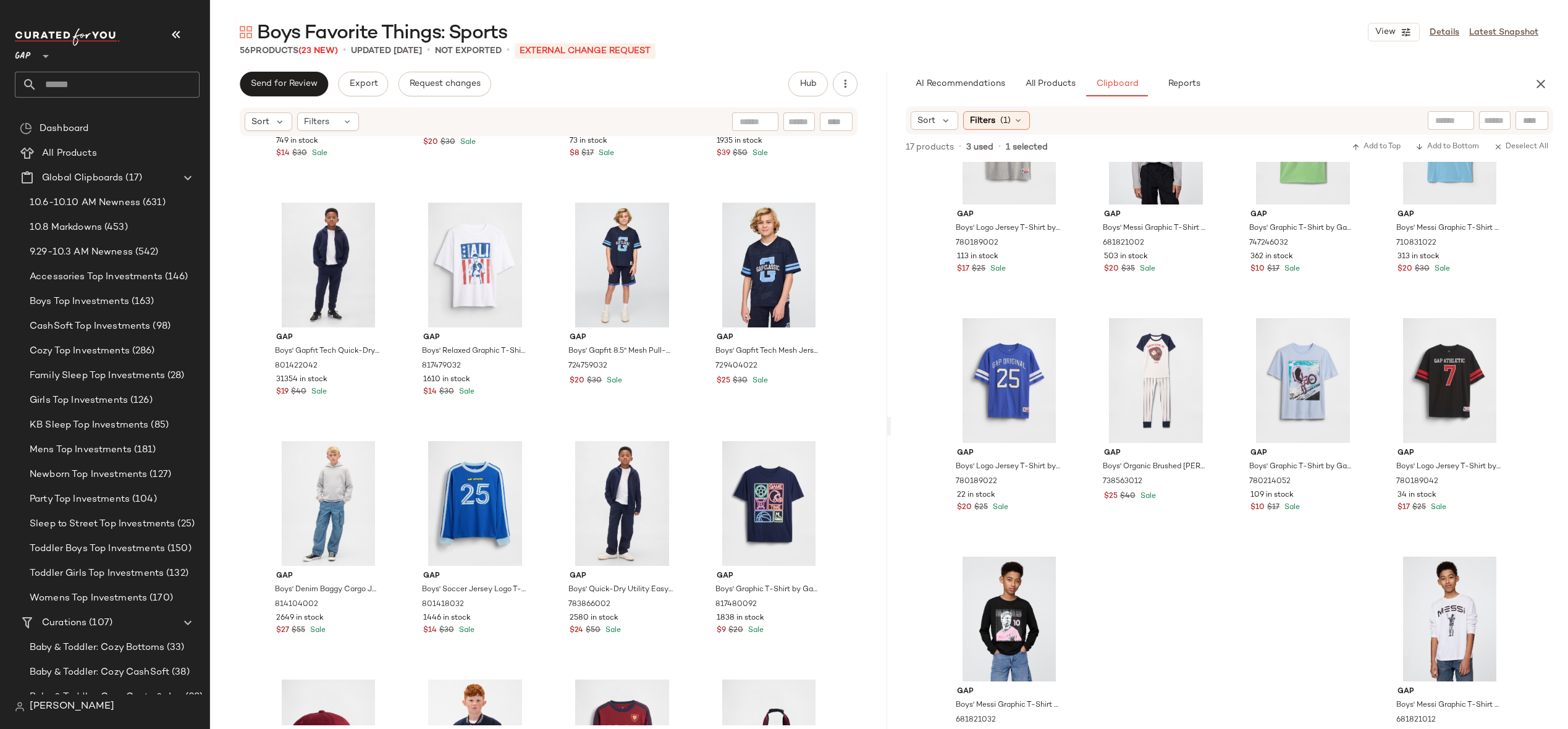
scroll to position [2233, 0]
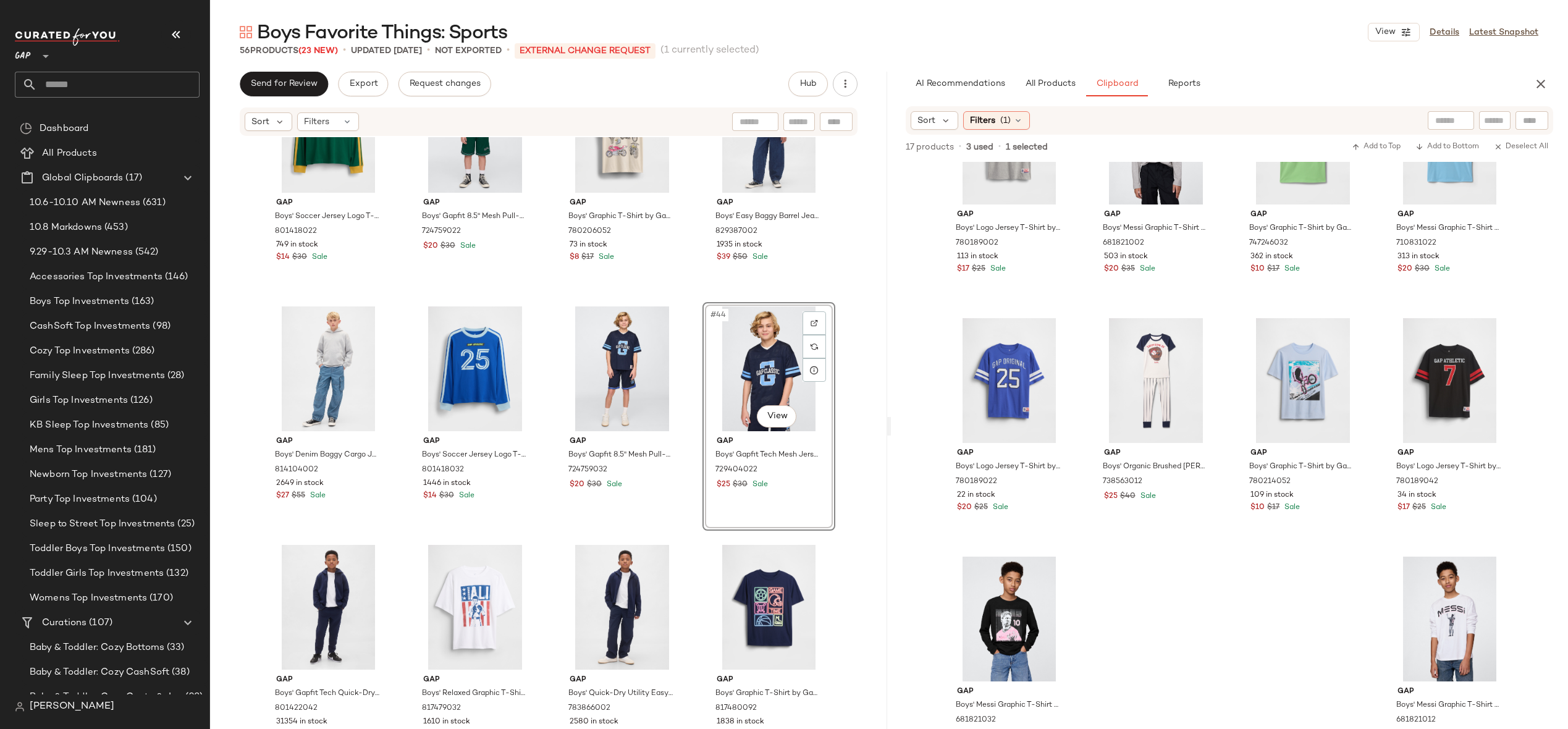
click at [871, 373] on div "Gap Boys' Soccer Jersey Logo T-Shirt by Gap Palisade Green Size M (8) 801418022…" at bounding box center [548, 431] width 677 height 589
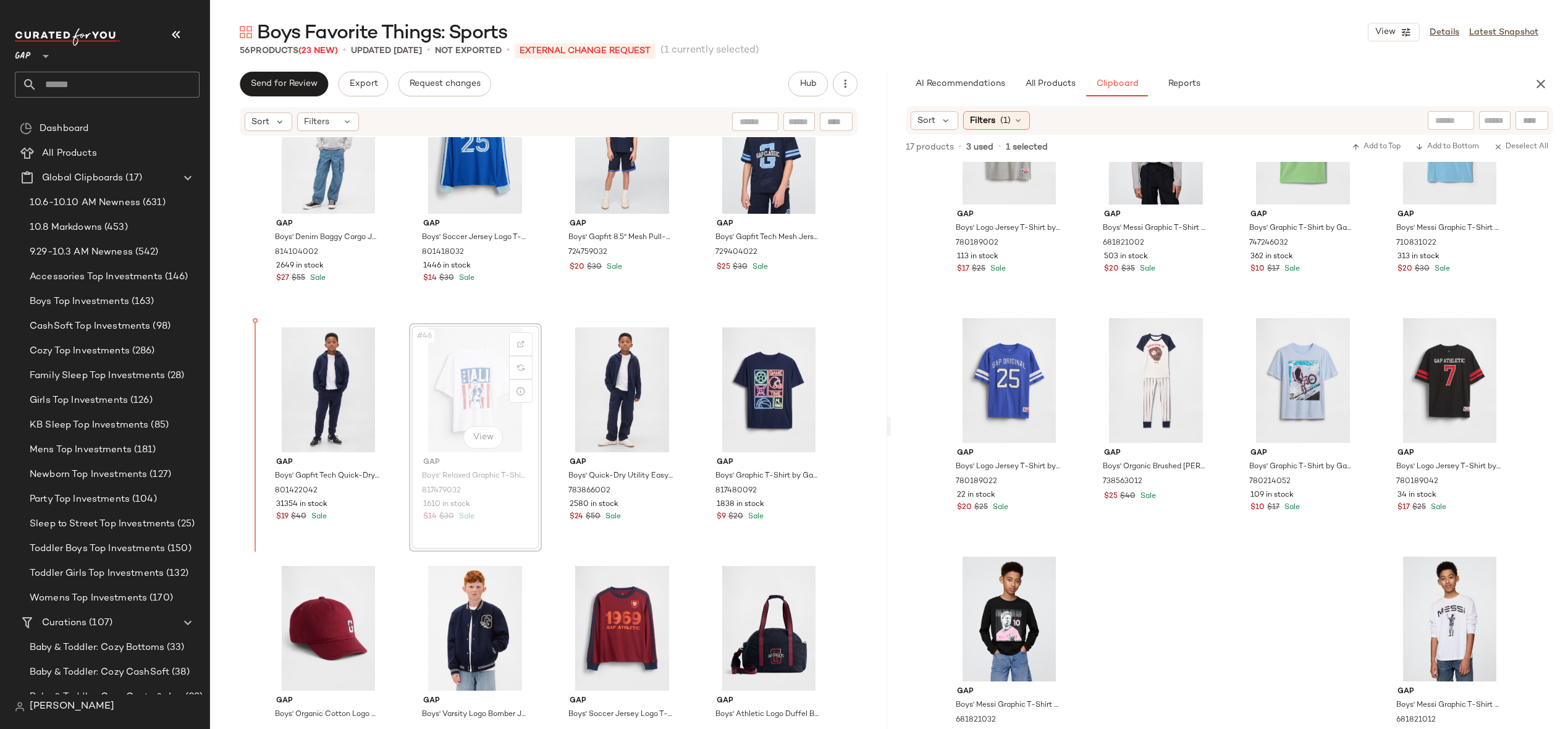
drag, startPoint x: 424, startPoint y: 374, endPoint x: 417, endPoint y: 374, distance: 7.0
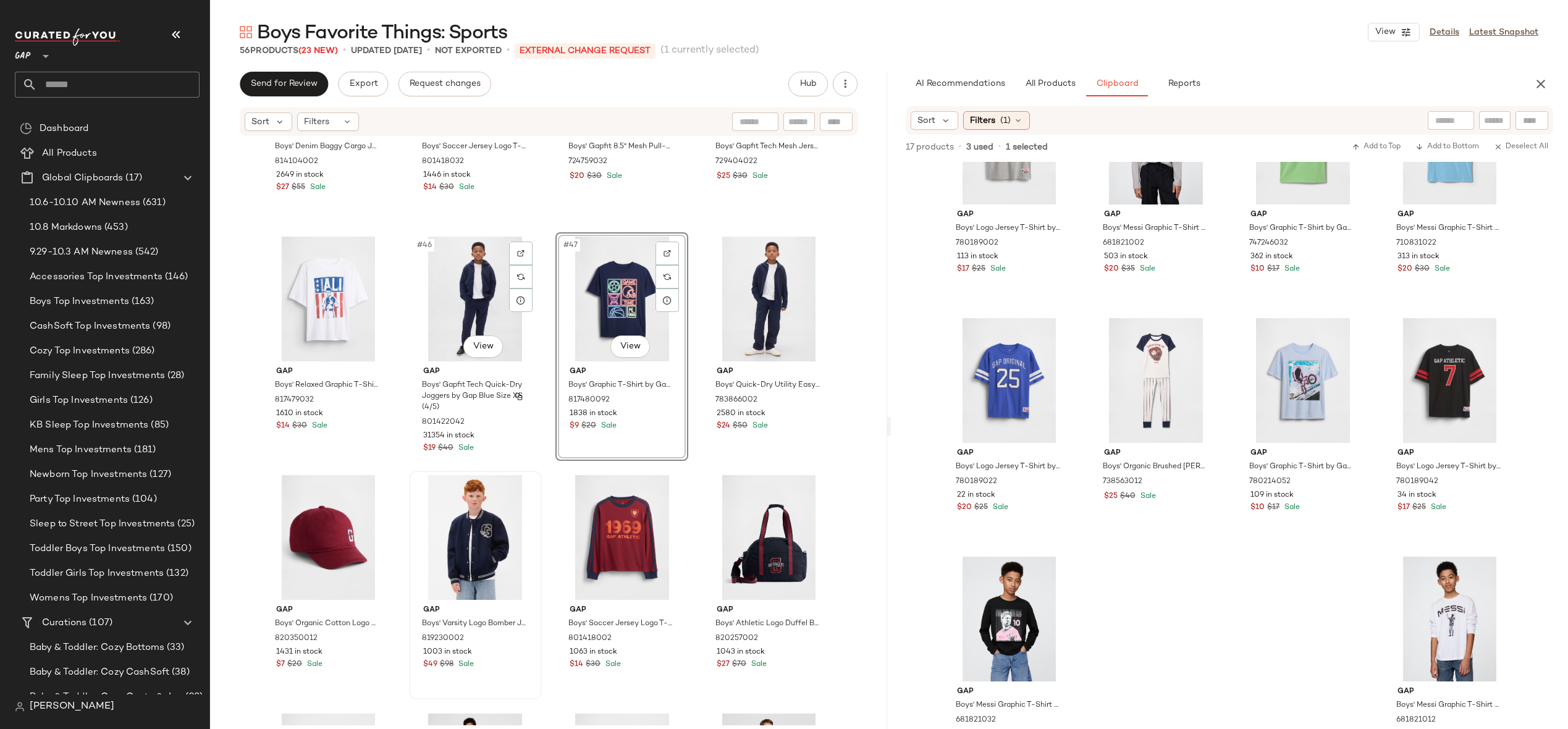
scroll to position [2747, 0]
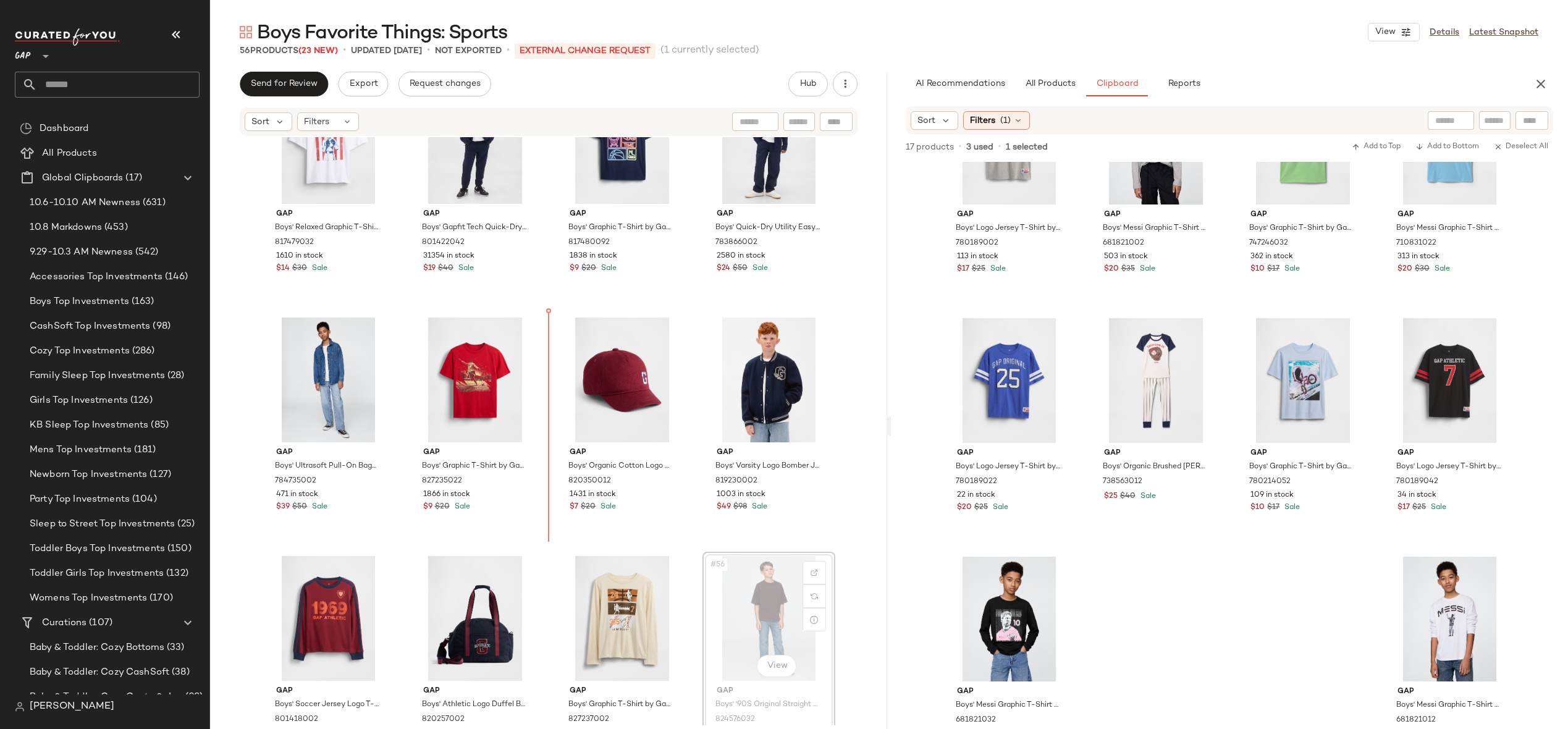
scroll to position [2699, 0]
drag, startPoint x: 755, startPoint y: 625, endPoint x: 750, endPoint y: 615, distance: 11.2
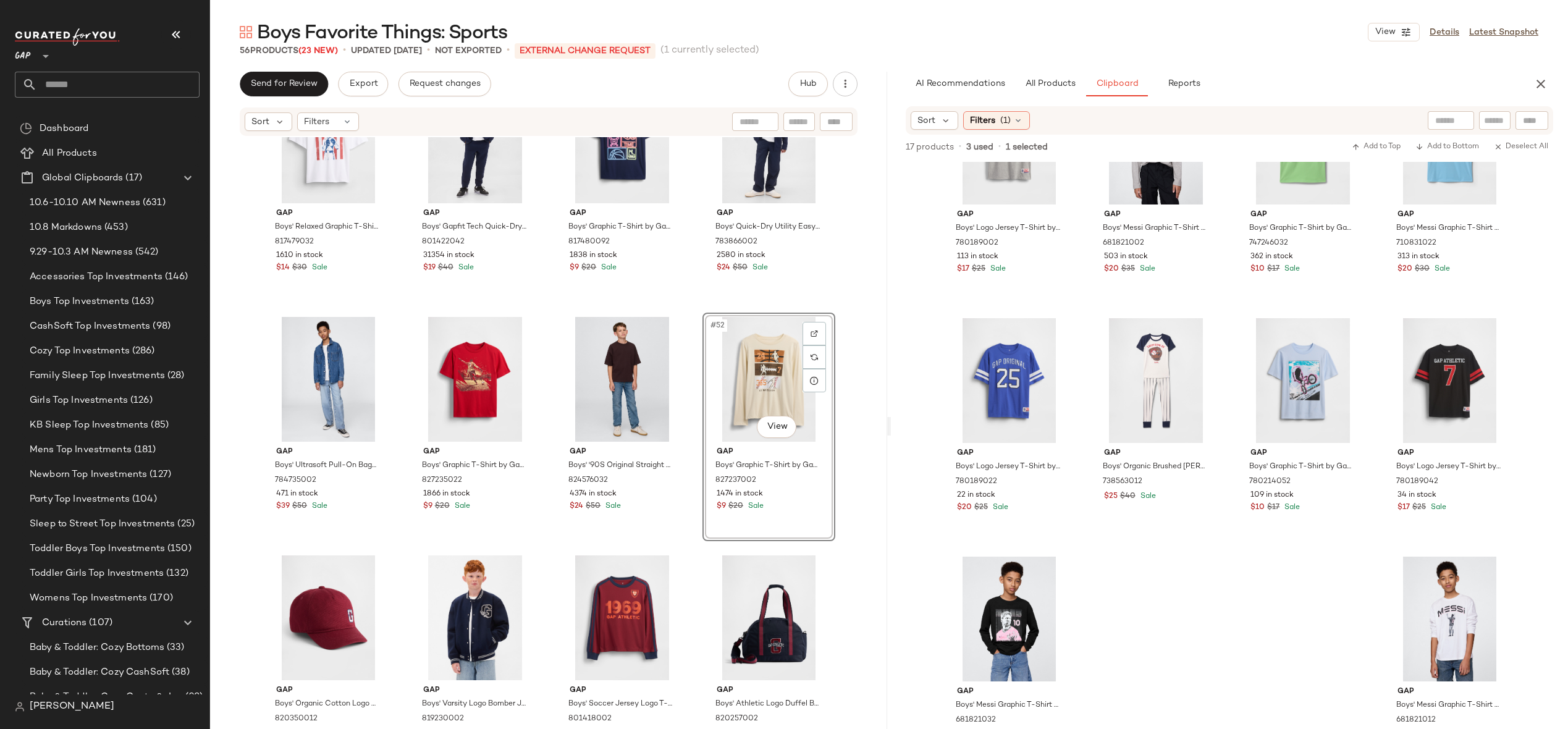
click at [864, 531] on div "Gap Boys' Relaxed Graphic T-Shirt by Gap Optic White Size XS (4/5) 817479032 16…" at bounding box center [548, 431] width 677 height 589
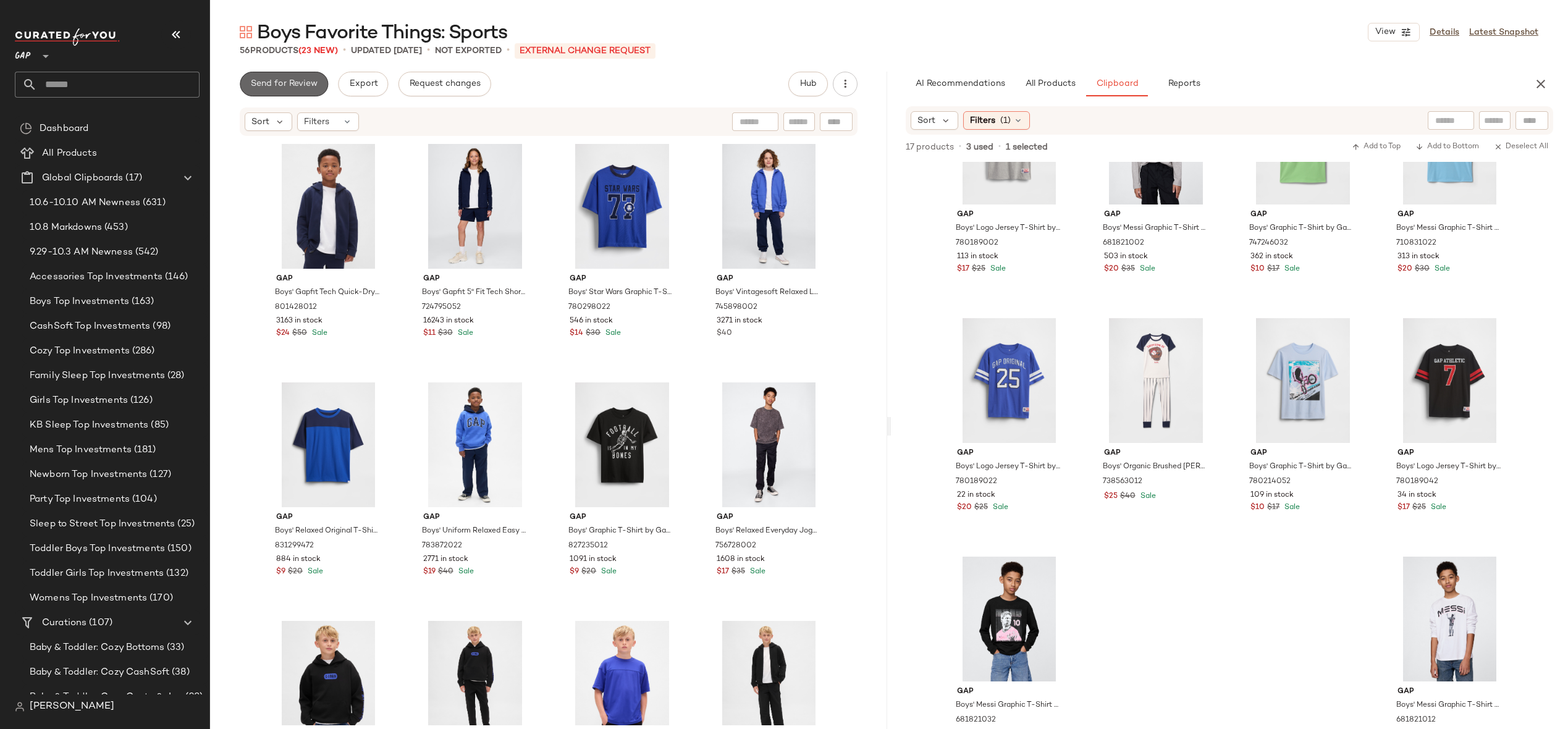
click at [296, 88] on span "Send for Review" at bounding box center [284, 84] width 67 height 10
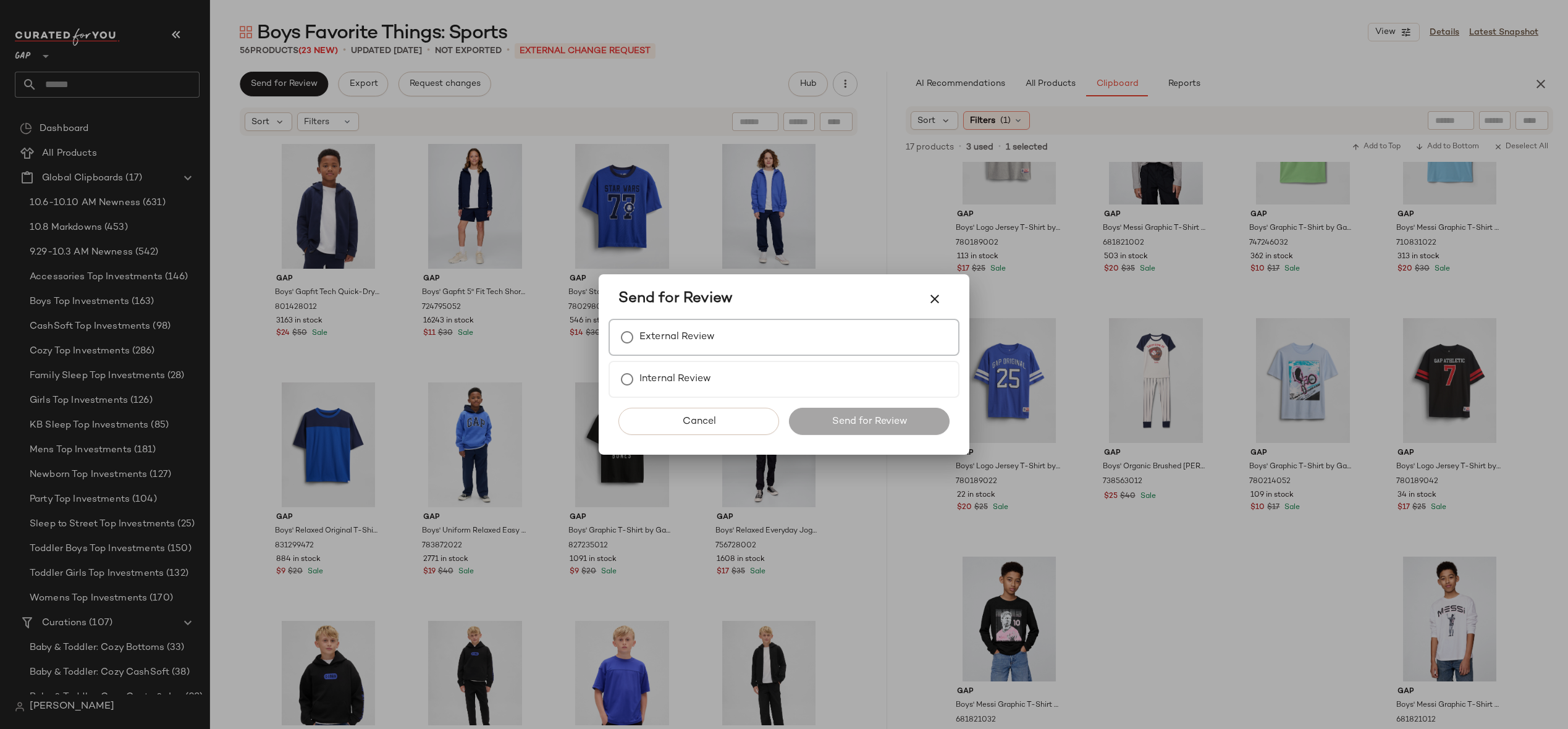
click at [667, 346] on label "External Review" at bounding box center [677, 337] width 75 height 25
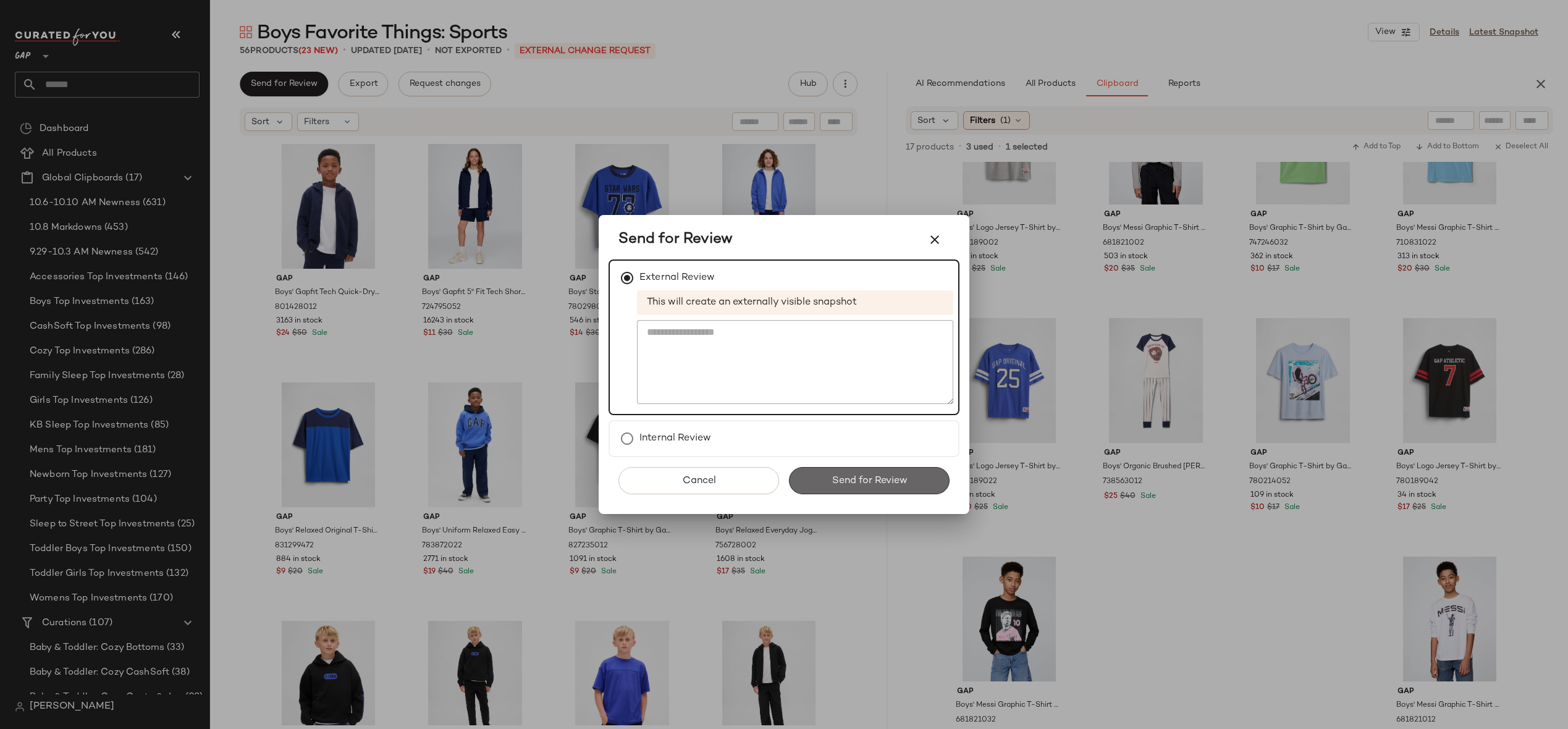
click at [873, 482] on span "Send for Review" at bounding box center [869, 481] width 76 height 12
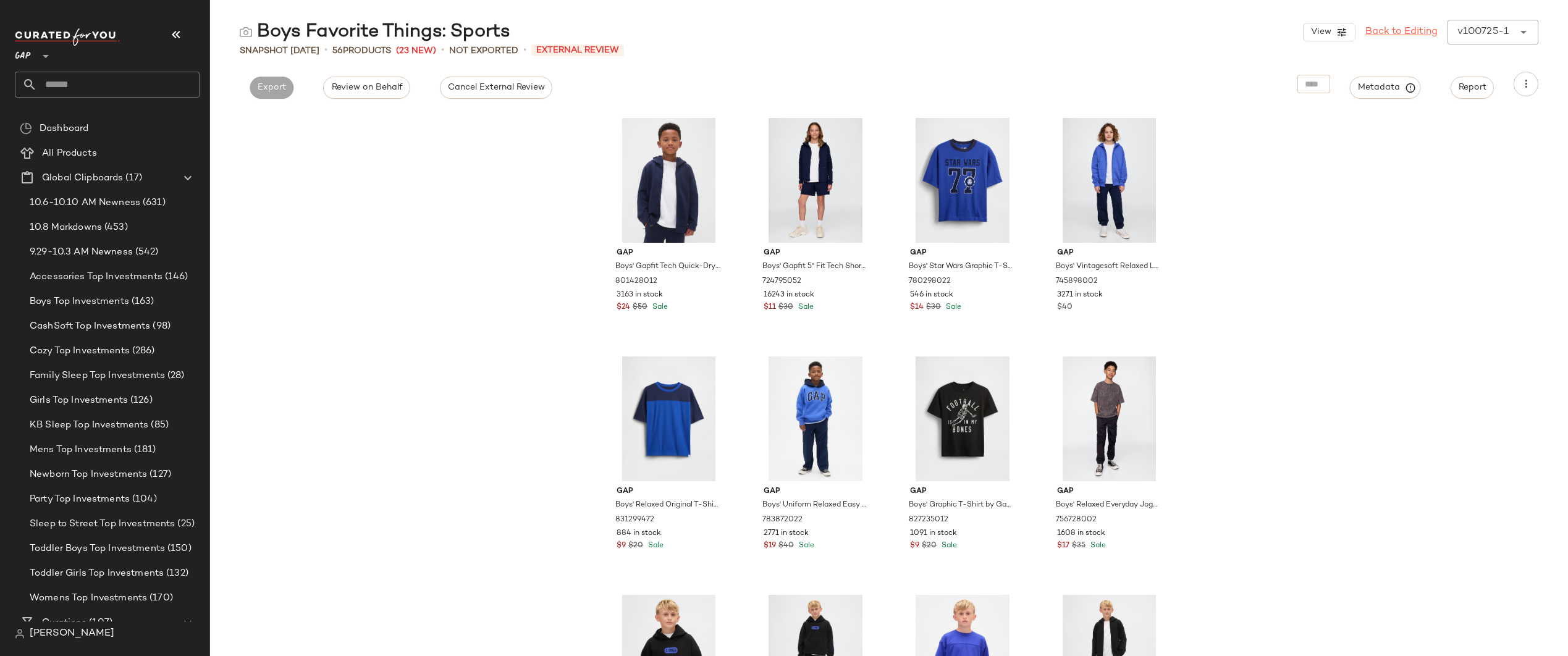
click at [1381, 38] on link "Back to Editing" at bounding box center [1401, 32] width 72 height 14
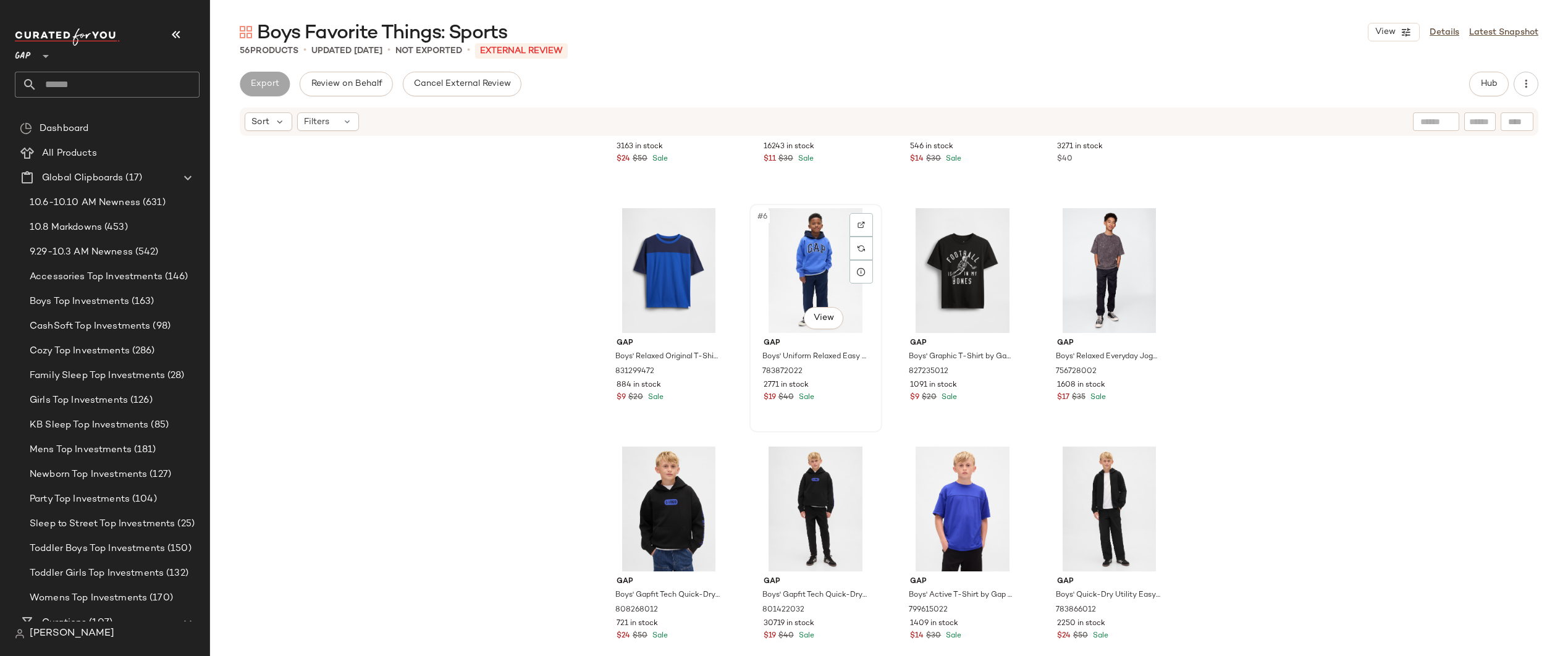
scroll to position [37, 0]
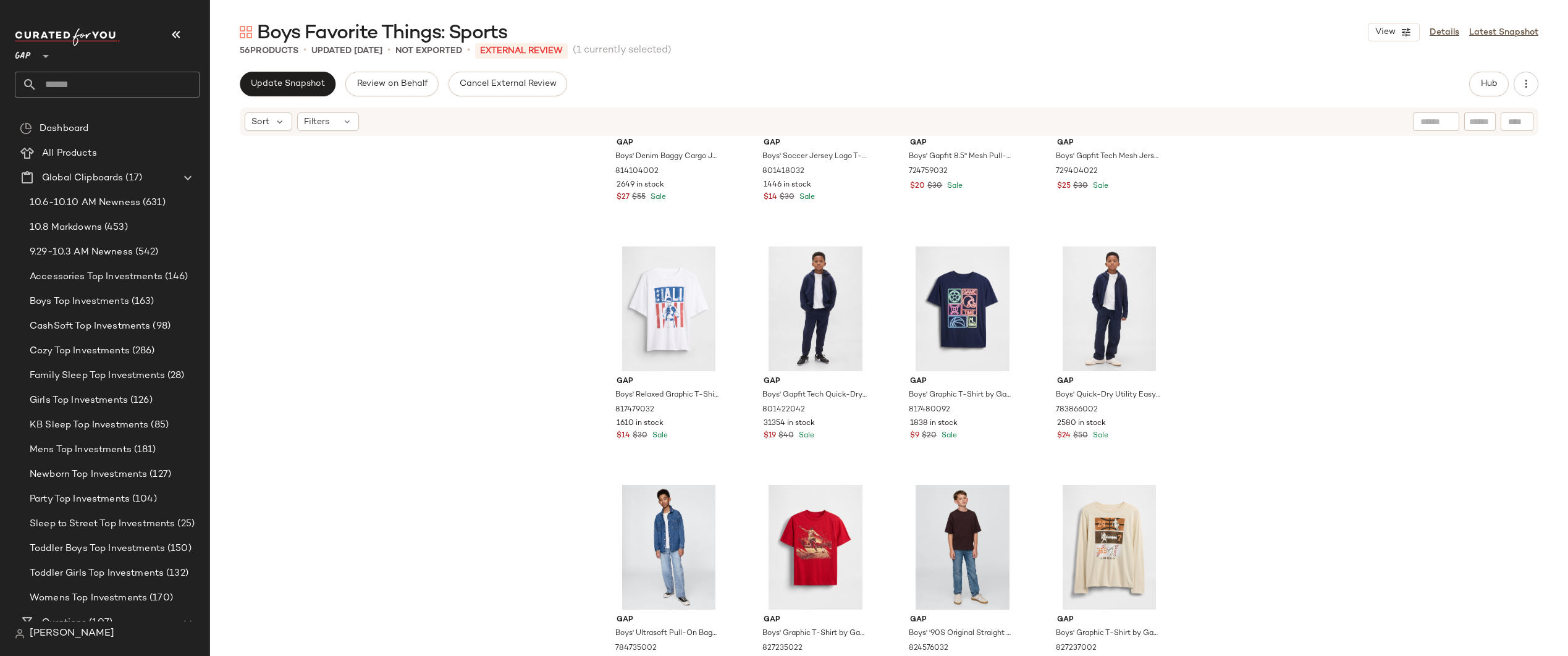
scroll to position [2827, 0]
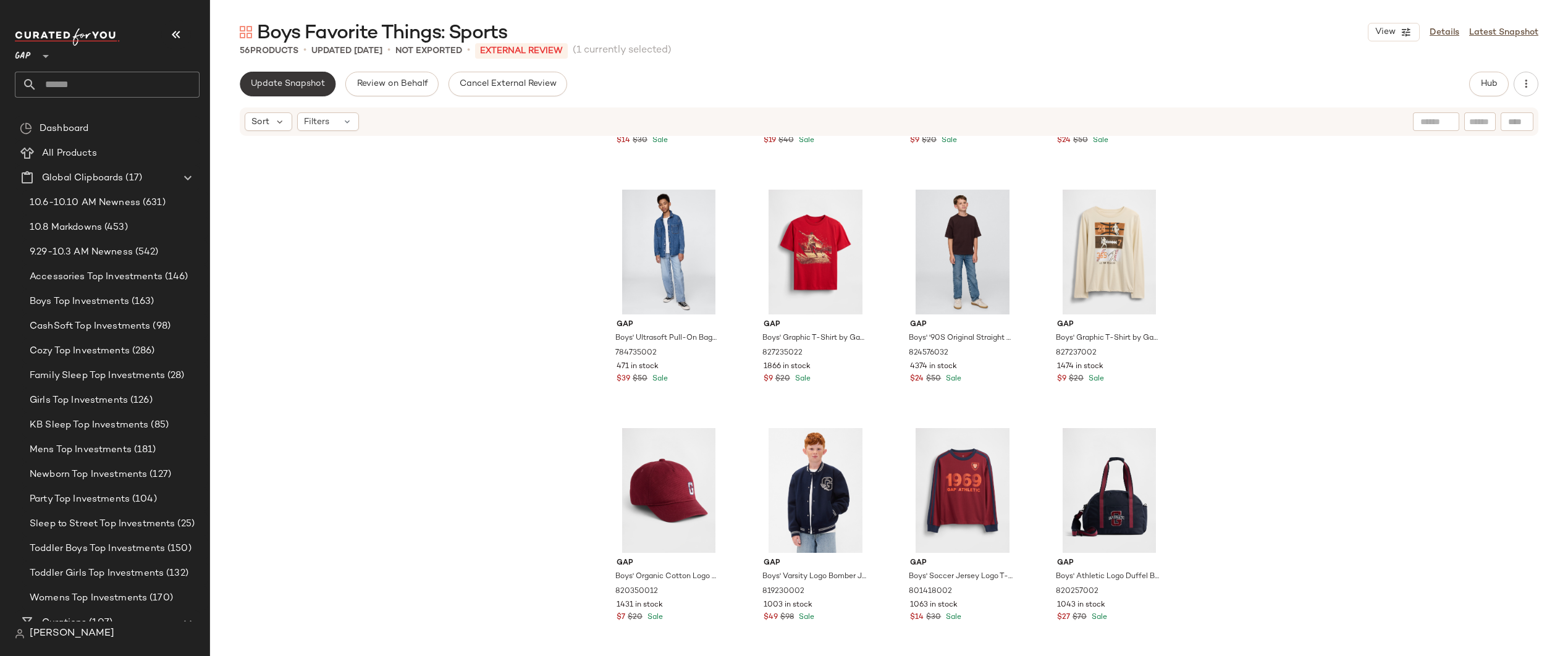
click at [284, 91] on button "Update Snapshot" at bounding box center [287, 84] width 96 height 25
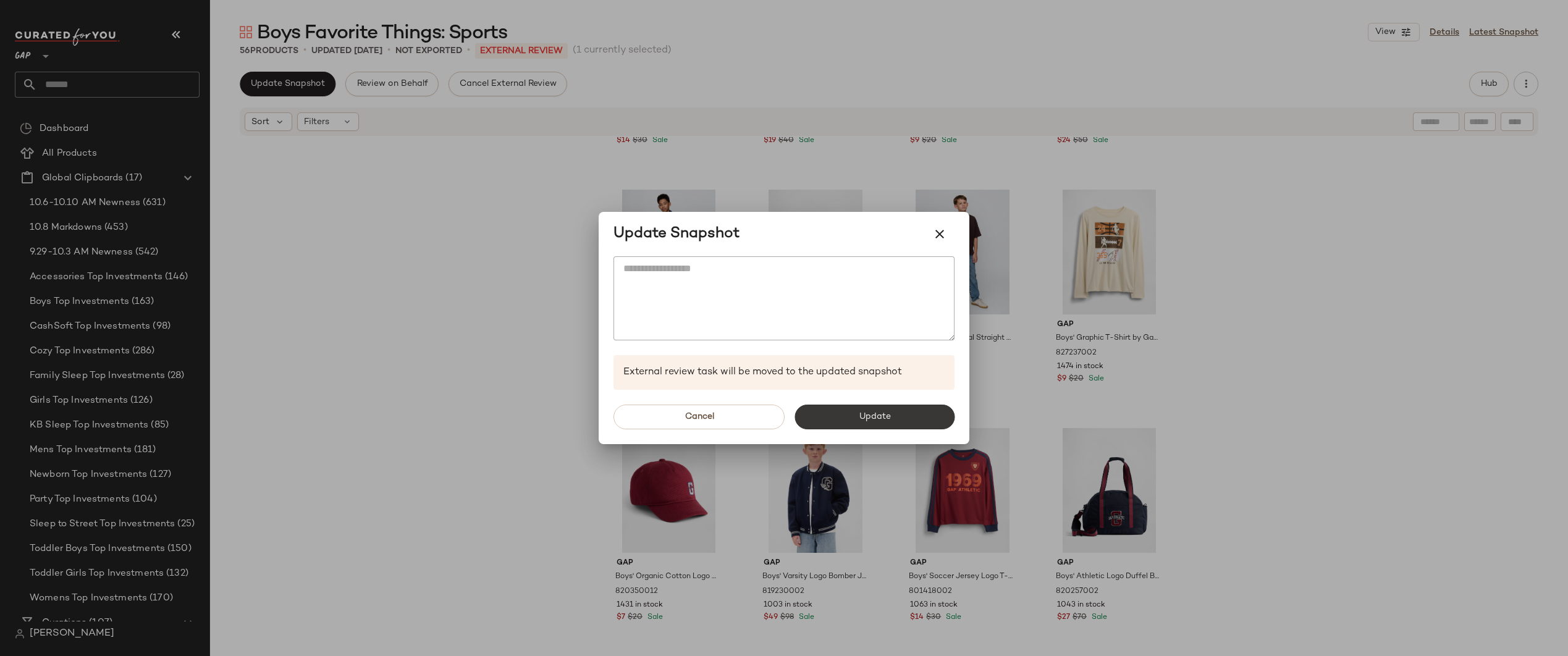
click at [817, 416] on button "Update" at bounding box center [874, 417] width 160 height 25
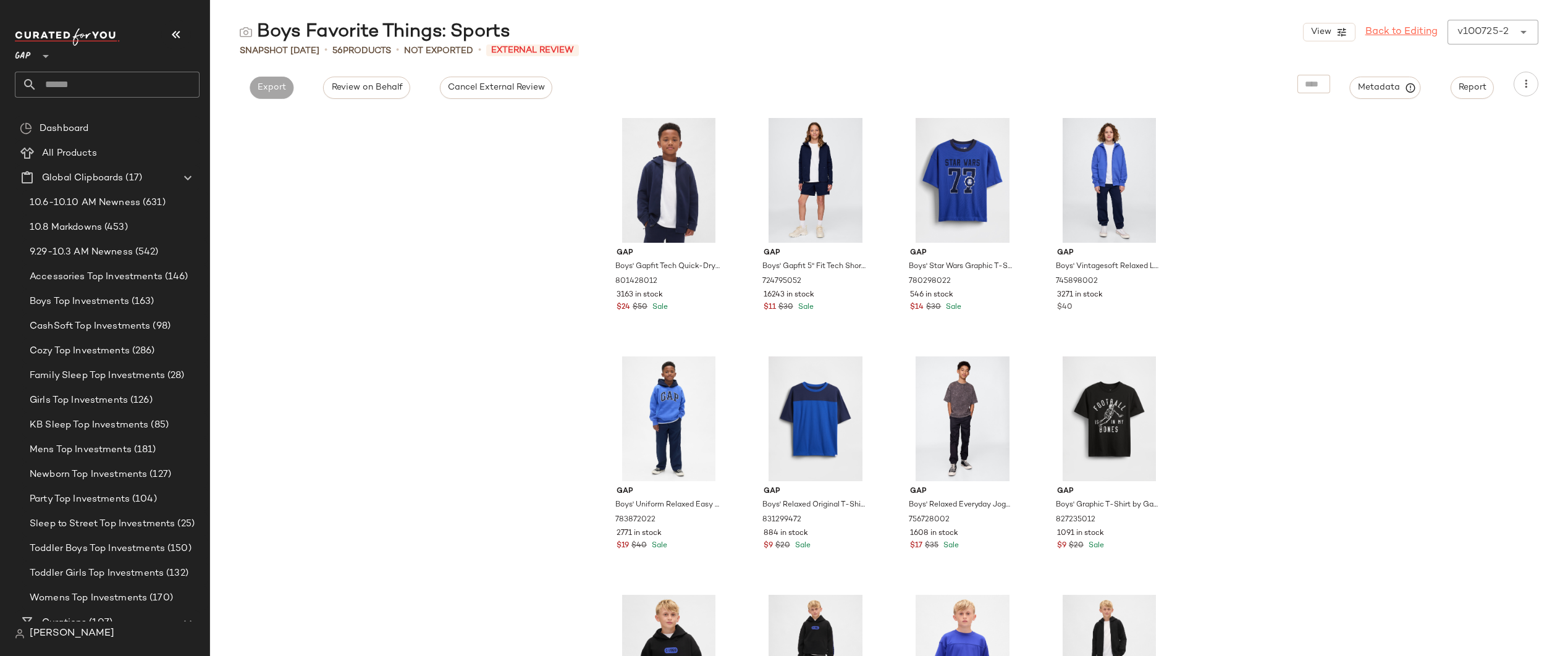
click at [1414, 33] on link "Back to Editing" at bounding box center [1401, 32] width 72 height 14
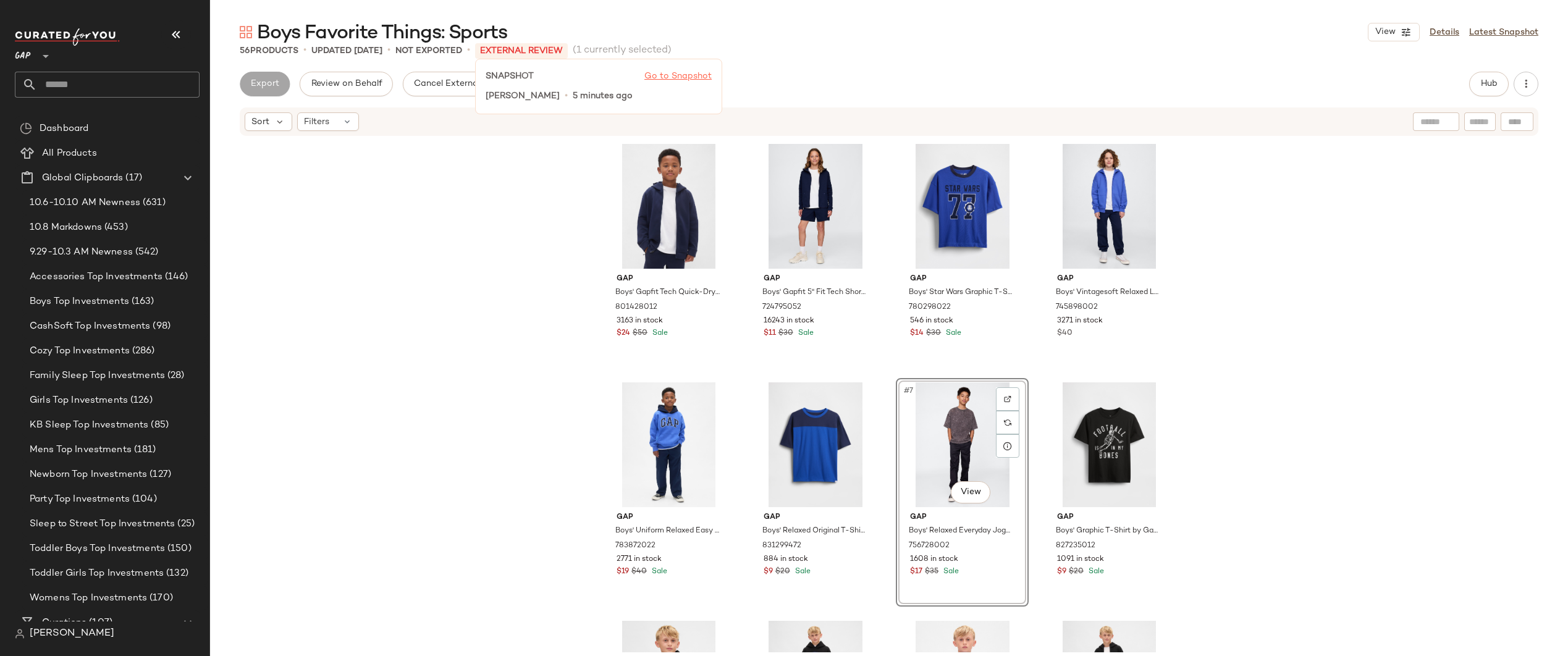
click at [709, 78] on link "Go to Snapshot" at bounding box center [678, 76] width 67 height 9
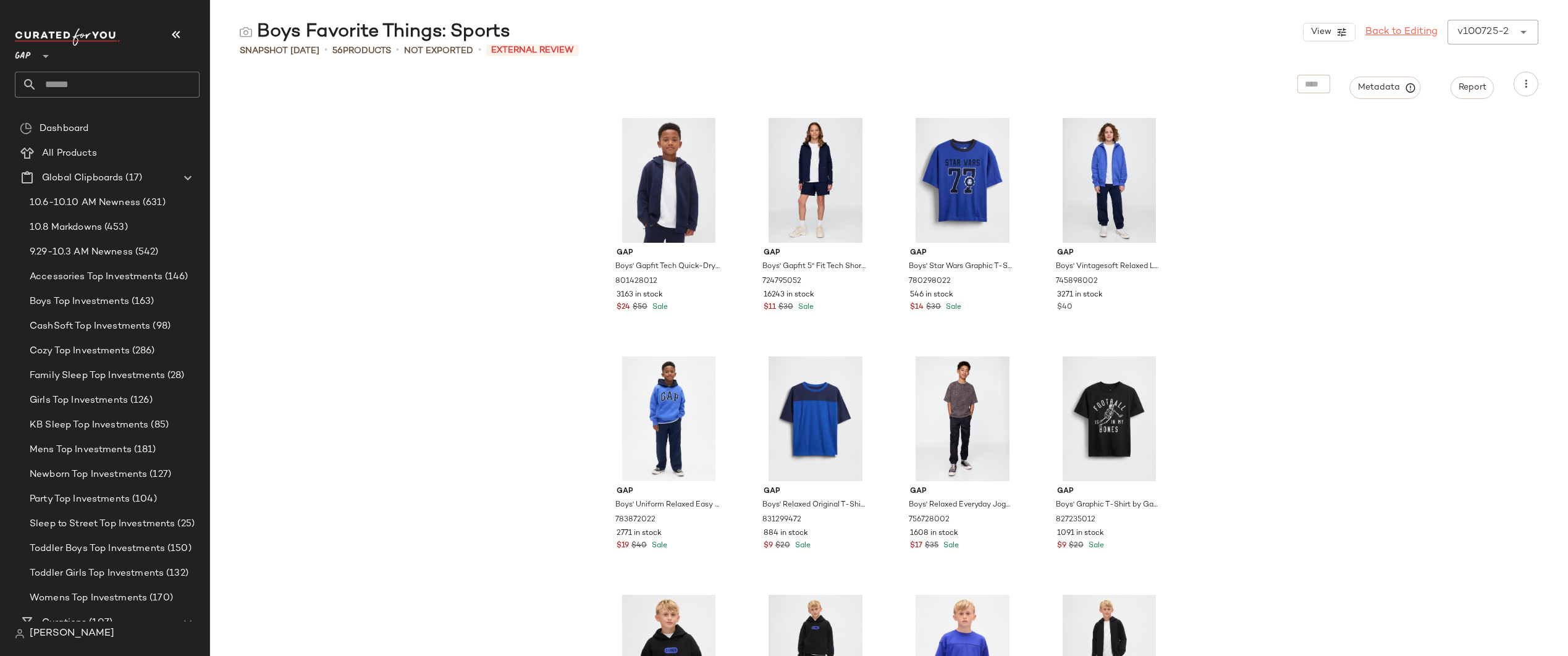
click at [1382, 30] on link "Back to Editing" at bounding box center [1401, 32] width 72 height 14
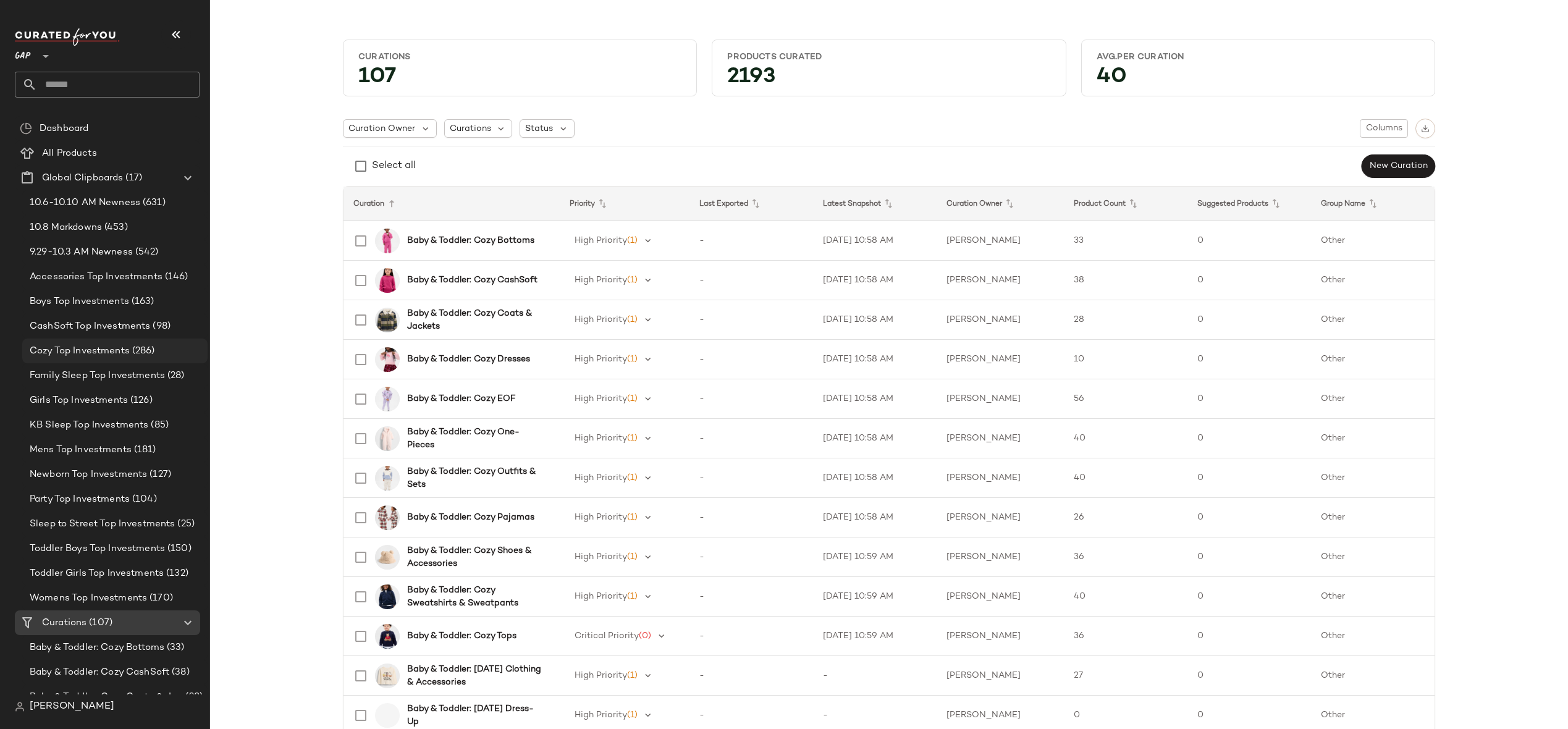
scroll to position [229, 0]
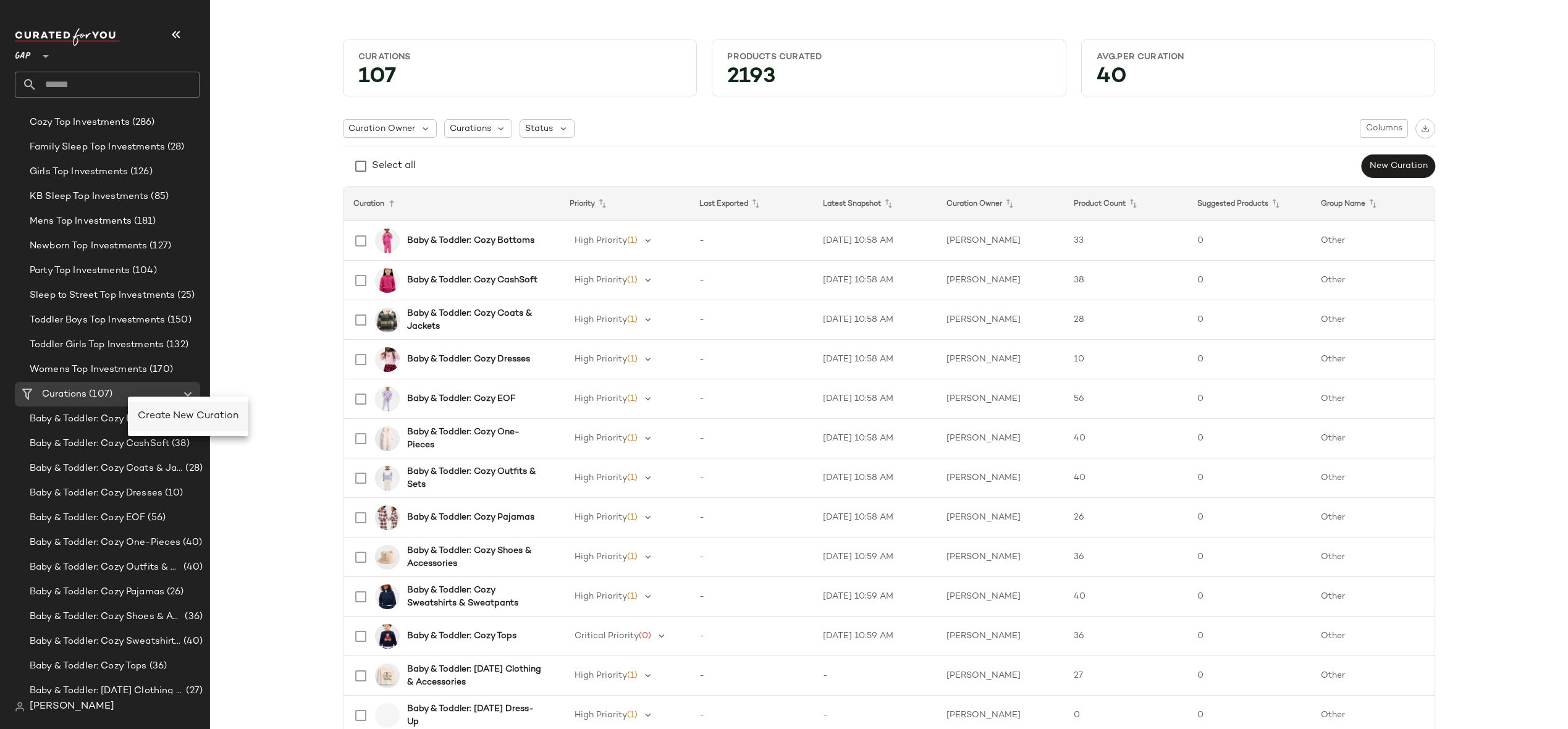
click at [180, 415] on span "Create New Curation" at bounding box center [187, 416] width 101 height 11
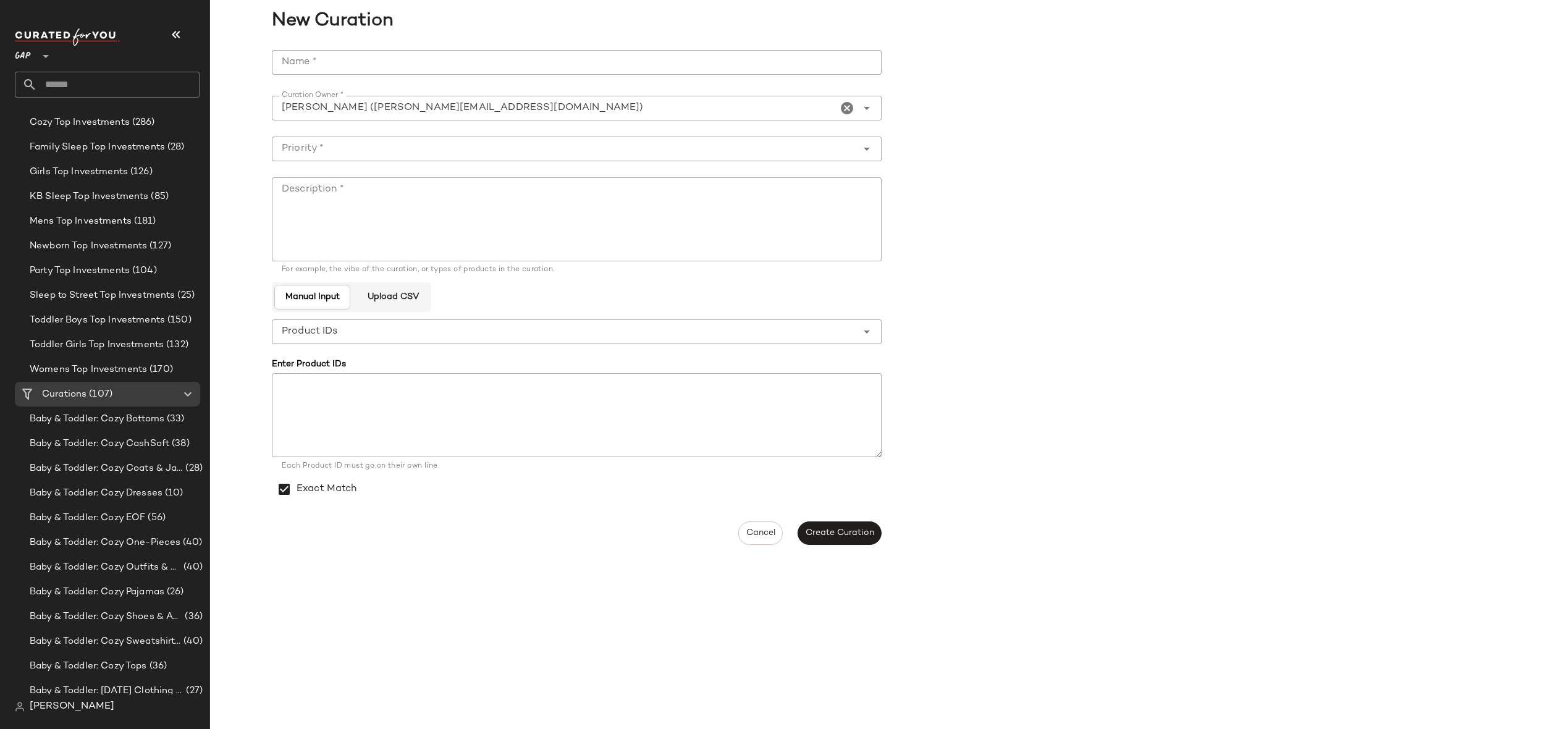
click at [411, 74] on input "Name *" at bounding box center [577, 62] width 610 height 25
type input "*"
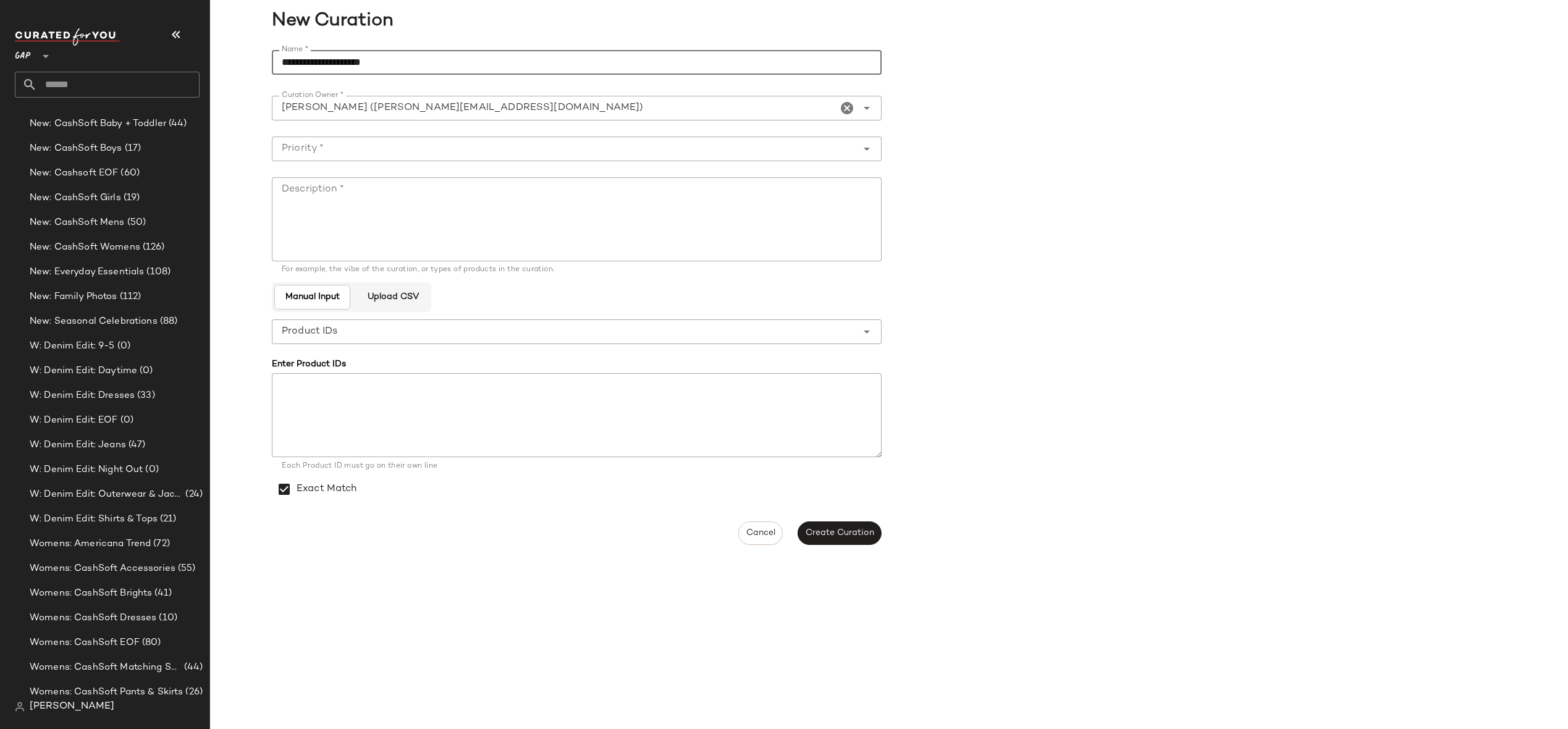
scroll to position [2585, 0]
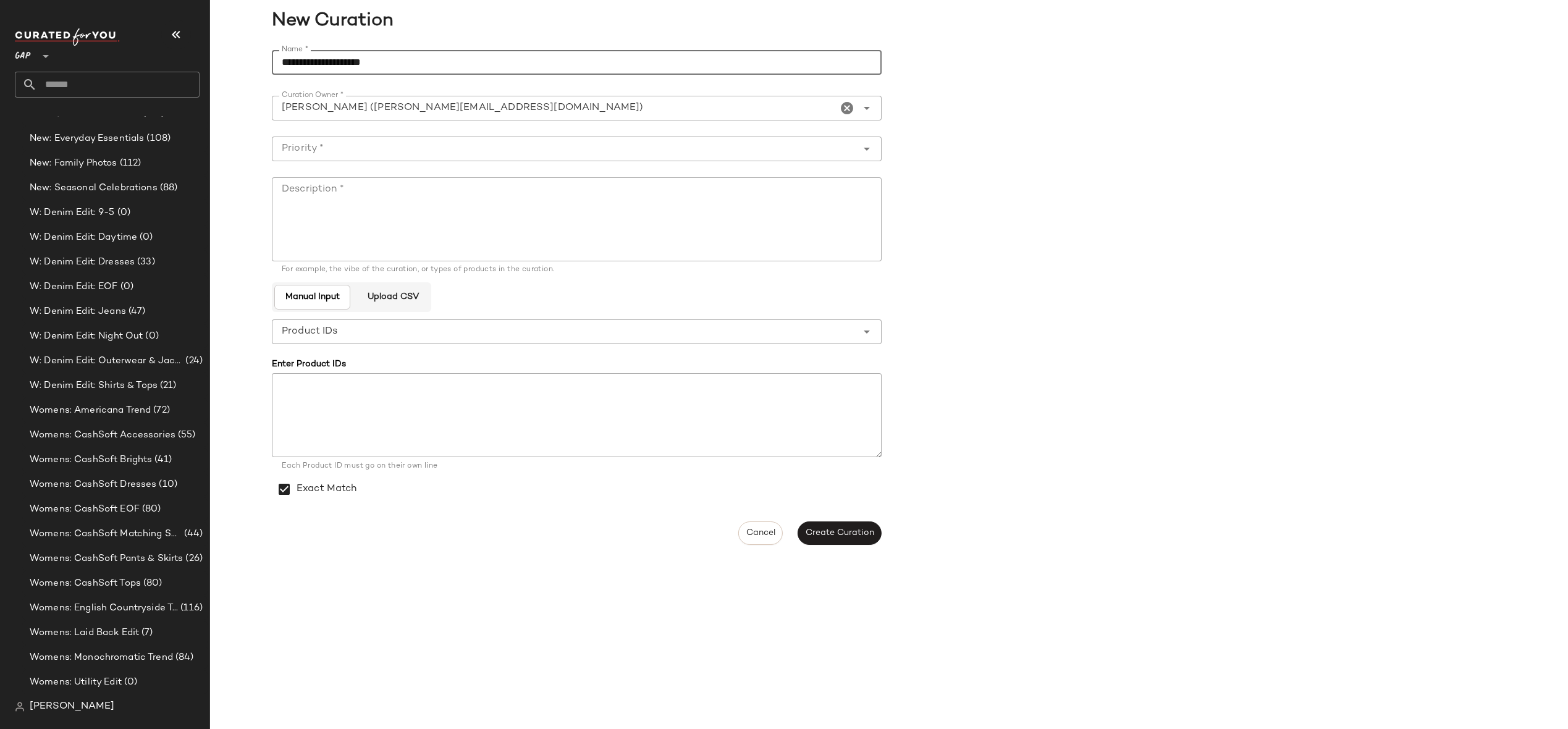
click at [424, 64] on input "**********" at bounding box center [577, 62] width 610 height 25
type input "**********"
click at [430, 406] on textarea at bounding box center [577, 416] width 610 height 84
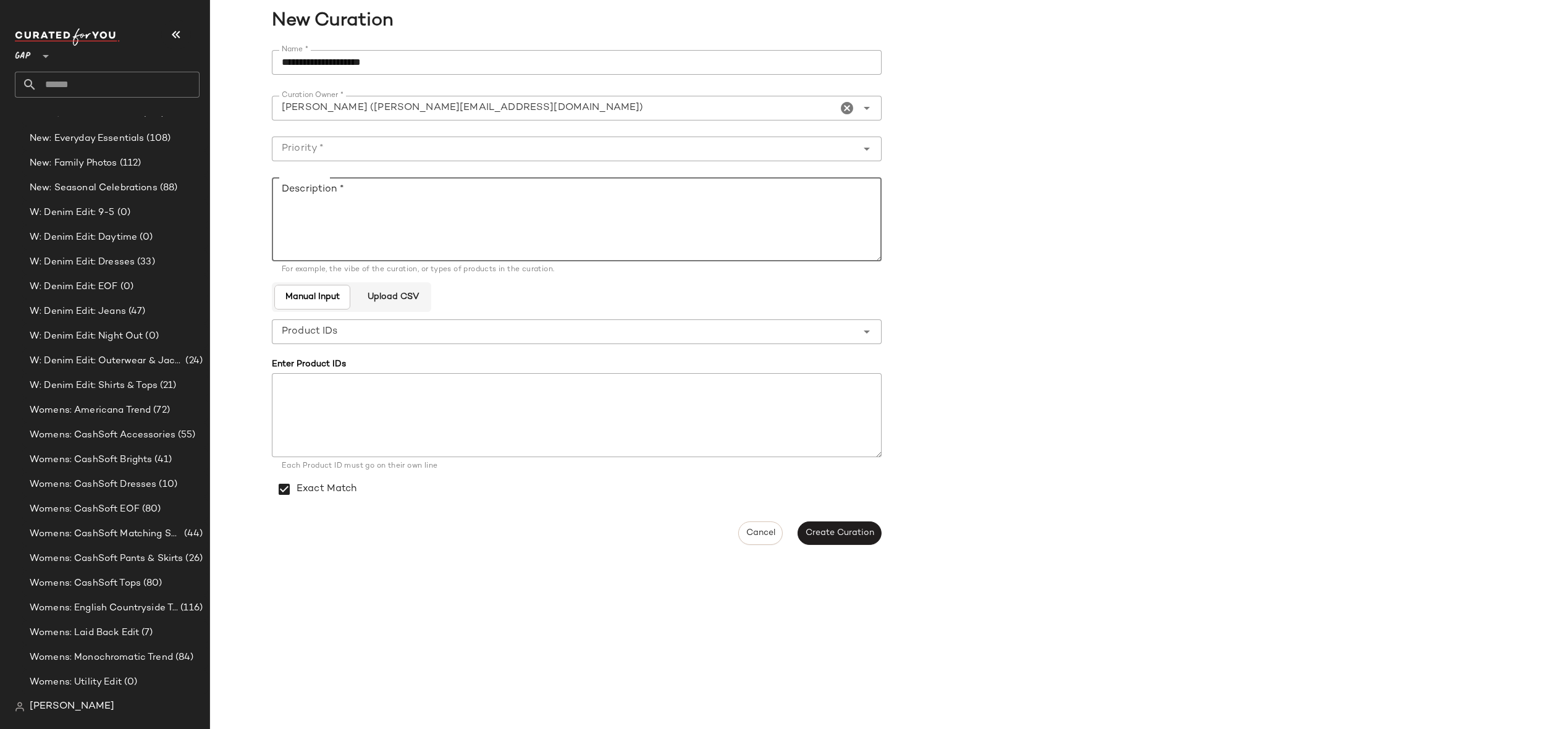
click at [484, 241] on textarea "Description *" at bounding box center [577, 219] width 610 height 84
paste textarea "**********"
type textarea "**********"
click at [429, 149] on input "Priority *" at bounding box center [565, 148] width 585 height 14
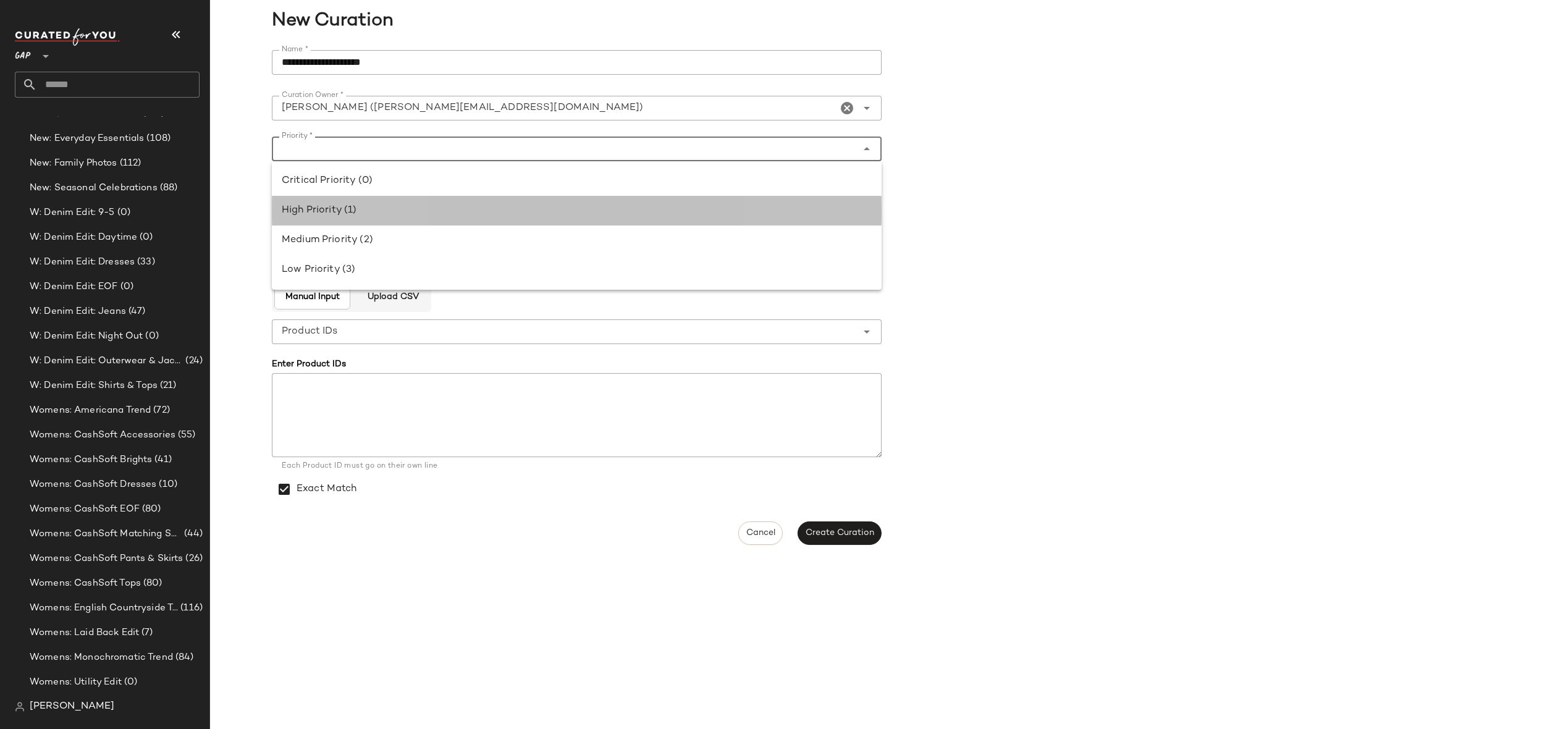
click at [355, 213] on div "High Priority (1)" at bounding box center [576, 211] width 590 height 14
type input "**********"
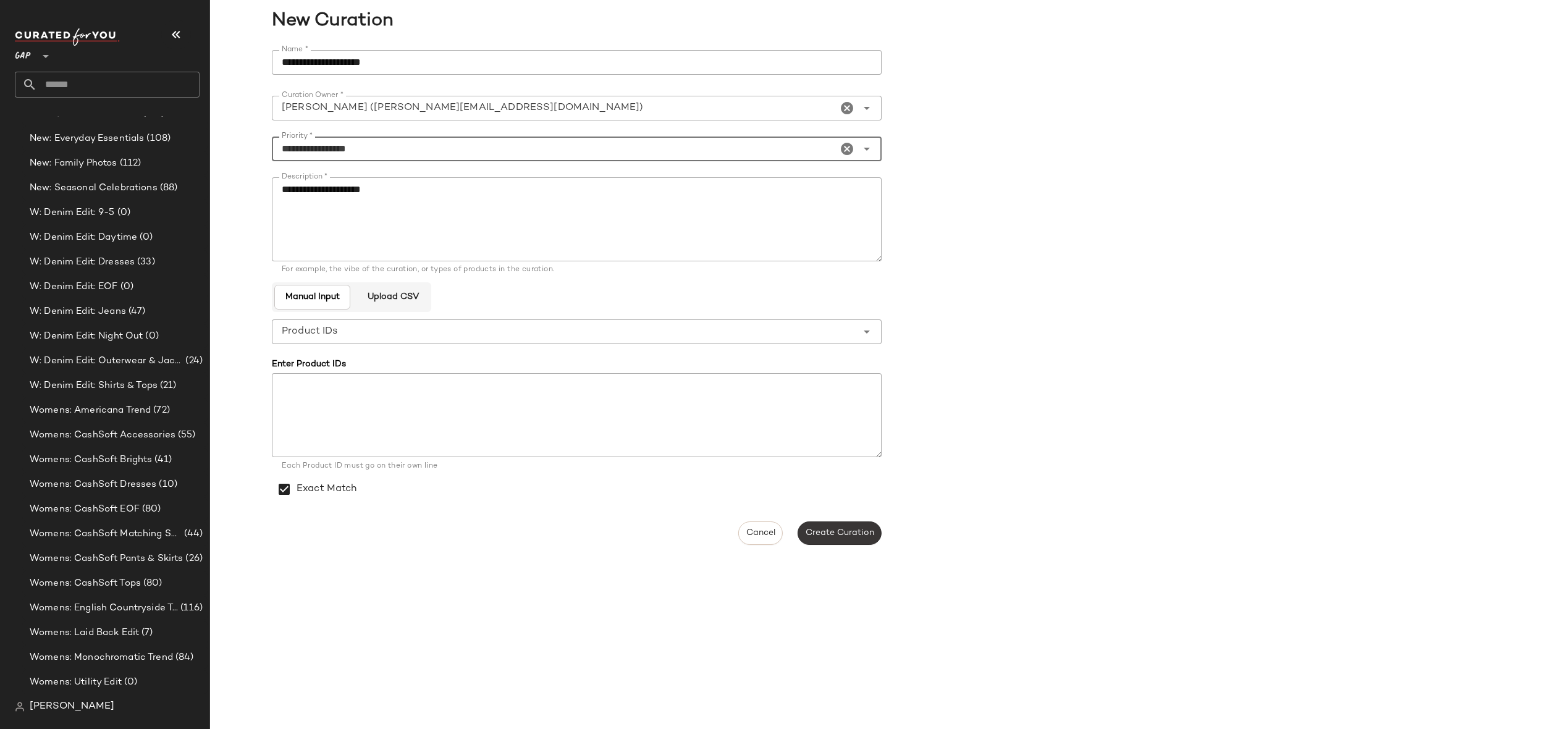
click at [825, 529] on span "Create Curation" at bounding box center [840, 534] width 69 height 10
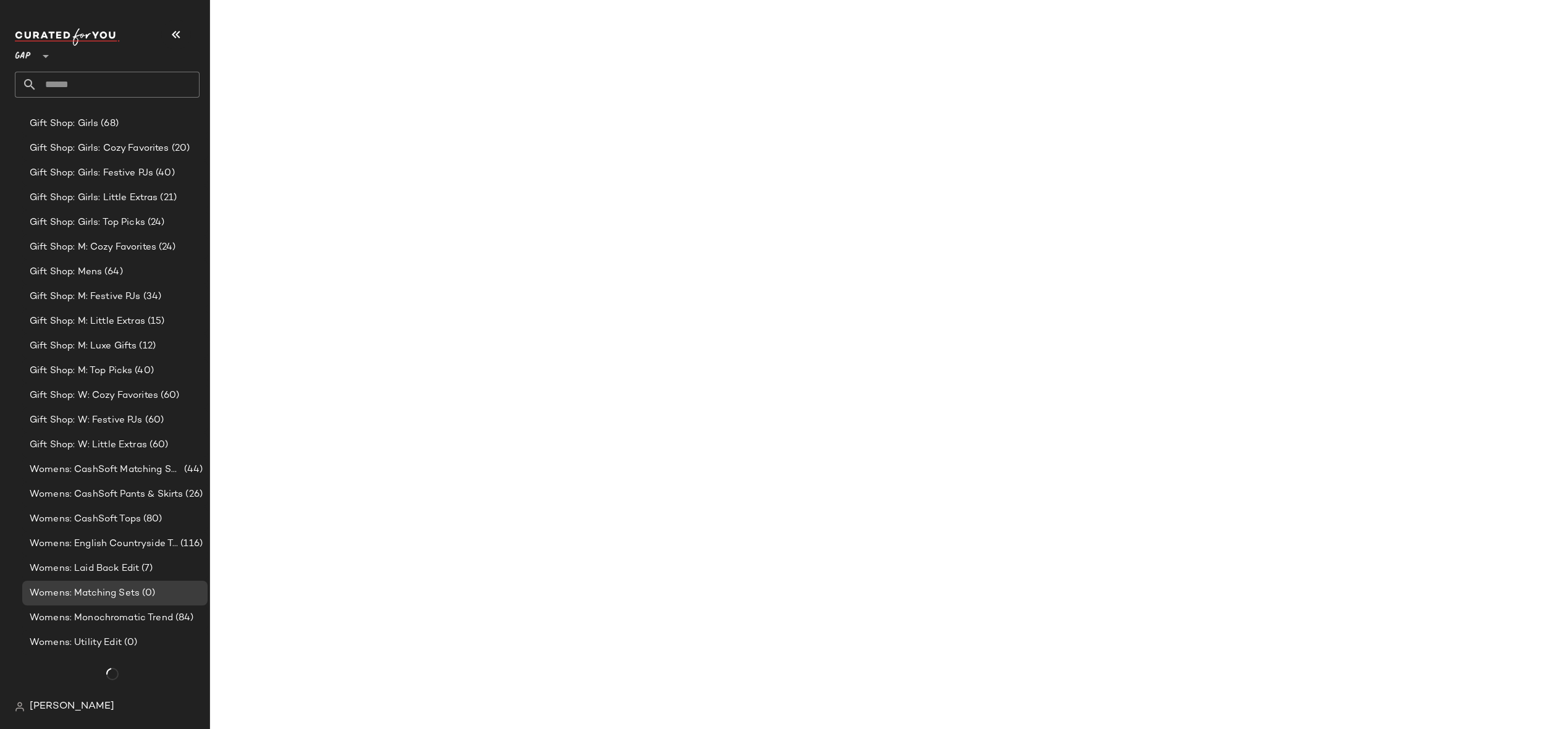
scroll to position [2585, 0]
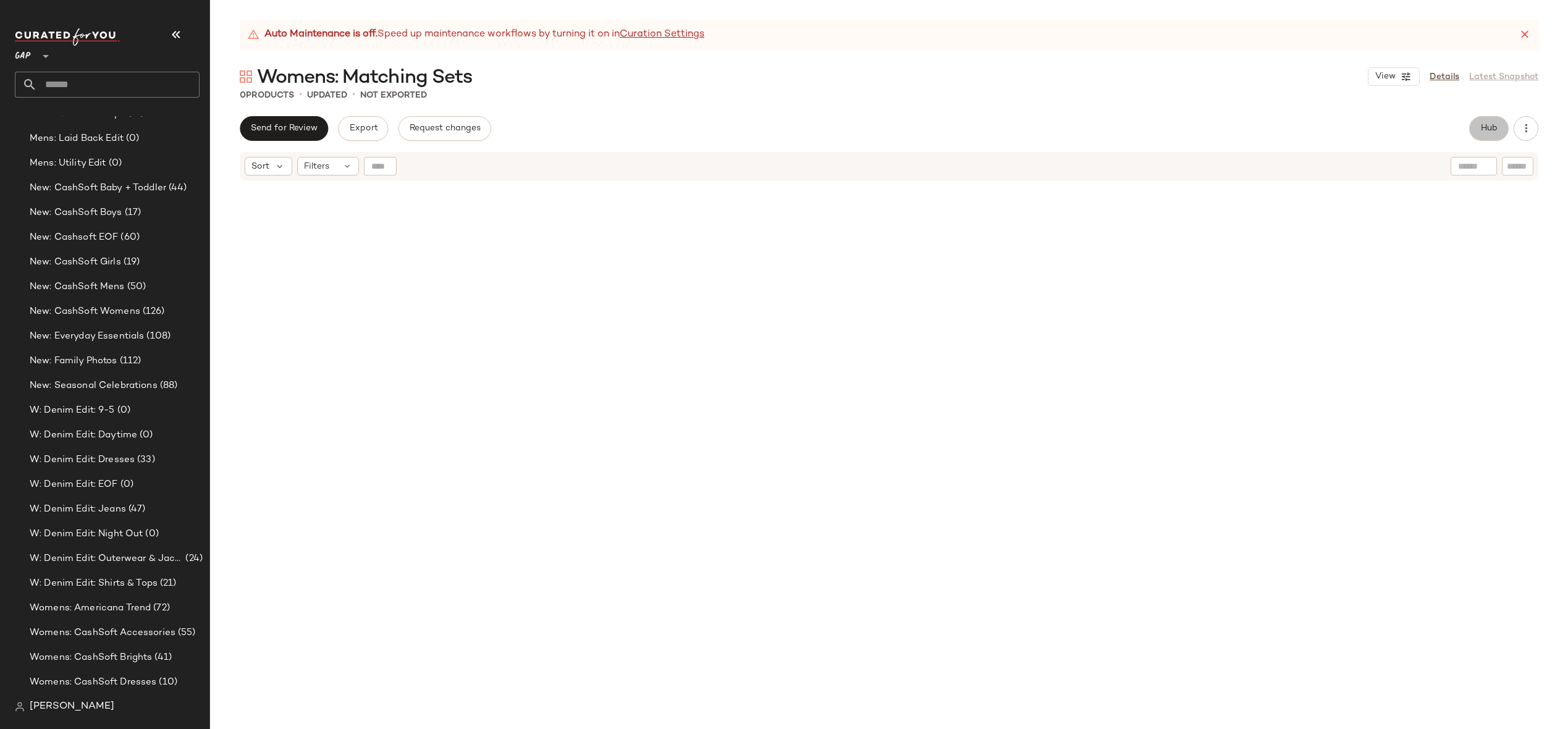
click at [1489, 135] on button "Hub" at bounding box center [1489, 128] width 40 height 25
click at [1521, 35] on icon at bounding box center [1525, 34] width 12 height 12
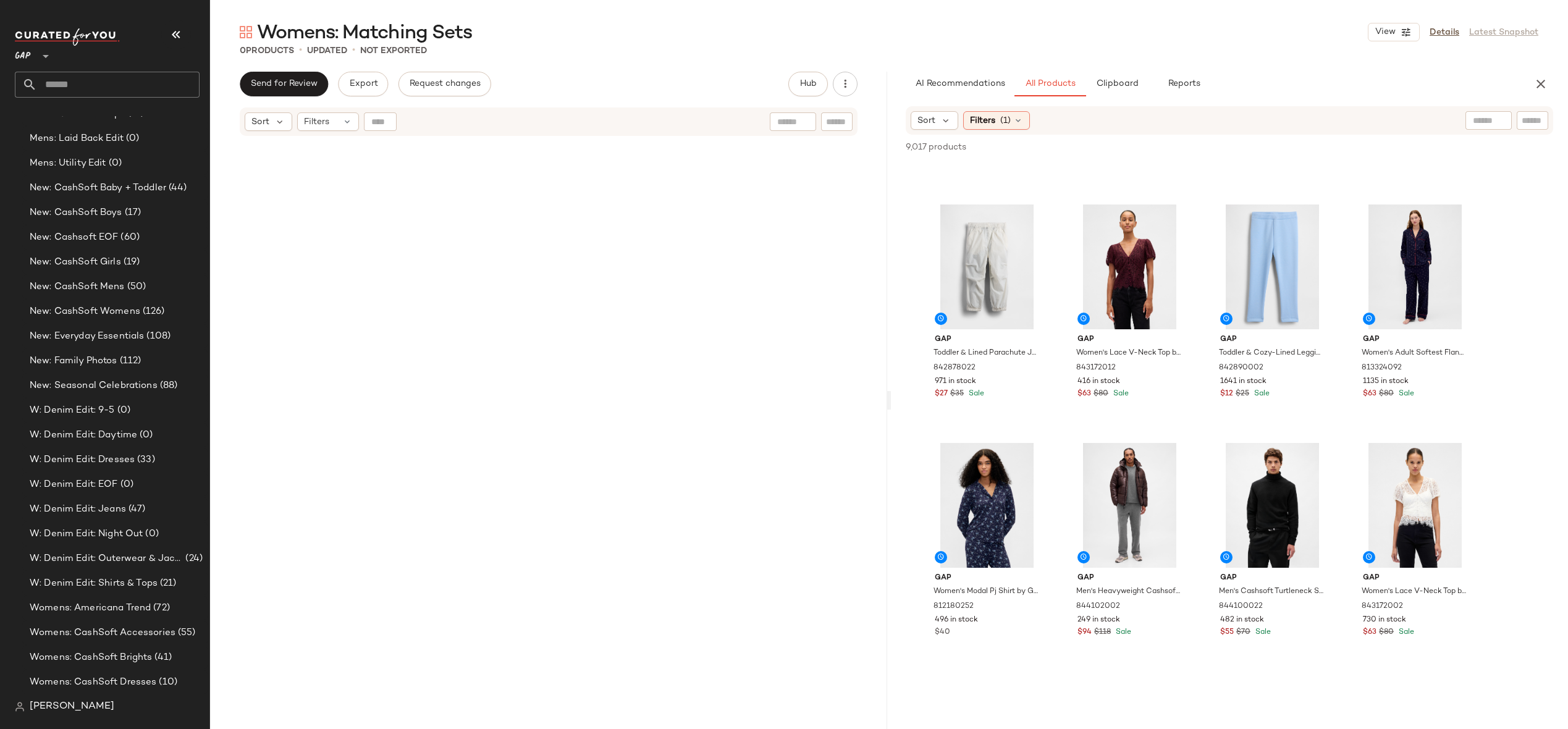
scroll to position [759, 0]
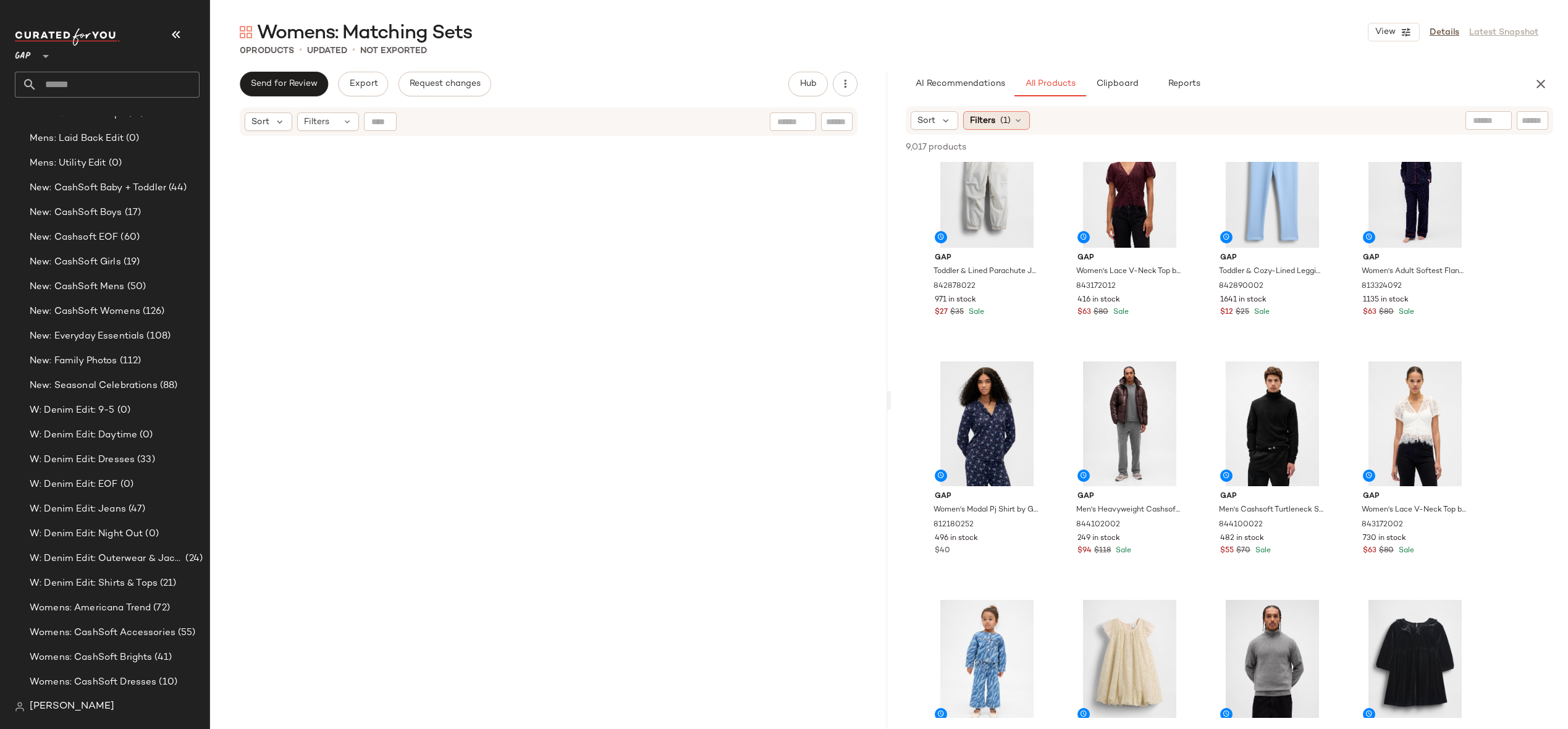
click at [990, 124] on span "Filters" at bounding box center [982, 121] width 25 height 13
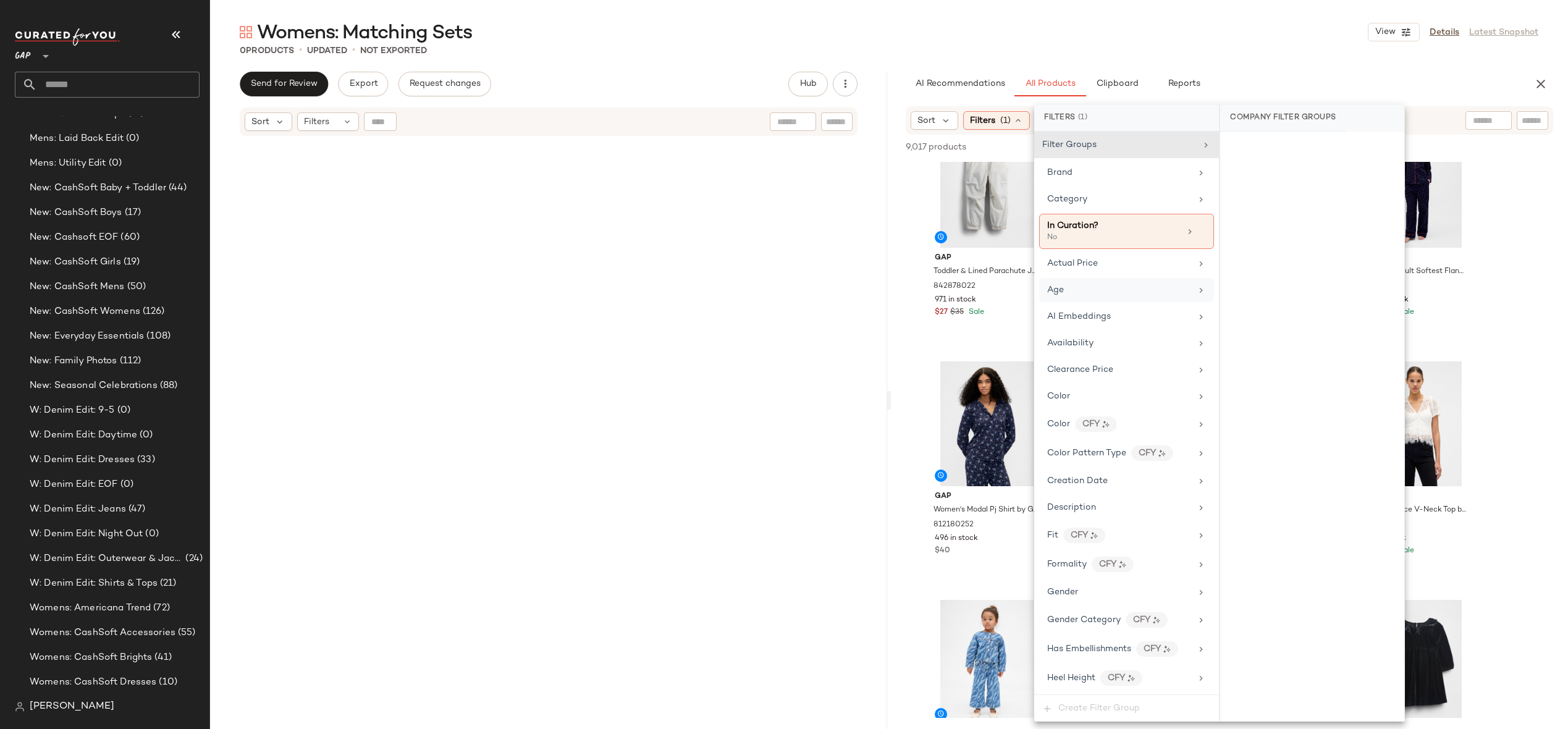
click at [1122, 284] on div "Age" at bounding box center [1119, 290] width 144 height 13
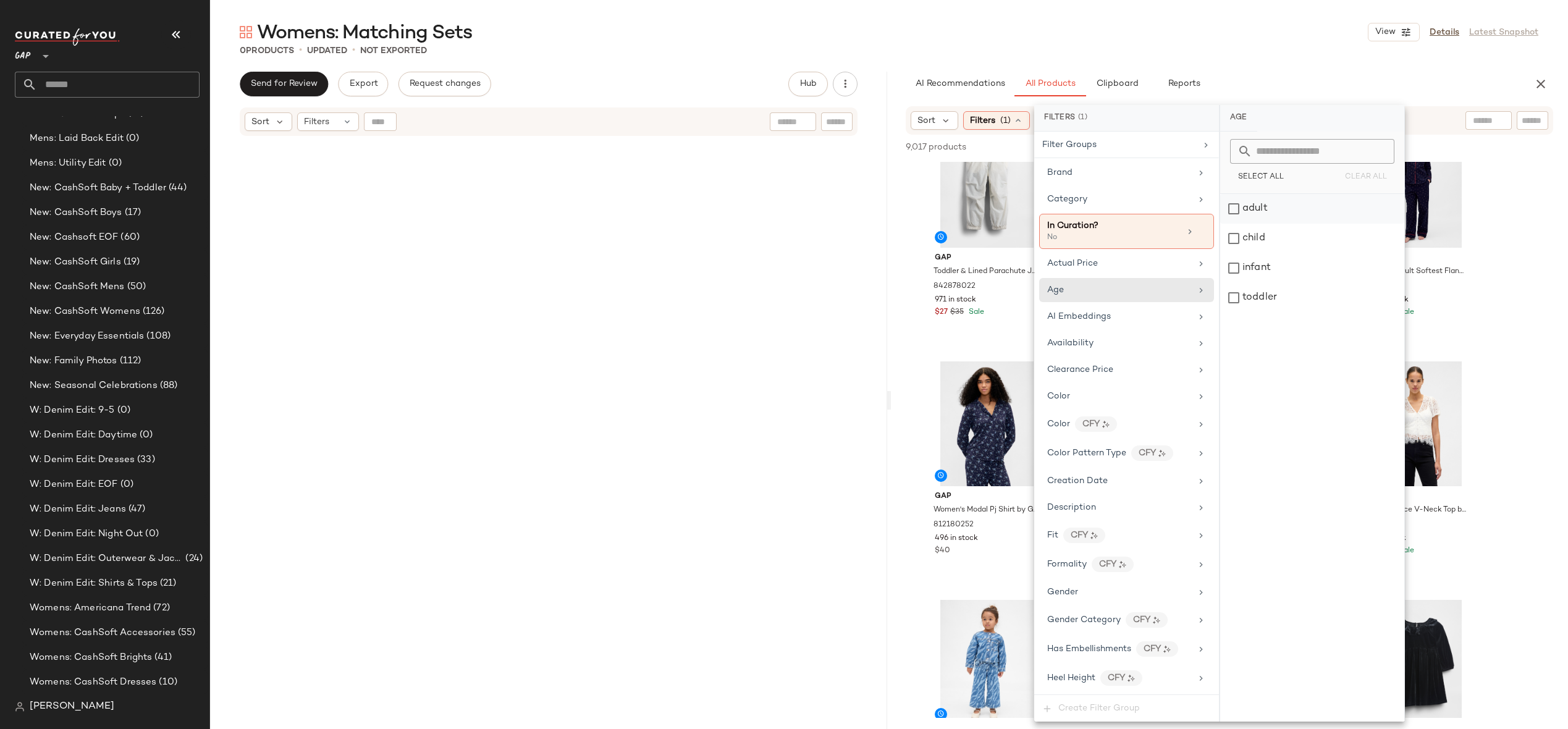
click at [1270, 213] on div "adult" at bounding box center [1312, 208] width 184 height 30
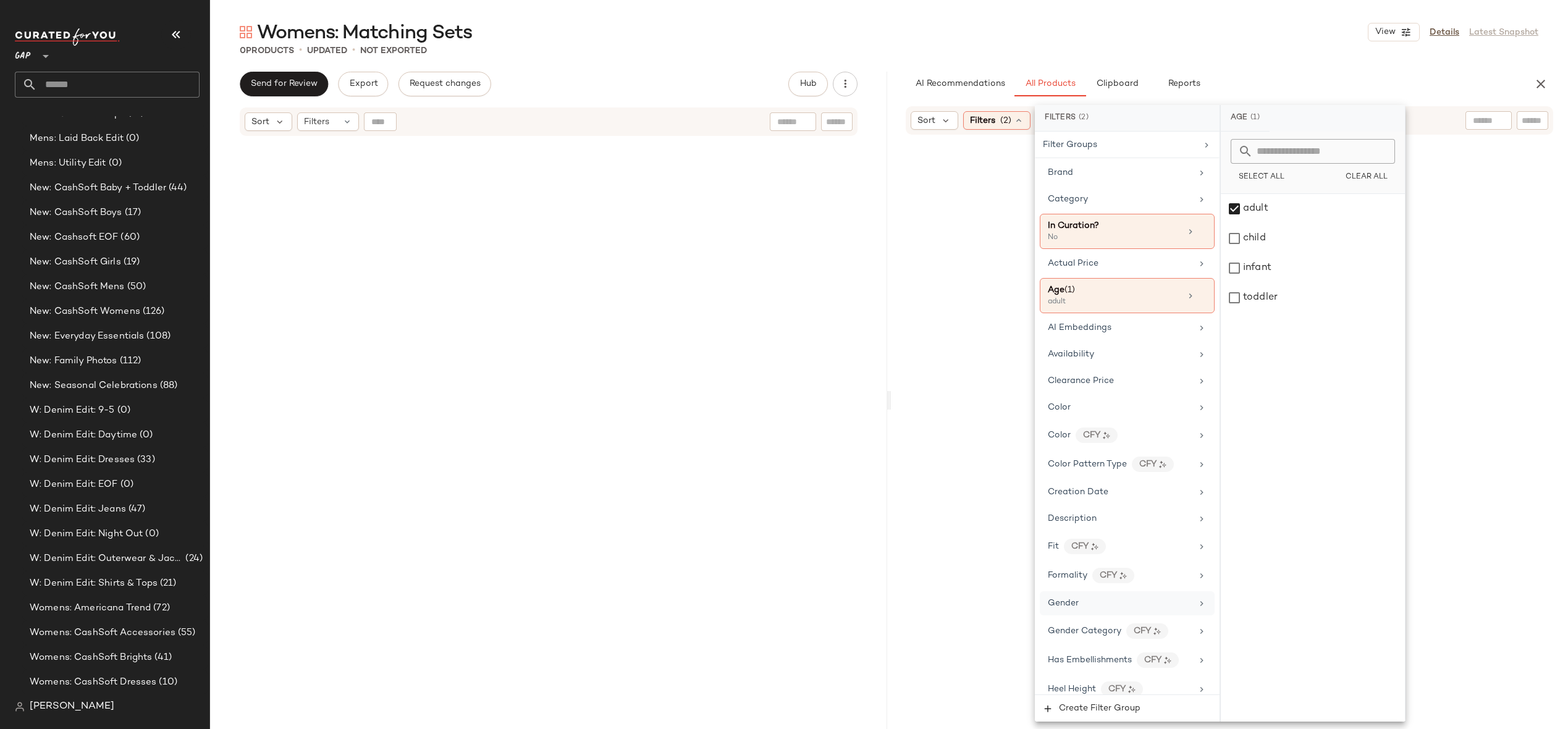
click at [1130, 603] on div "Gender" at bounding box center [1120, 604] width 144 height 13
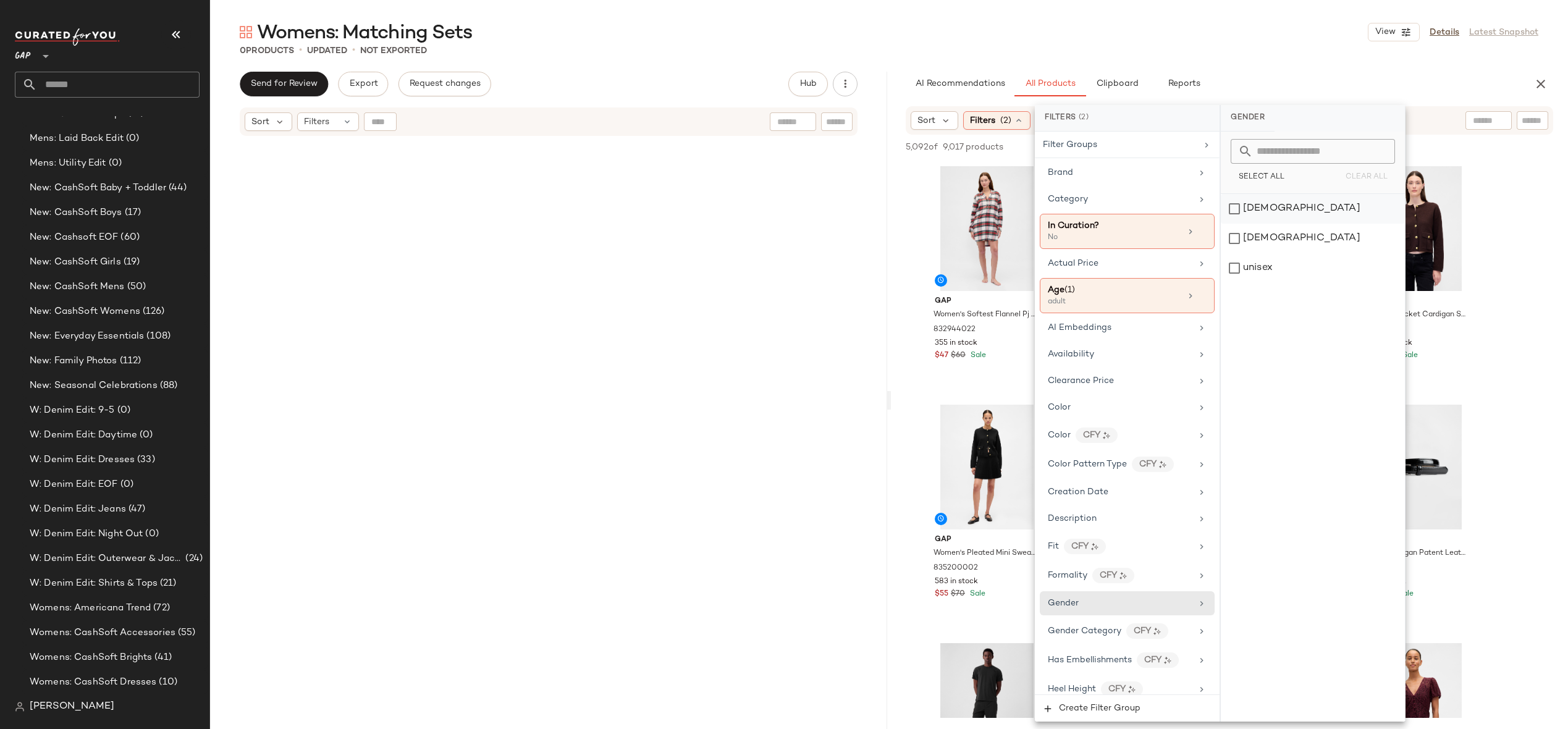
click at [1286, 209] on div "[DEMOGRAPHIC_DATA]" at bounding box center [1313, 208] width 184 height 30
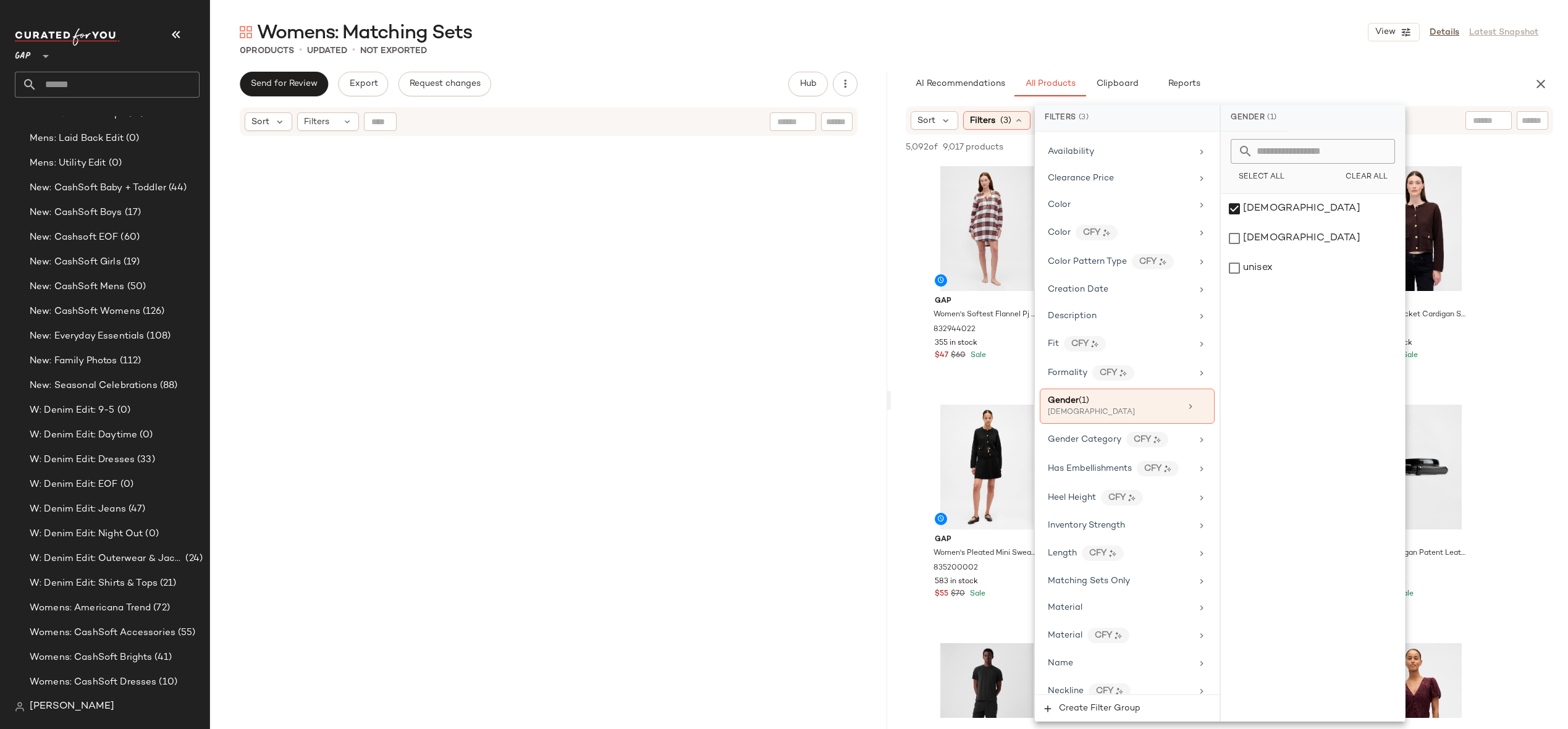
scroll to position [483, 0]
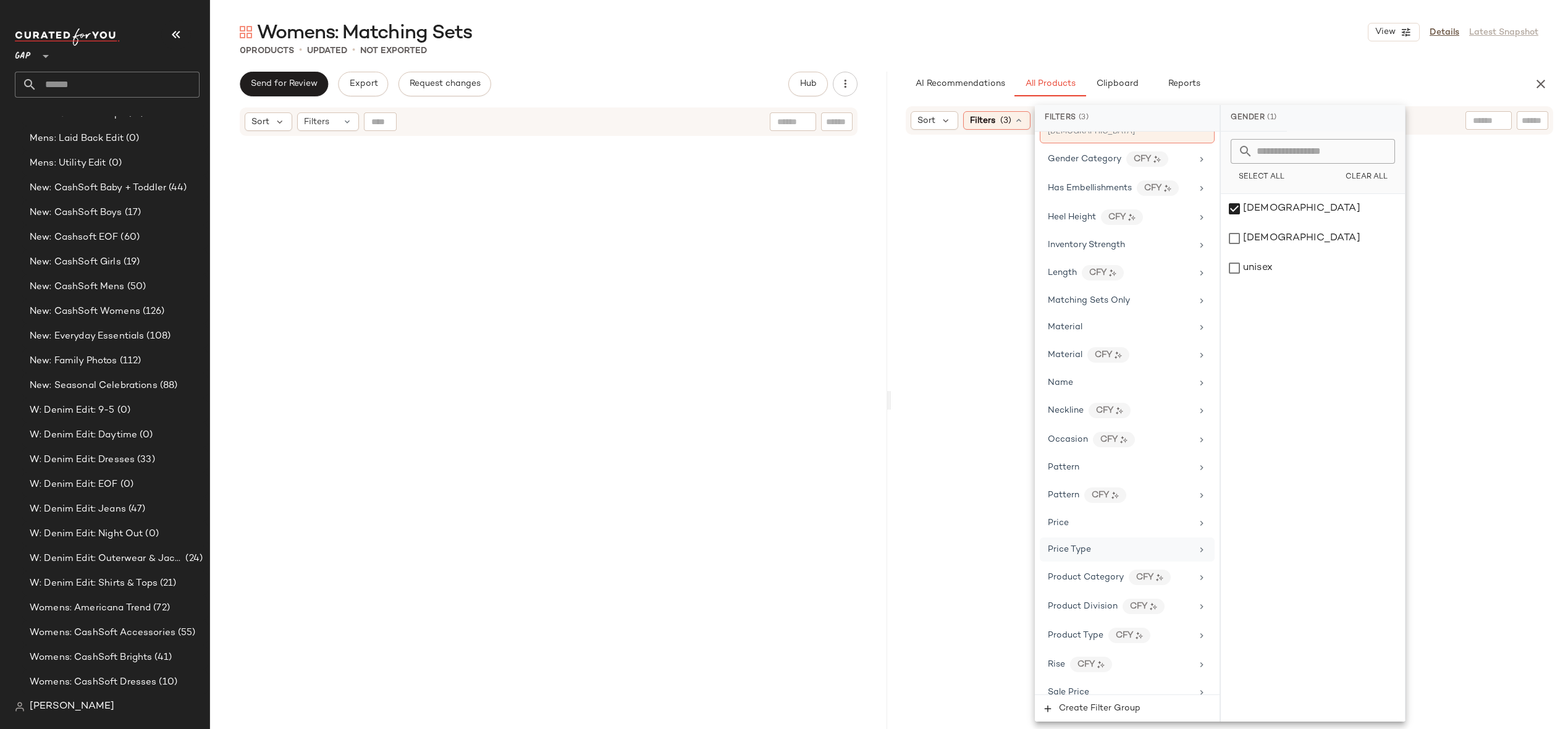
click at [1145, 551] on div "Price Type" at bounding box center [1120, 549] width 144 height 13
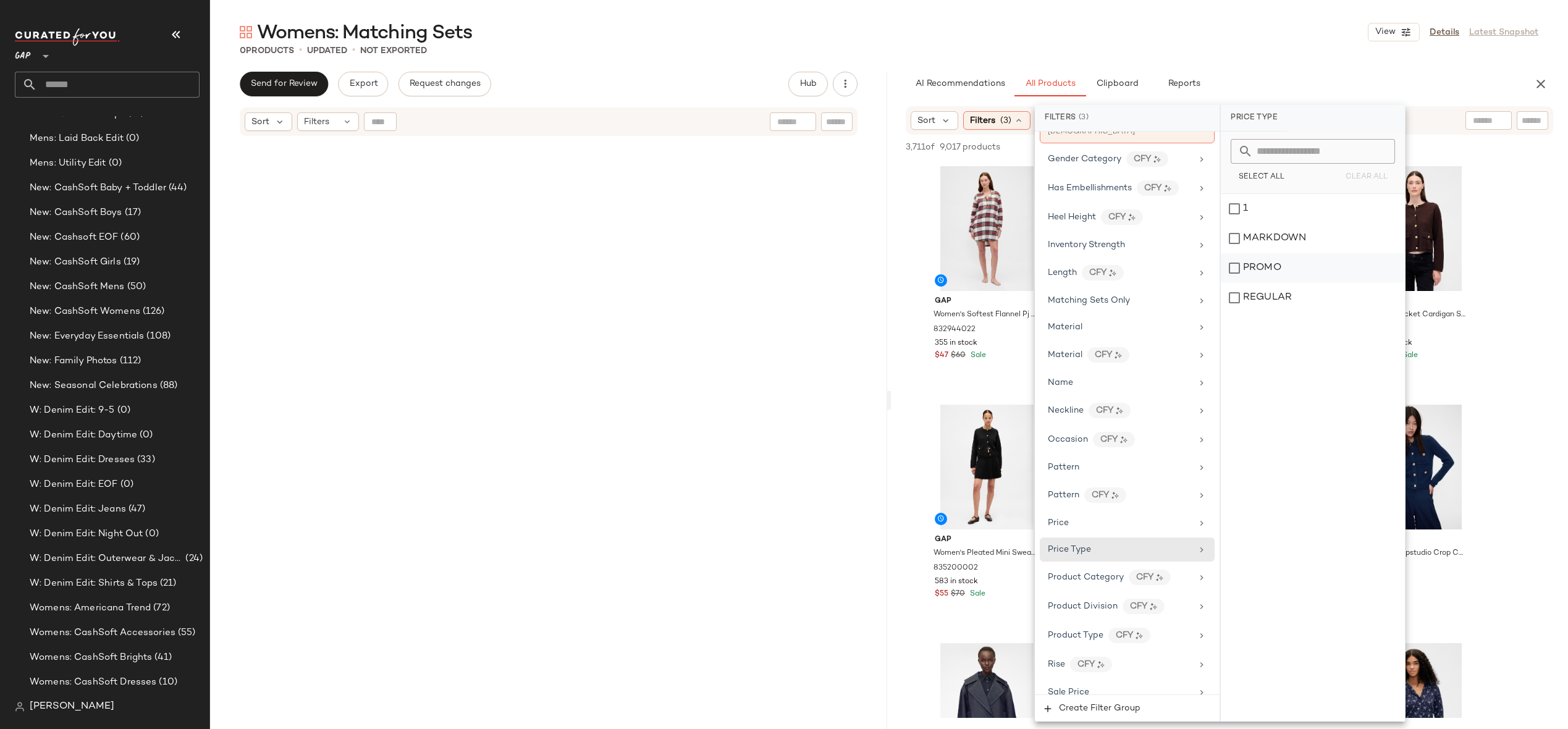
click at [1325, 271] on div "PROMO" at bounding box center [1313, 268] width 184 height 30
click at [1325, 291] on div "REGULAR" at bounding box center [1313, 298] width 184 height 30
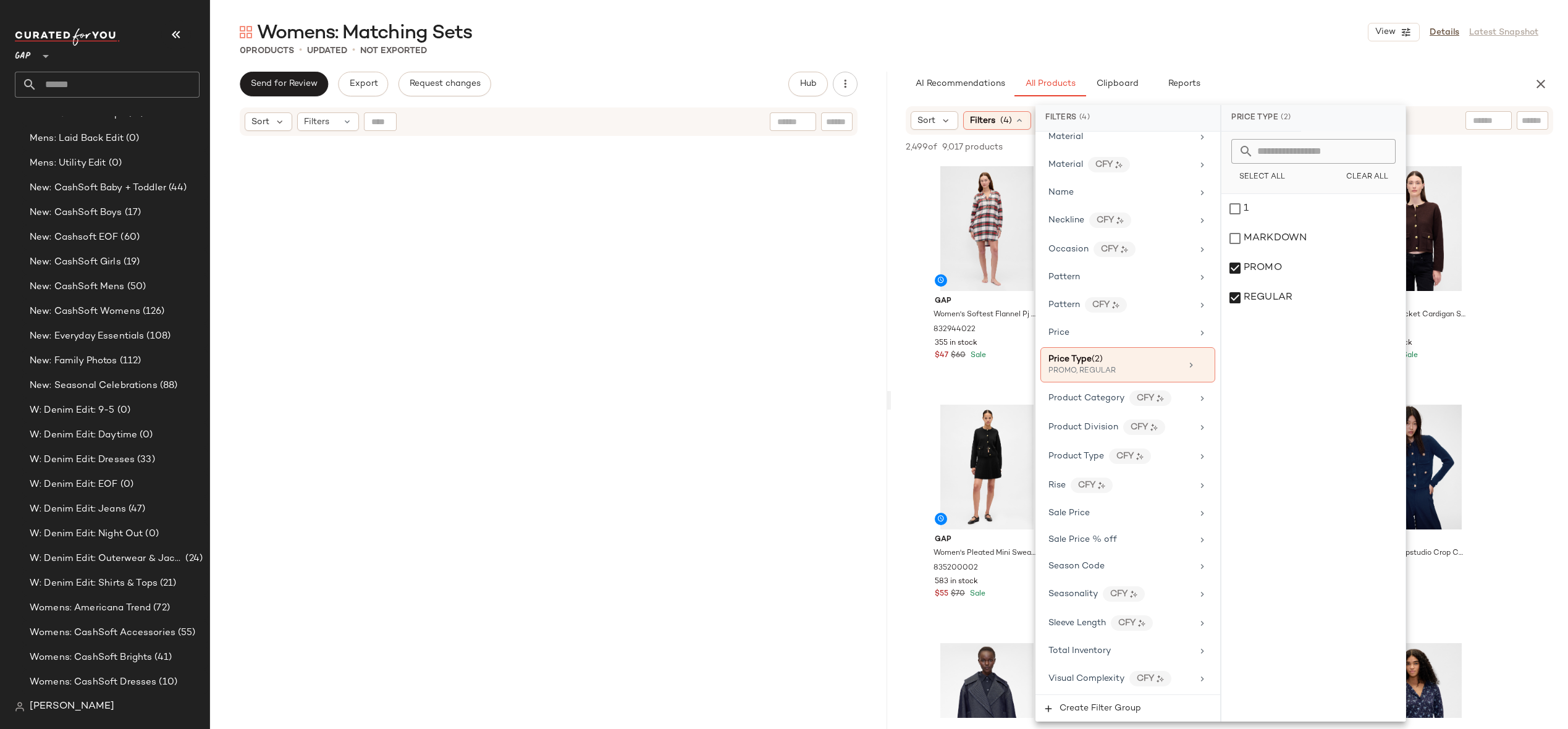
click at [1294, 57] on div "Womens: Matching Sets View Details Latest Snapshot 0 Products • updated • Not E…" at bounding box center [889, 374] width 1358 height 709
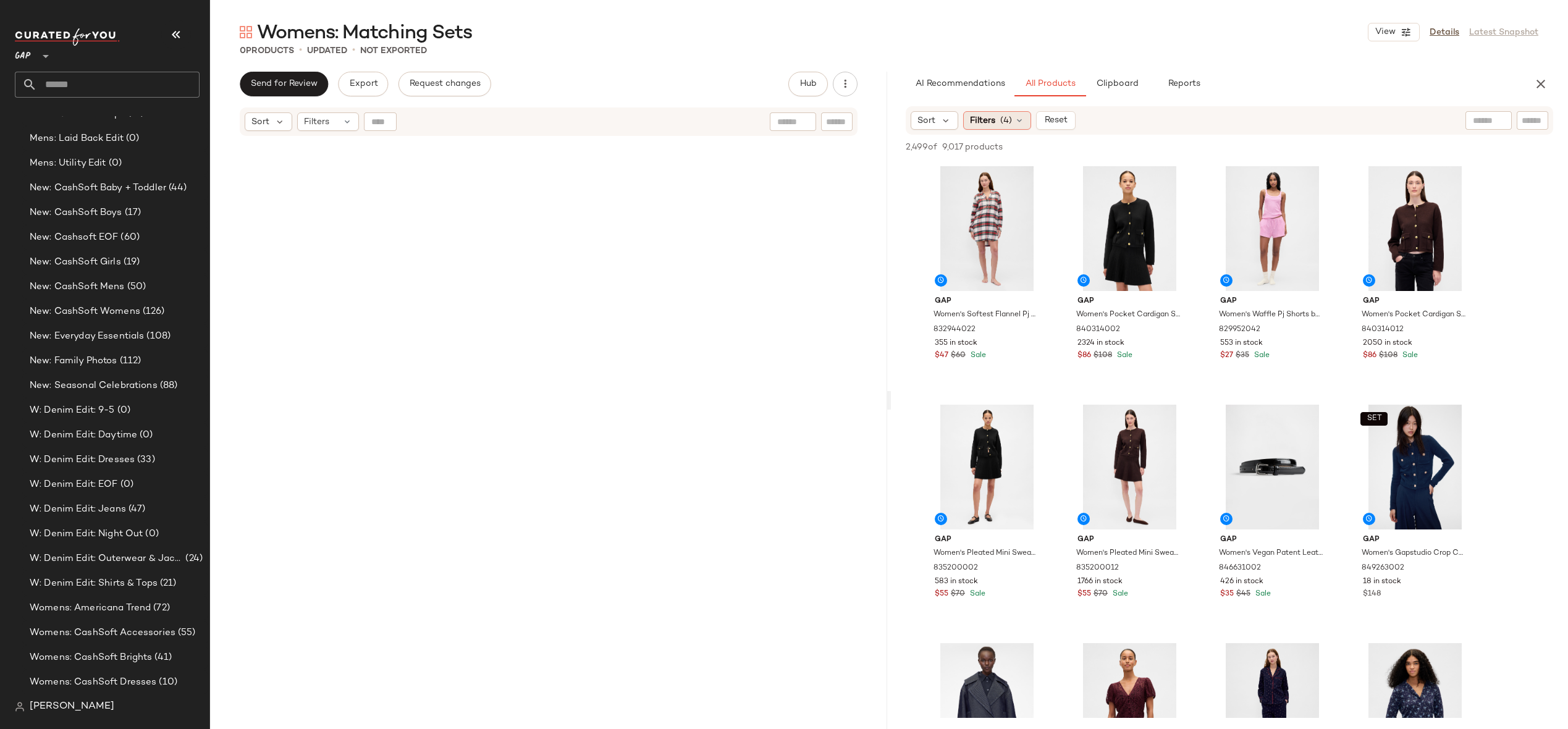
click at [987, 117] on span "Filters" at bounding box center [982, 121] width 25 height 13
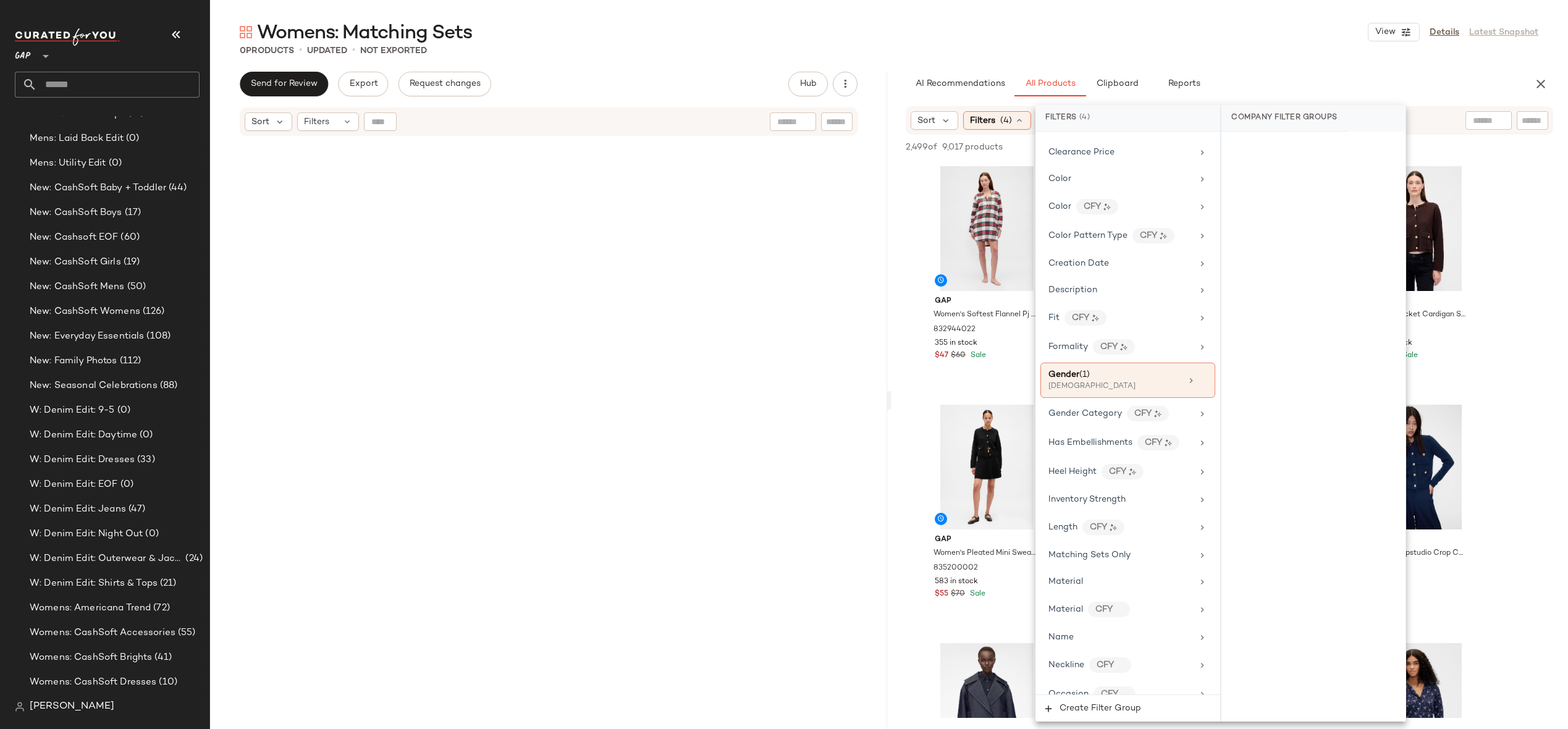
scroll to position [596, 0]
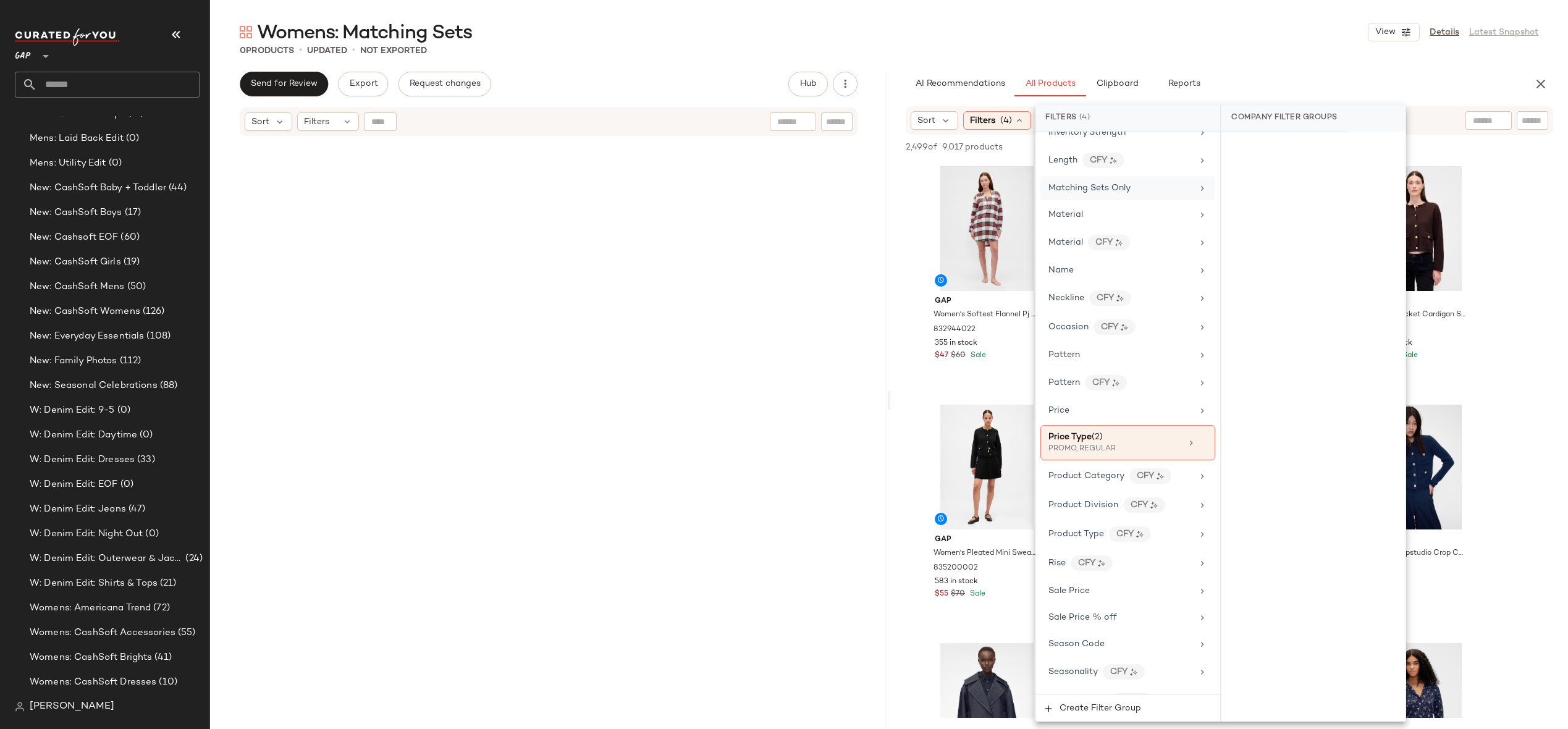
click at [1142, 192] on div "Matching Sets Only" at bounding box center [1120, 188] width 144 height 13
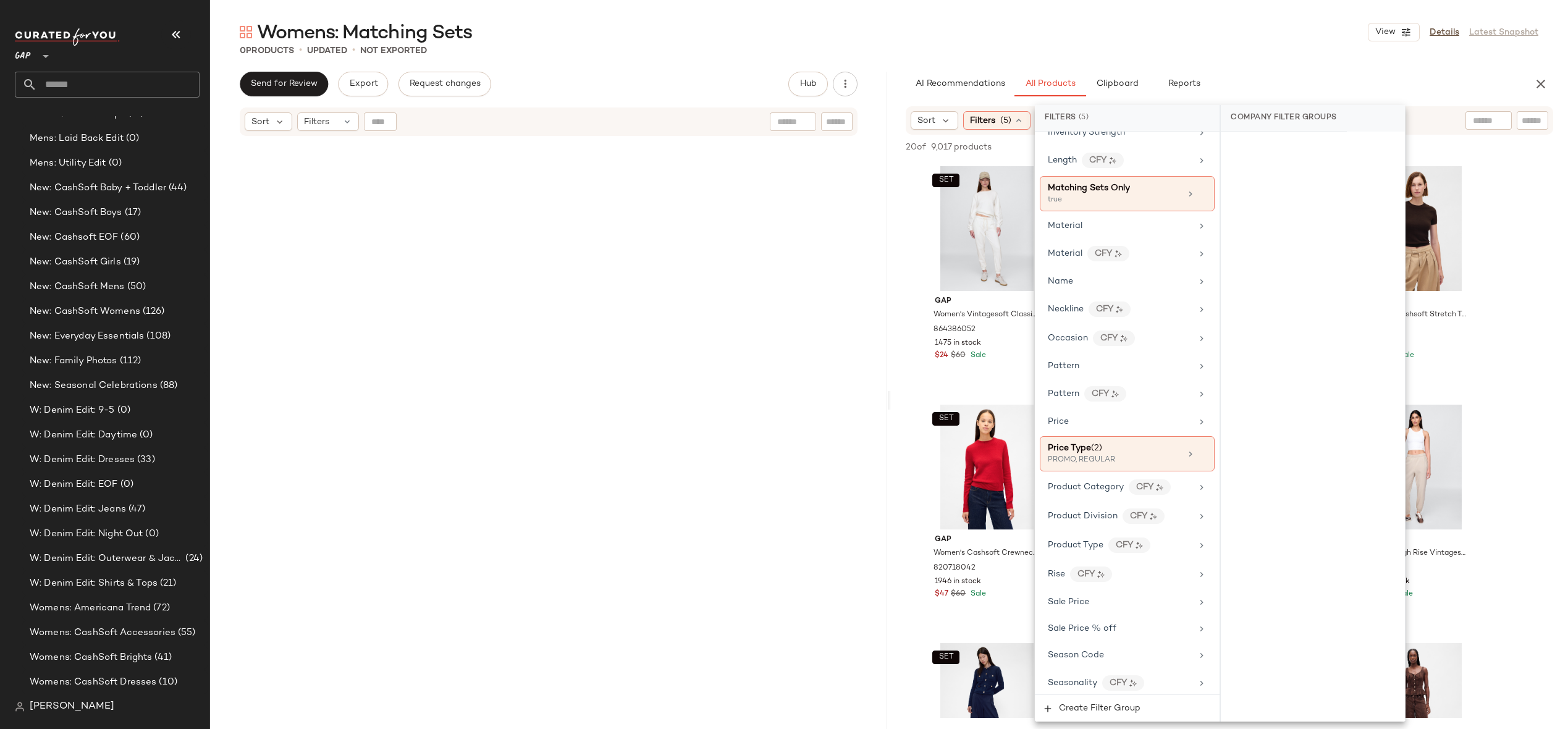
click at [1270, 62] on div "Womens: Matching Sets View Details Latest Snapshot 0 Products • updated • Not E…" at bounding box center [889, 374] width 1358 height 709
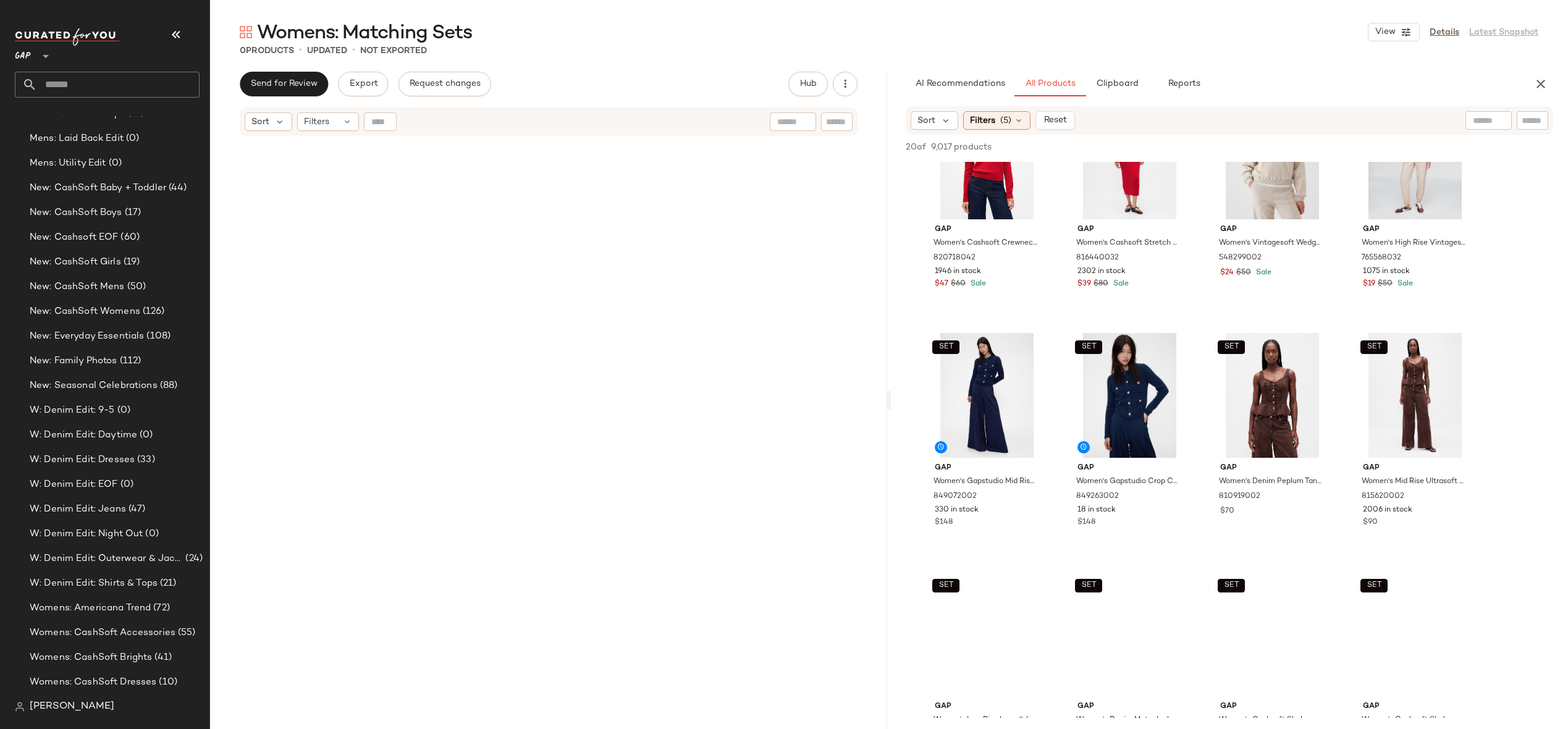
scroll to position [479, 0]
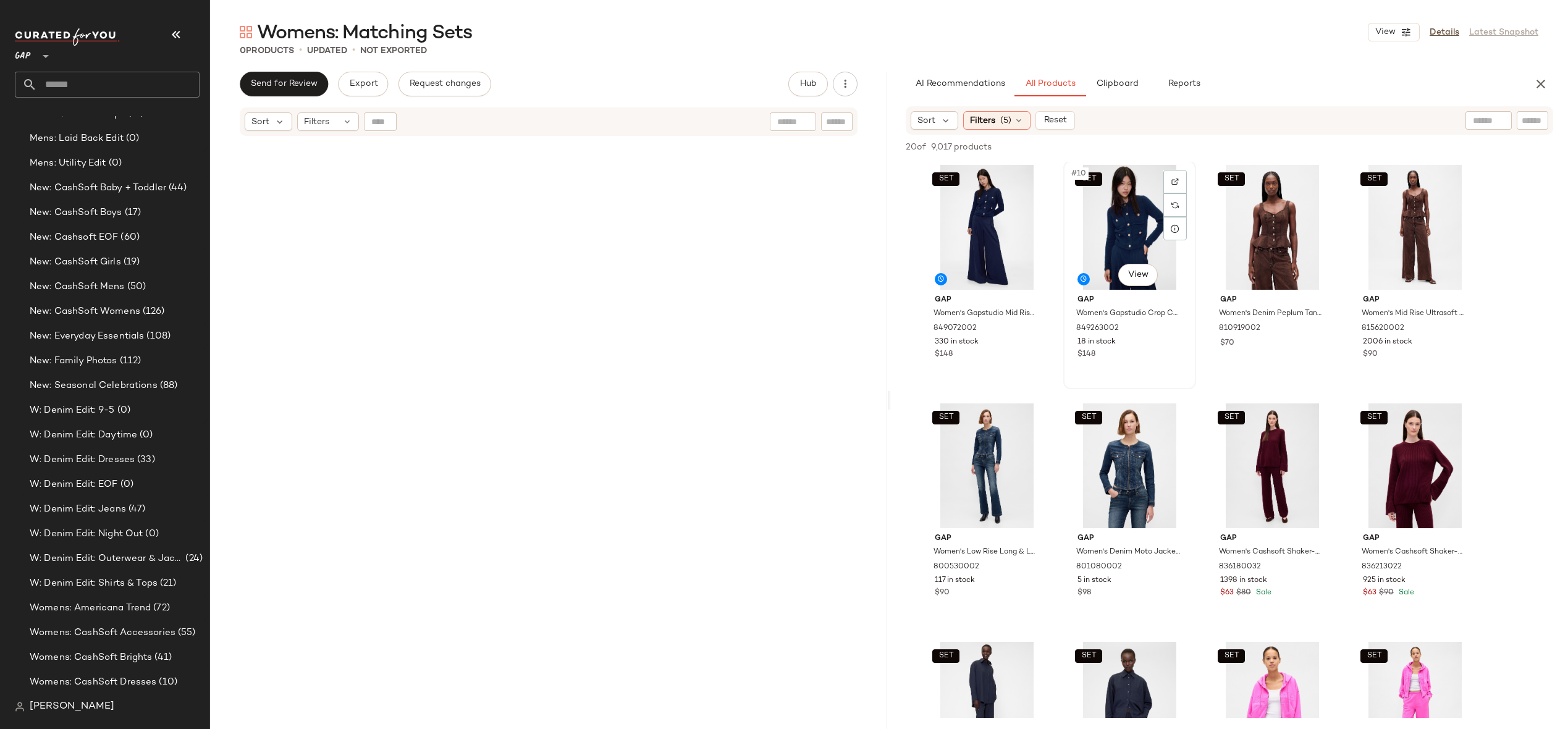
click at [1103, 222] on div "SET #10 View" at bounding box center [1130, 227] width 125 height 125
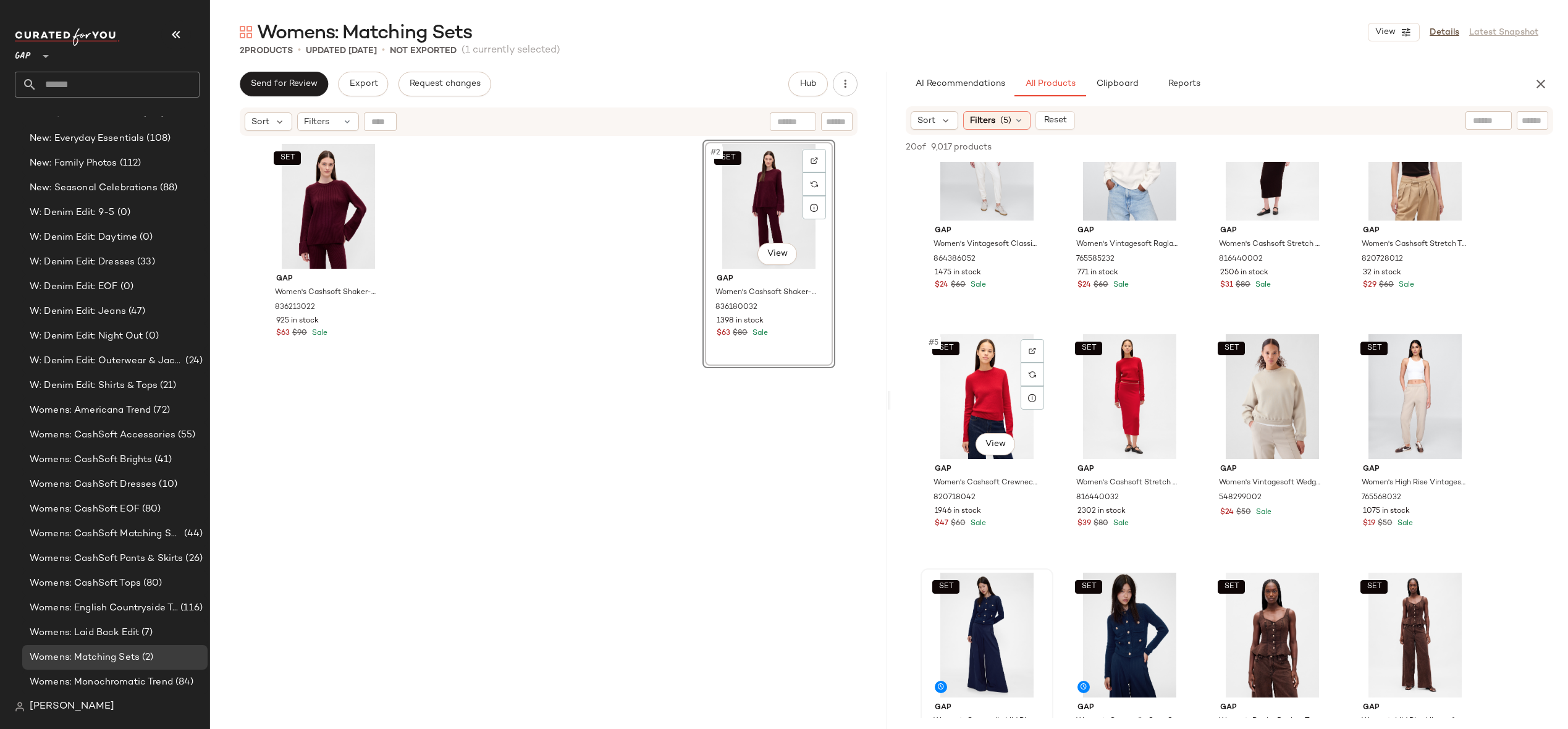
scroll to position [0, 0]
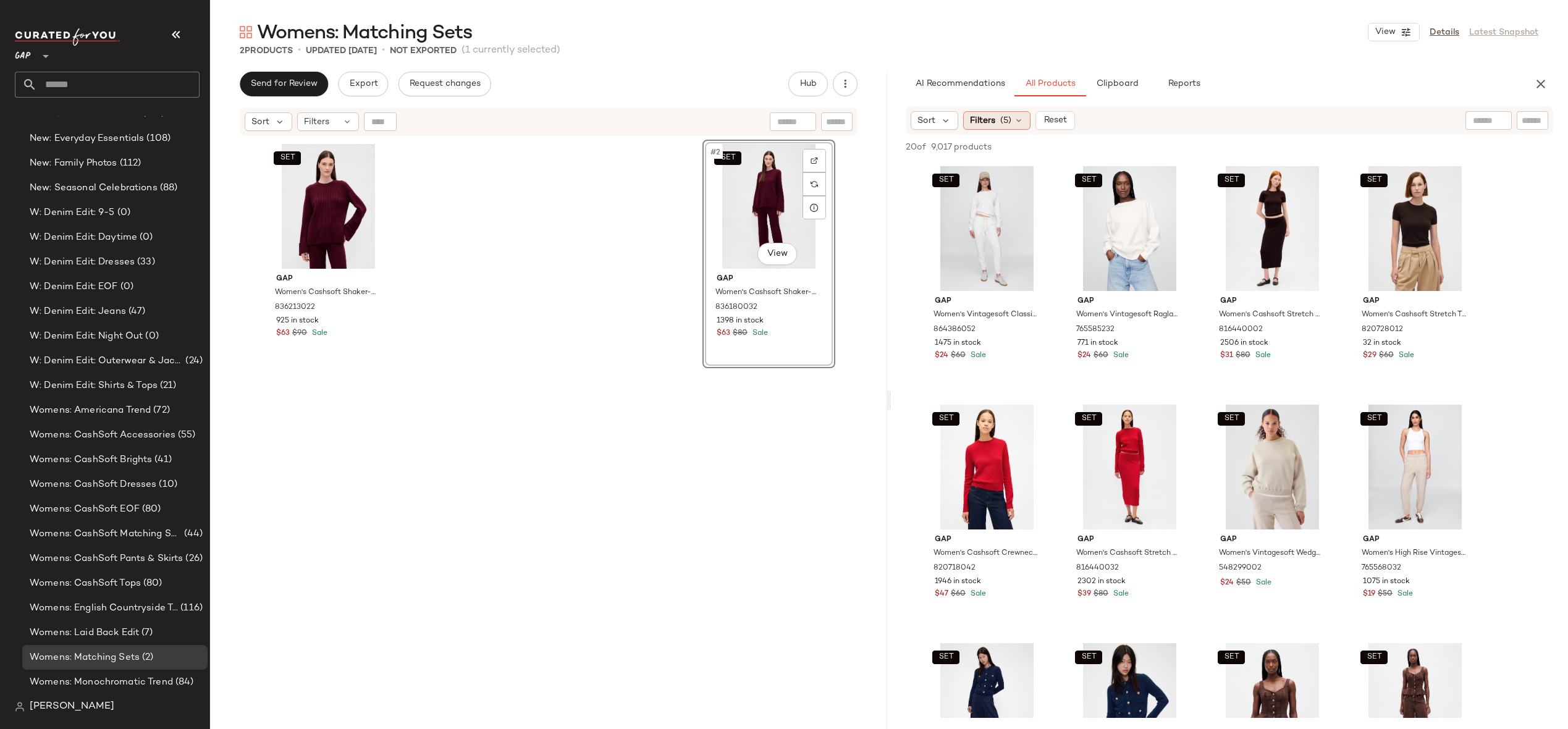
click at [1006, 111] on div "Filters (5)" at bounding box center [997, 121] width 67 height 19
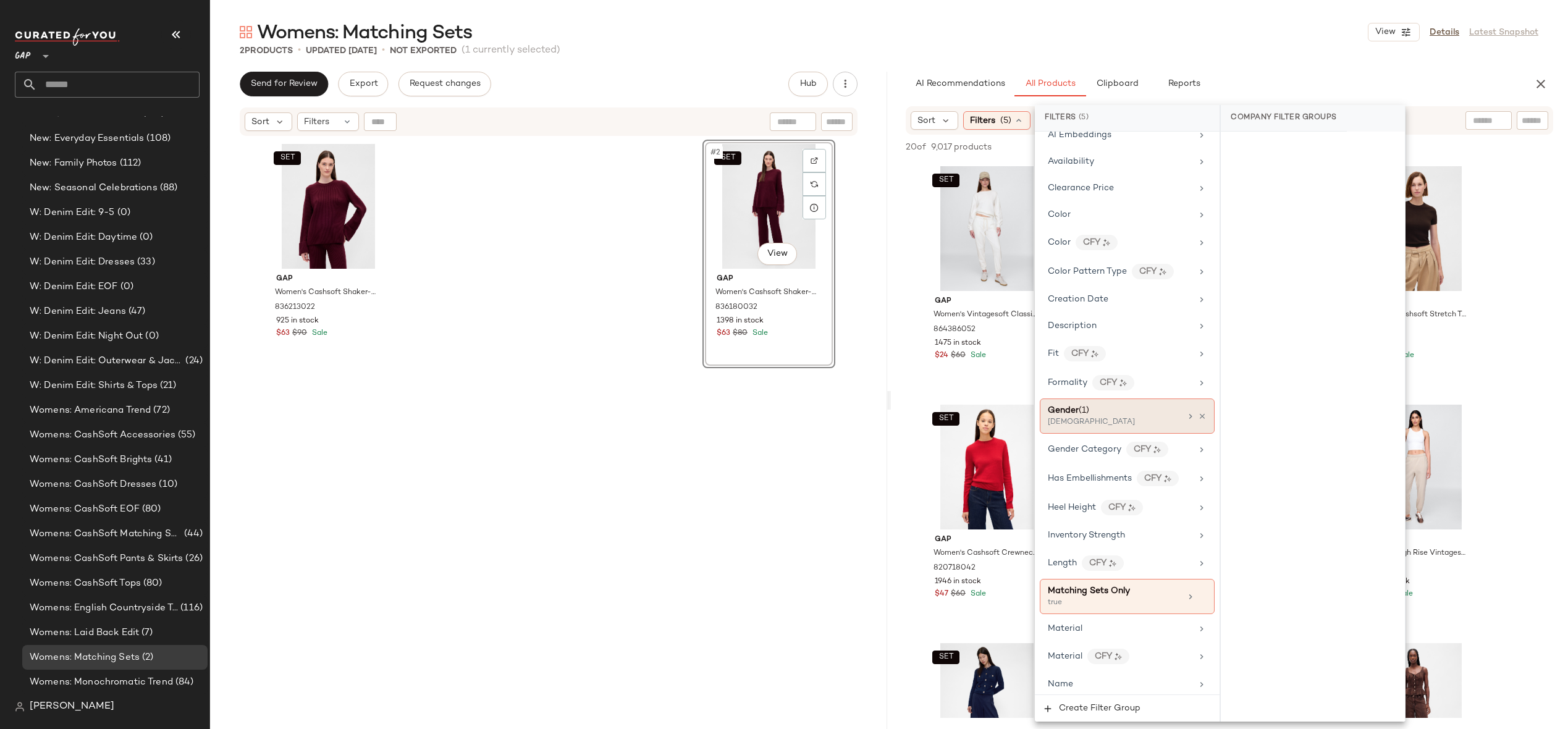
scroll to position [323, 0]
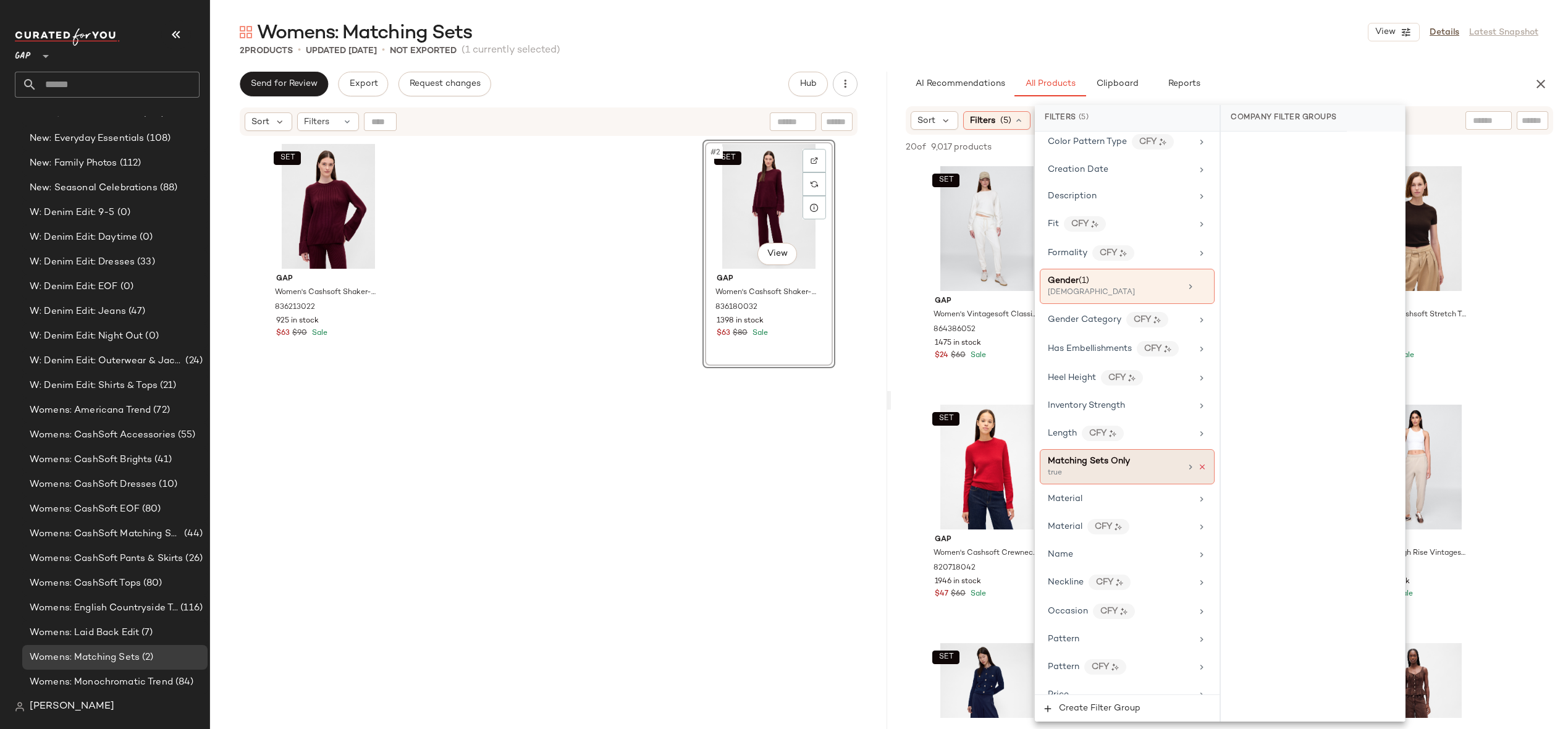
click at [1198, 468] on icon at bounding box center [1202, 467] width 9 height 9
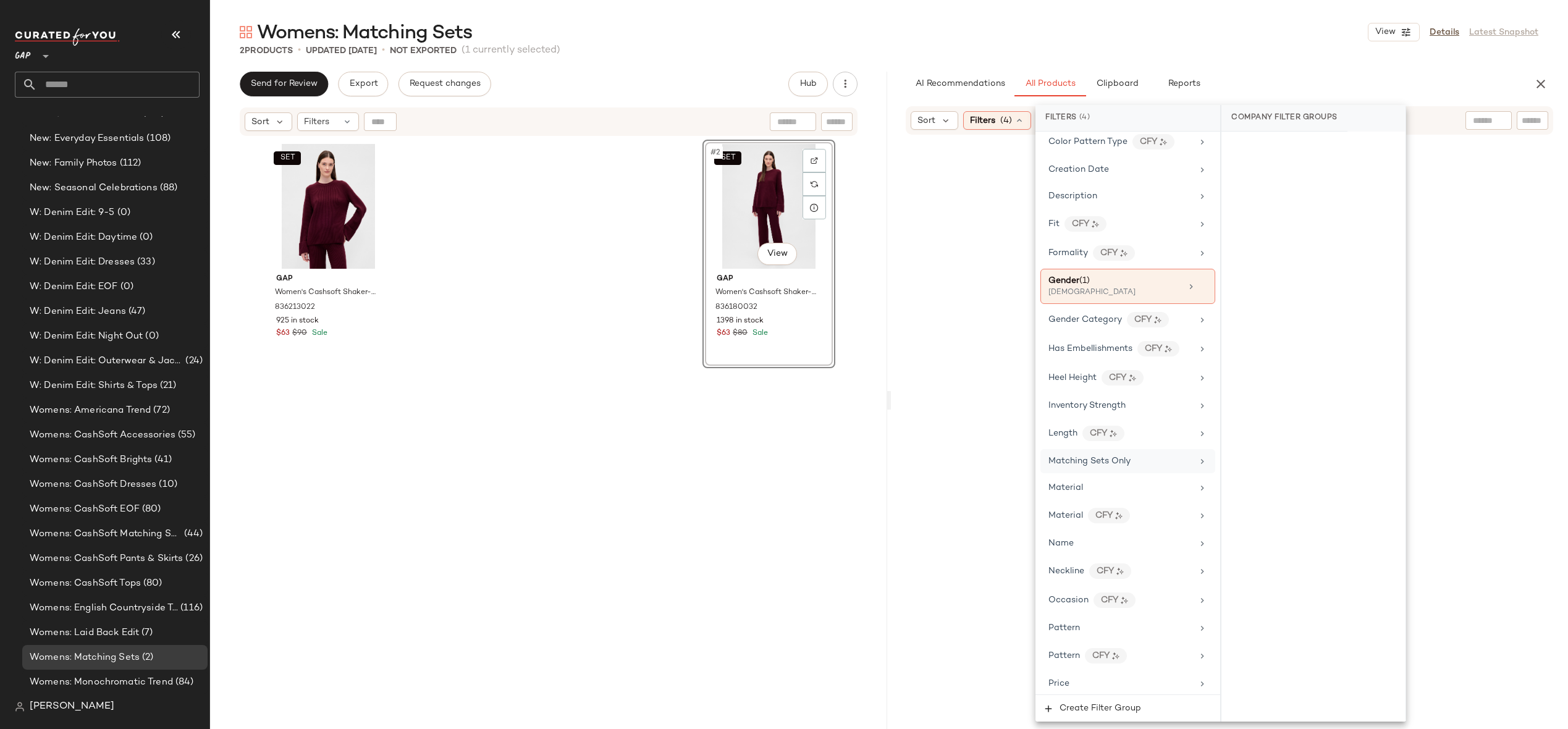
click at [1504, 211] on div at bounding box center [1229, 446] width 673 height 618
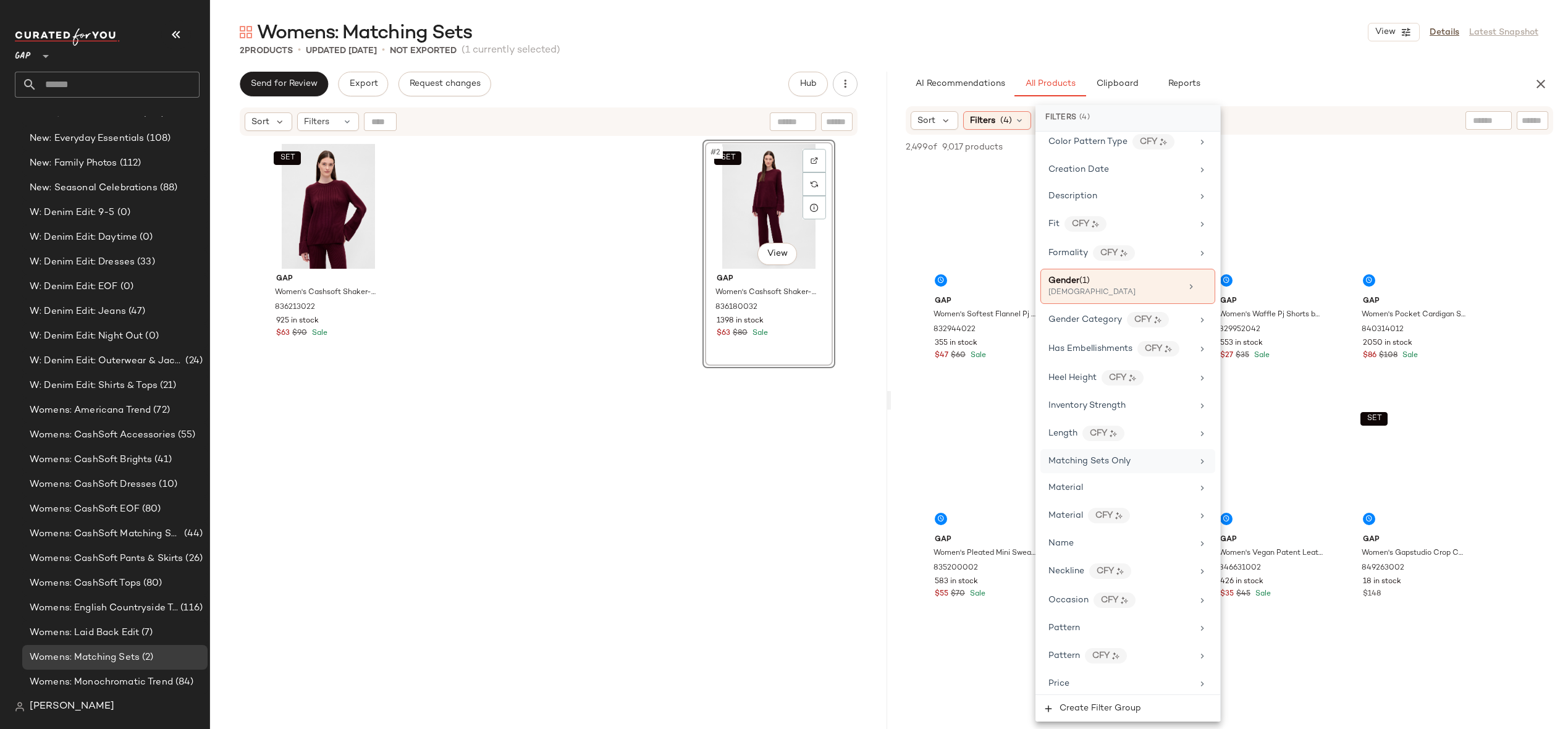
click at [1533, 117] on input "text" at bounding box center [1533, 121] width 22 height 13
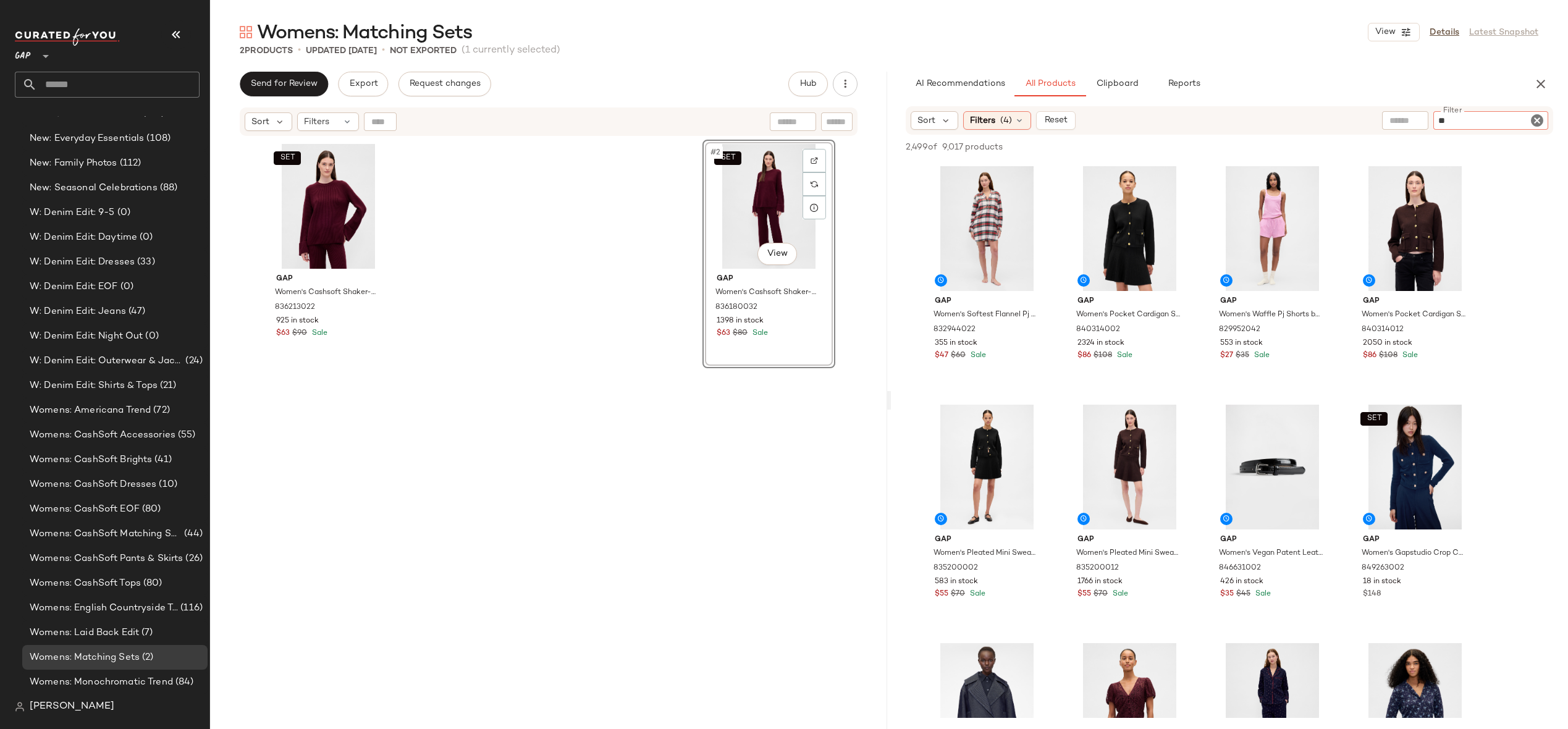
type input "***"
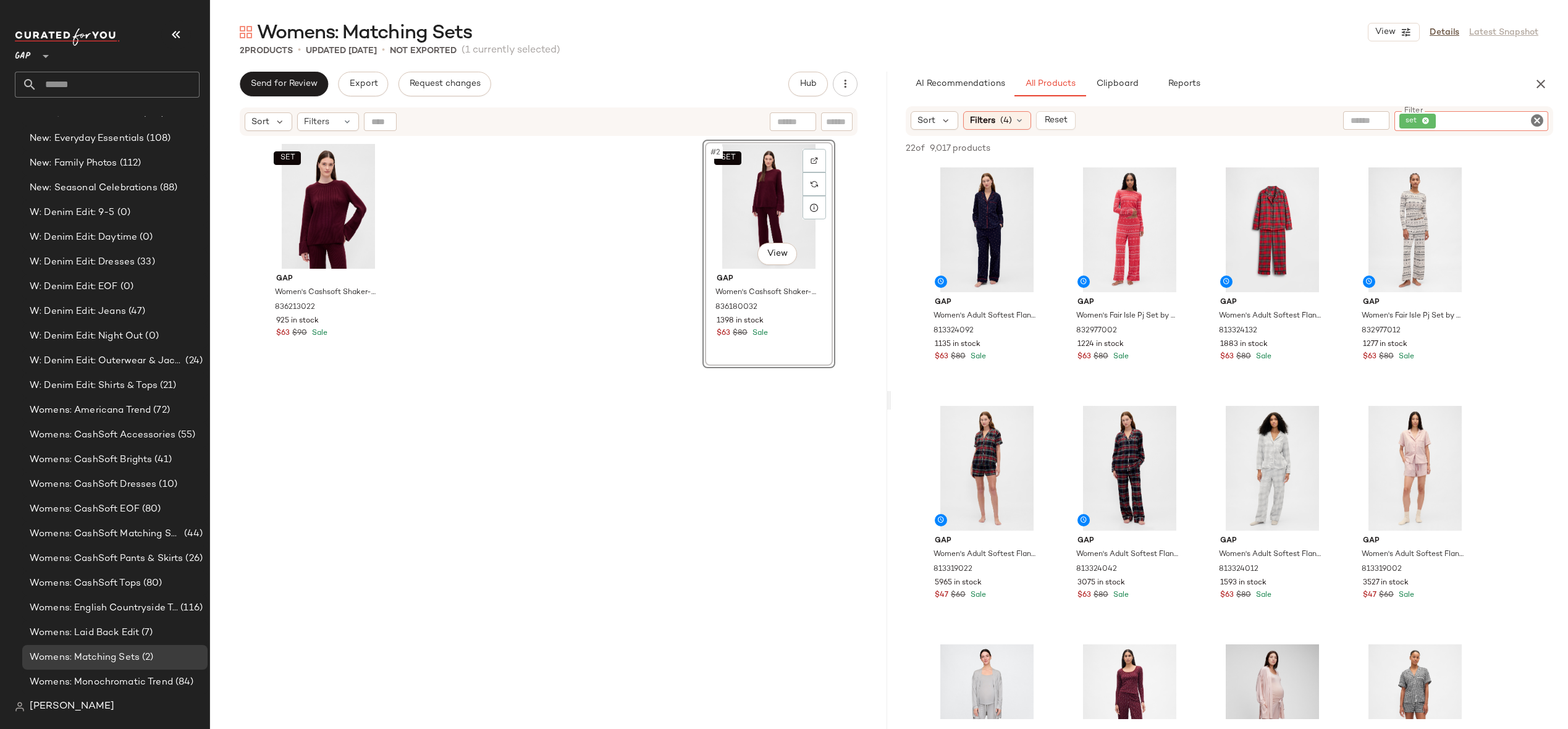
scroll to position [581, 0]
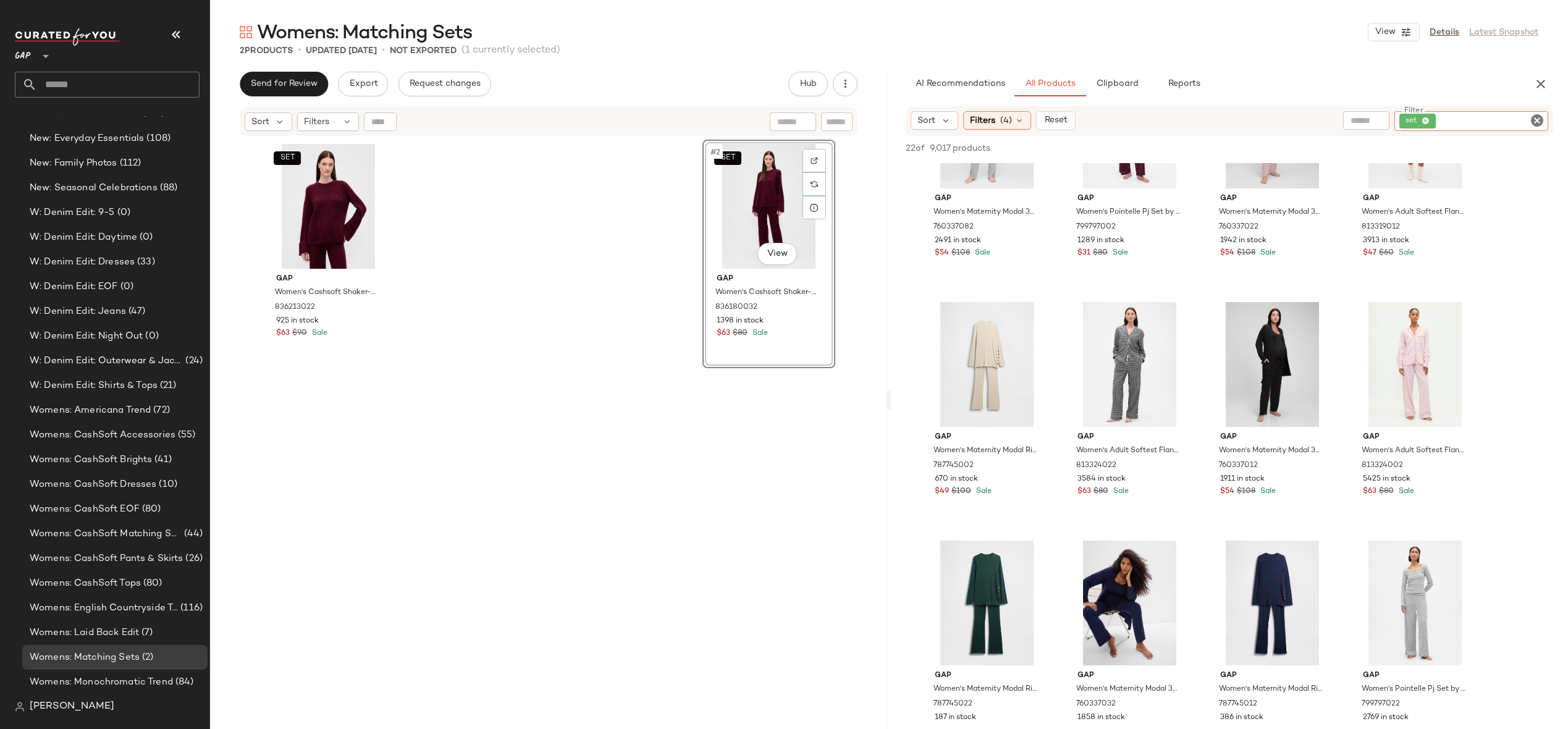
click at [1536, 120] on icon "Clear Filter" at bounding box center [1537, 120] width 14 height 14
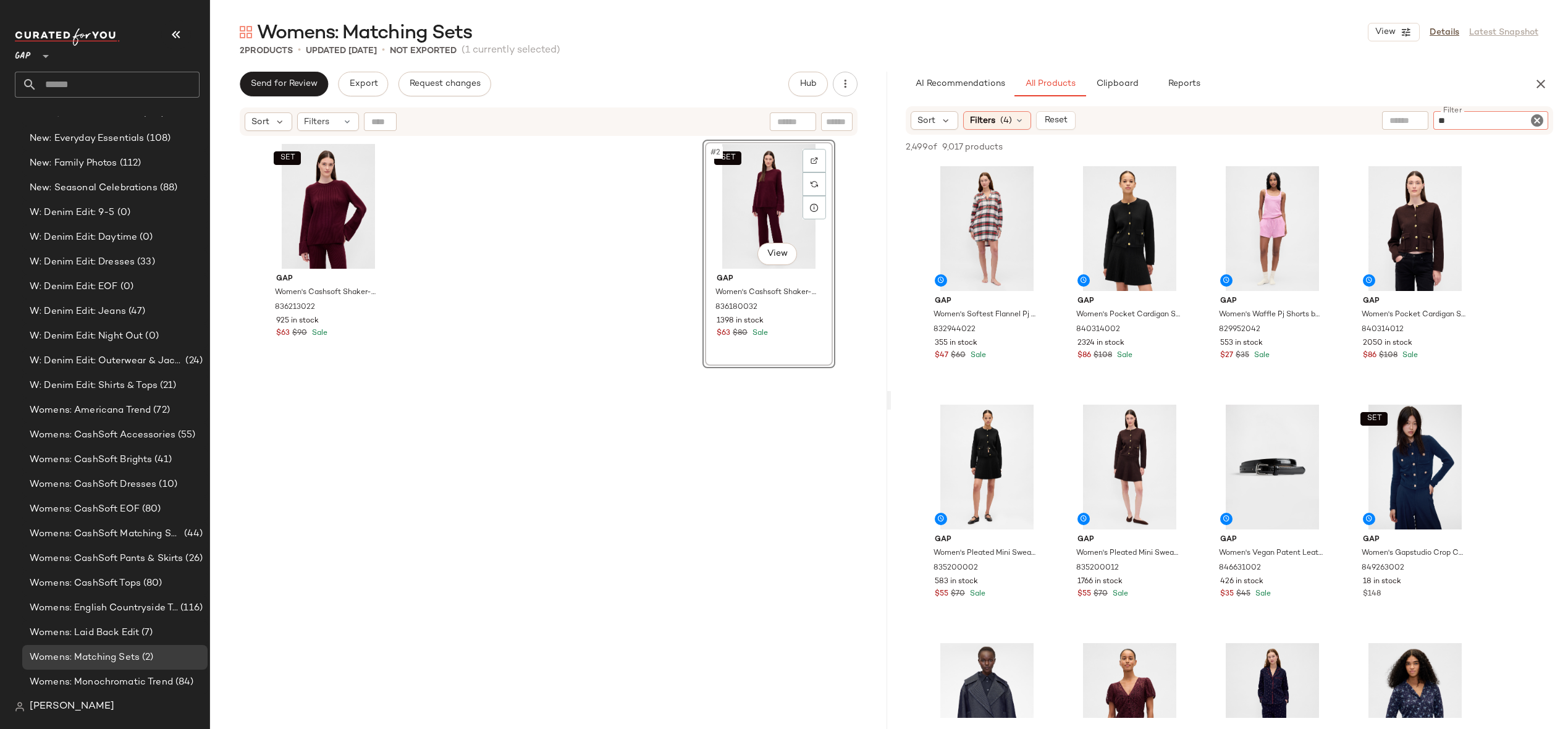
type input "*"
click at [1542, 74] on button "button" at bounding box center [1541, 84] width 25 height 25
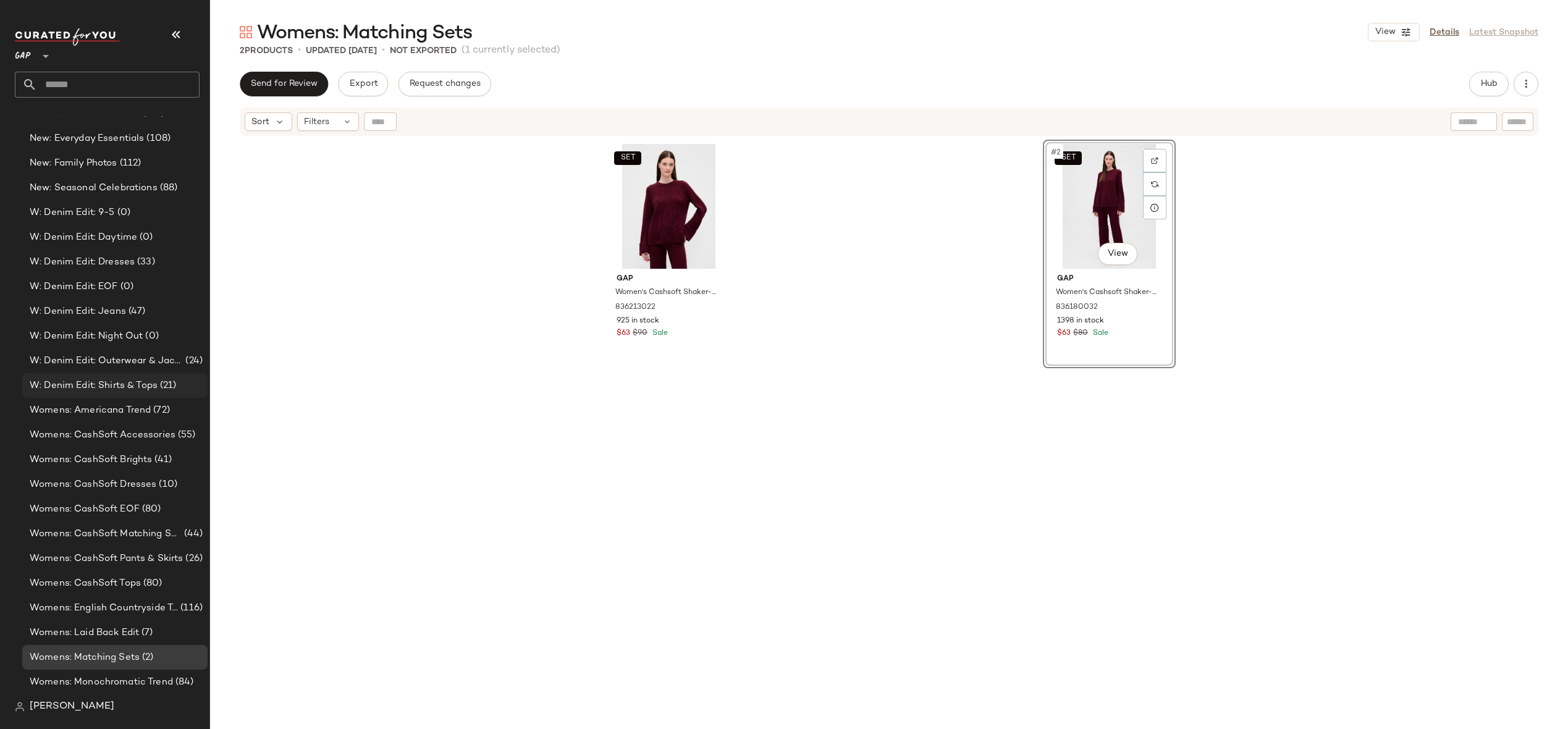
scroll to position [2610, 0]
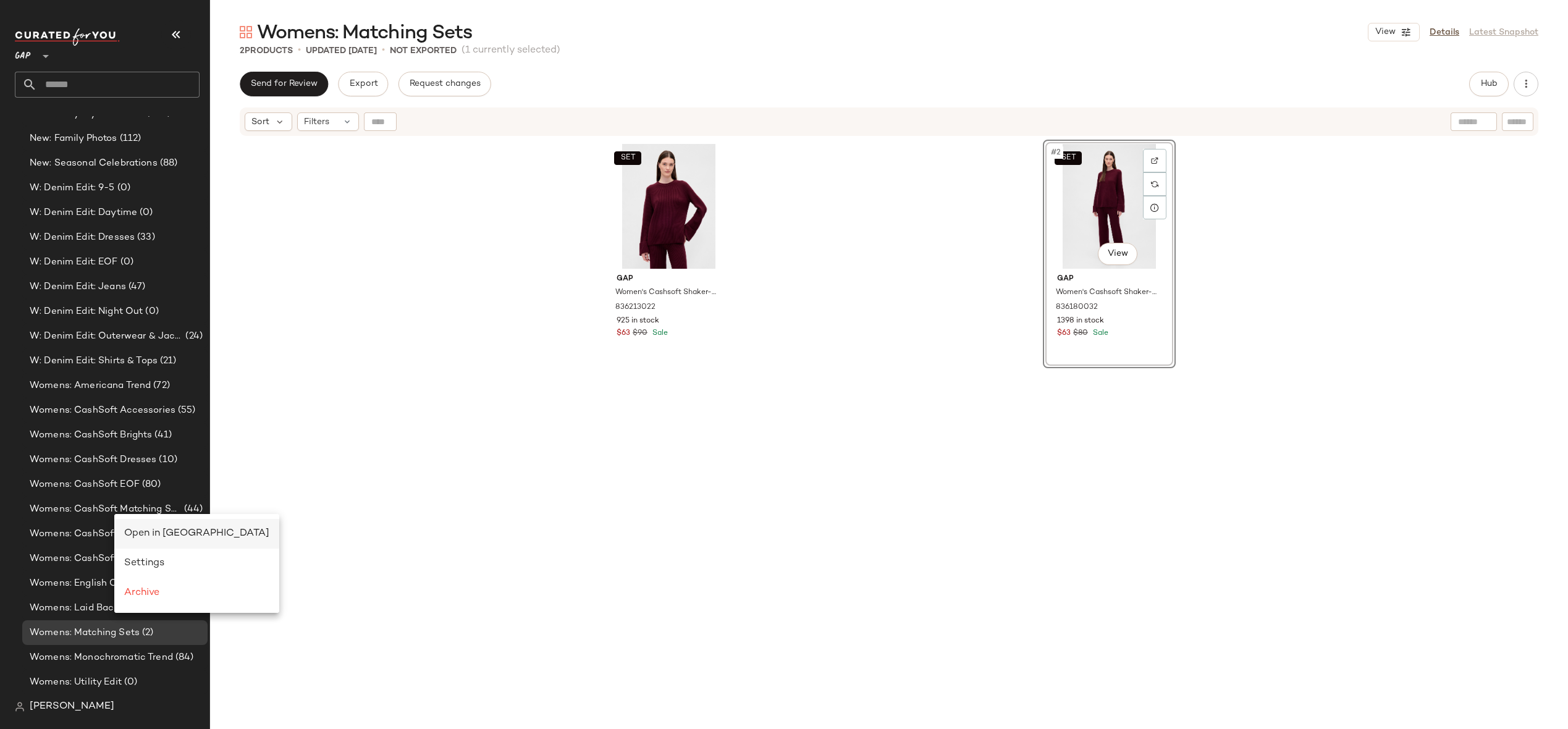
click at [141, 538] on span "Open in [GEOGRAPHIC_DATA]" at bounding box center [197, 534] width 146 height 11
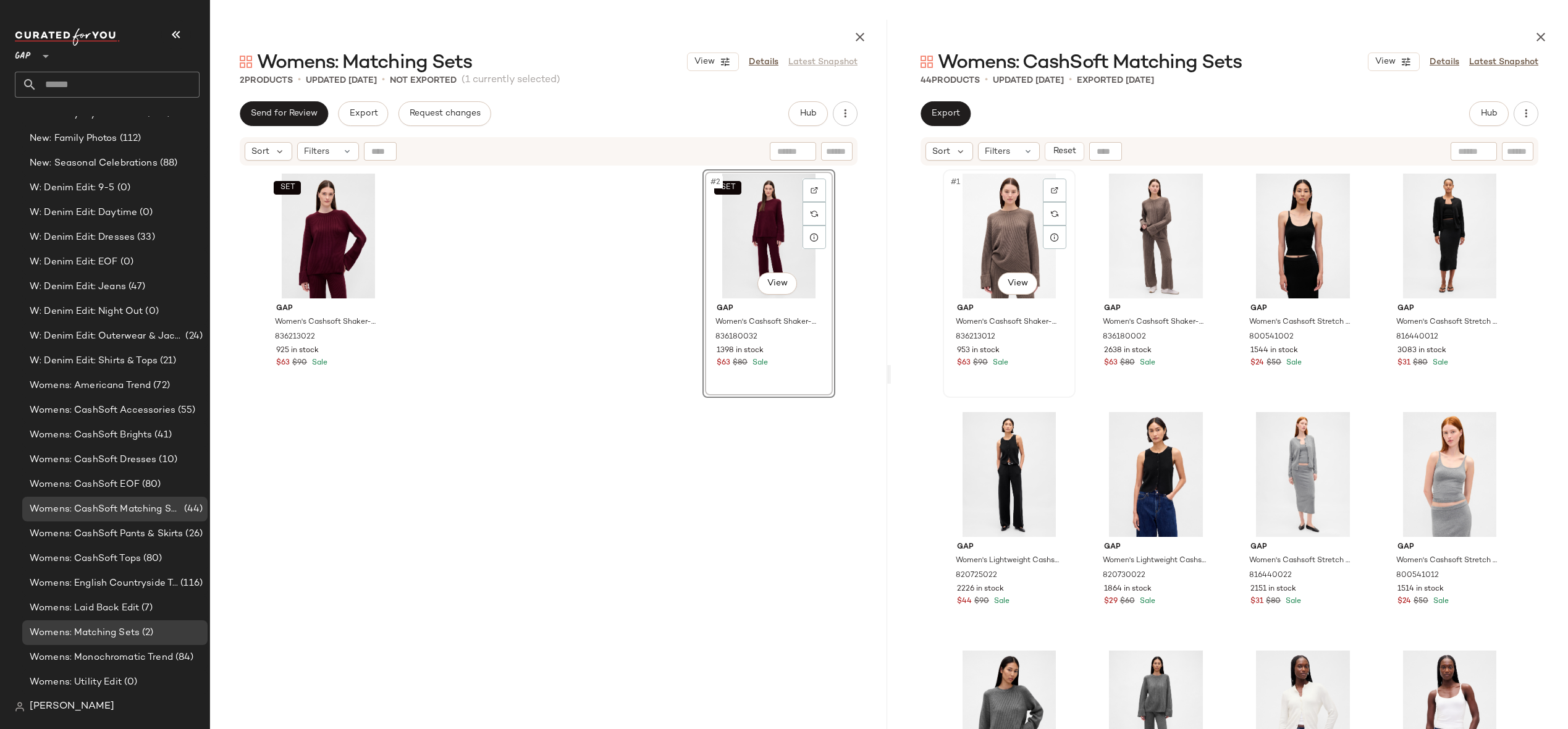
click at [1006, 243] on div "#1 View" at bounding box center [1009, 236] width 125 height 125
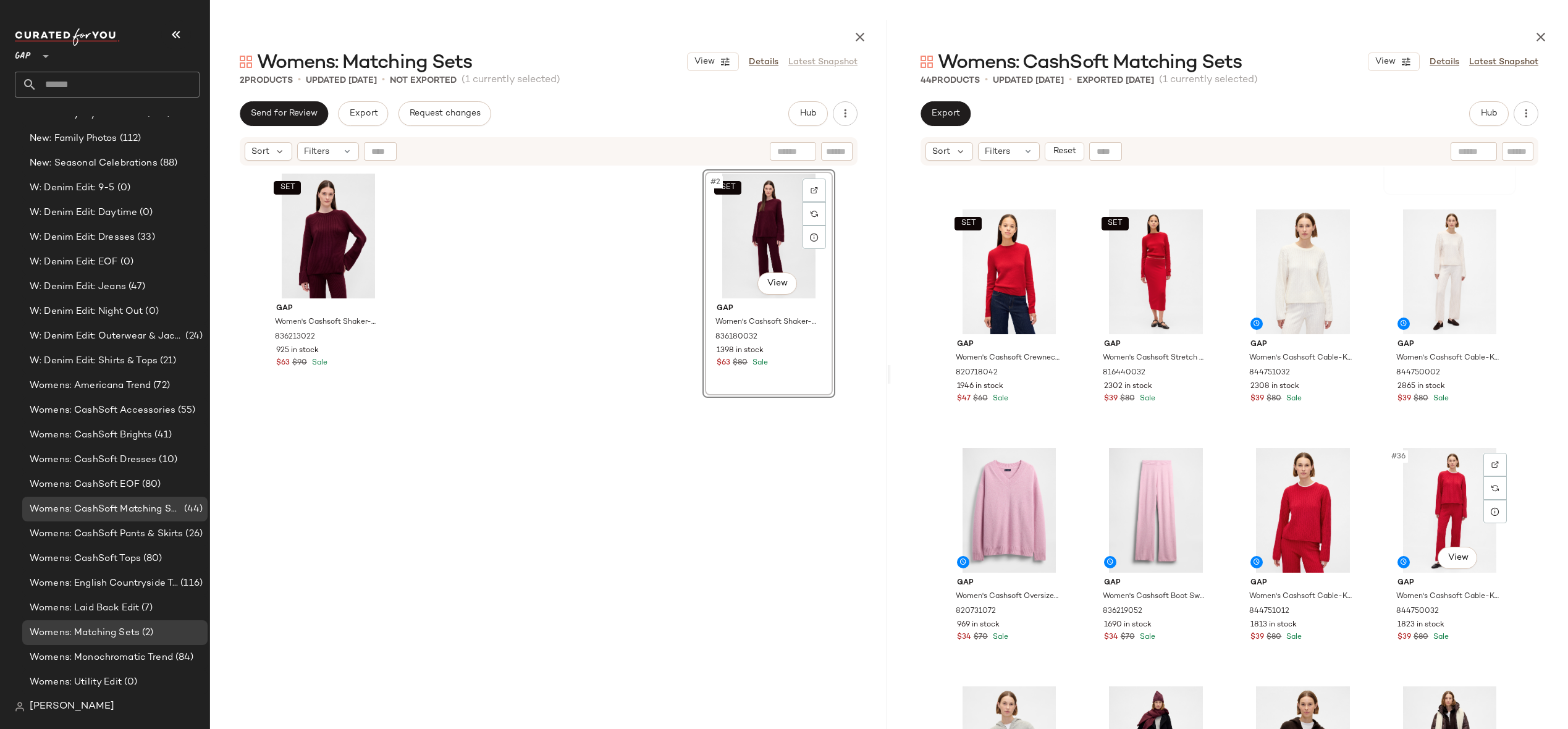
scroll to position [2003, 0]
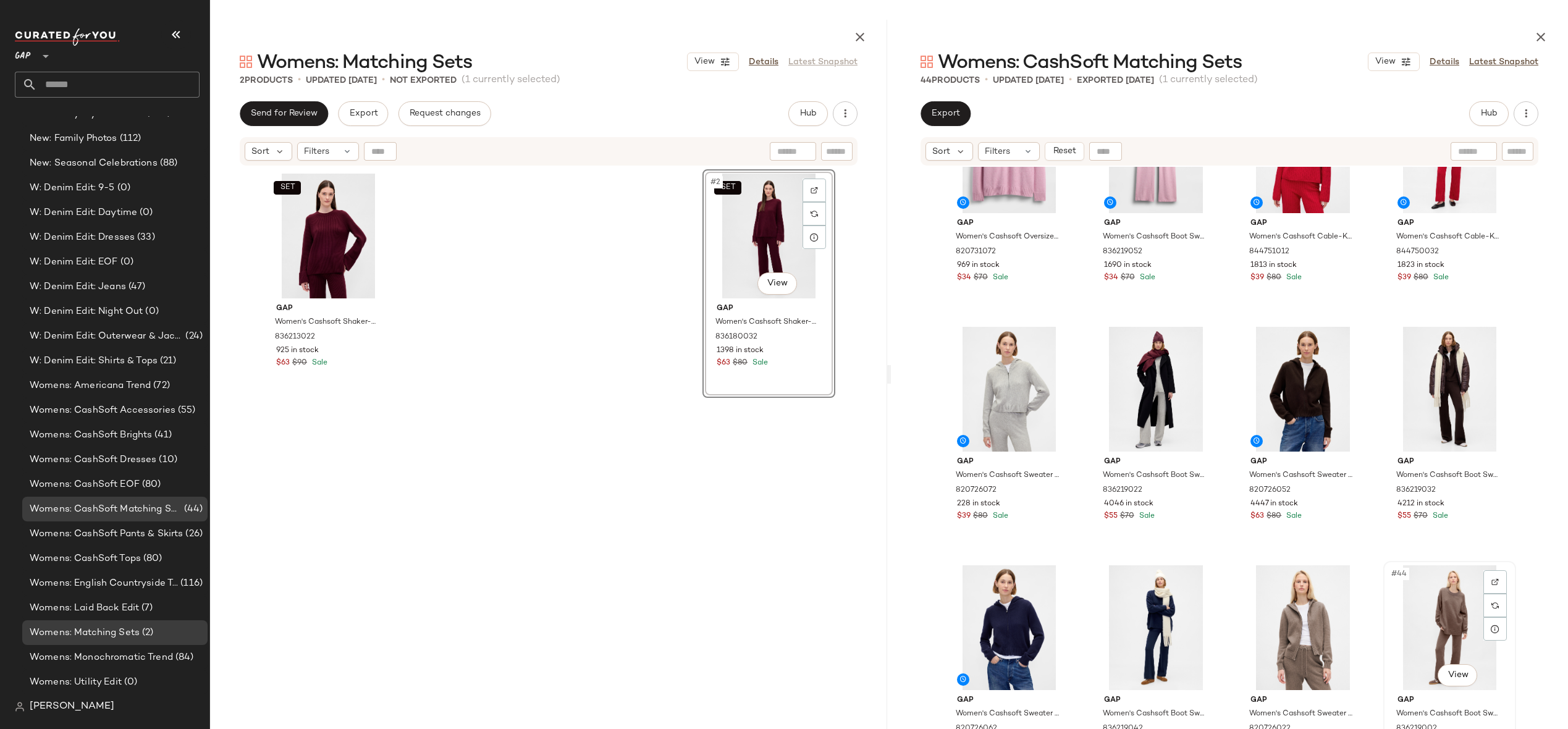
click at [1439, 623] on div "#44 View" at bounding box center [1450, 628] width 125 height 125
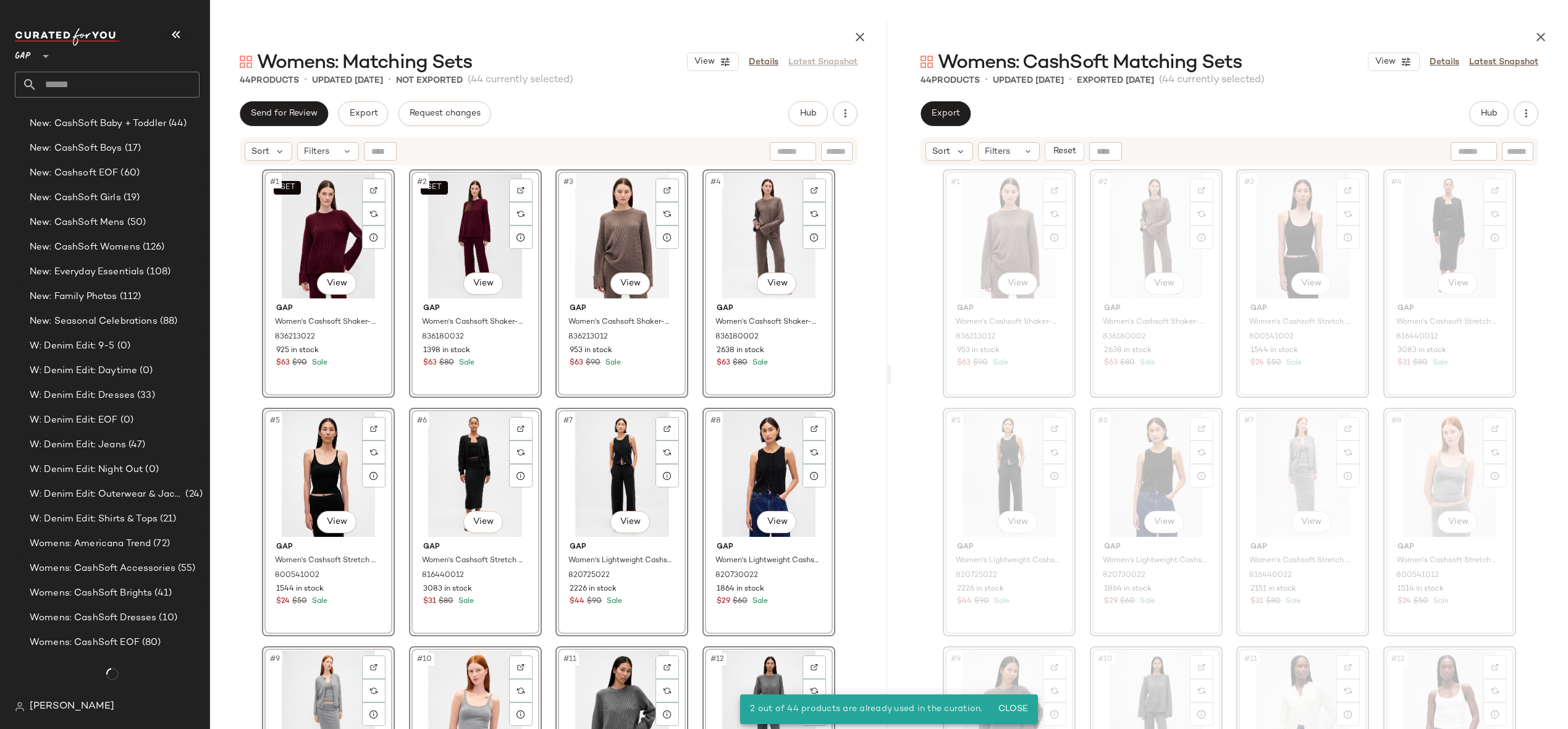
scroll to position [2610, 0]
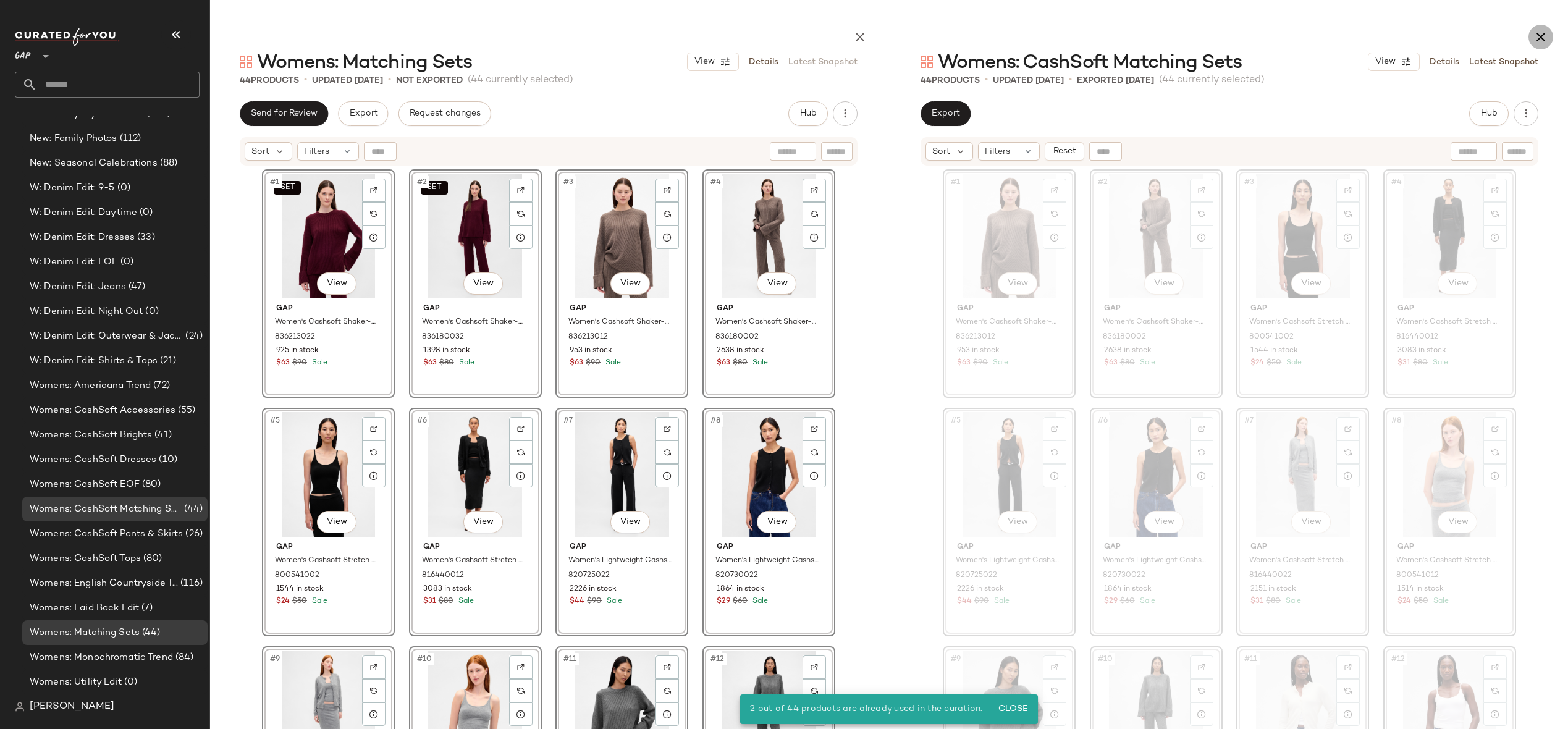
click at [1546, 33] on icon "button" at bounding box center [1540, 37] width 14 height 14
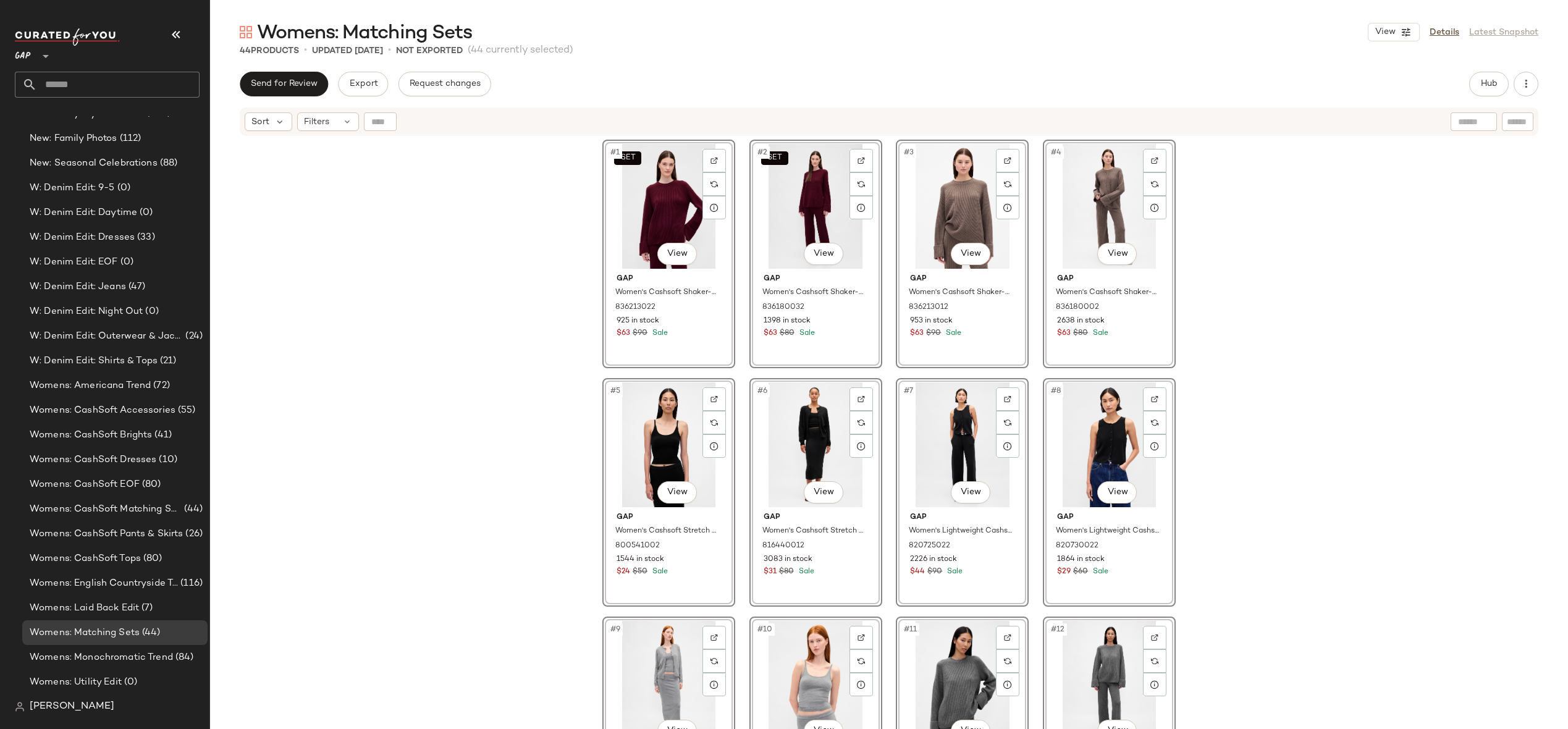
click at [1465, 85] on div "Send for Review Export Request changes Hub Send for Review External Review Inte…" at bounding box center [889, 84] width 1299 height 25
click at [1481, 82] on span "Hub" at bounding box center [1489, 84] width 17 height 10
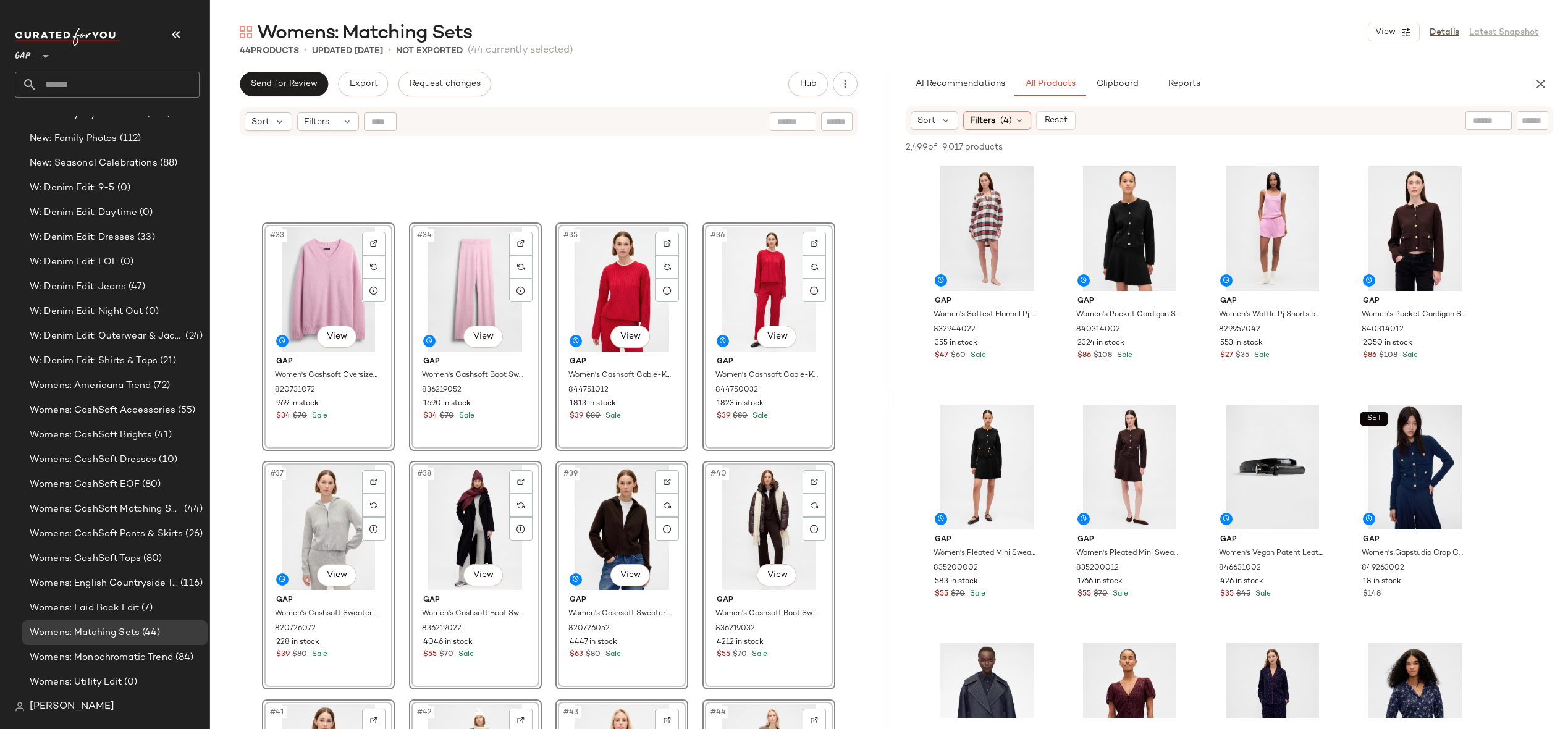
scroll to position [2003, 0]
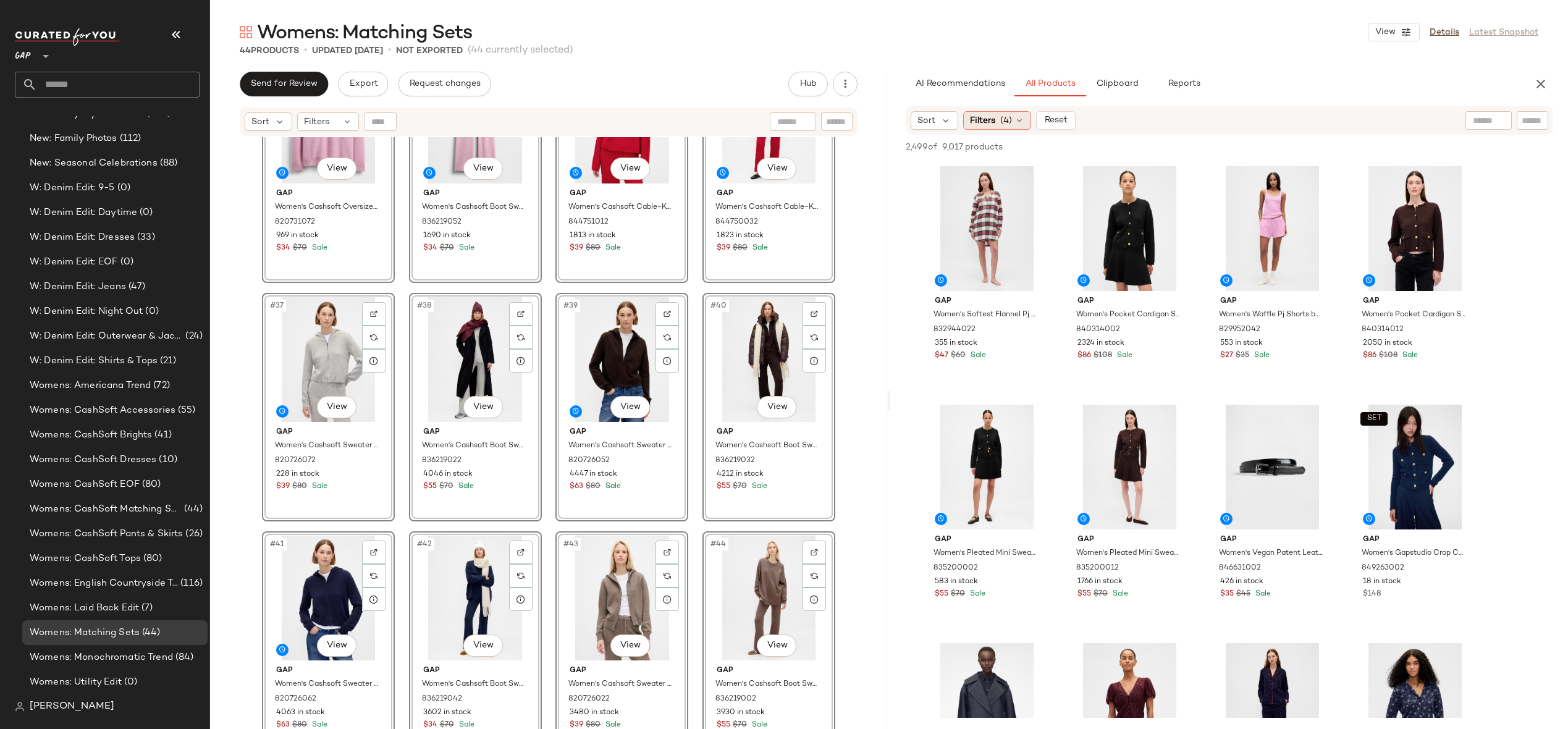
click at [1021, 118] on icon at bounding box center [1020, 121] width 10 height 10
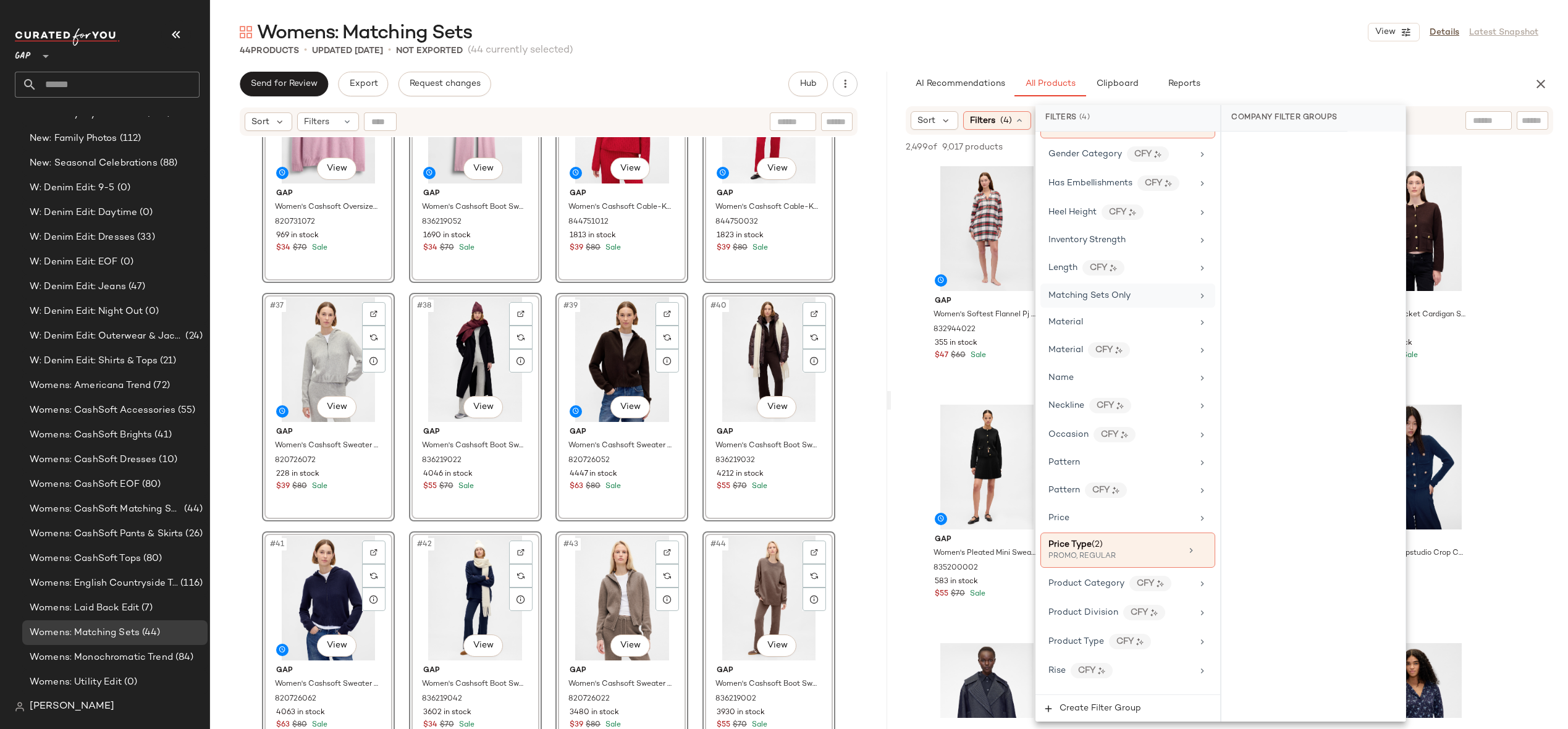
scroll to position [673, 0]
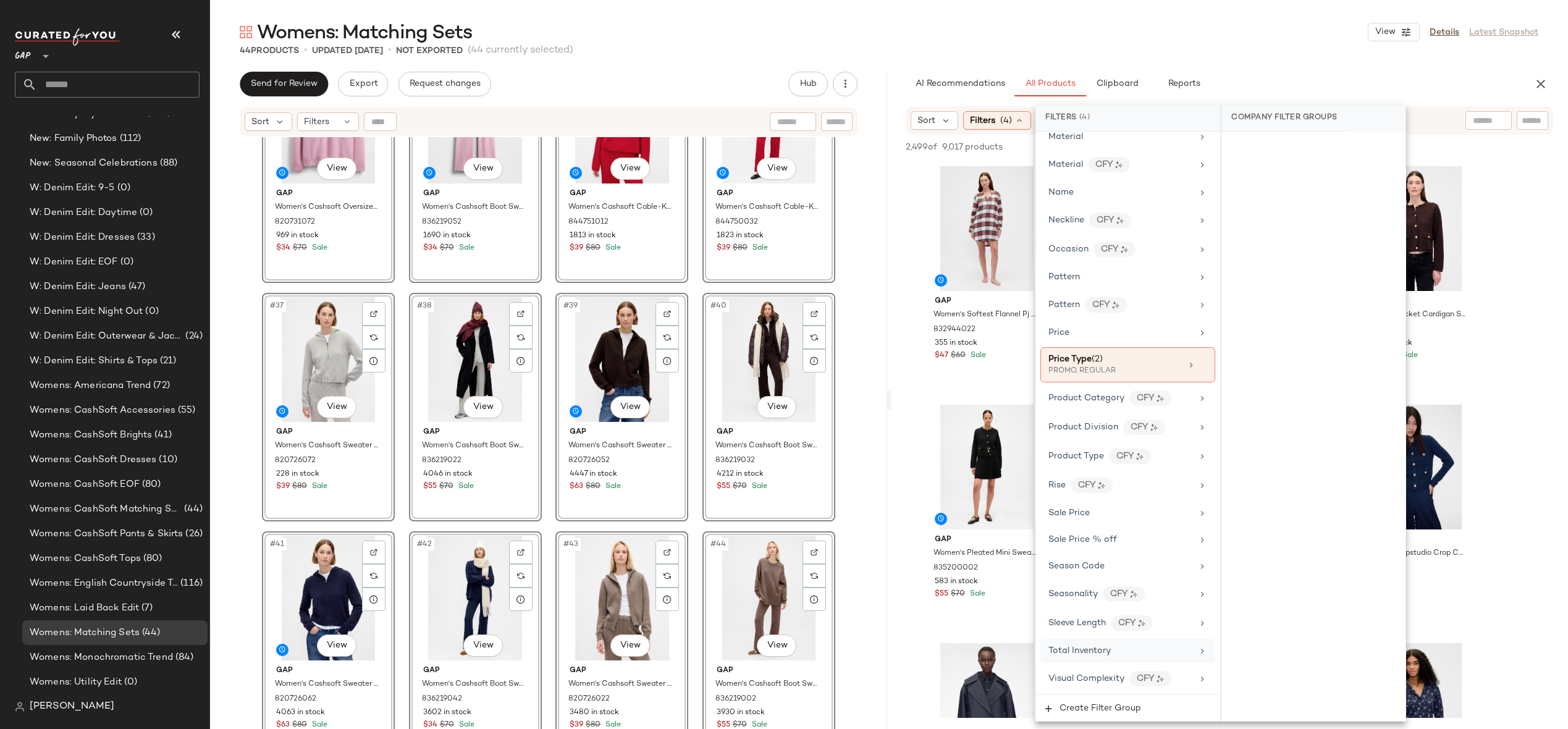
click at [1093, 650] on span "Total Inventory" at bounding box center [1079, 651] width 62 height 9
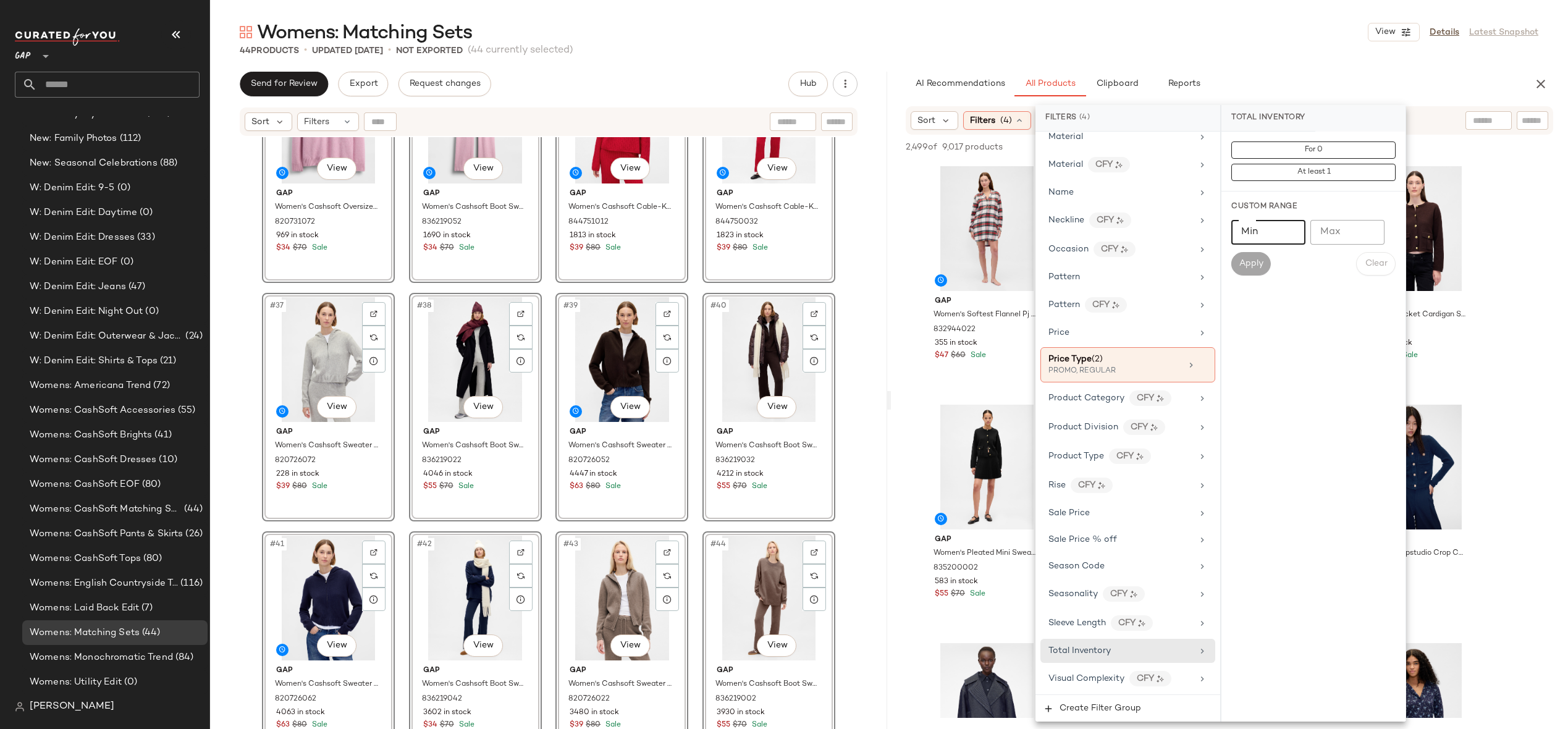
click at [1251, 237] on input "Min" at bounding box center [1268, 232] width 74 height 25
type input "***"
click at [1247, 269] on button "Apply" at bounding box center [1251, 264] width 40 height 23
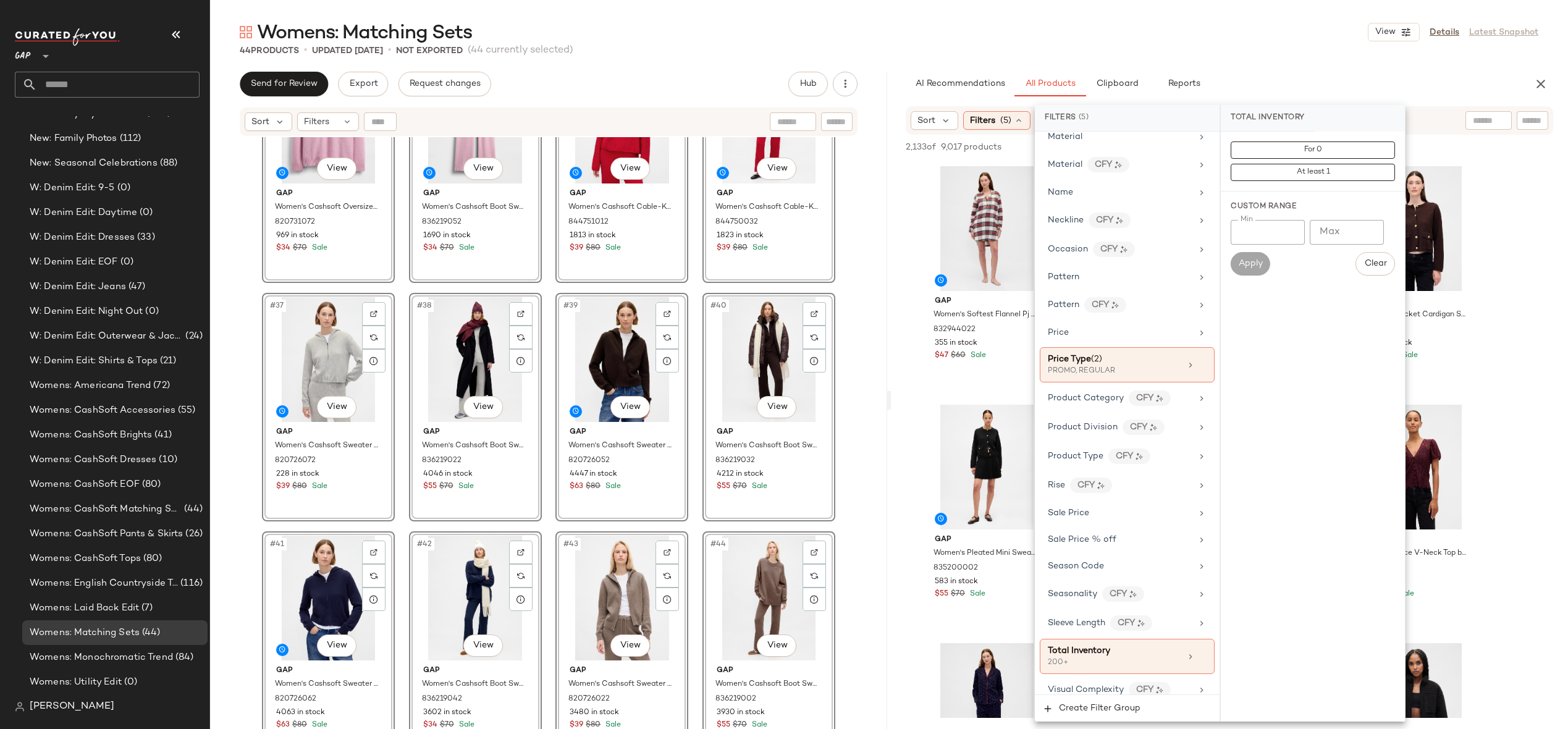
click at [1124, 28] on div "Womens: Matching Sets View Details Latest Snapshot" at bounding box center [889, 32] width 1358 height 25
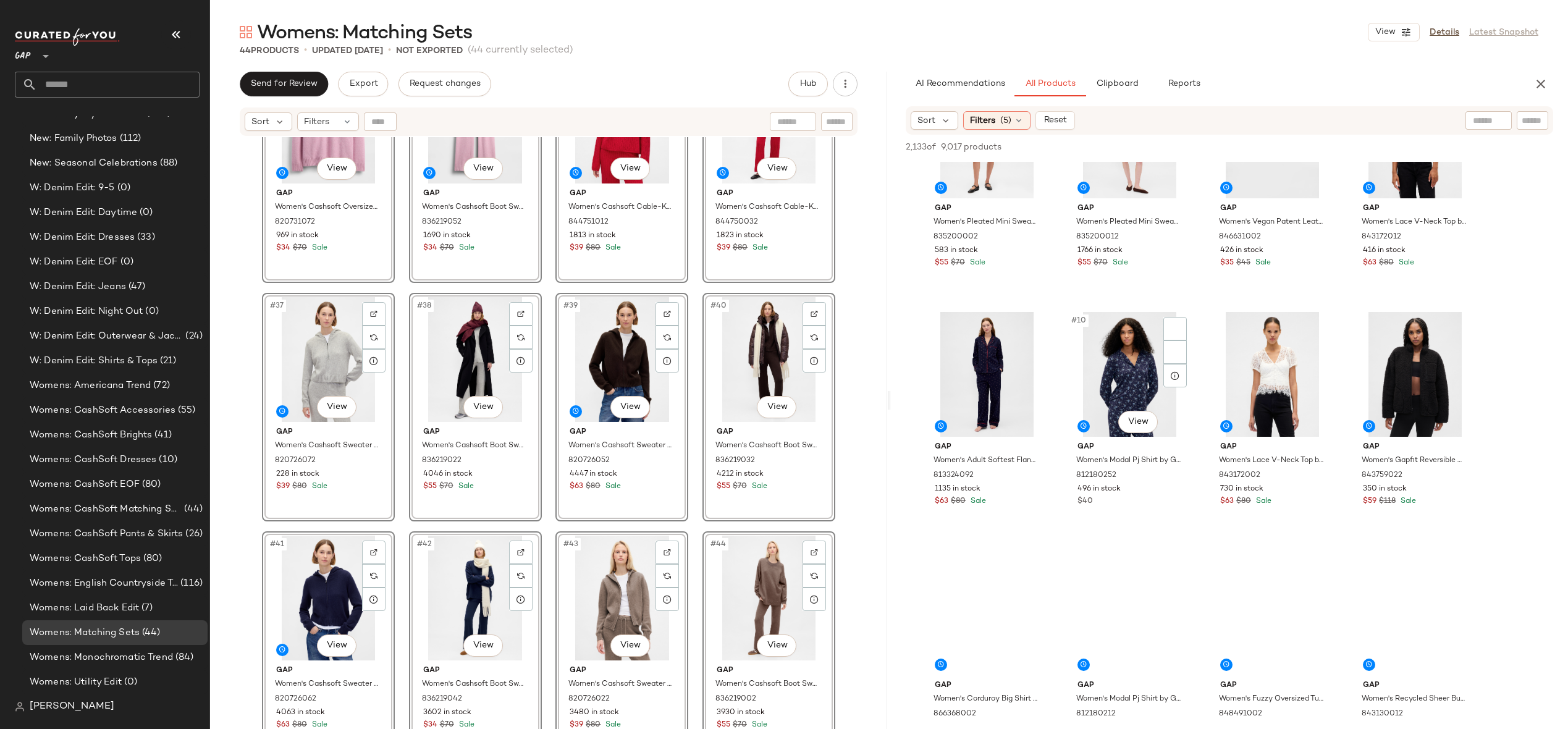
scroll to position [538, 0]
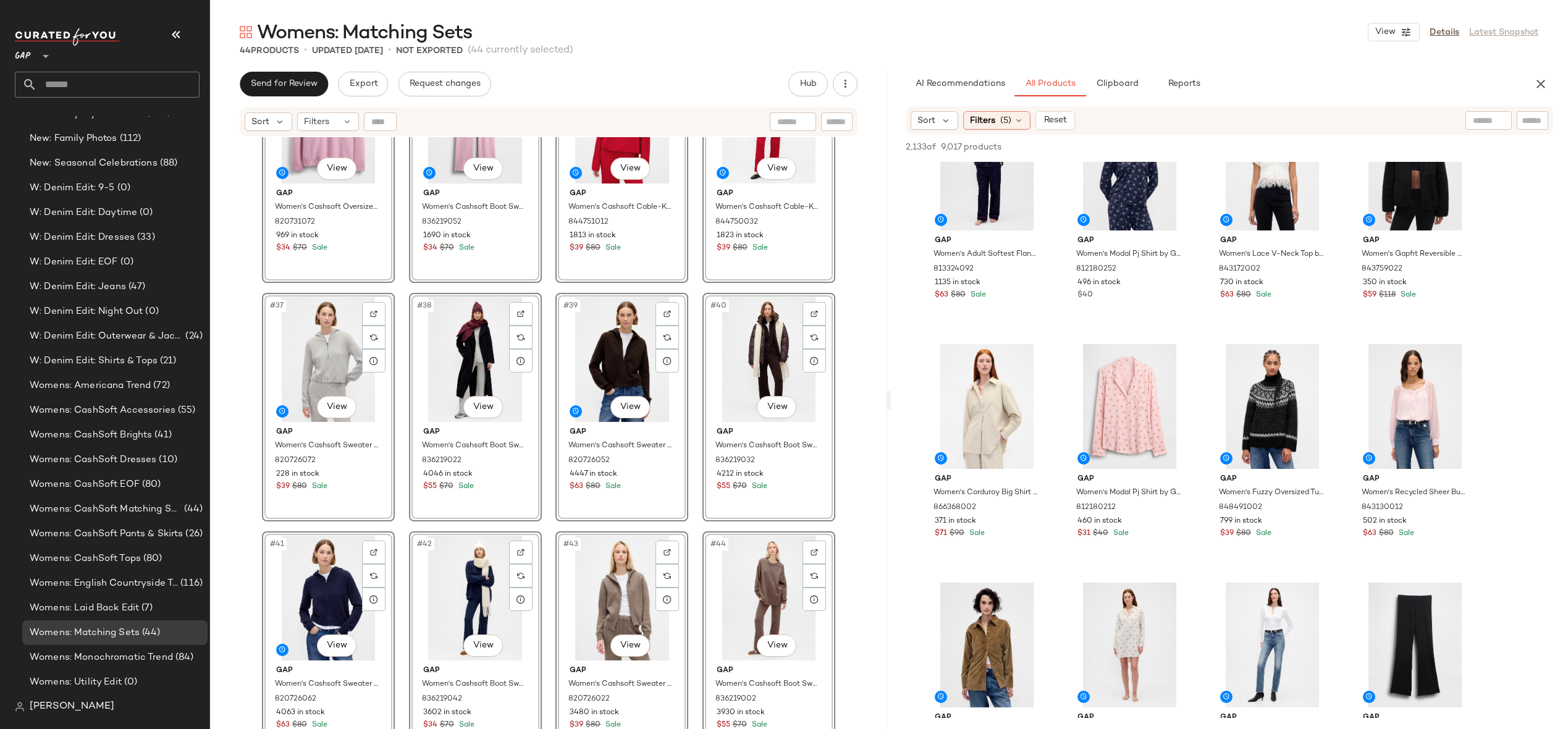
click at [1539, 117] on input "text" at bounding box center [1533, 121] width 22 height 13
type input "******"
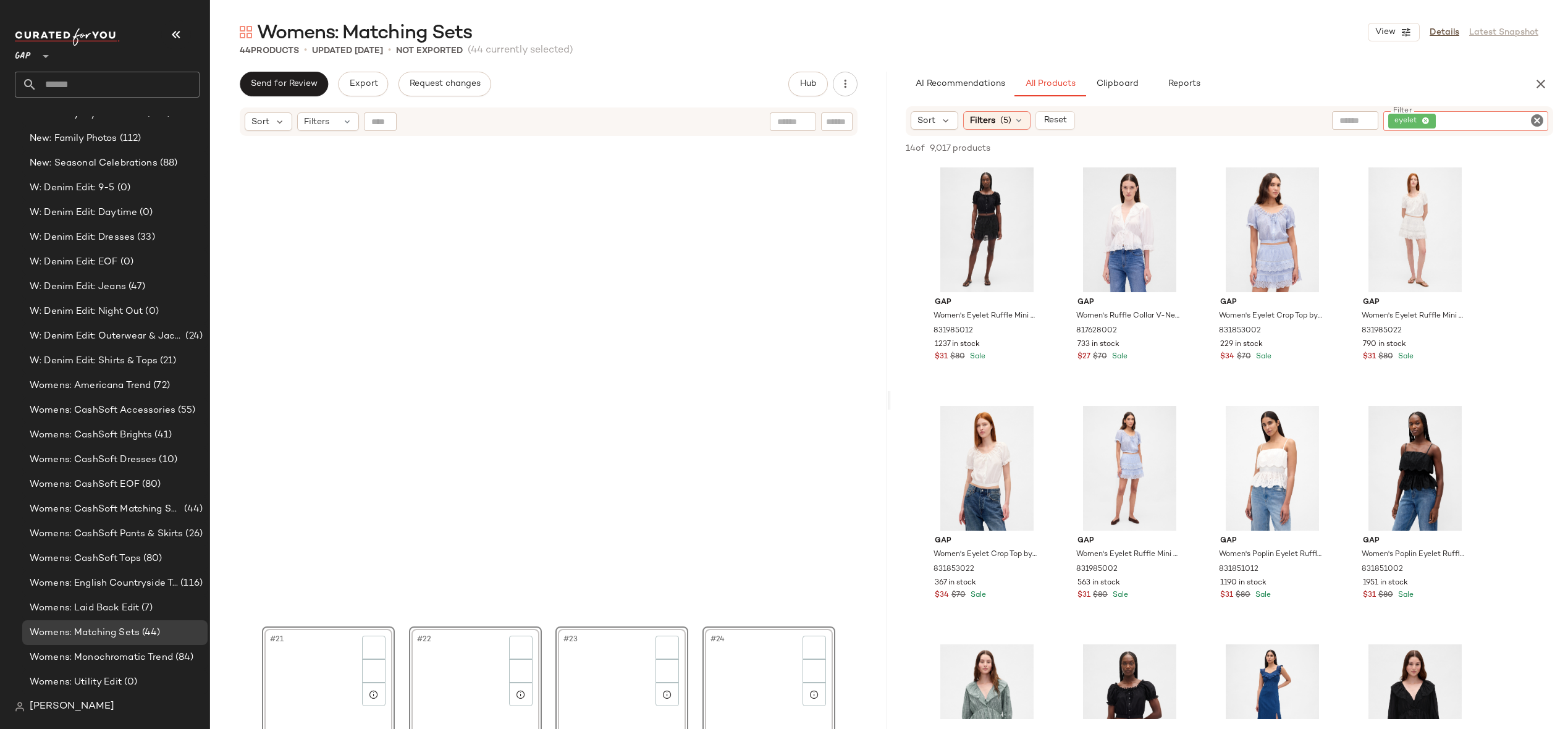
scroll to position [2003, 0]
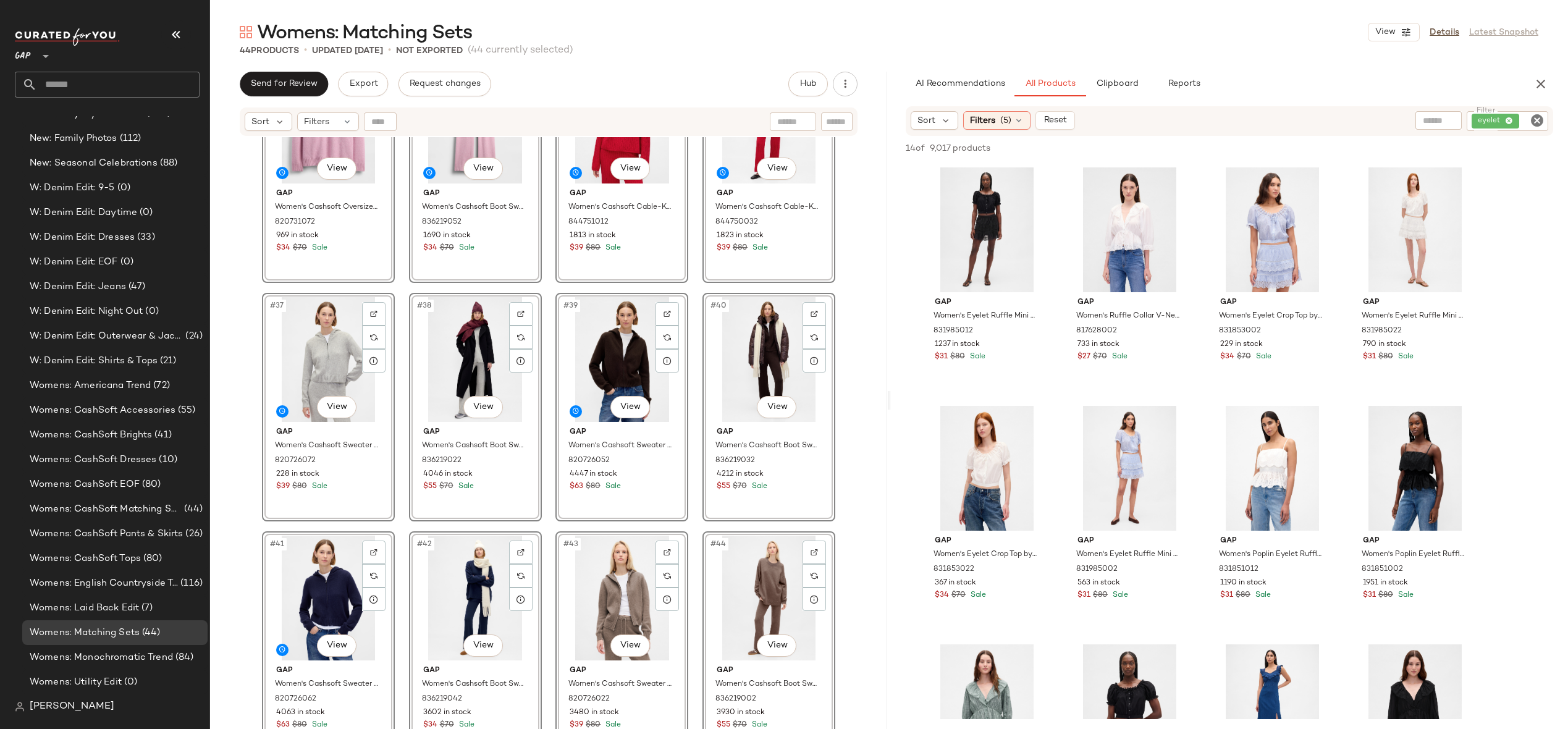
click at [844, 384] on div "#33 View Gap Women's Cashsoft Oversized V-Neck Sweater by Gap Sugar Pink Size X…" at bounding box center [548, 448] width 677 height 623
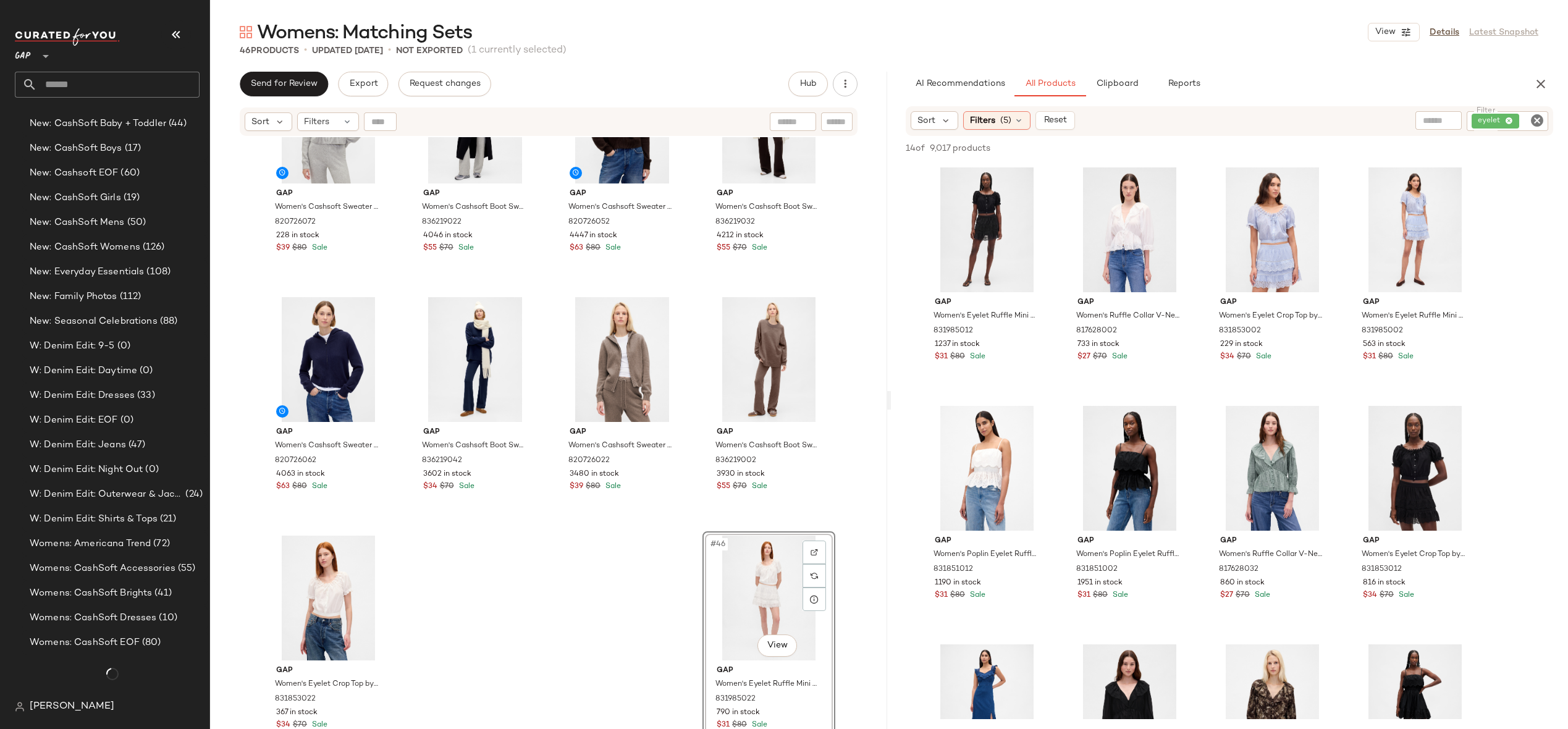
scroll to position [2610, 0]
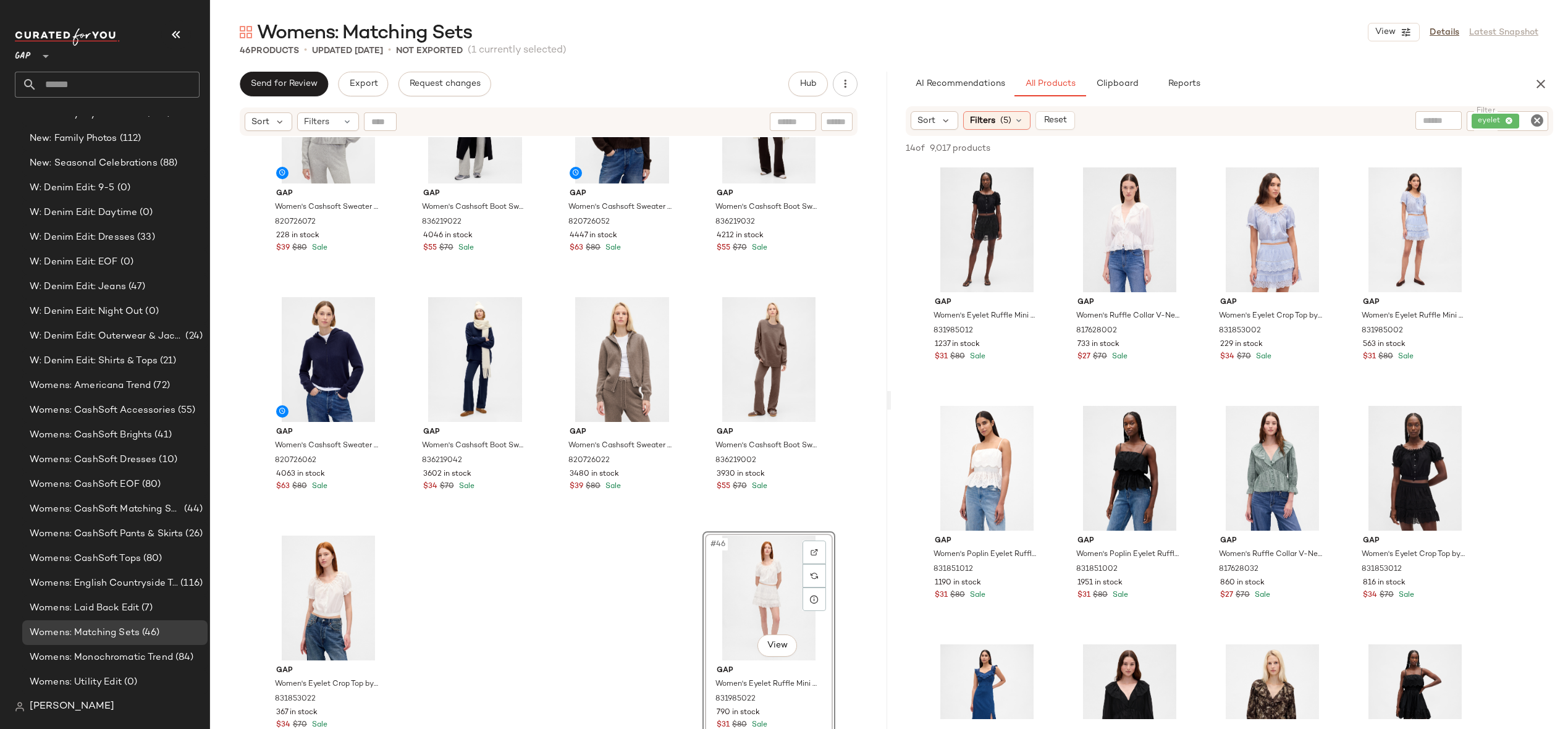
drag, startPoint x: 1378, startPoint y: 211, endPoint x: 783, endPoint y: 36, distance: 620.2
click at [1538, 119] on icon "Clear Filter" at bounding box center [1537, 120] width 14 height 14
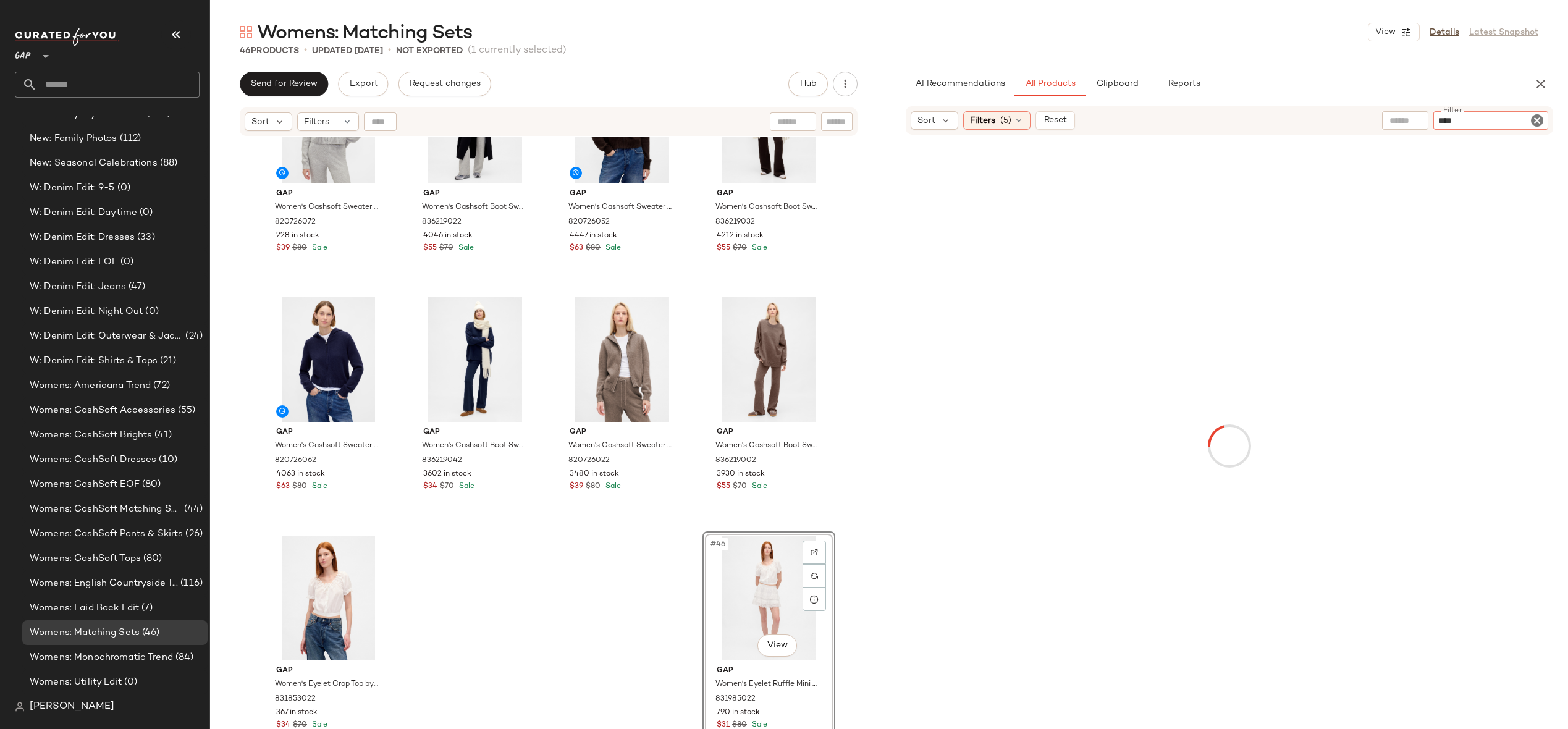
type input "*****"
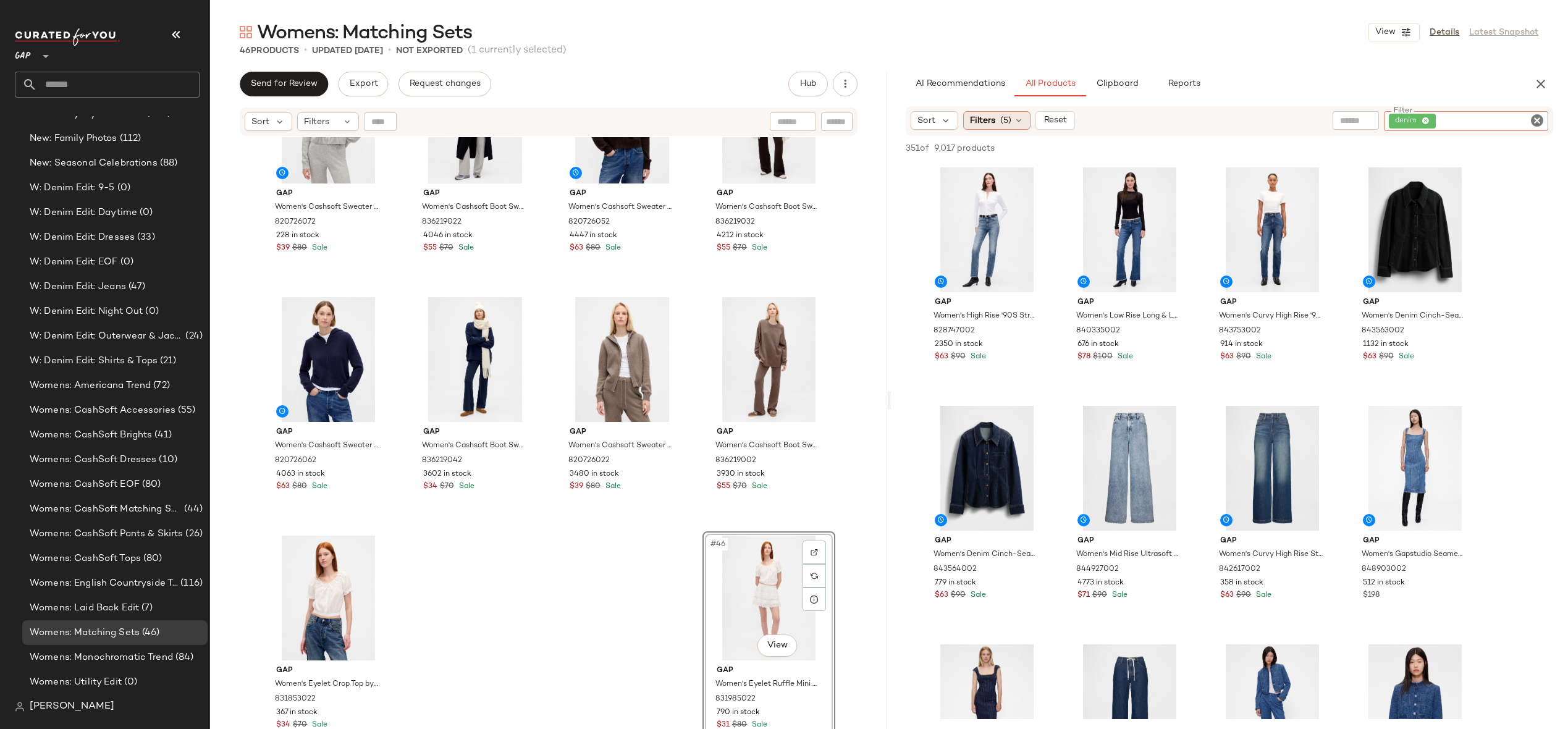
click at [1016, 120] on icon at bounding box center [1019, 121] width 10 height 10
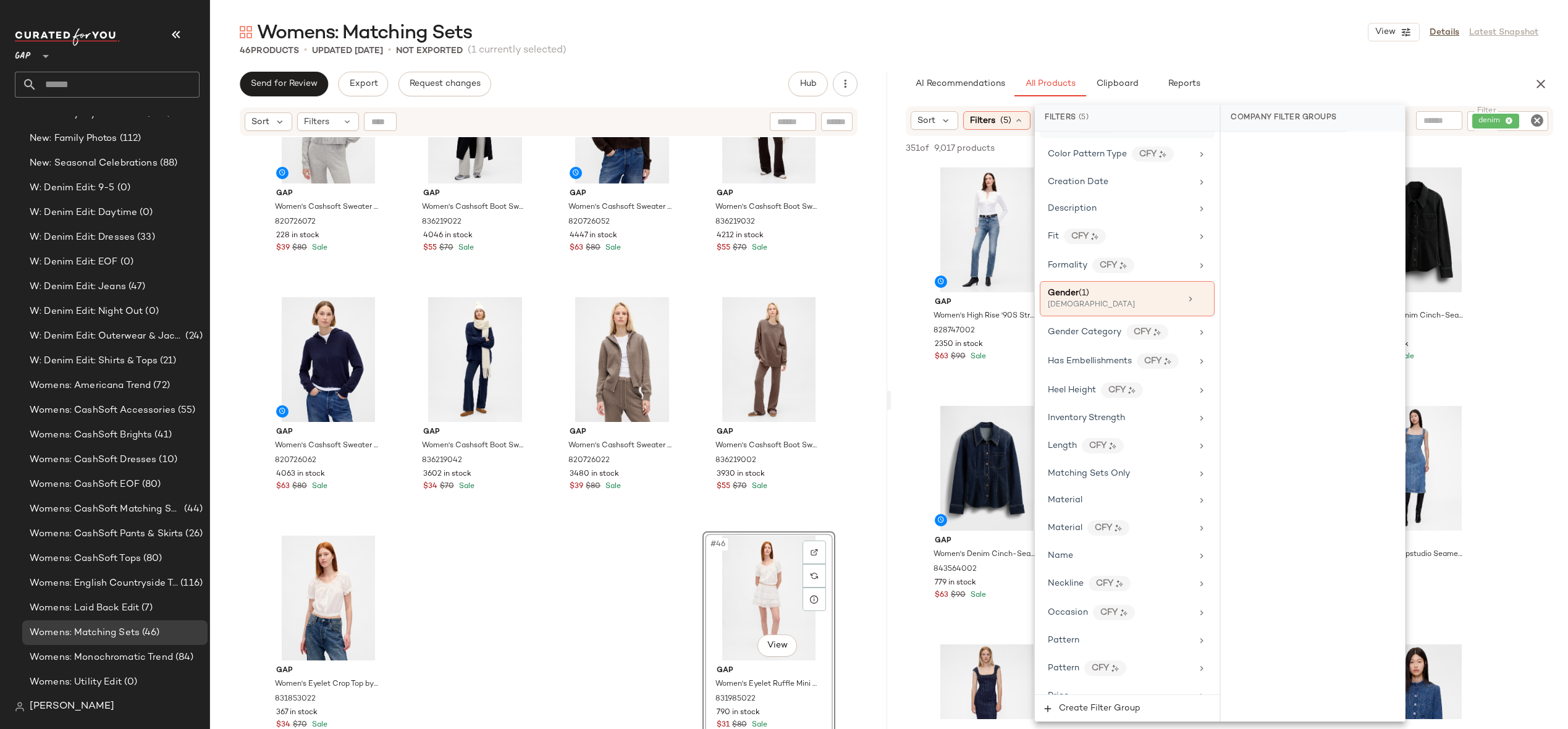
scroll to position [345, 0]
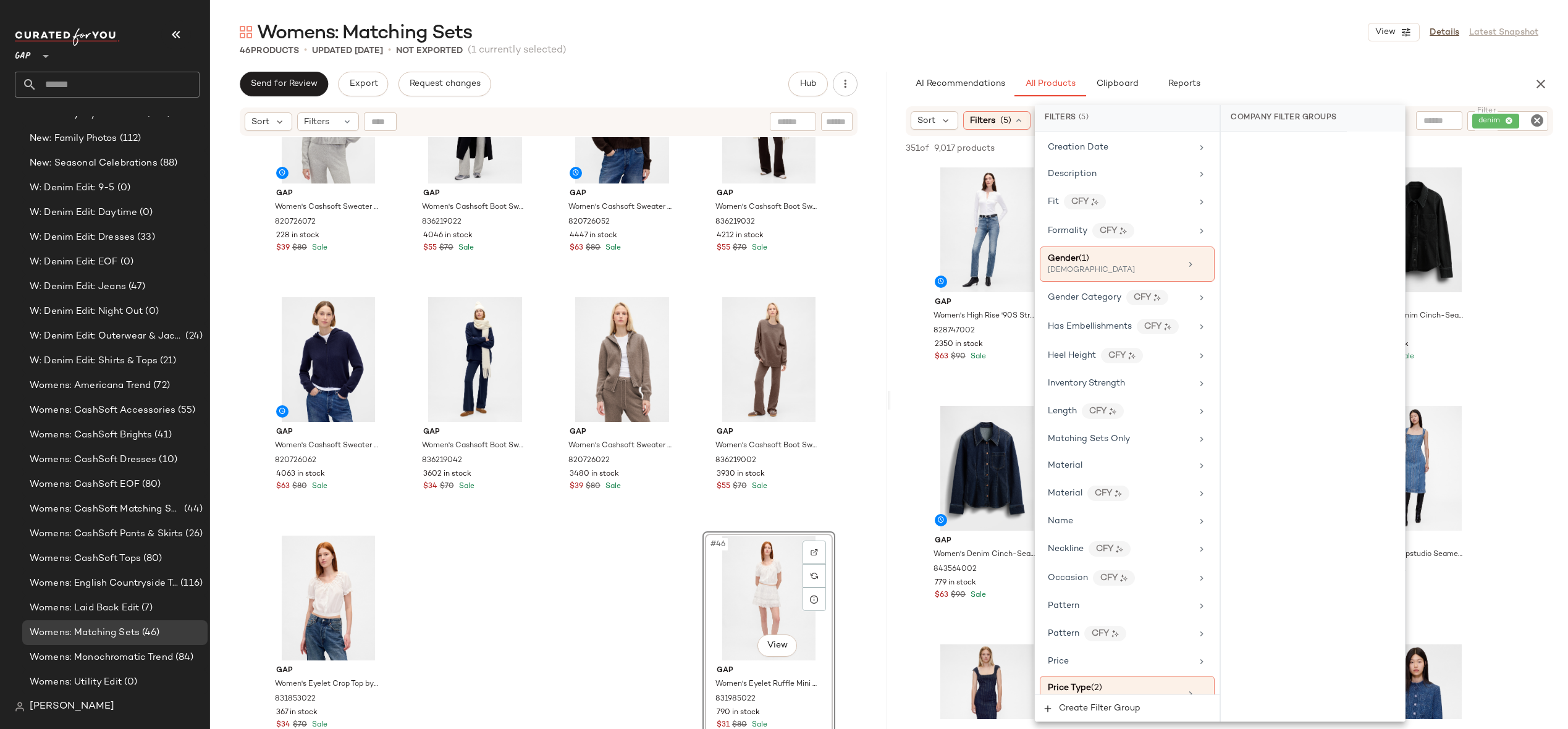
click at [1325, 51] on div "46 Products • updated Oct 7th • Not Exported (1 currently selected)" at bounding box center [889, 50] width 1358 height 12
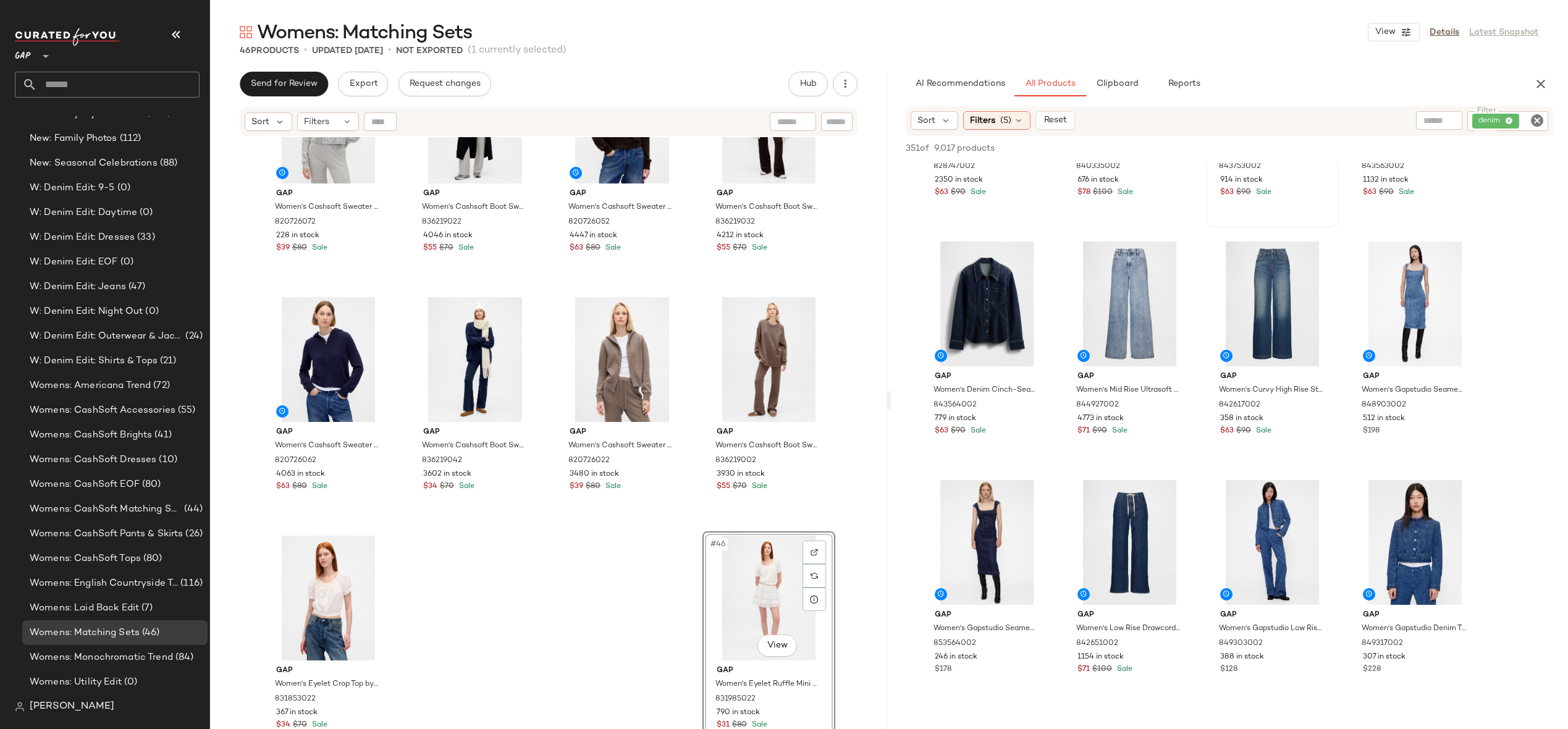
scroll to position [248, 0]
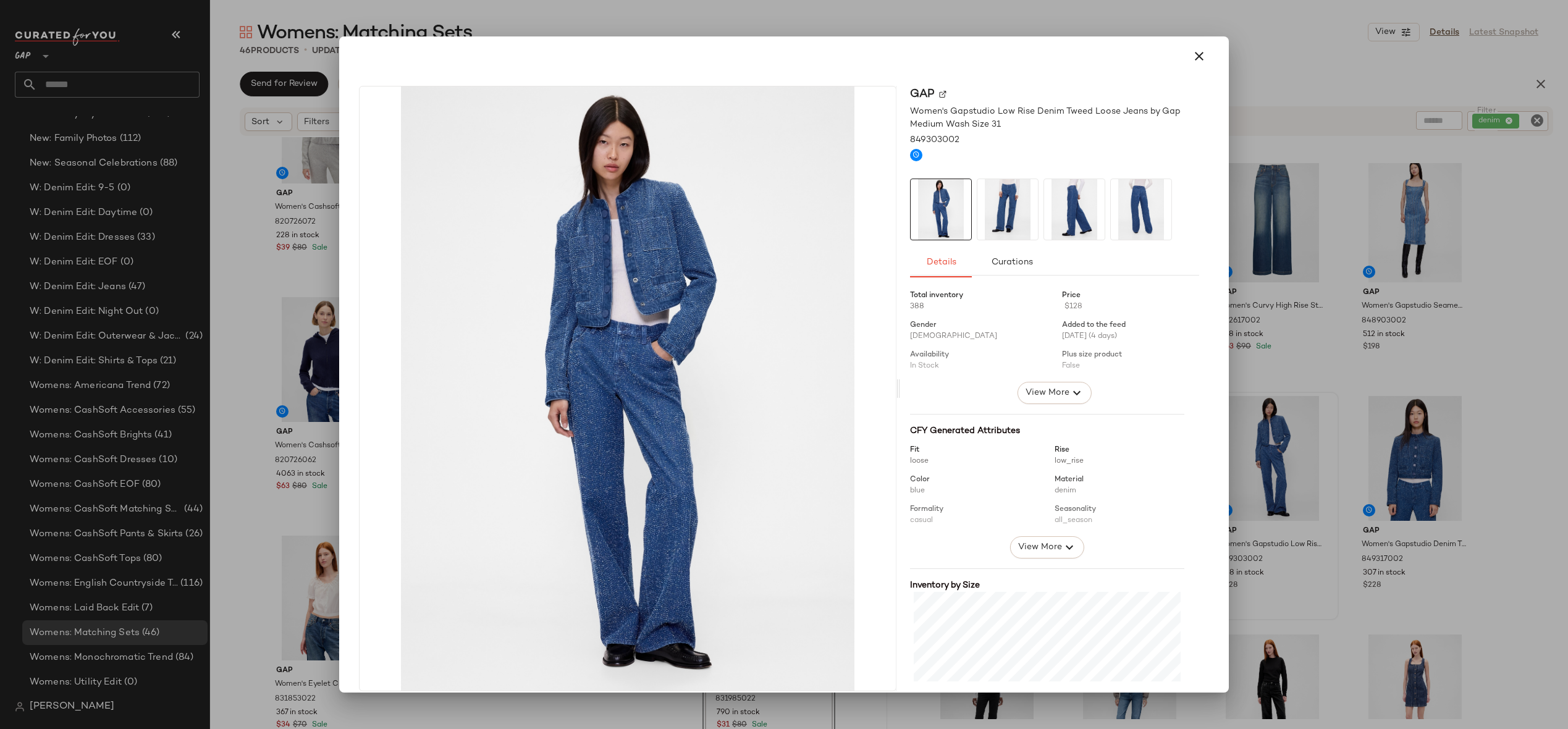
click at [1383, 536] on div at bounding box center [784, 364] width 1568 height 729
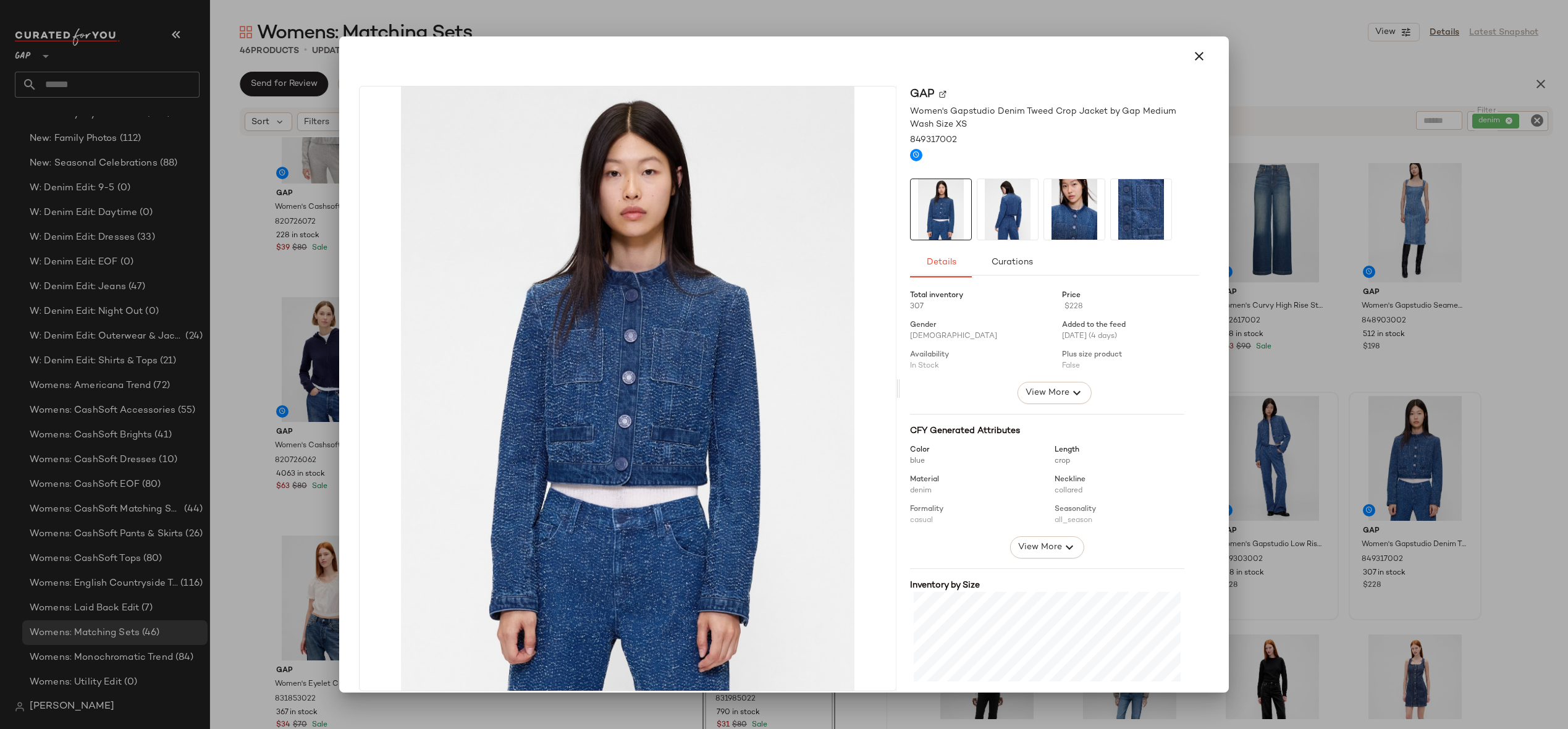
click at [1383, 450] on div at bounding box center [784, 364] width 1568 height 729
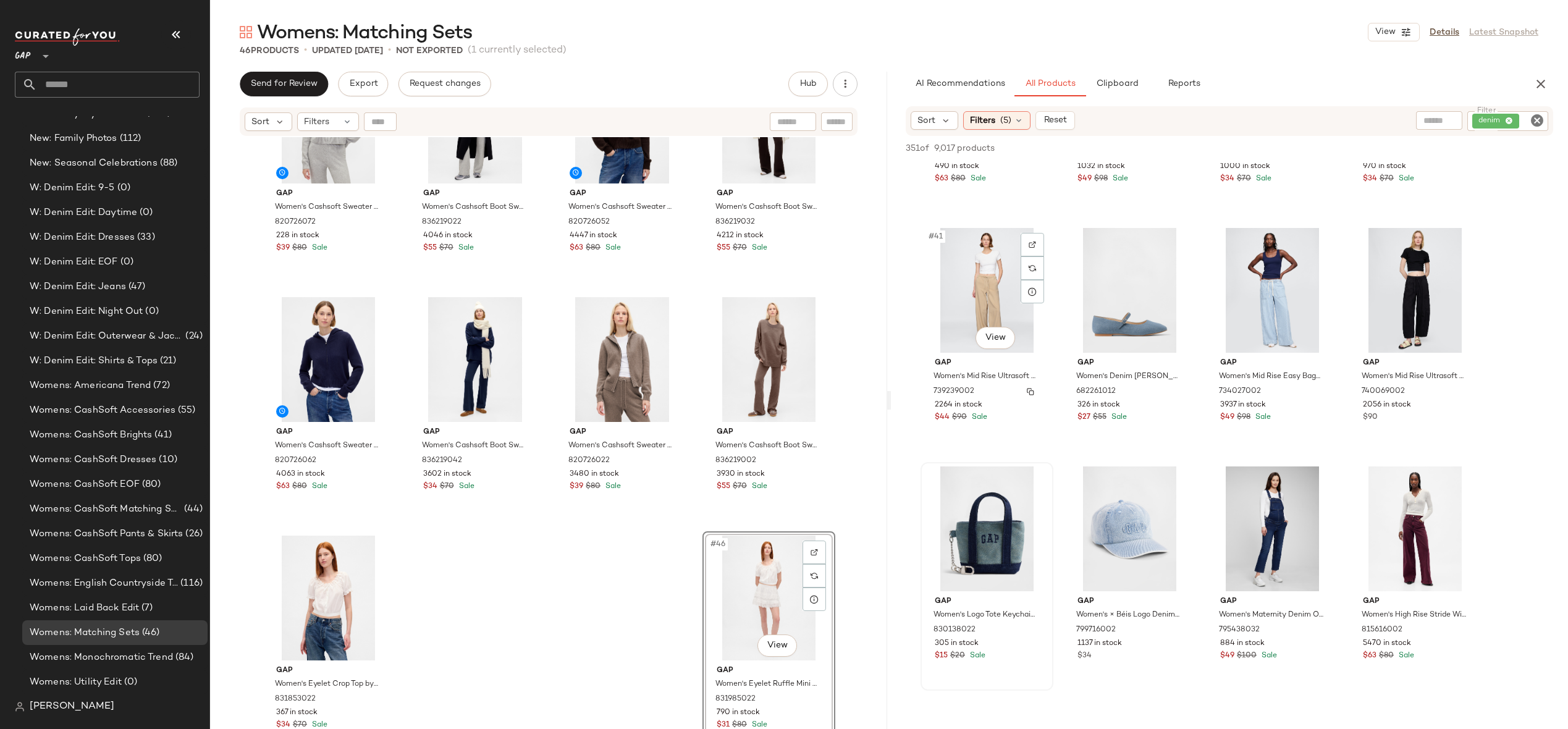
scroll to position [2531, 0]
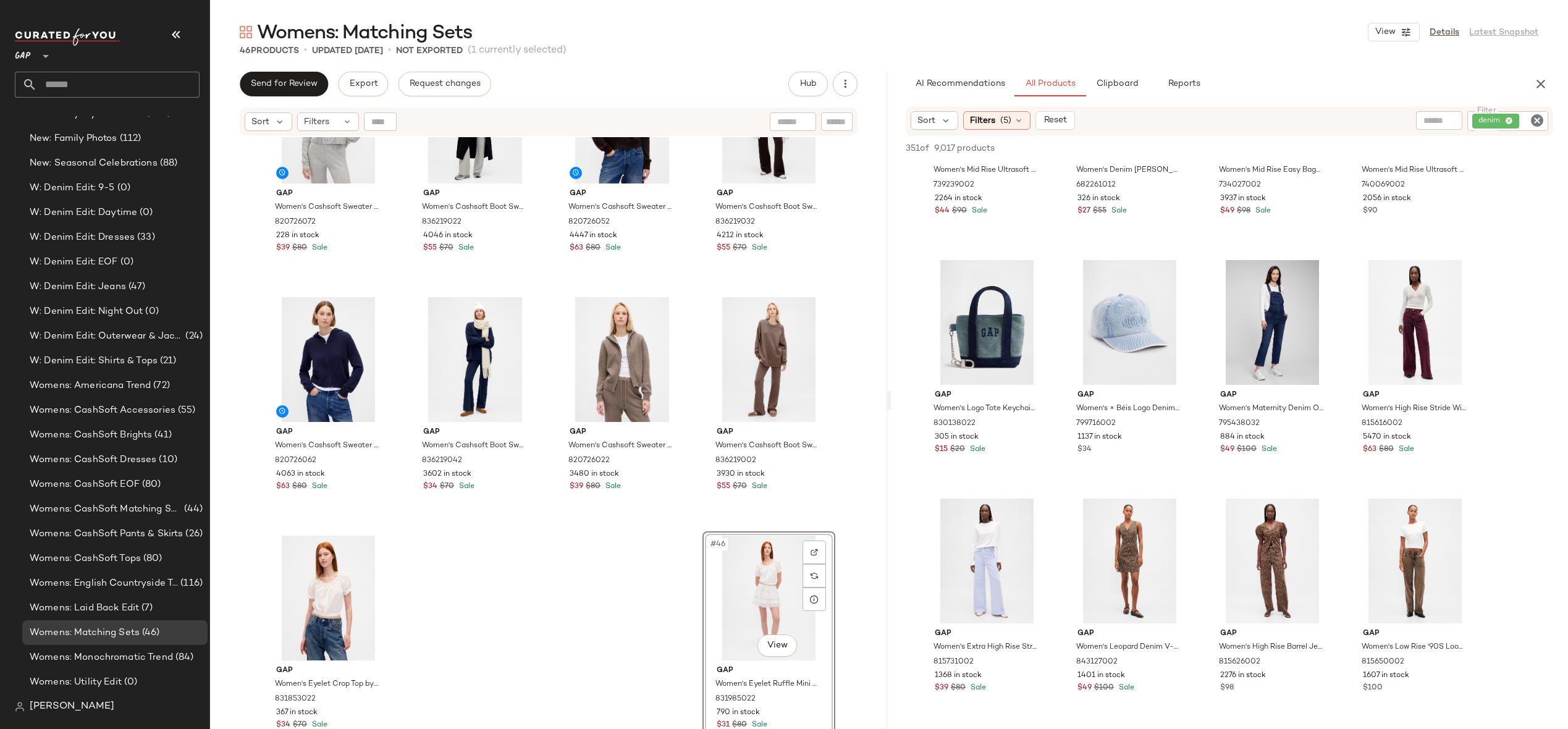
click at [1534, 123] on icon "Clear Filter" at bounding box center [1537, 120] width 14 height 14
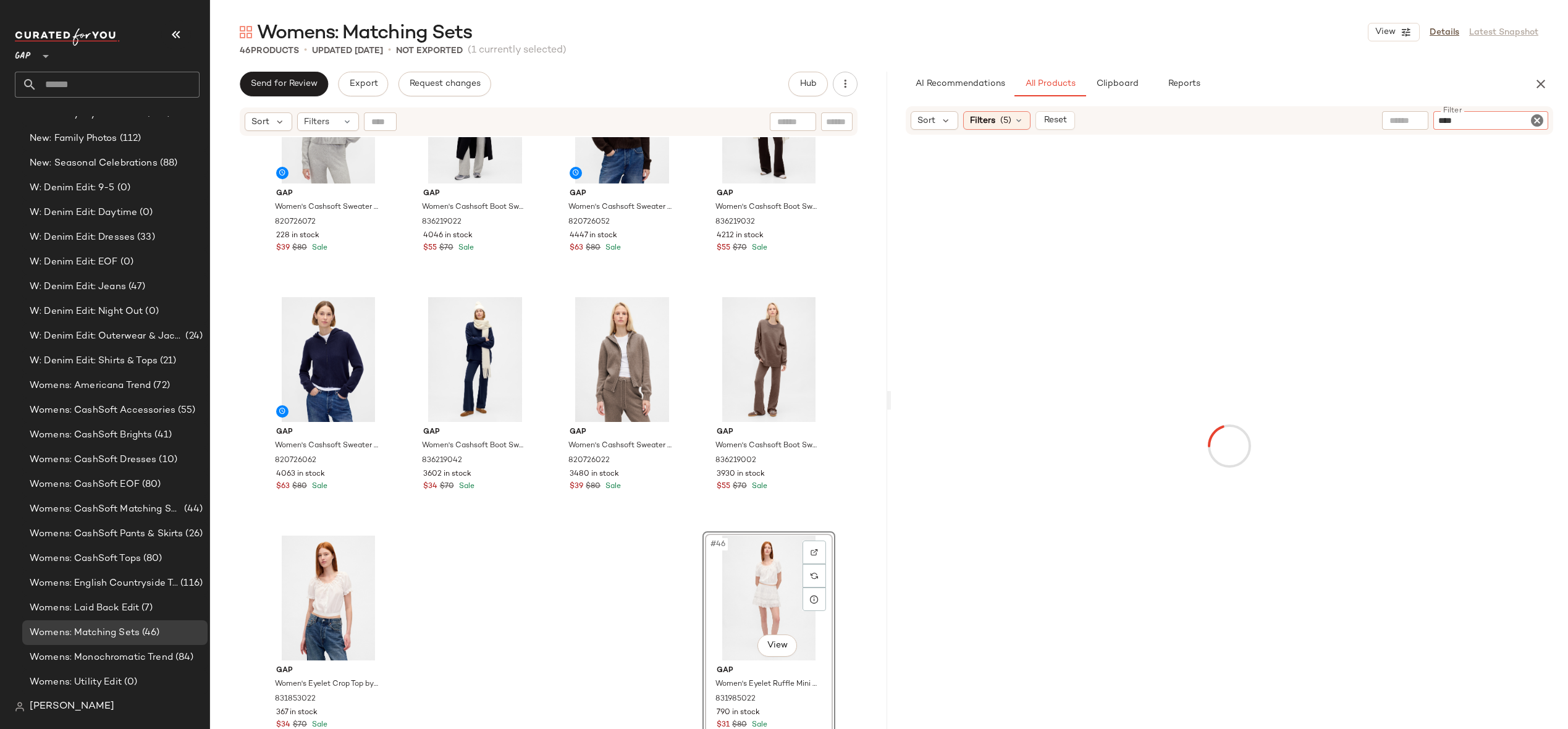
type input "*****"
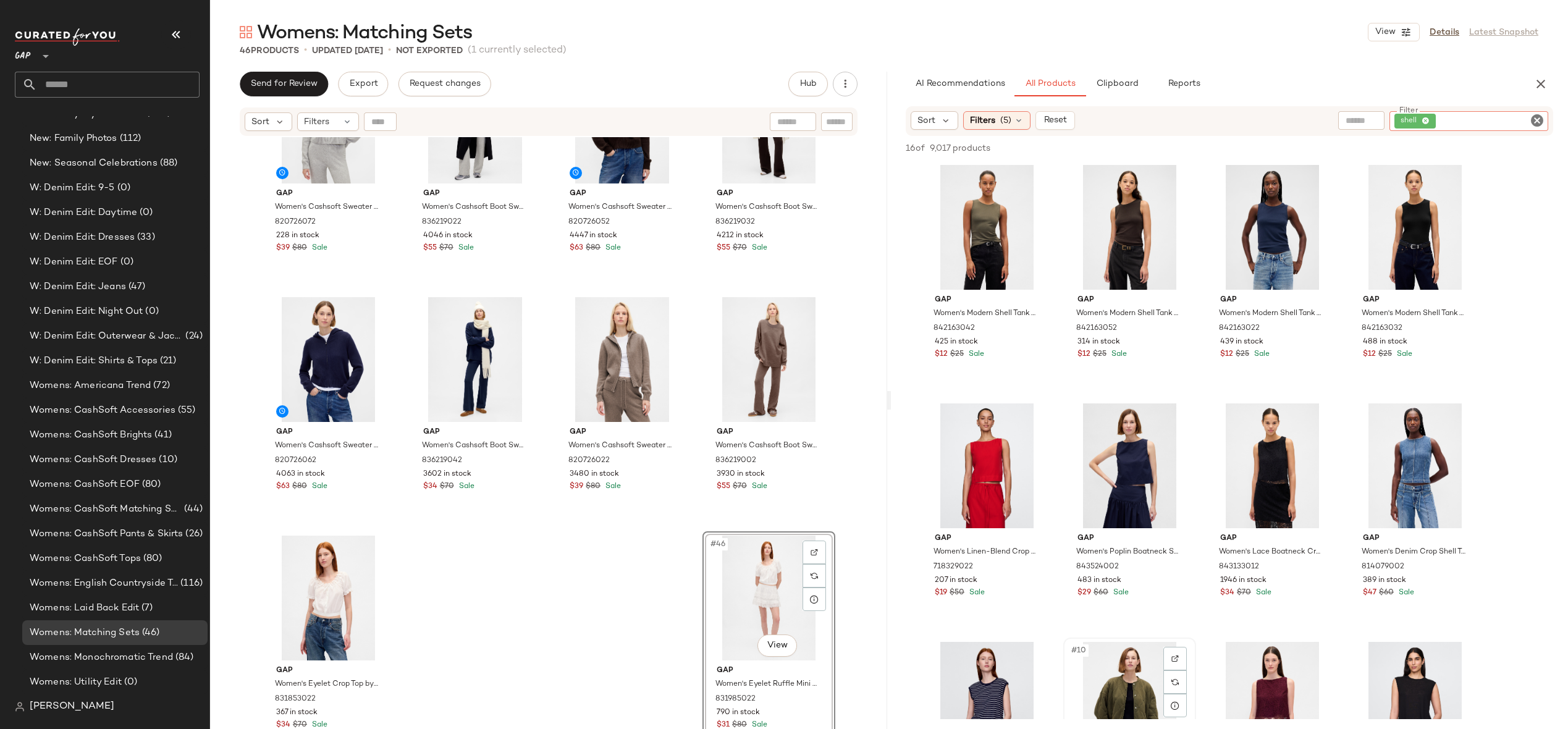
scroll to position [0, 0]
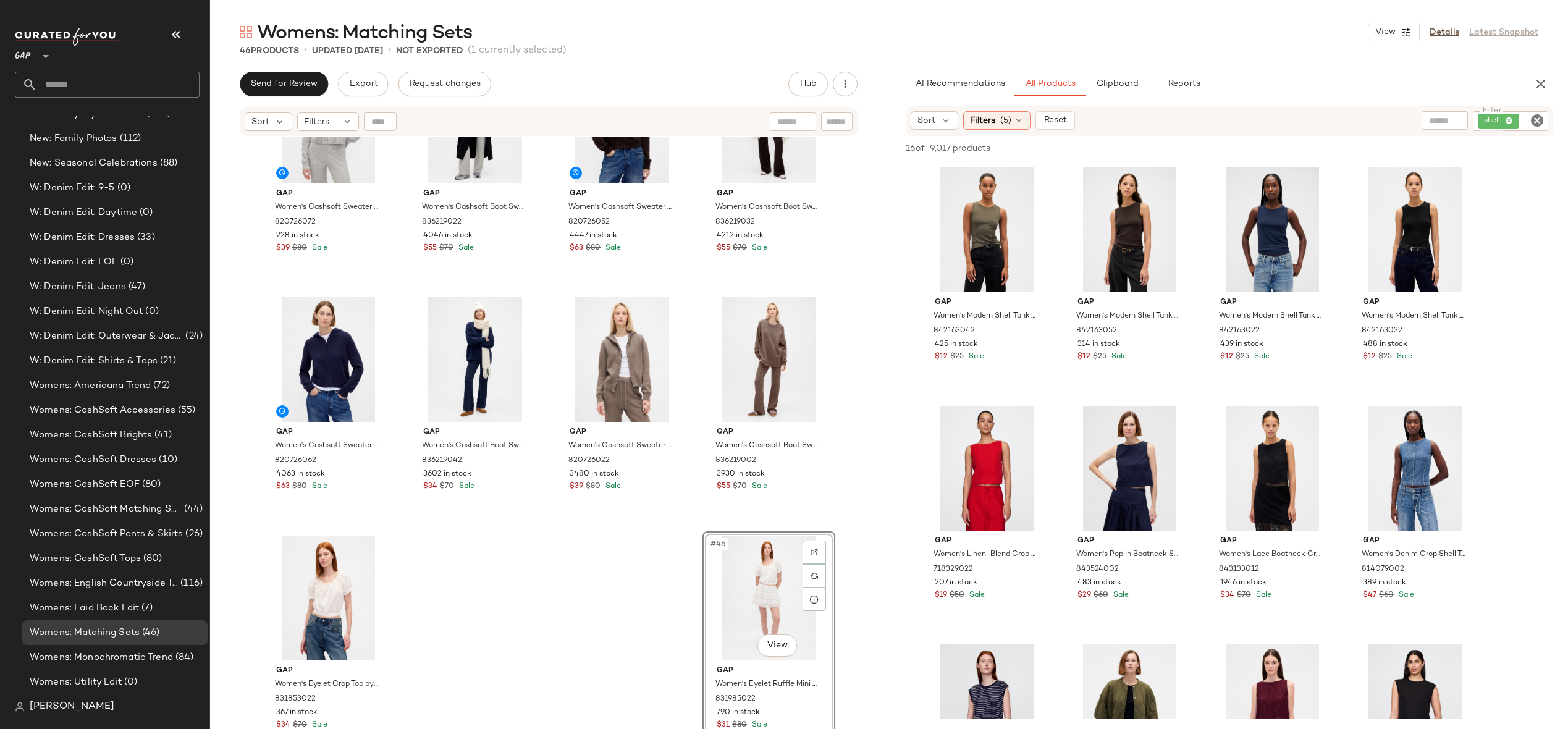
click at [1009, 108] on div "Sort Filters (5) Reset Filter shell Filter" at bounding box center [1229, 121] width 648 height 30
click at [1003, 112] on div "Filters (5)" at bounding box center [997, 121] width 67 height 19
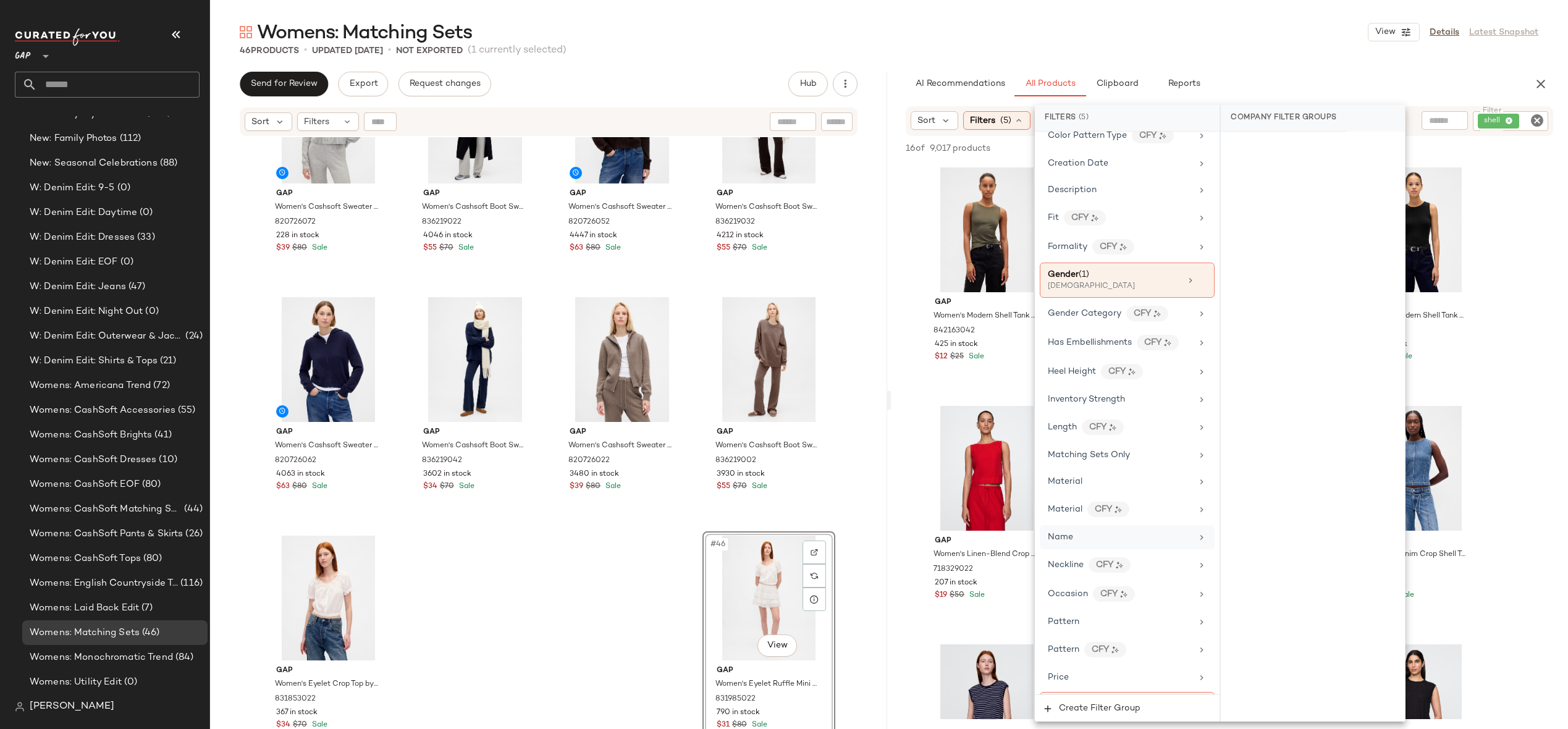
scroll to position [685, 0]
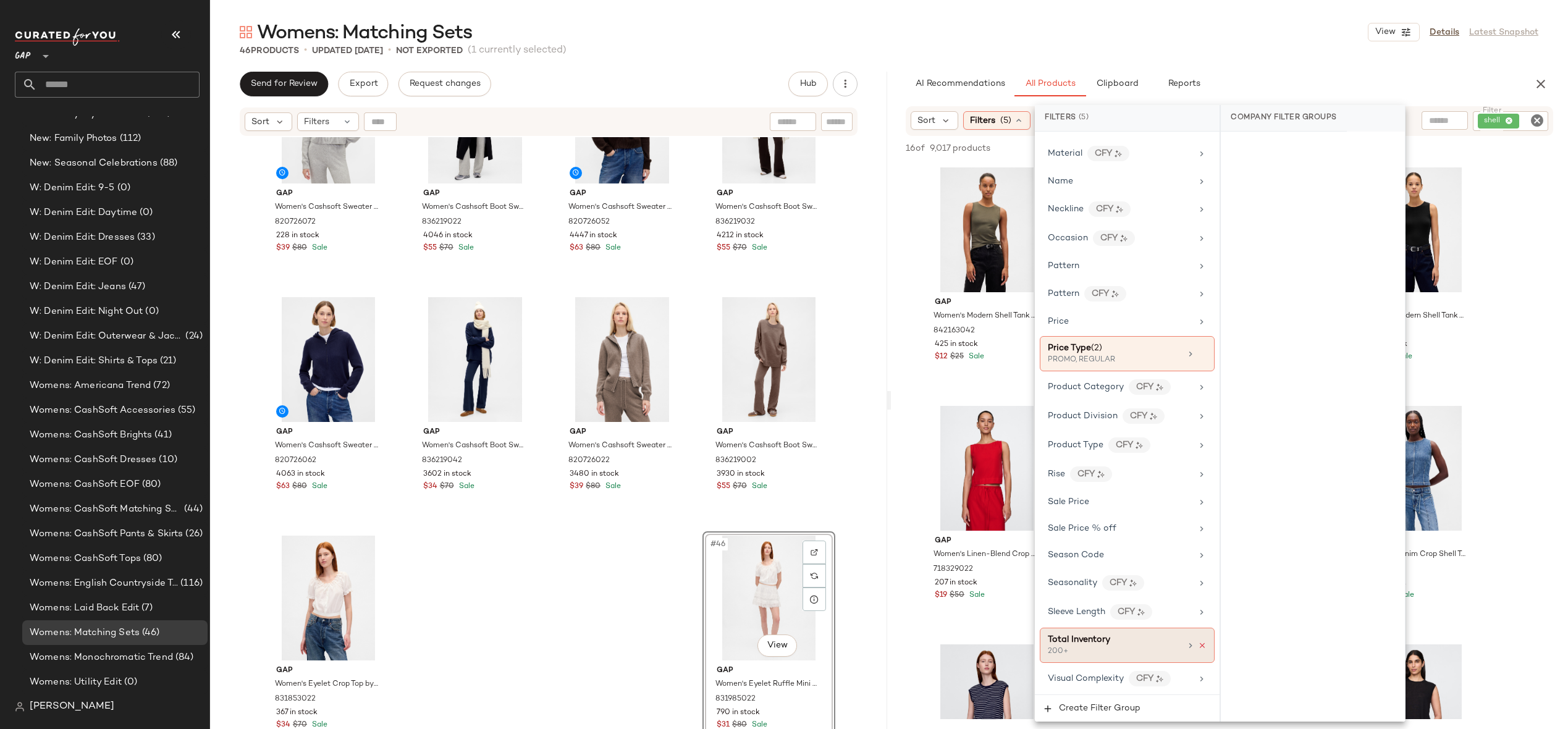
click at [1198, 644] on icon at bounding box center [1202, 646] width 9 height 9
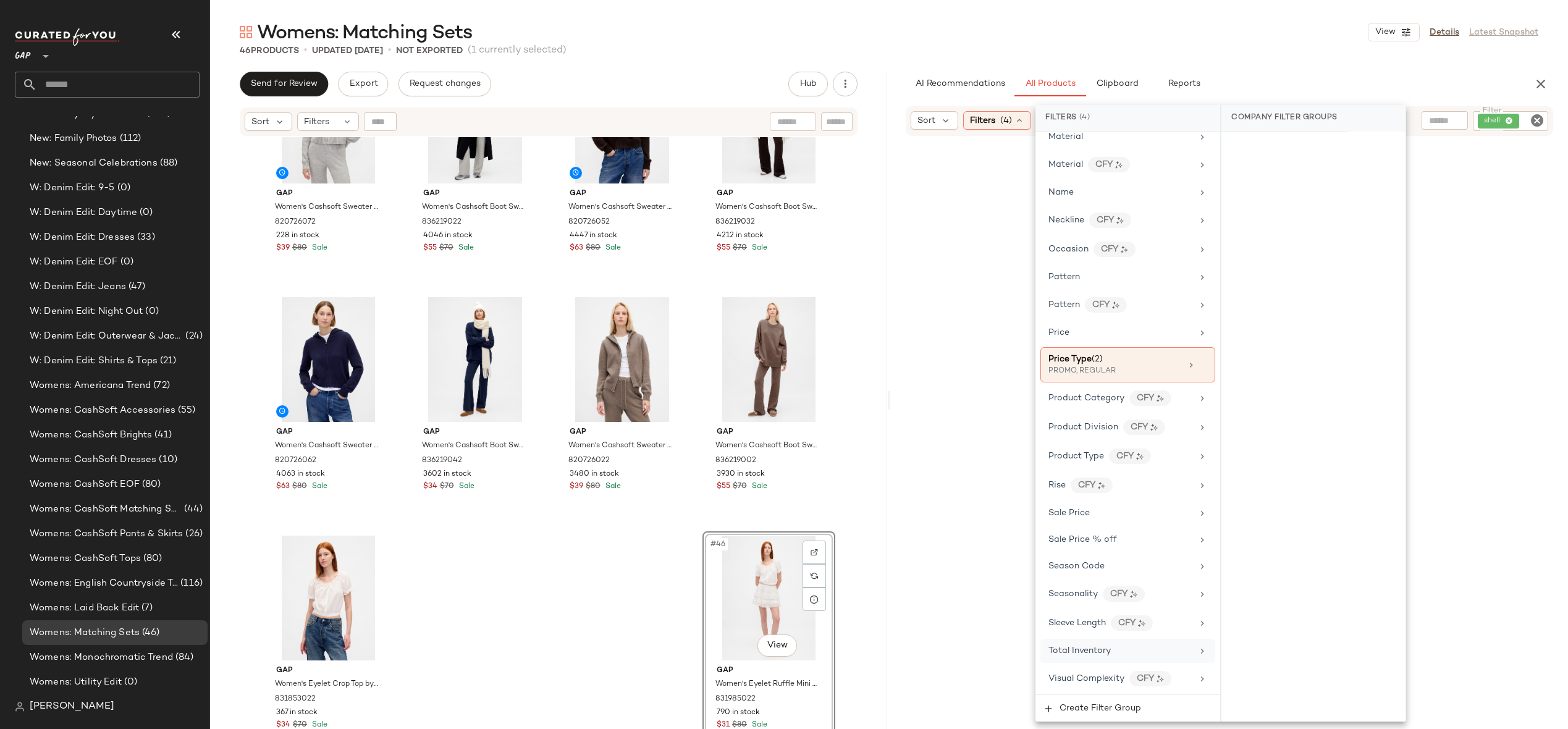
scroll to position [673, 0]
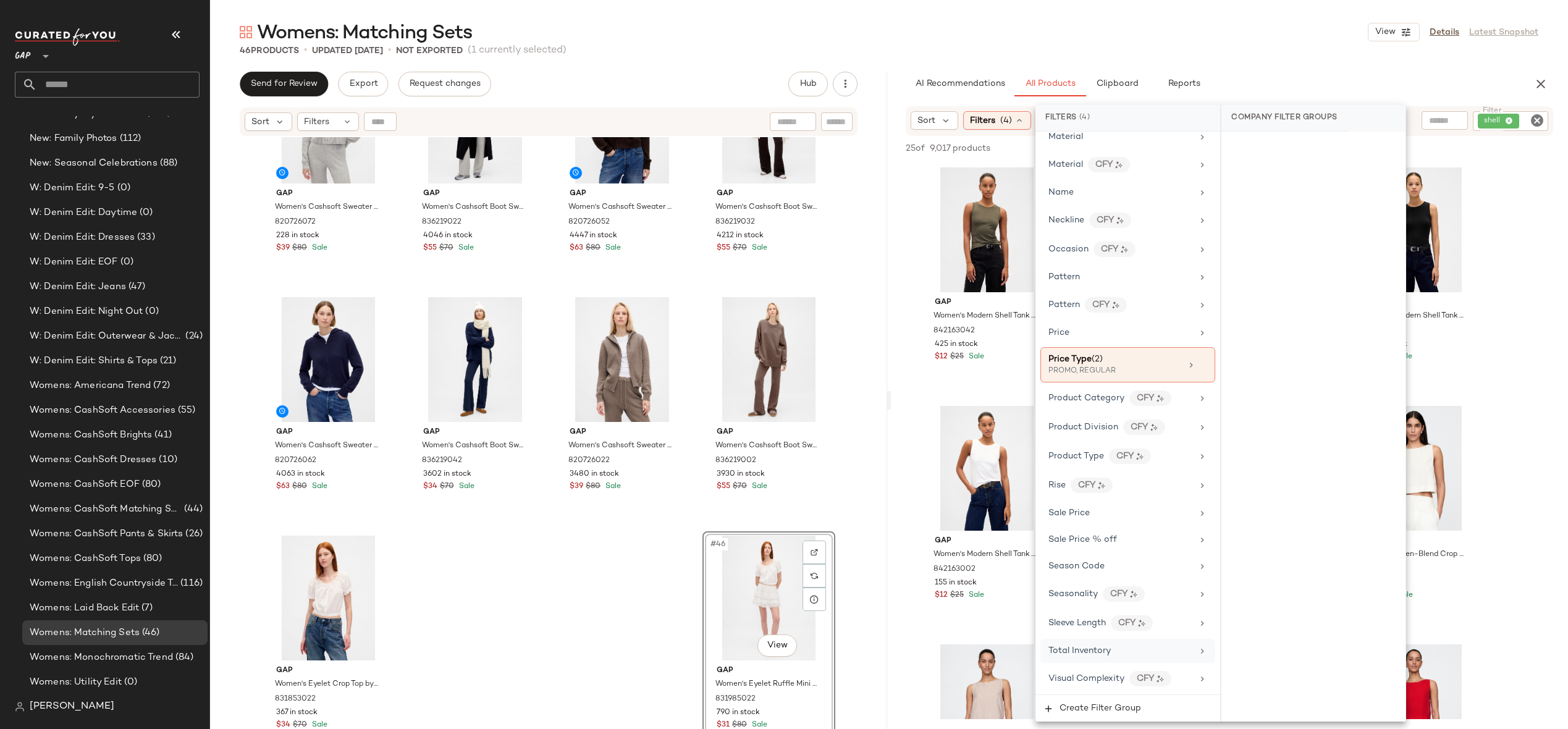
click at [1310, 62] on div "Womens: Matching Sets View Details Latest Snapshot 46 Products • updated Oct 7t…" at bounding box center [889, 374] width 1358 height 709
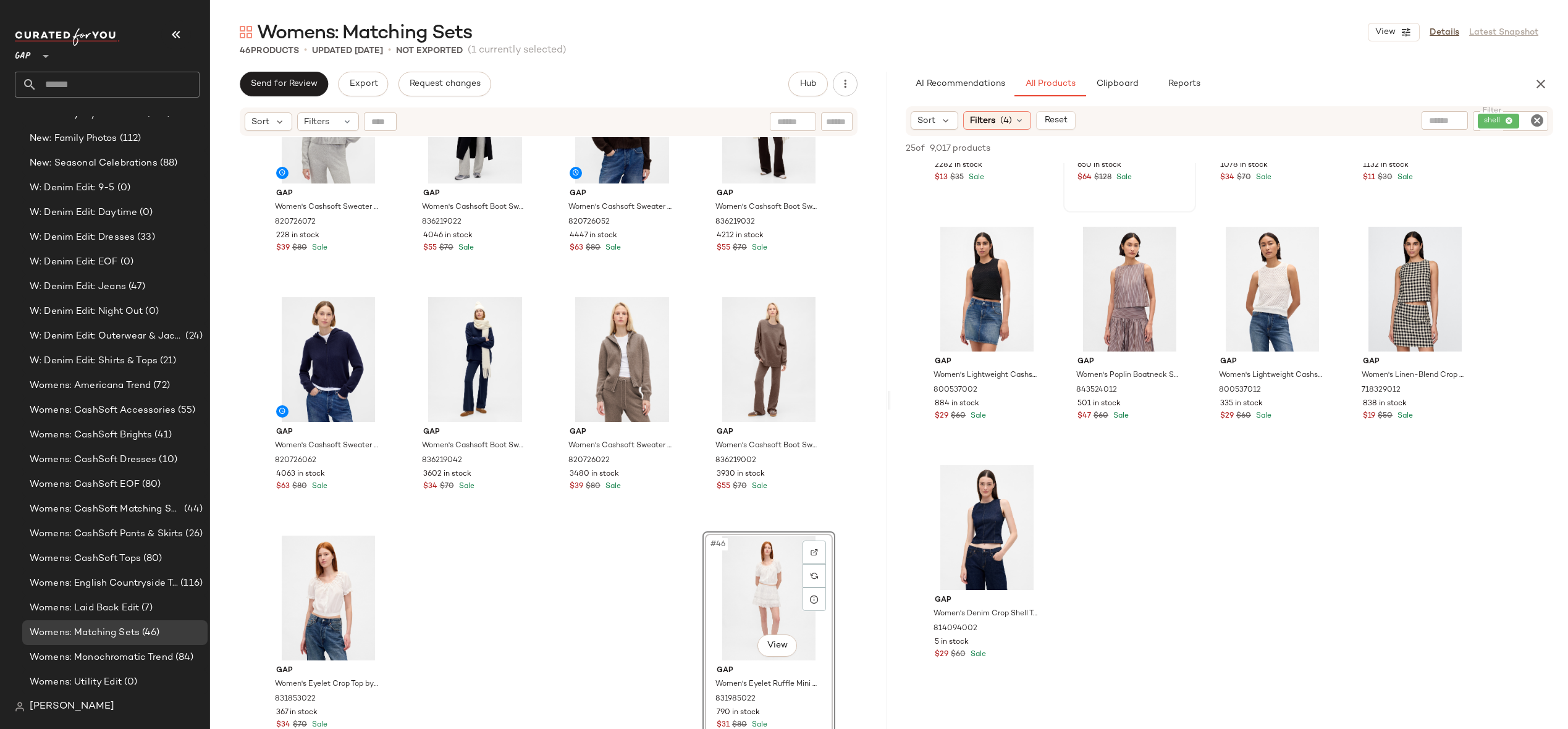
scroll to position [1134, 0]
click at [980, 515] on div "#25 View" at bounding box center [987, 526] width 125 height 125
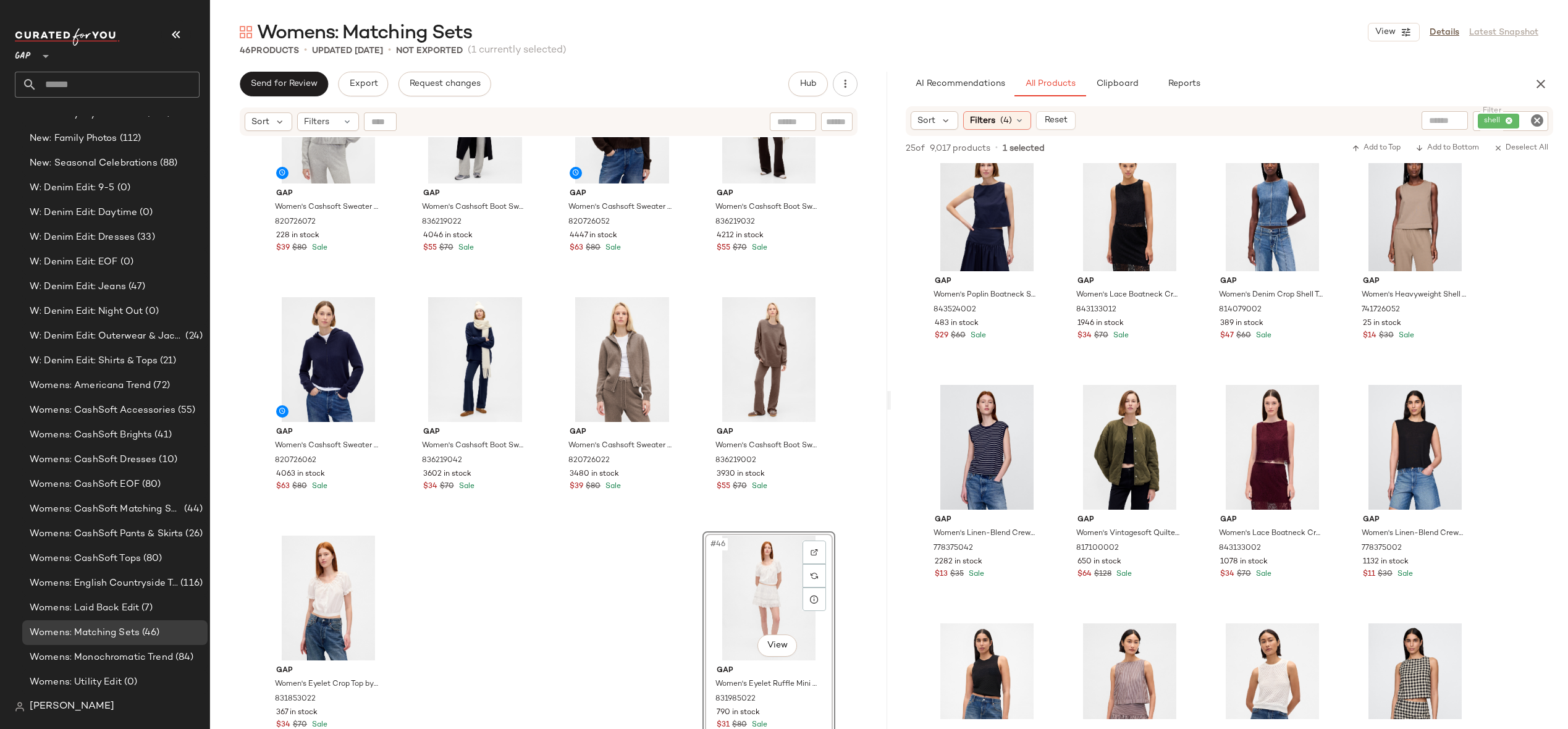
scroll to position [1061, 0]
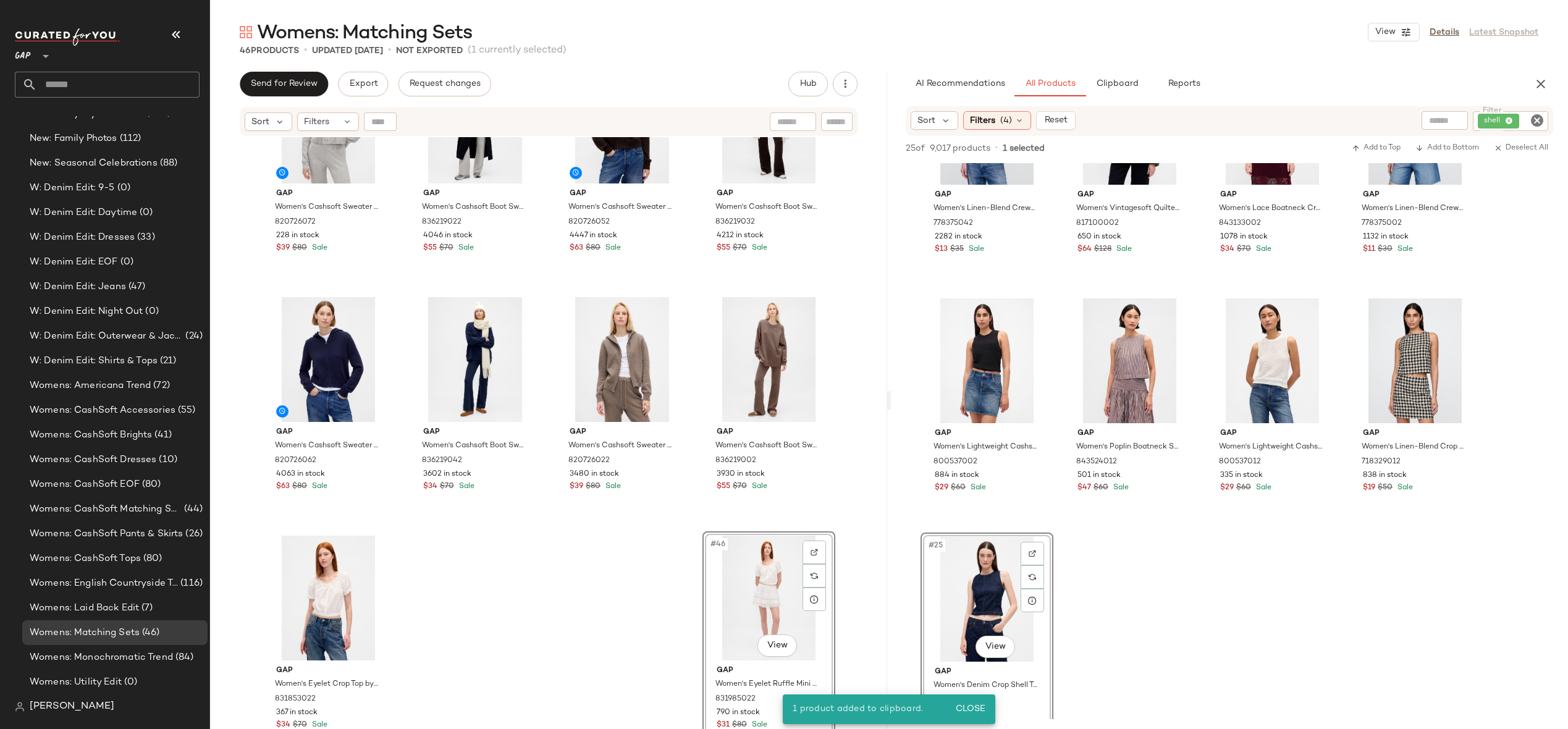
drag, startPoint x: 990, startPoint y: 581, endPoint x: 1098, endPoint y: 9, distance: 582.1
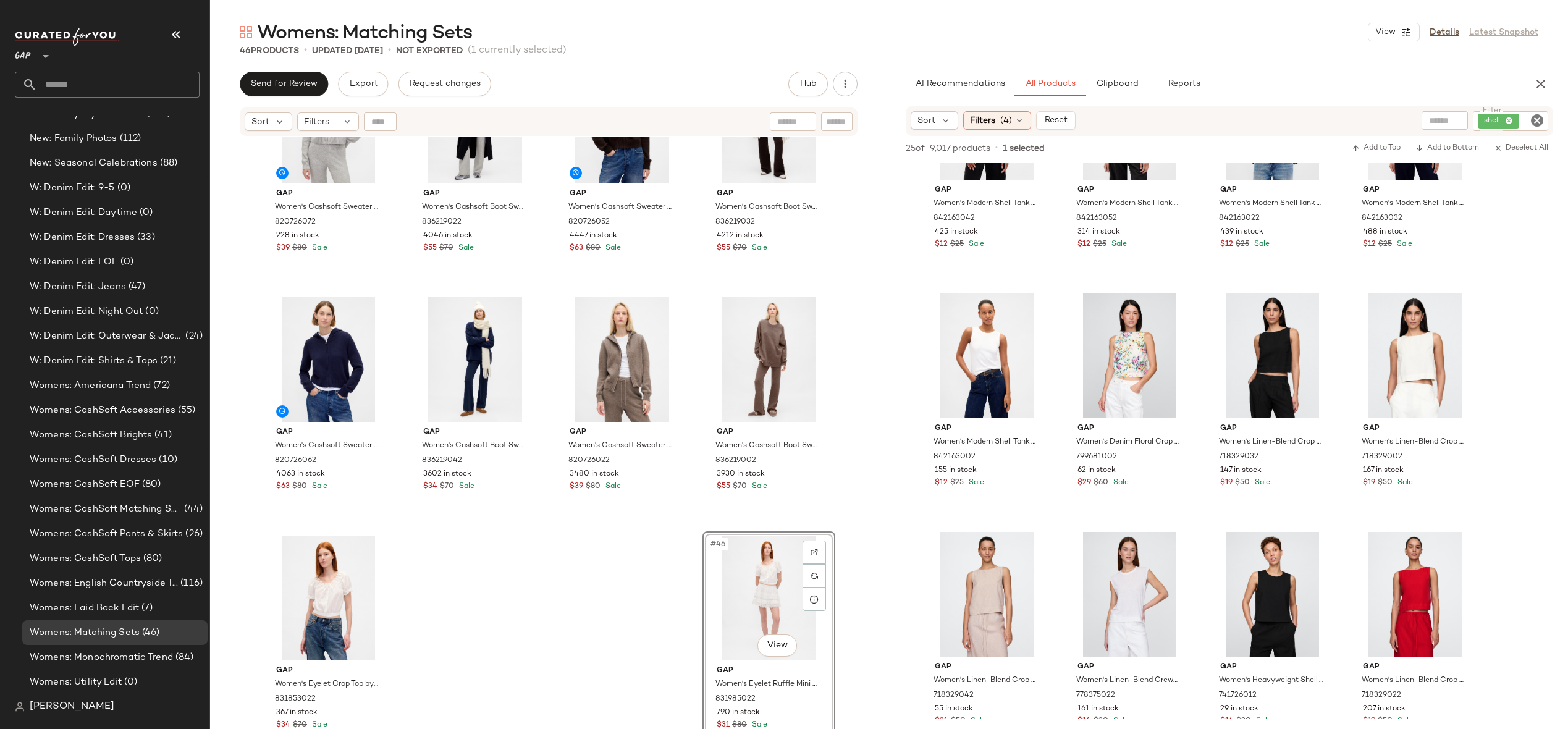
scroll to position [703, 0]
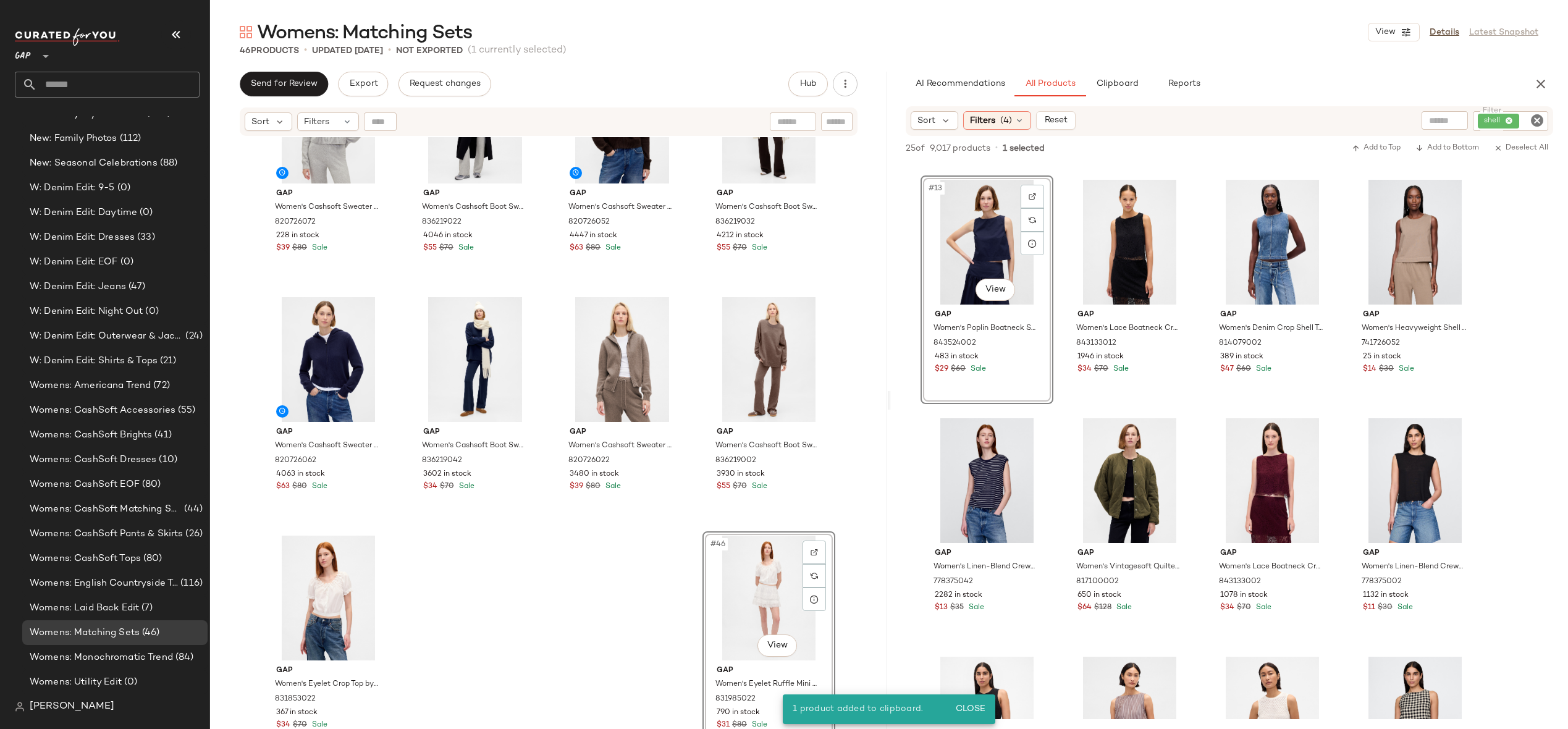
drag, startPoint x: 995, startPoint y: 211, endPoint x: 1235, endPoint y: 5, distance: 316.3
click at [1536, 113] on icon "Clear Filter" at bounding box center [1537, 120] width 14 height 14
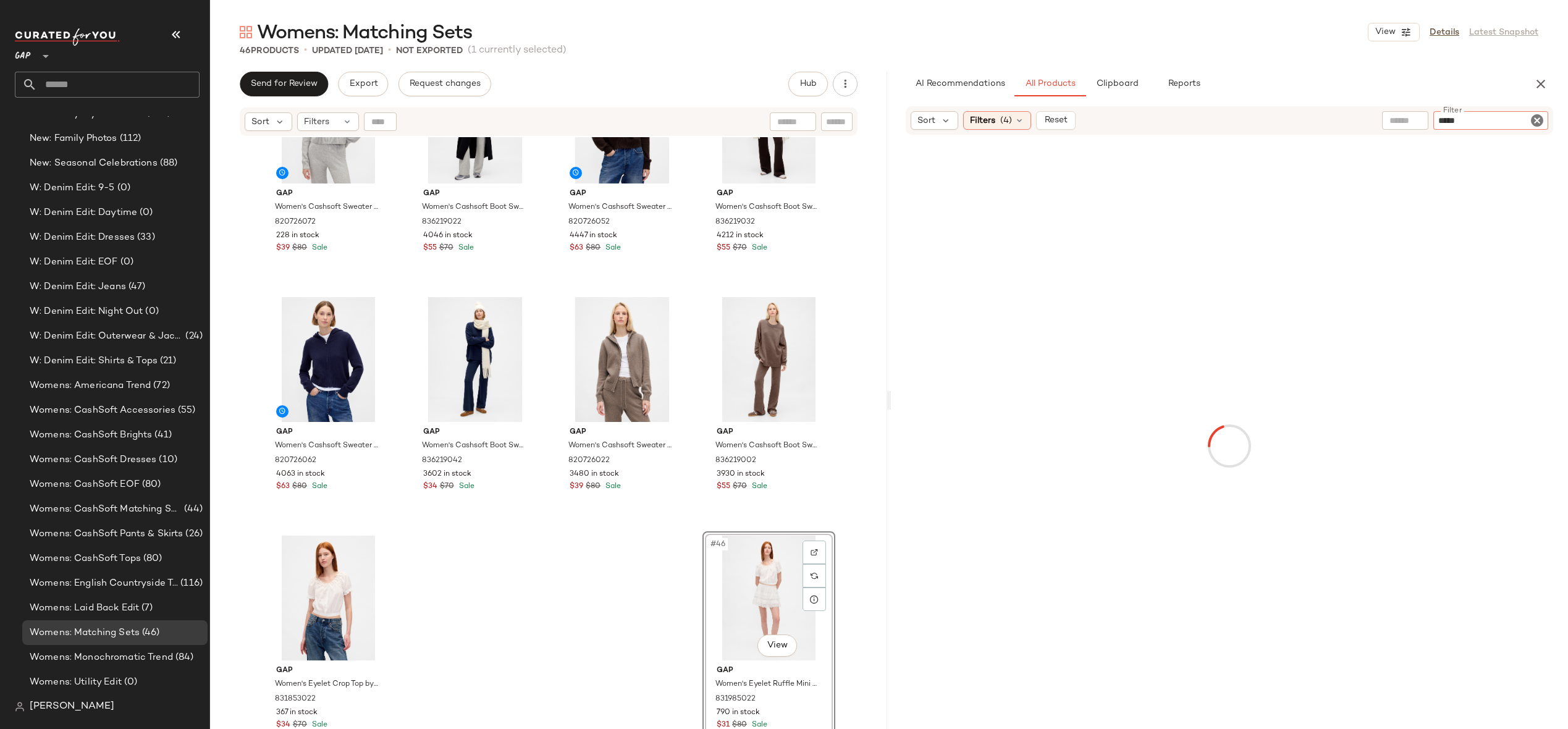
type input "******"
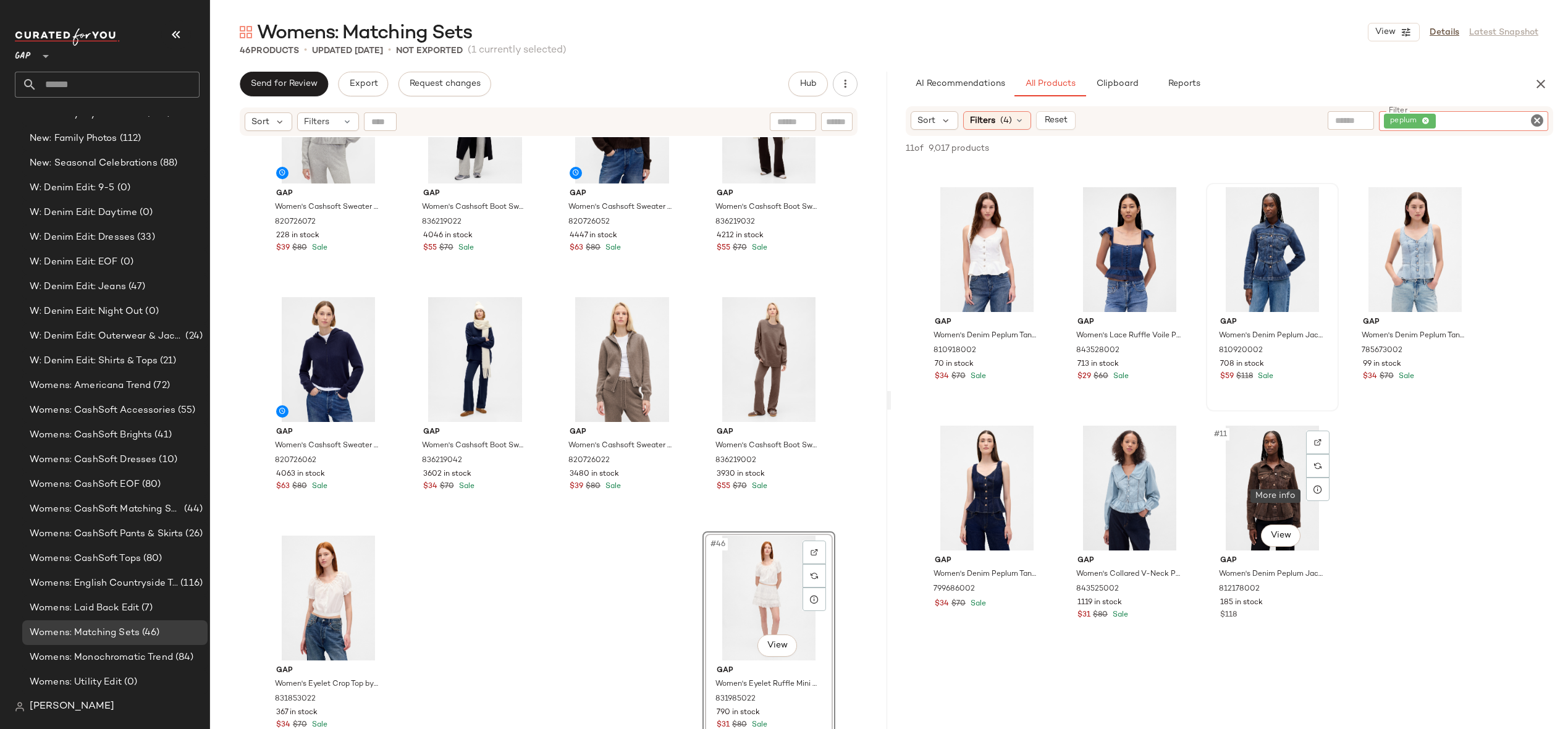
scroll to position [222, 0]
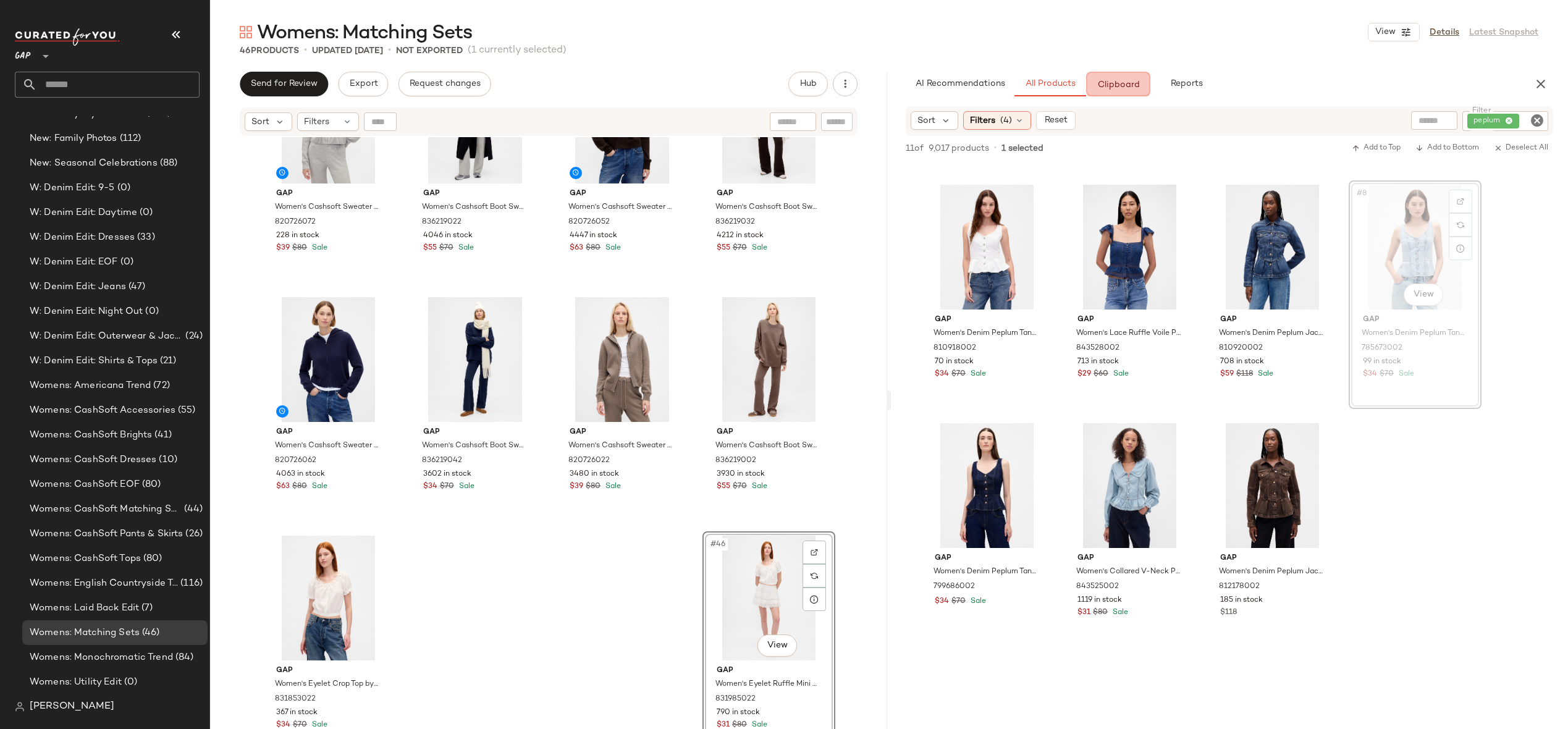
drag, startPoint x: 1420, startPoint y: 243, endPoint x: 1408, endPoint y: 243, distance: 12.0
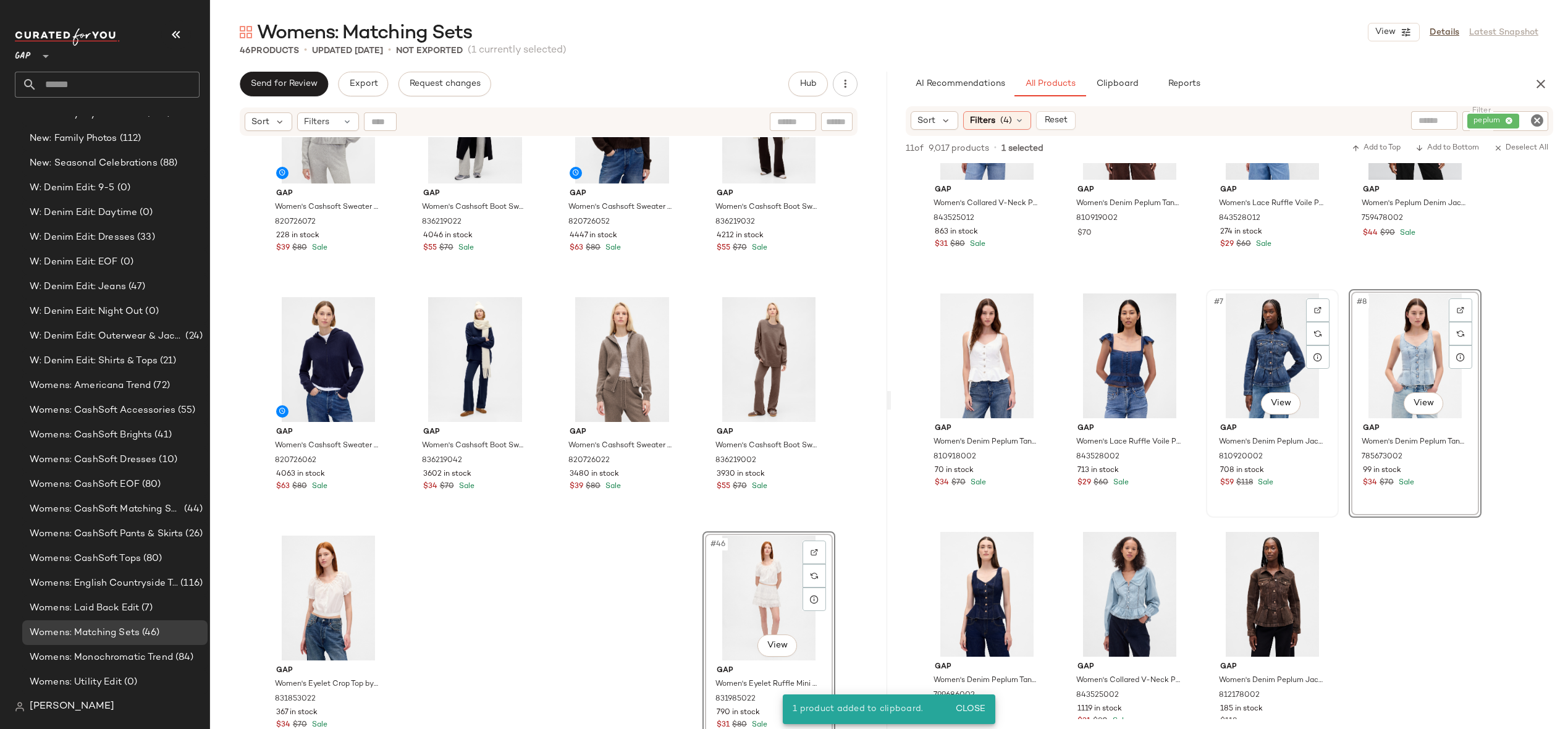
scroll to position [0, 0]
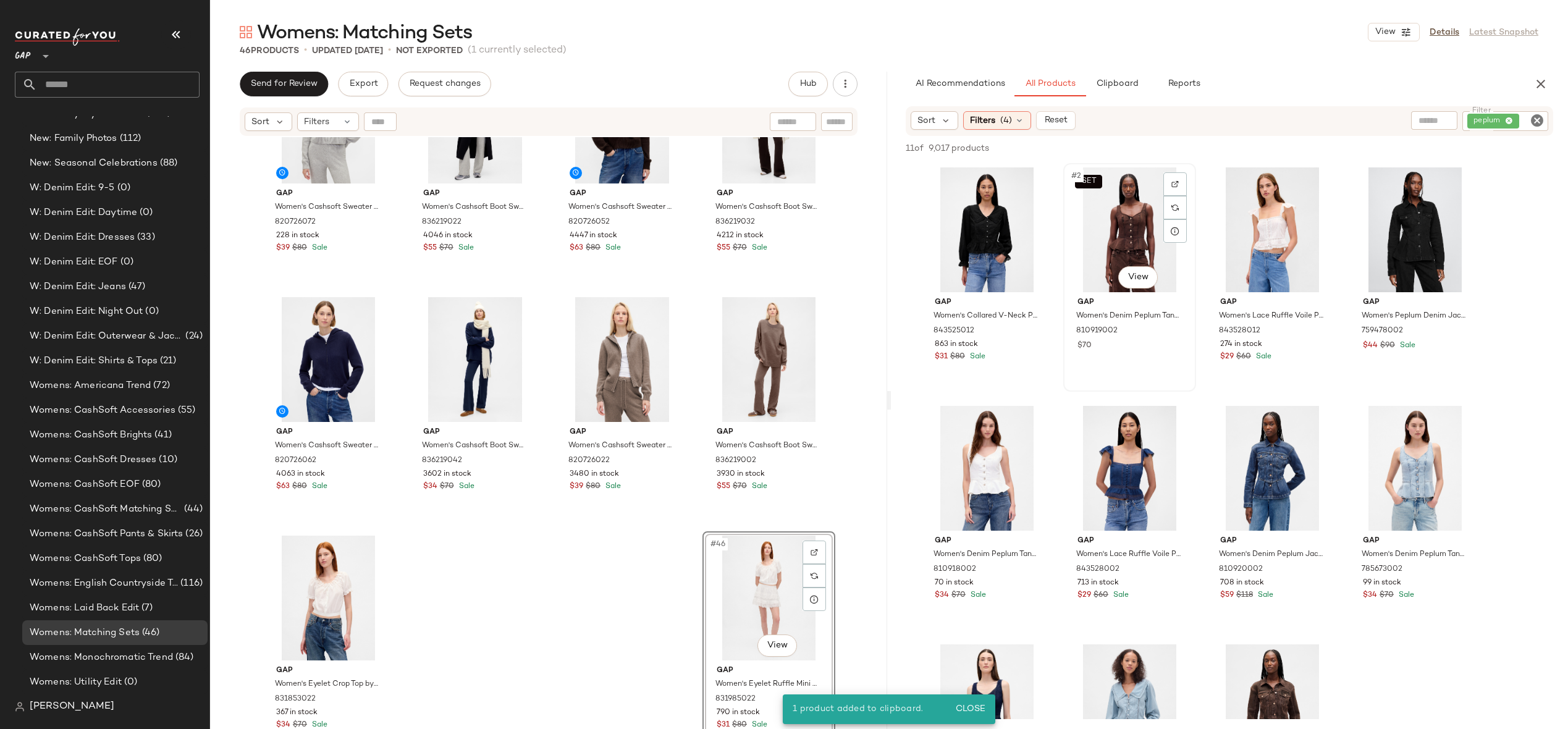
click at [1126, 227] on div "SET #2 View" at bounding box center [1130, 229] width 125 height 125
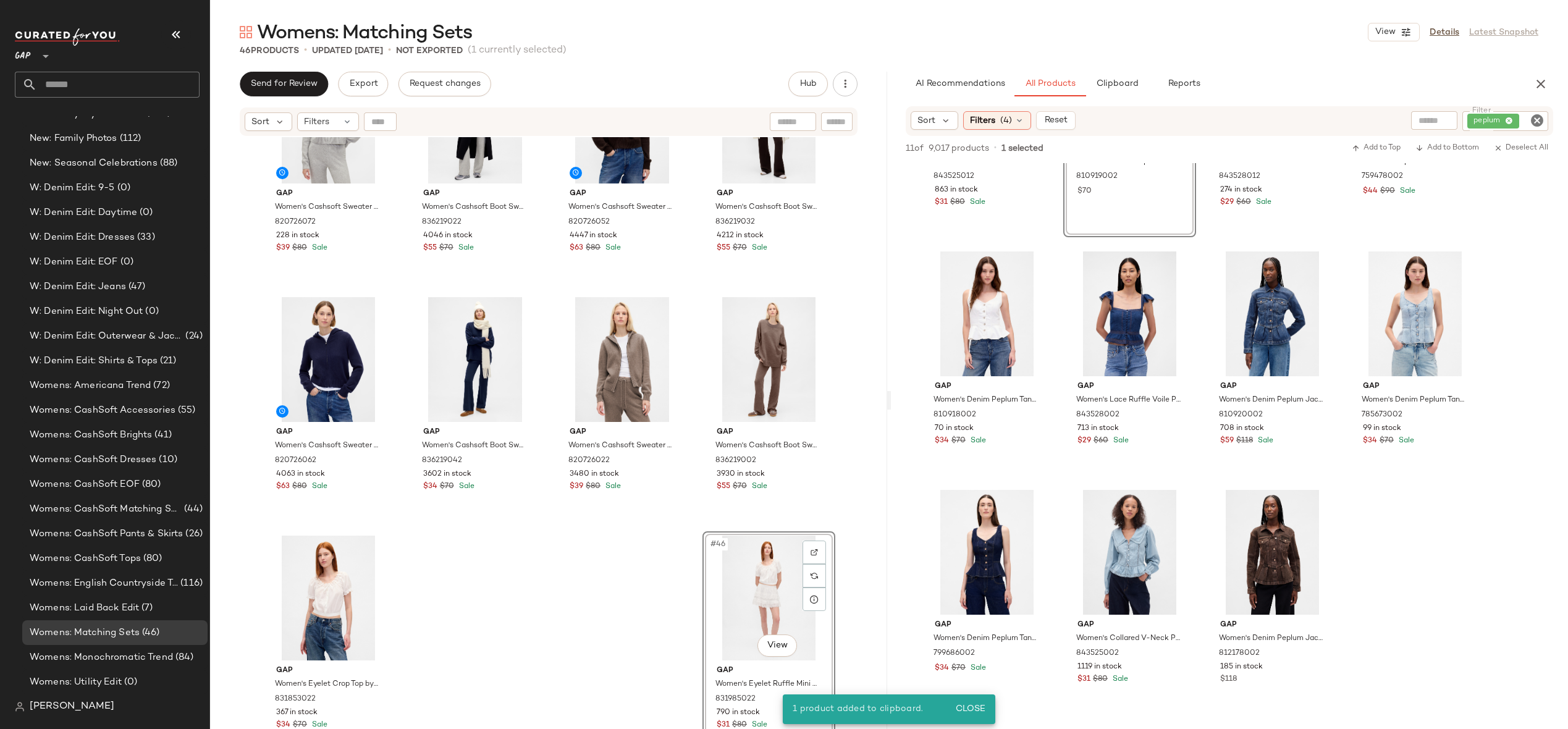
scroll to position [162, 0]
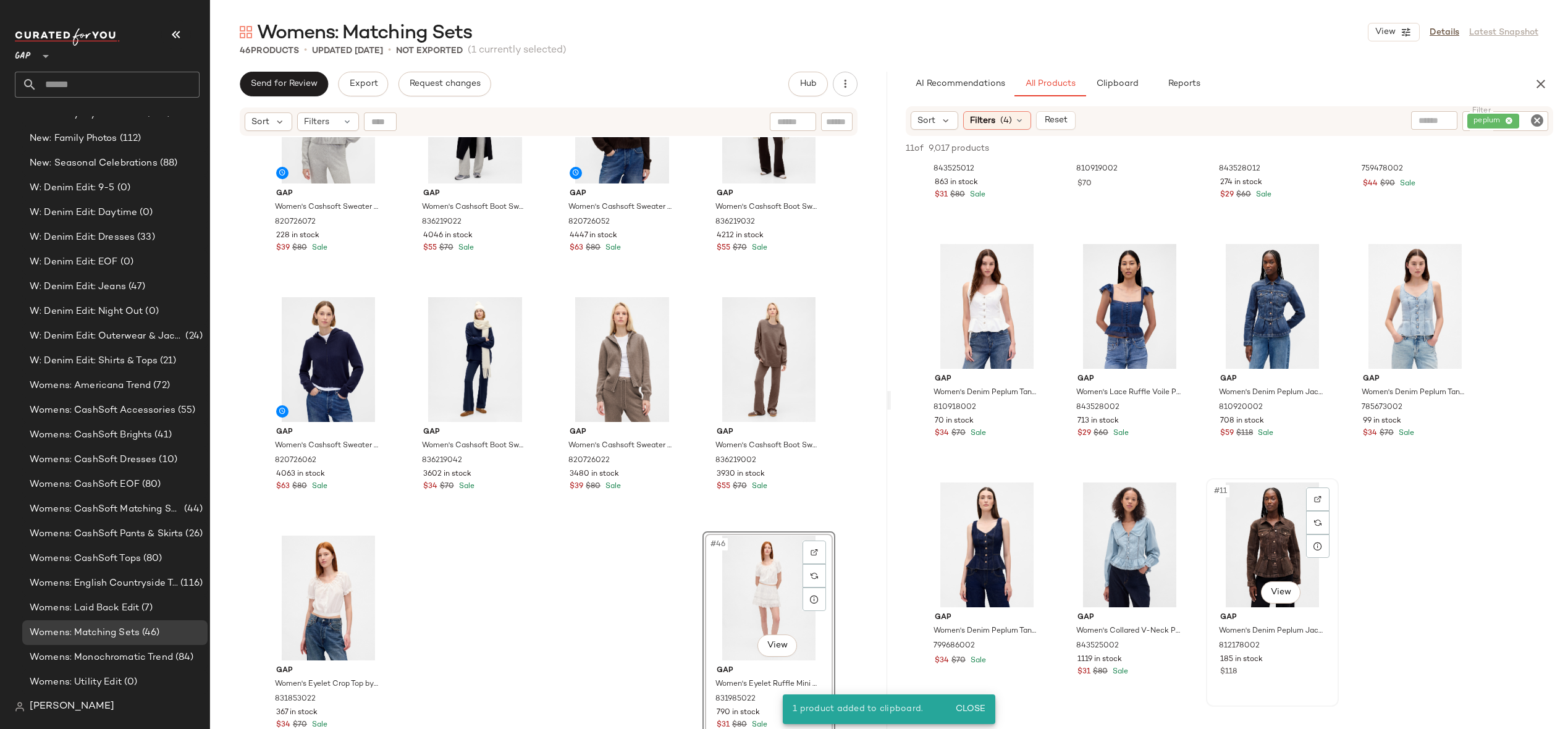
click at [1278, 515] on div "#11 View" at bounding box center [1273, 545] width 125 height 125
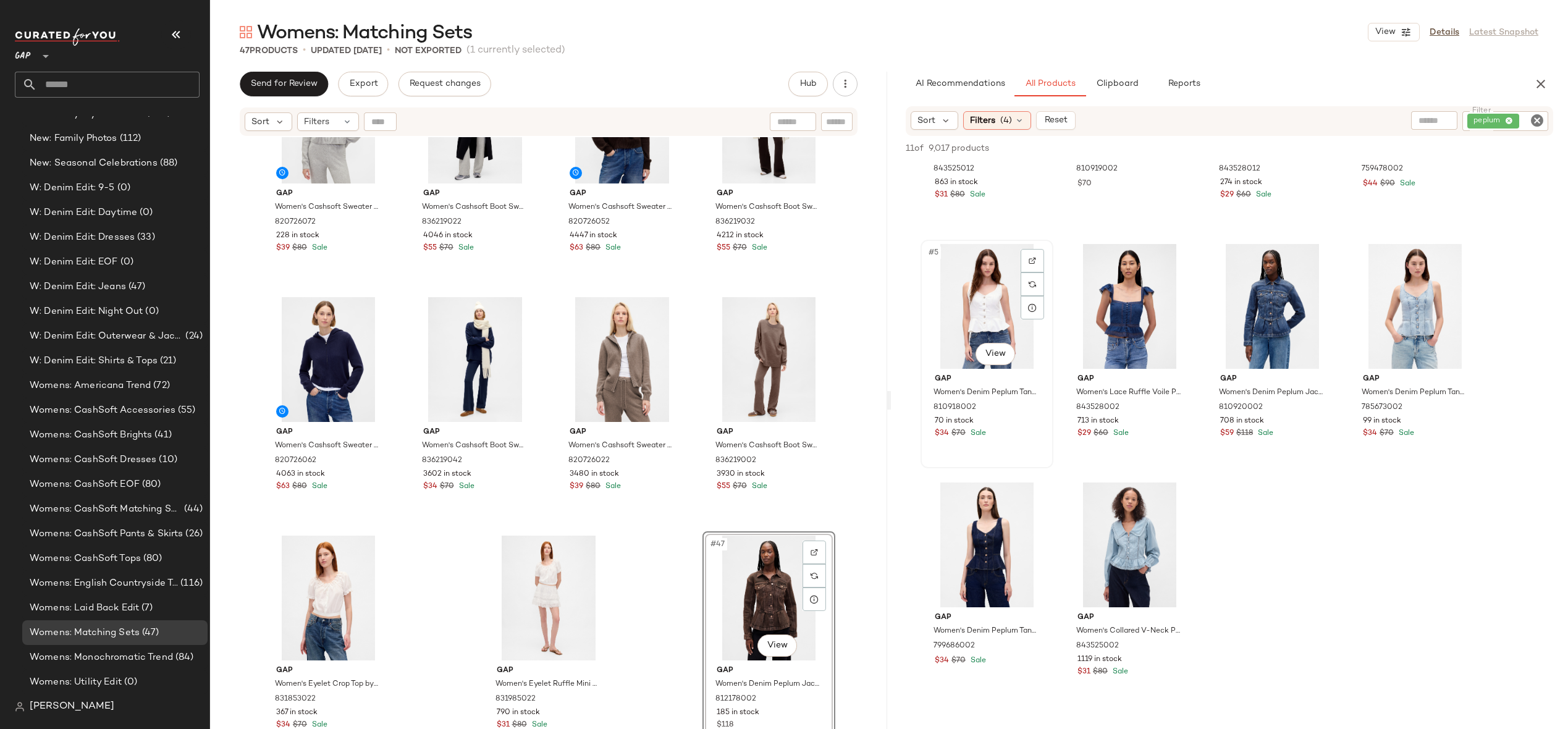
scroll to position [0, 0]
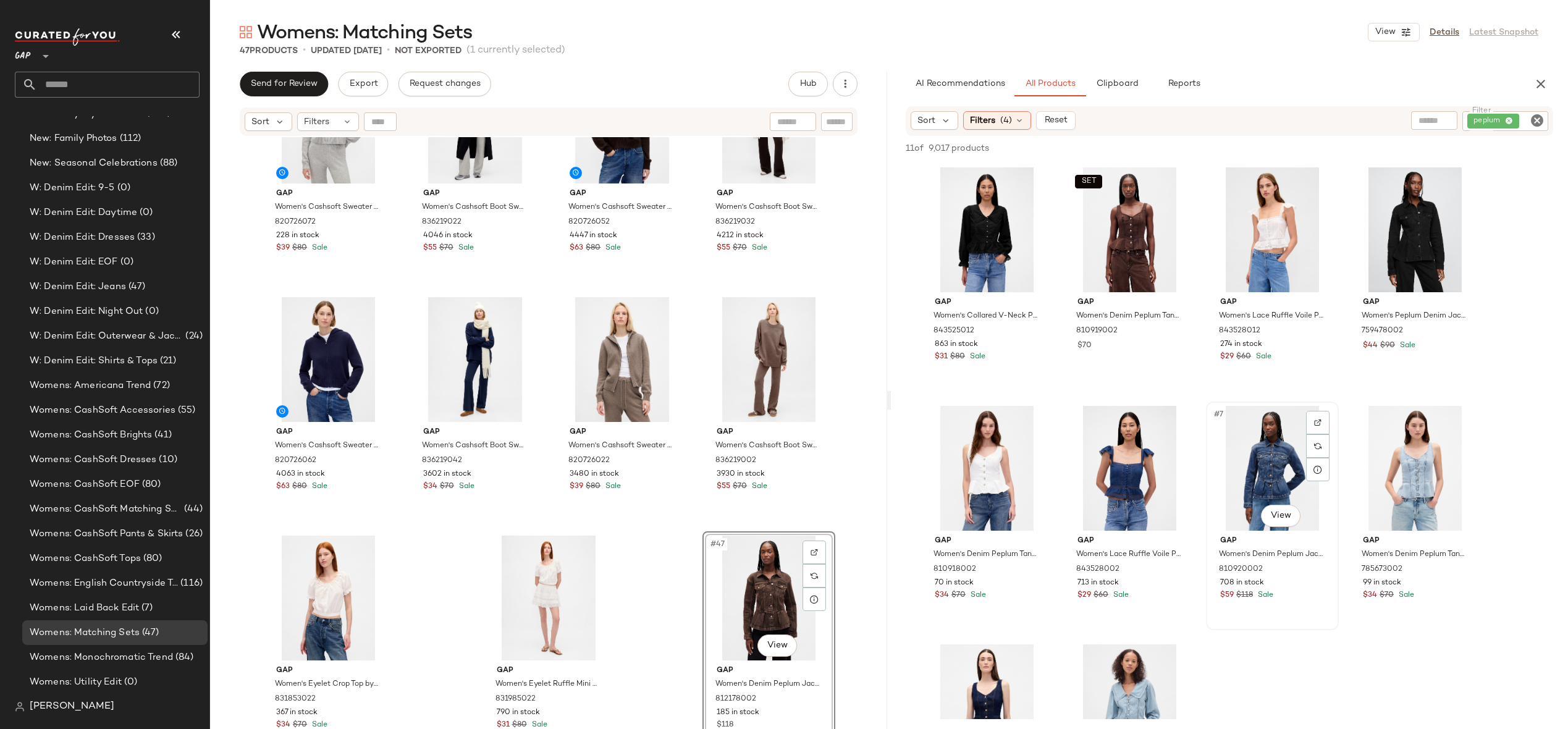
click at [1271, 446] on div "#7 View" at bounding box center [1273, 468] width 125 height 125
click at [1128, 234] on div "SET #2 View" at bounding box center [1130, 229] width 125 height 125
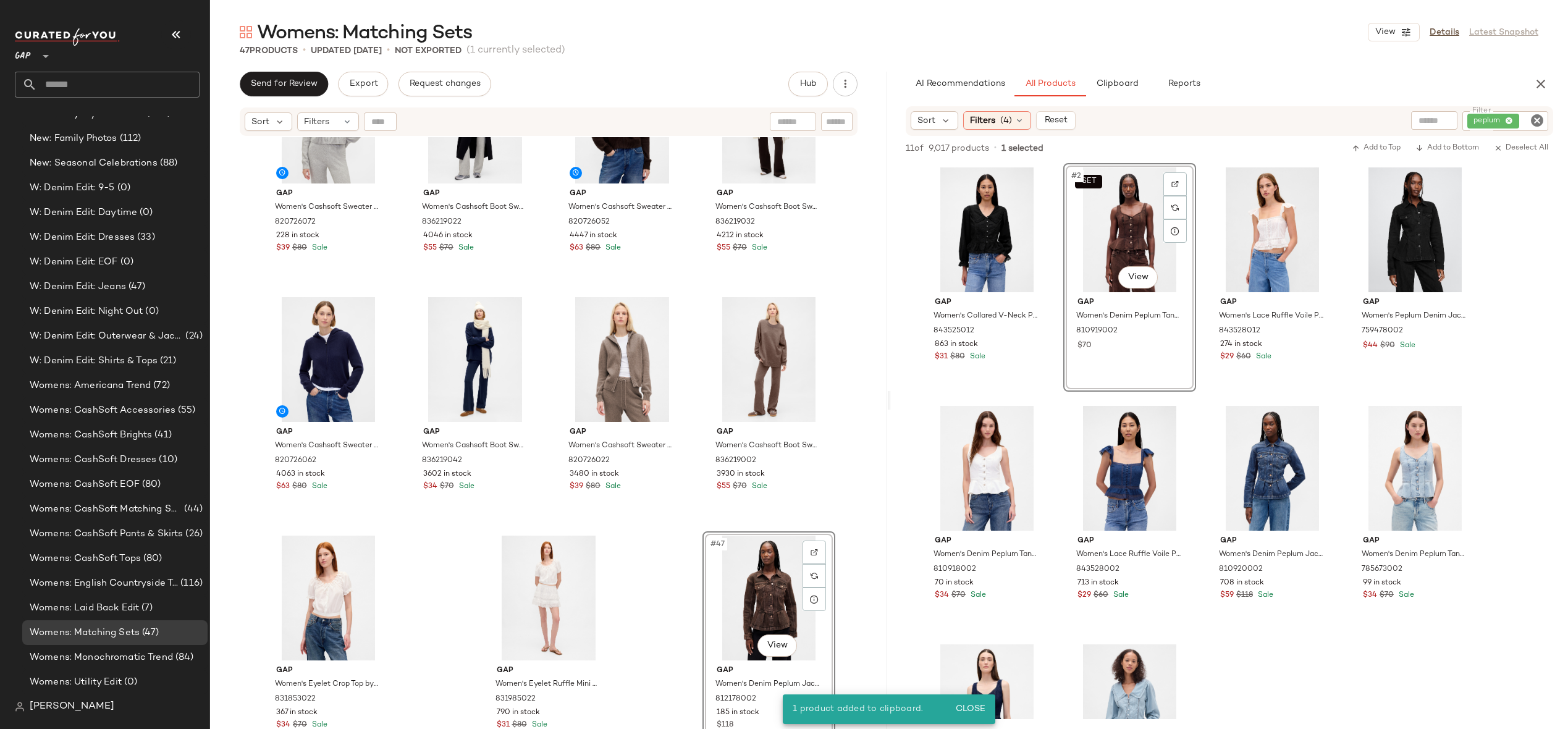
click at [1535, 116] on icon "Clear Filter" at bounding box center [1537, 120] width 14 height 14
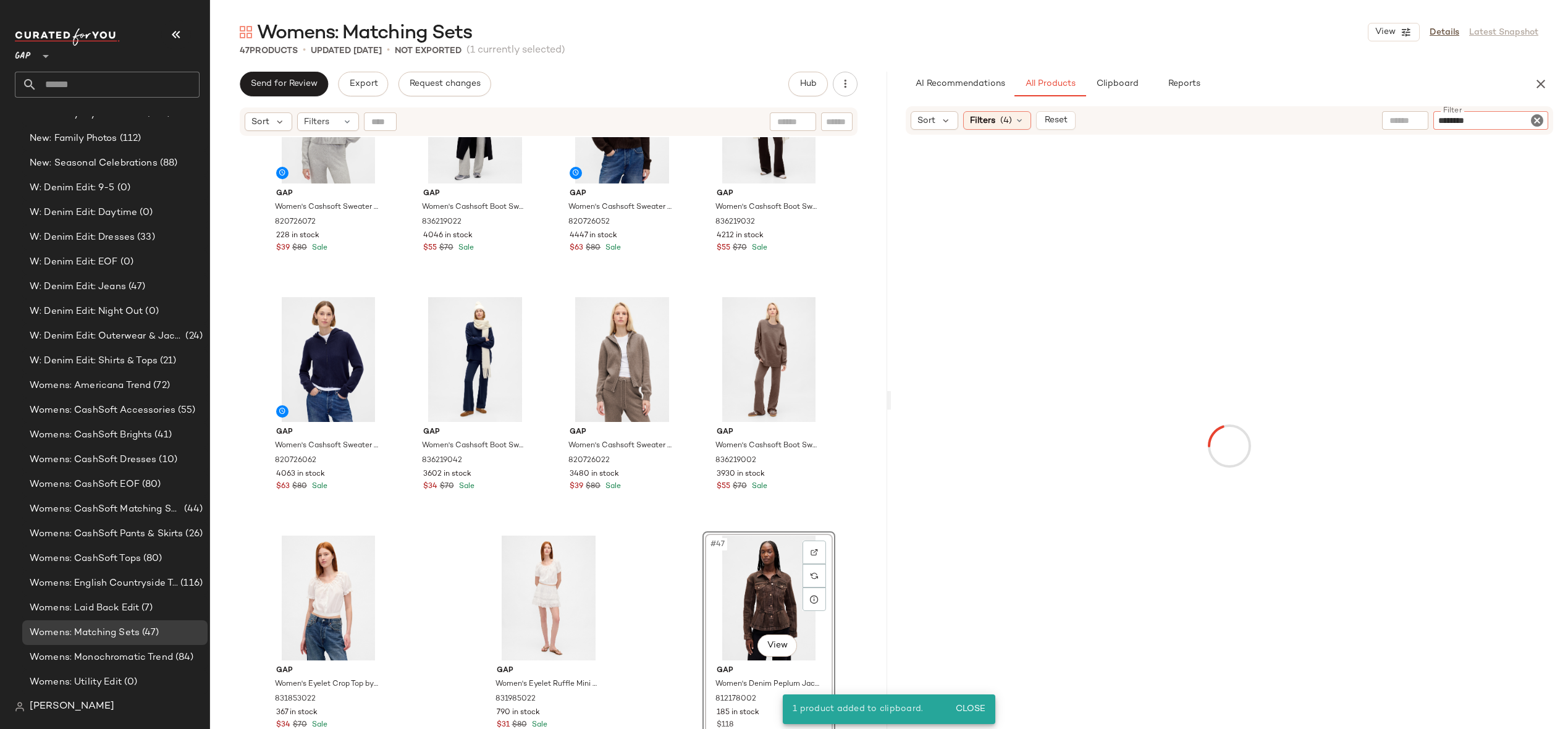
type input "*********"
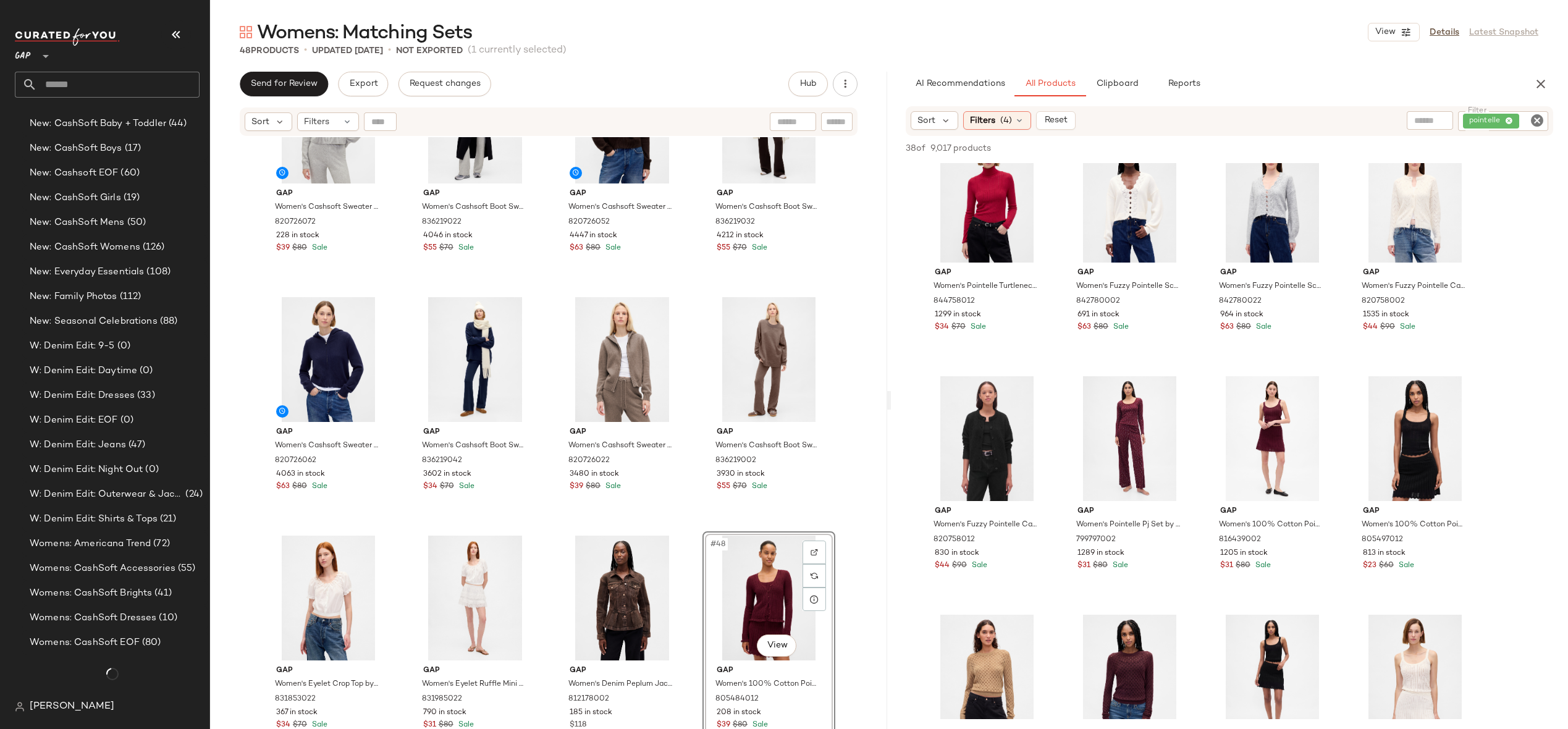
scroll to position [2610, 0]
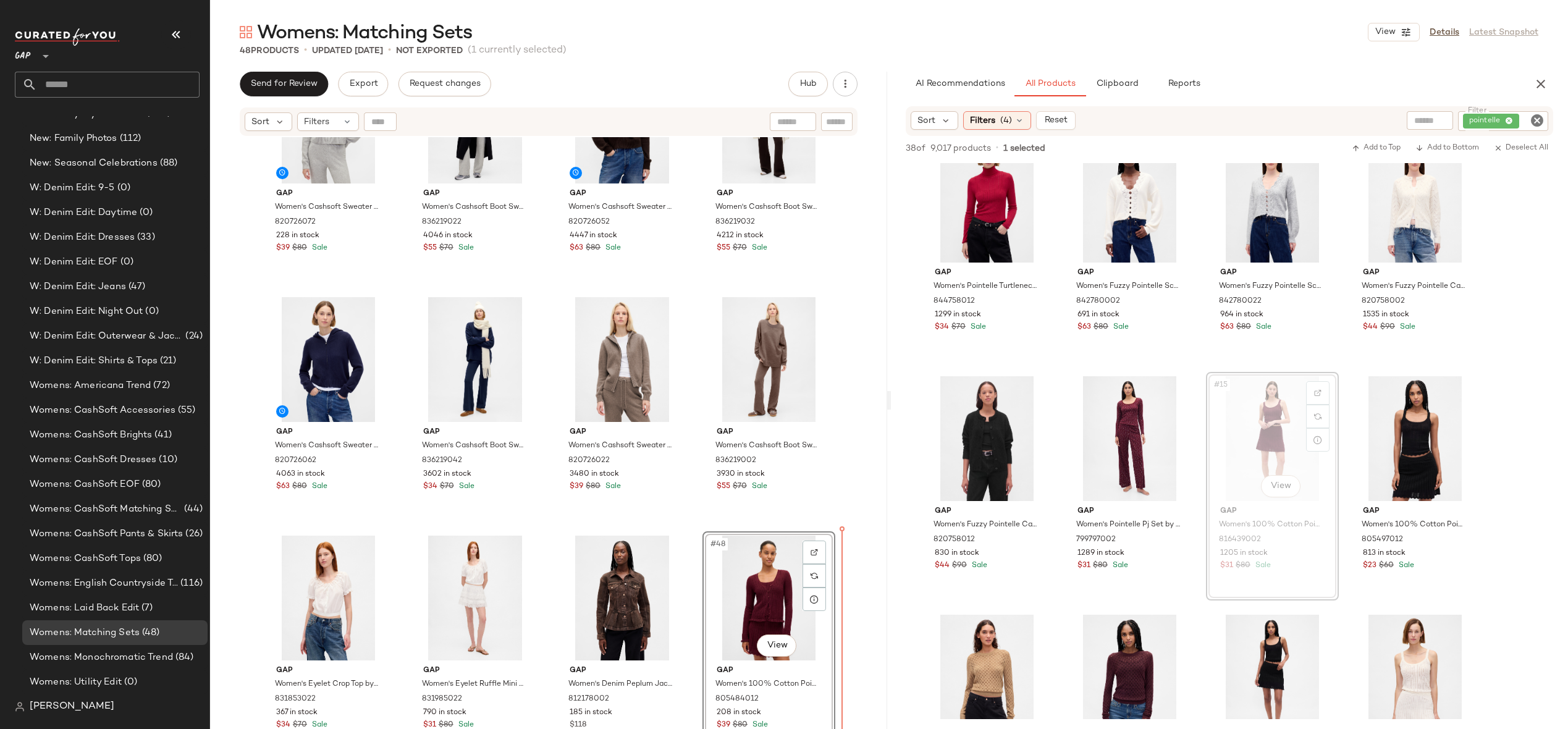
drag, startPoint x: 1251, startPoint y: 414, endPoint x: 1242, endPoint y: 416, distance: 9.2
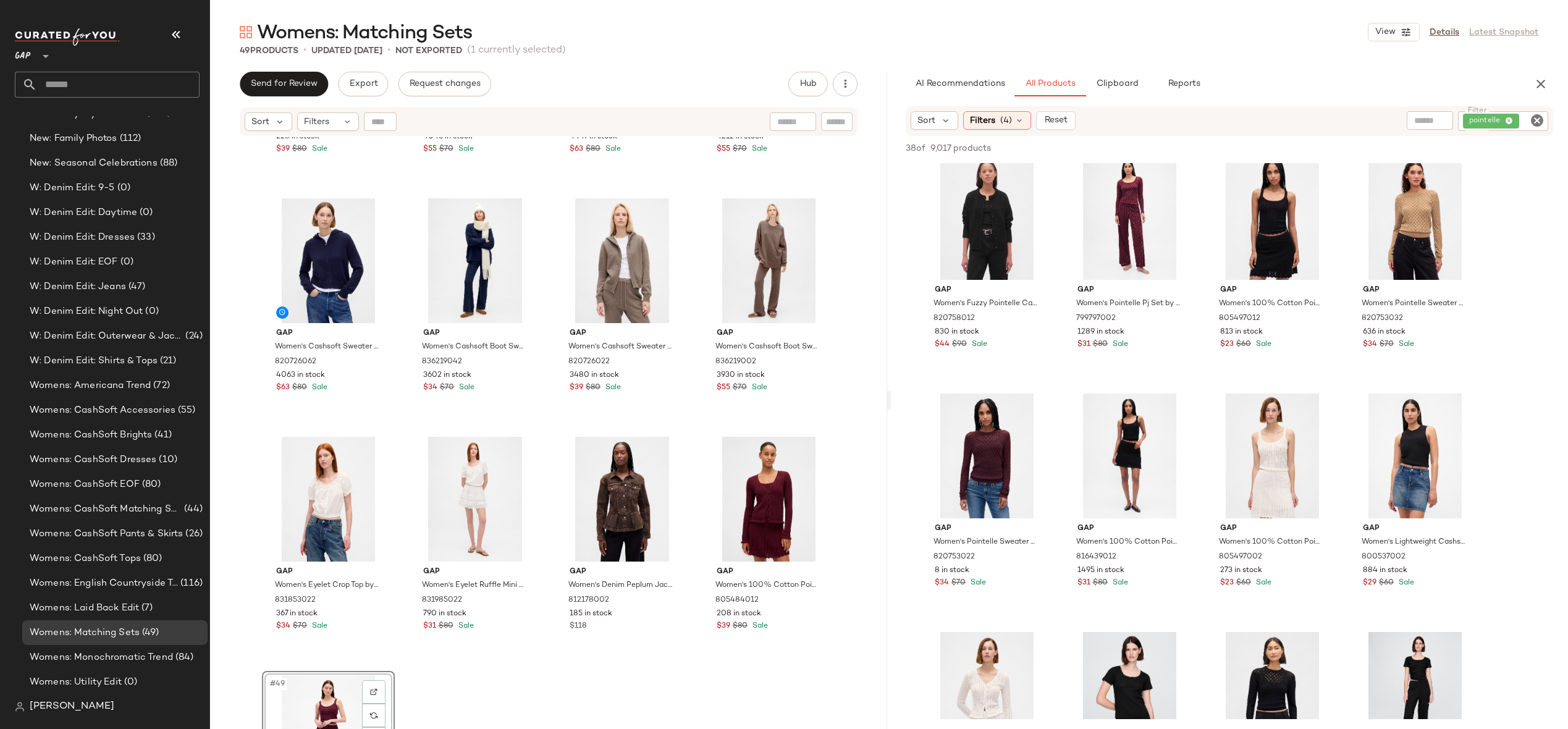
scroll to position [2480, 0]
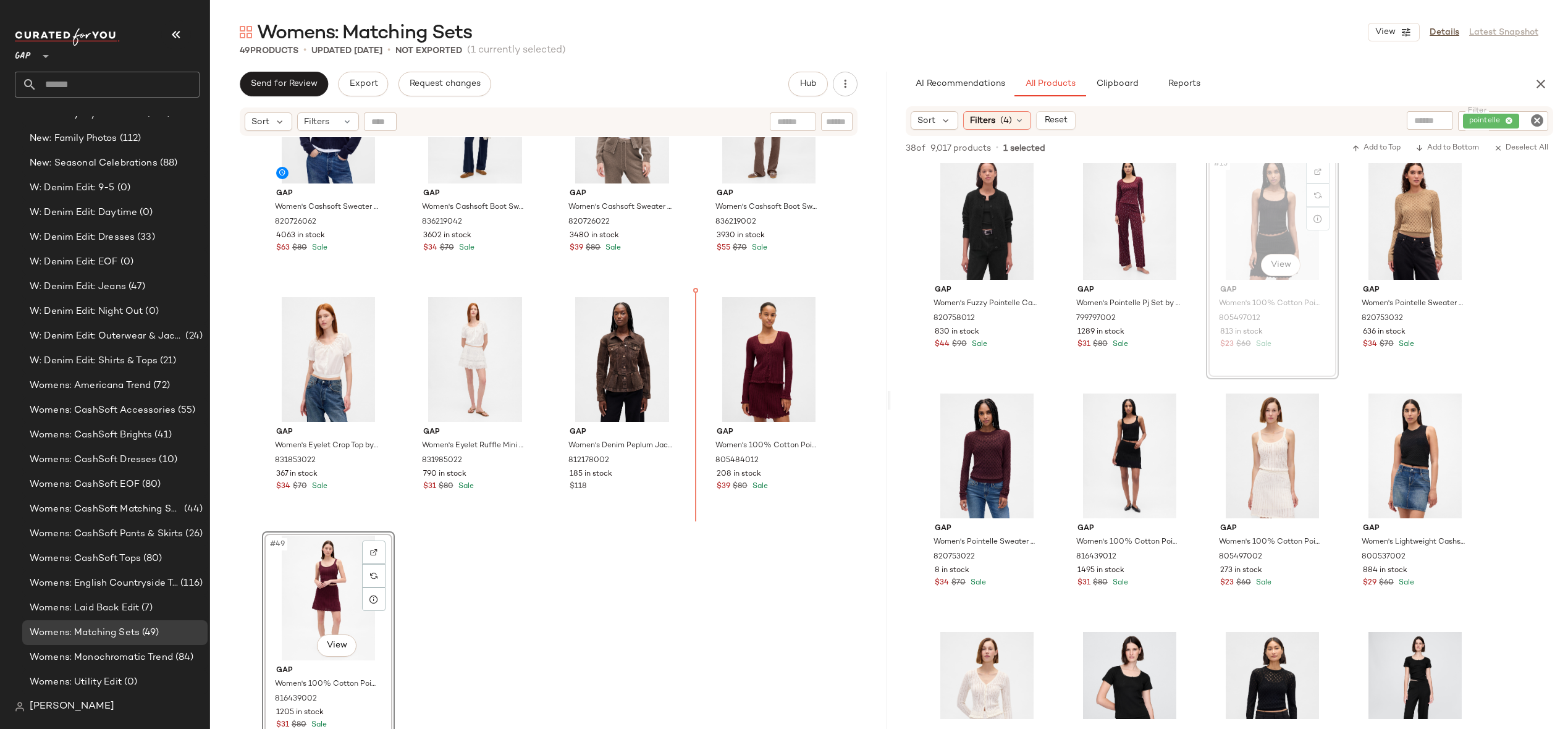
drag, startPoint x: 1252, startPoint y: 205, endPoint x: 1240, endPoint y: 208, distance: 12.4
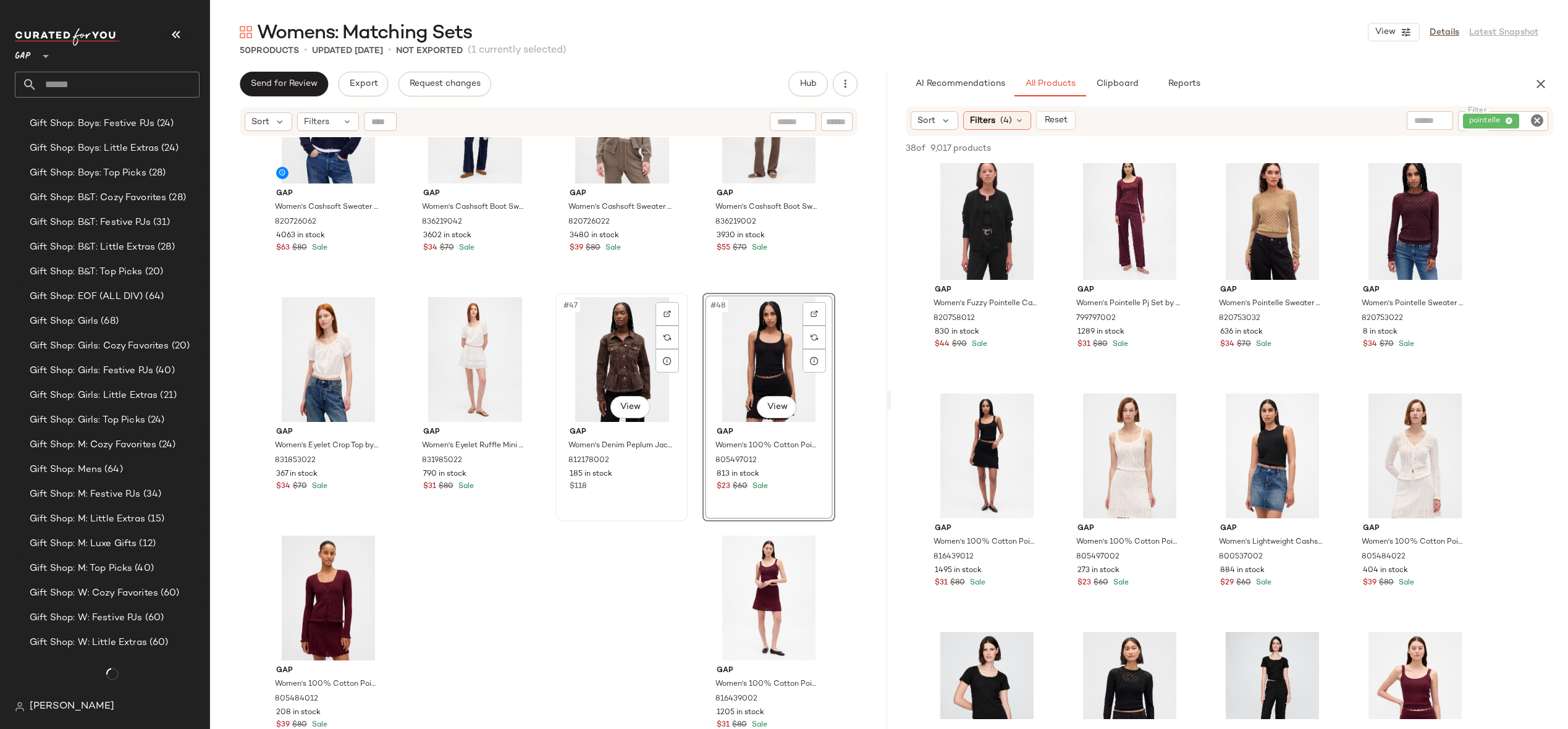
click at [586, 363] on div "#47 View" at bounding box center [622, 360] width 125 height 125
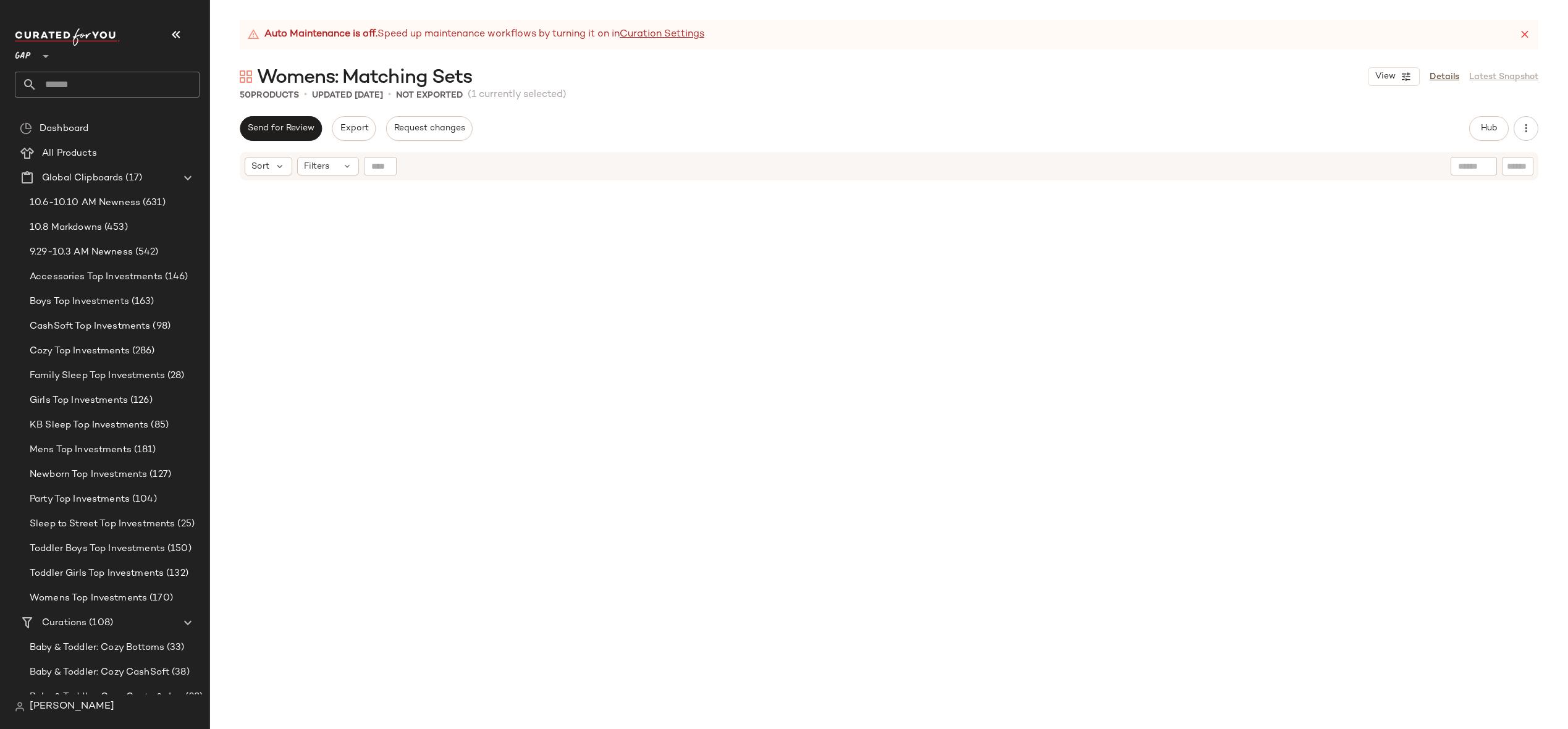
scroll to position [2385, 0]
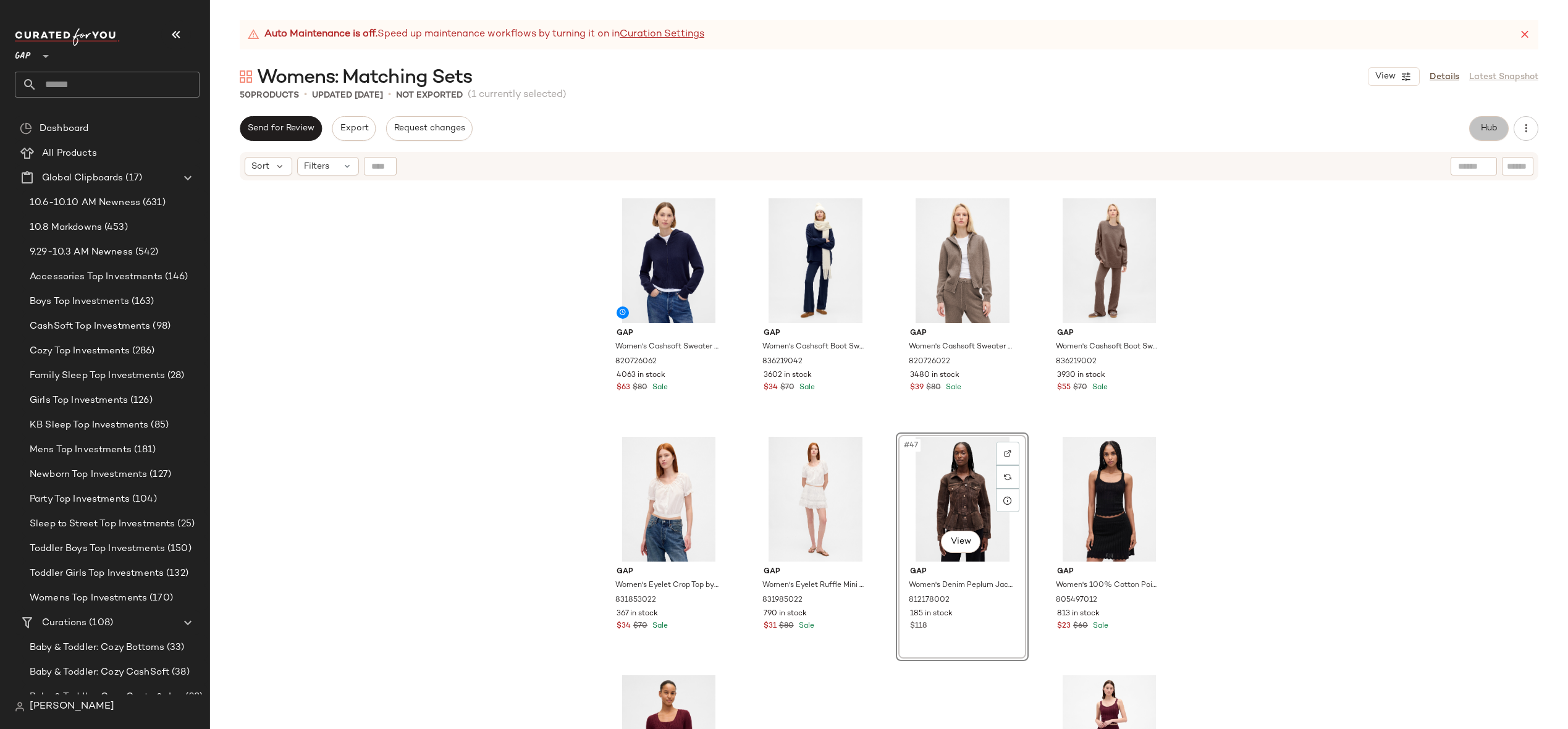
click at [1484, 131] on span "Hub" at bounding box center [1489, 129] width 17 height 10
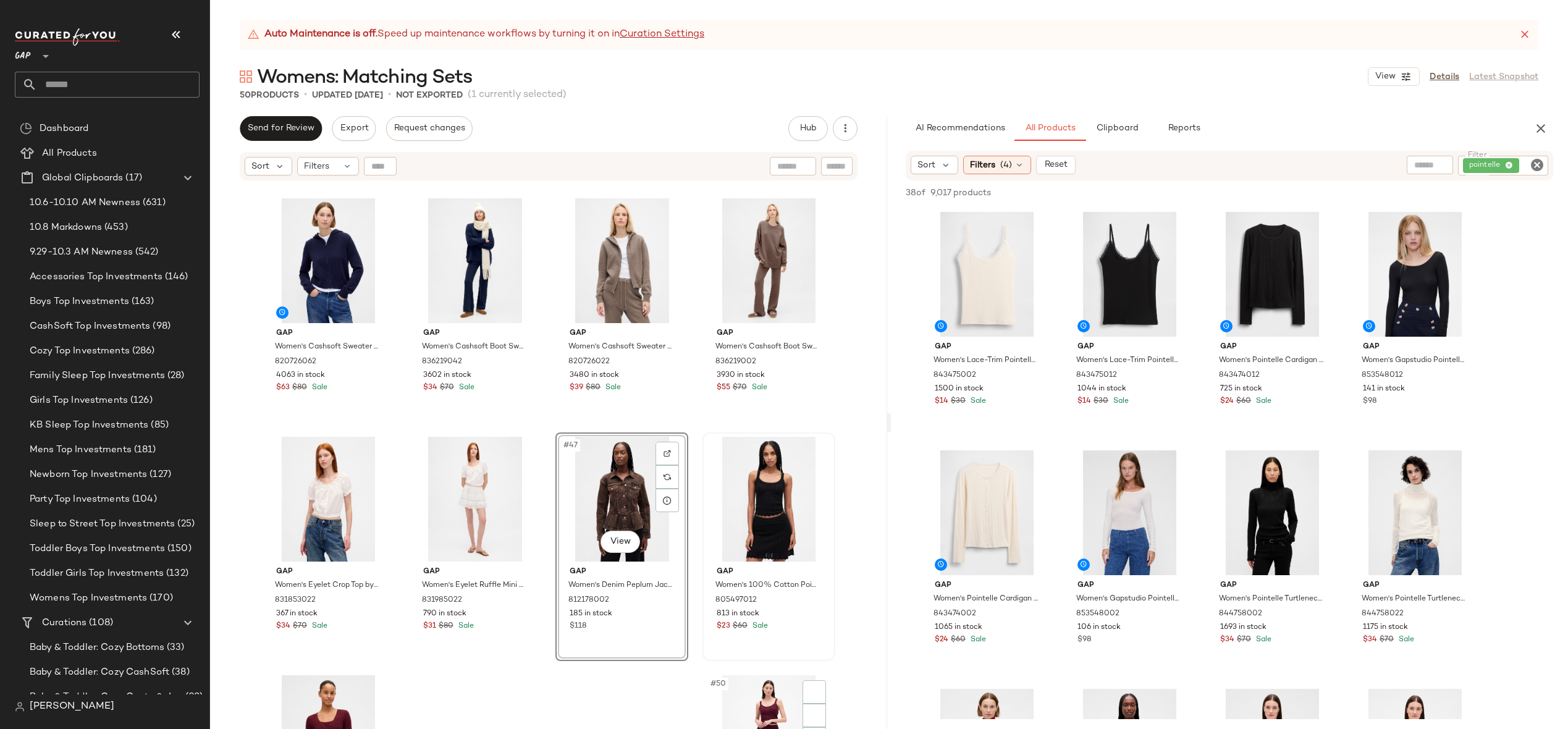
scroll to position [2525, 0]
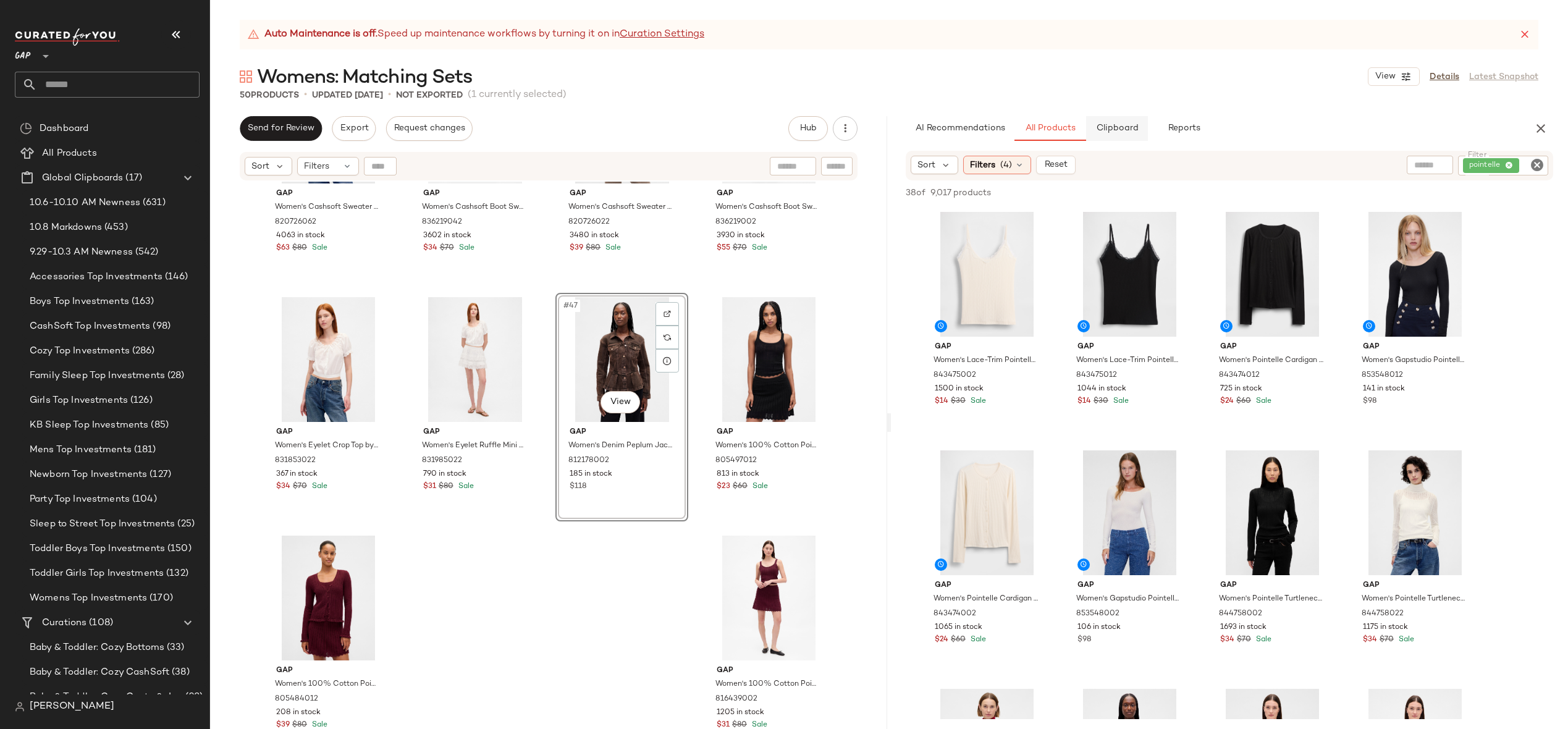
click at [1122, 124] on span "Clipboard" at bounding box center [1116, 129] width 43 height 10
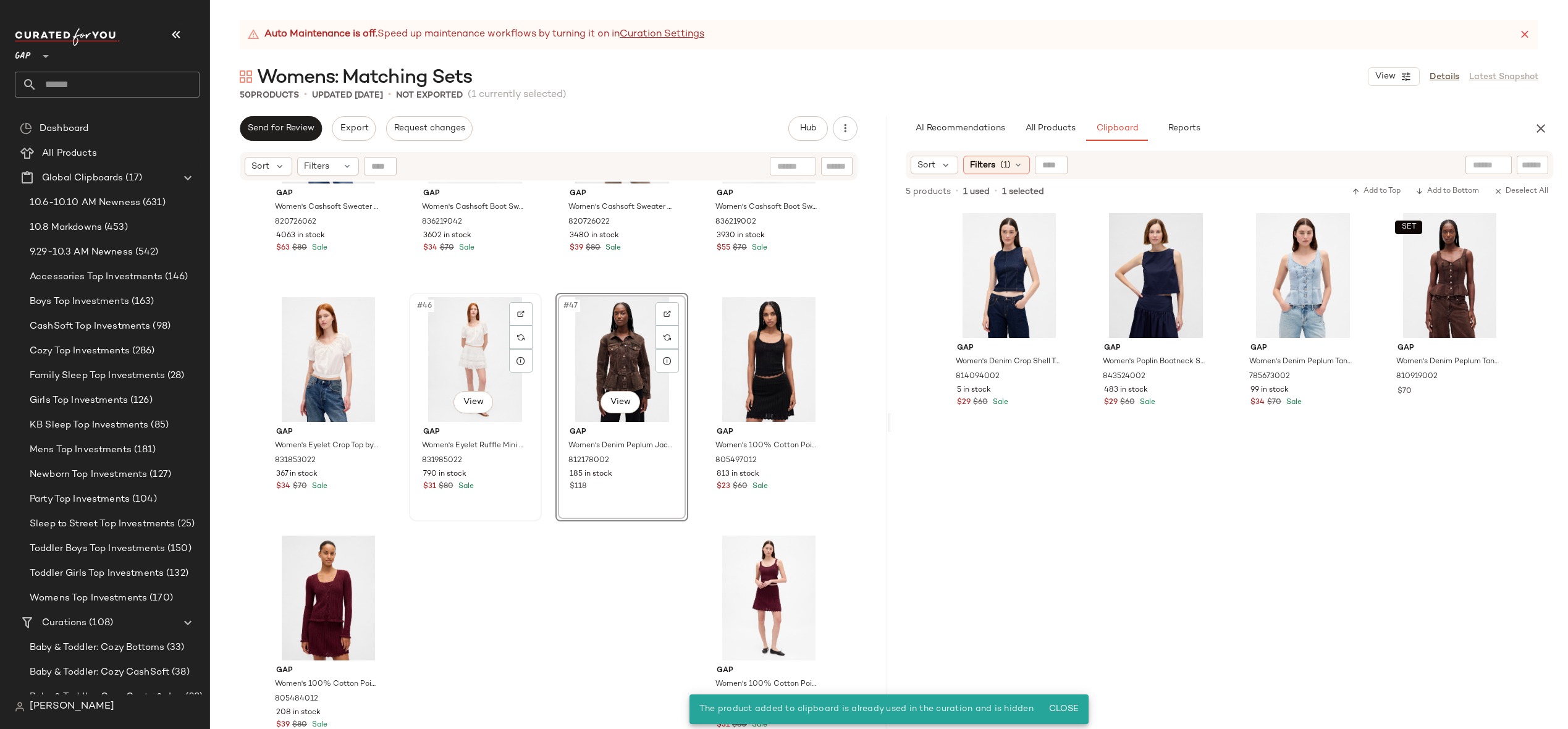
click at [425, 371] on div "#46 View" at bounding box center [476, 360] width 125 height 125
click at [606, 358] on div "#47 View" at bounding box center [622, 360] width 125 height 125
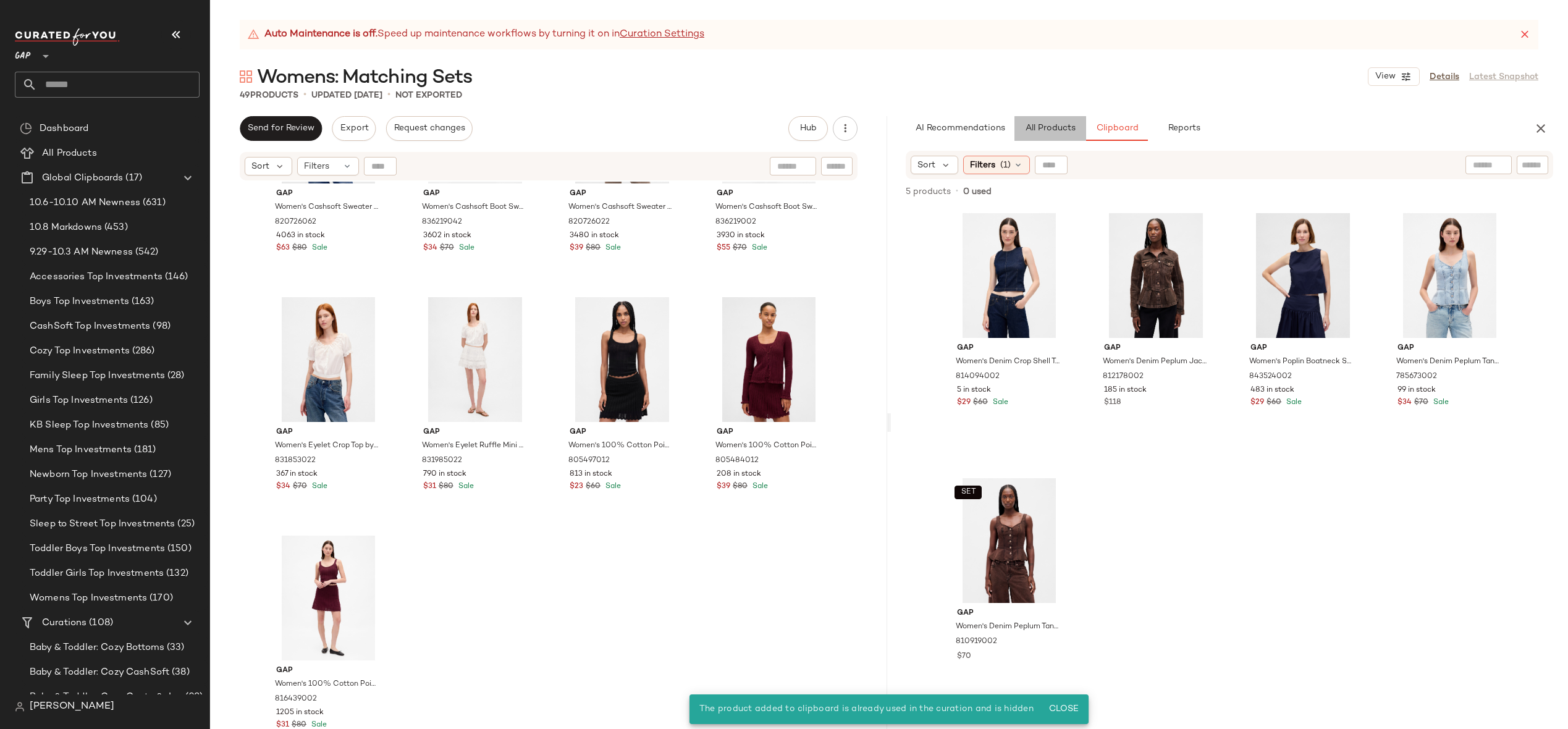
click at [1053, 122] on button "All Products" at bounding box center [1050, 128] width 72 height 25
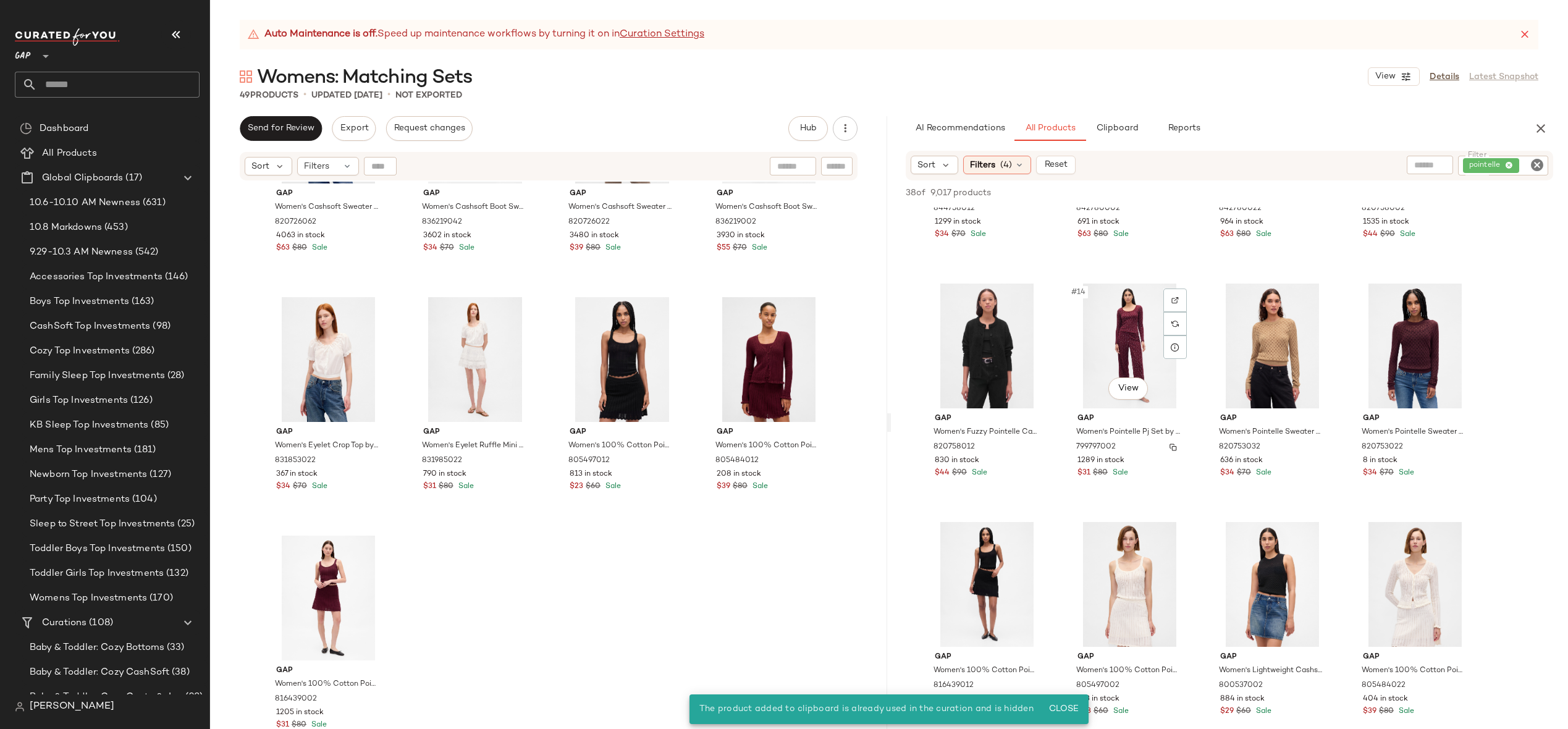
scroll to position [790, 0]
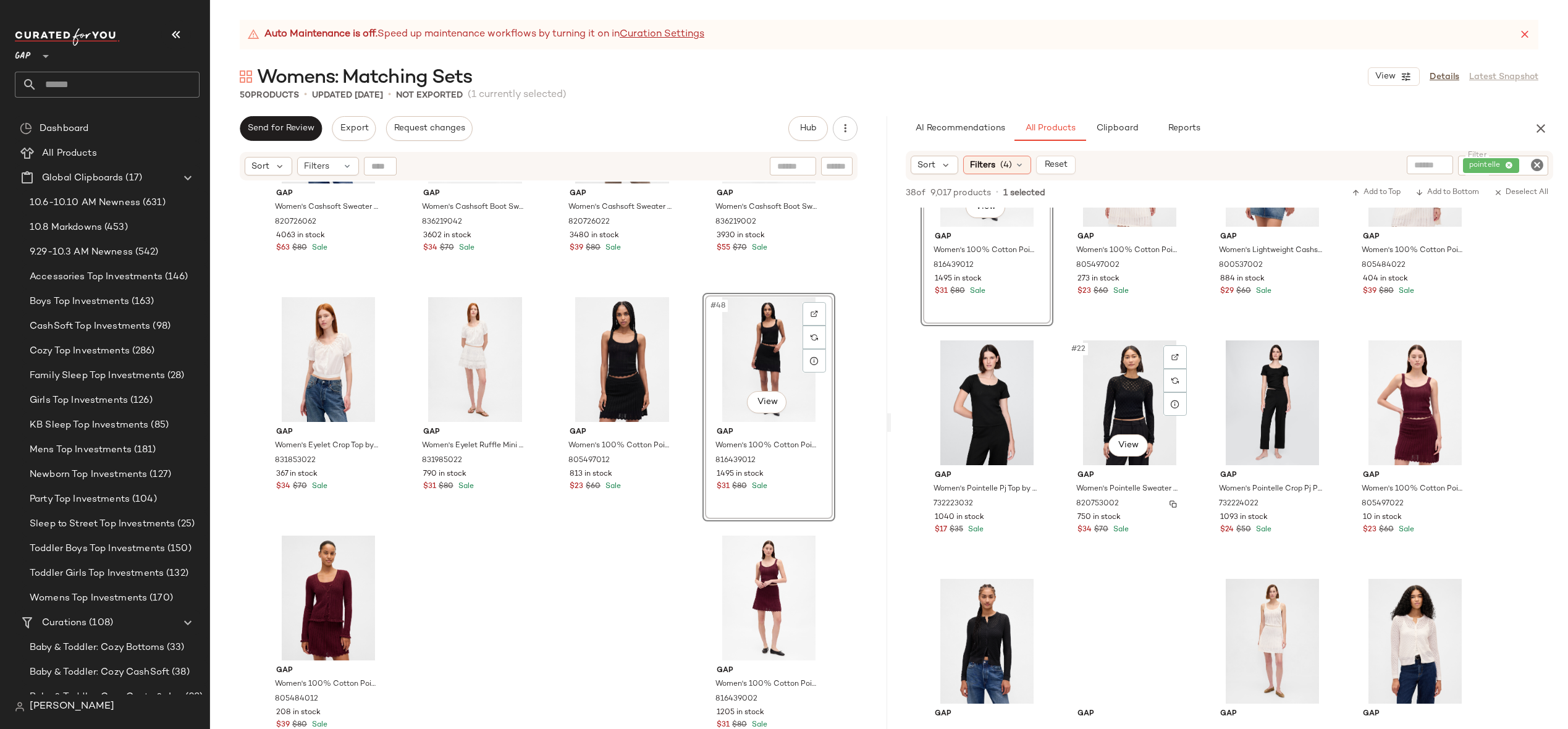
scroll to position [1132, 0]
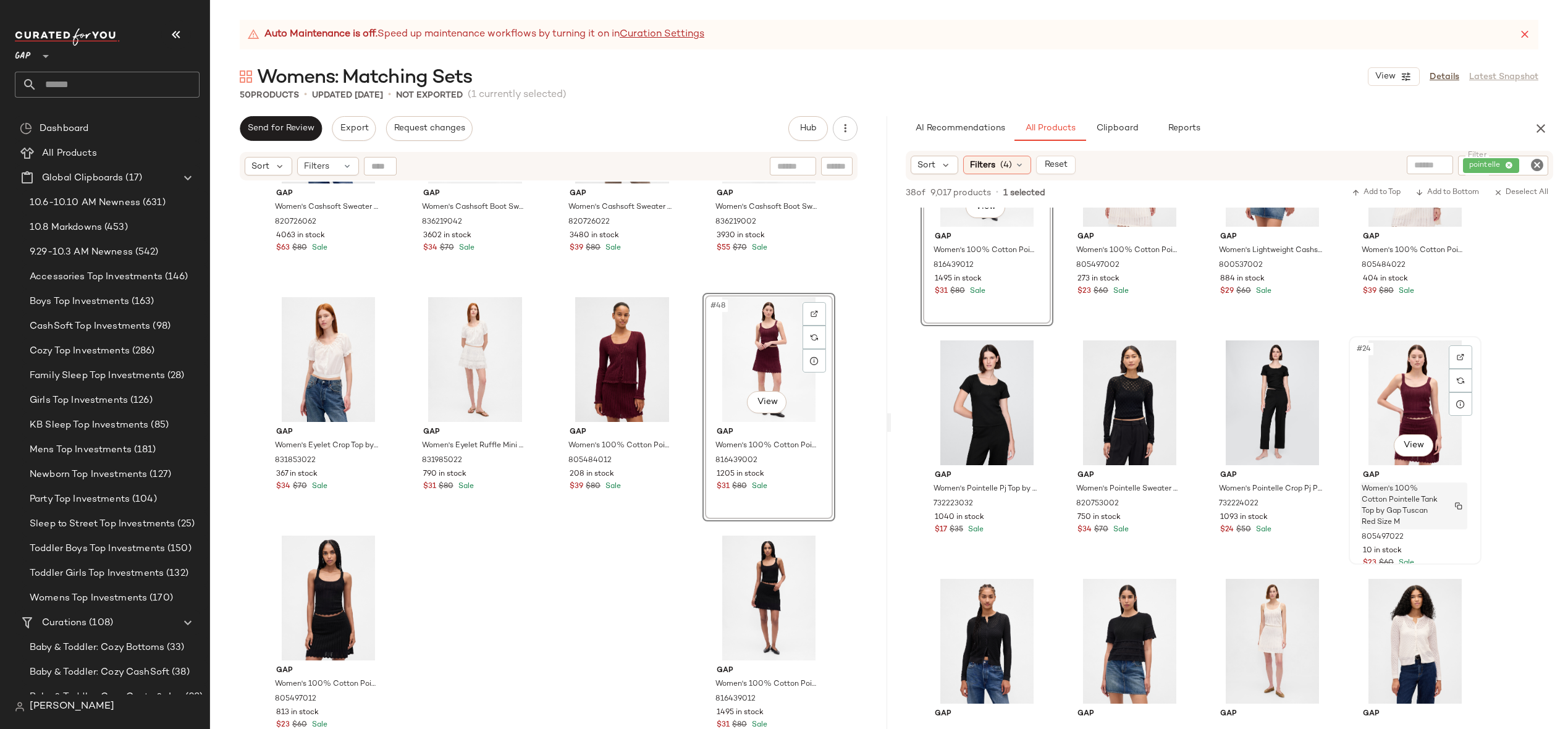
scroll to position [1187, 0]
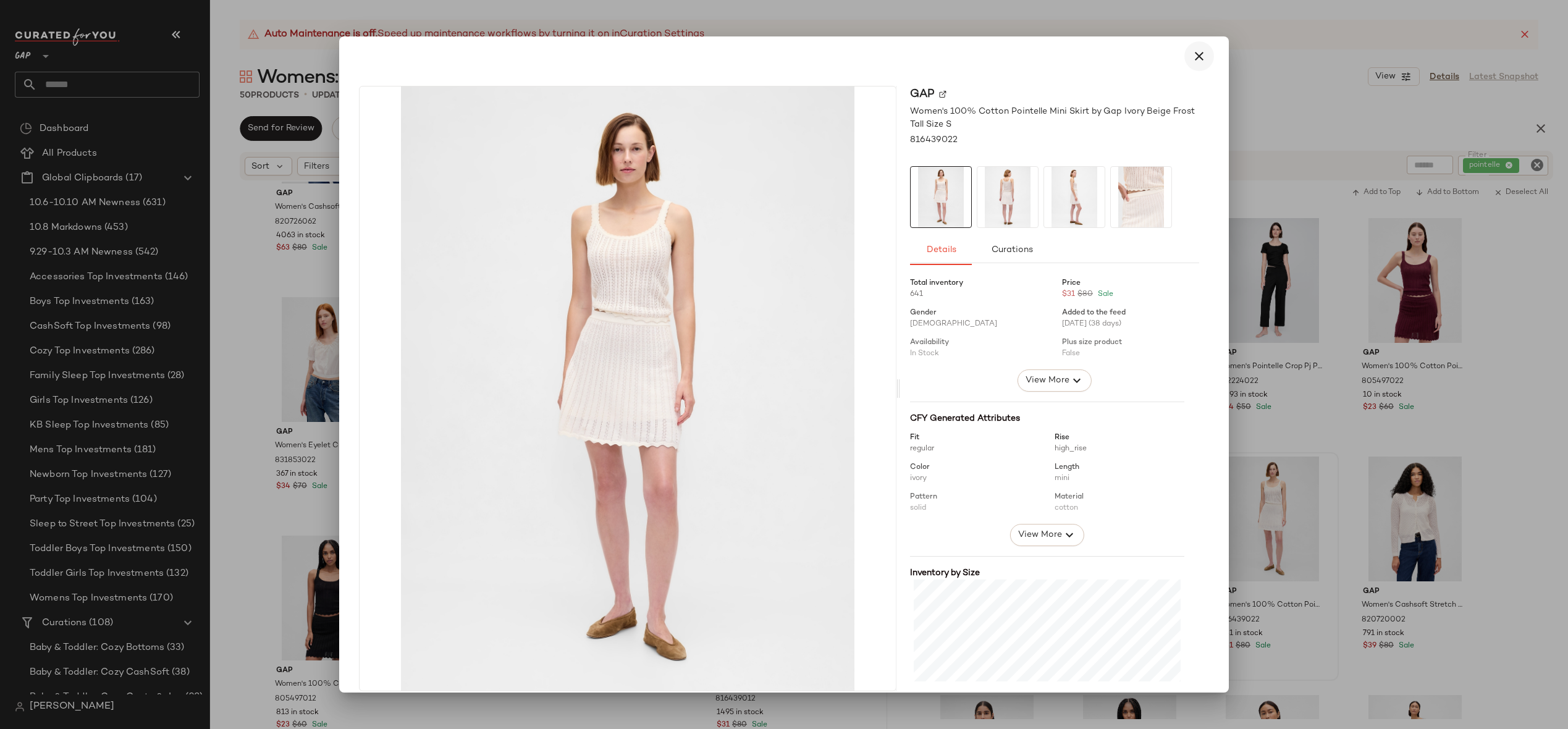
click at [1197, 51] on icon "button" at bounding box center [1199, 56] width 14 height 14
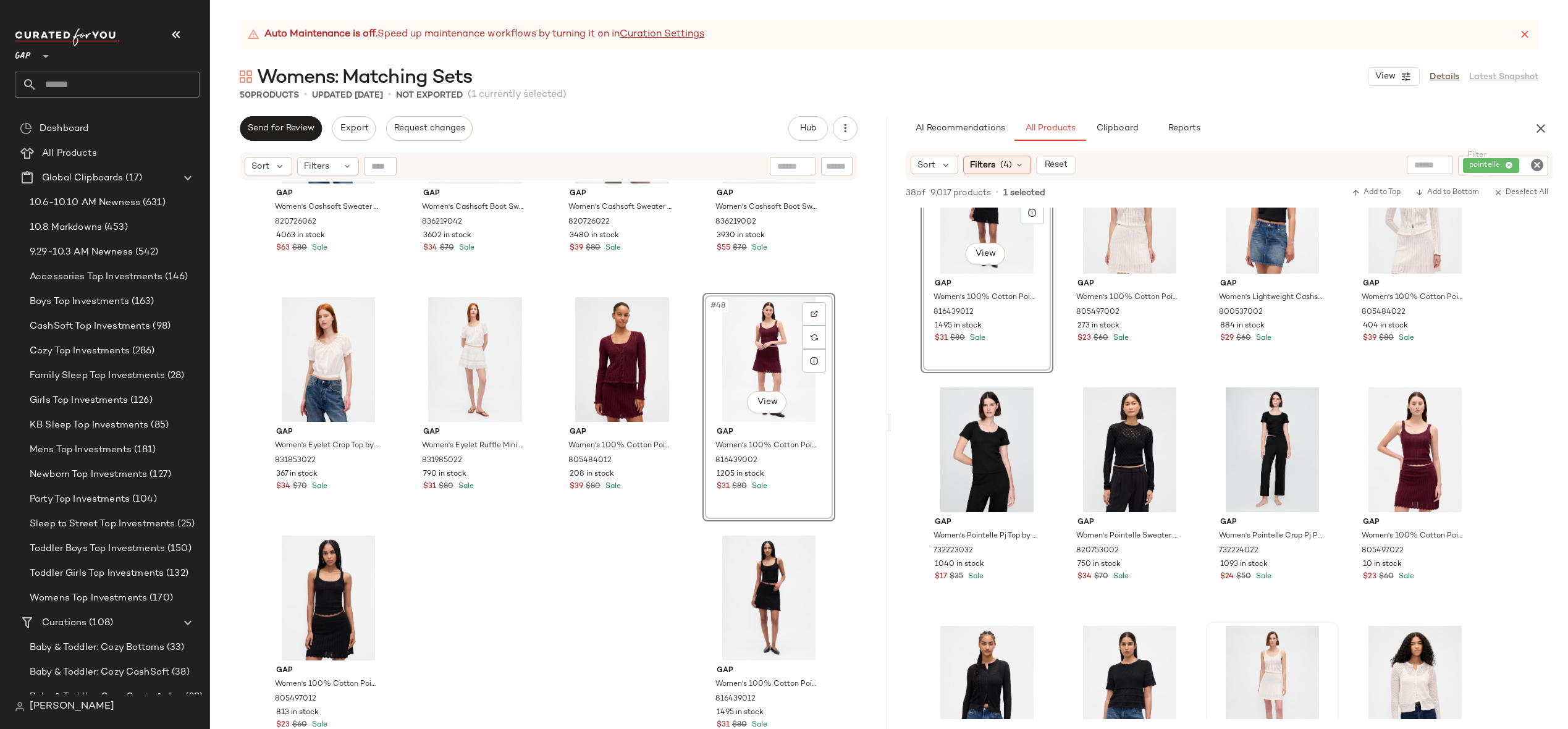
scroll to position [769, 0]
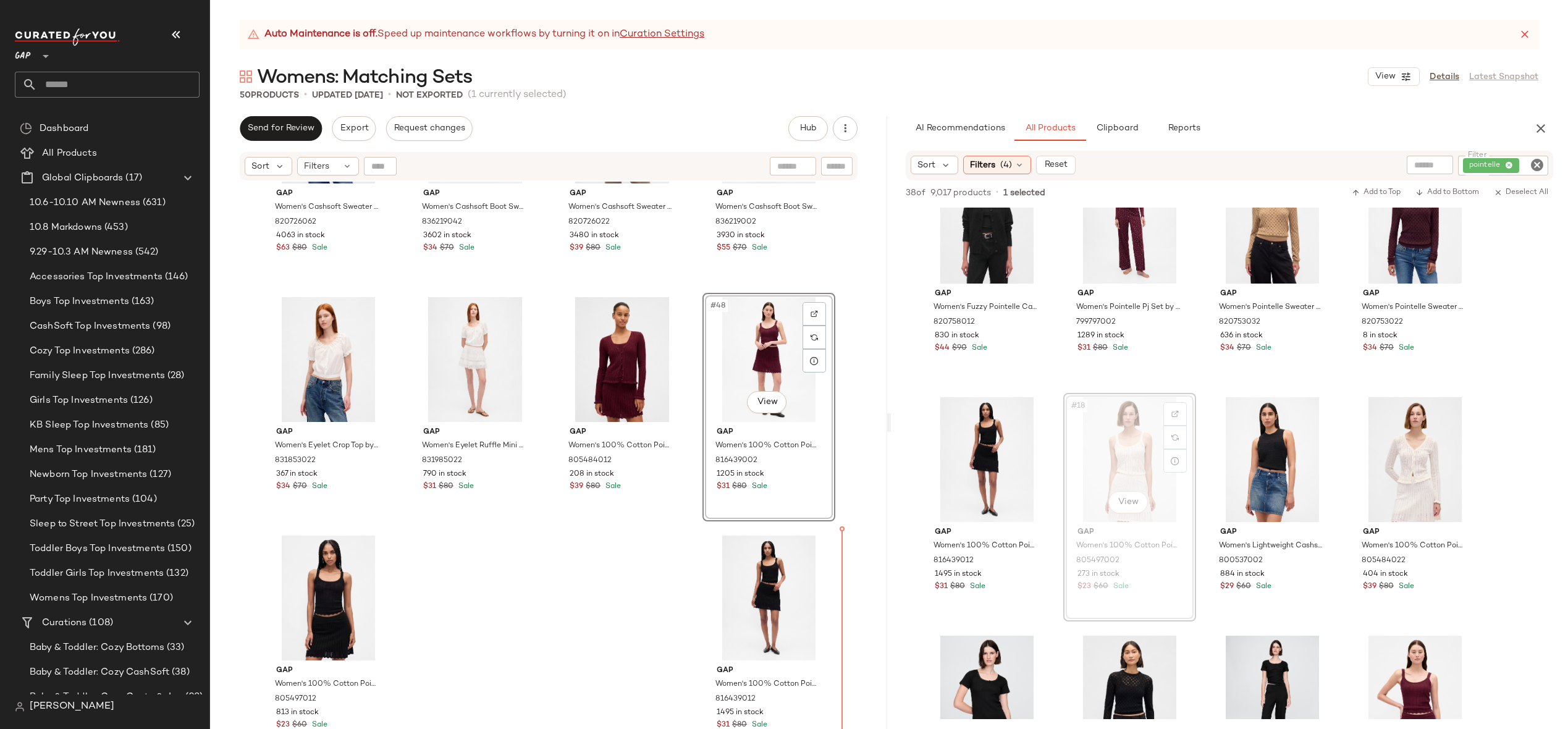
drag, startPoint x: 1120, startPoint y: 425, endPoint x: 1114, endPoint y: 430, distance: 7.8
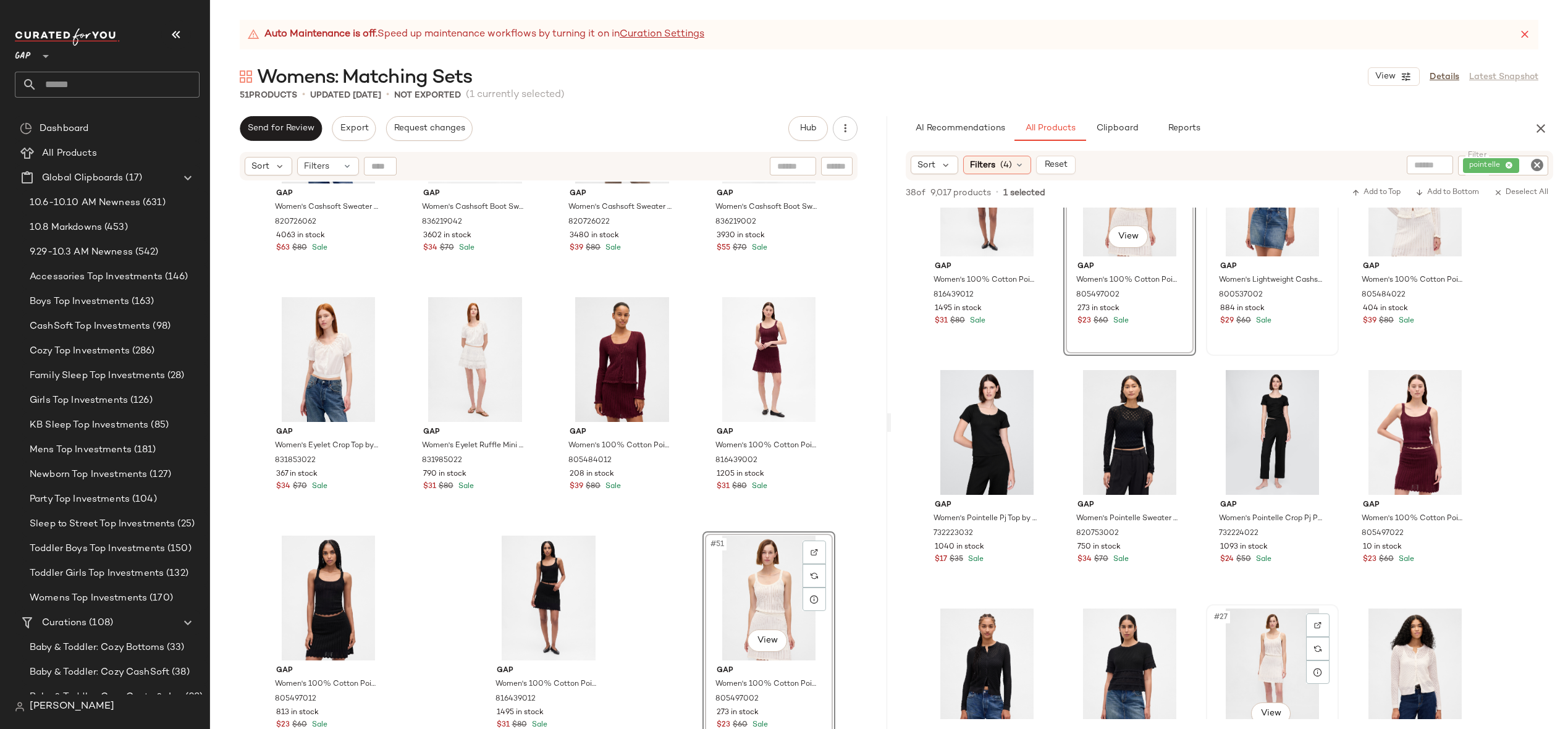
scroll to position [1279, 0]
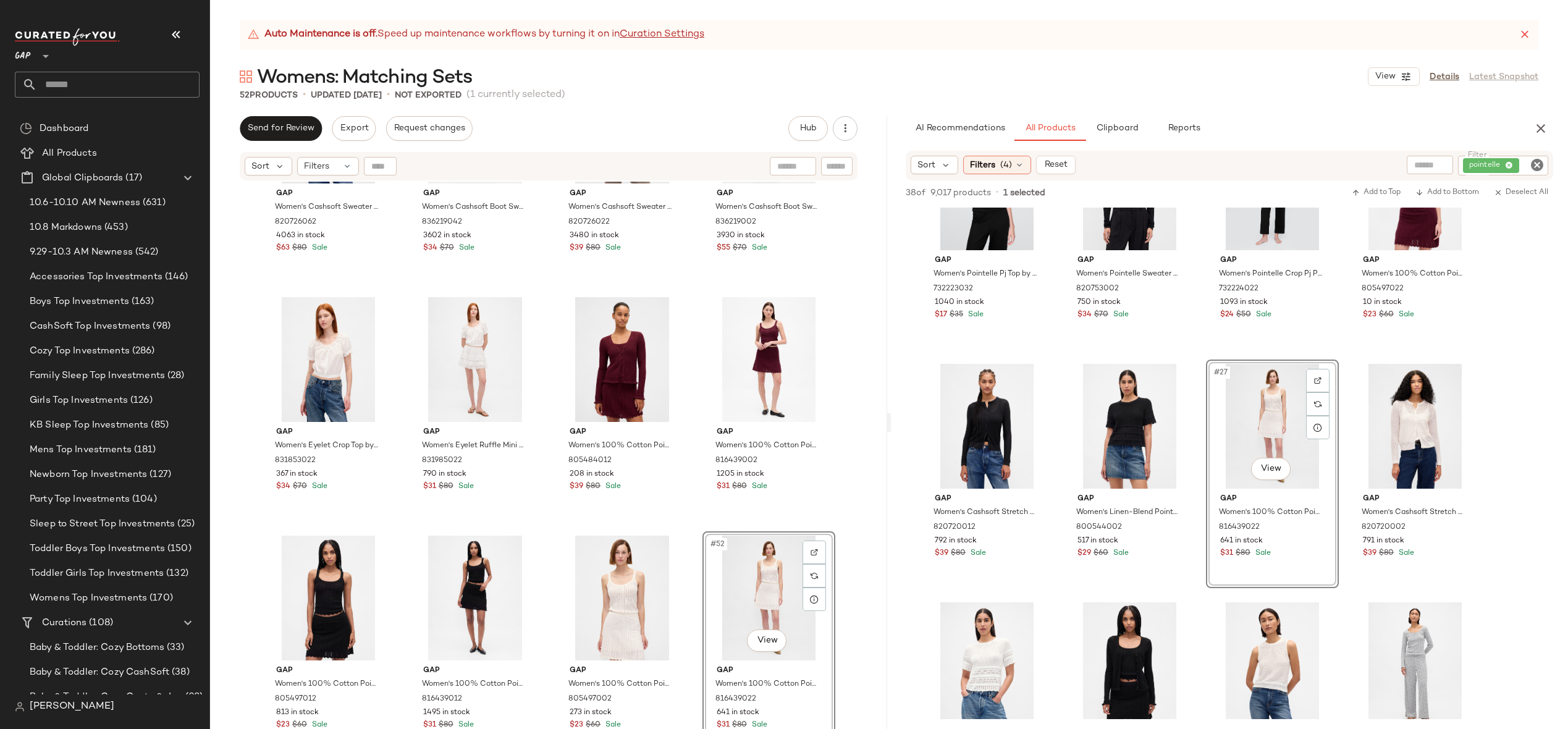
drag, startPoint x: 1285, startPoint y: 393, endPoint x: 1189, endPoint y: 15, distance: 390.0
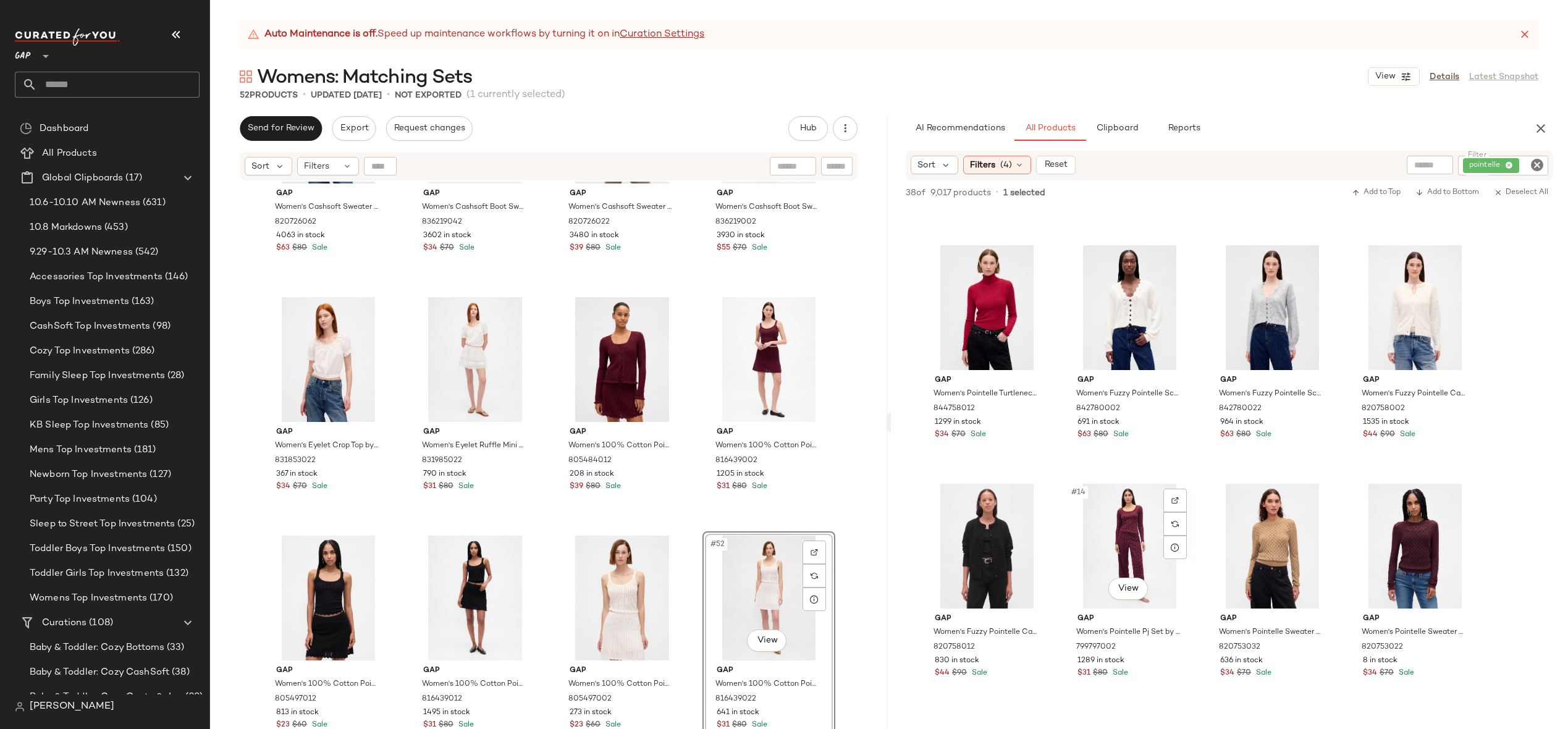
scroll to position [203, 0]
